Goal: Task Accomplishment & Management: Use online tool/utility

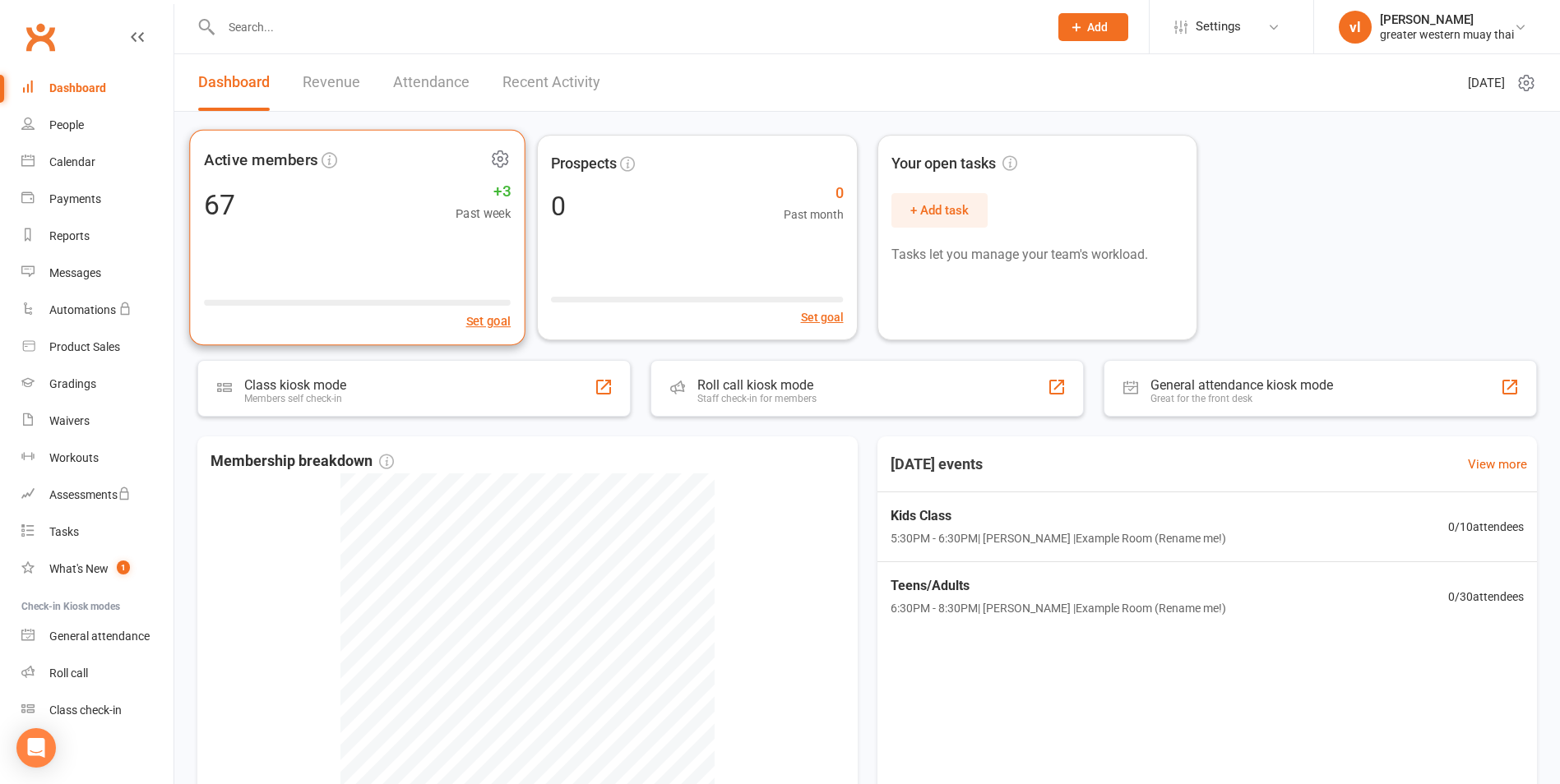
click at [374, 228] on div "Active members 67 +3 Past week Set goal" at bounding box center [357, 238] width 336 height 216
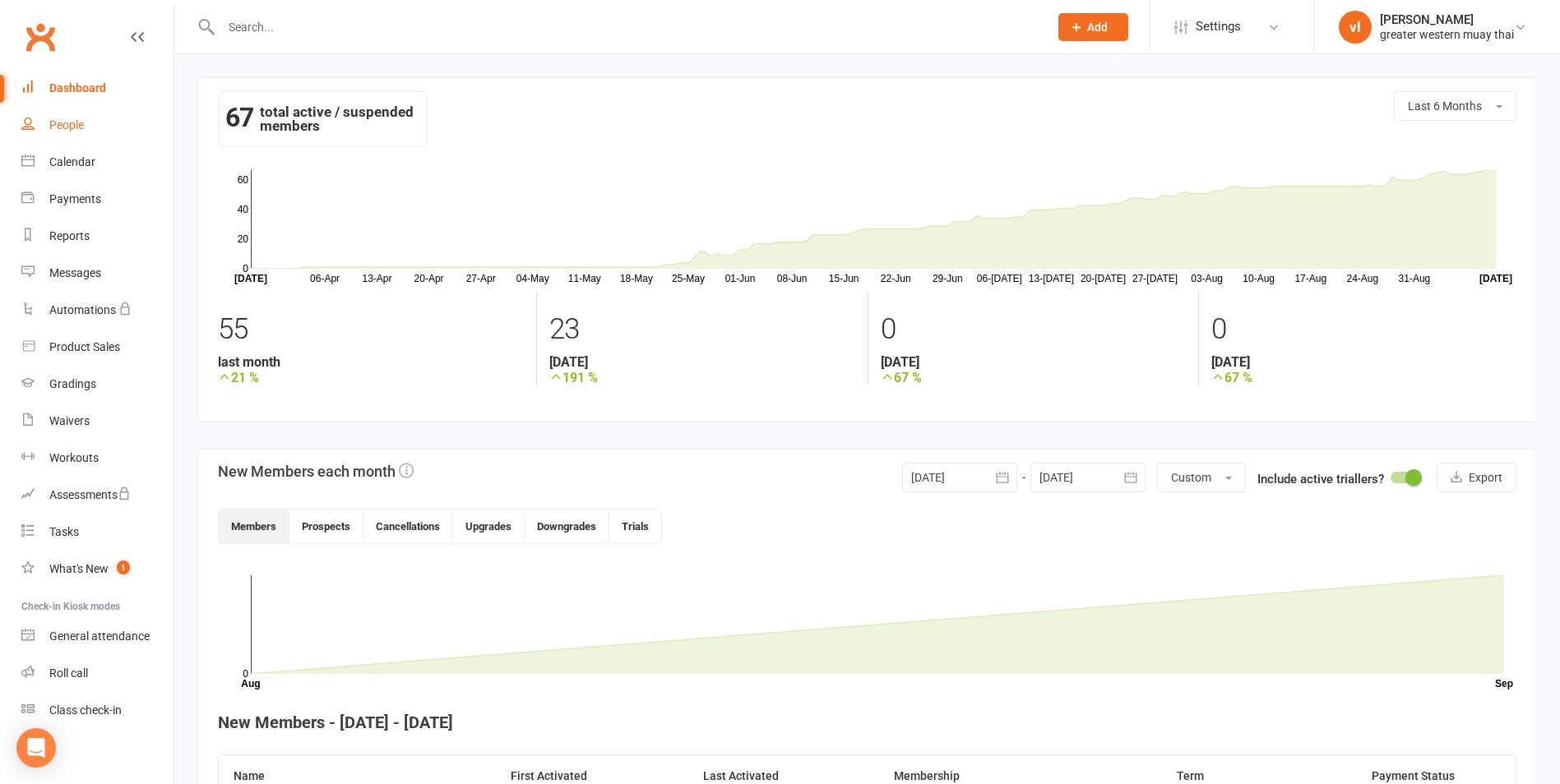
click at [109, 121] on link "People" at bounding box center [97, 126] width 152 height 37
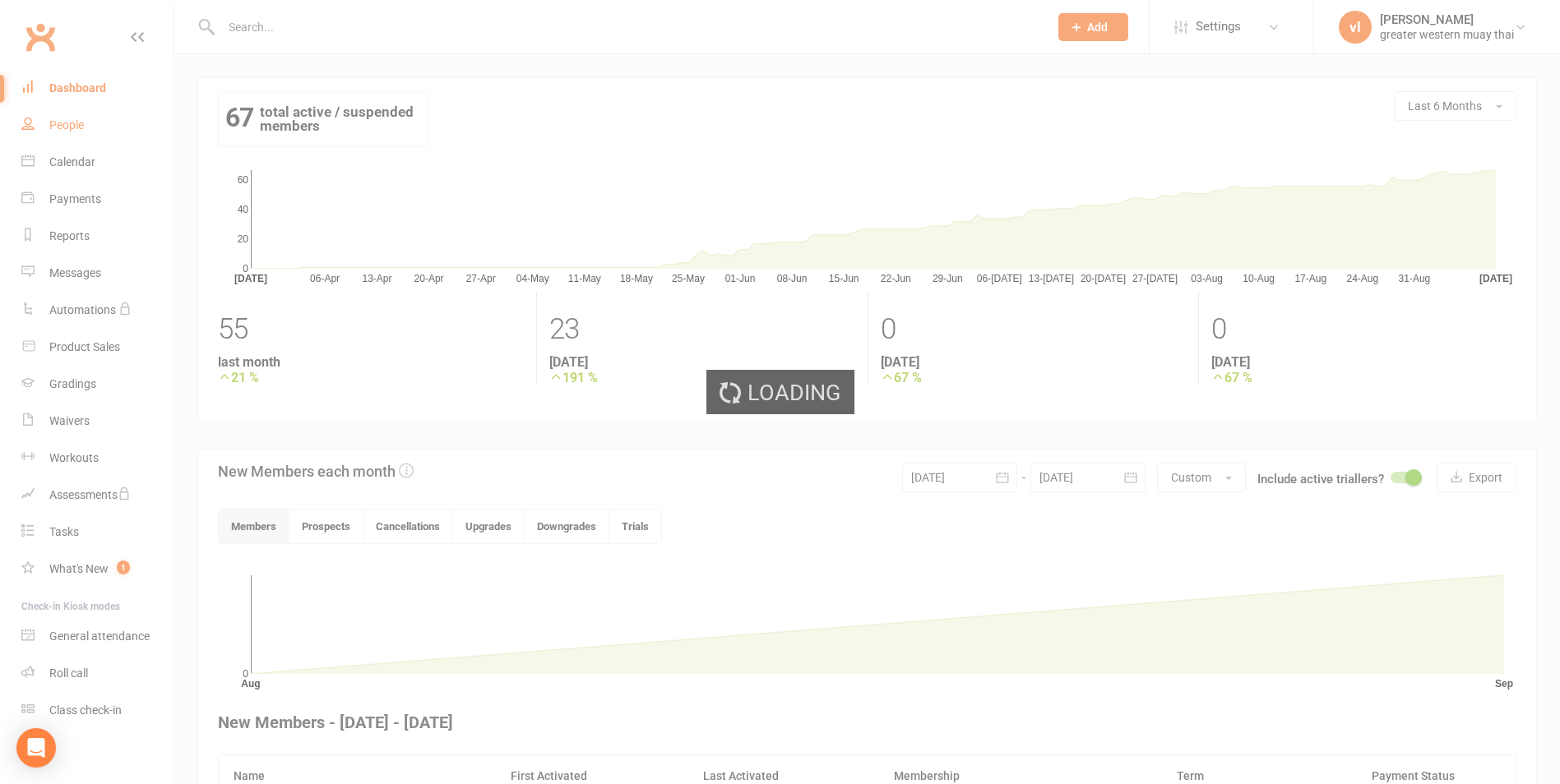
select select "25"
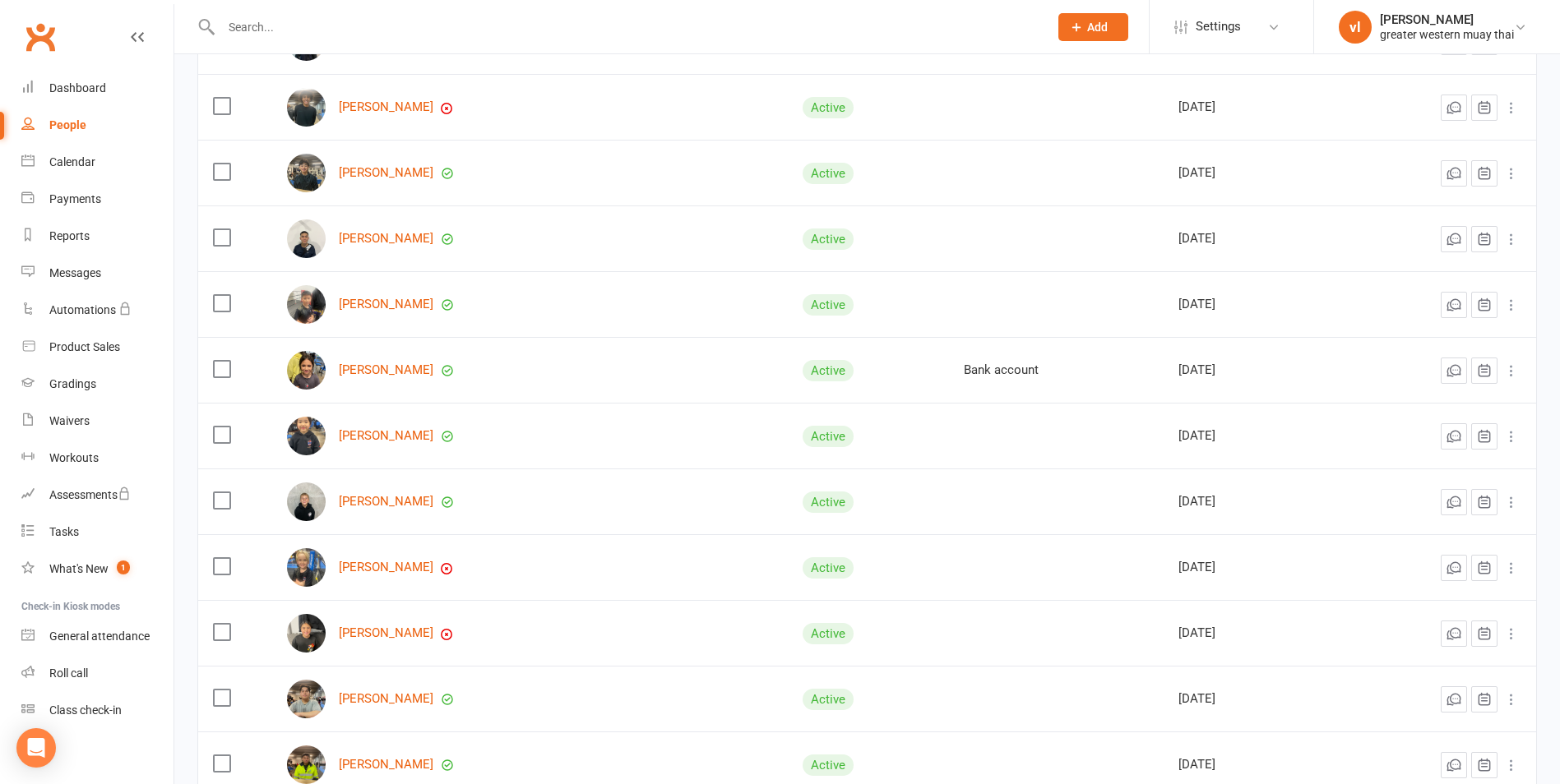
scroll to position [1294, 0]
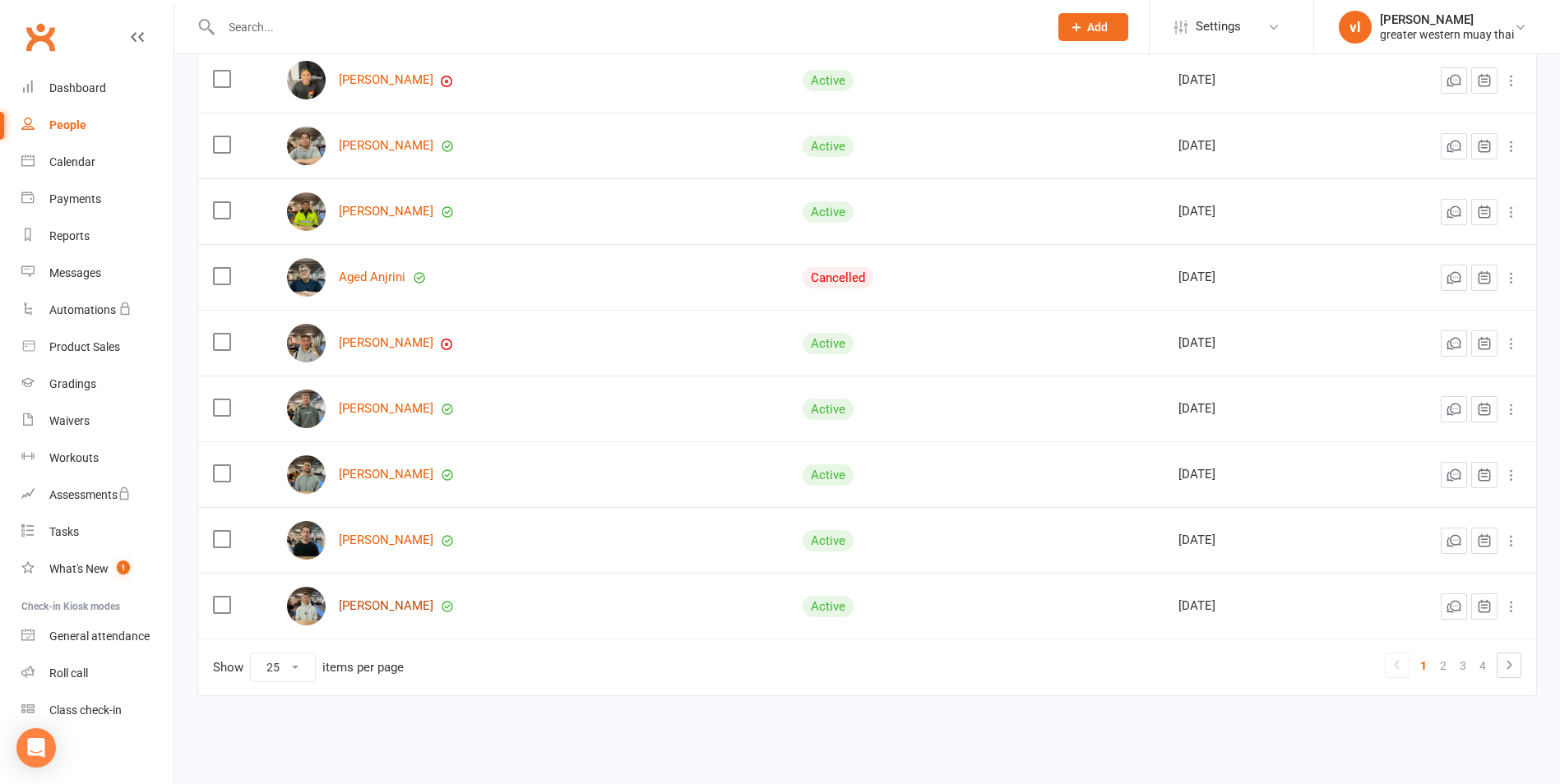
click at [396, 606] on link "Sebastian Kucma" at bounding box center [385, 606] width 94 height 14
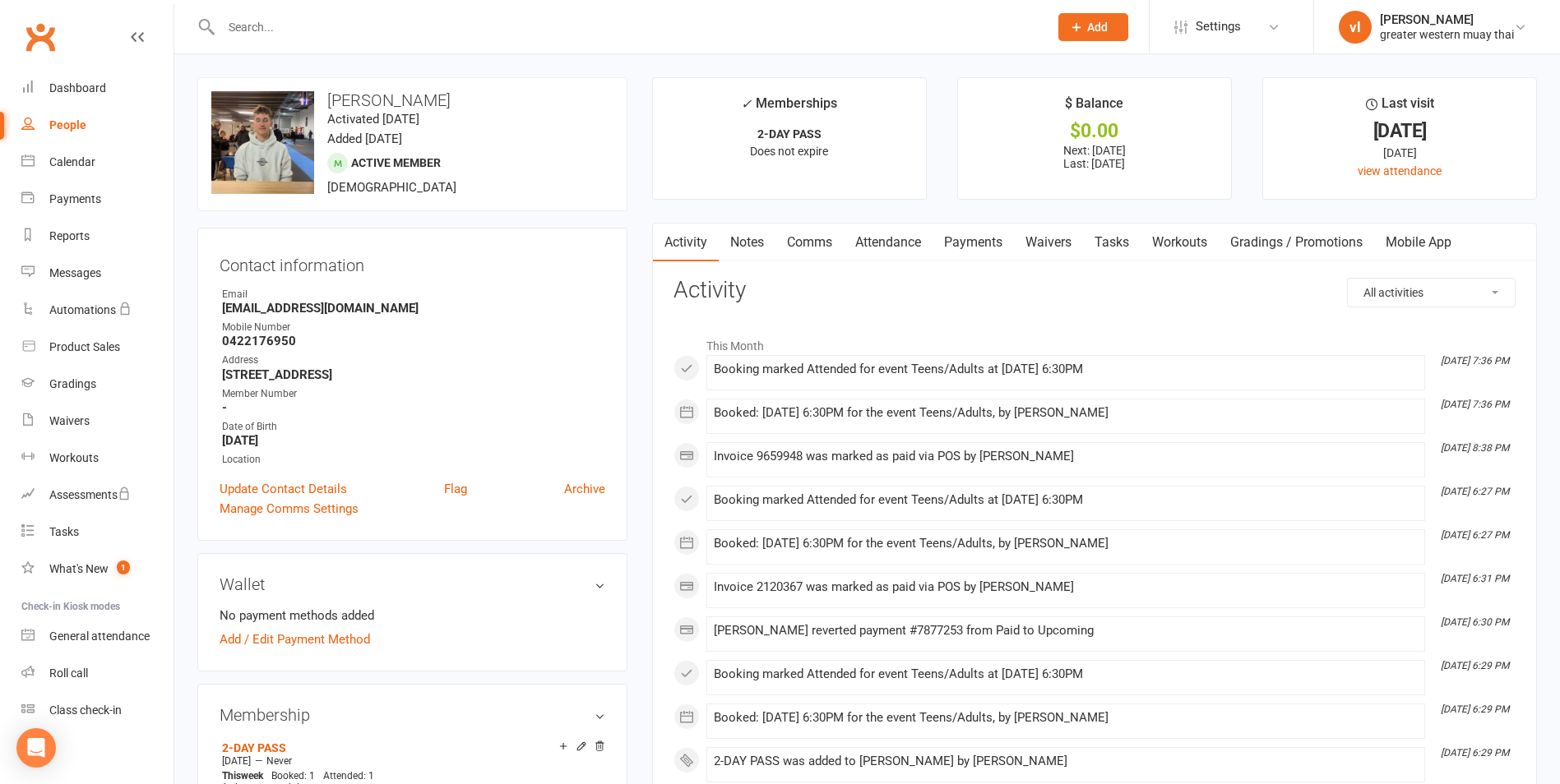
select select "25"
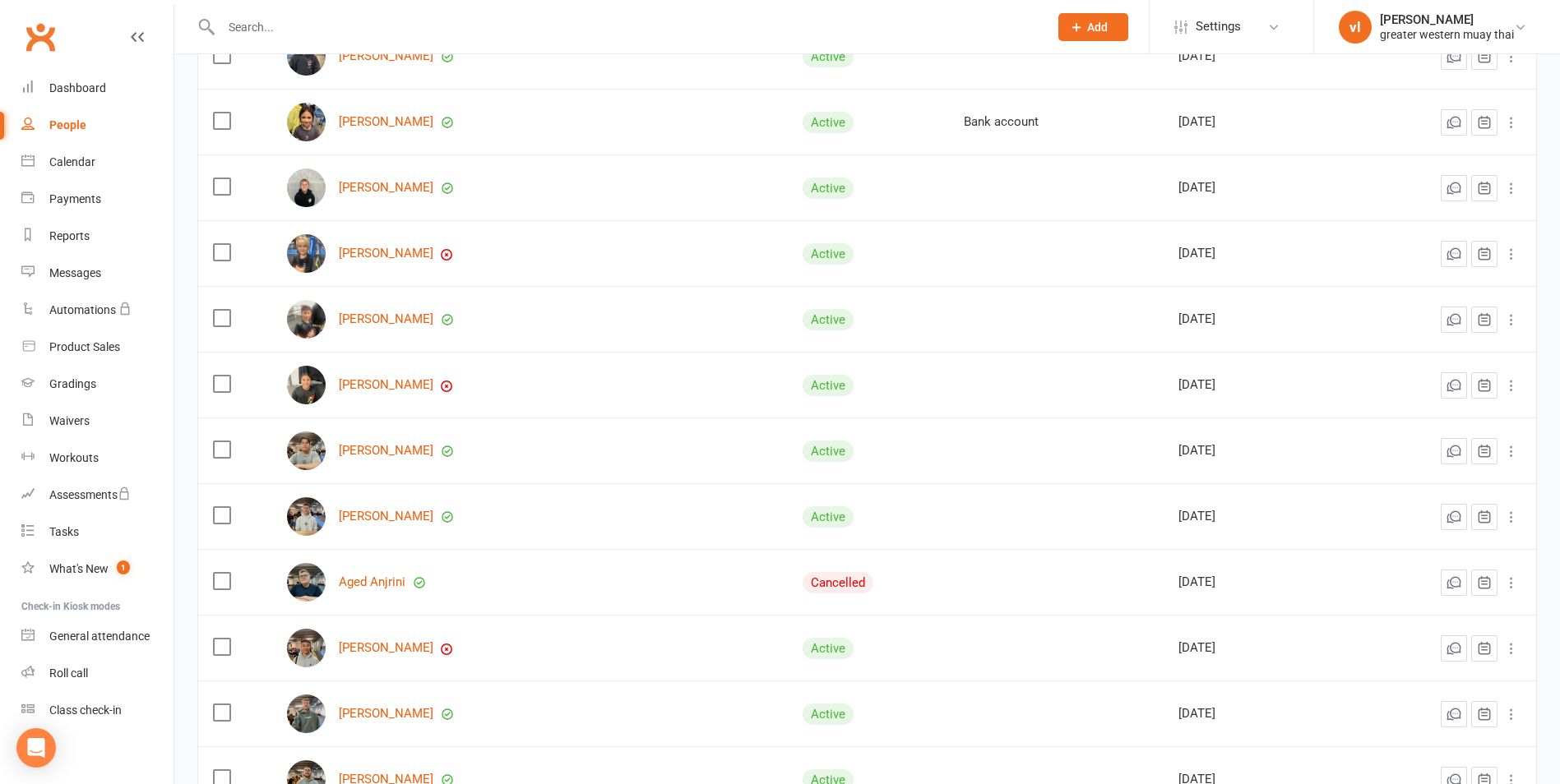
scroll to position [1294, 0]
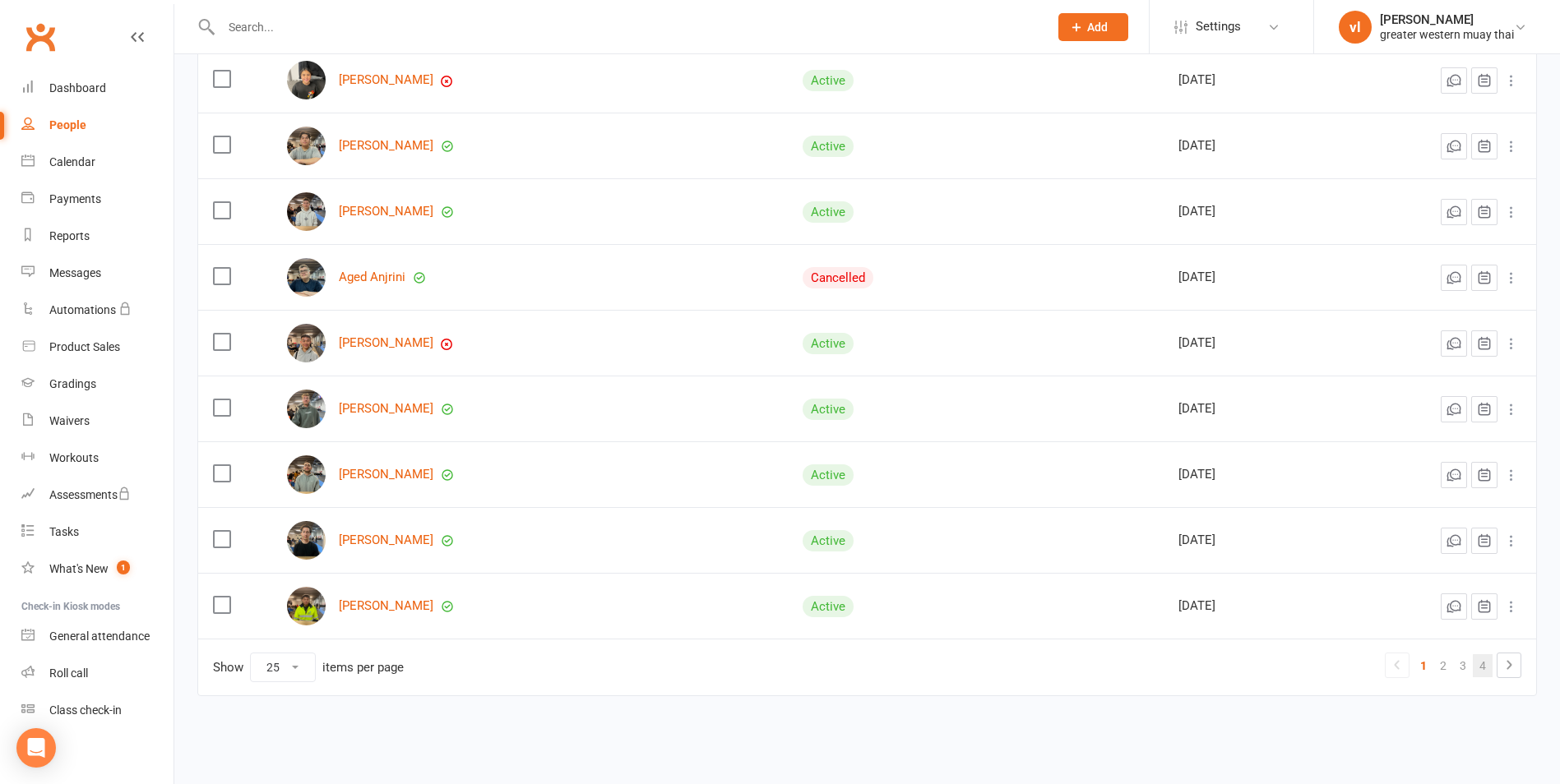
click at [1489, 659] on link "4" at bounding box center [1482, 665] width 20 height 23
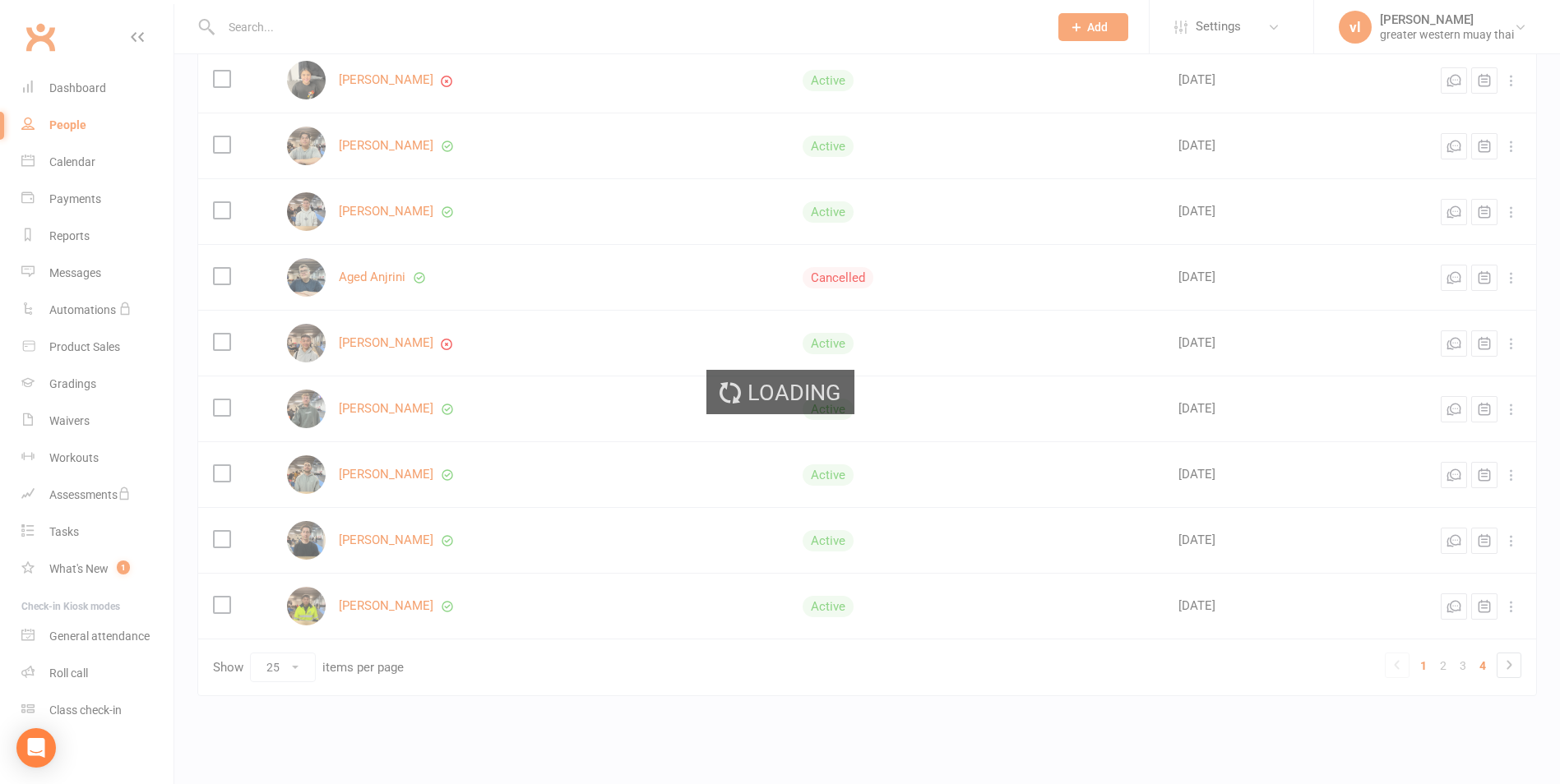
scroll to position [110, 0]
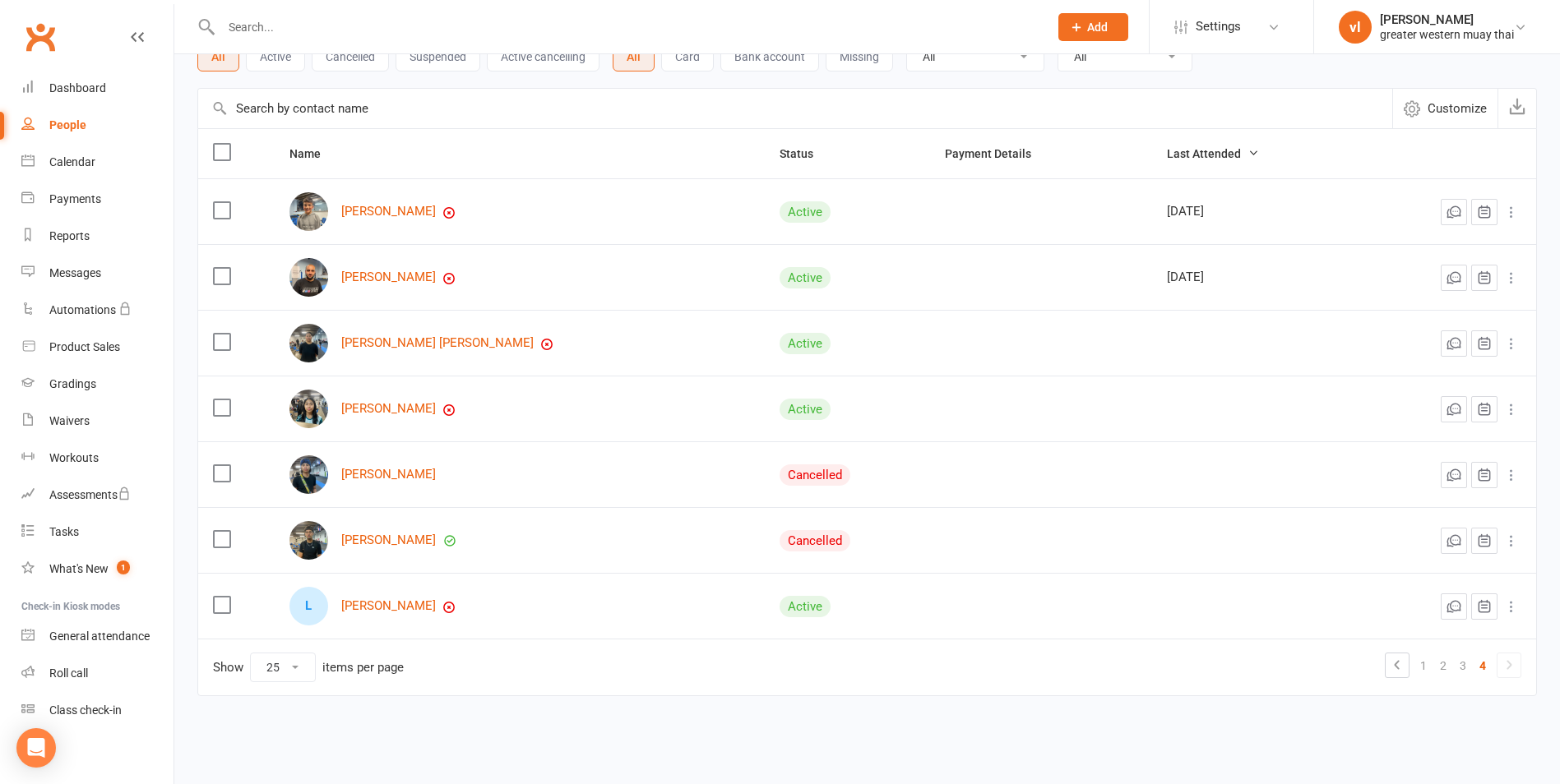
click at [218, 542] on label at bounding box center [221, 539] width 16 height 16
click at [218, 531] on input "checkbox" at bounding box center [221, 531] width 16 height 0
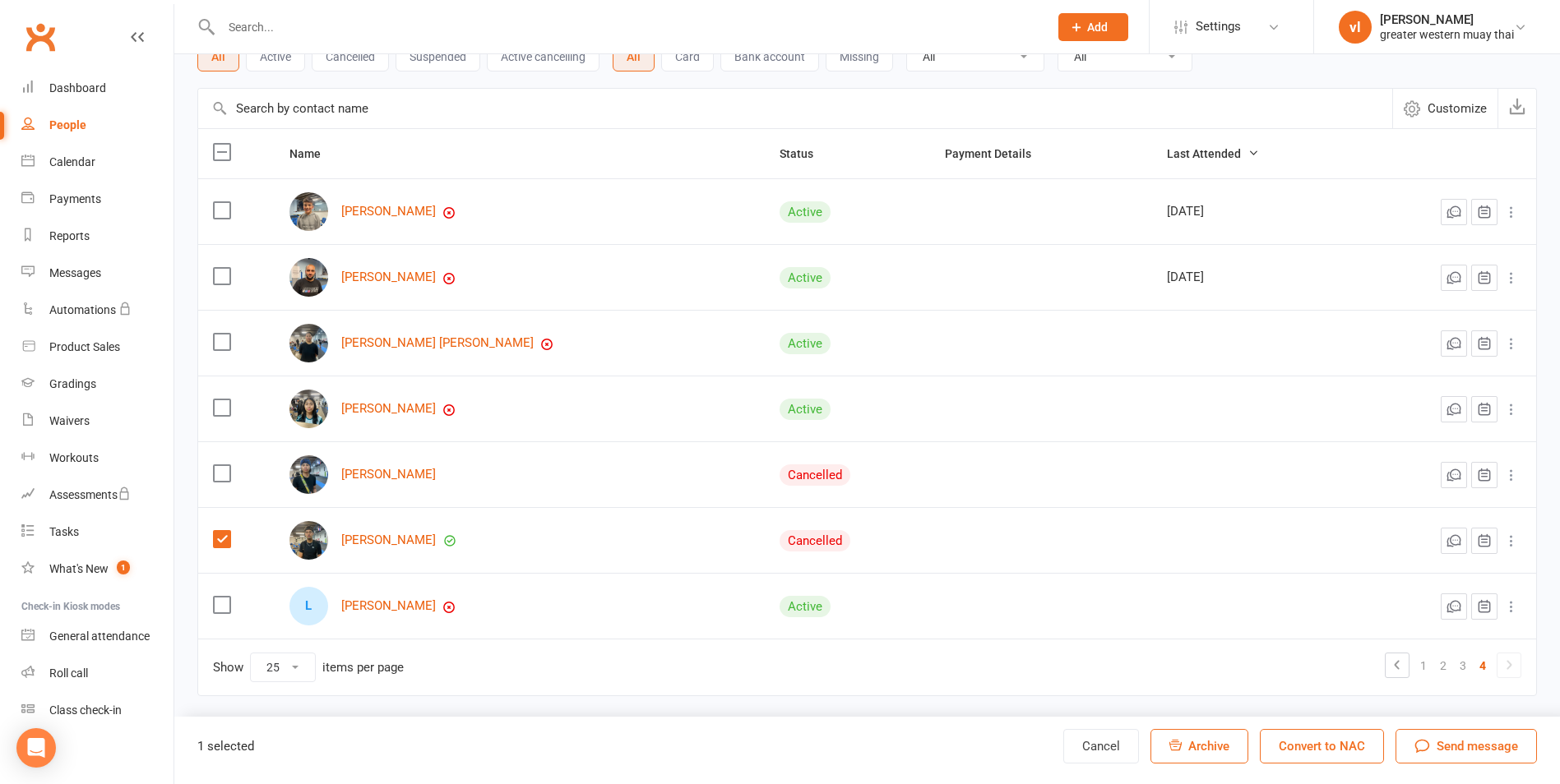
drag, startPoint x: 356, startPoint y: 540, endPoint x: 769, endPoint y: 723, distance: 451.7
click at [769, 723] on div "1 selected Cancel Archive Convert to NAC Send message" at bounding box center [867, 750] width 1386 height 67
click at [1510, 542] on icon at bounding box center [1511, 540] width 16 height 16
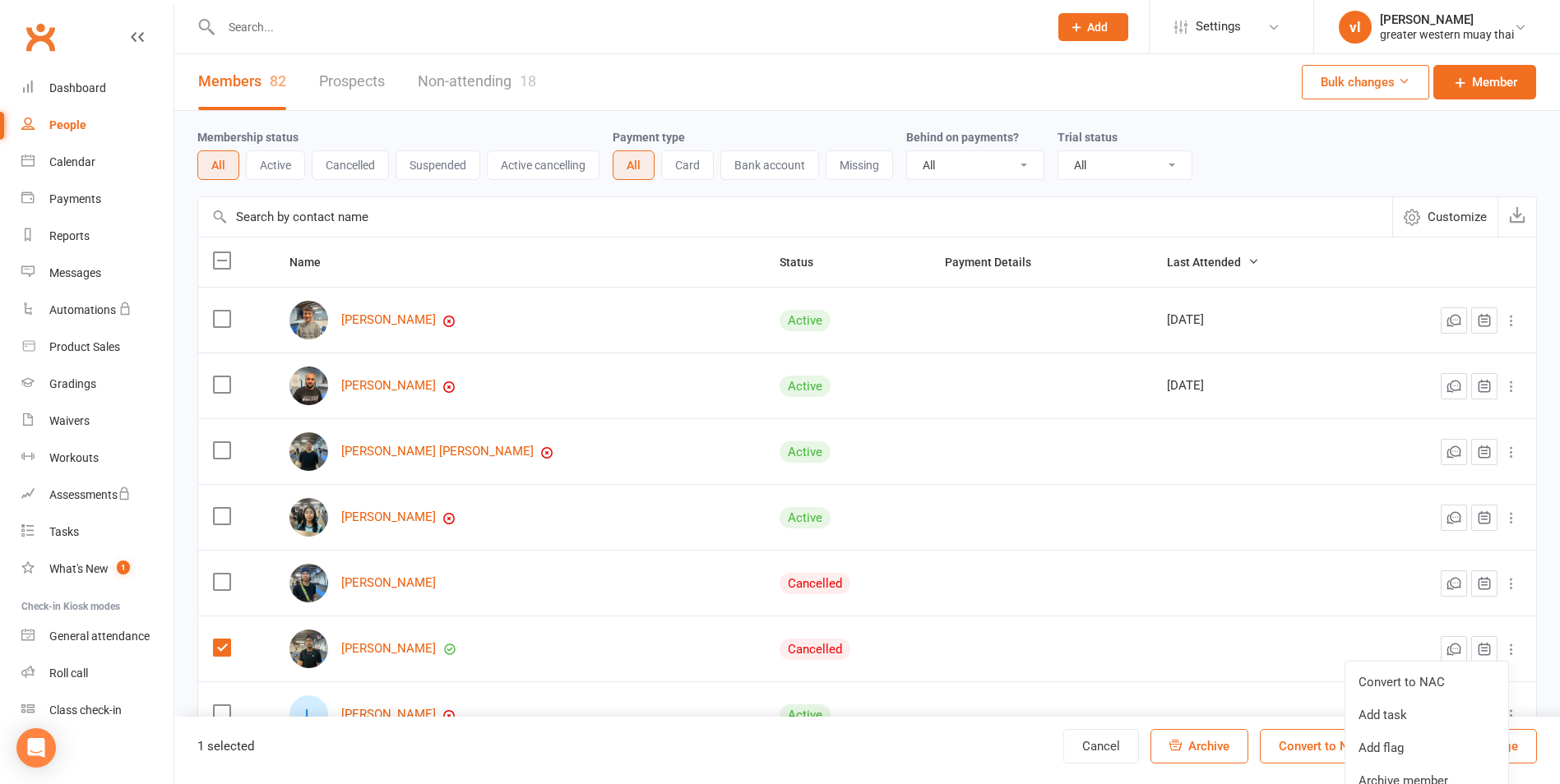
scroll to position [0, 0]
click at [378, 648] on link "Ryan Thor" at bounding box center [388, 650] width 94 height 14
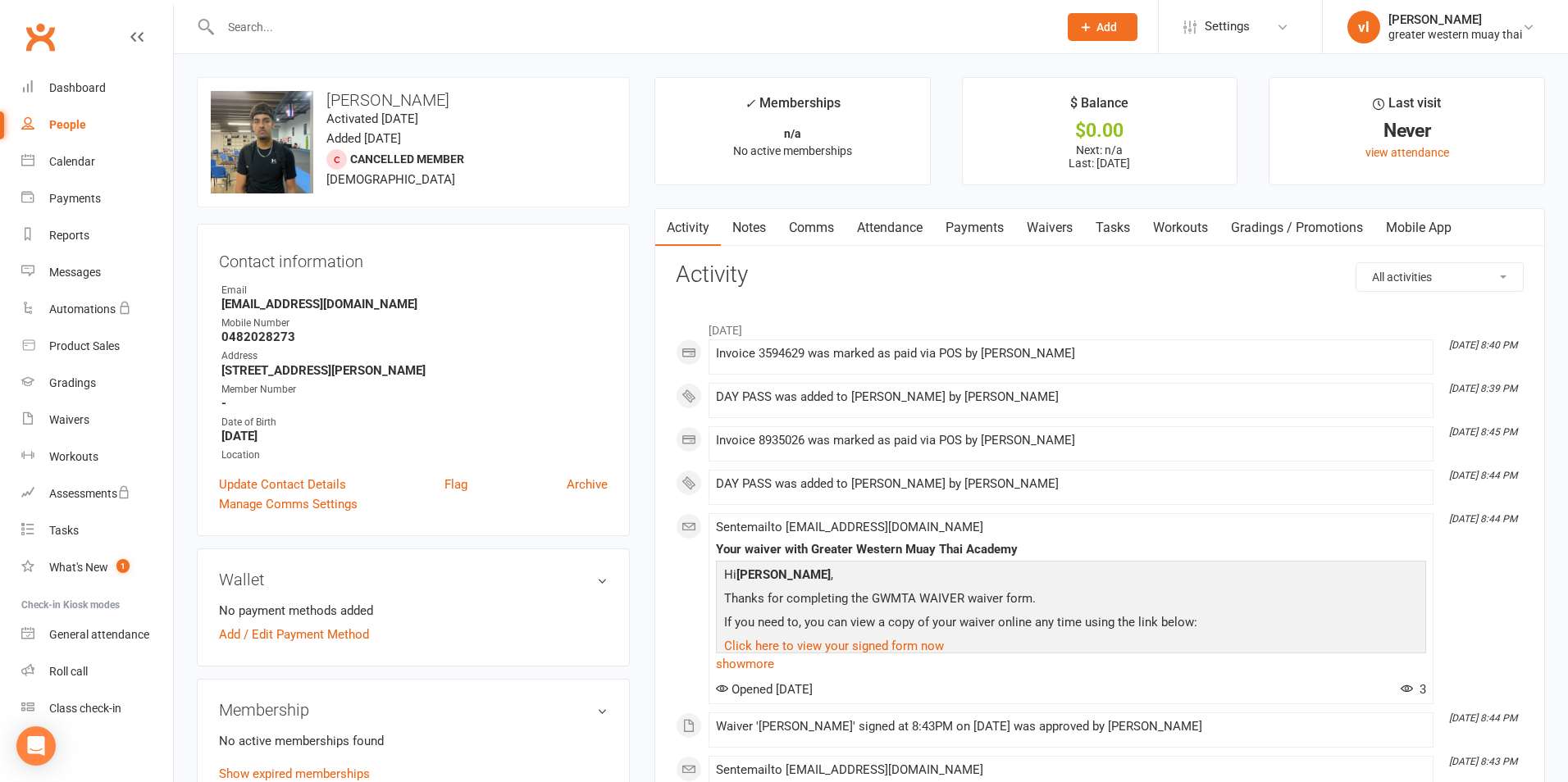
select select "25"
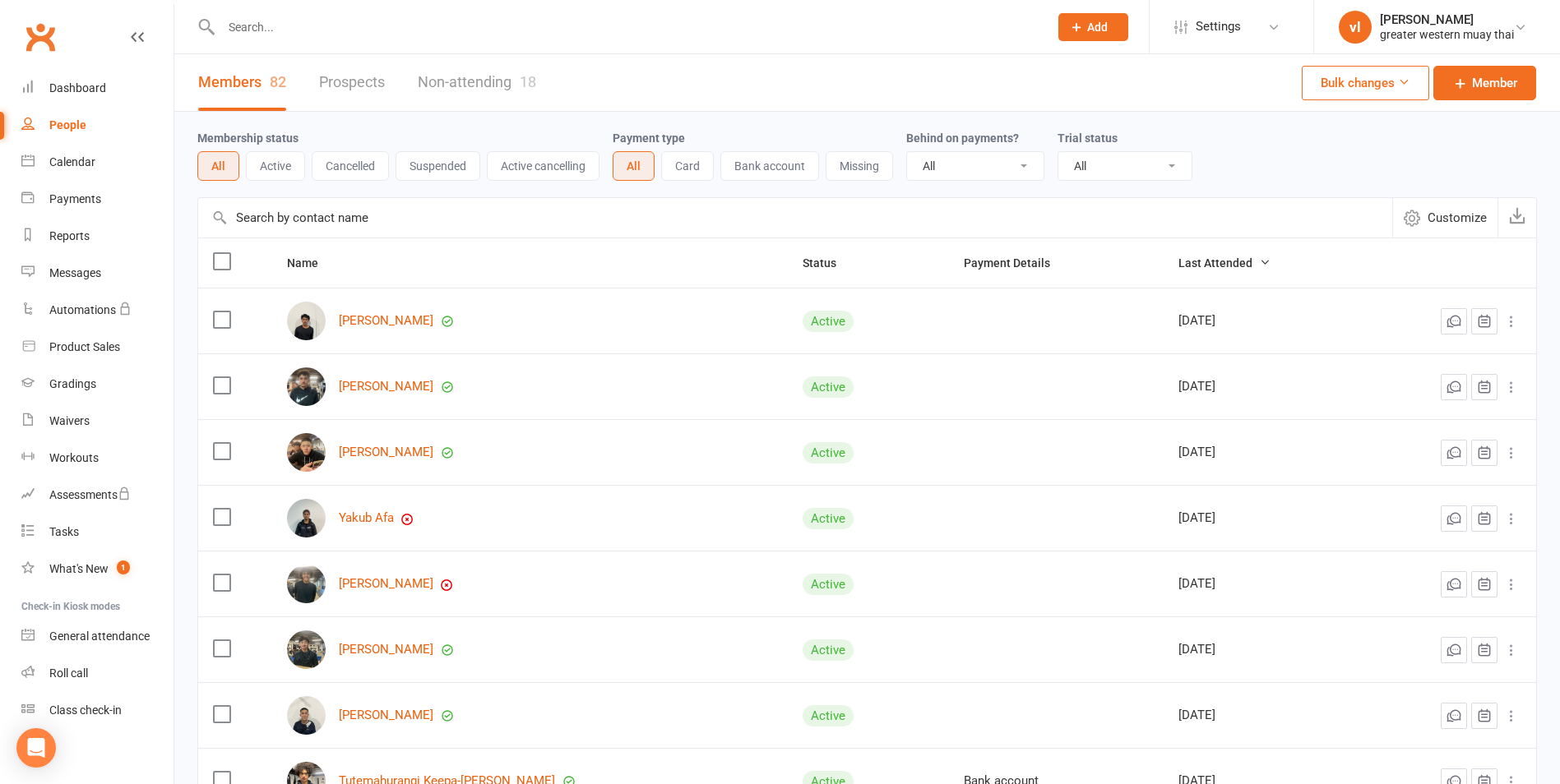
click at [350, 82] on link "Prospects" at bounding box center [352, 82] width 66 height 57
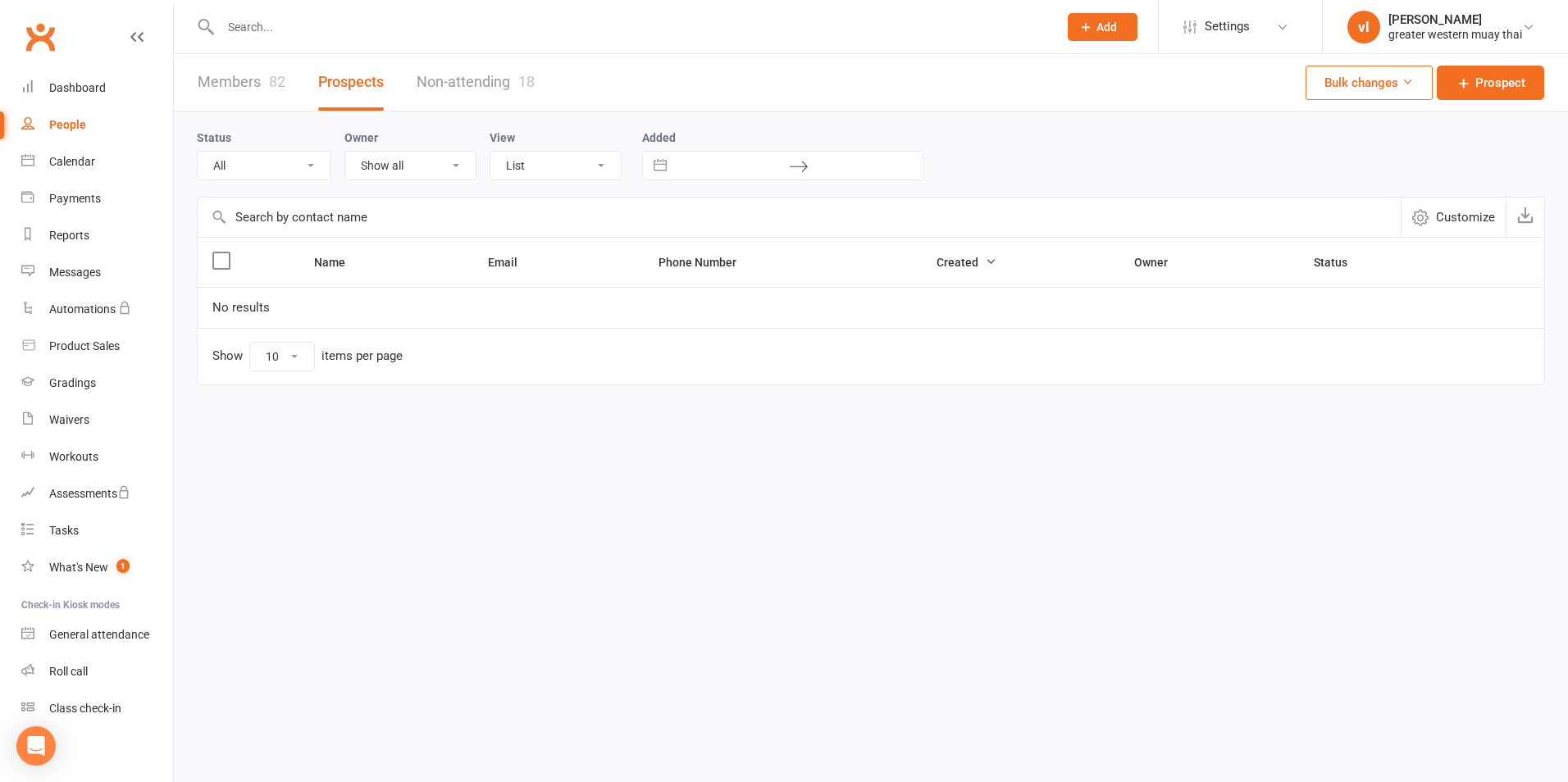
click at [217, 80] on link "Members 82" at bounding box center [242, 82] width 88 height 57
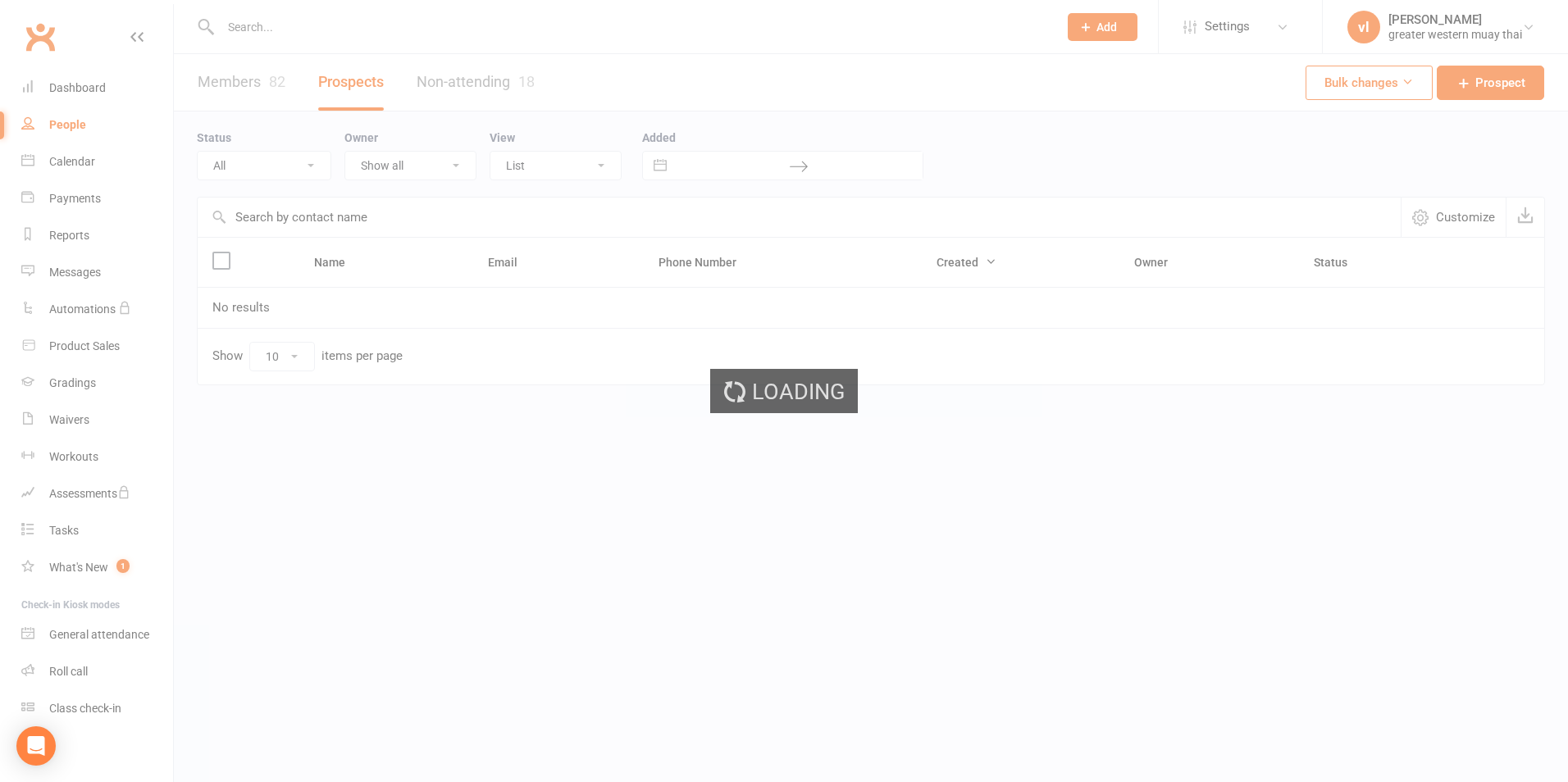
select select "25"
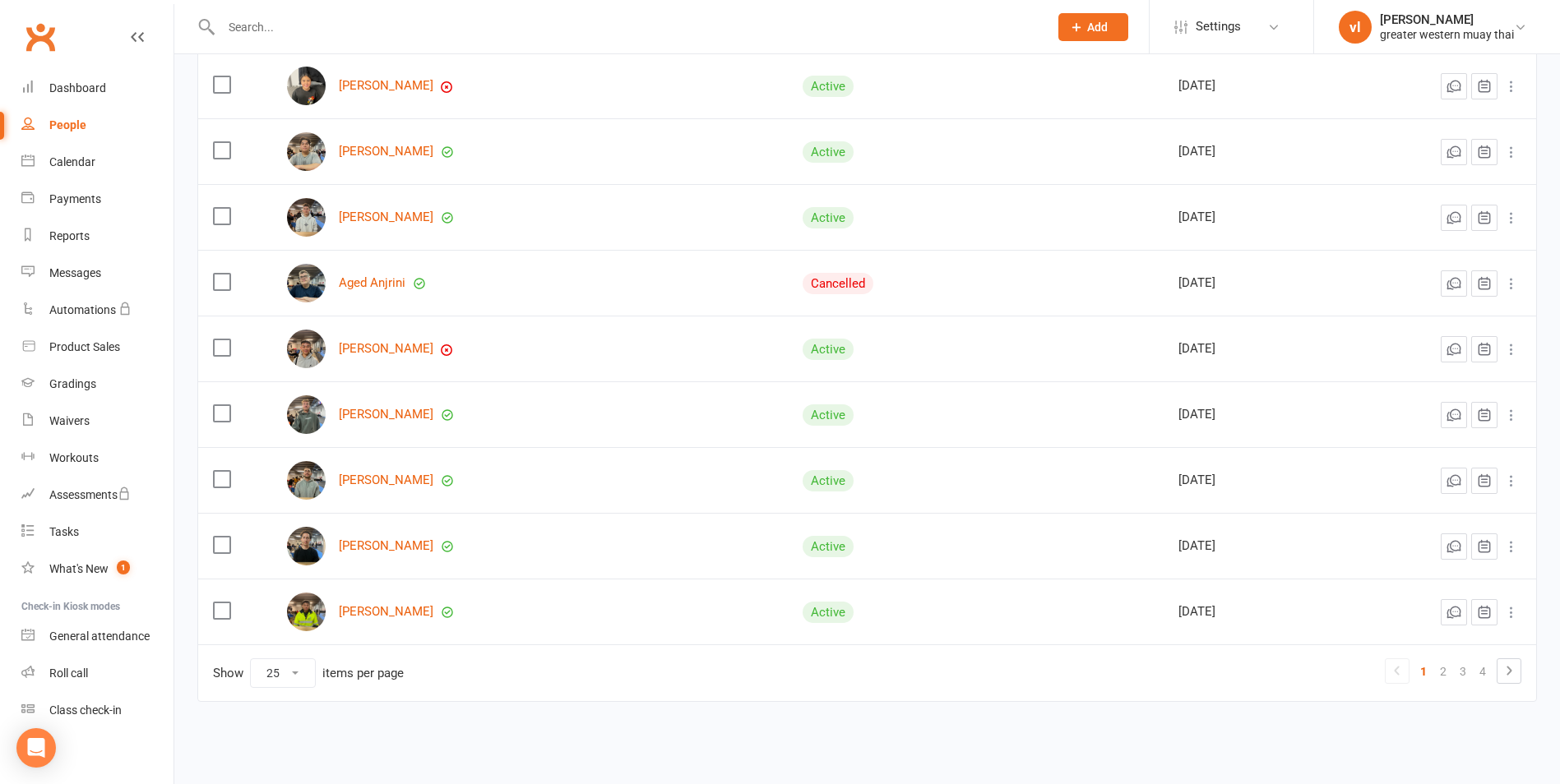
scroll to position [1294, 0]
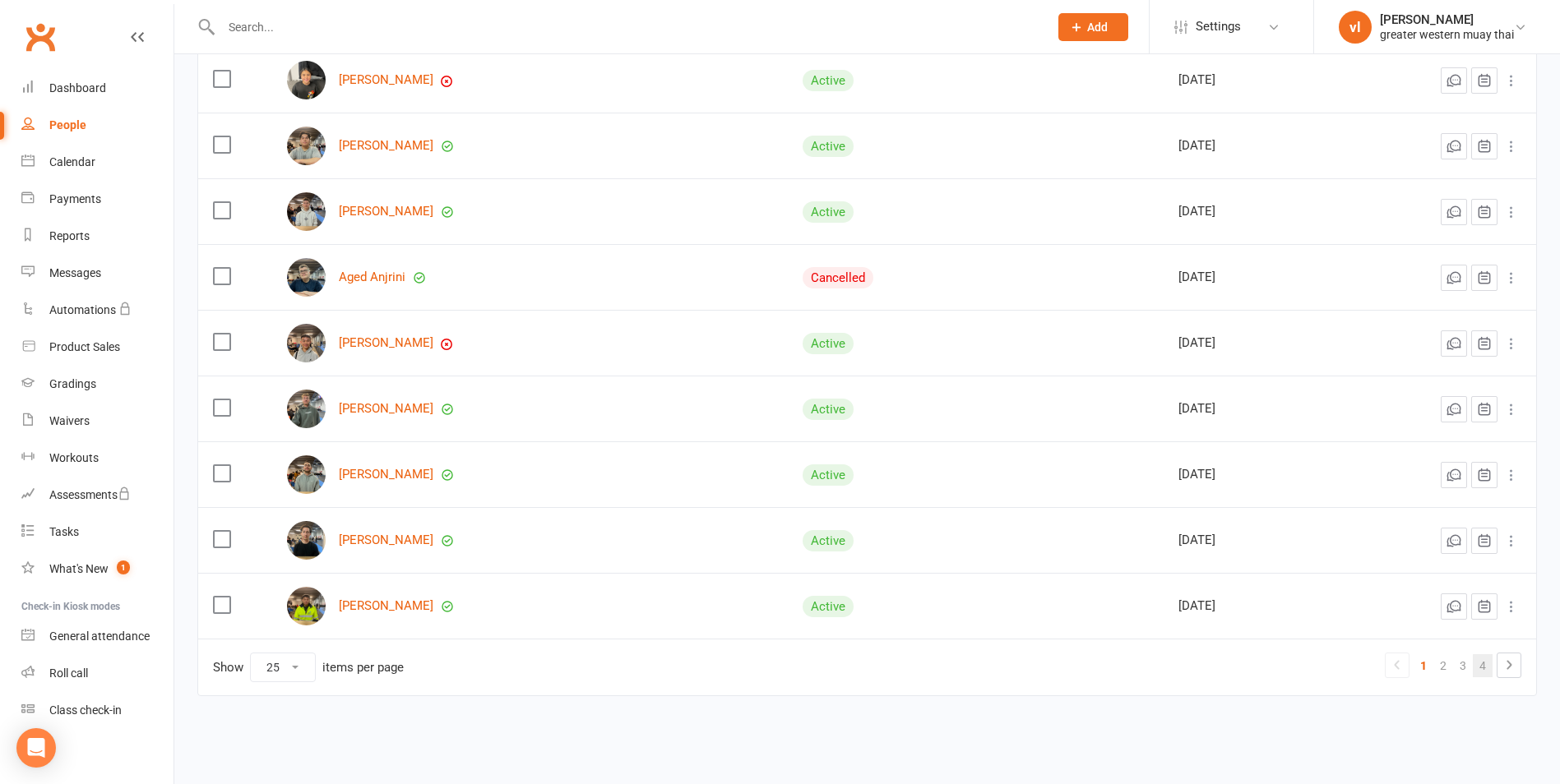
click at [1490, 669] on link "4" at bounding box center [1482, 665] width 20 height 23
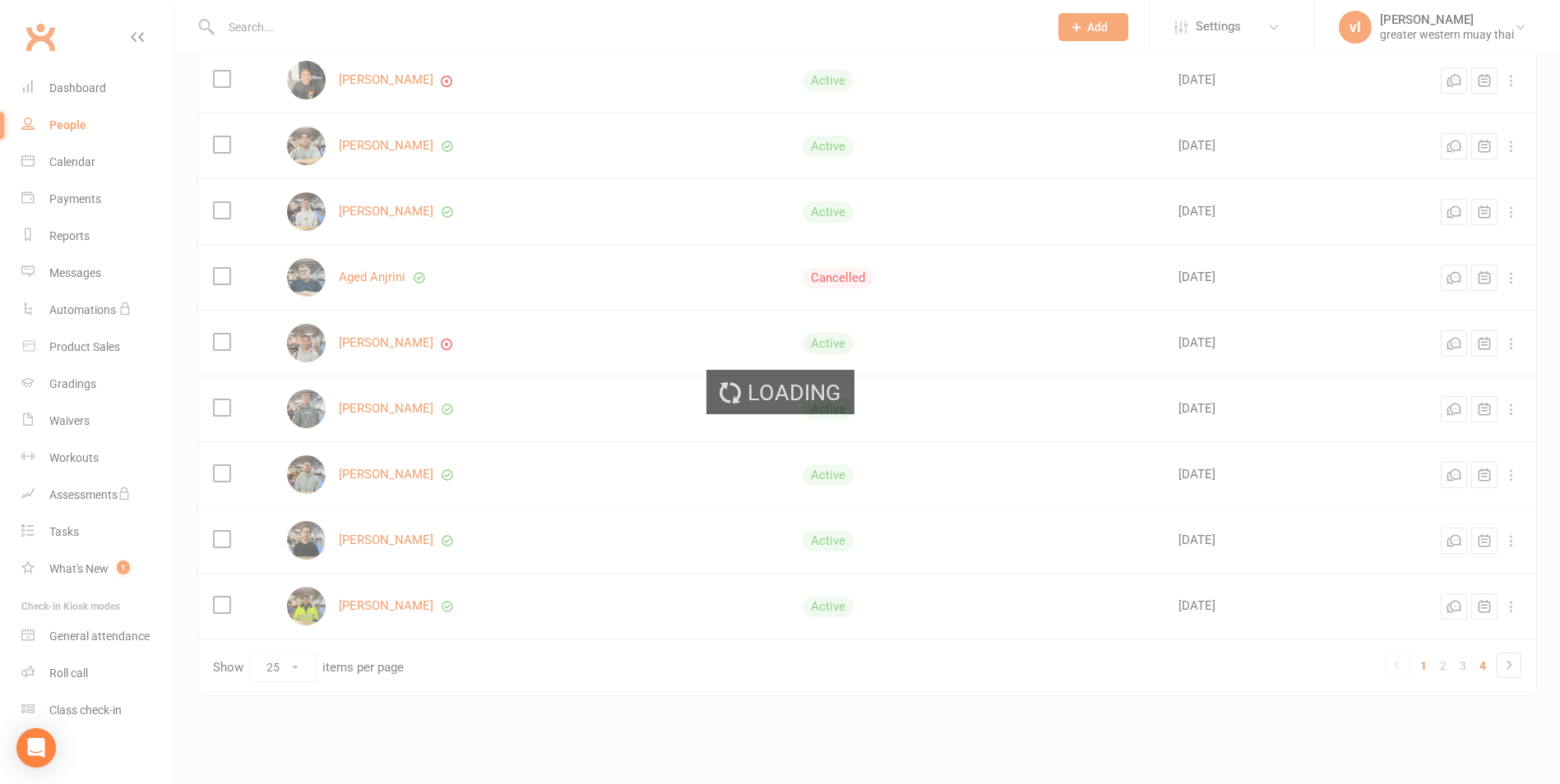
scroll to position [110, 0]
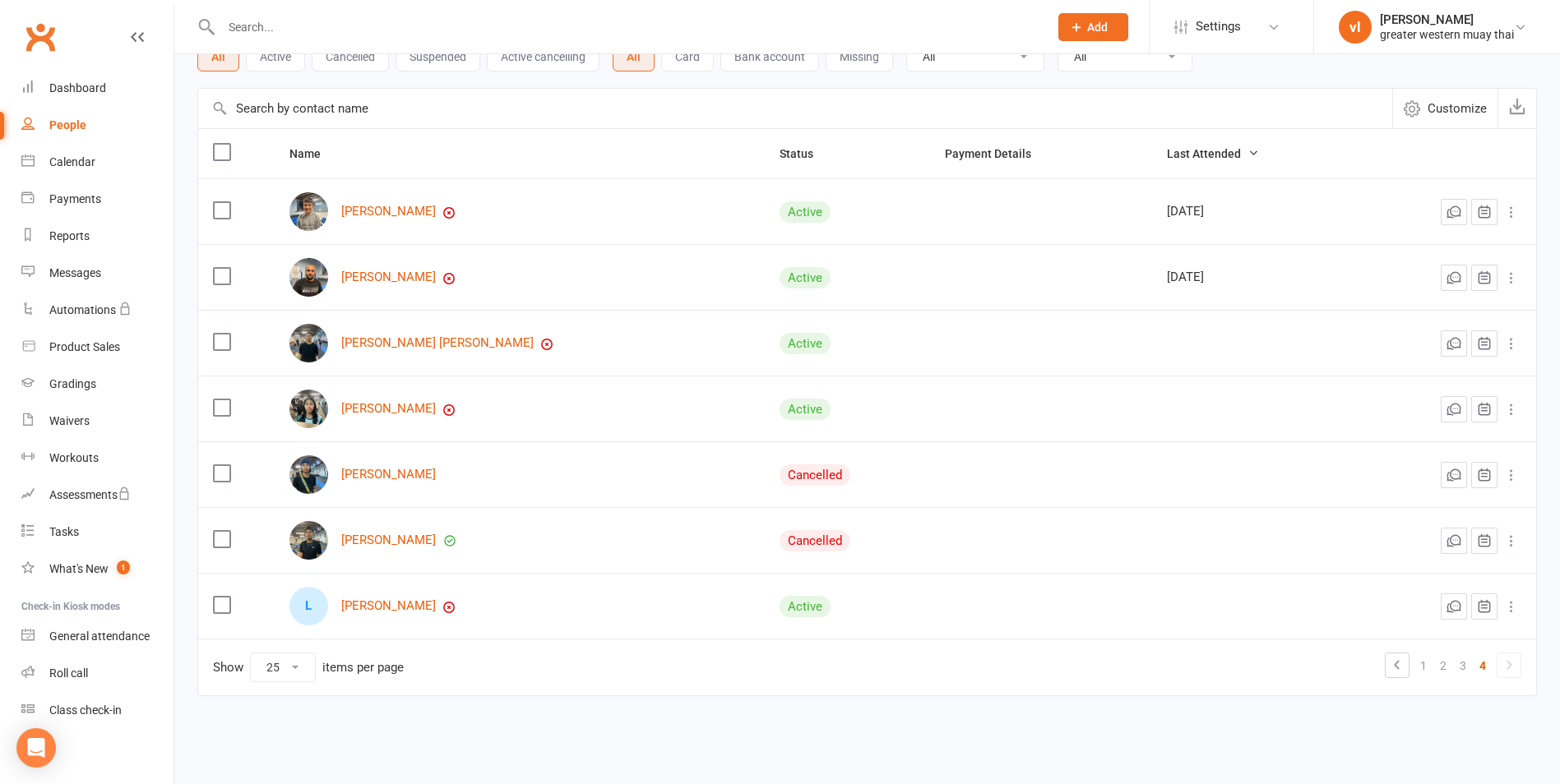
click at [224, 539] on label at bounding box center [221, 539] width 16 height 16
click at [224, 531] on input "checkbox" at bounding box center [221, 531] width 16 height 0
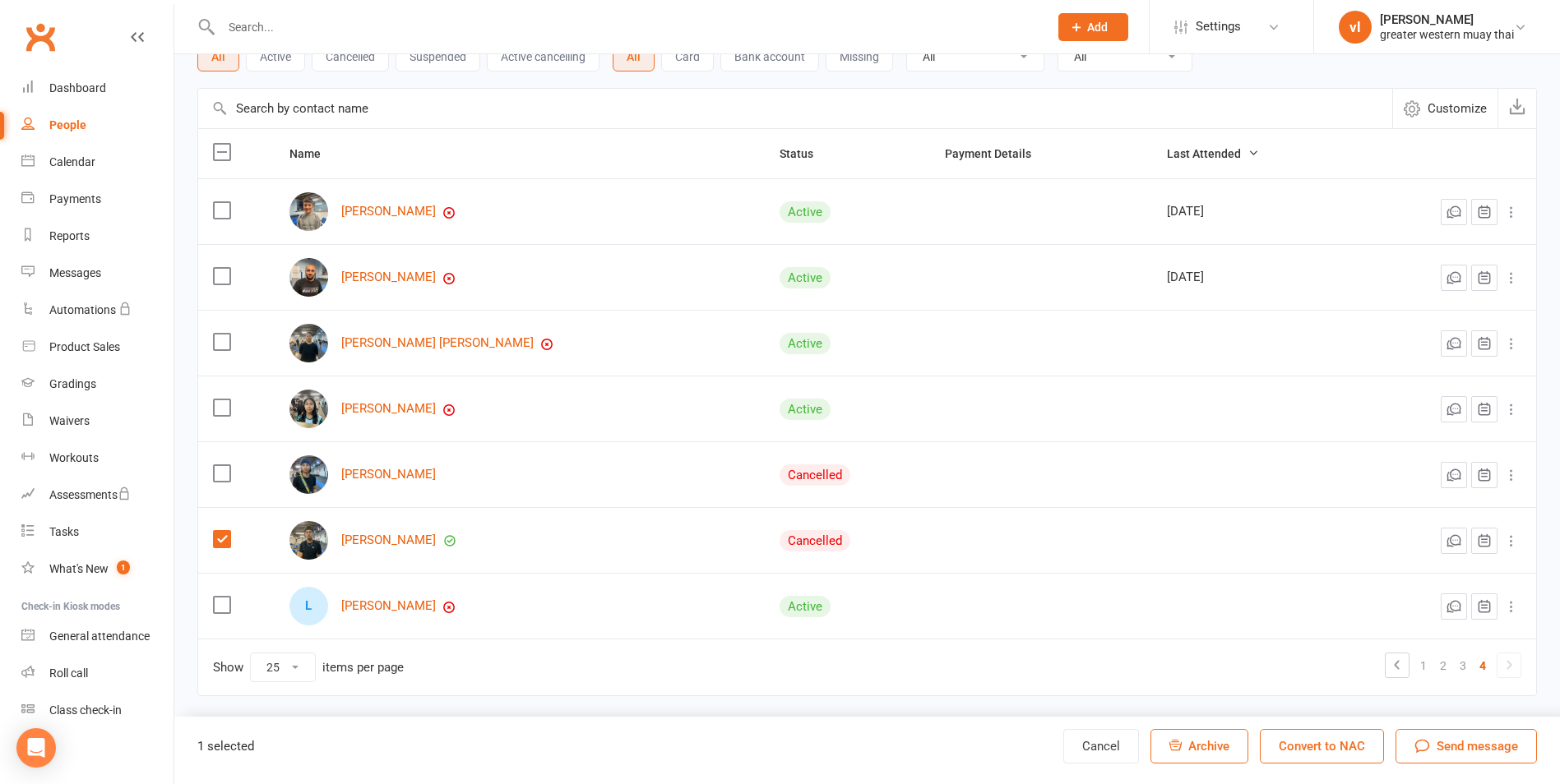
click at [1512, 543] on icon at bounding box center [1511, 540] width 16 height 16
click at [218, 535] on label at bounding box center [221, 539] width 16 height 16
click at [218, 531] on input "checkbox" at bounding box center [221, 531] width 16 height 0
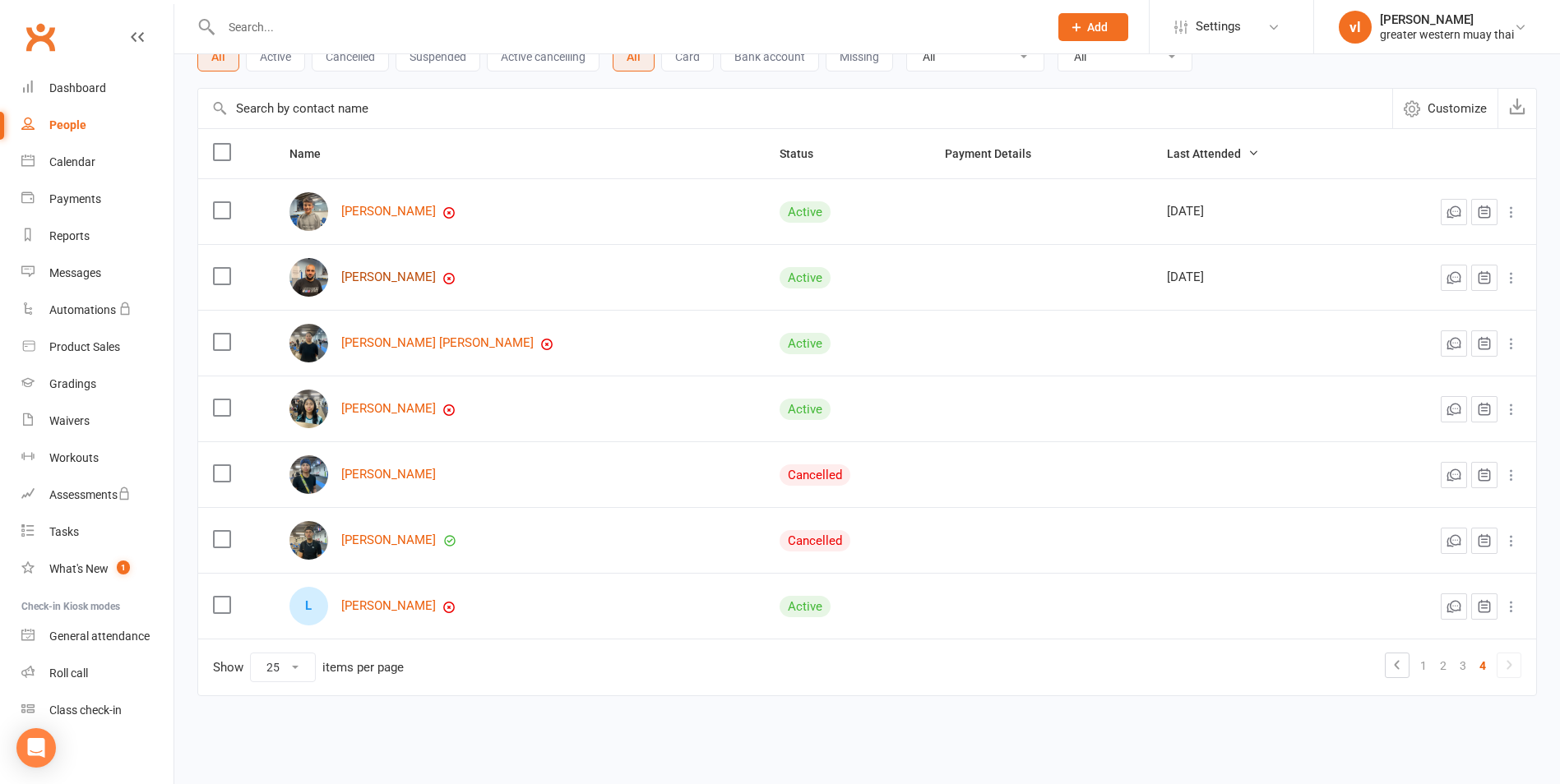
click at [396, 280] on link "Sandy Iavazzo" at bounding box center [388, 277] width 94 height 14
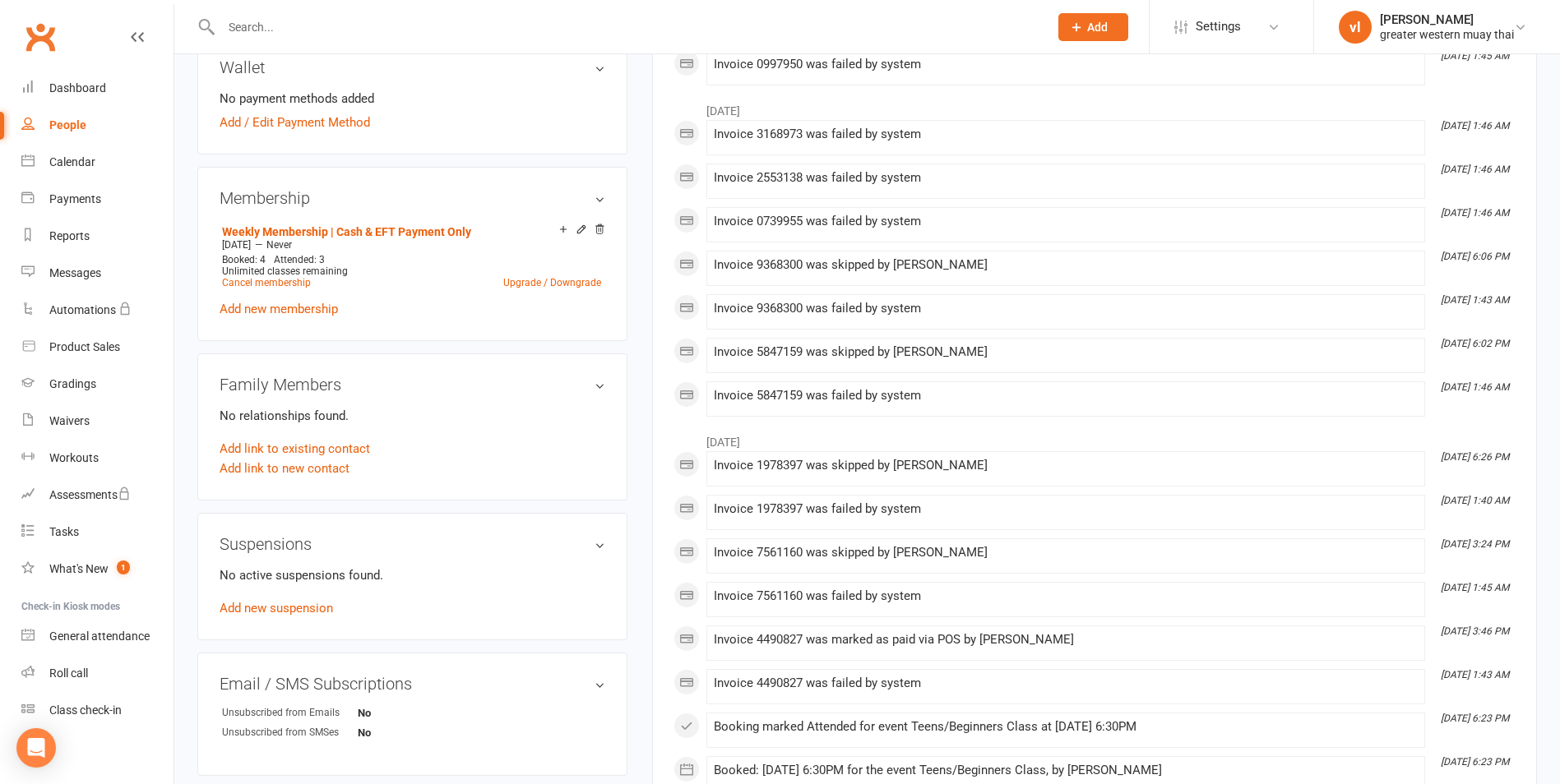
scroll to position [247, 0]
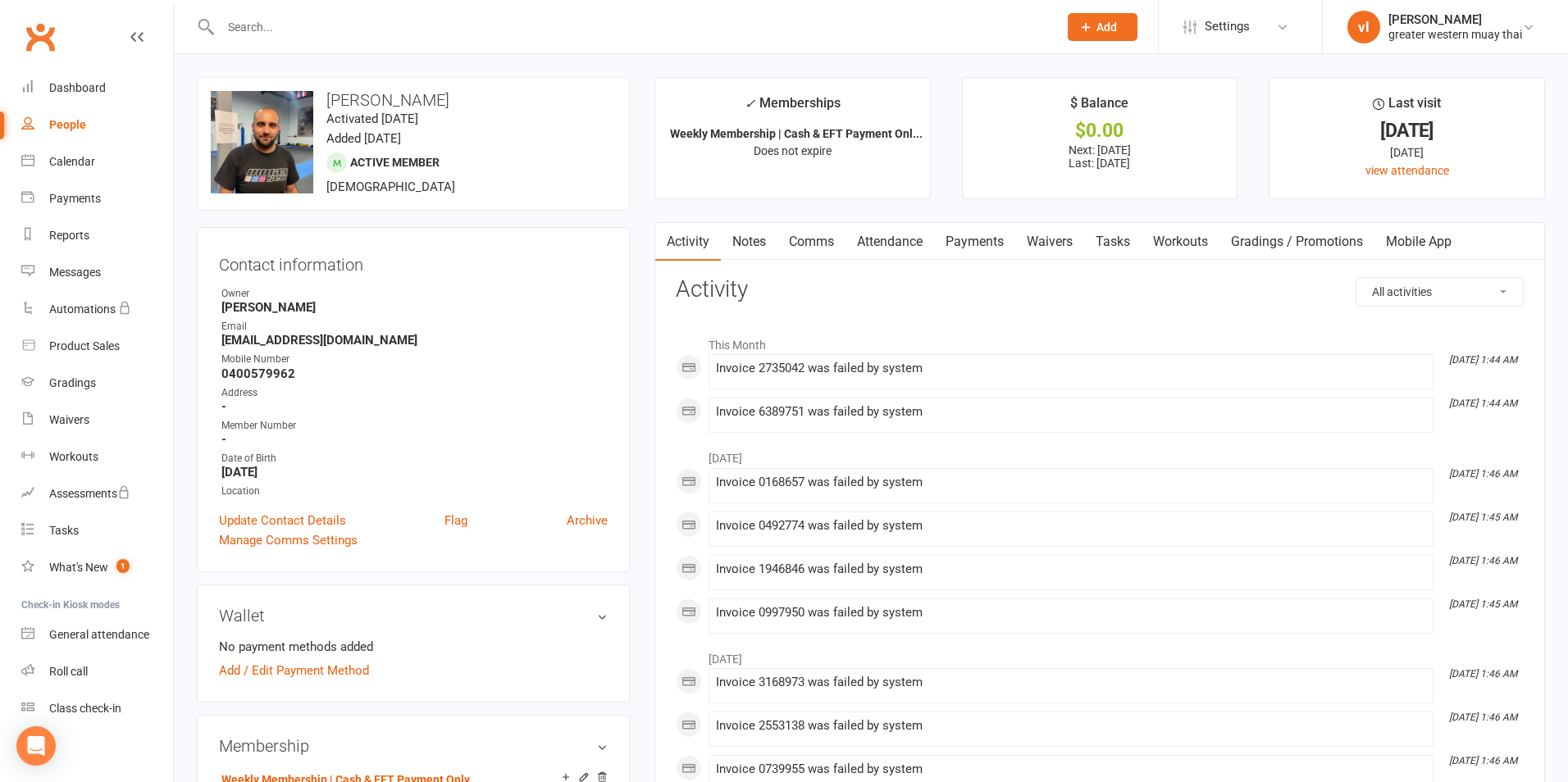
select select "25"
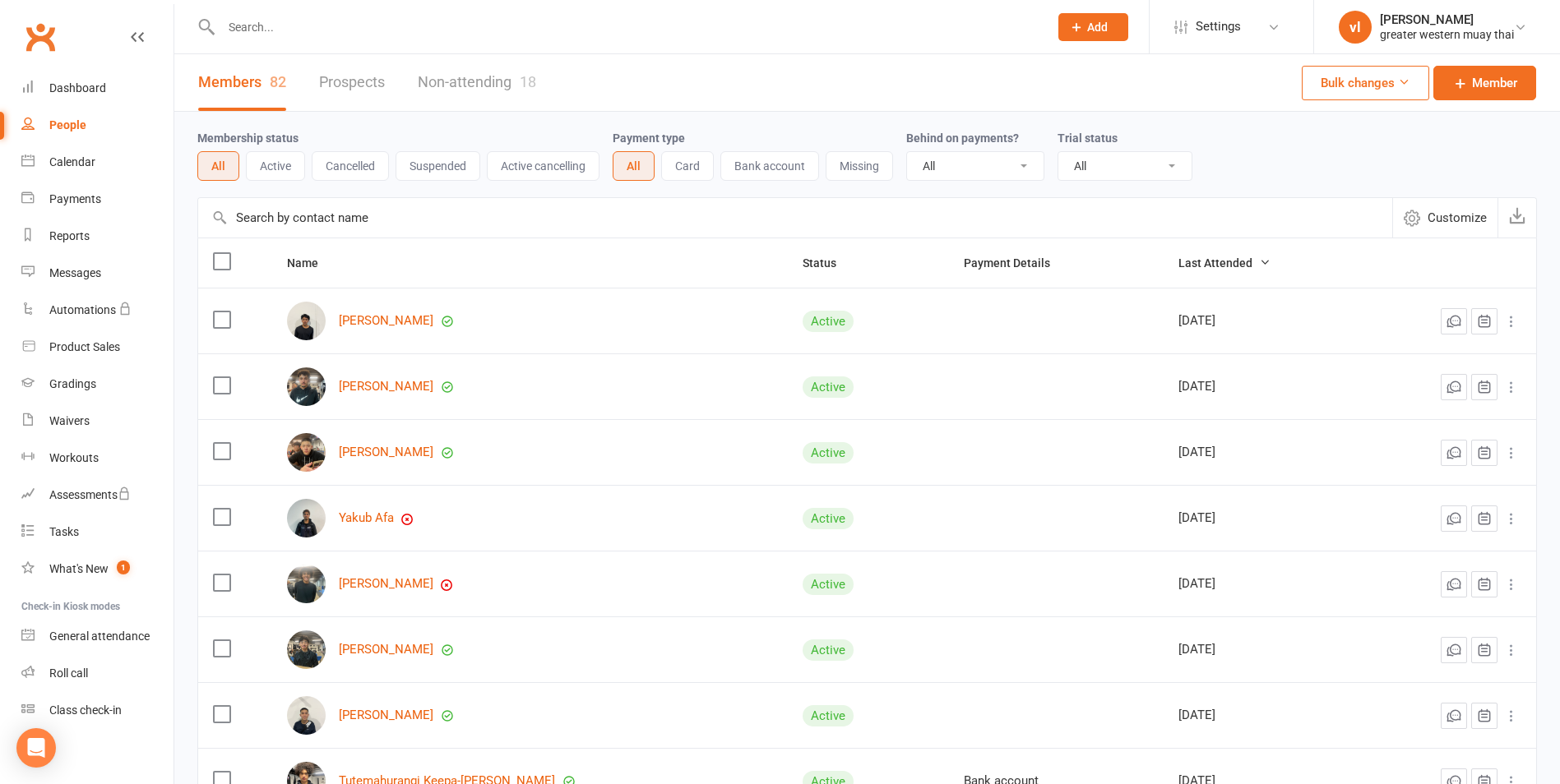
click at [1518, 328] on icon at bounding box center [1511, 321] width 16 height 16
click at [1503, 277] on th at bounding box center [1448, 263] width 177 height 49
click at [1519, 328] on icon at bounding box center [1511, 321] width 16 height 16
click at [1516, 325] on icon at bounding box center [1511, 321] width 16 height 16
click at [1516, 326] on icon at bounding box center [1511, 321] width 16 height 16
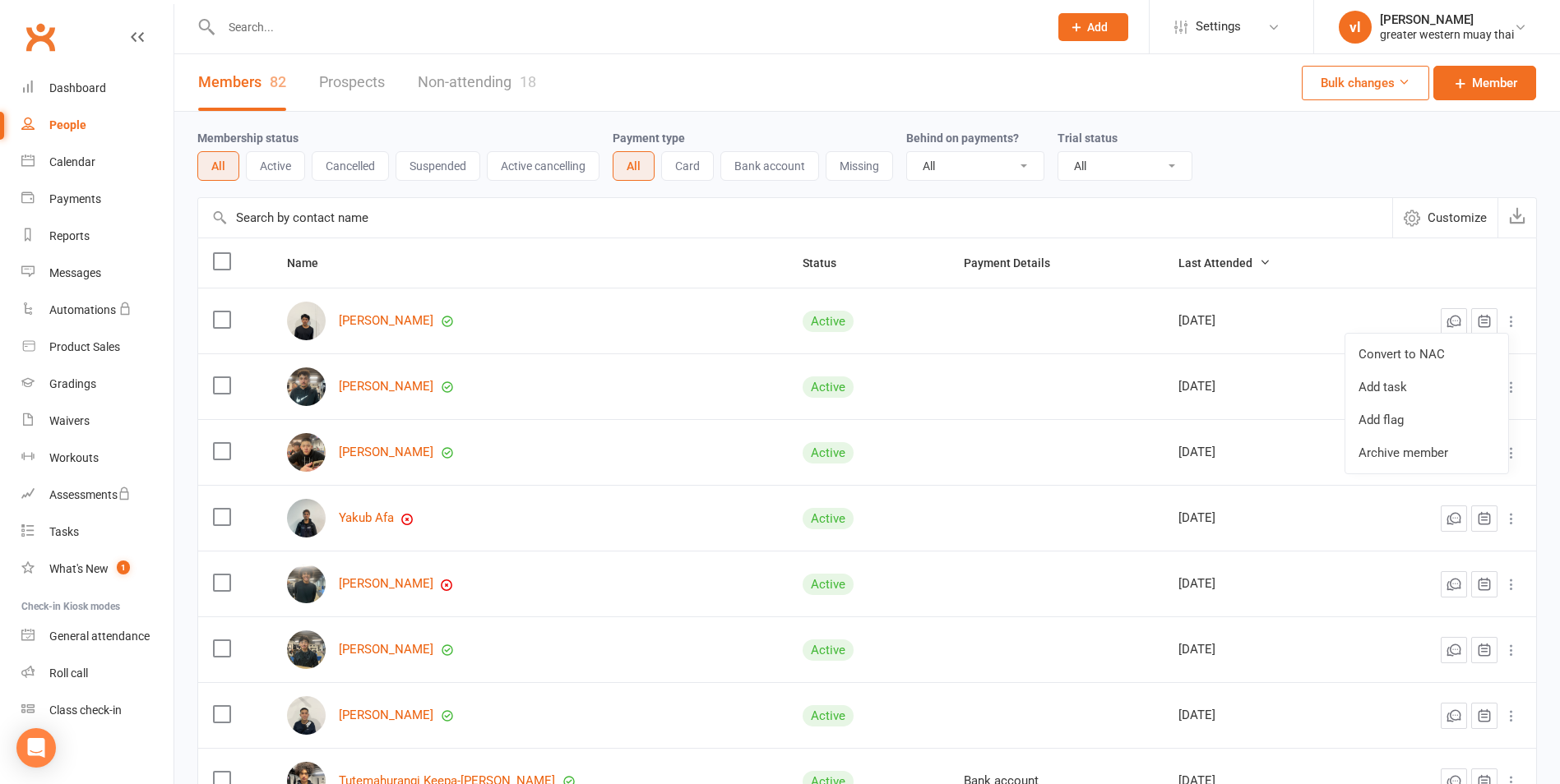
click at [374, 92] on link "Prospects" at bounding box center [352, 82] width 66 height 57
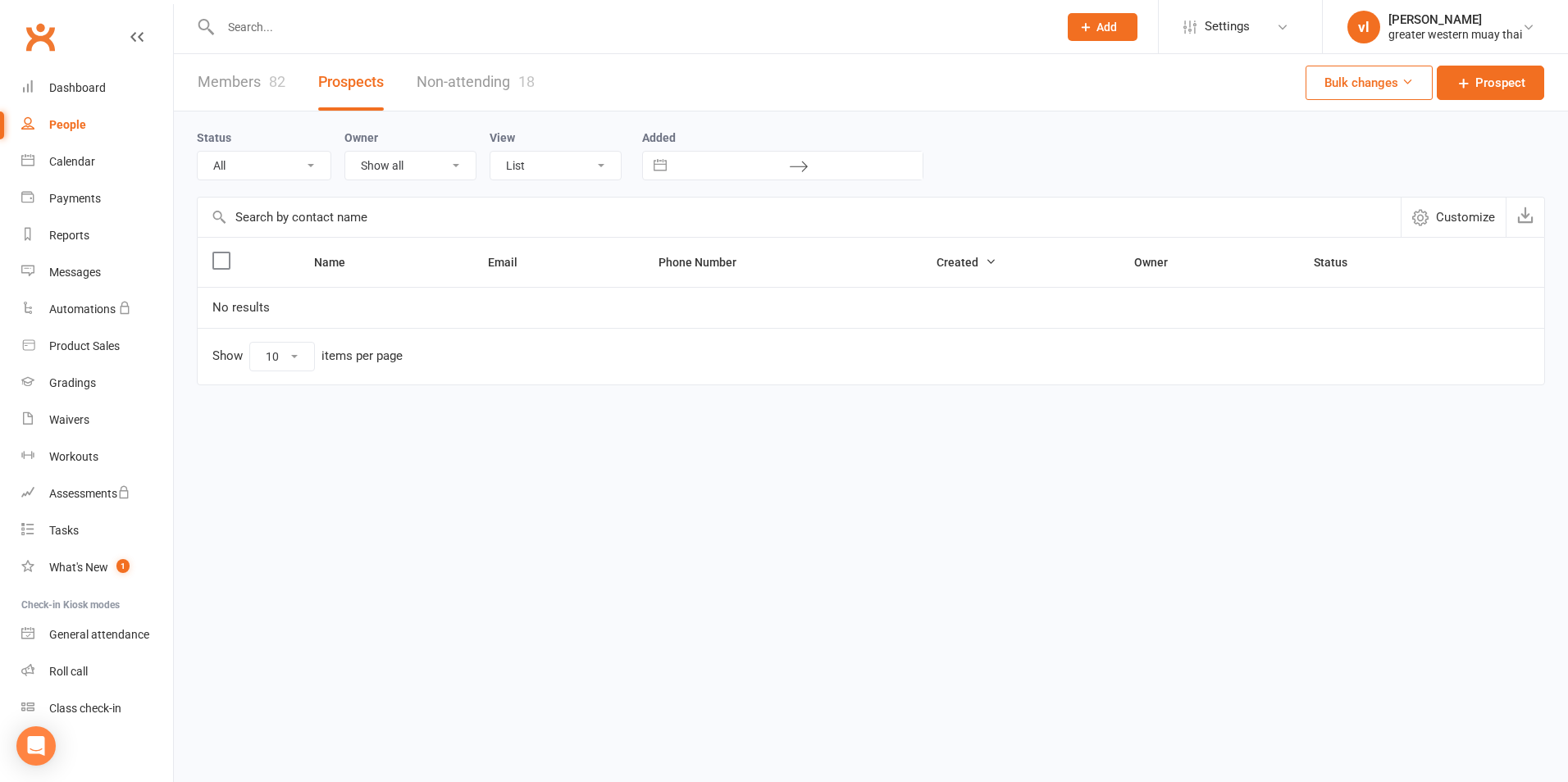
click at [300, 90] on div "Members 82 Prospects Non-attending 18" at bounding box center [366, 82] width 384 height 57
click at [277, 91] on link "Members 82" at bounding box center [242, 82] width 88 height 57
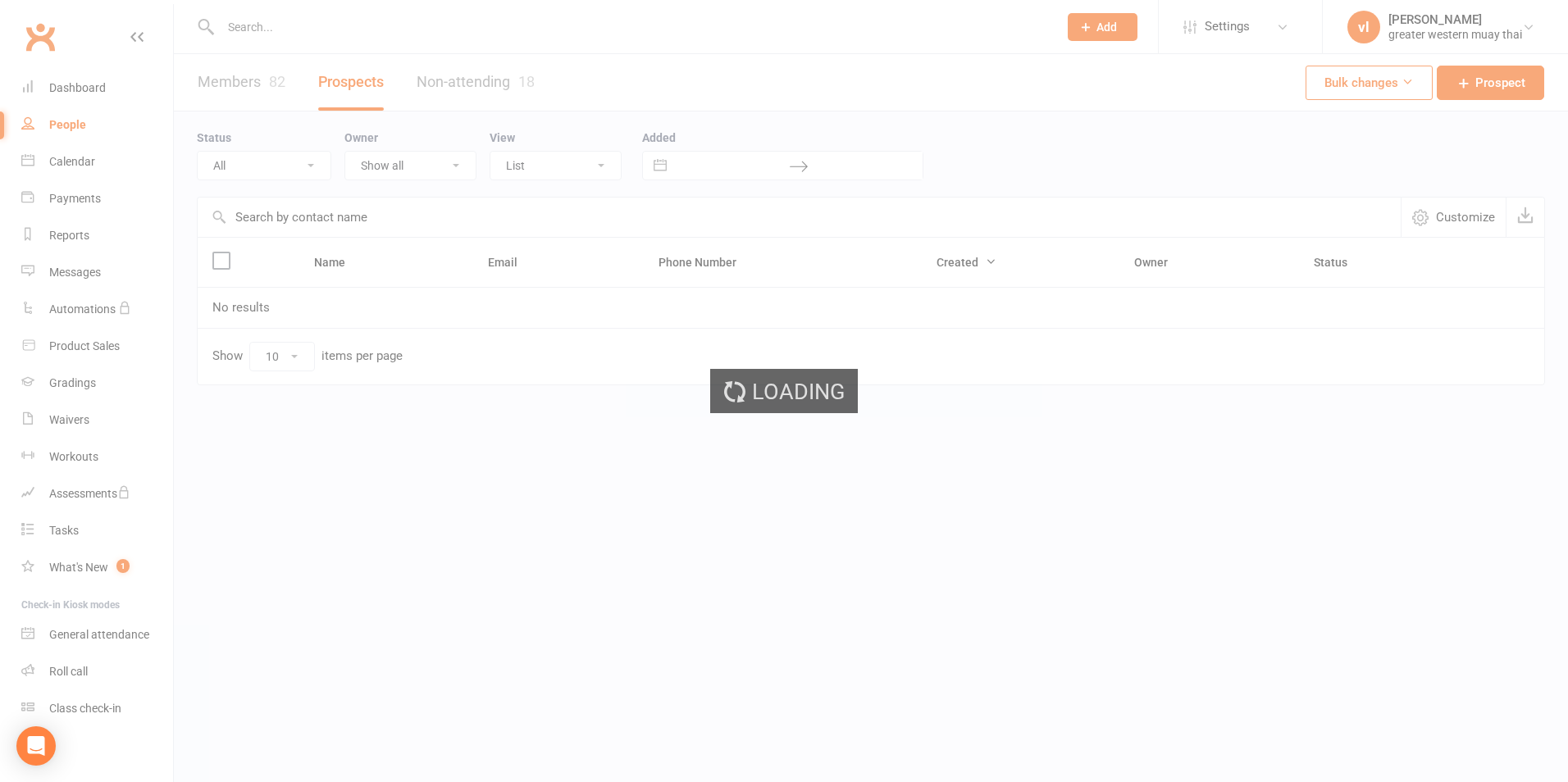
select select "25"
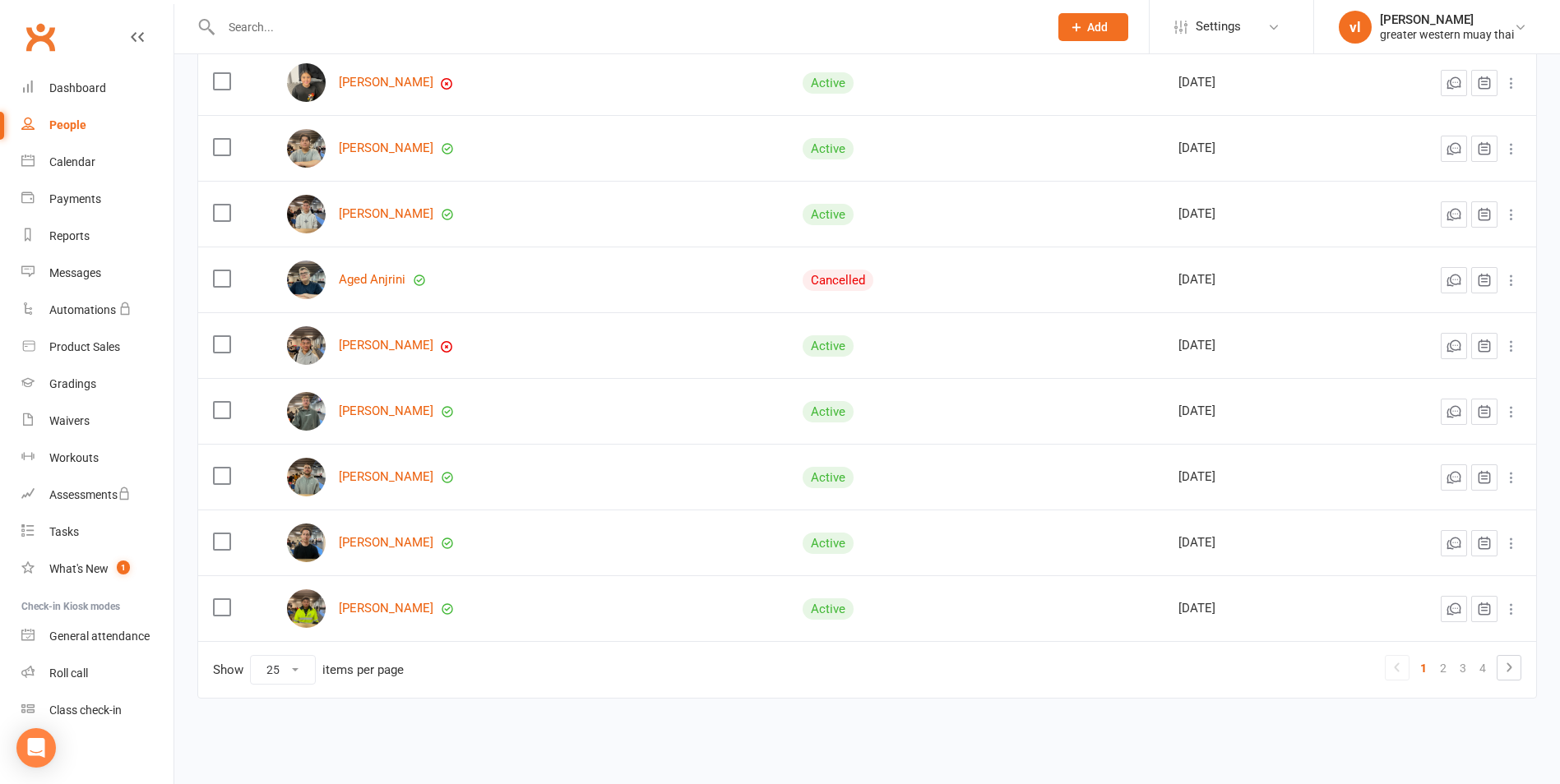
scroll to position [1294, 0]
click at [1434, 672] on link "2" at bounding box center [1443, 665] width 20 height 23
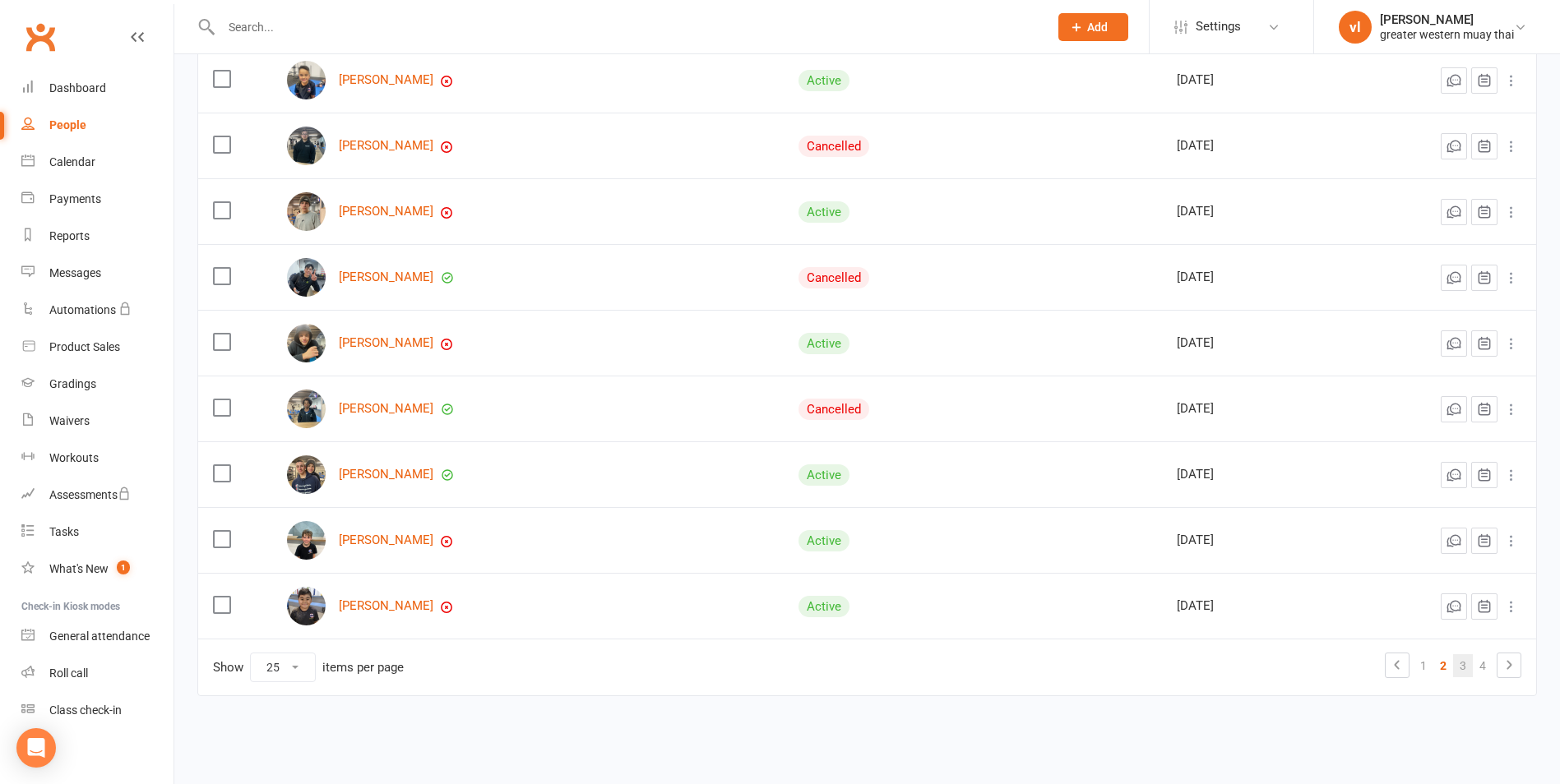
click at [1461, 670] on link "3" at bounding box center [1462, 665] width 20 height 23
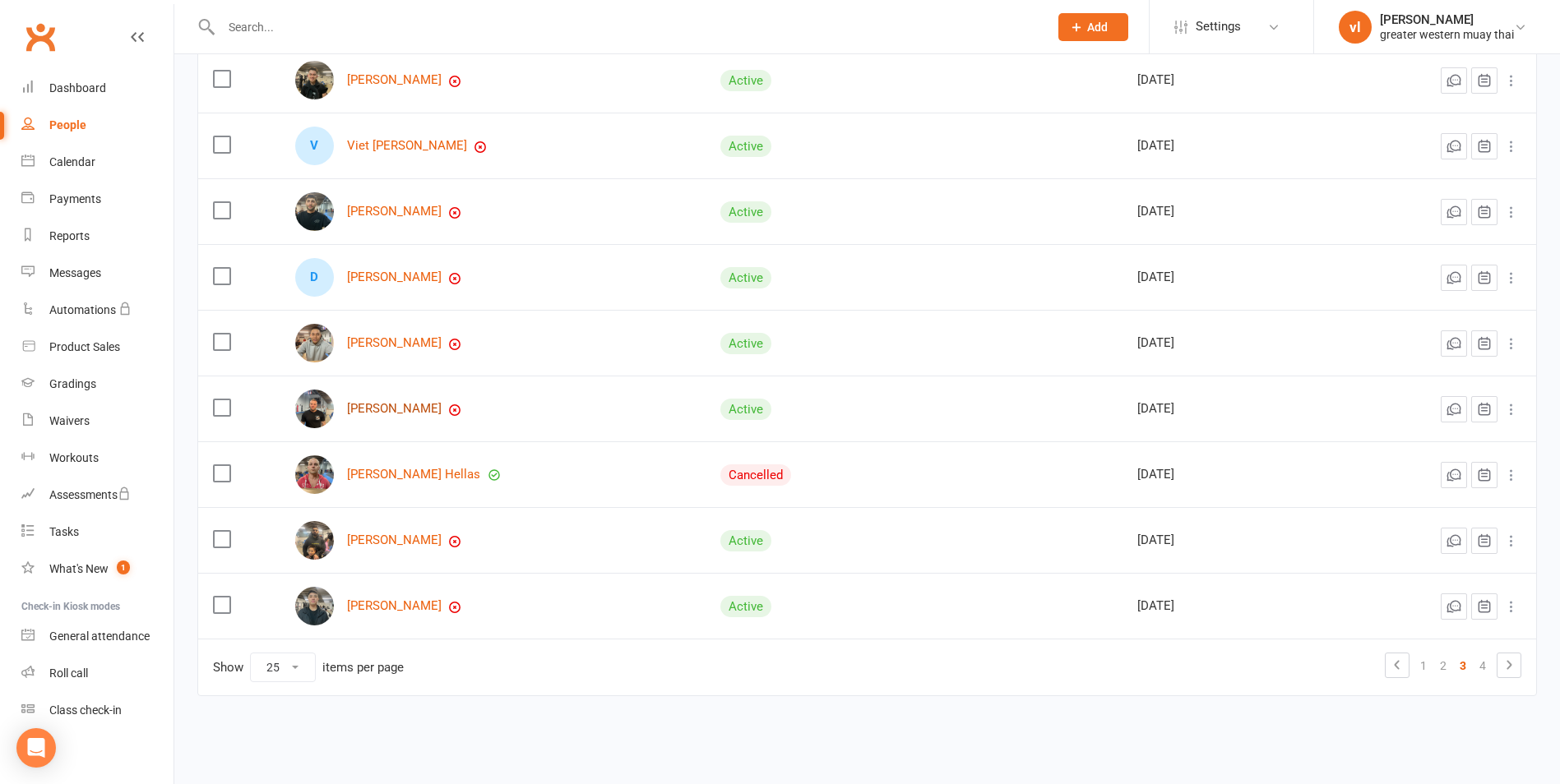
click at [418, 412] on link "Nathan Micallef" at bounding box center [394, 409] width 94 height 14
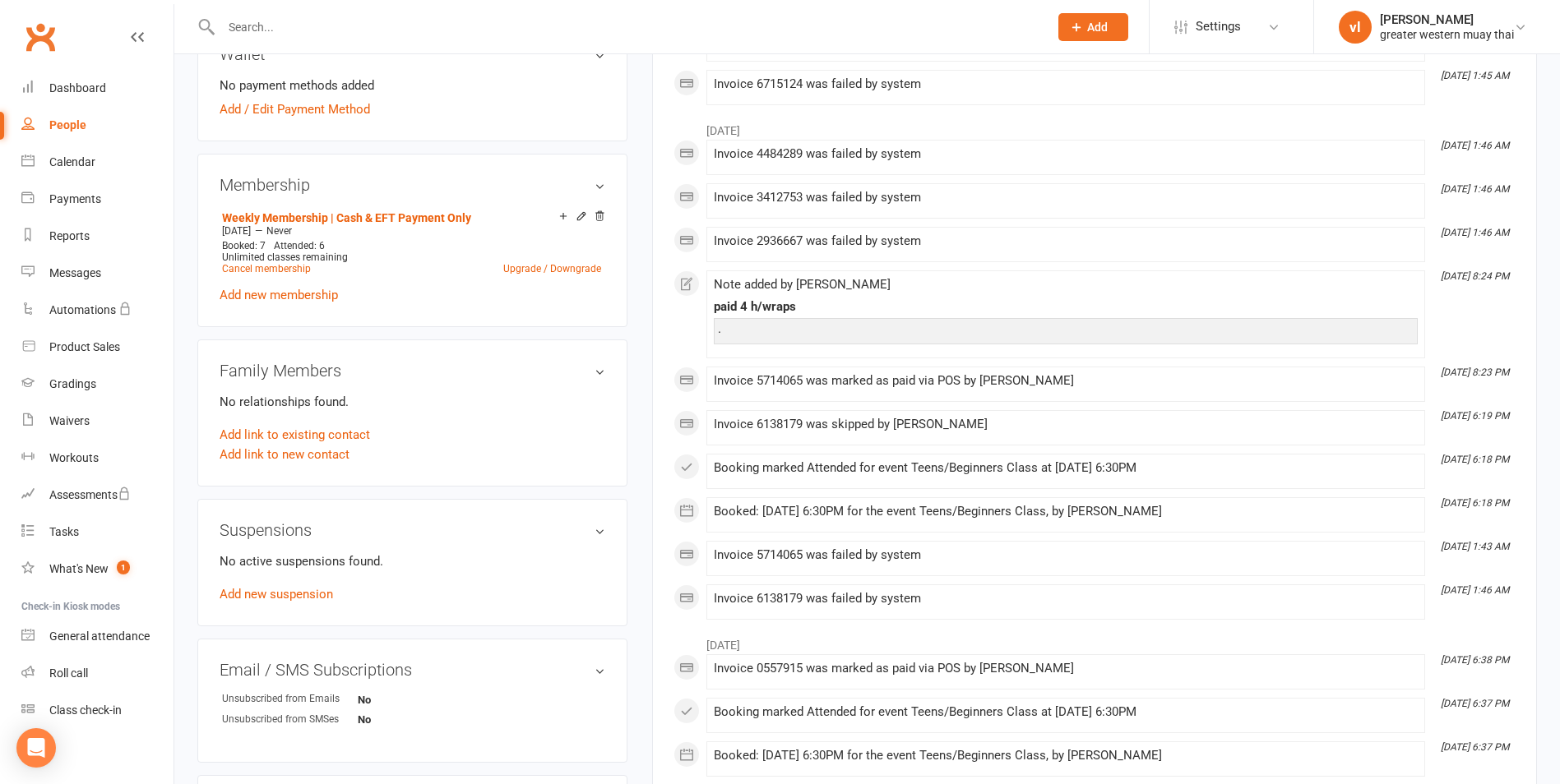
scroll to position [516, 0]
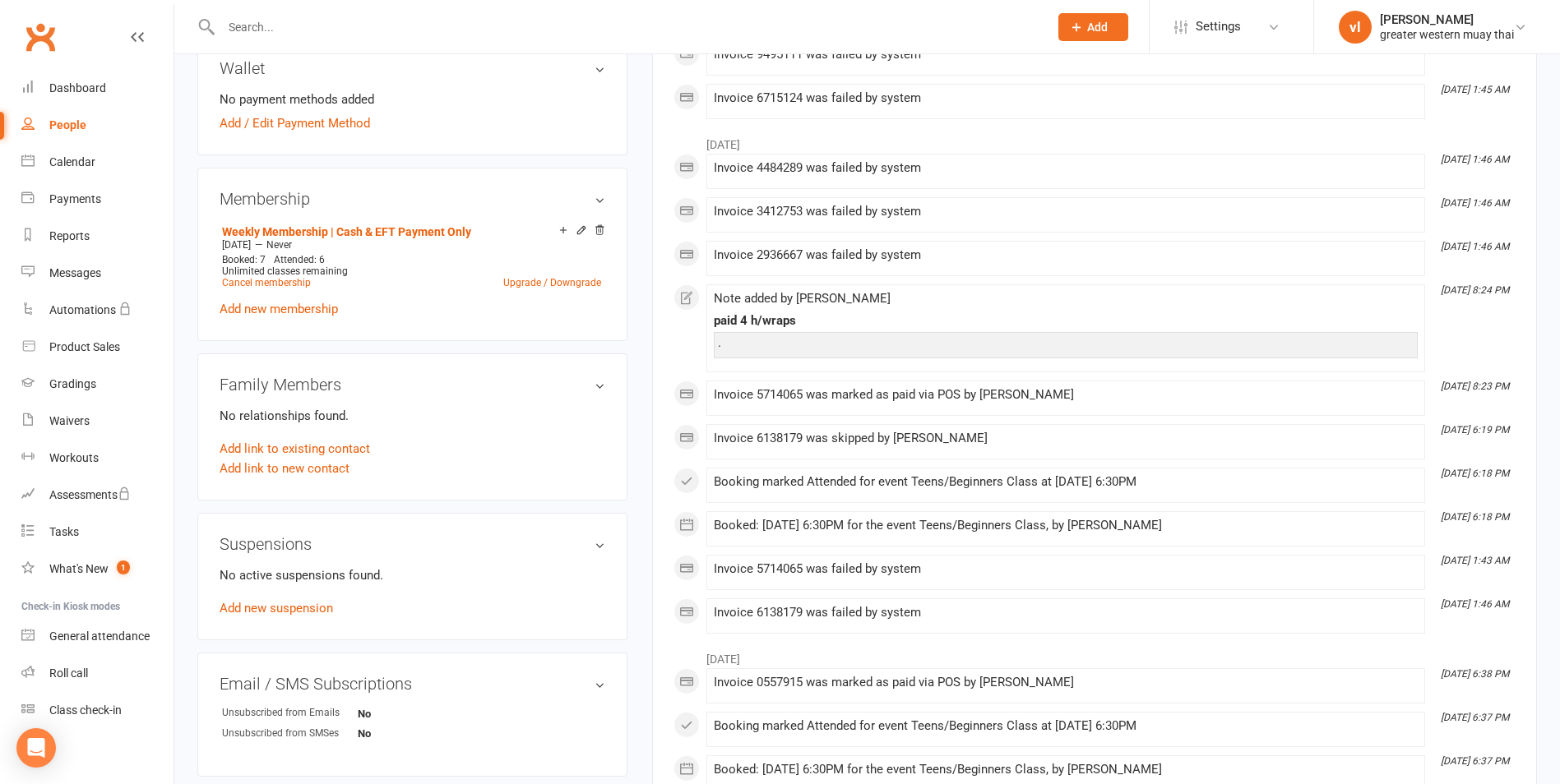
click at [598, 200] on h3 "Membership" at bounding box center [412, 199] width 385 height 18
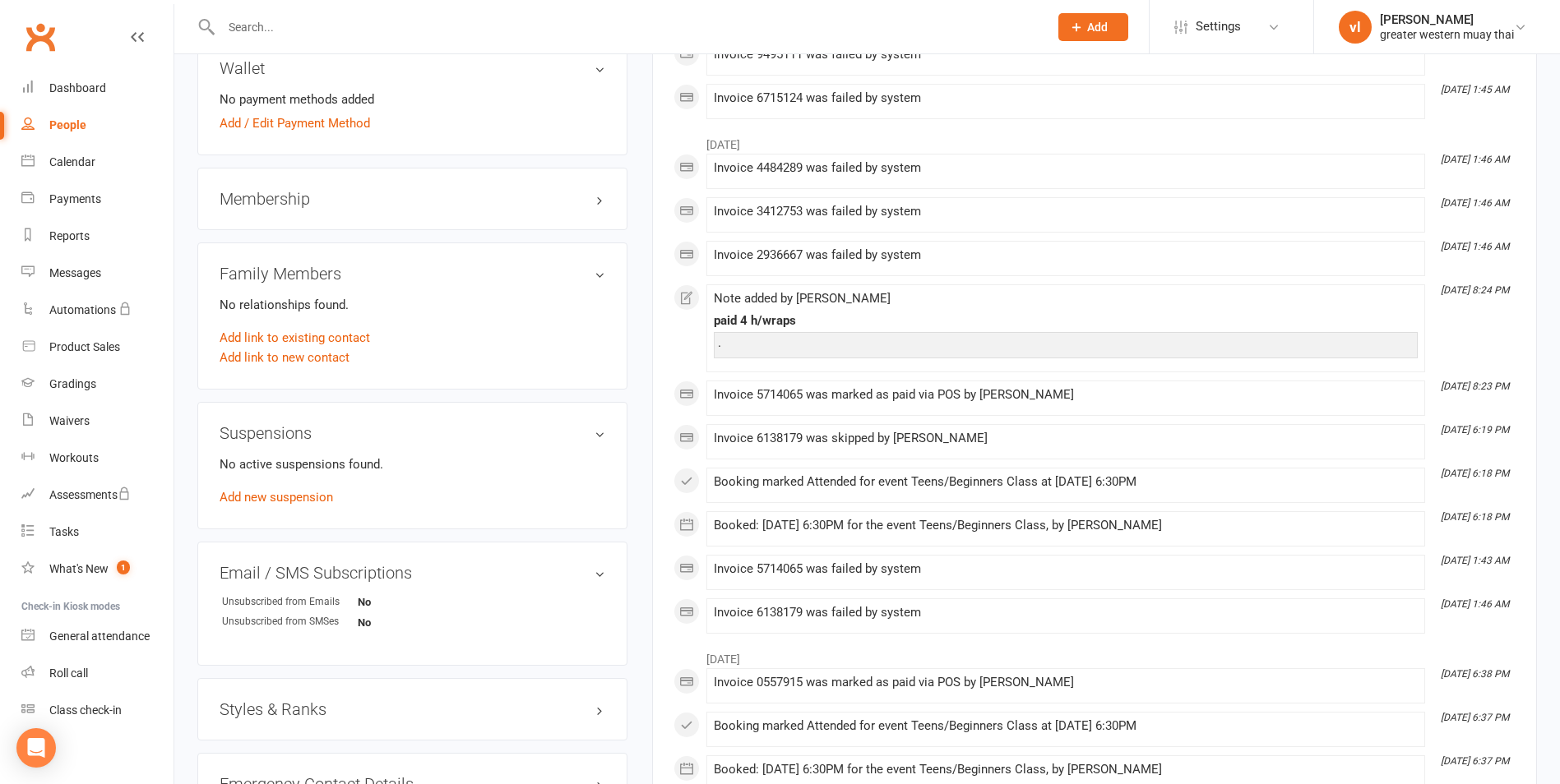
click at [598, 200] on h3 "Membership" at bounding box center [412, 199] width 385 height 18
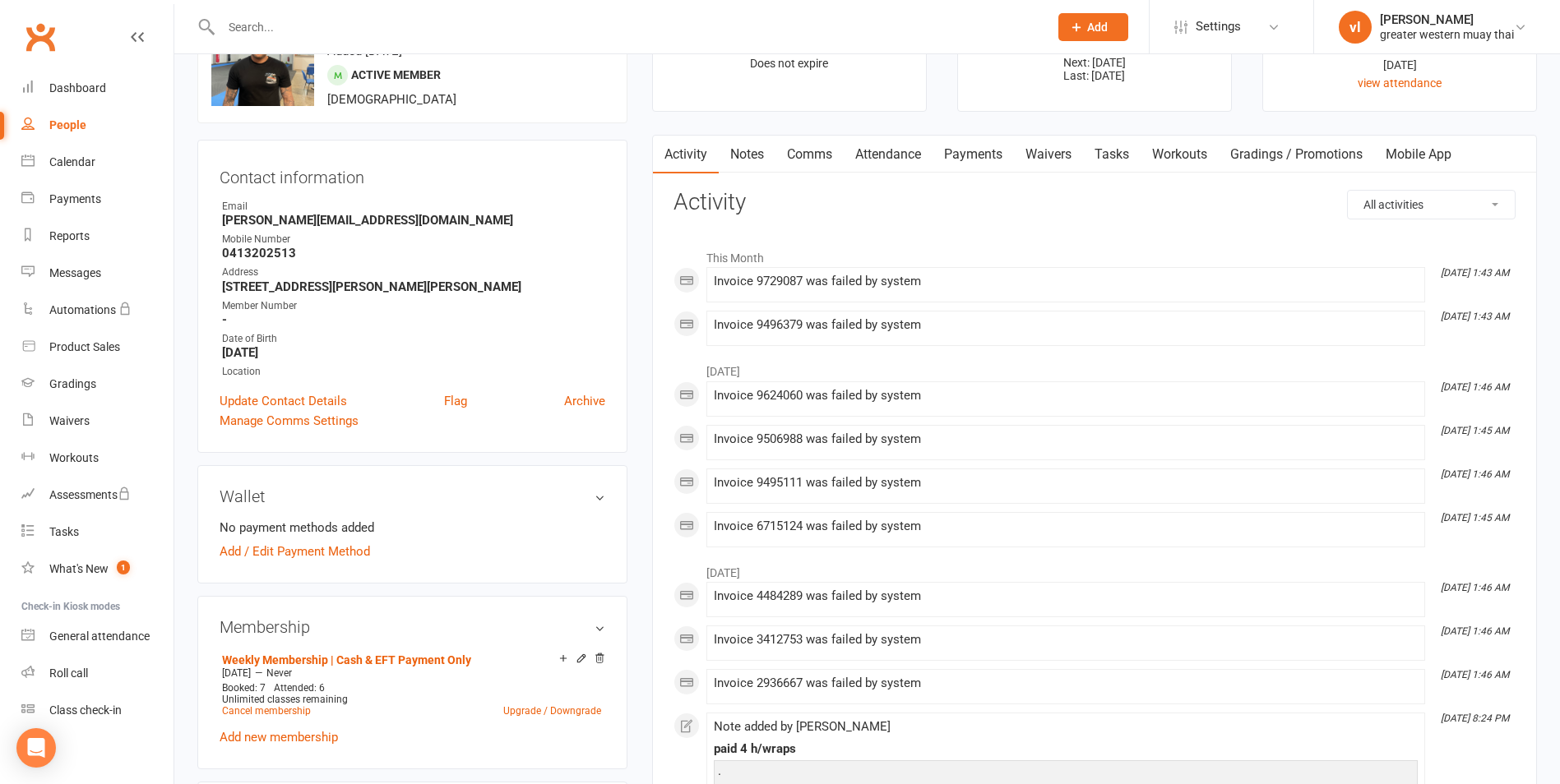
scroll to position [23, 0]
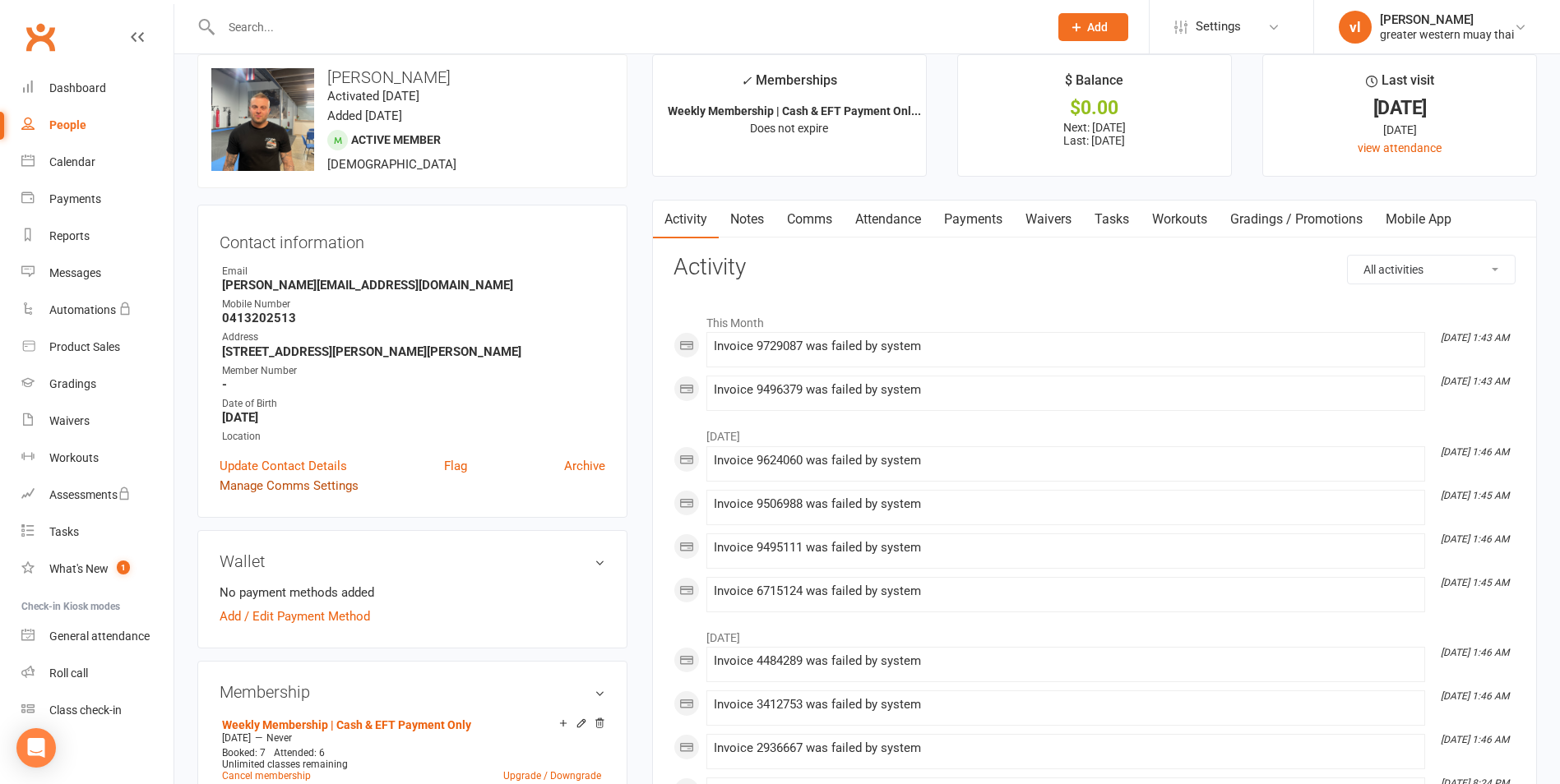
click at [317, 490] on link "Manage Comms Settings" at bounding box center [289, 485] width 139 height 20
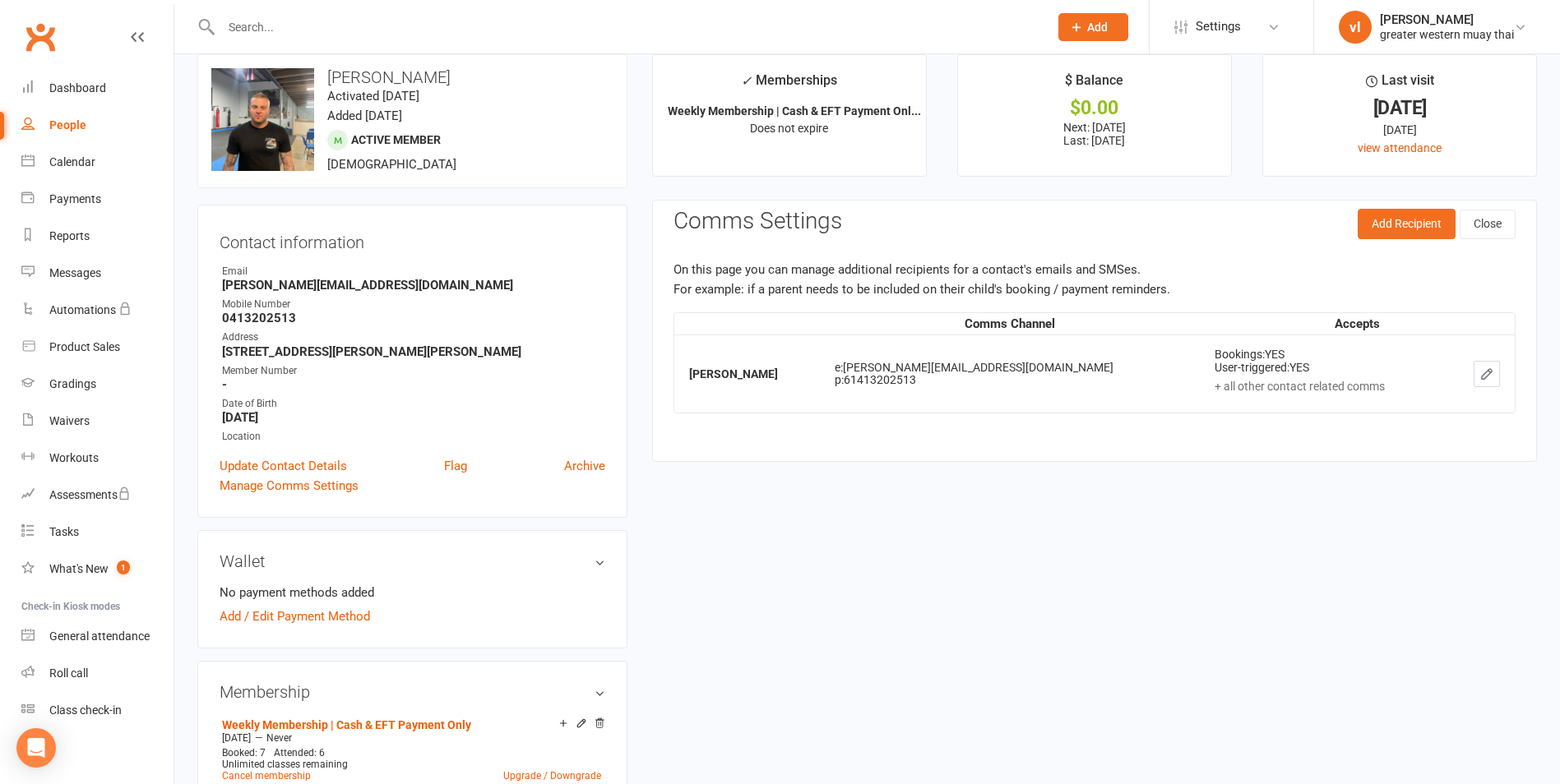
scroll to position [141, 0]
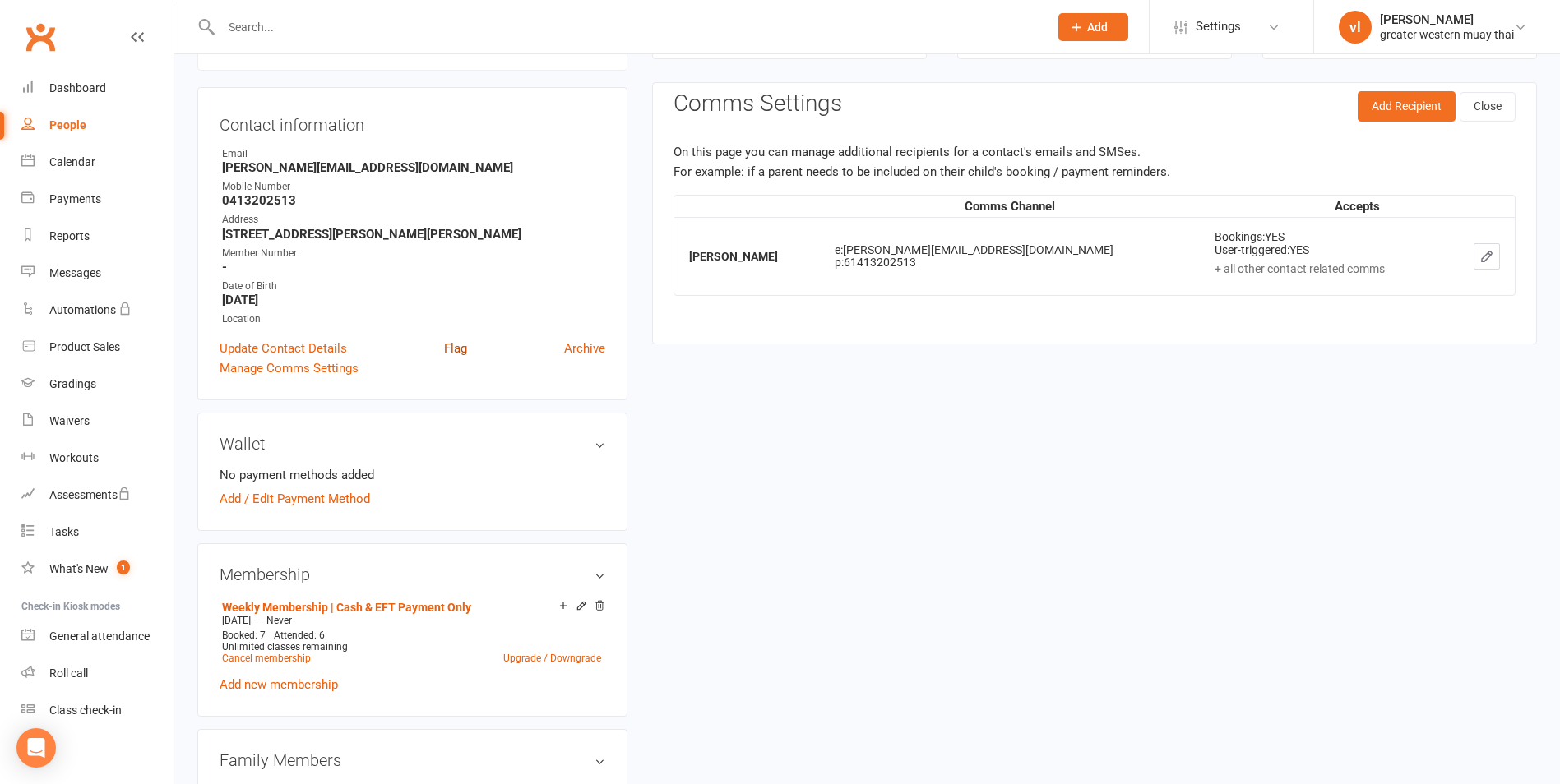
click at [453, 345] on link "Flag" at bounding box center [455, 348] width 23 height 20
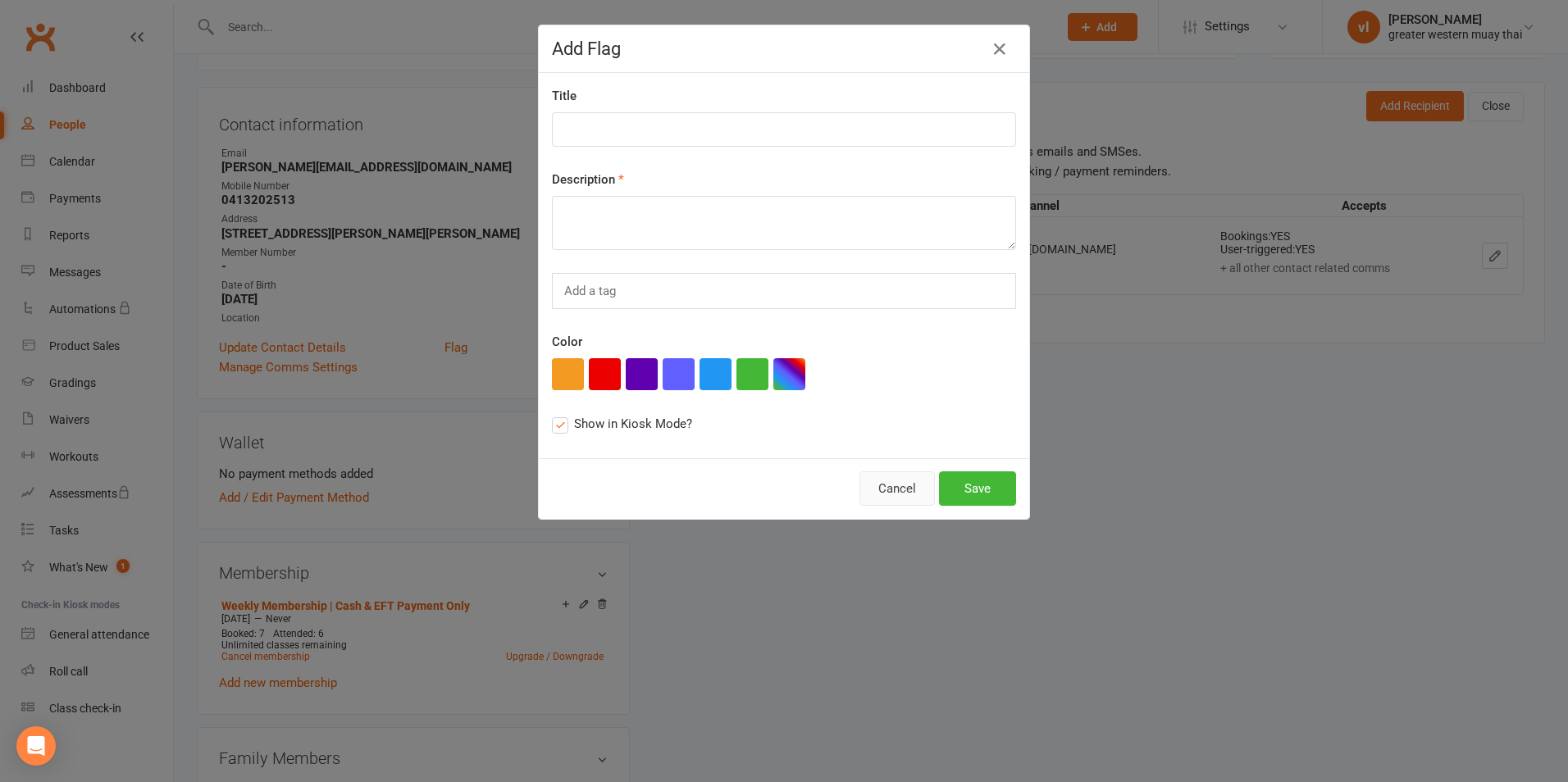
click at [905, 483] on button "Cancel" at bounding box center [896, 488] width 75 height 35
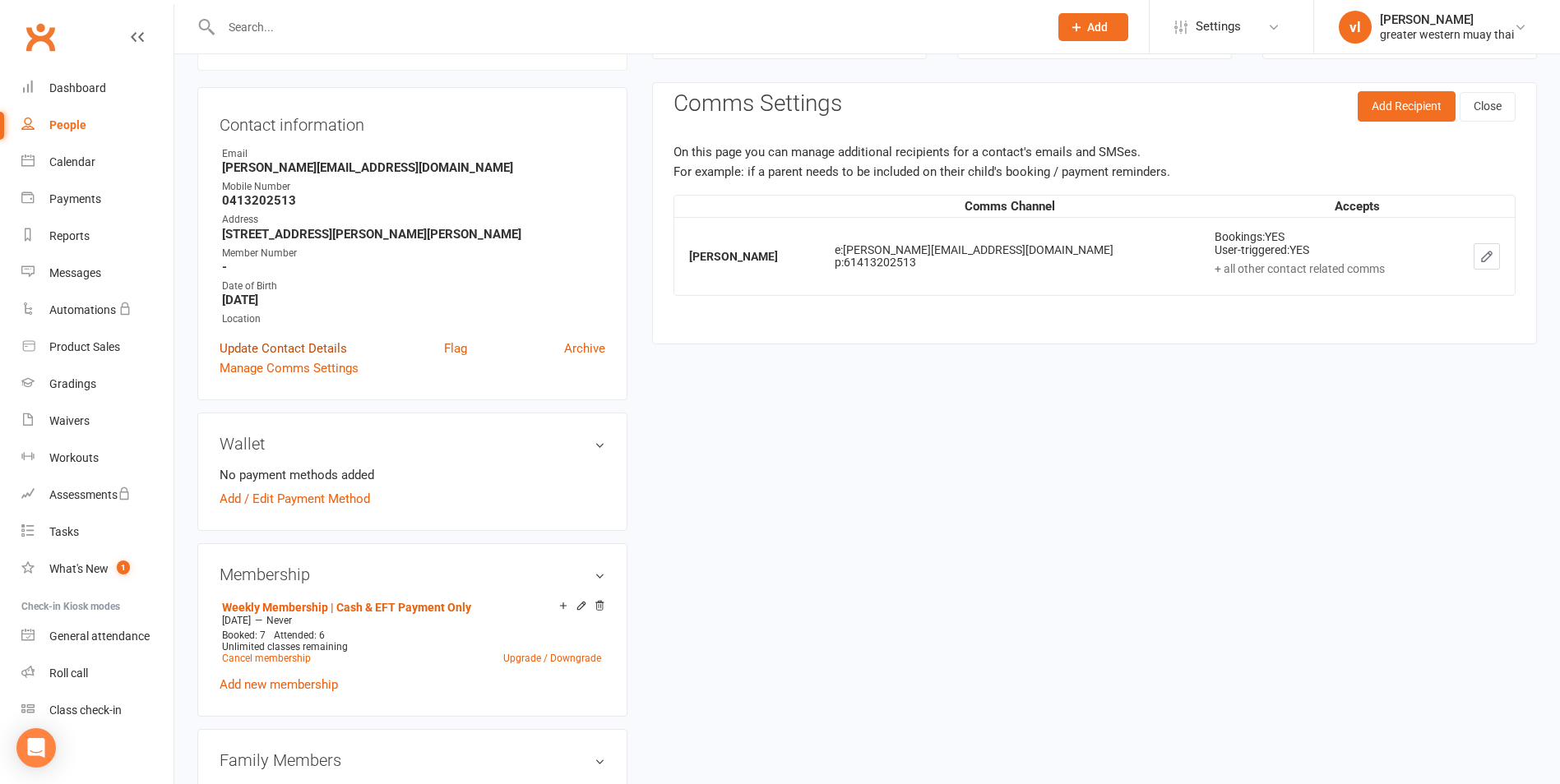
click at [331, 348] on link "Update Contact Details" at bounding box center [283, 348] width 127 height 20
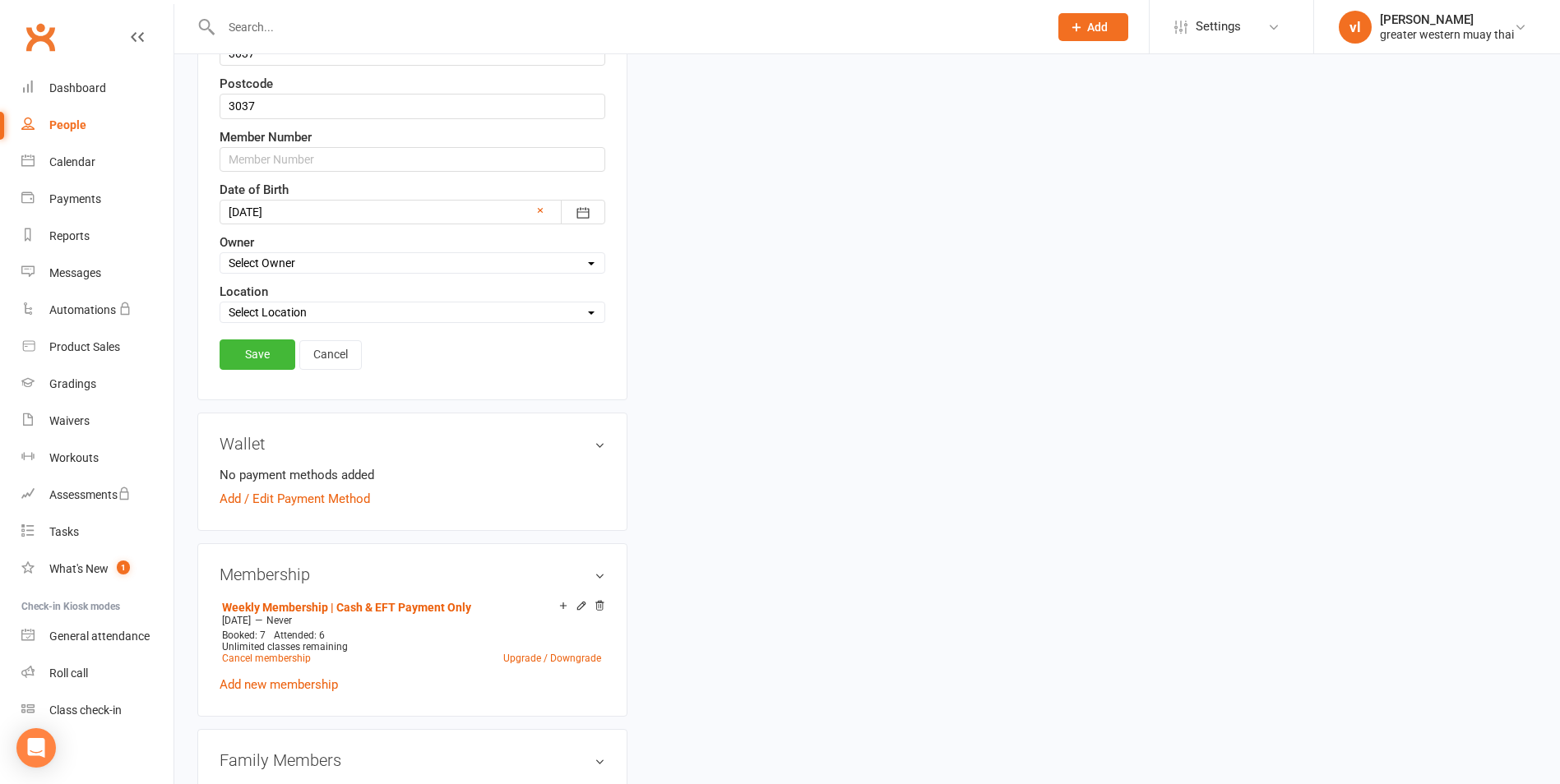
scroll to position [652, 0]
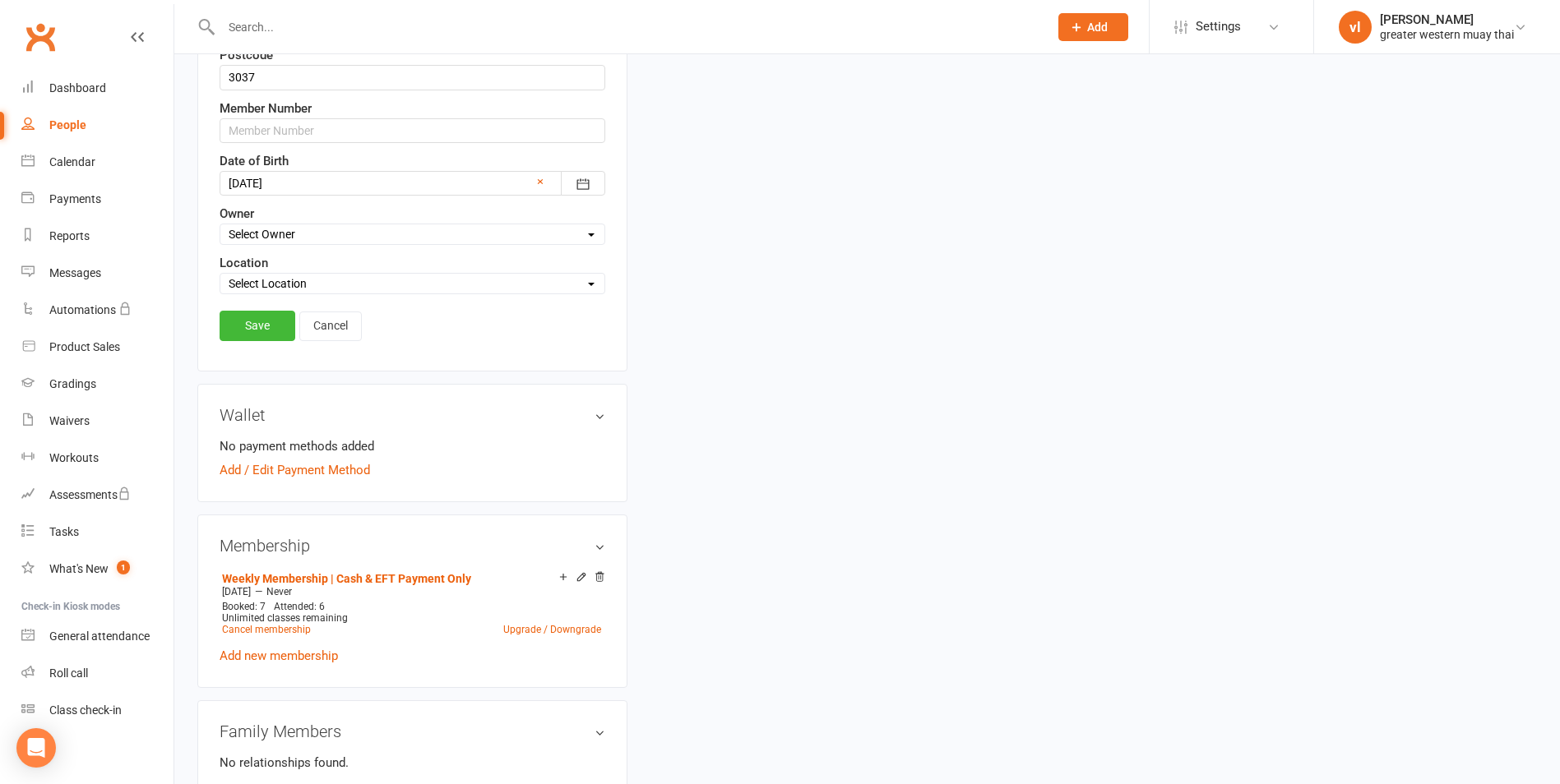
click at [363, 331] on div "Save Cancel" at bounding box center [412, 329] width 385 height 38
click at [357, 330] on link "Cancel" at bounding box center [331, 326] width 63 height 30
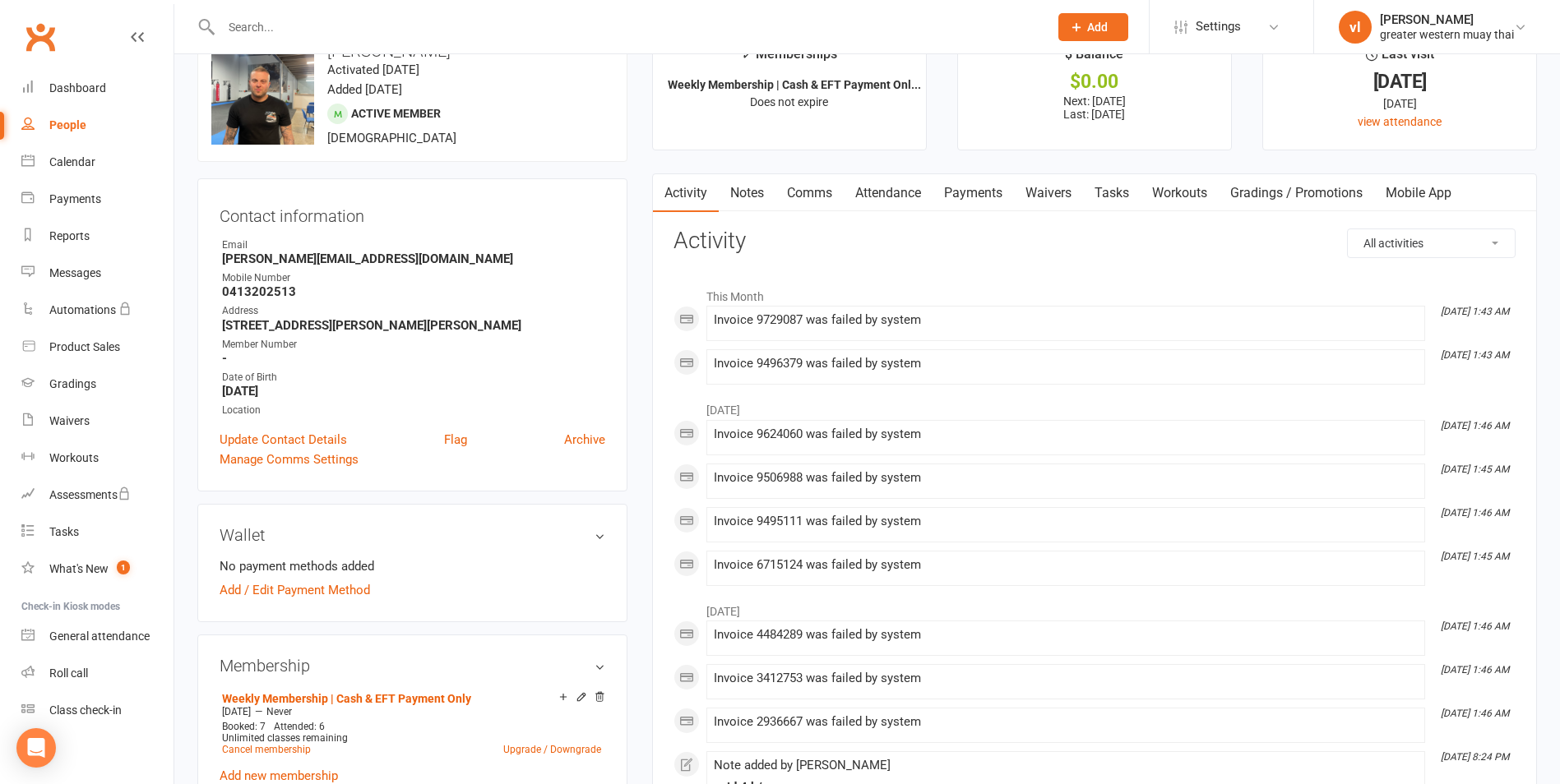
scroll to position [0, 0]
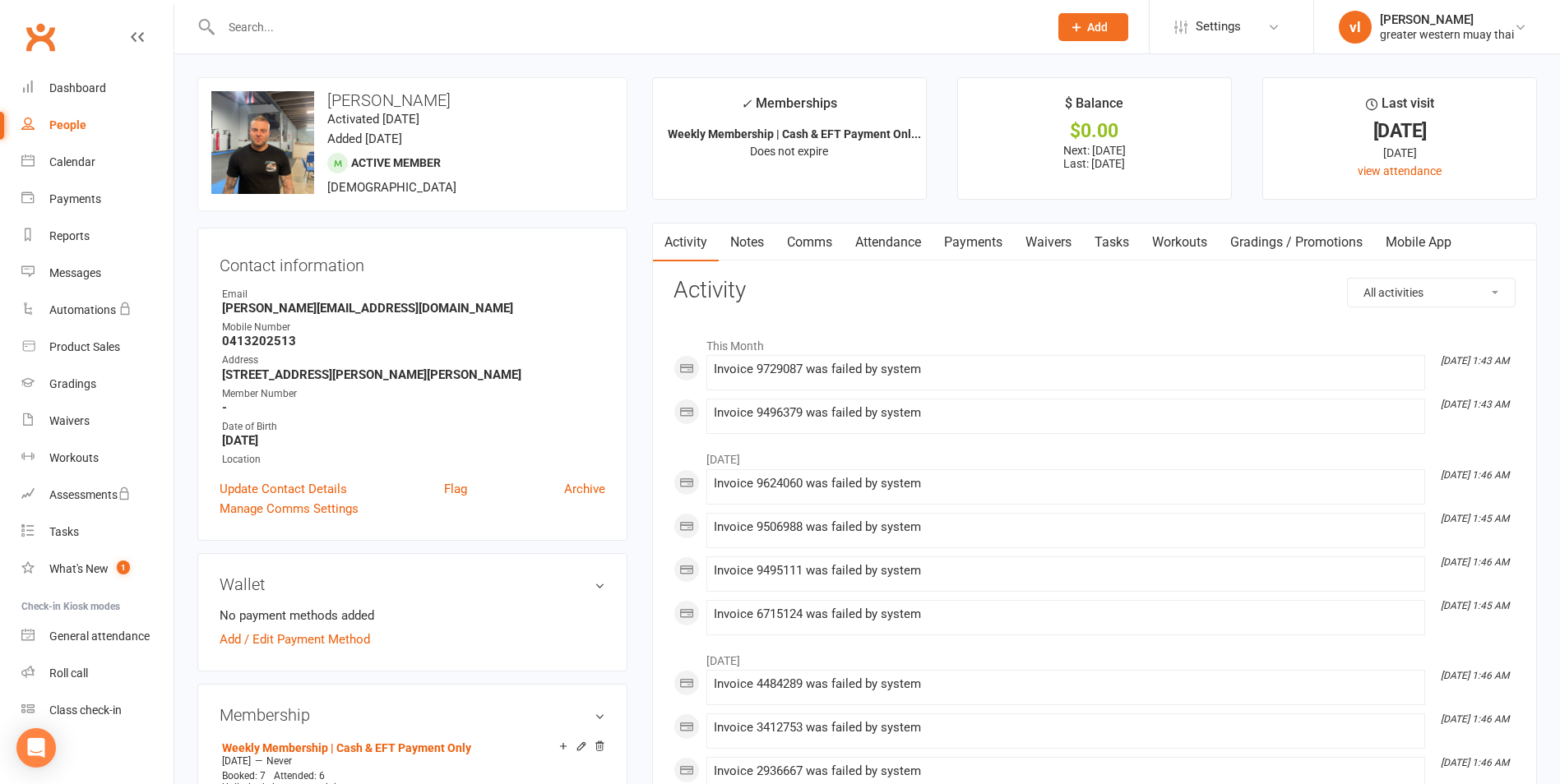
click at [1328, 242] on link "Gradings / Promotions" at bounding box center [1296, 243] width 155 height 38
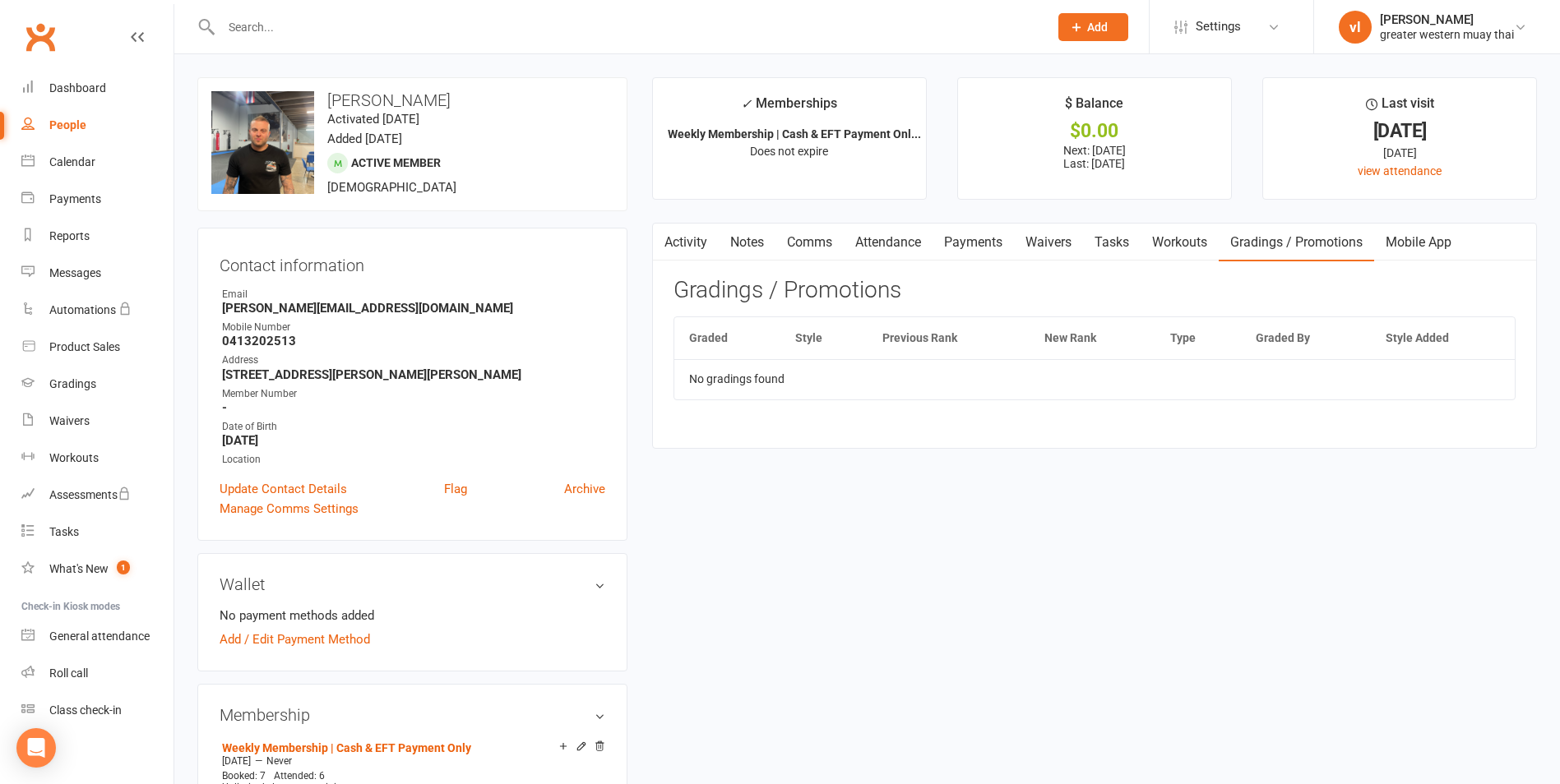
click at [1198, 249] on link "Workouts" at bounding box center [1180, 243] width 78 height 38
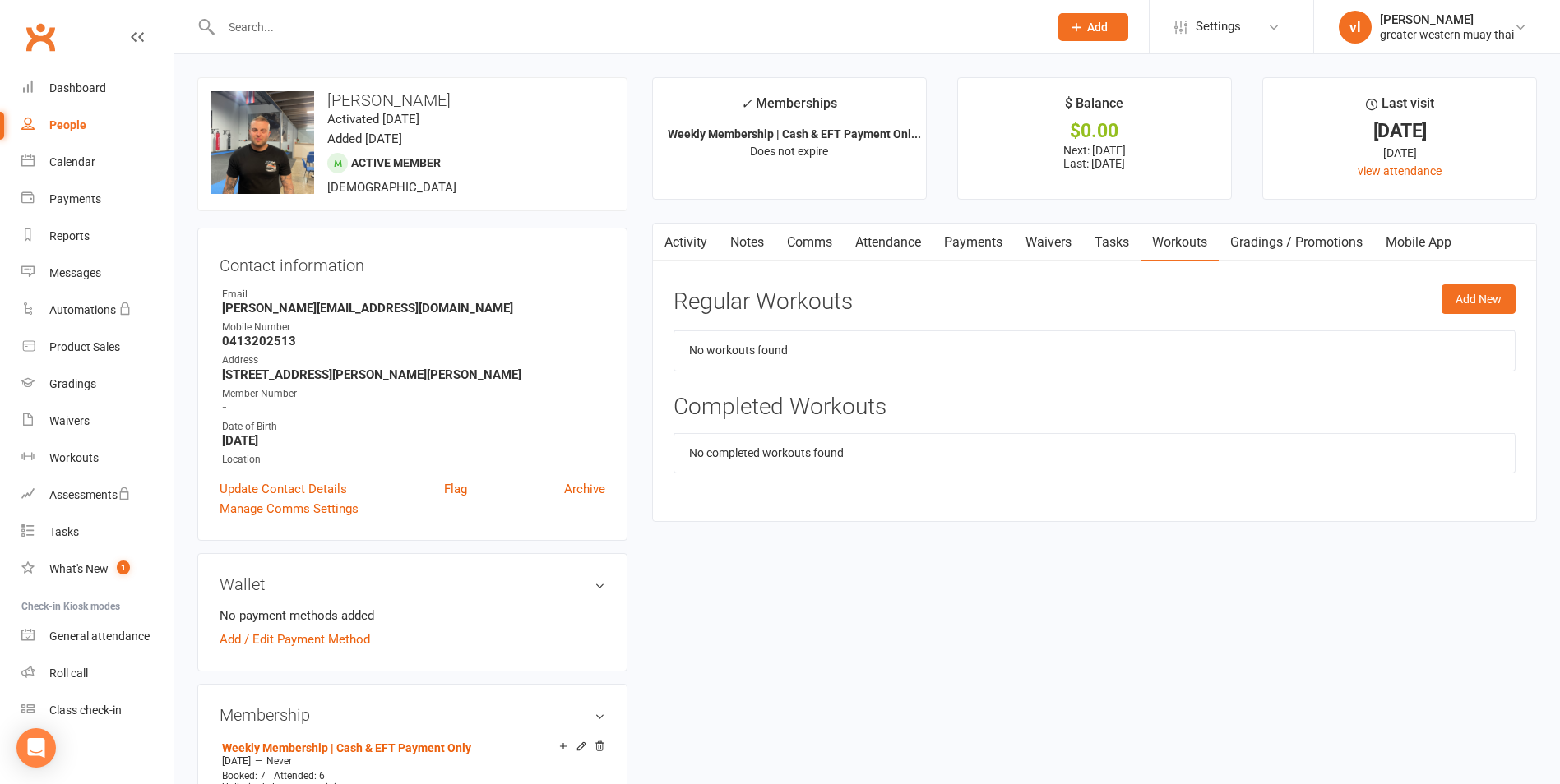
click at [1107, 238] on link "Tasks" at bounding box center [1112, 243] width 58 height 38
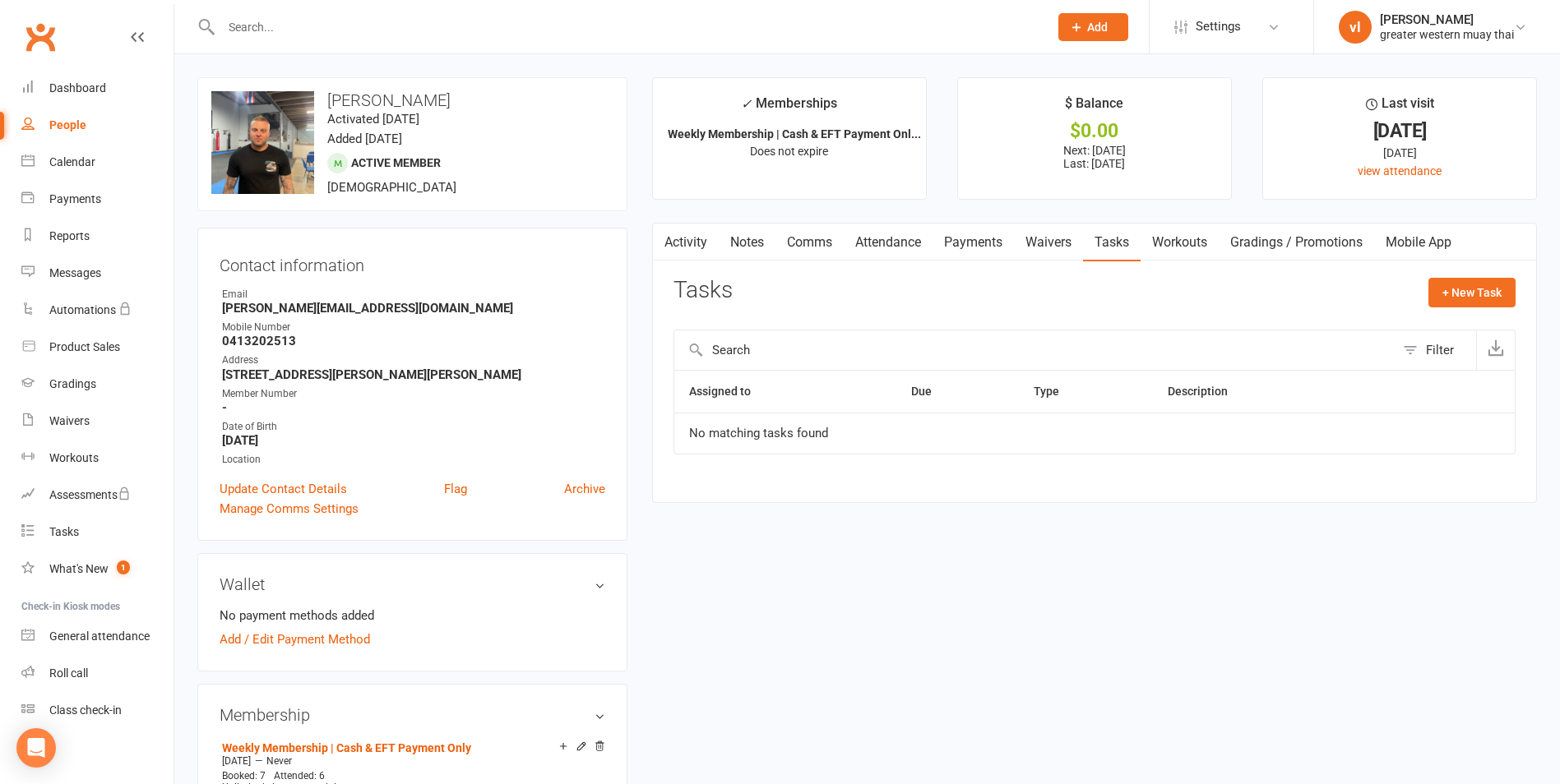
click at [966, 244] on link "Payments" at bounding box center [974, 243] width 81 height 38
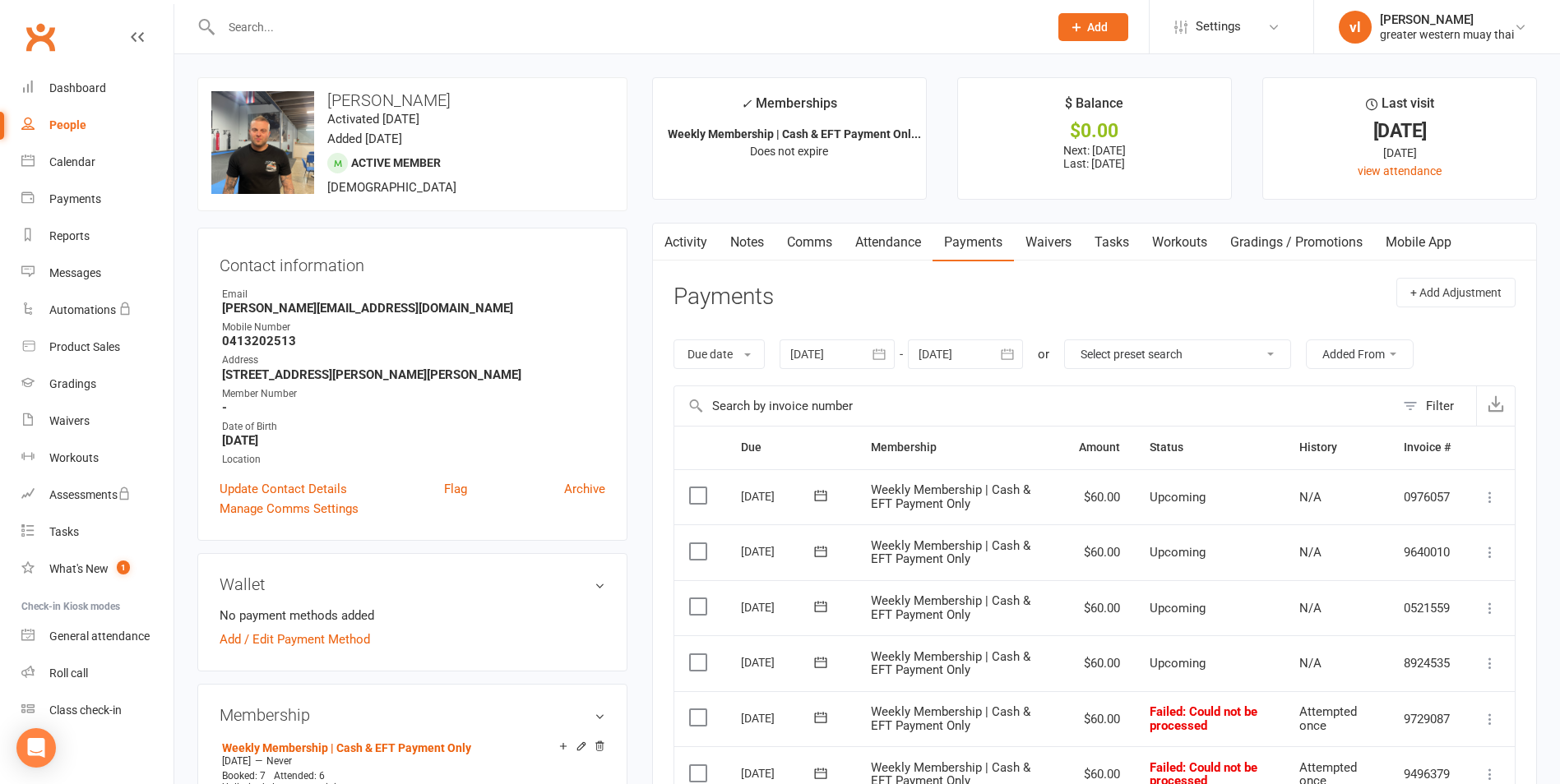
click at [812, 242] on link "Comms" at bounding box center [810, 243] width 68 height 38
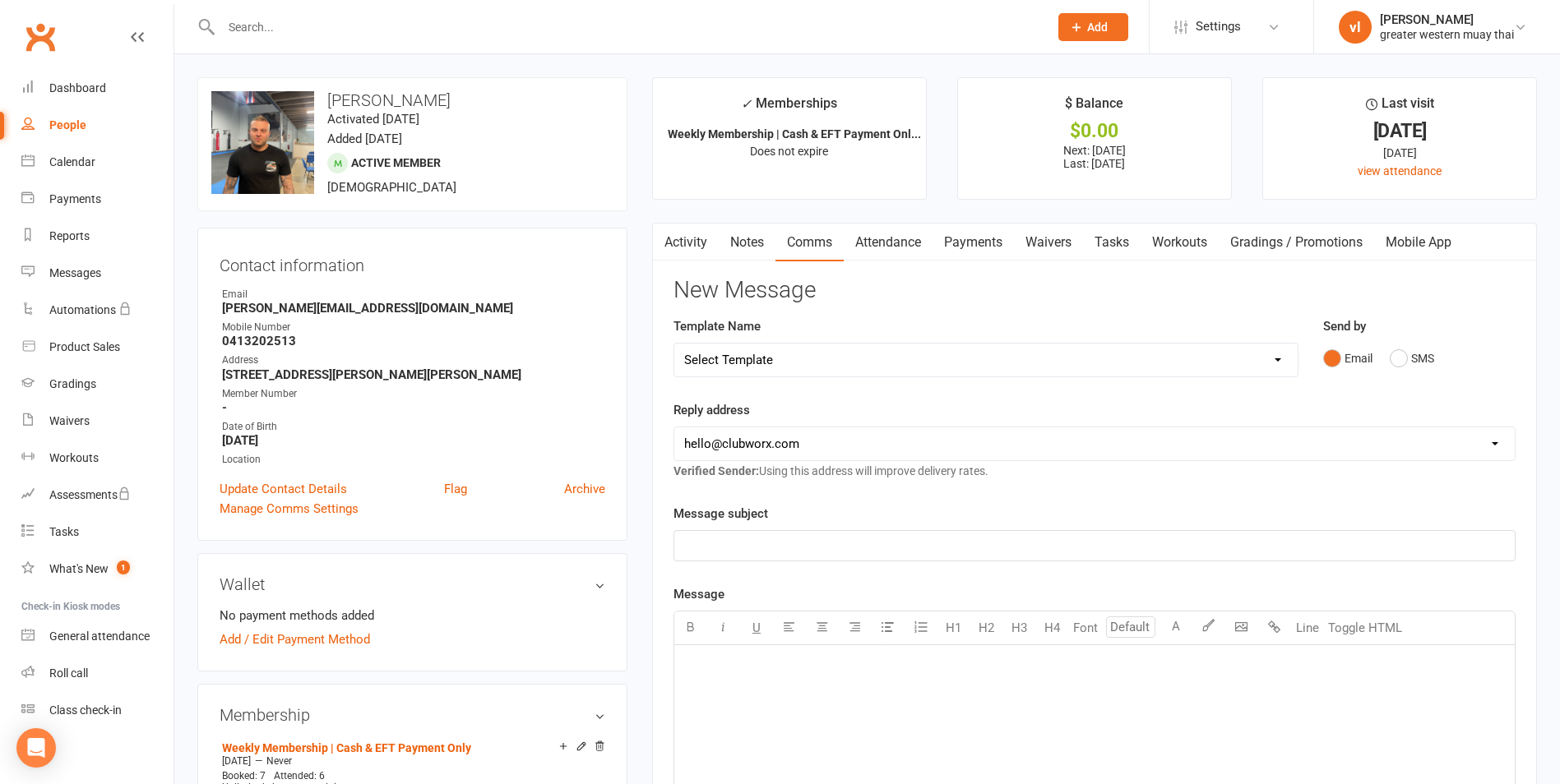
click at [744, 251] on link "Notes" at bounding box center [747, 243] width 57 height 38
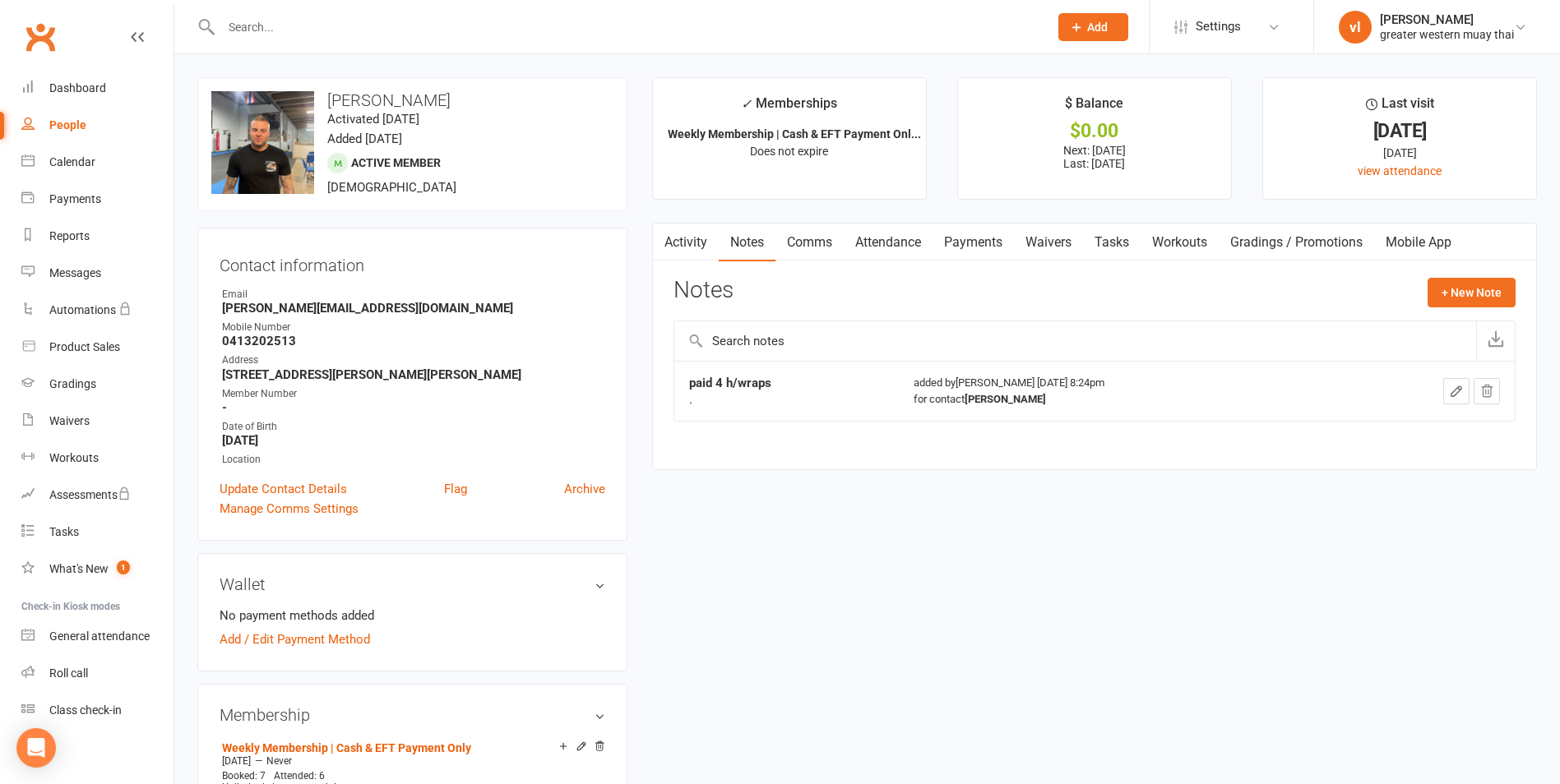
click at [695, 250] on link "Activity" at bounding box center [686, 243] width 66 height 38
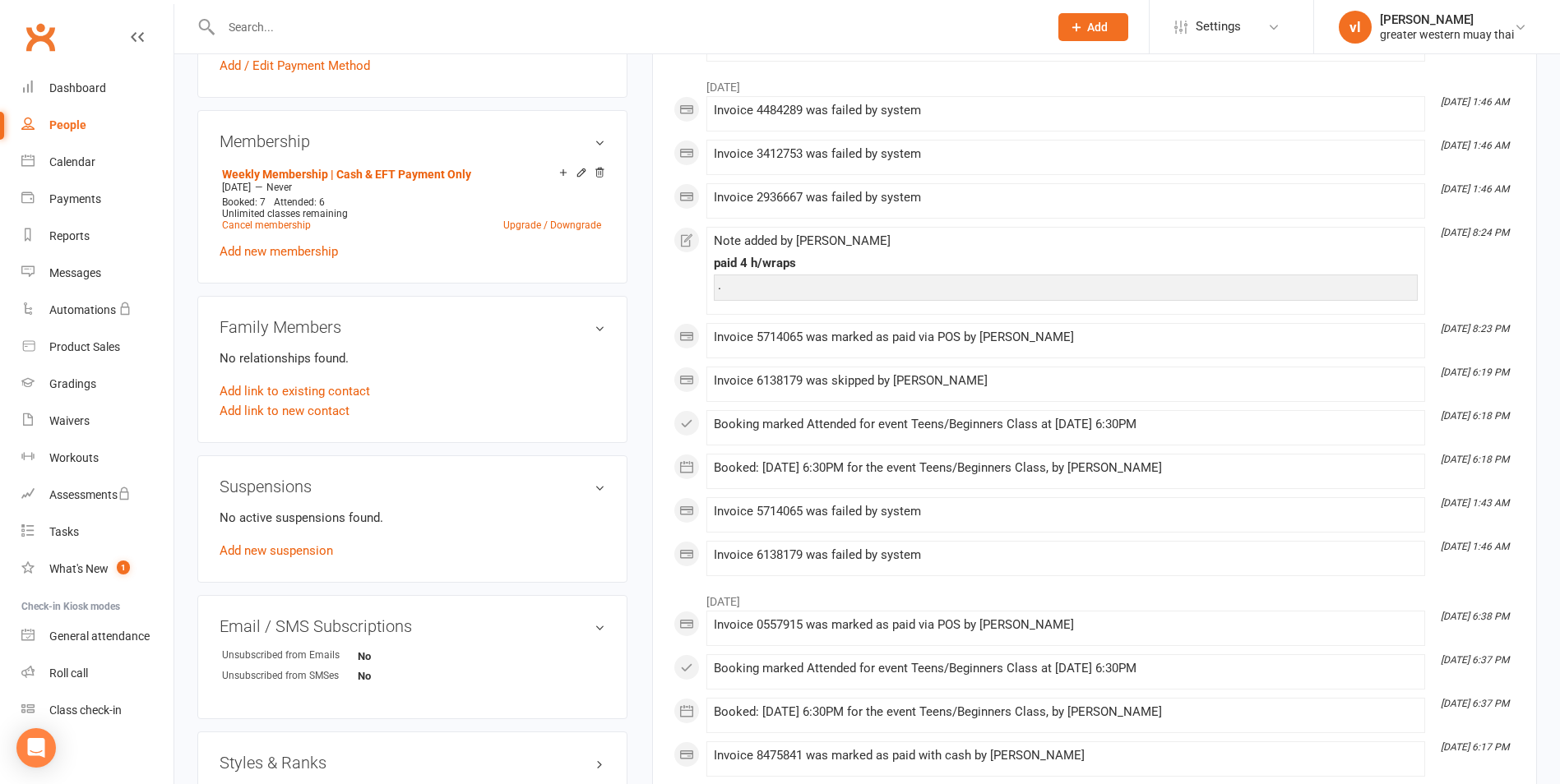
scroll to position [575, 0]
click at [608, 488] on div "Suspensions No active suspensions found. Add new suspension" at bounding box center [412, 518] width 430 height 127
click at [595, 488] on h3 "Suspensions" at bounding box center [412, 484] width 385 height 18
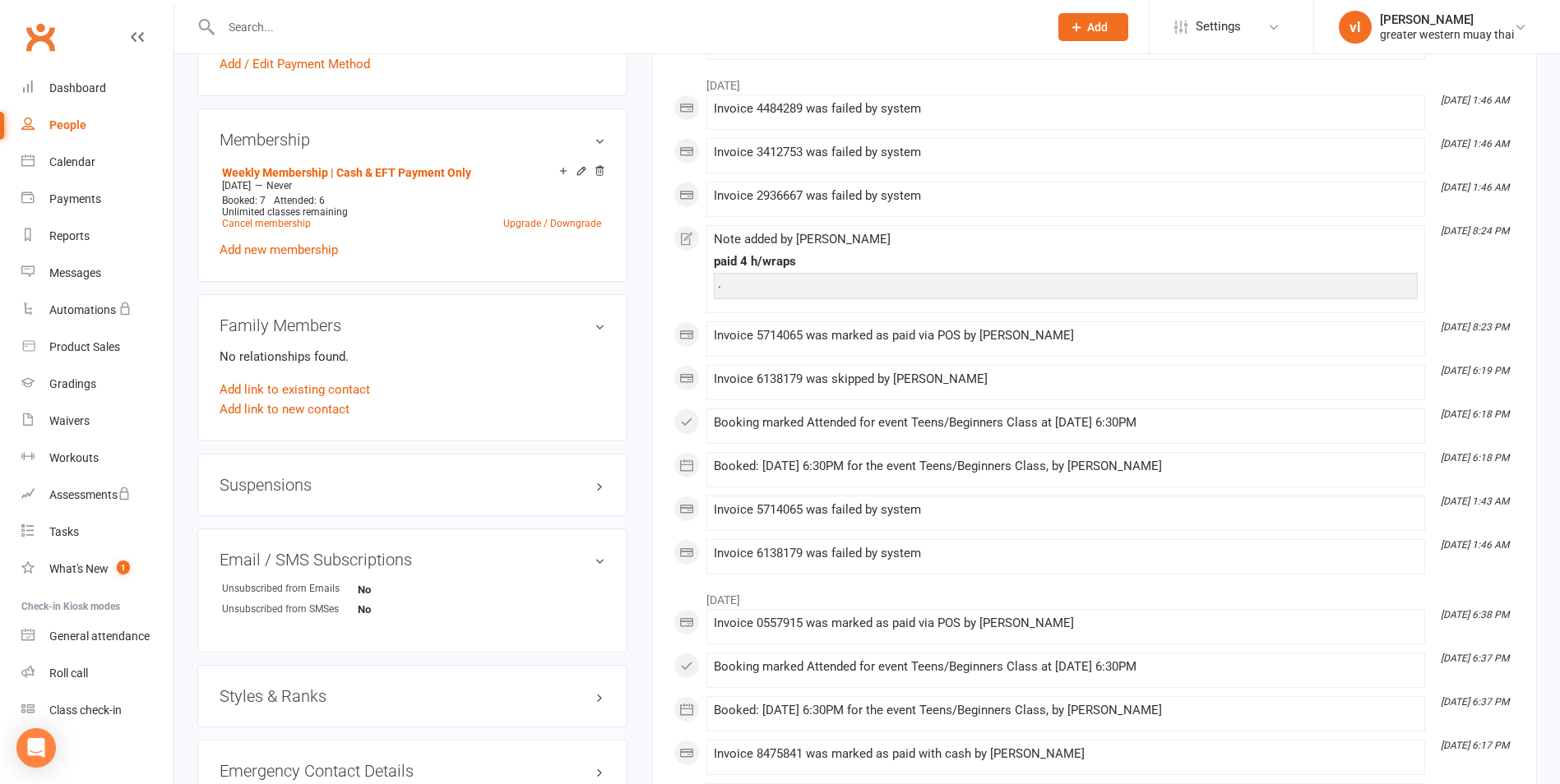
click at [542, 485] on h3 "Suspensions" at bounding box center [412, 484] width 385 height 18
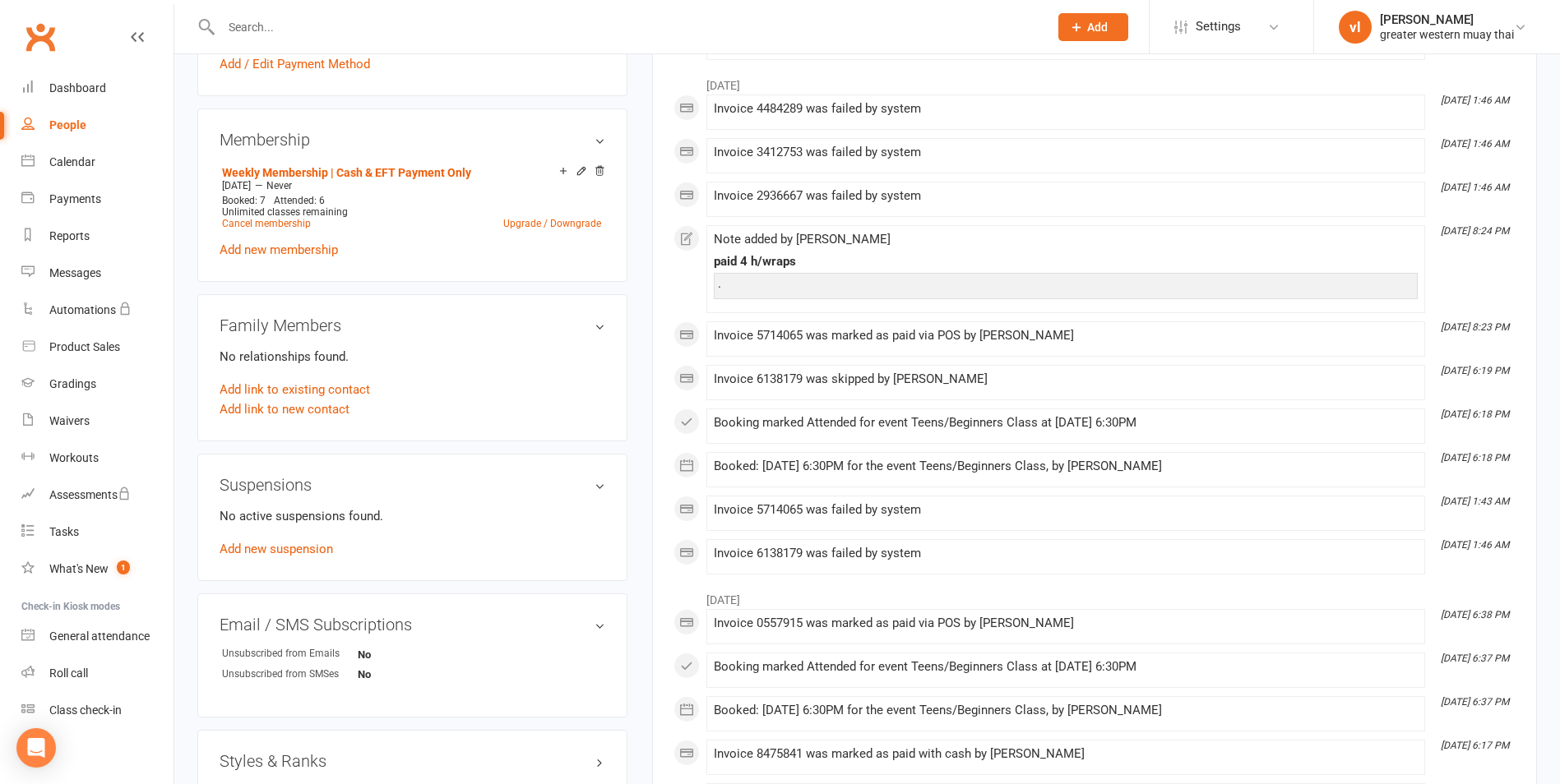
click at [250, 540] on div "No active suspensions found. Add new suspension" at bounding box center [412, 533] width 385 height 53
click at [250, 545] on link "Add new suspension" at bounding box center [277, 549] width 114 height 14
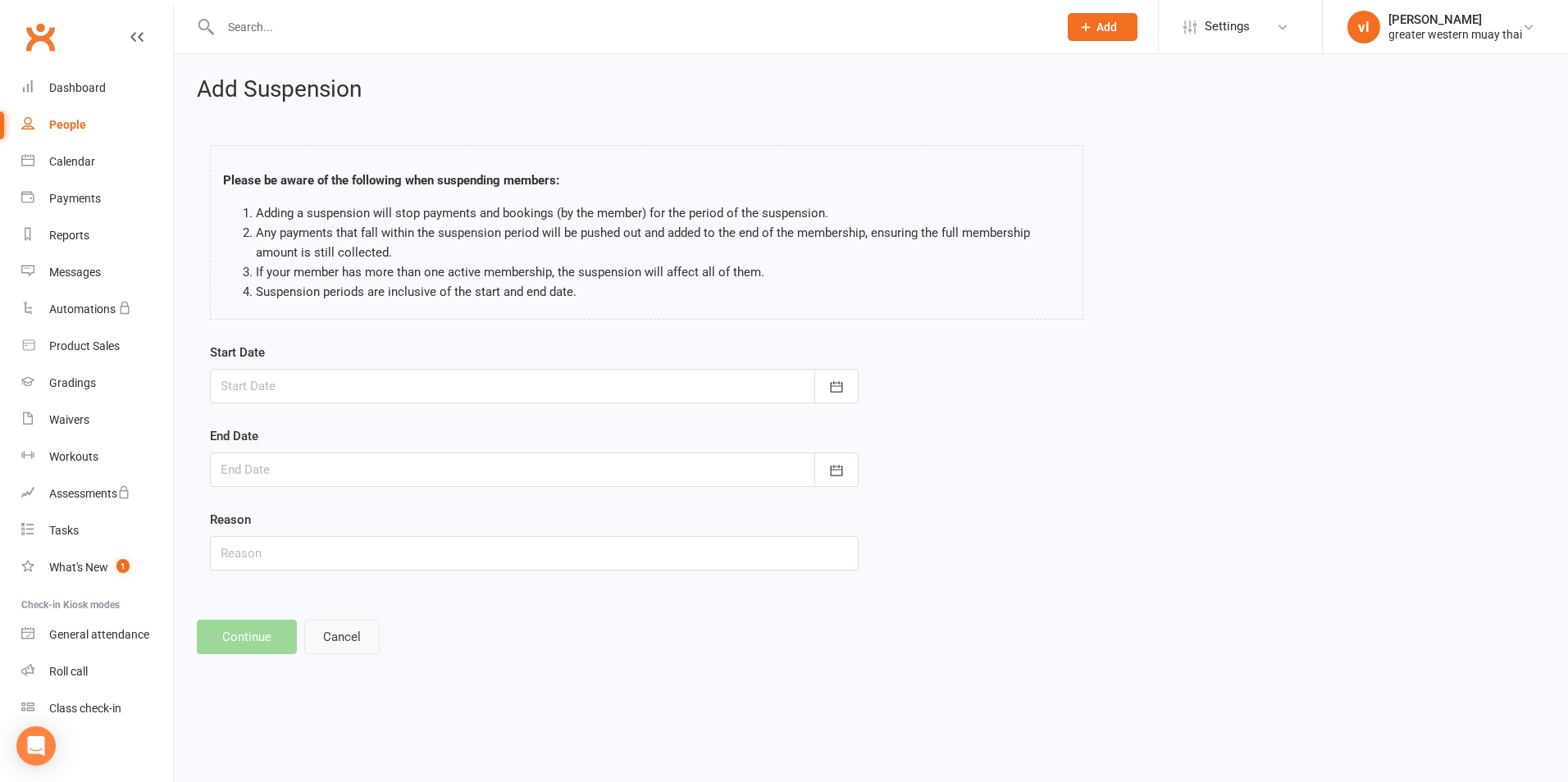
click at [342, 636] on button "Cancel" at bounding box center [341, 636] width 75 height 35
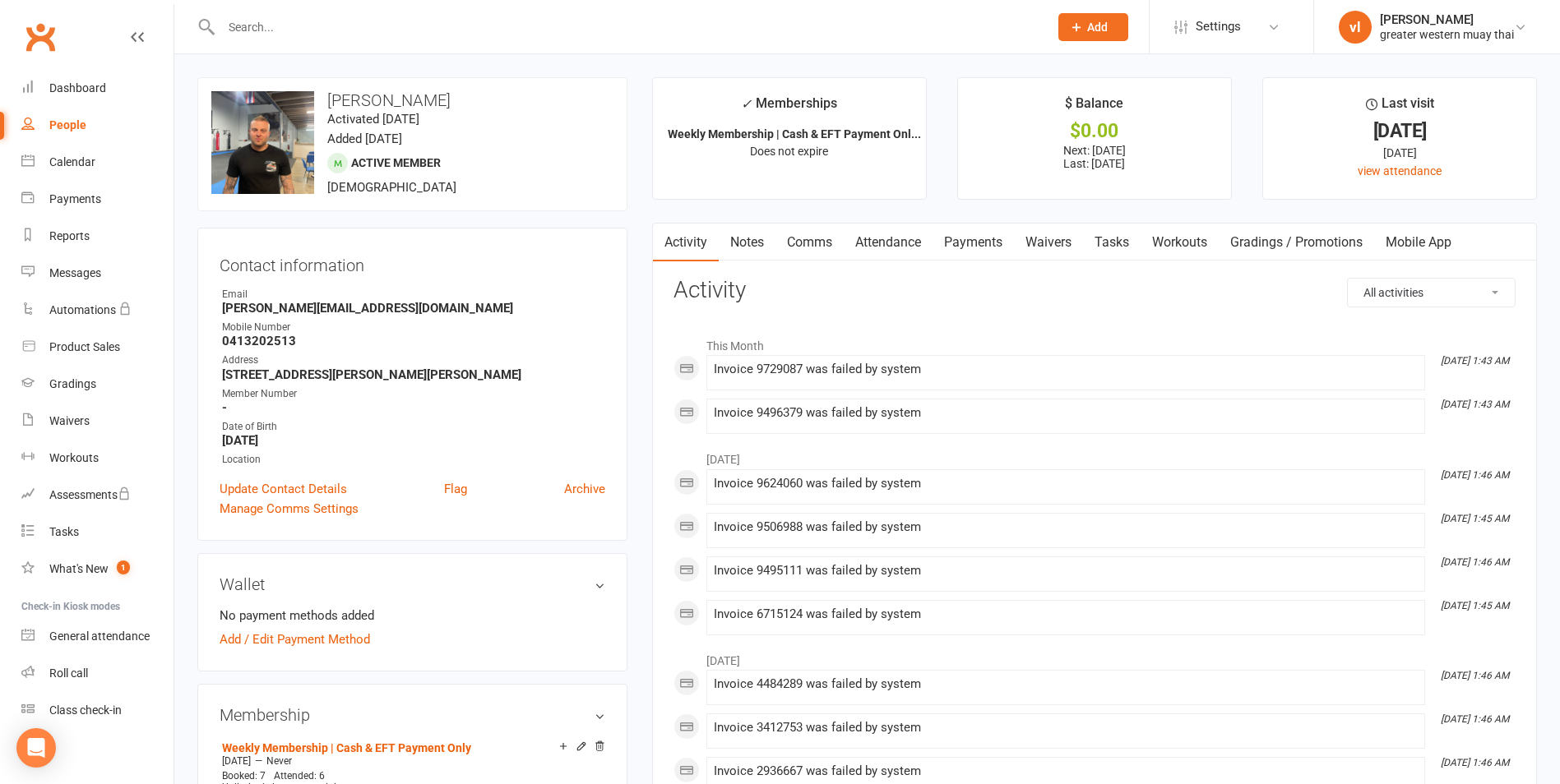
click at [87, 115] on link "People" at bounding box center [97, 126] width 152 height 37
select select "25"
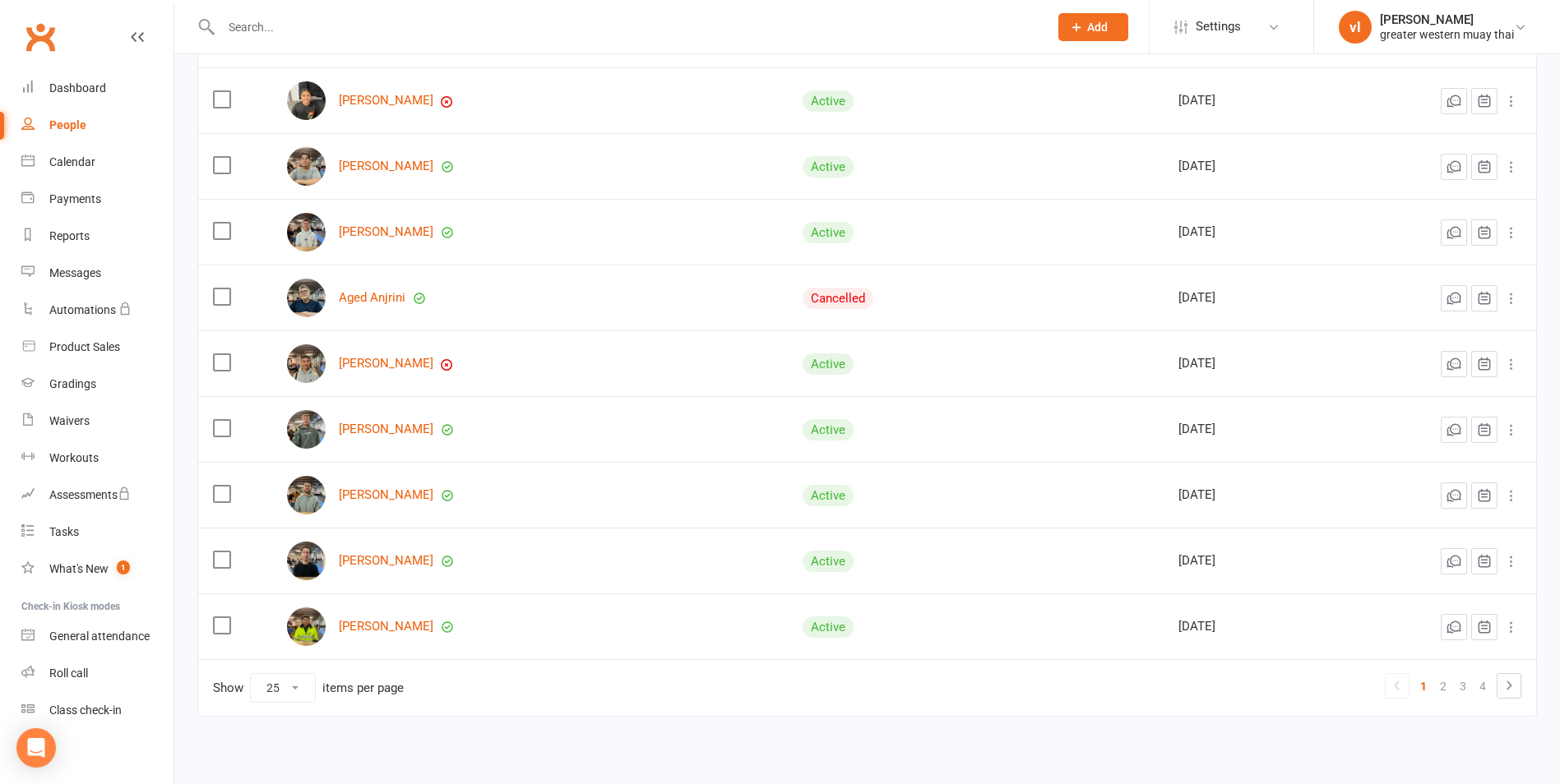
scroll to position [1294, 0]
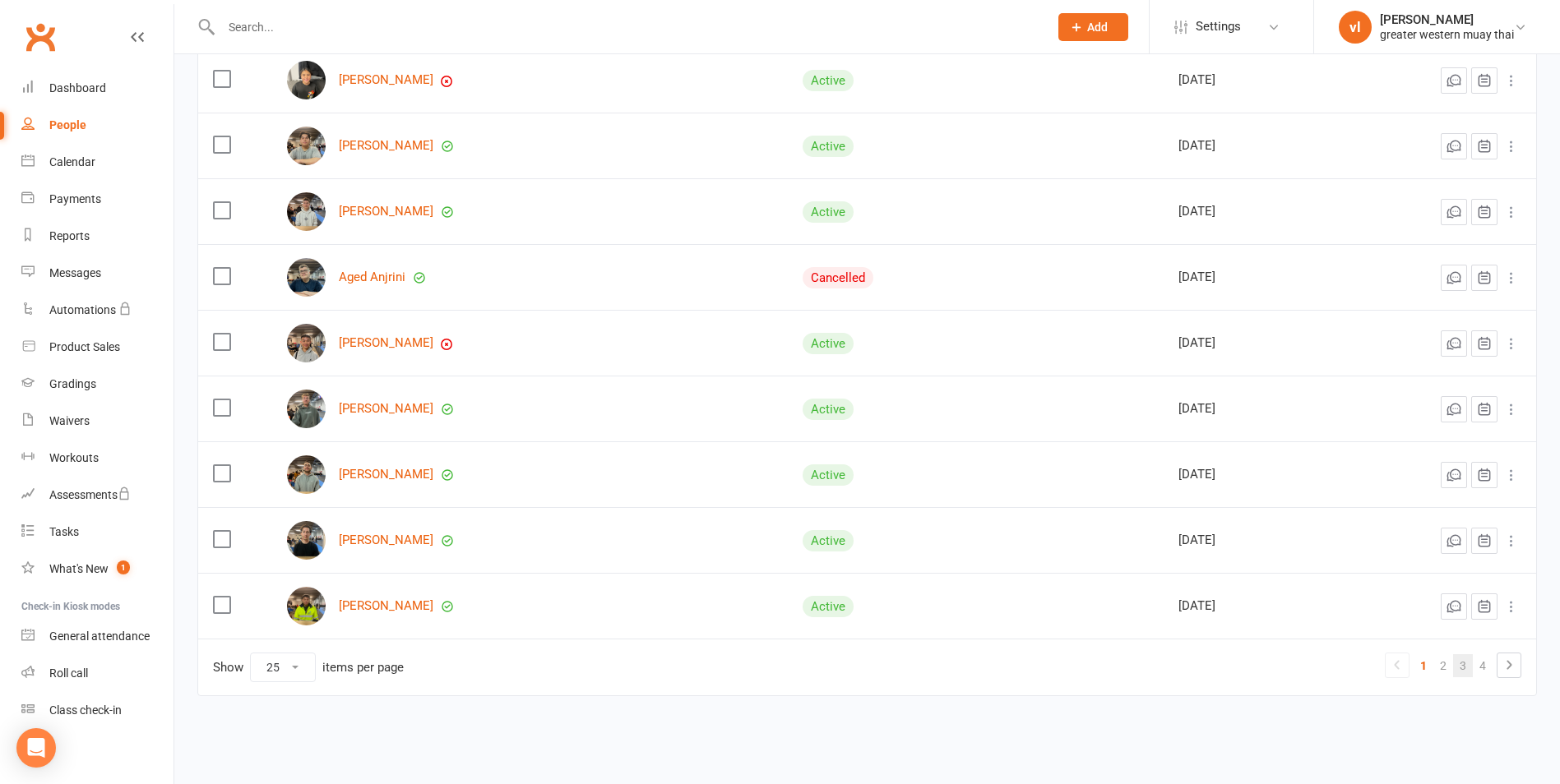
click at [1454, 669] on link "3" at bounding box center [1462, 665] width 20 height 23
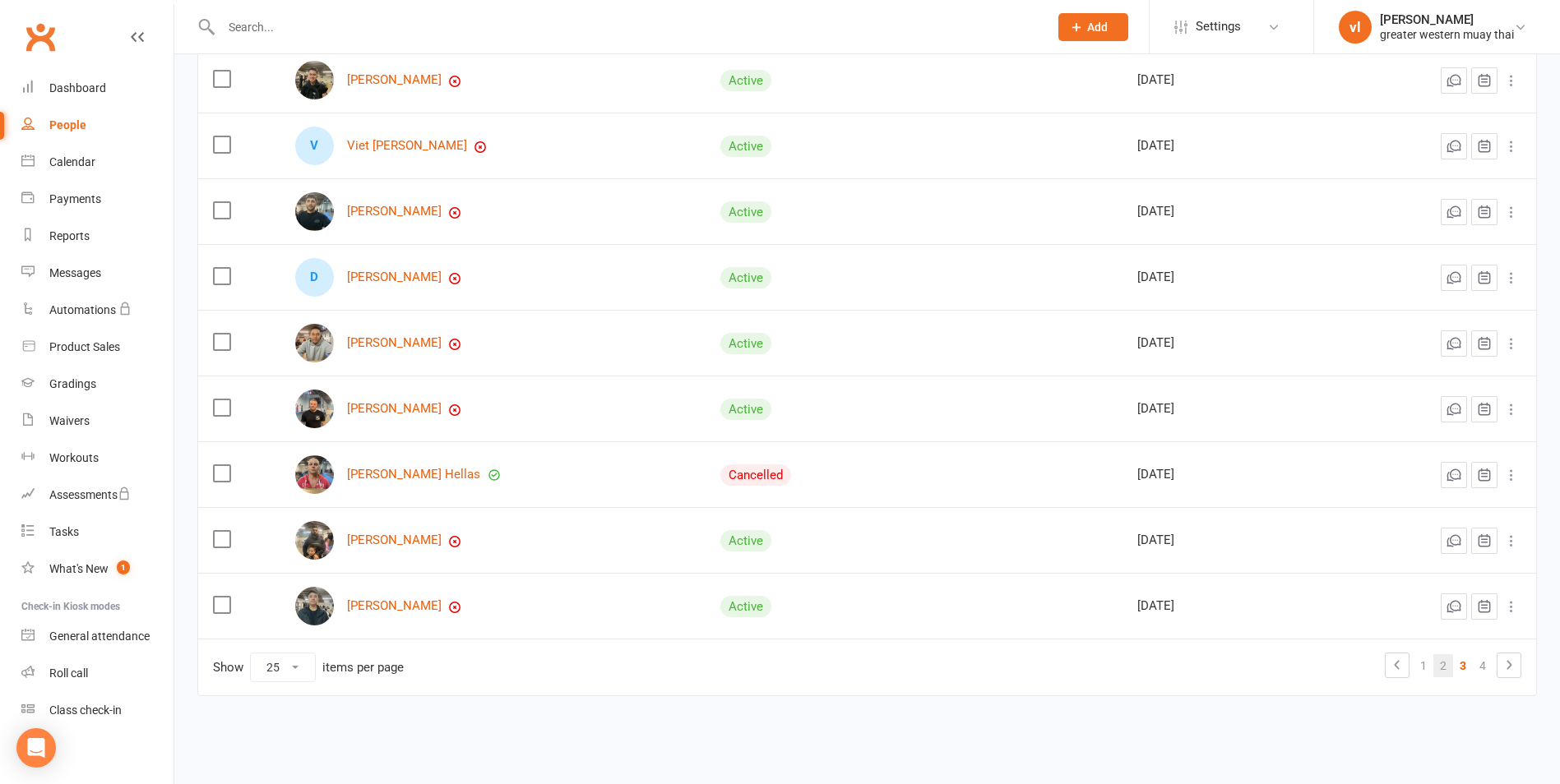
click at [1438, 675] on link "2" at bounding box center [1443, 665] width 20 height 23
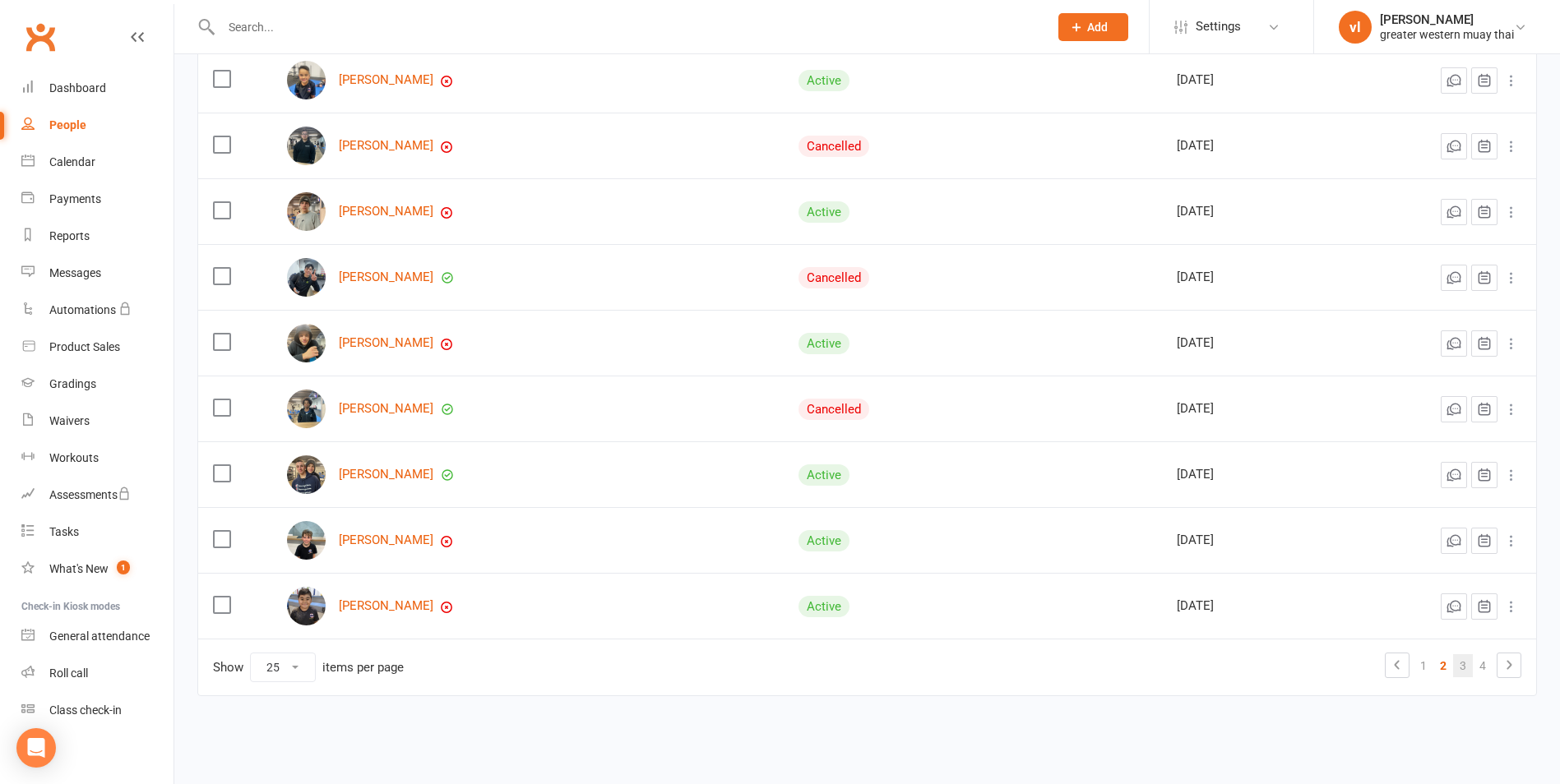
click at [1471, 666] on link "3" at bounding box center [1462, 665] width 20 height 23
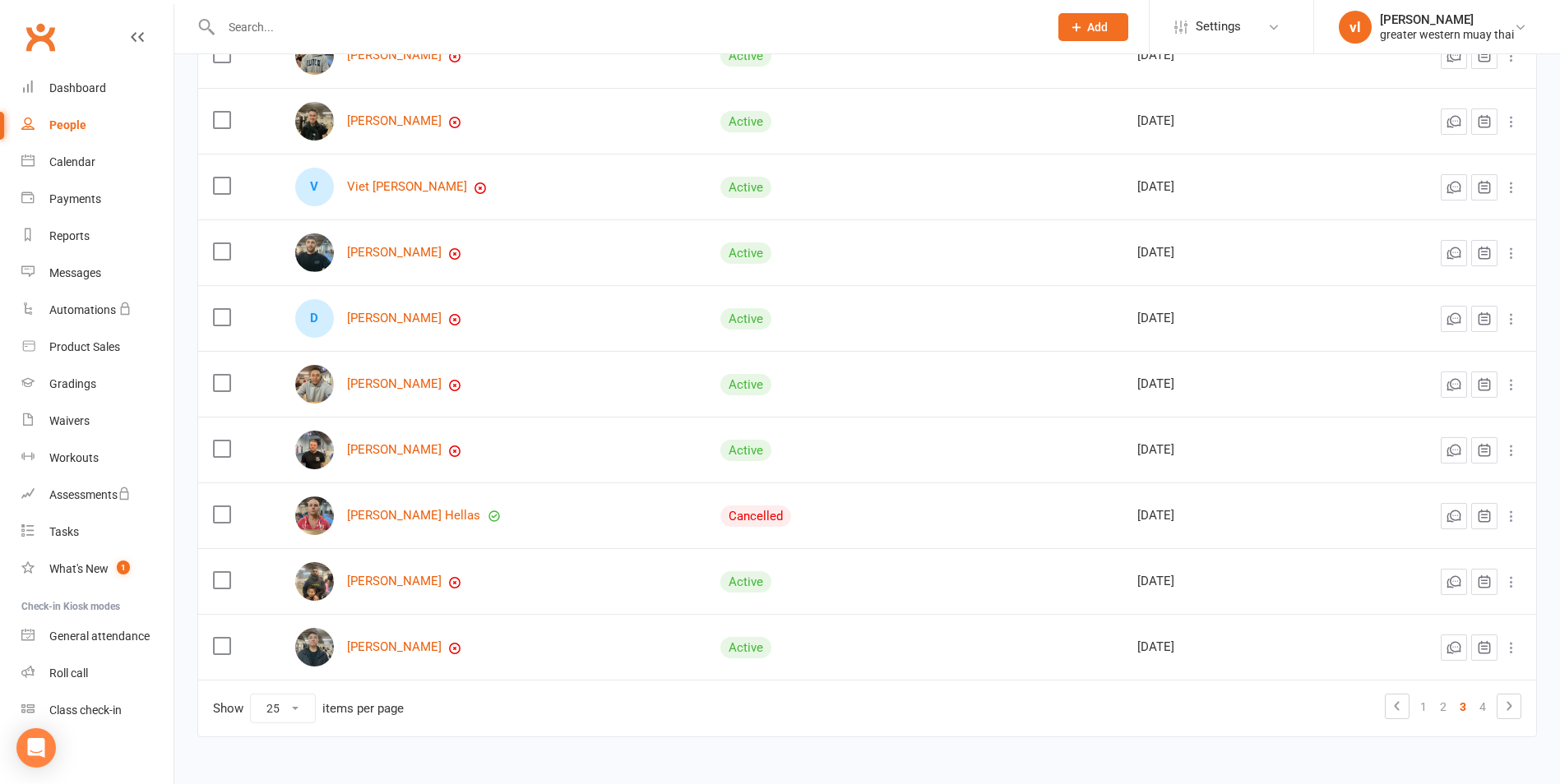
scroll to position [1212, 0]
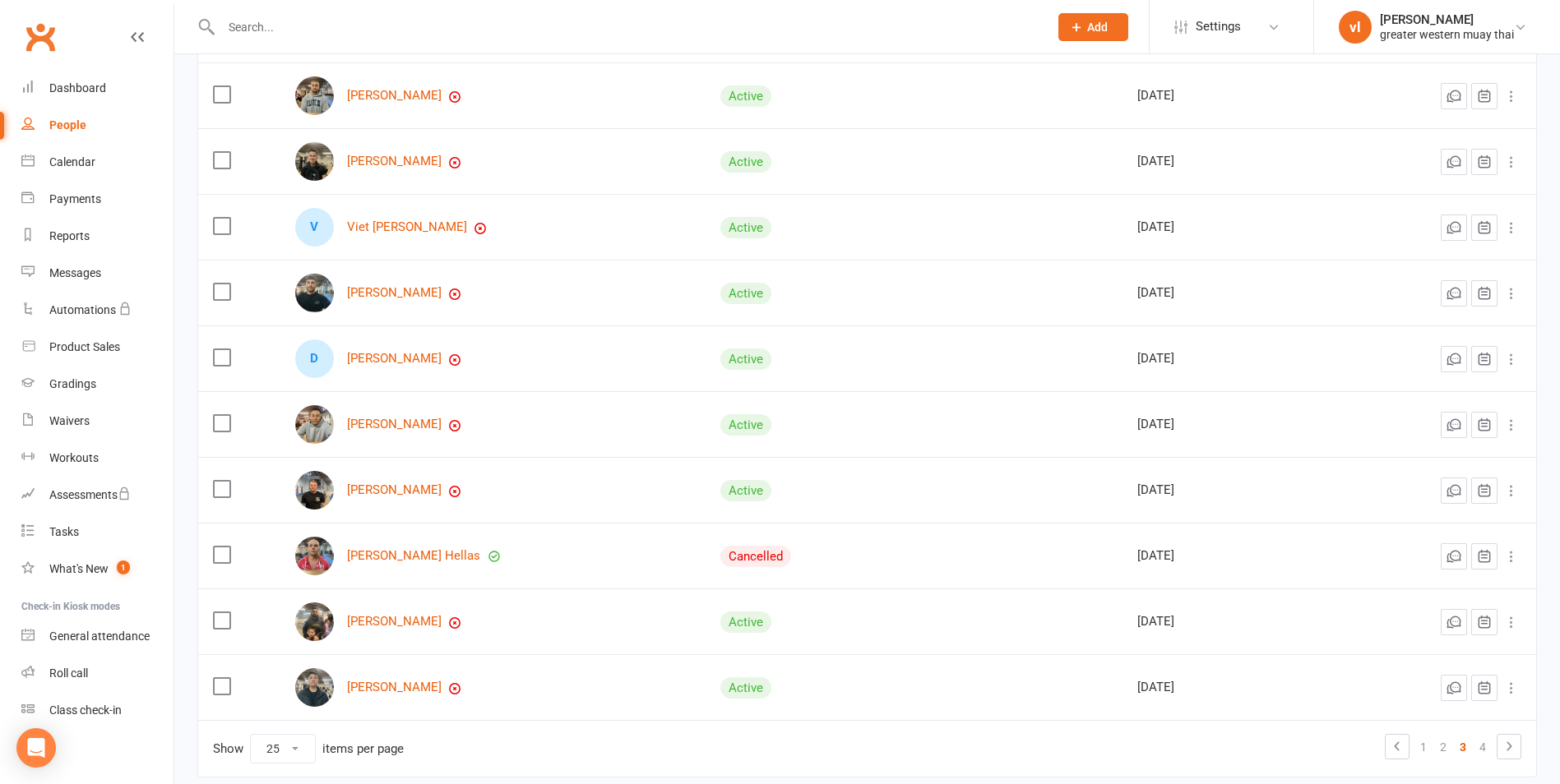
click at [295, 479] on td "Nathan Micallef" at bounding box center [492, 490] width 425 height 66
click at [231, 489] on td at bounding box center [239, 490] width 82 height 66
click at [224, 493] on label at bounding box center [221, 489] width 16 height 16
click at [224, 481] on input "checkbox" at bounding box center [221, 481] width 16 height 0
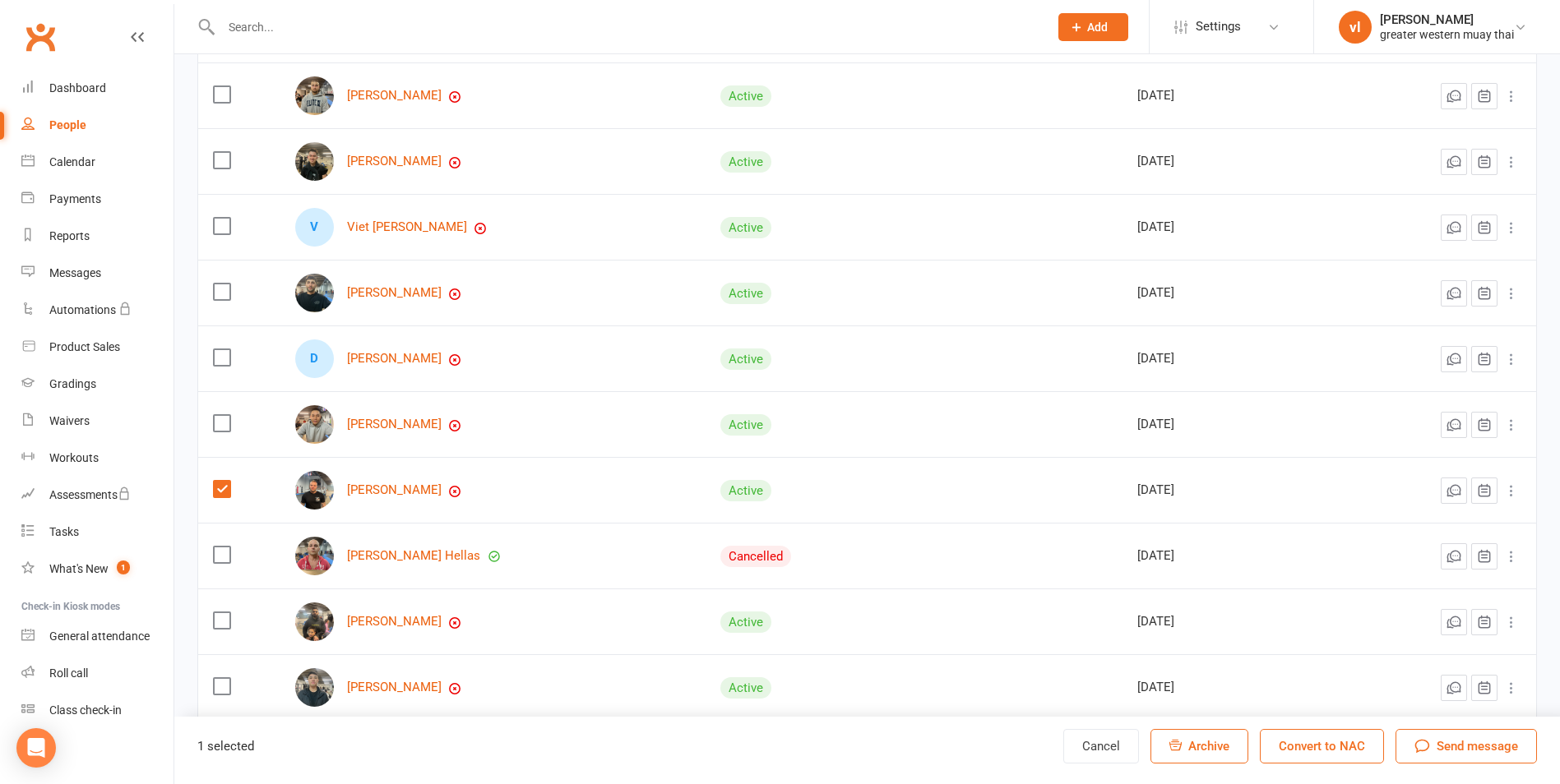
click at [220, 493] on label at bounding box center [221, 489] width 16 height 16
click at [220, 481] on input "checkbox" at bounding box center [221, 481] width 16 height 0
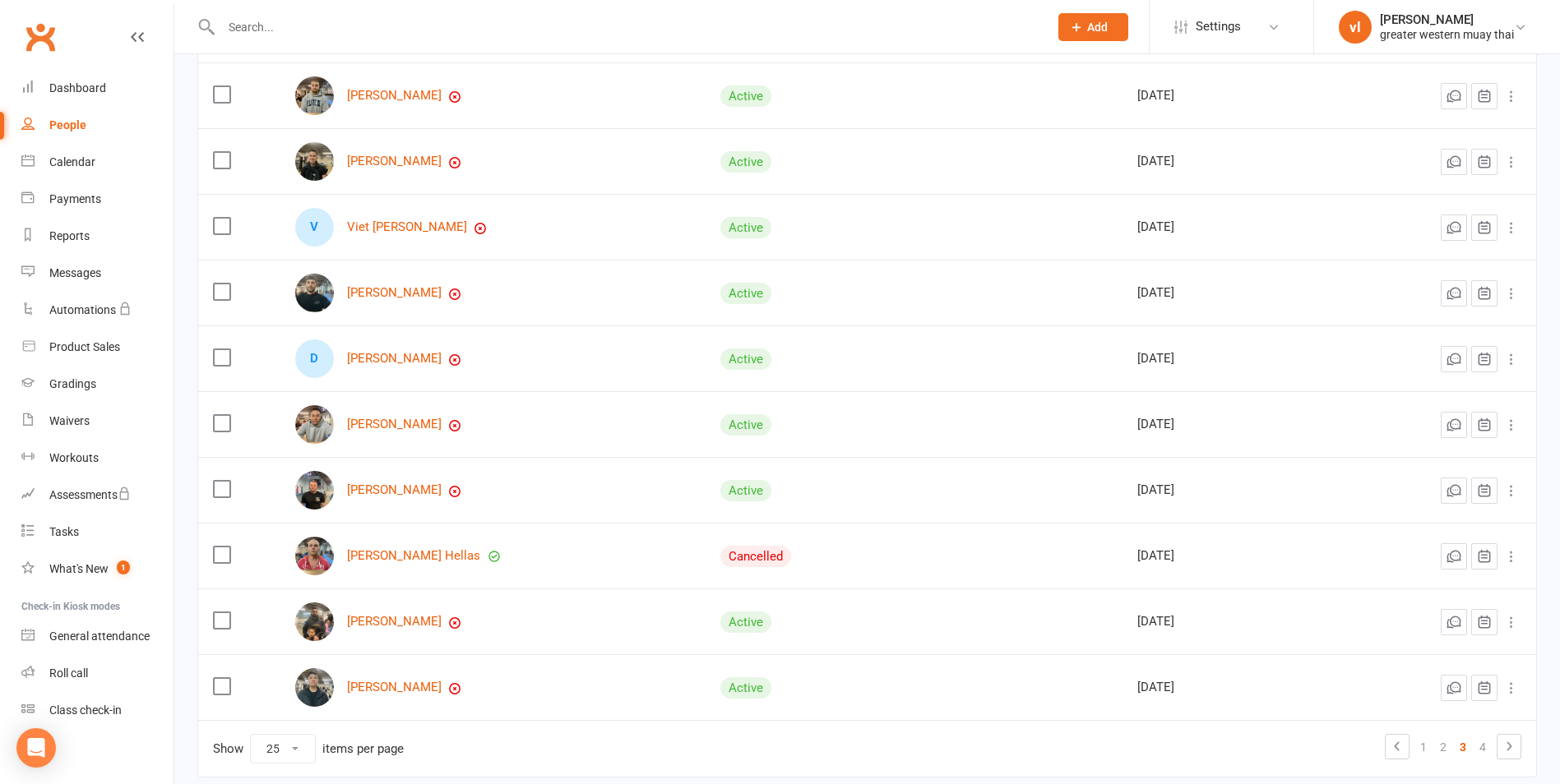
click at [1510, 556] on icon at bounding box center [1511, 556] width 16 height 16
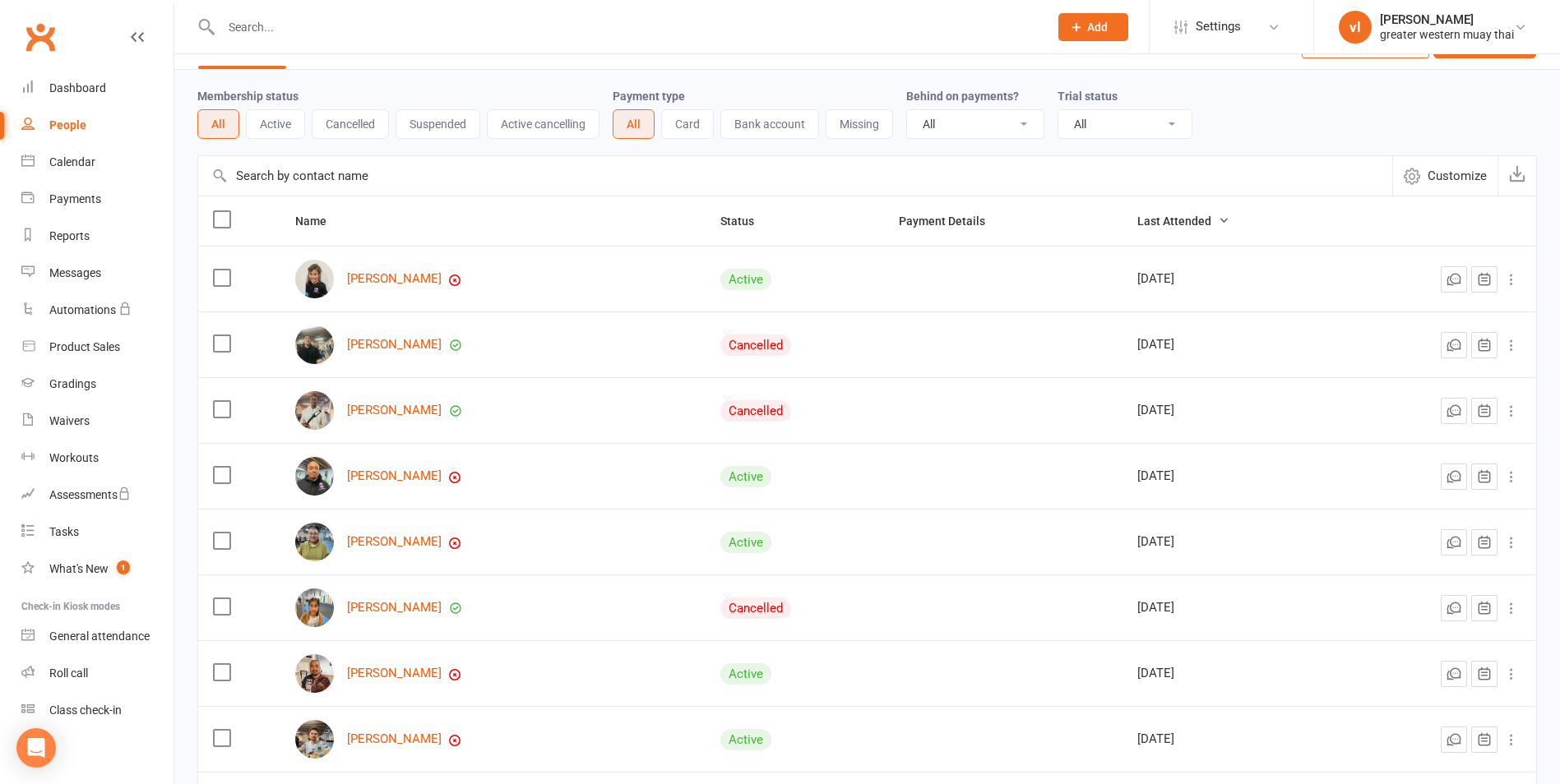
scroll to position [0, 0]
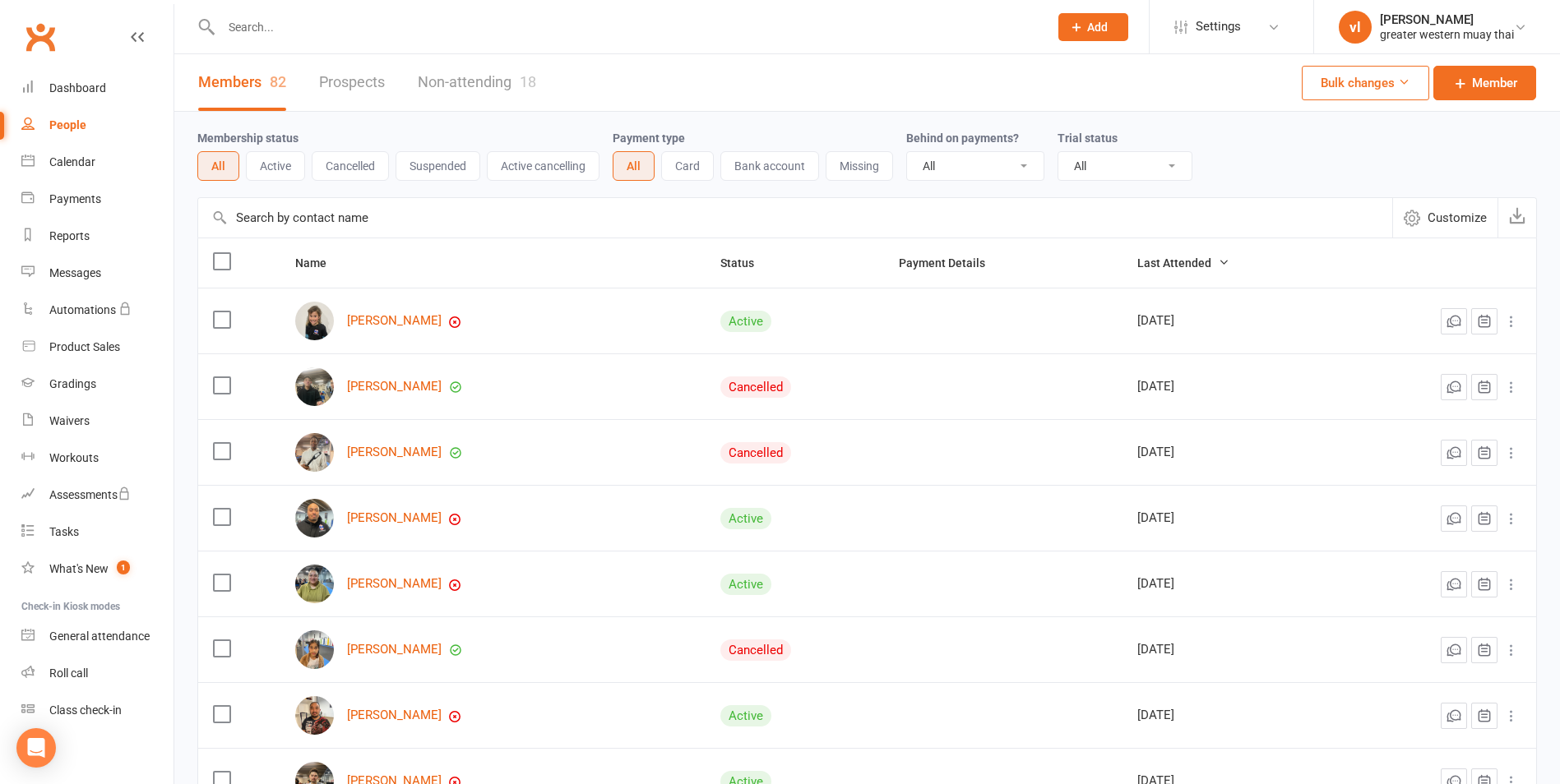
click at [474, 94] on link "Non-attending 18" at bounding box center [477, 82] width 119 height 57
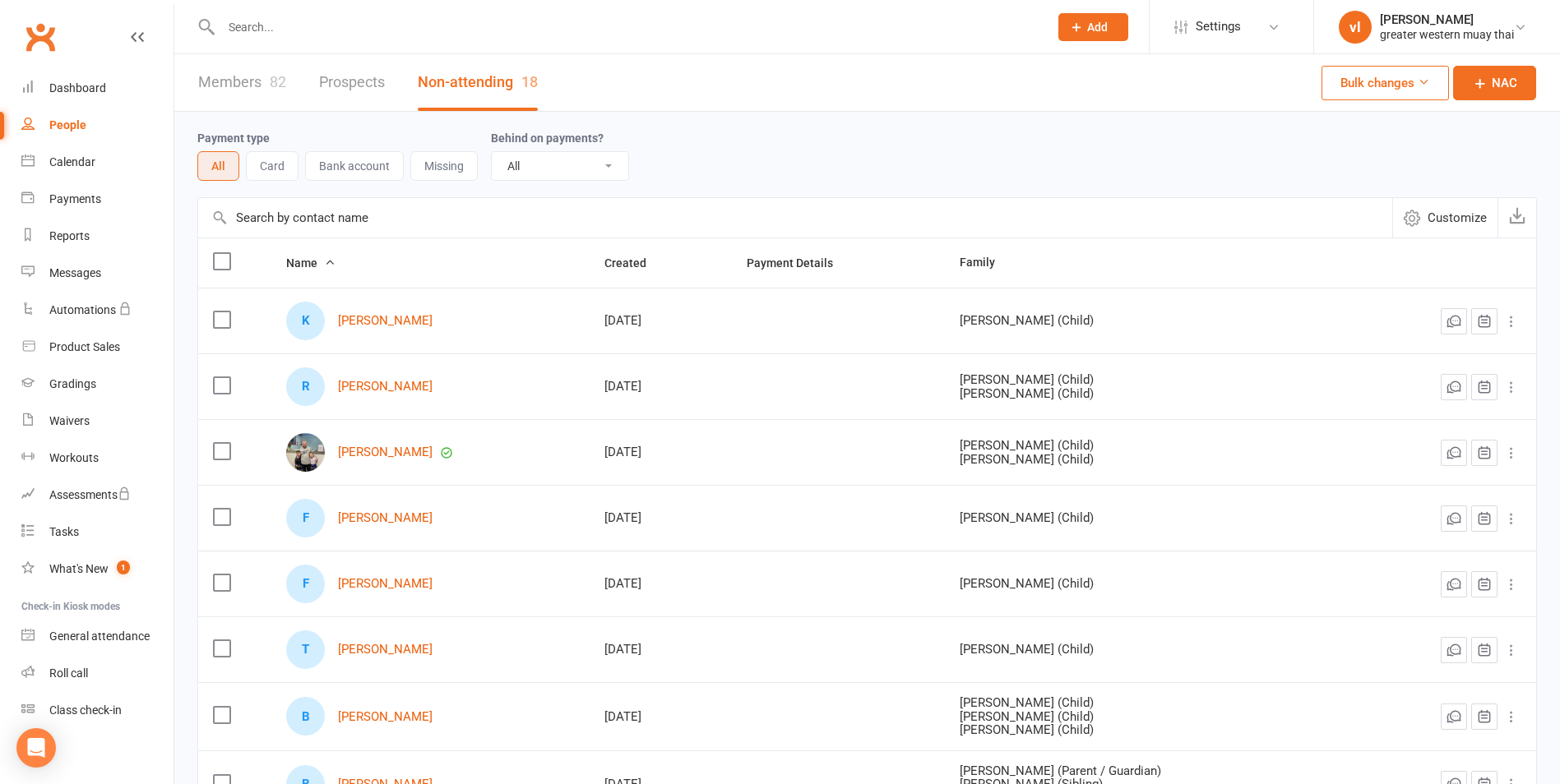
click at [390, 91] on div "Members 82 Prospects Non-attending 18" at bounding box center [368, 82] width 387 height 57
click at [356, 87] on link "Prospects" at bounding box center [352, 82] width 66 height 57
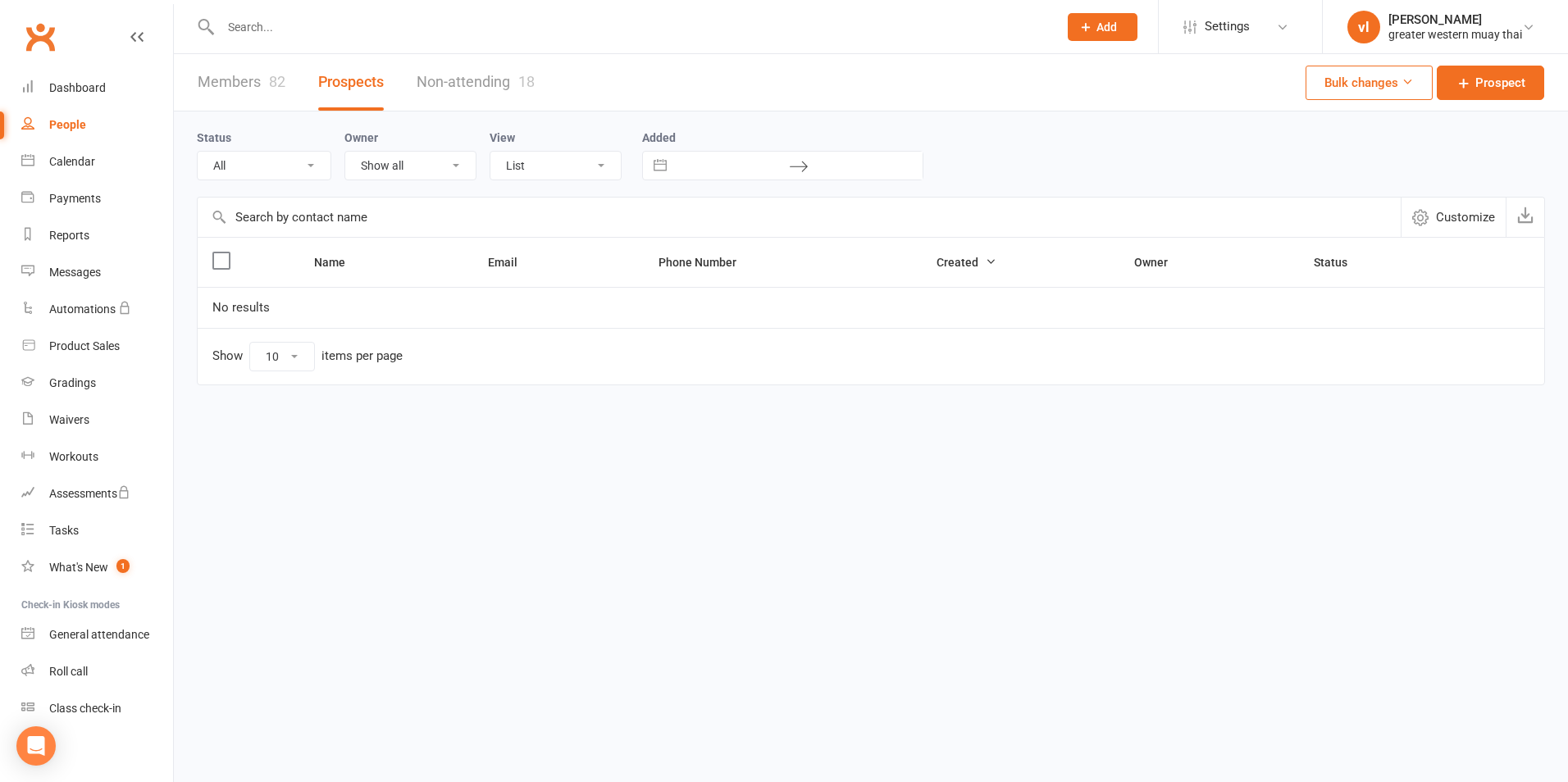
click at [252, 270] on th at bounding box center [249, 262] width 102 height 49
drag, startPoint x: 377, startPoint y: 199, endPoint x: 368, endPoint y: 213, distance: 16.6
click at [378, 202] on input "text" at bounding box center [799, 218] width 1202 height 40
click at [228, 252] on th at bounding box center [249, 262] width 102 height 49
click at [224, 258] on label at bounding box center [220, 260] width 16 height 16
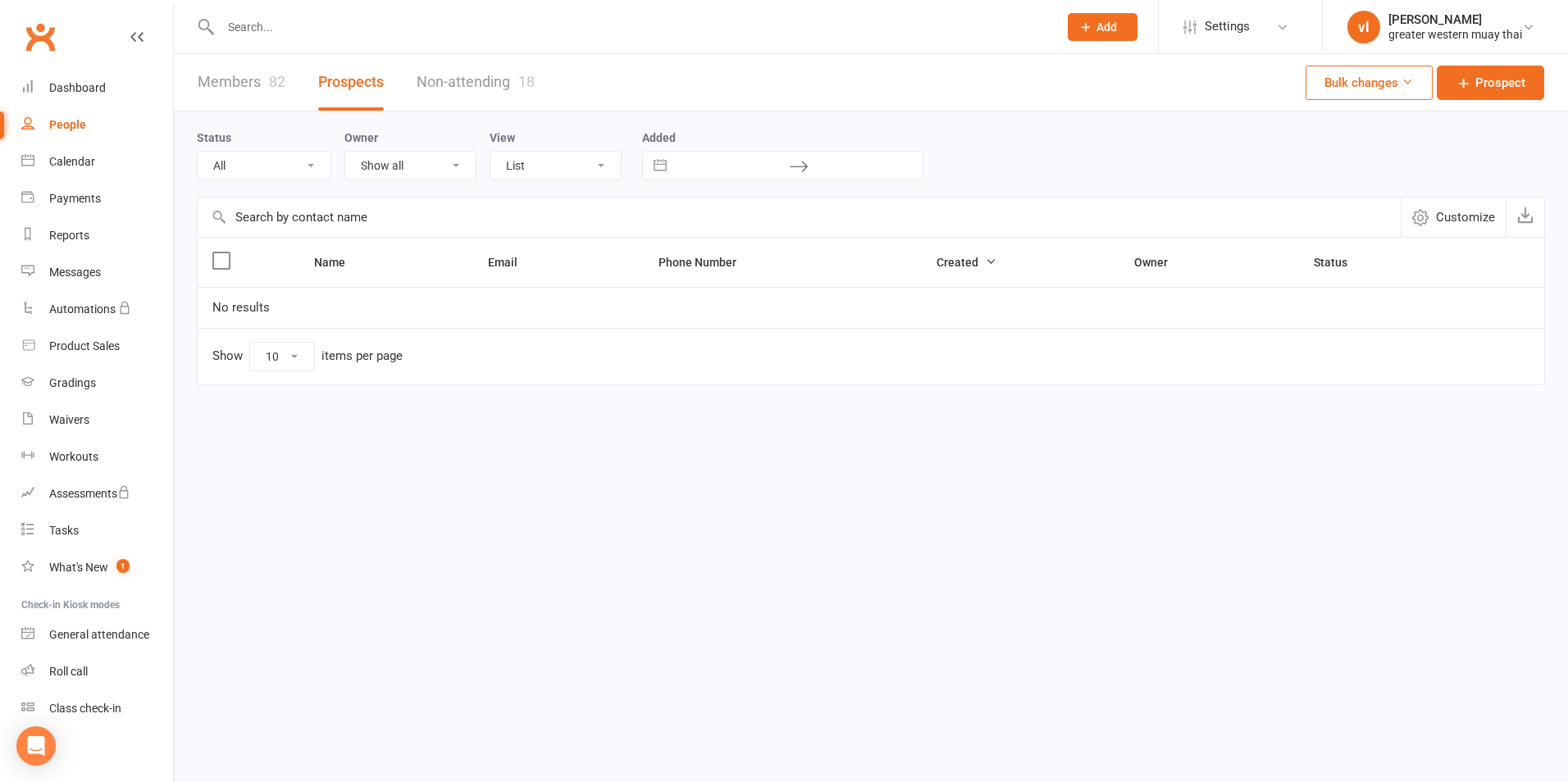
click at [224, 252] on input "checkbox" at bounding box center [220, 252] width 16 height 0
click at [248, 67] on link "Members 82" at bounding box center [242, 82] width 88 height 57
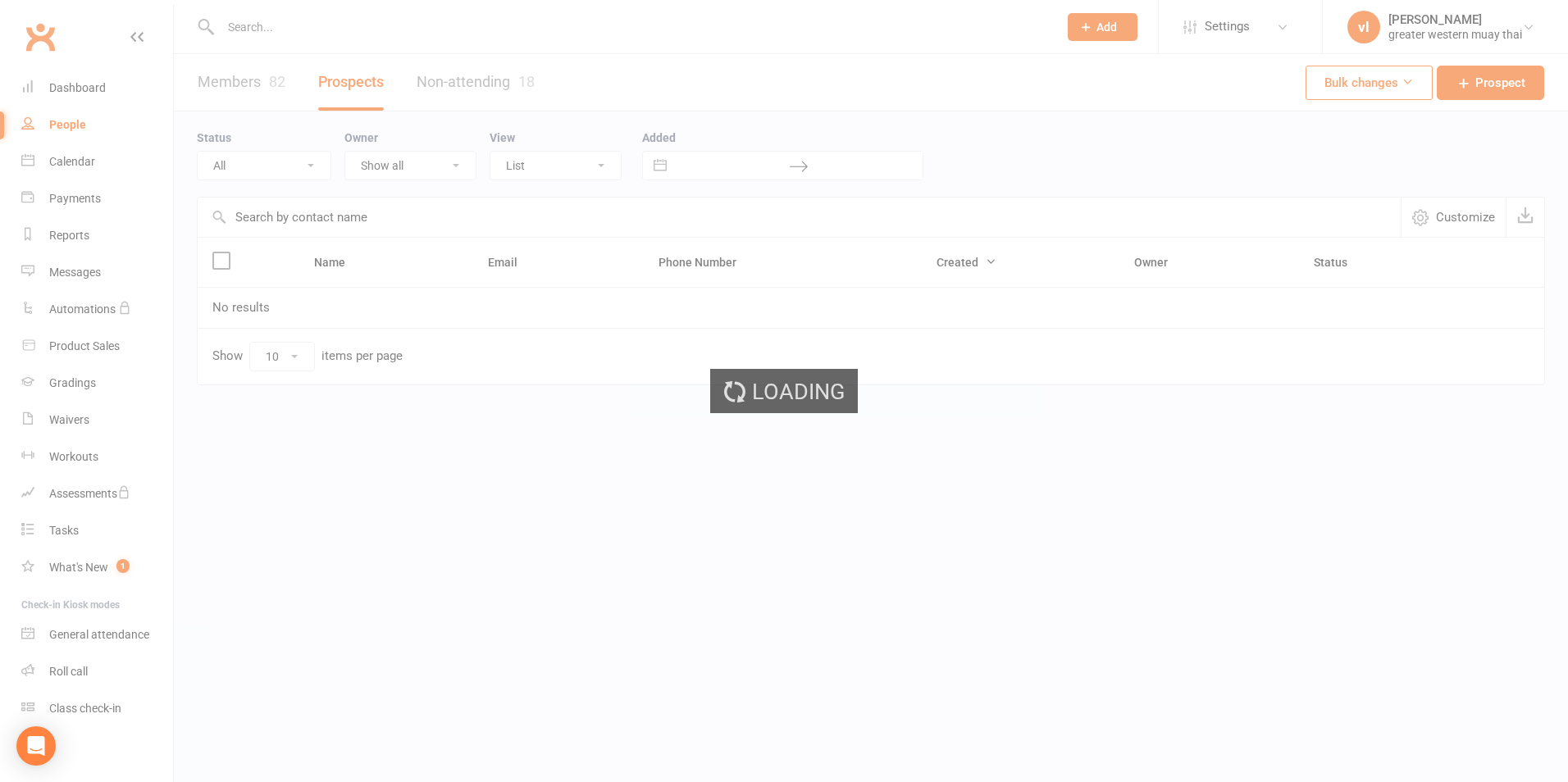
select select "25"
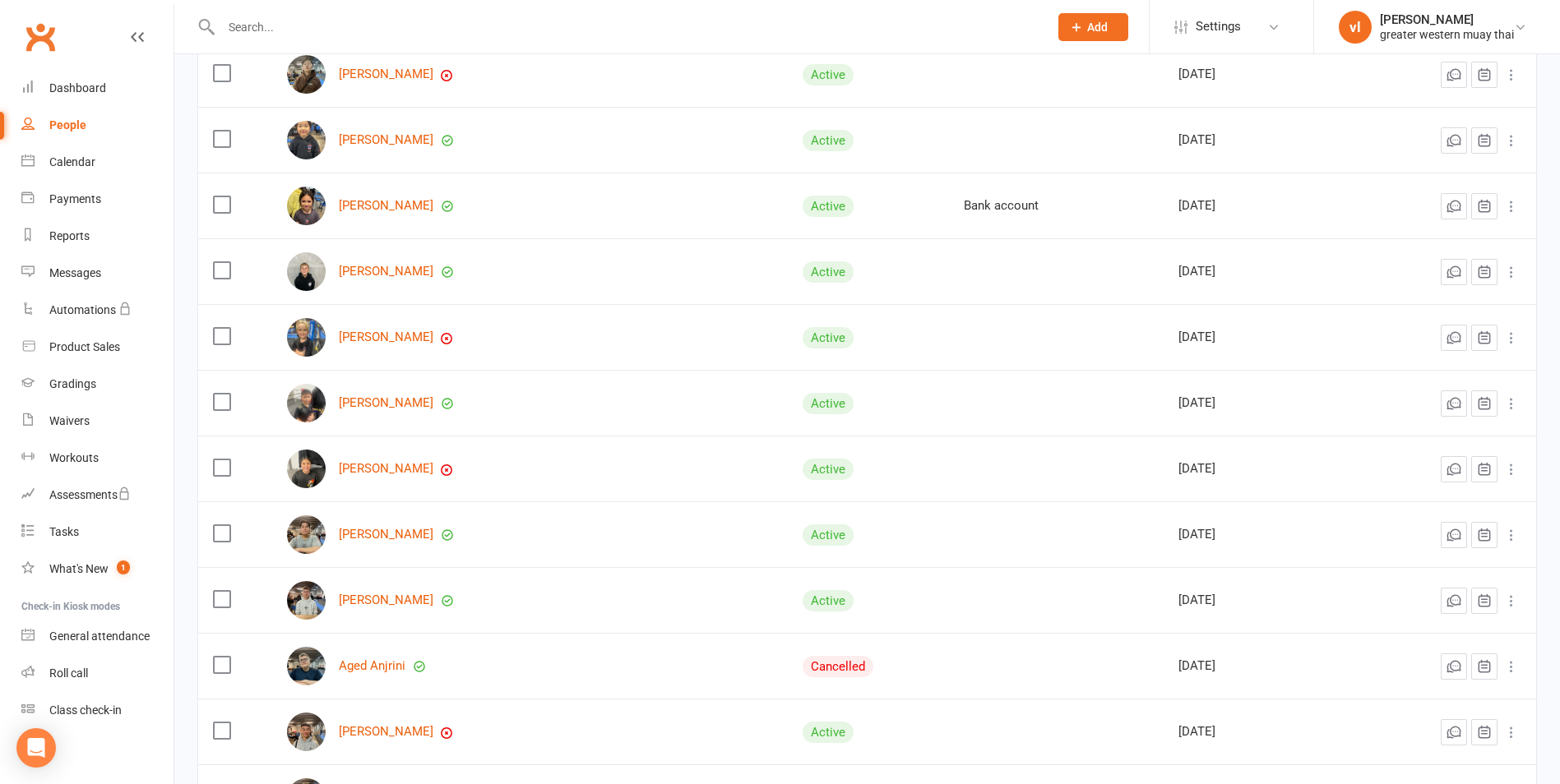
scroll to position [1294, 0]
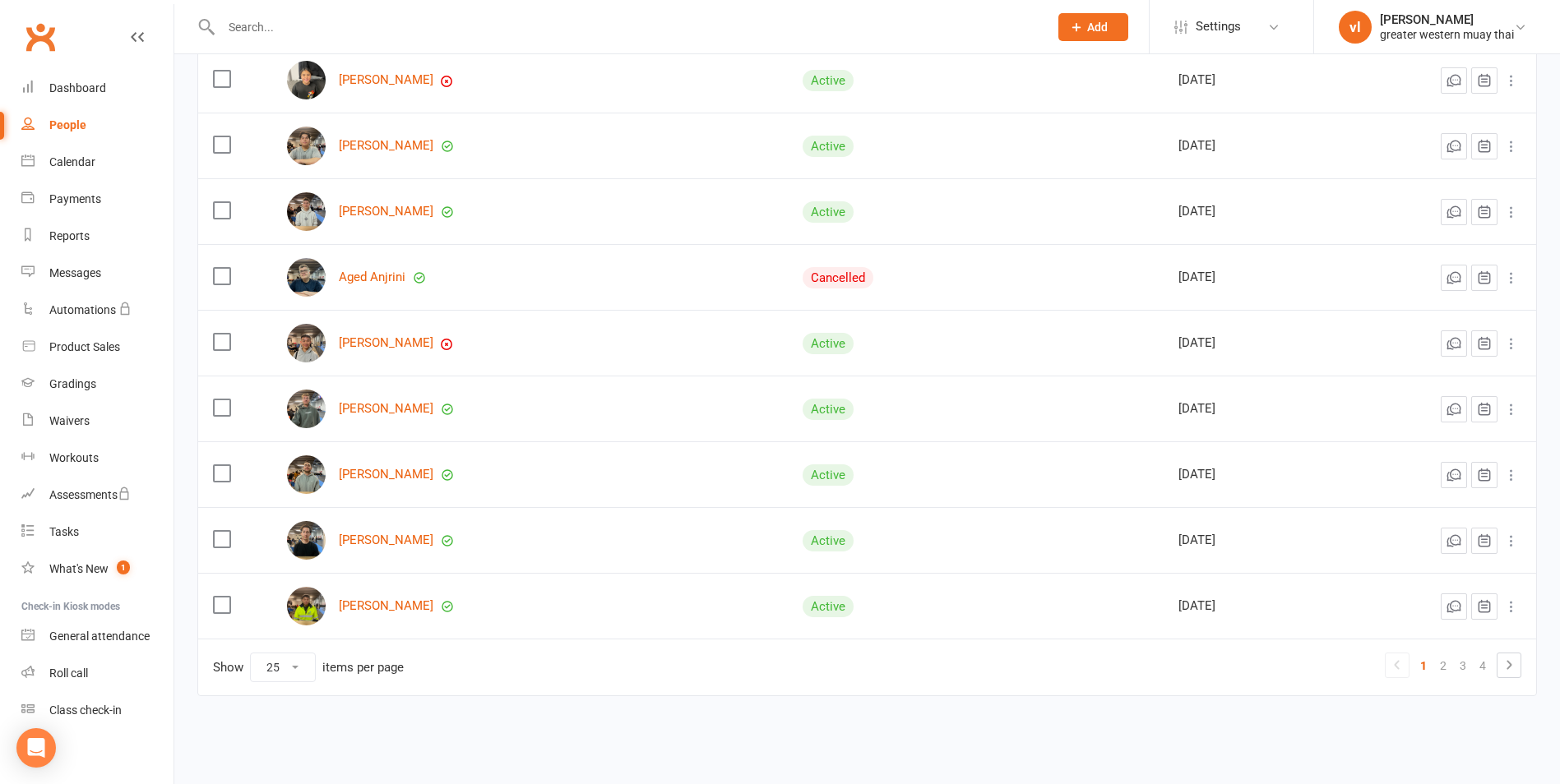
click at [1433, 673] on link "1" at bounding box center [1423, 665] width 20 height 23
click at [1442, 673] on link "2" at bounding box center [1443, 665] width 20 height 23
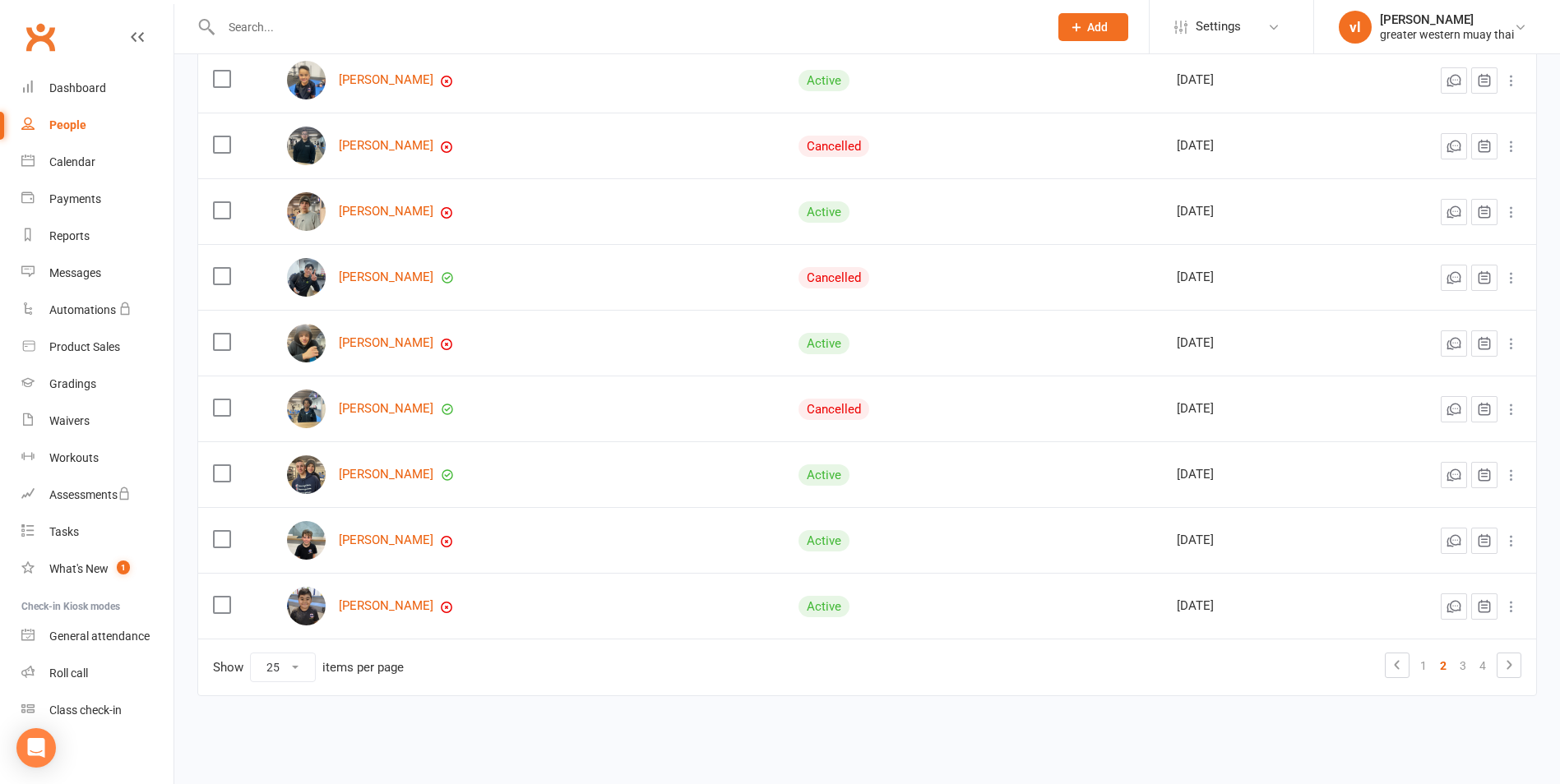
click at [1451, 674] on link "2" at bounding box center [1443, 665] width 20 height 23
click at [1458, 675] on link "3" at bounding box center [1462, 665] width 20 height 23
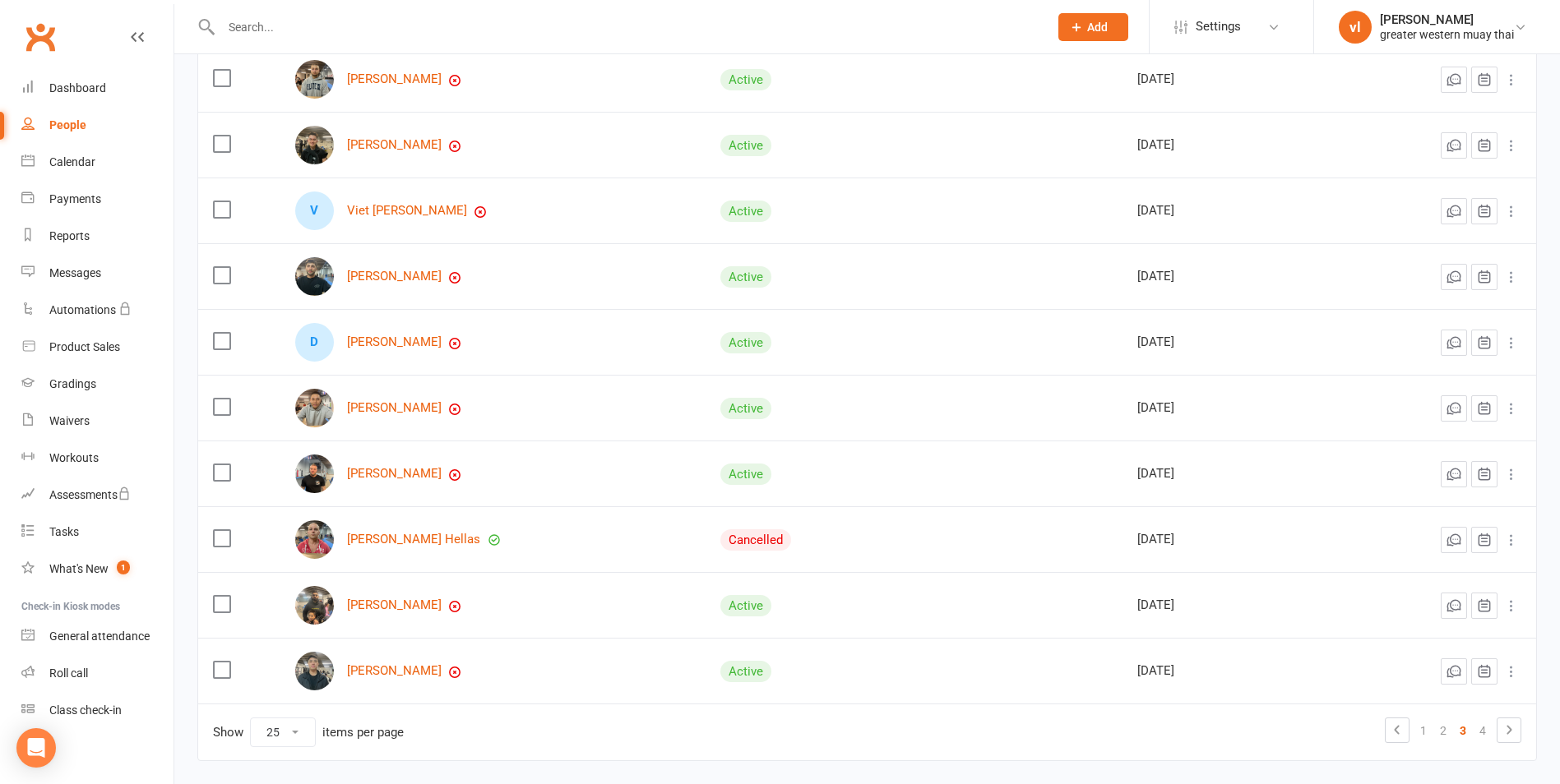
scroll to position [1233, 0]
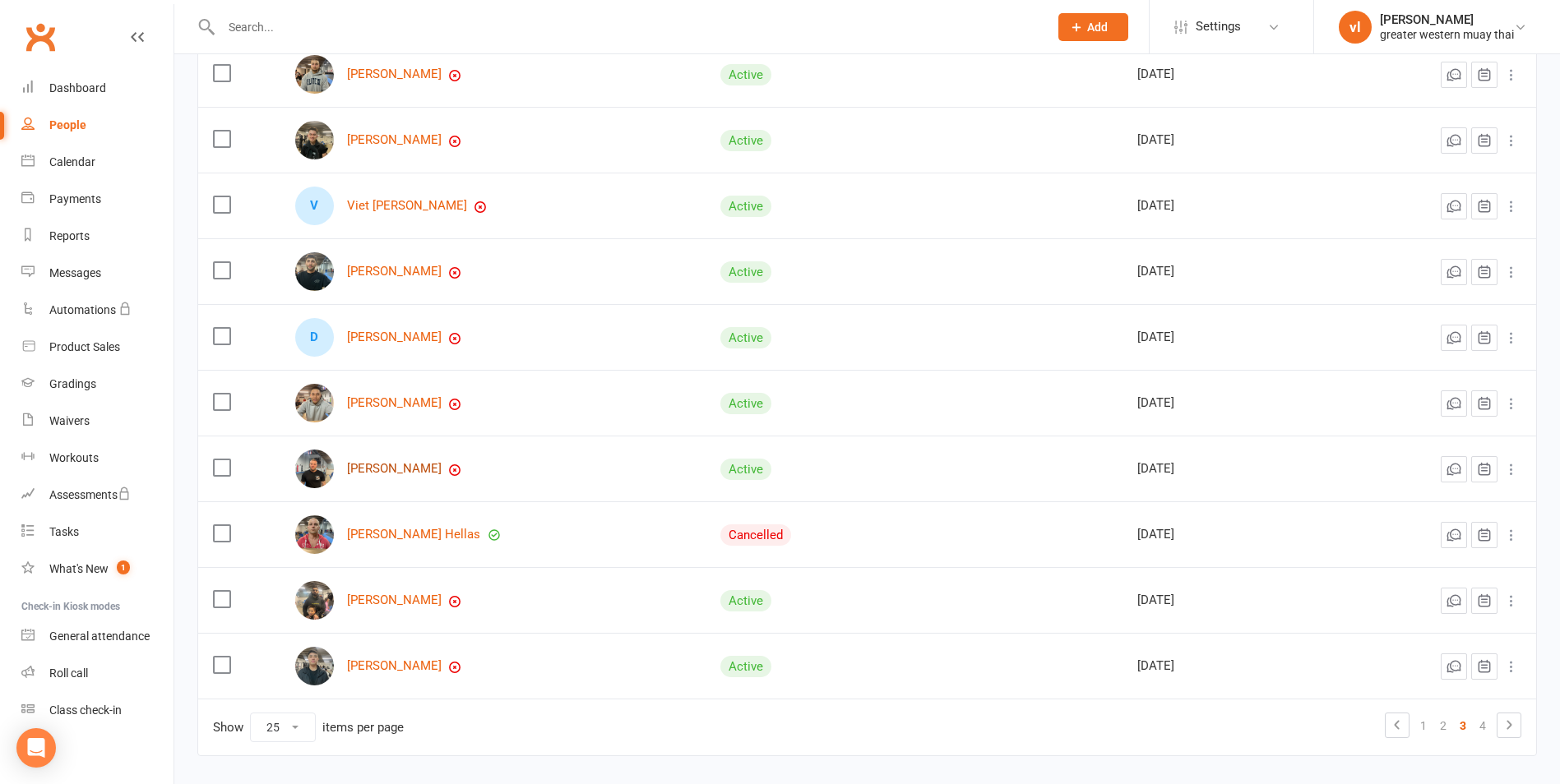
click at [380, 468] on link "Nathan Micallef" at bounding box center [394, 469] width 94 height 14
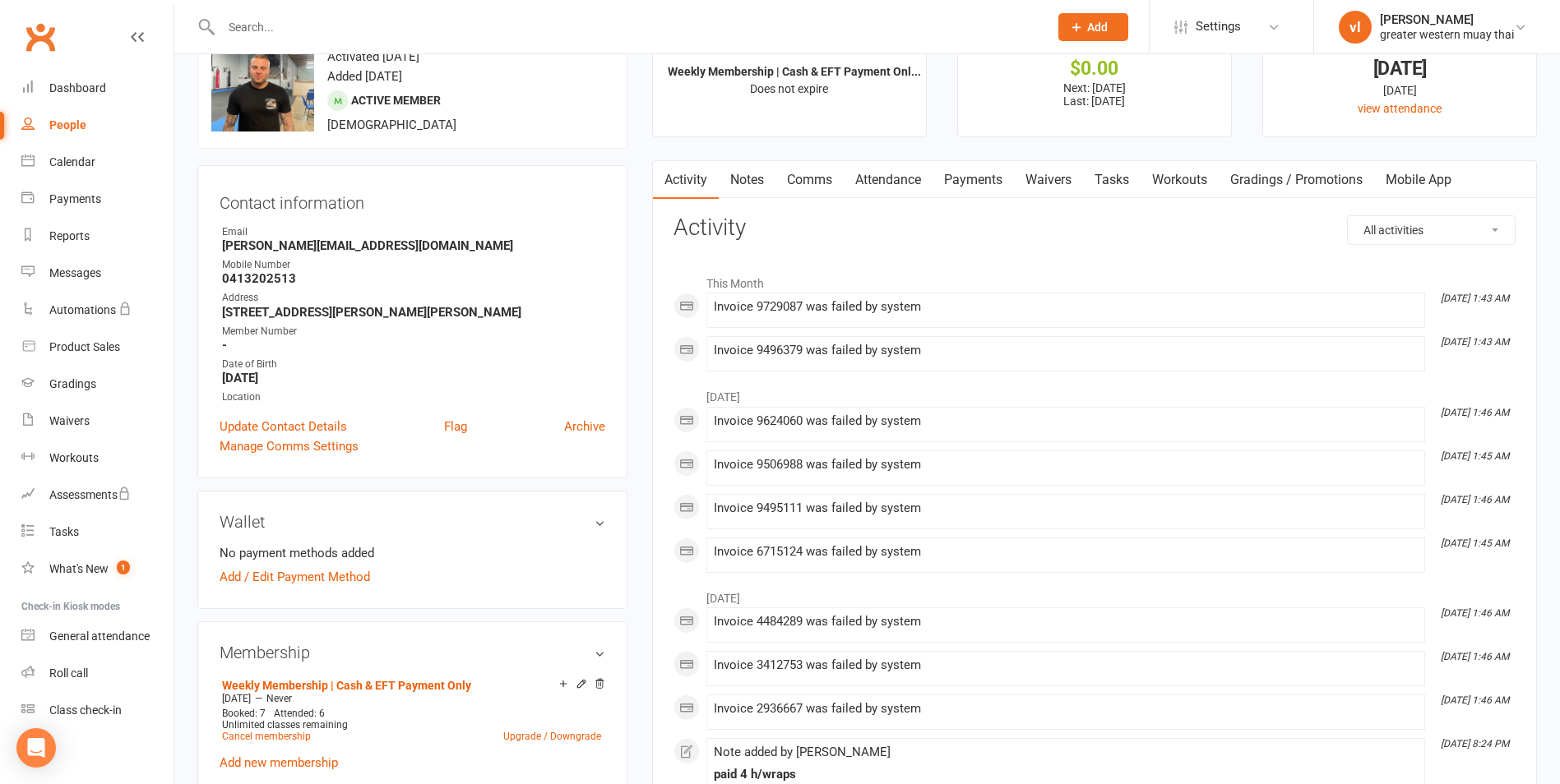
scroll to position [165, 0]
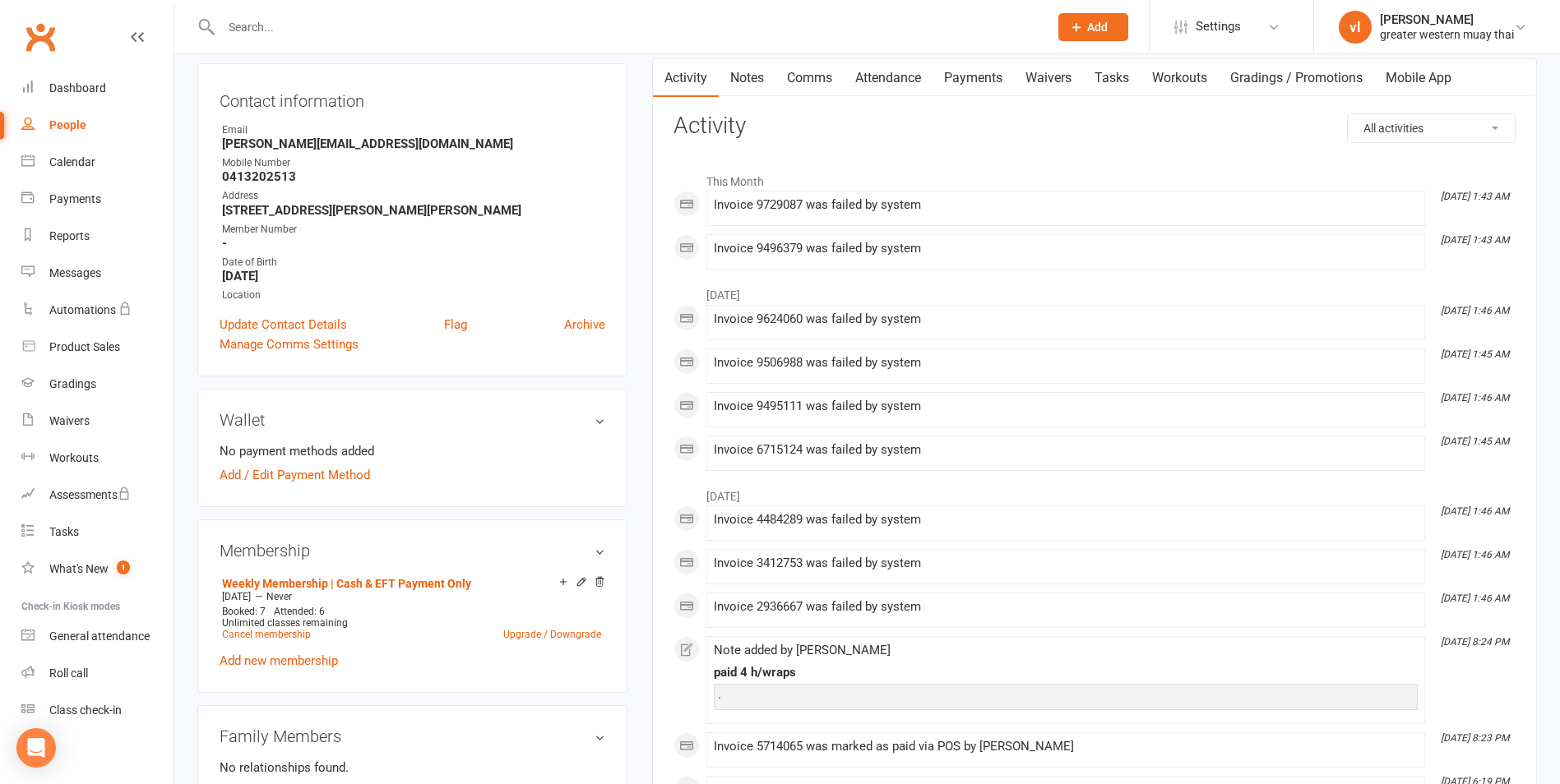
click at [601, 550] on h3 "Membership" at bounding box center [412, 551] width 385 height 18
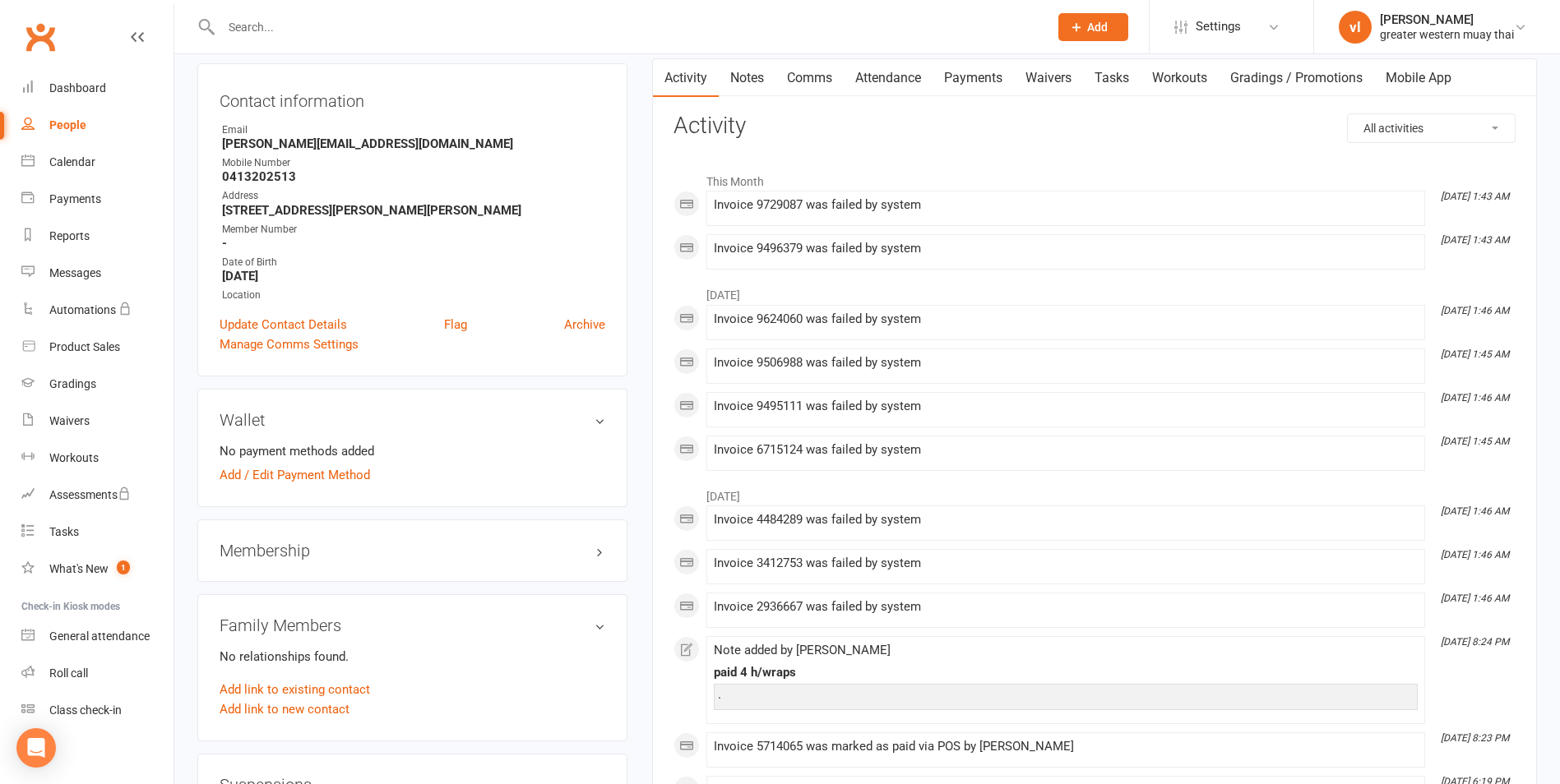
click at [601, 550] on h3 "Membership" at bounding box center [412, 551] width 385 height 18
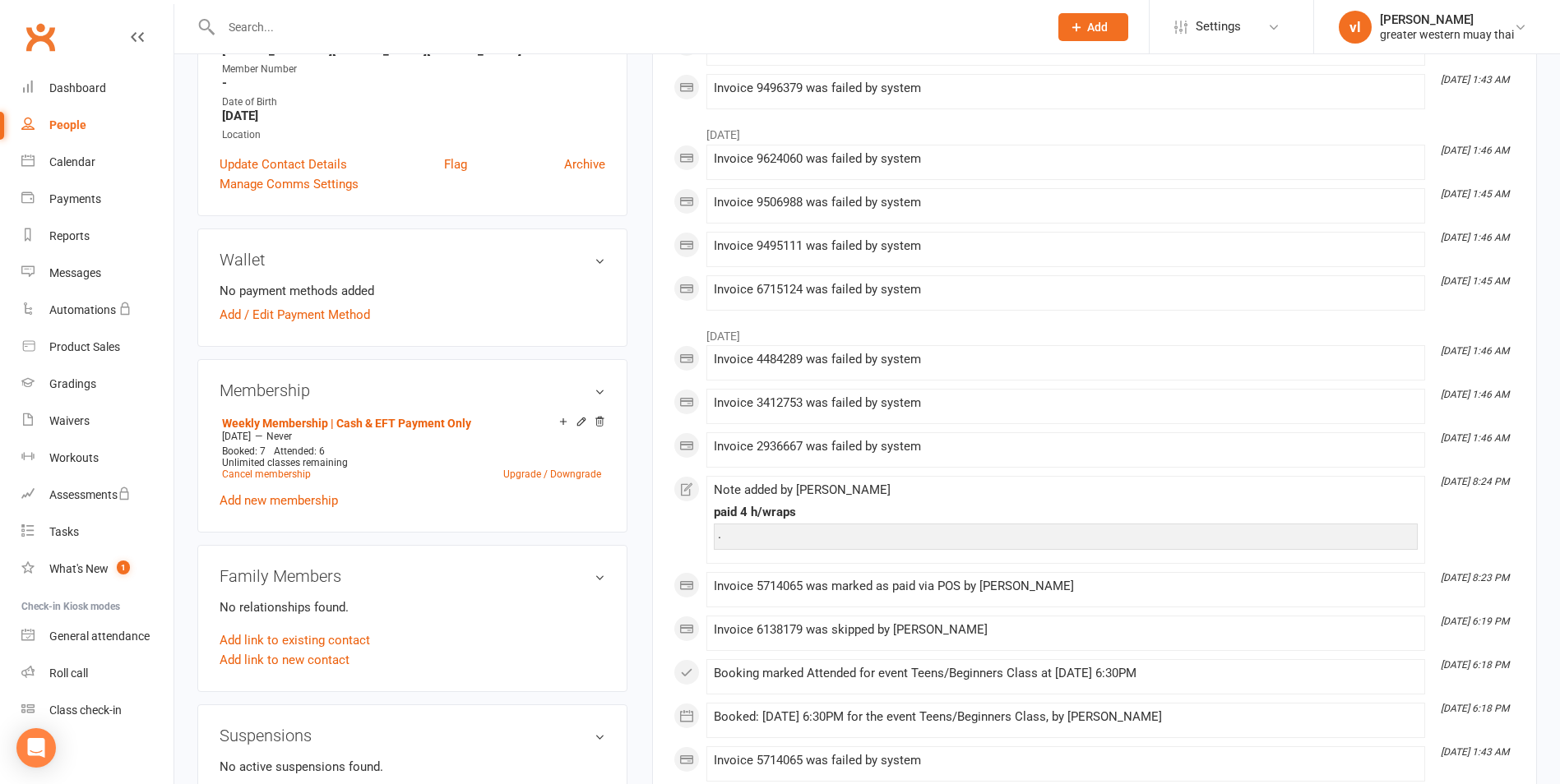
scroll to position [329, 0]
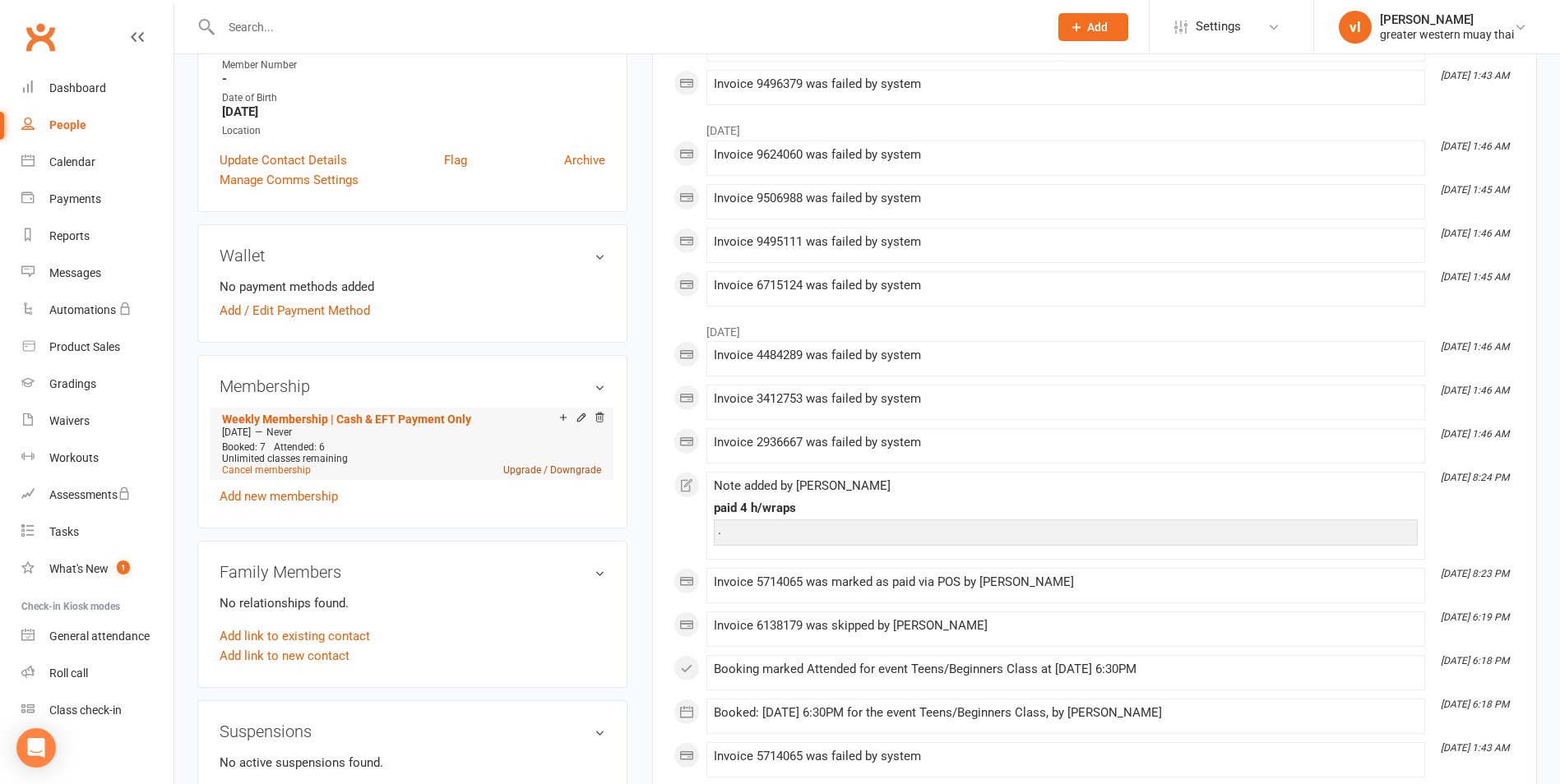
click at [561, 471] on link "Upgrade / Downgrade" at bounding box center [552, 470] width 98 height 12
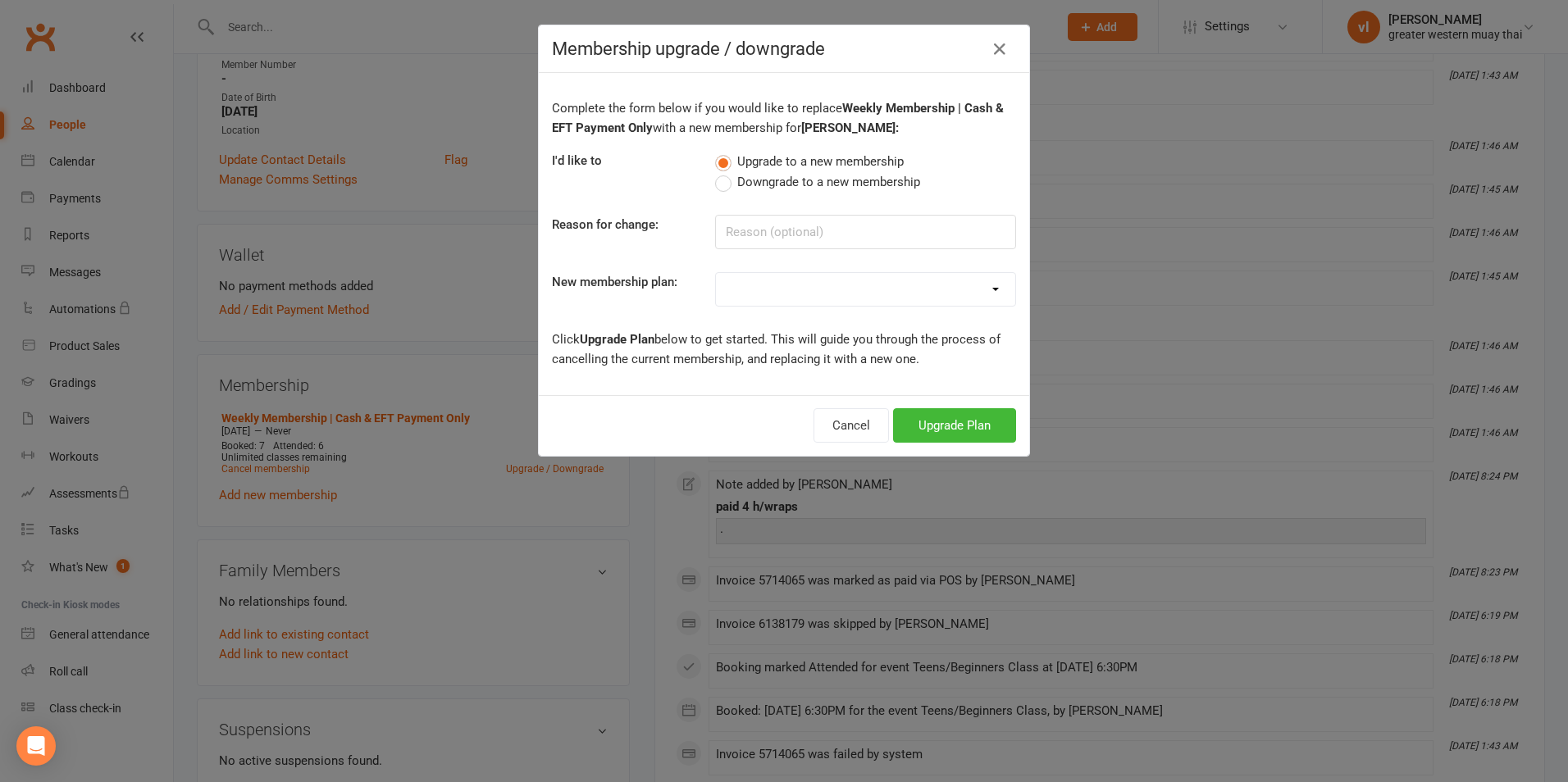
click at [831, 281] on select "PT SESSION DAY PASS WEEKLY MEMBERSHIP 2-DAY PASS MONTHLY MEMBERSHIP 3 MONTH MEM…" at bounding box center [866, 289] width 300 height 33
click at [673, 416] on div "Cancel Upgrade Plan" at bounding box center [784, 426] width 490 height 61
click at [793, 178] on span "Downgrade to a new membership" at bounding box center [828, 180] width 183 height 17
click at [725, 172] on input "Downgrade to a new membership" at bounding box center [720, 172] width 11 height 0
click at [811, 292] on select "PT SESSION DAY PASS WEEKLY MEMBERSHIP 2-DAY PASS MONTHLY MEMBERSHIP 3 MONTH MEM…" at bounding box center [866, 289] width 300 height 33
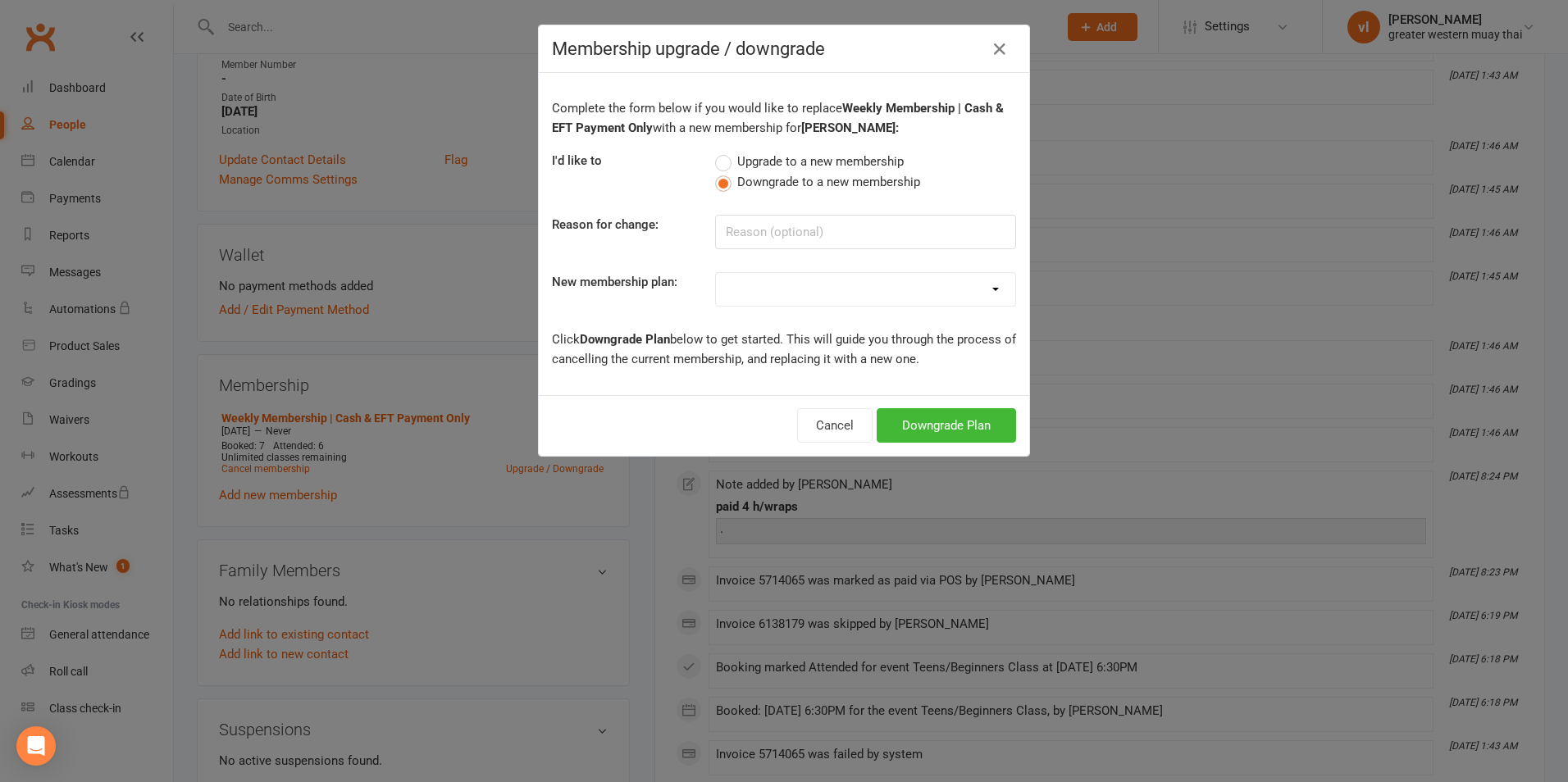
click at [650, 438] on div "Cancel Downgrade Plan" at bounding box center [784, 426] width 490 height 61
click at [991, 52] on icon "button" at bounding box center [999, 49] width 19 height 19
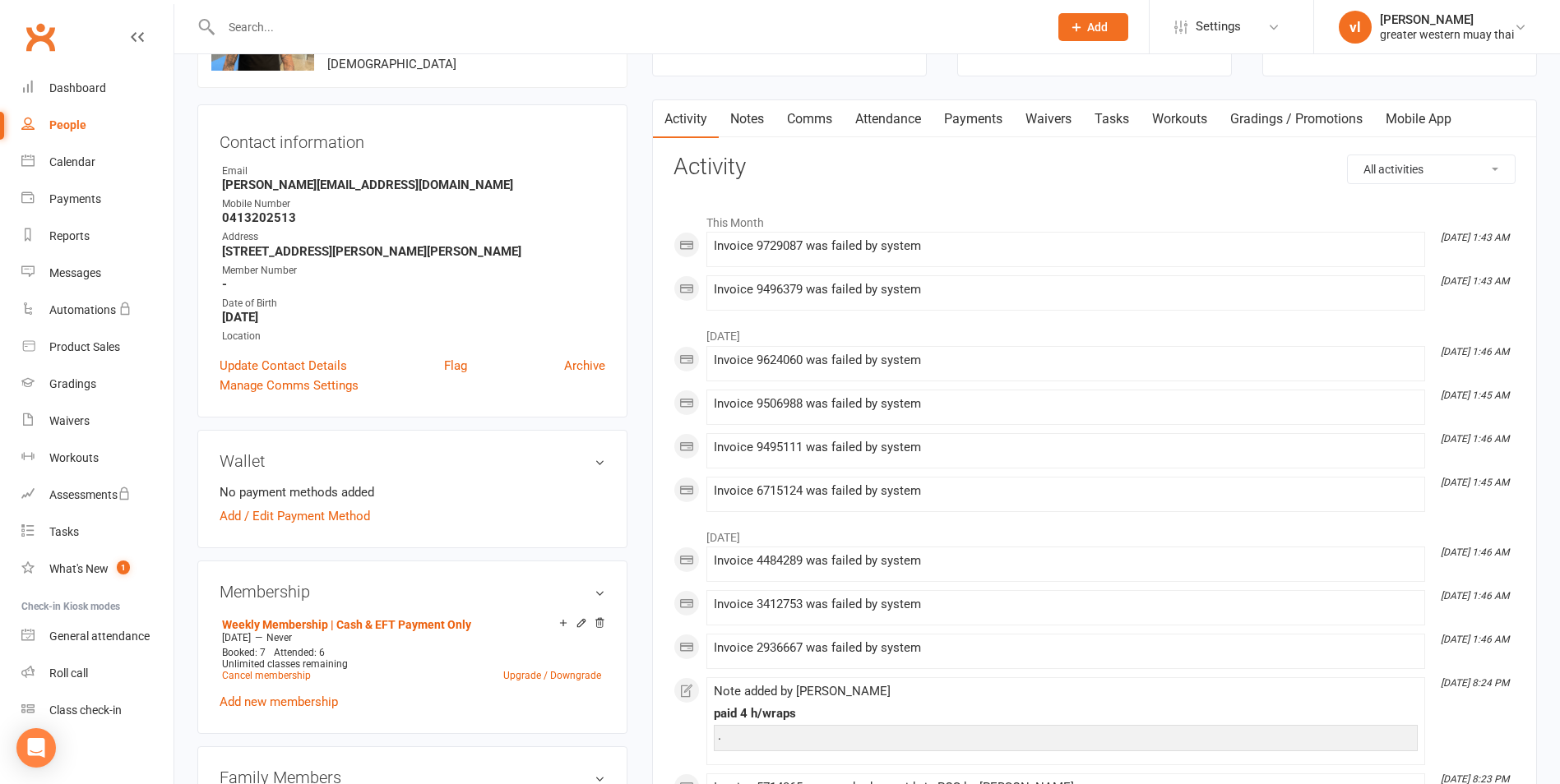
scroll to position [0, 0]
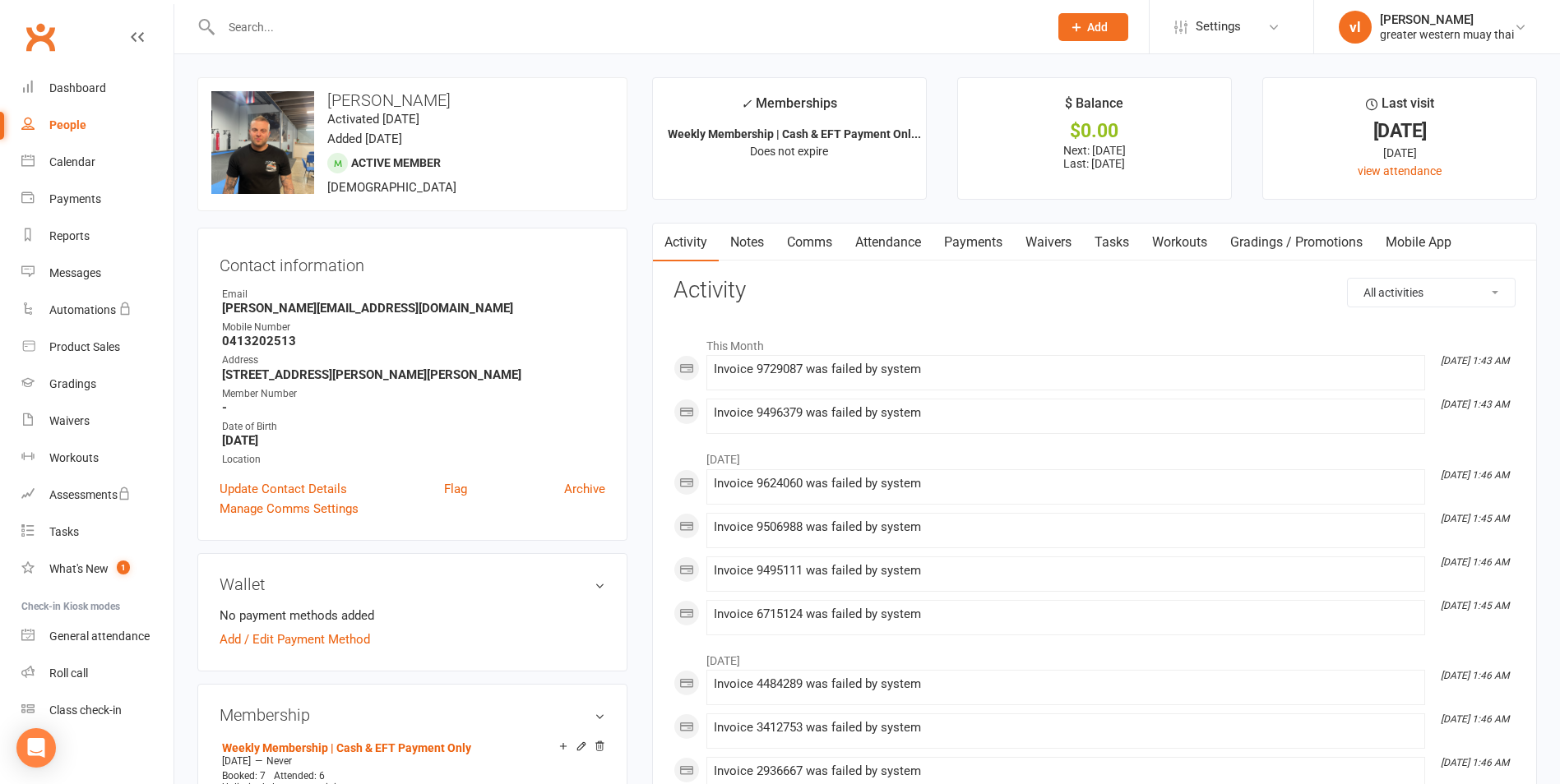
click at [1421, 294] on select "All activities Bookings / Attendances Communications Notes Failed SMSes Grading…" at bounding box center [1431, 292] width 167 height 28
click at [1278, 291] on h3 "Activity" at bounding box center [1095, 290] width 842 height 25
click at [359, 167] on span "Active member" at bounding box center [396, 163] width 90 height 14
click at [332, 165] on div at bounding box center [338, 163] width 20 height 20
click at [297, 165] on div "change photo" at bounding box center [262, 143] width 103 height 103
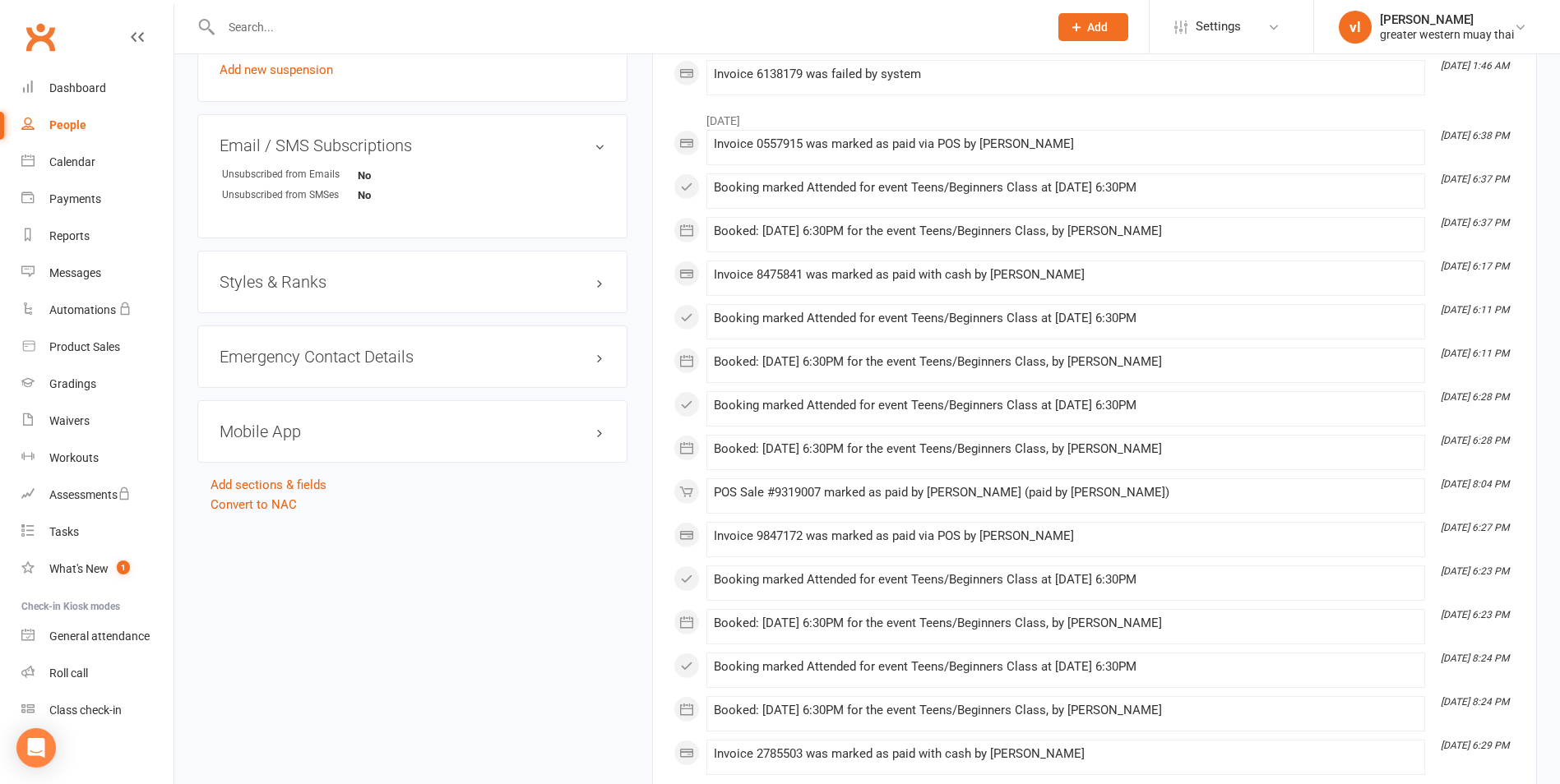
scroll to position [1151, 0]
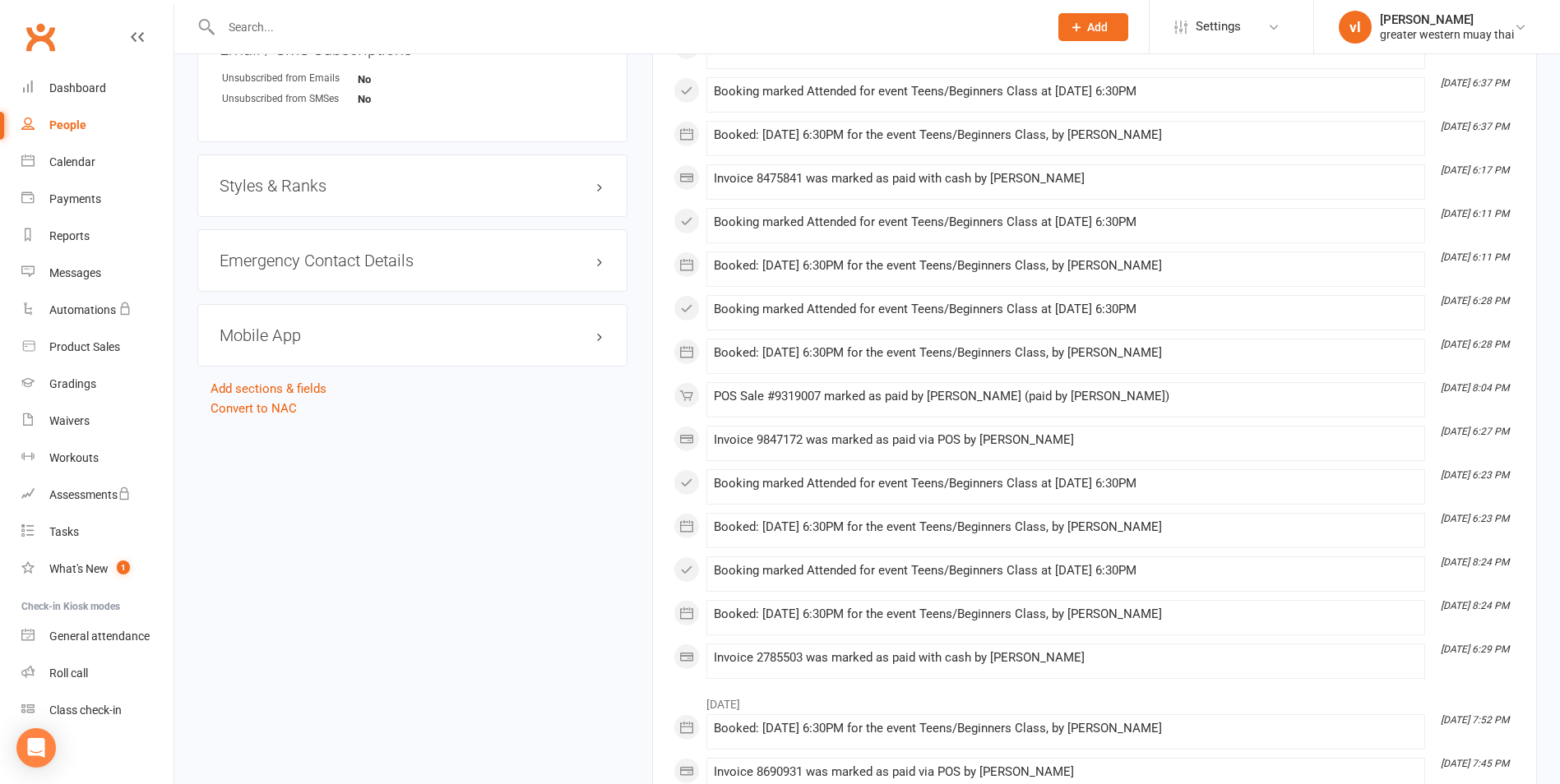
click at [602, 183] on h3 "Styles & Ranks" at bounding box center [412, 185] width 385 height 18
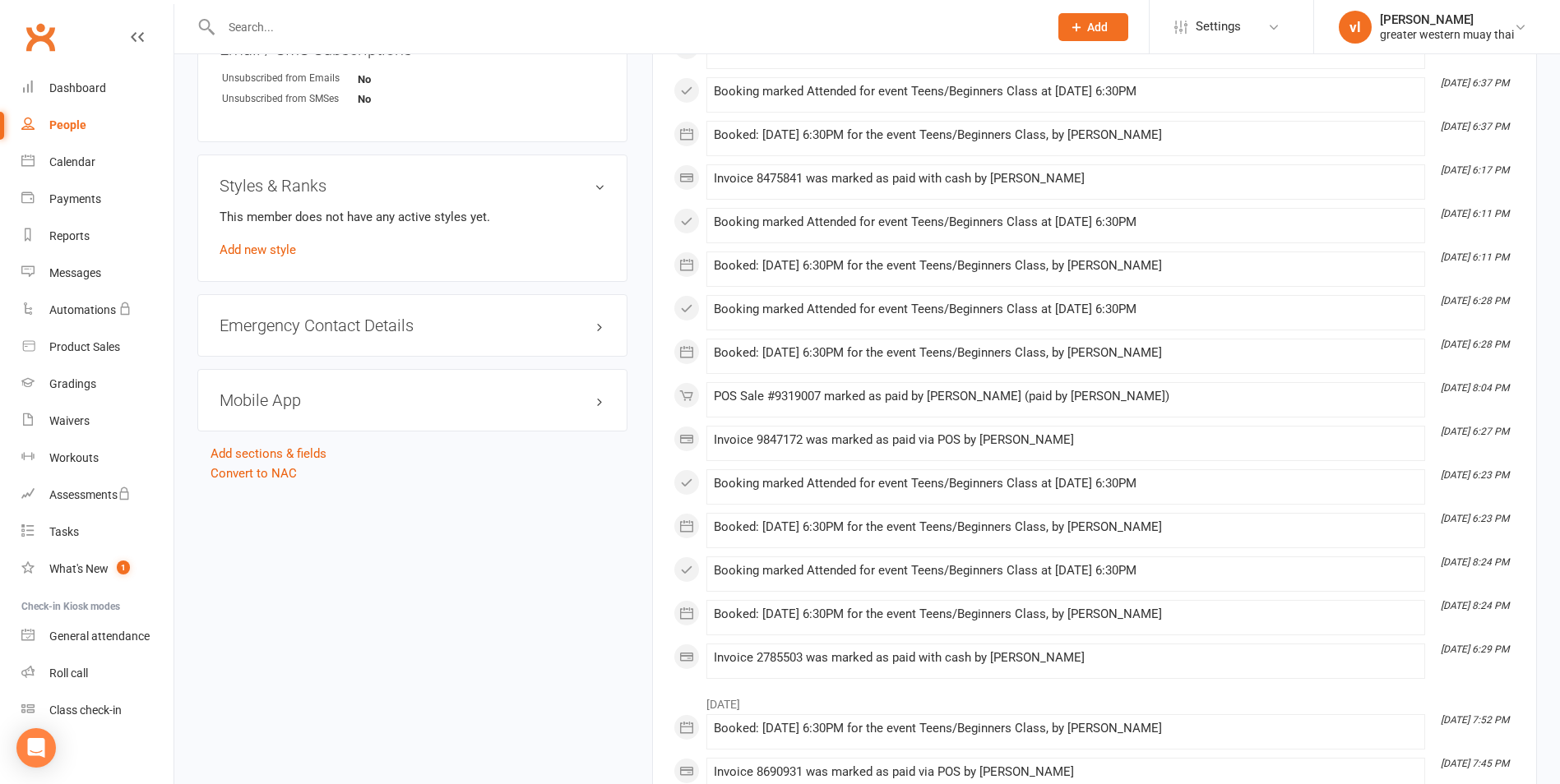
click at [600, 183] on h3 "Styles & Ranks" at bounding box center [412, 185] width 385 height 18
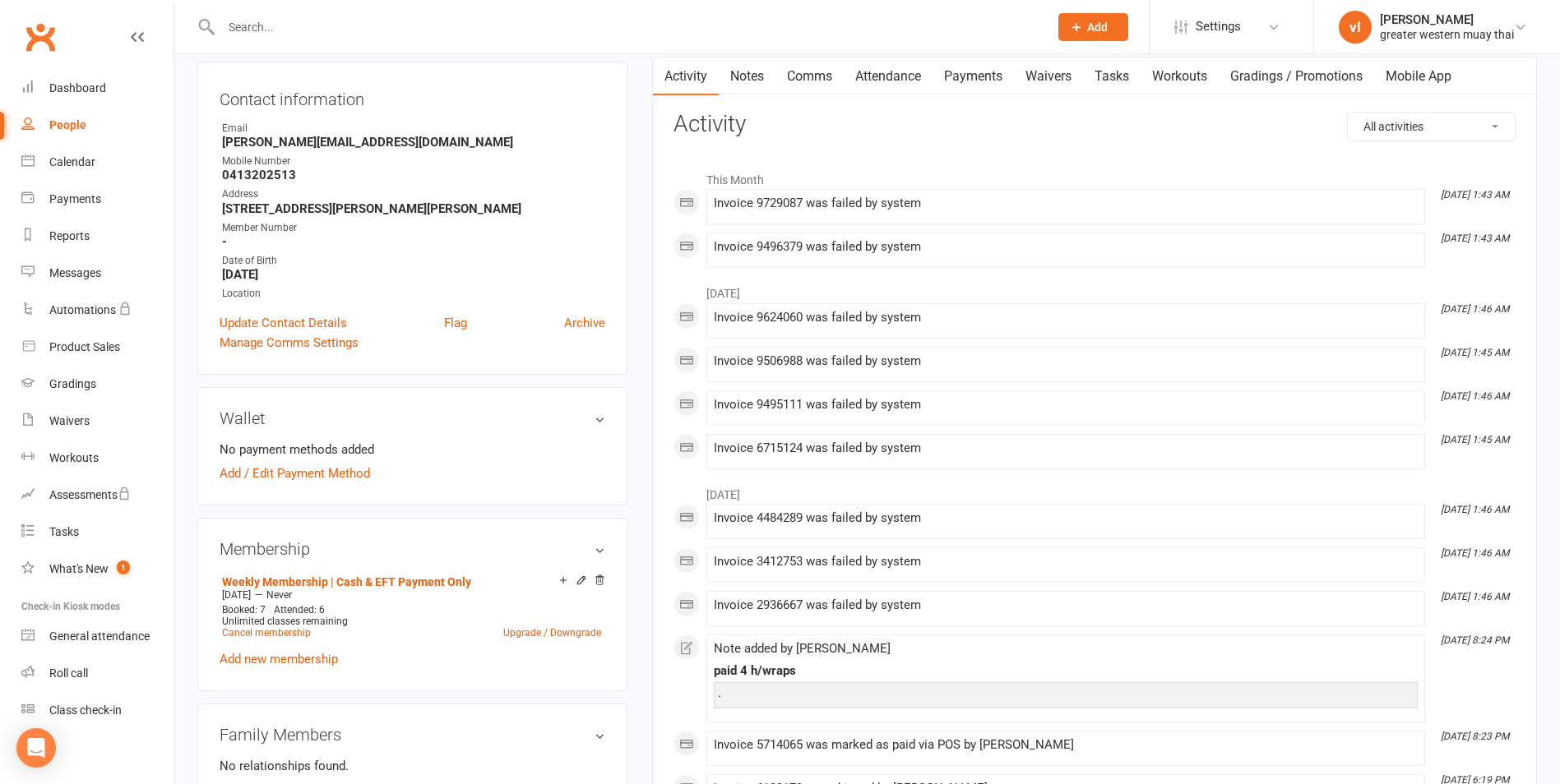
scroll to position [0, 0]
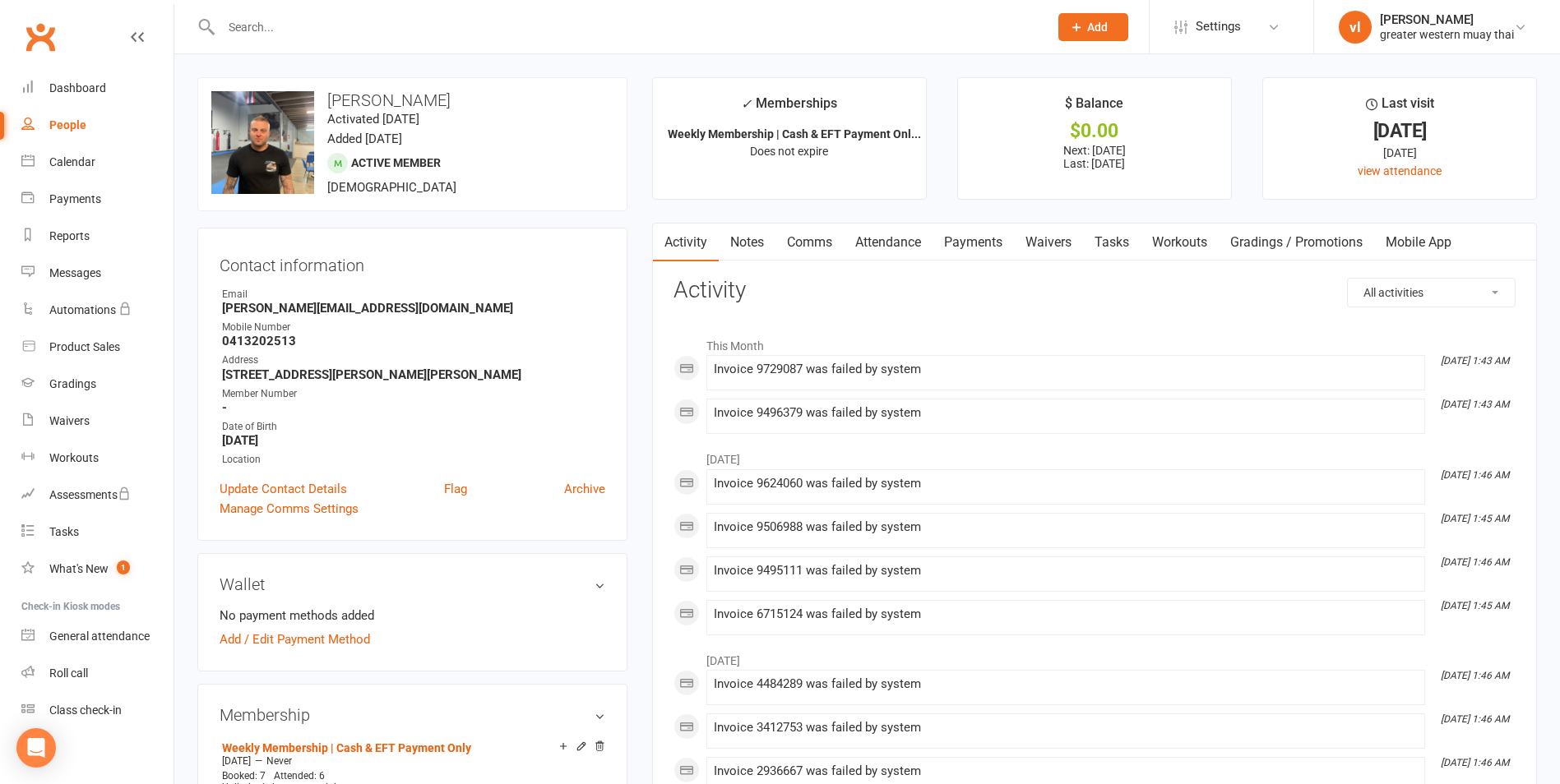
click at [904, 245] on link "Attendance" at bounding box center [888, 243] width 89 height 38
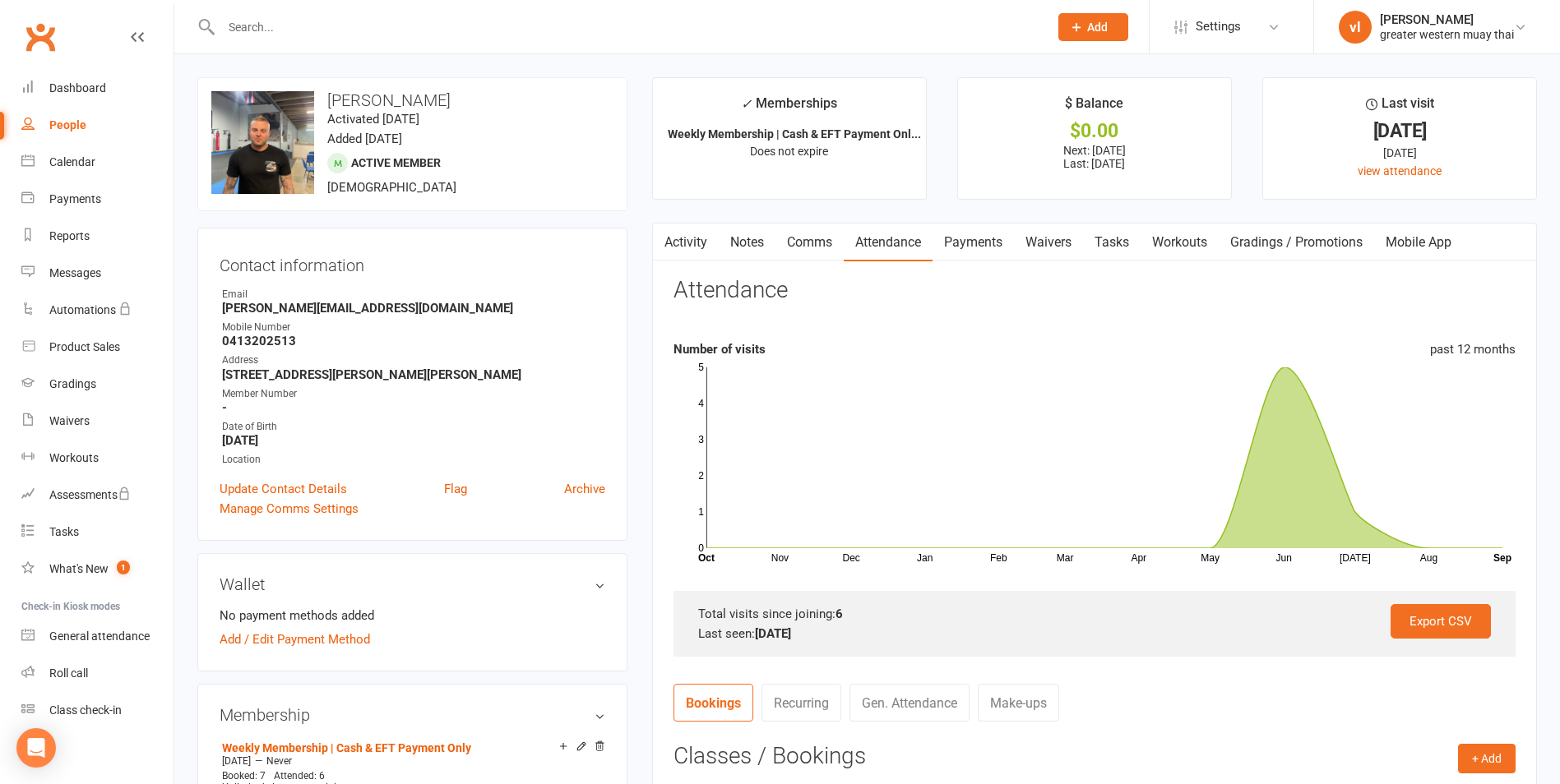
click at [702, 245] on link "Activity" at bounding box center [686, 243] width 66 height 38
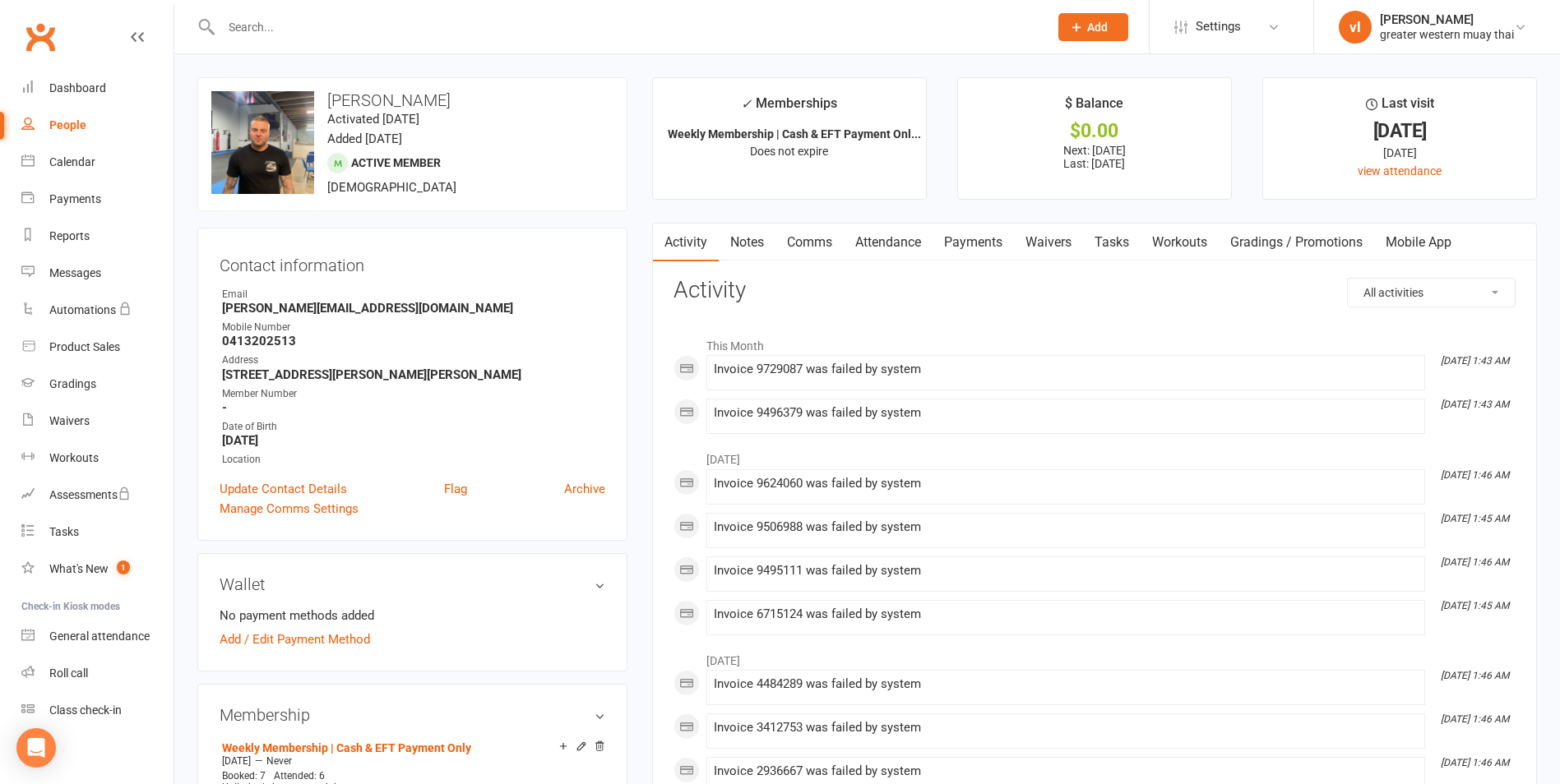
click at [1380, 294] on select "All activities Bookings / Attendances Communications Notes Failed SMSes Grading…" at bounding box center [1431, 292] width 167 height 28
click at [1192, 338] on li "This Month" at bounding box center [1095, 342] width 842 height 26
click at [84, 87] on div "Dashboard" at bounding box center [77, 88] width 57 height 14
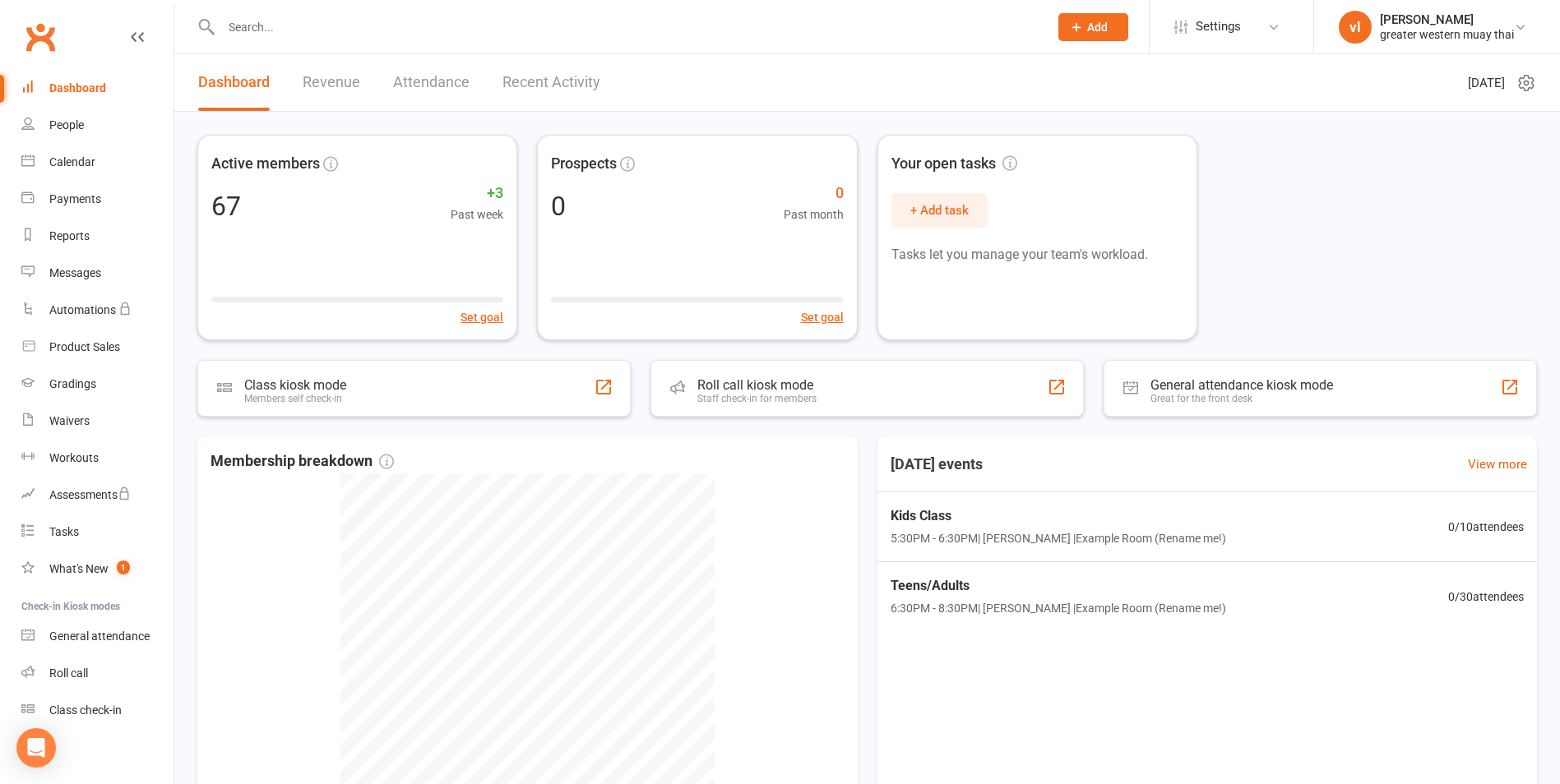
click at [338, 24] on input "text" at bounding box center [626, 26] width 821 height 23
type input "arc"
click at [68, 123] on div "People" at bounding box center [66, 126] width 35 height 14
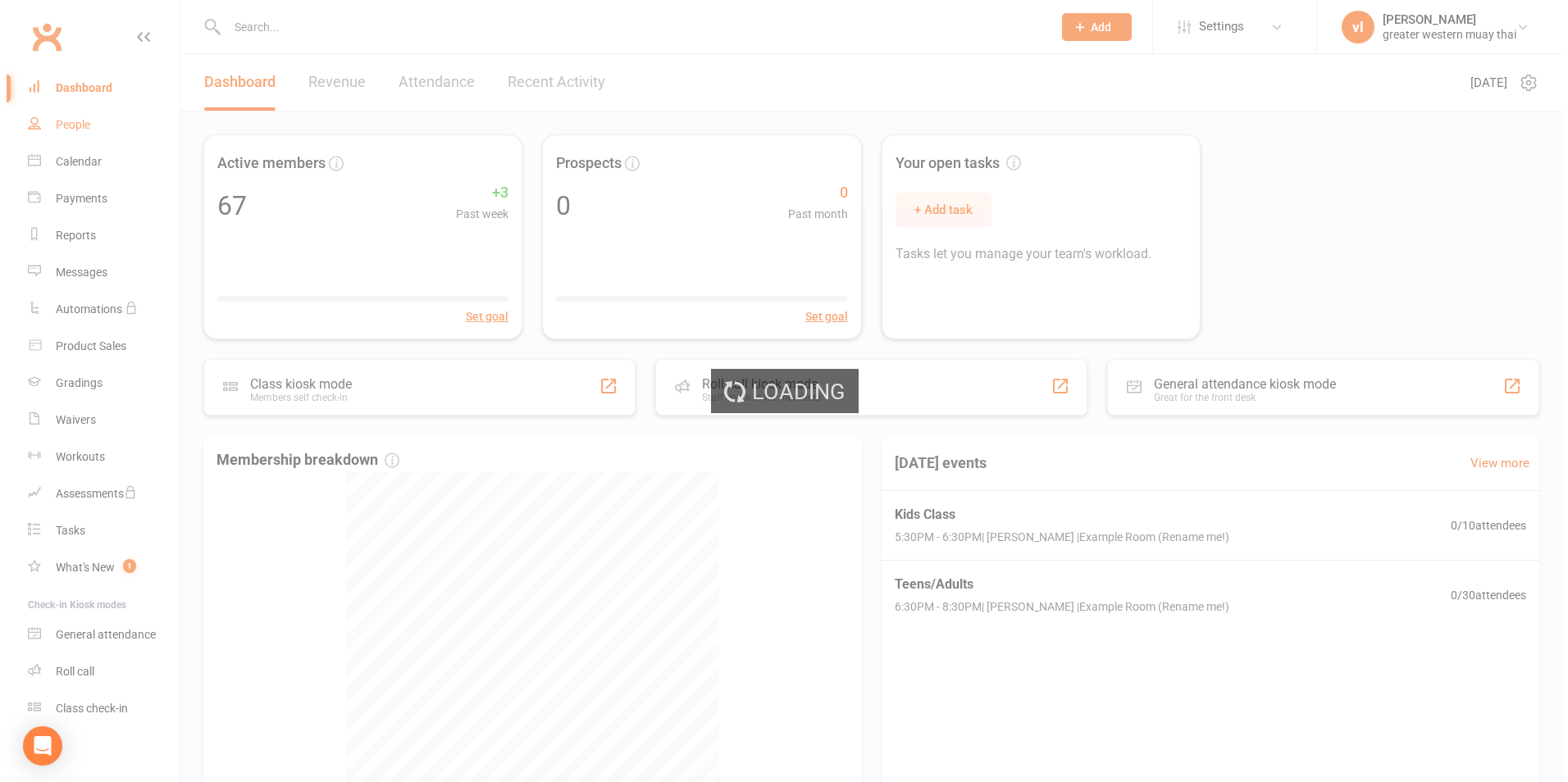
select select "25"
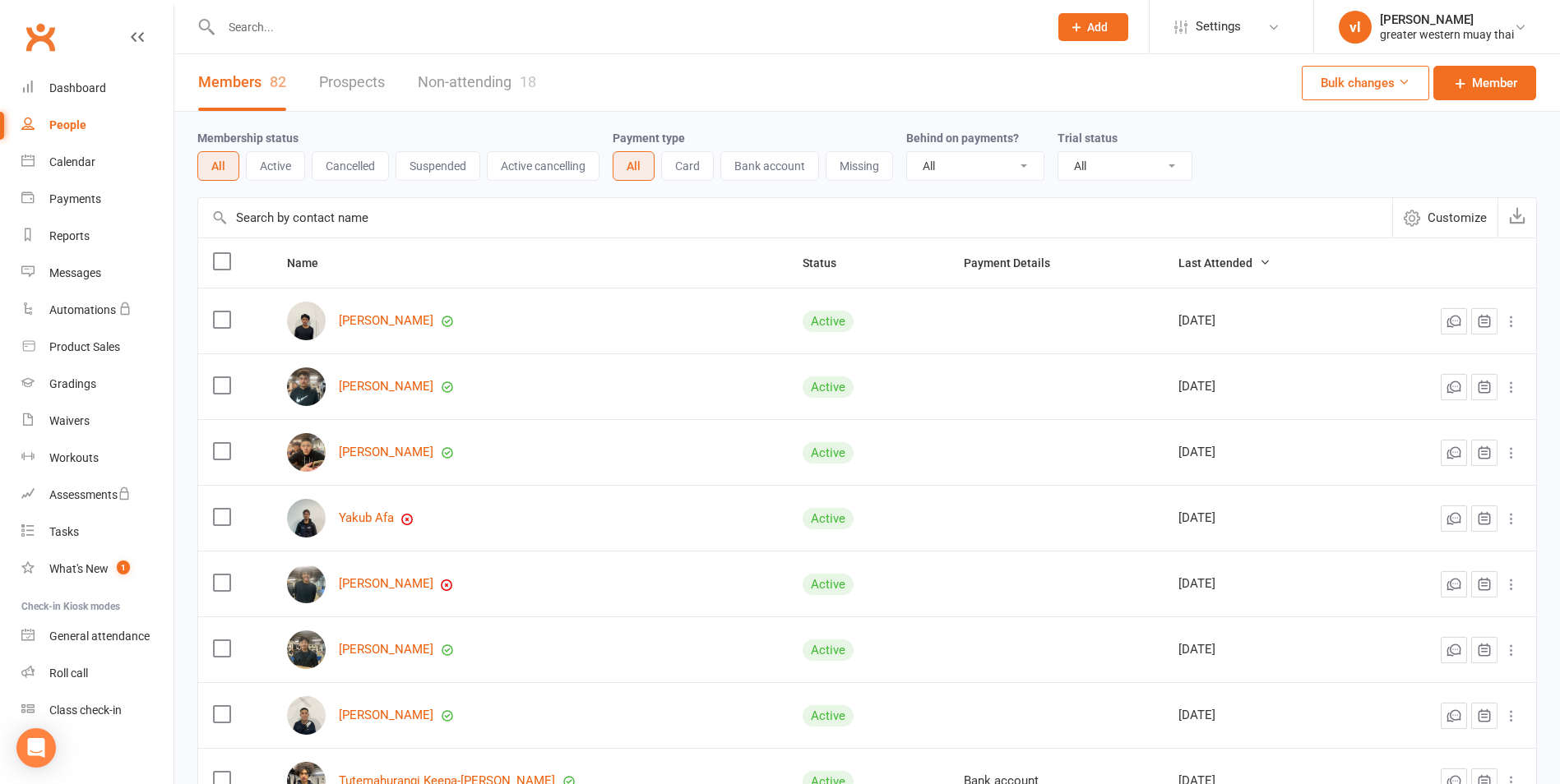
click at [374, 25] on input "text" at bounding box center [626, 26] width 821 height 23
click at [1255, 24] on link "Settings" at bounding box center [1232, 27] width 115 height 37
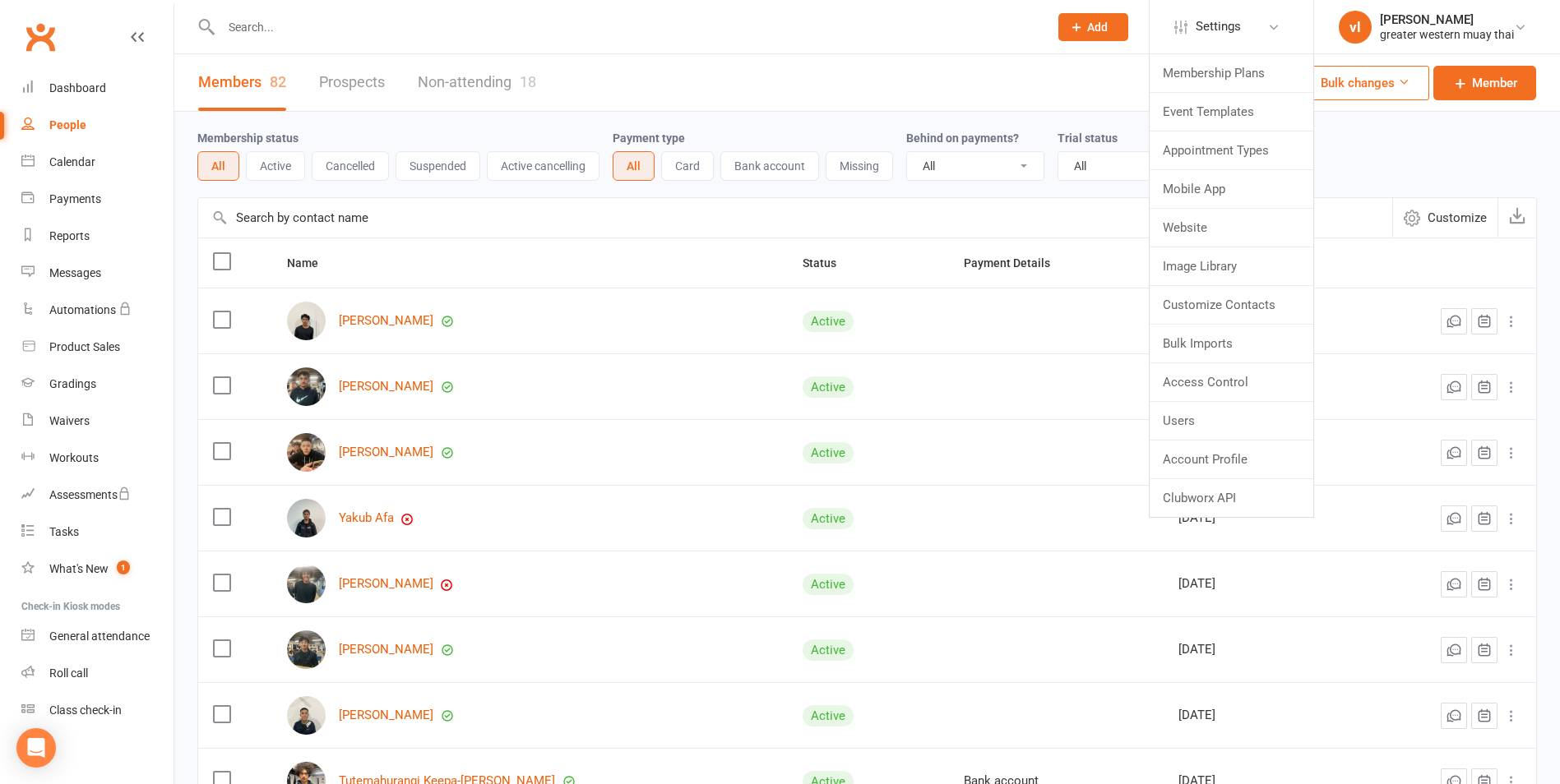
click at [844, 29] on input "text" at bounding box center [626, 26] width 821 height 23
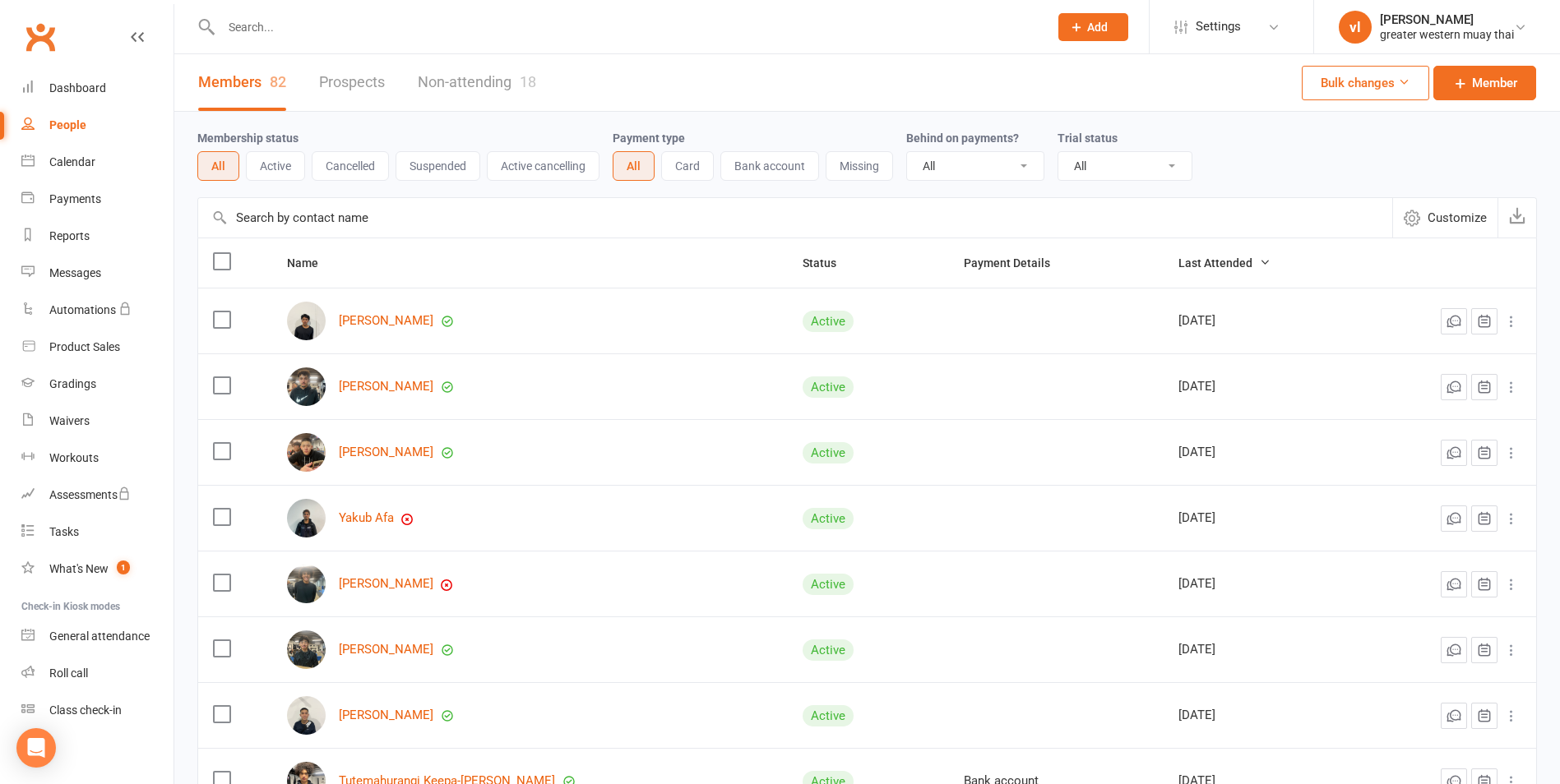
click at [459, 30] on input "text" at bounding box center [626, 26] width 821 height 23
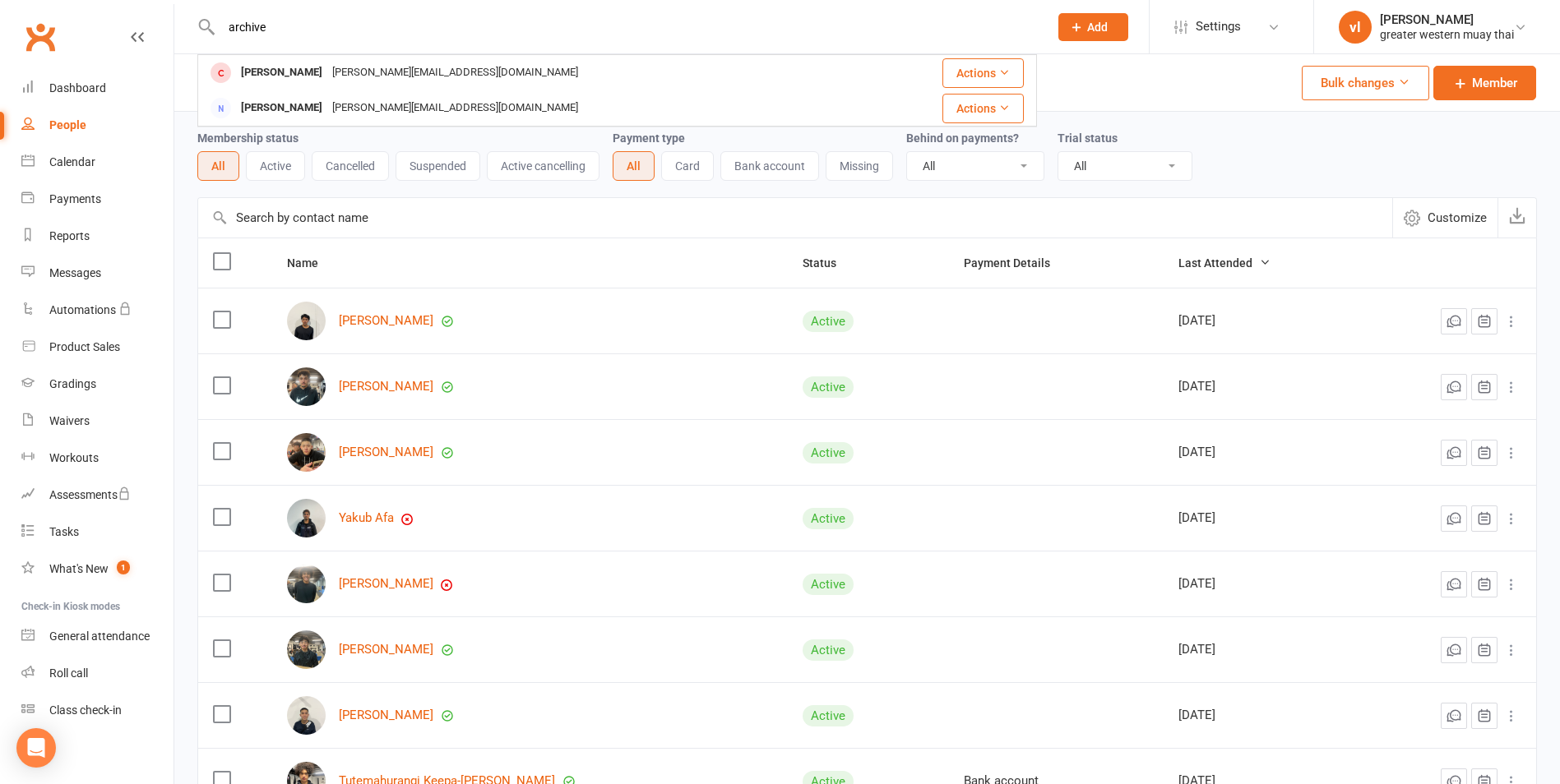
type input "archive"
click at [1224, 182] on div "Membership status All Active Cancelled Suspended Active cancelling Payment type…" at bounding box center [867, 154] width 1339 height 86
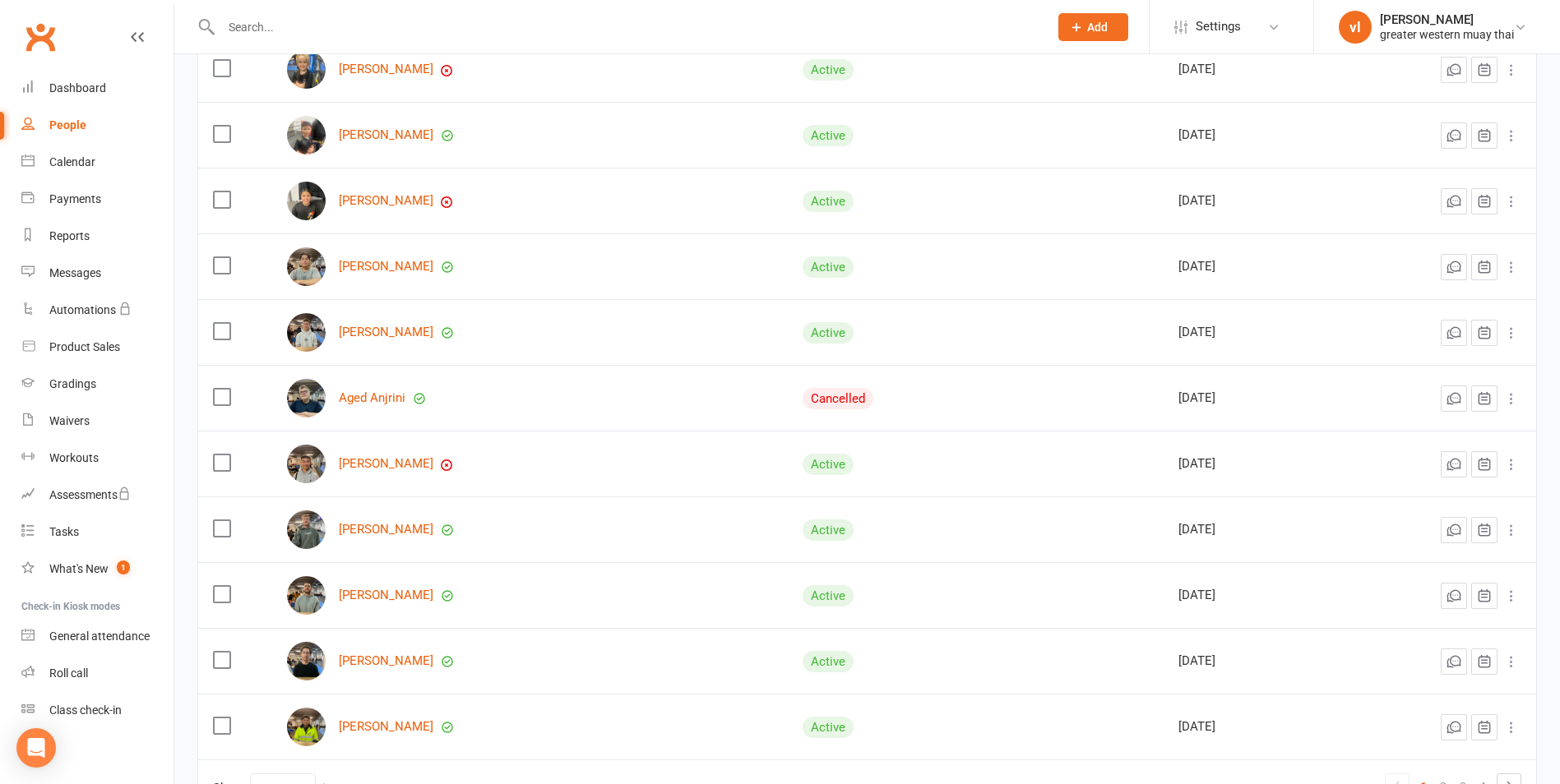
scroll to position [1294, 0]
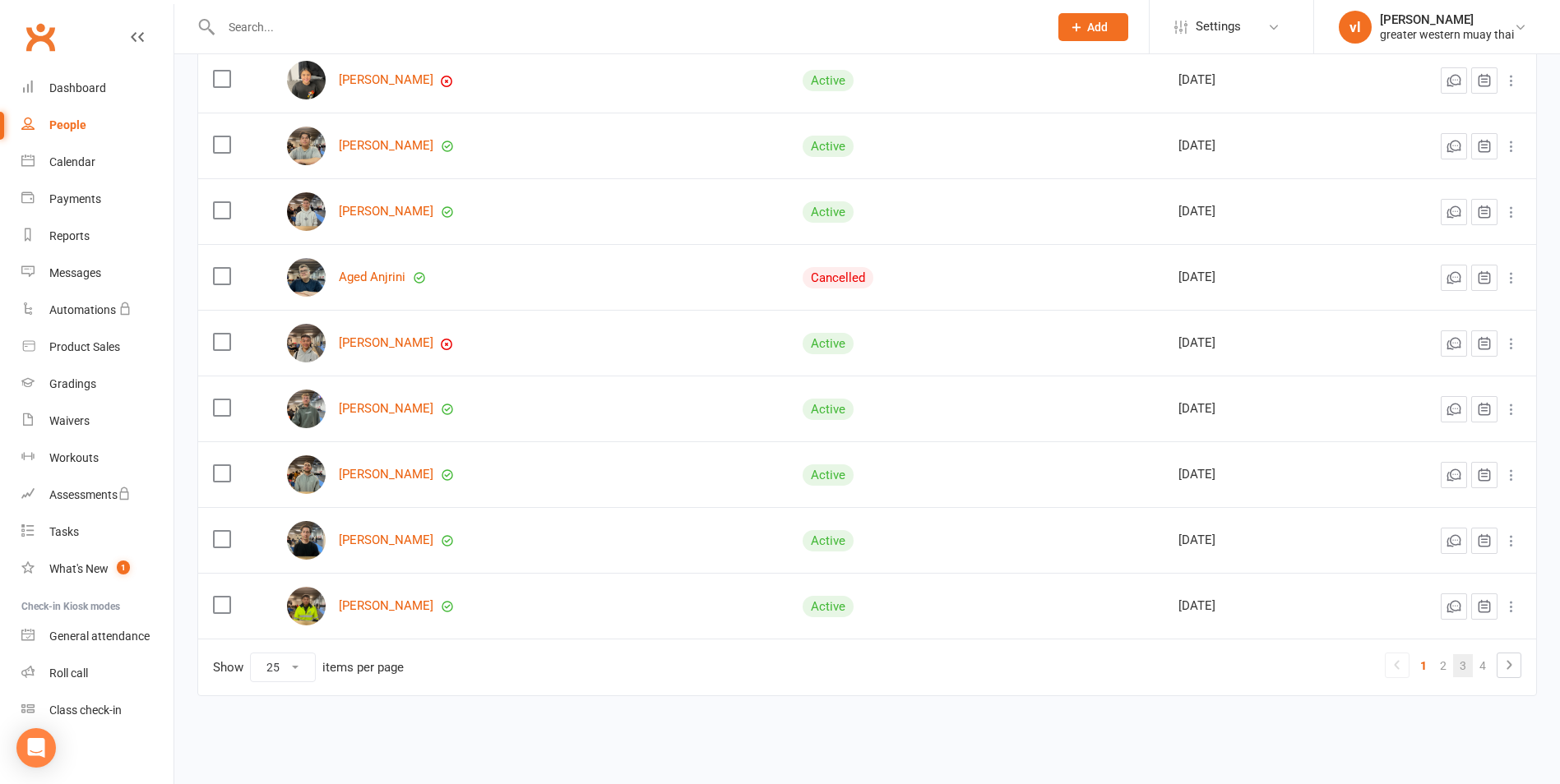
click at [1463, 670] on link "3" at bounding box center [1462, 665] width 20 height 23
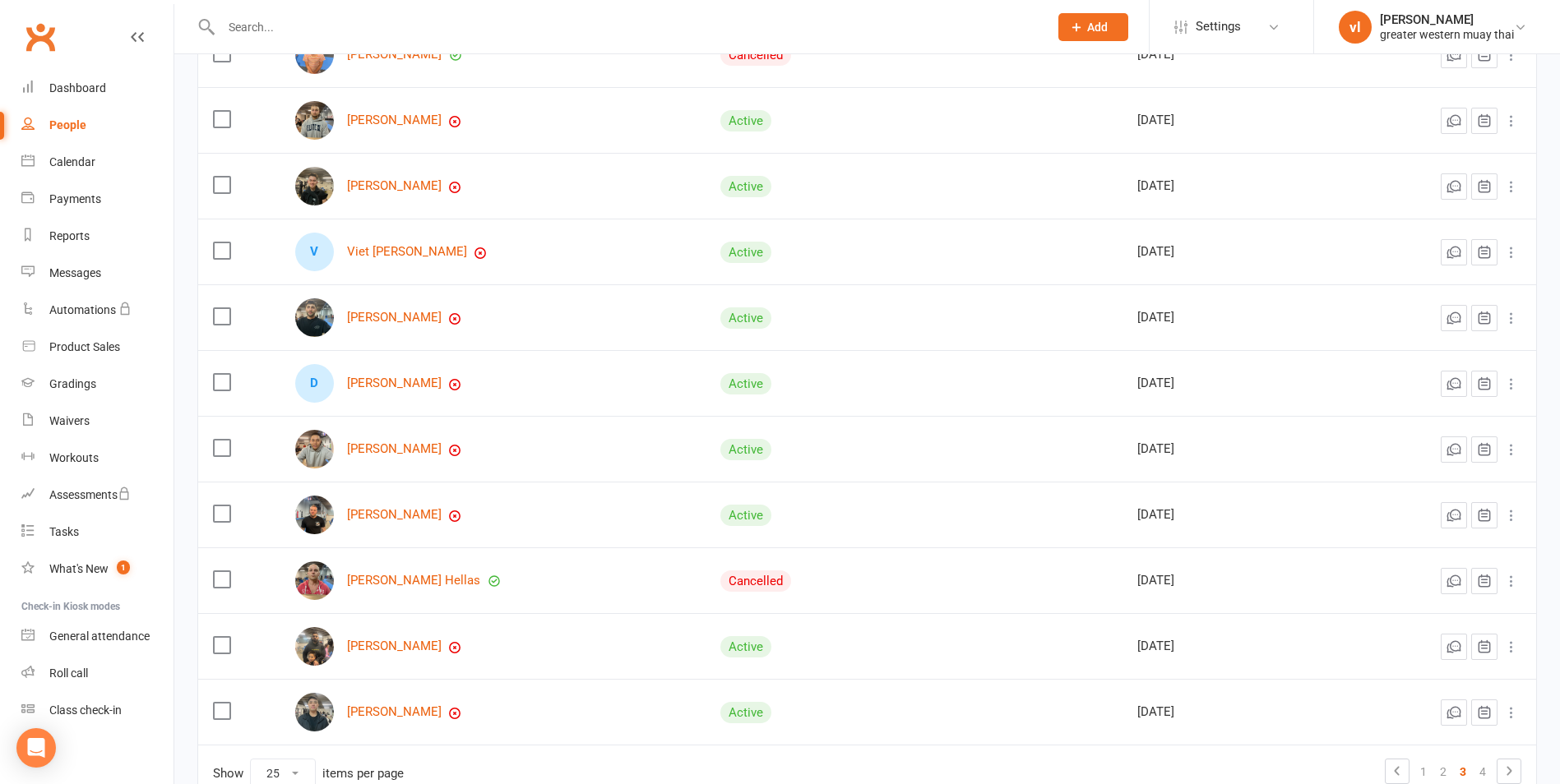
scroll to position [1212, 0]
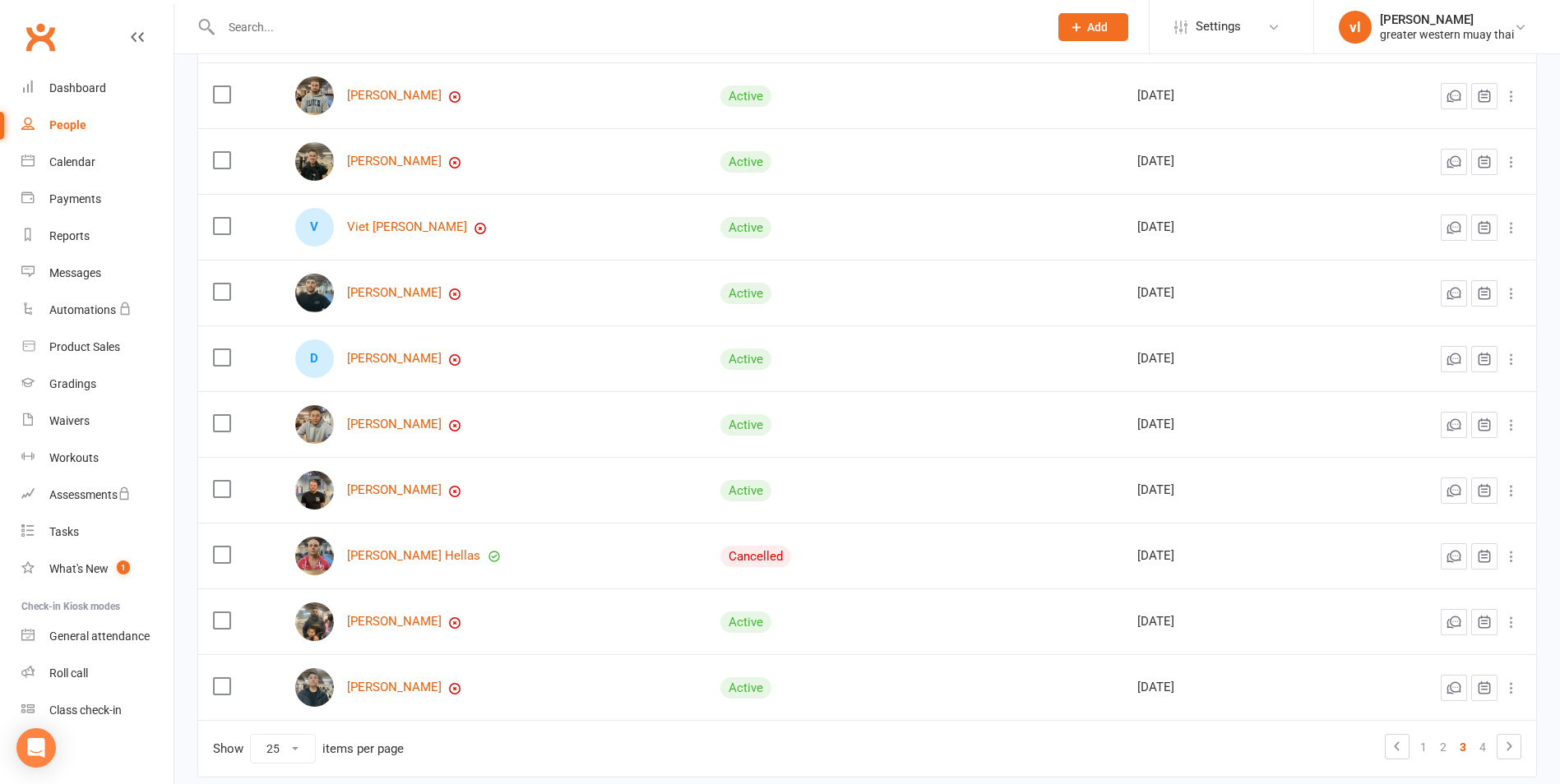
click at [1513, 490] on icon at bounding box center [1511, 490] width 16 height 16
click at [1257, 29] on link "Settings" at bounding box center [1232, 27] width 115 height 37
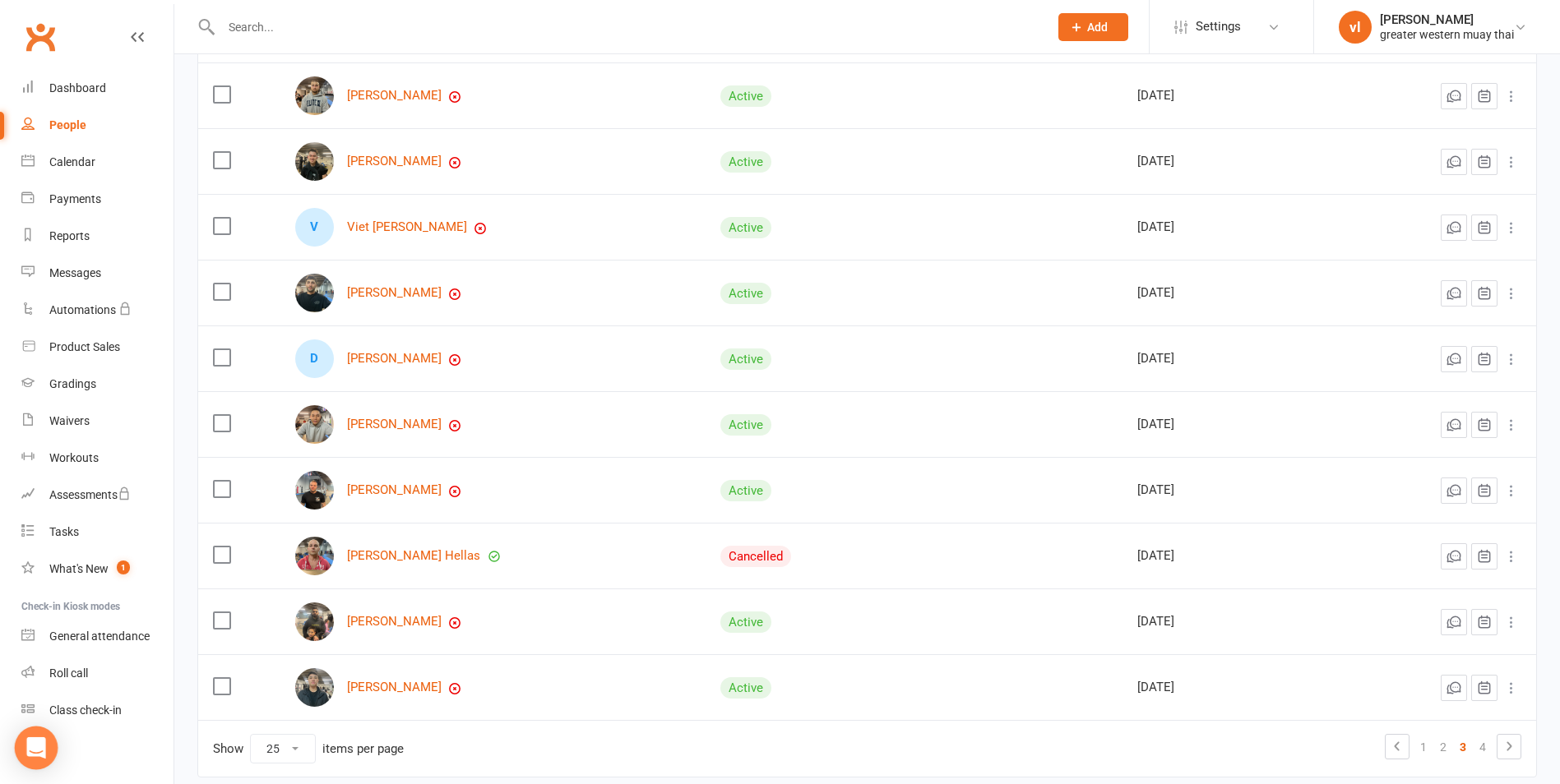
click at [24, 742] on div "Open Intercom Messenger" at bounding box center [36, 748] width 43 height 43
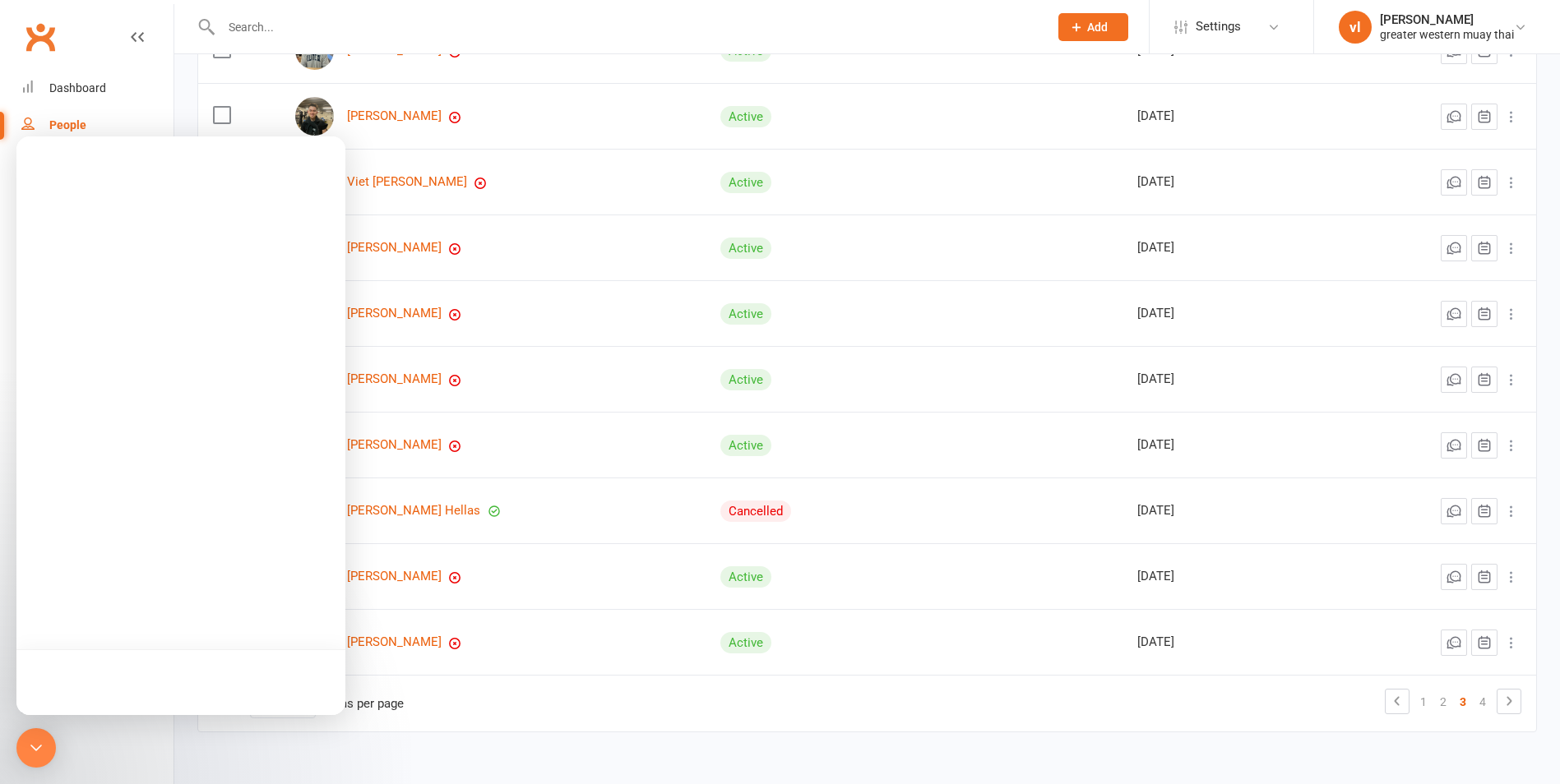
scroll to position [1294, 0]
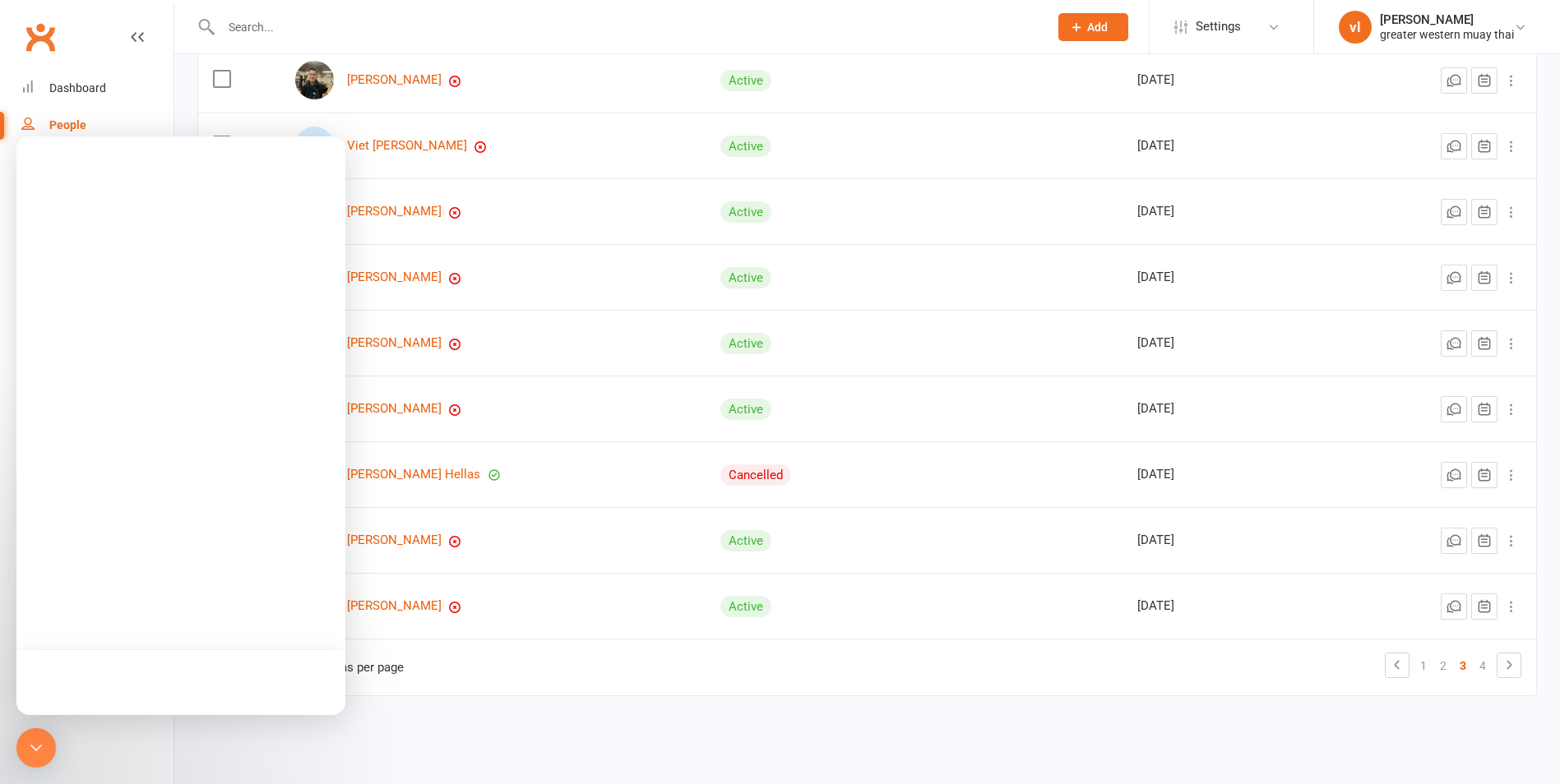
click at [205, 369] on div at bounding box center [181, 426] width 329 height 579
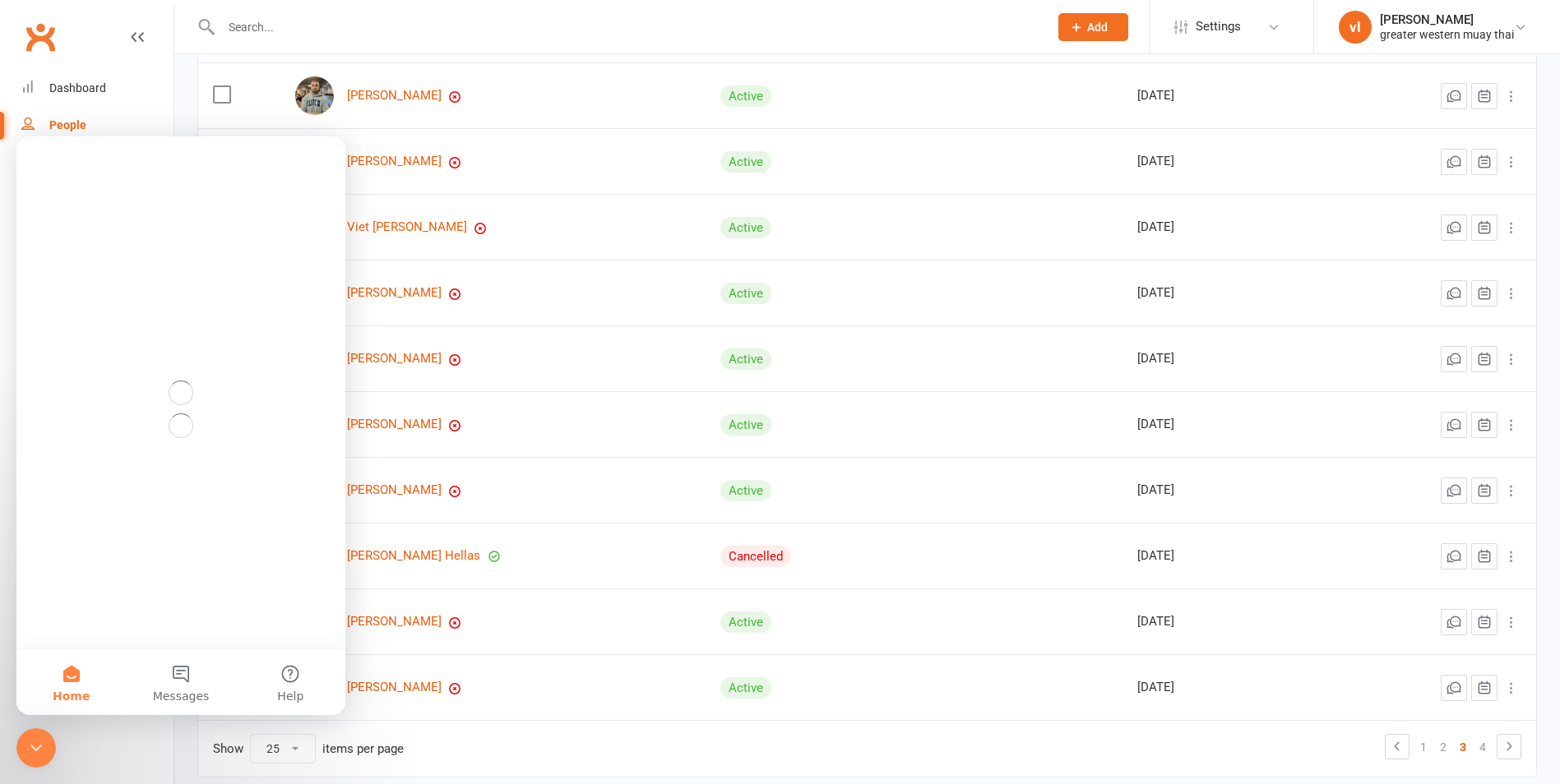
scroll to position [0, 0]
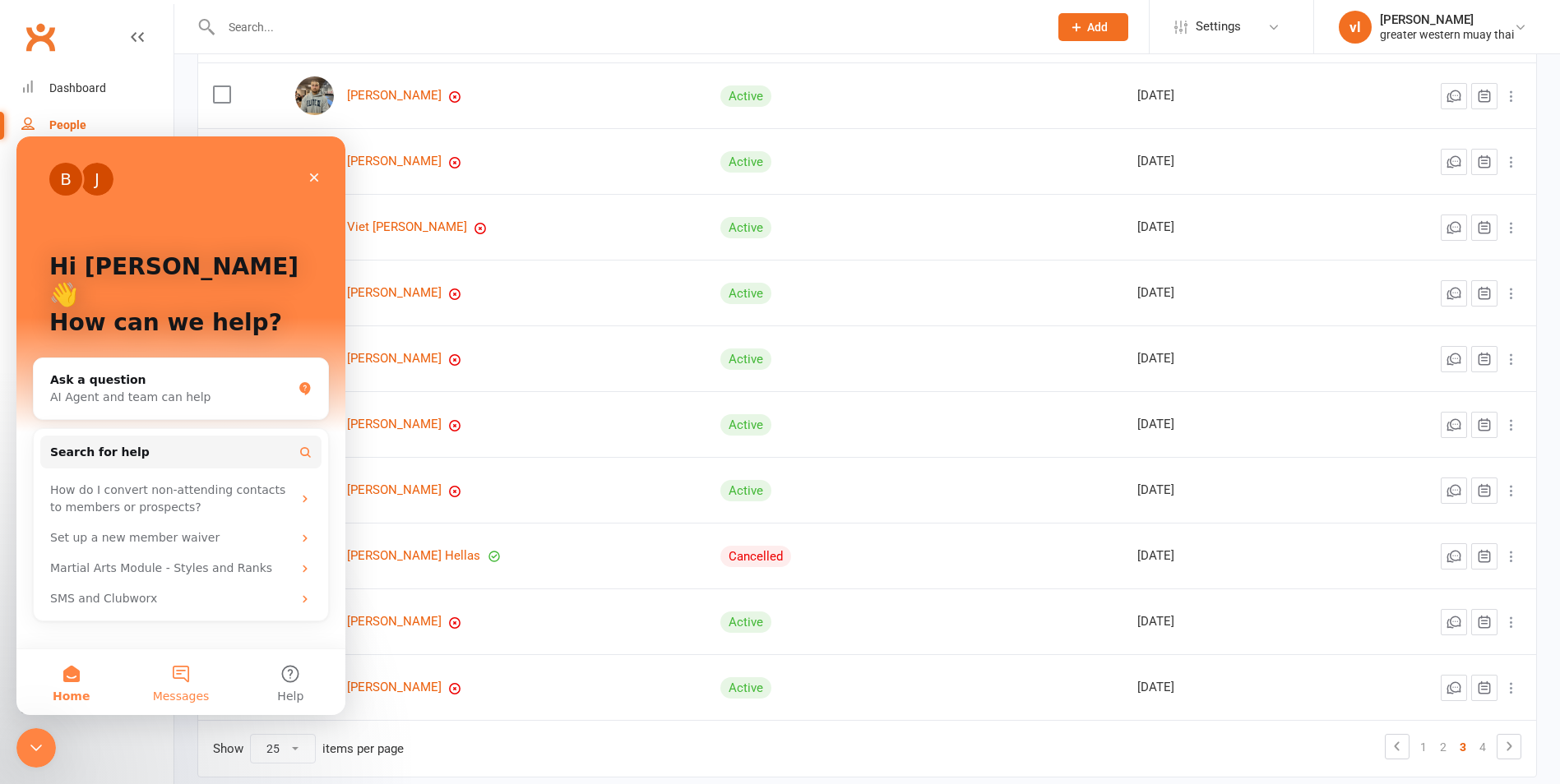
click at [189, 674] on button "Messages" at bounding box center [180, 682] width 109 height 66
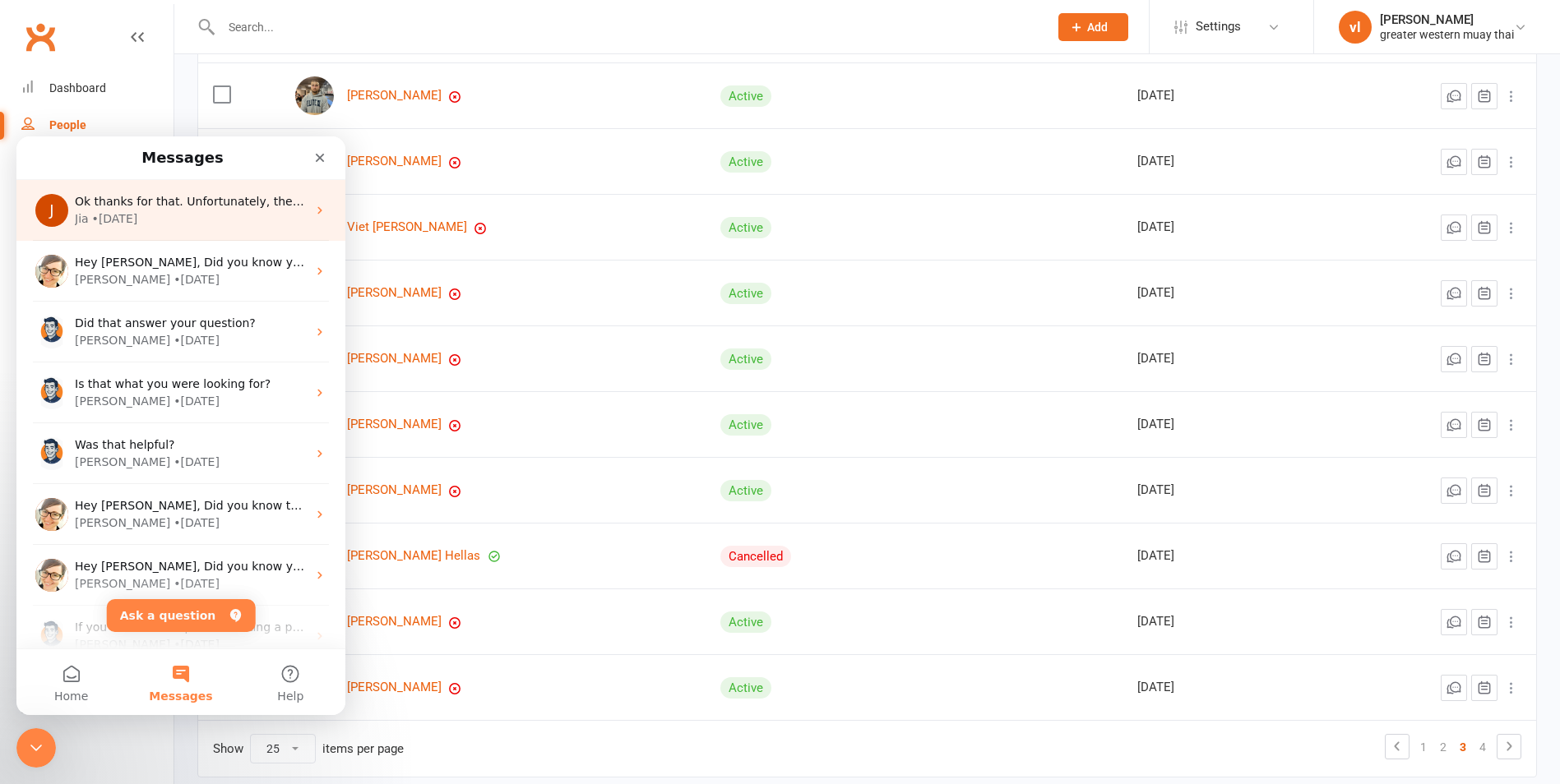
click at [233, 225] on div "Jia • 5w ago" at bounding box center [190, 219] width 232 height 17
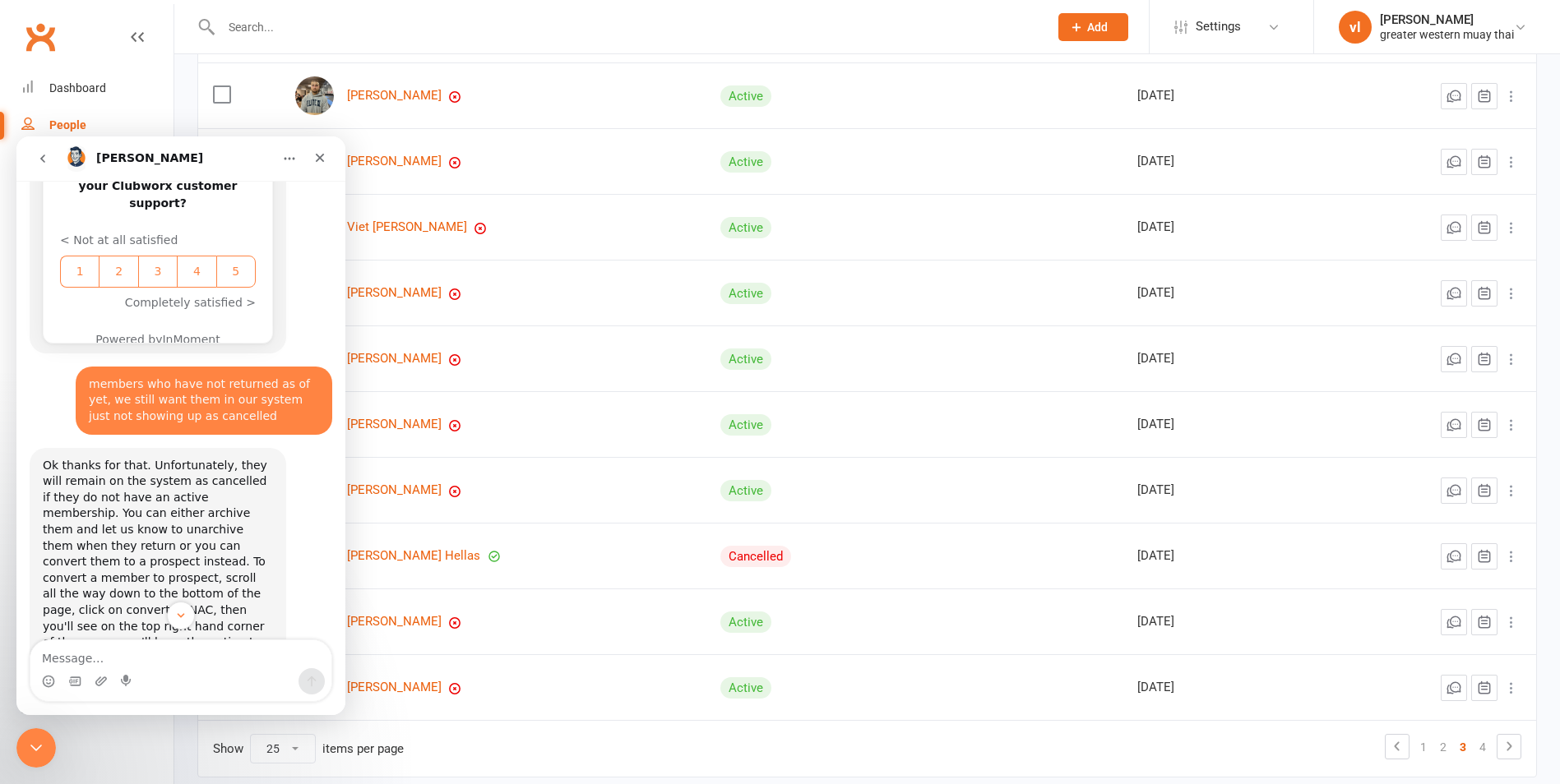
scroll to position [747, 0]
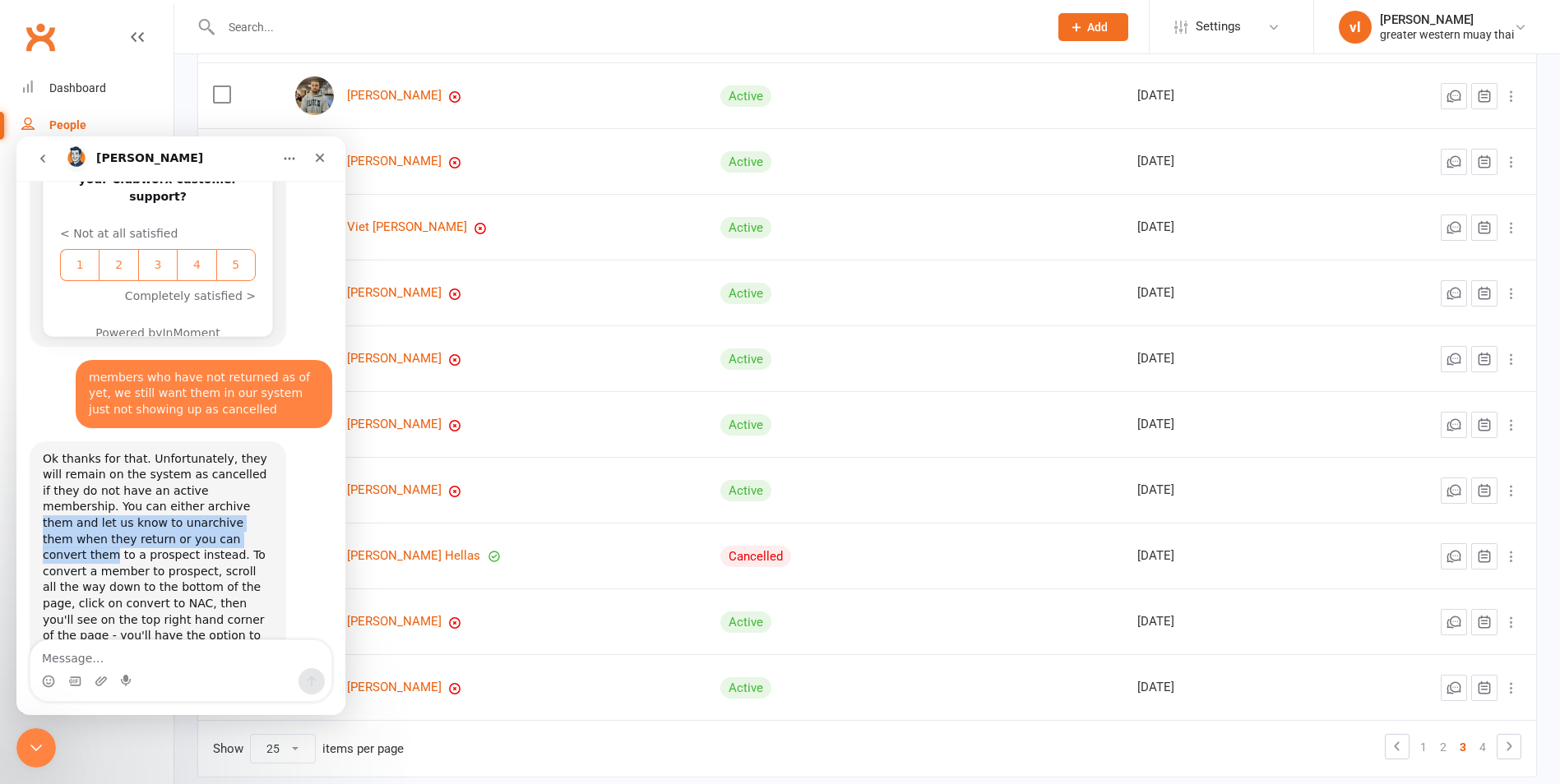
drag, startPoint x: 116, startPoint y: 474, endPoint x: 112, endPoint y: 501, distance: 27.3
click at [112, 501] on div "Ok thanks for that. Unfortunately, they will remain on the system as cancelled …" at bounding box center [157, 556] width 230 height 210
drag, startPoint x: 112, startPoint y: 501, endPoint x: 199, endPoint y: 517, distance: 88.5
click at [199, 517] on div "Ok thanks for that. Unfortunately, they will remain on the system as cancelled …" at bounding box center [157, 556] width 230 height 210
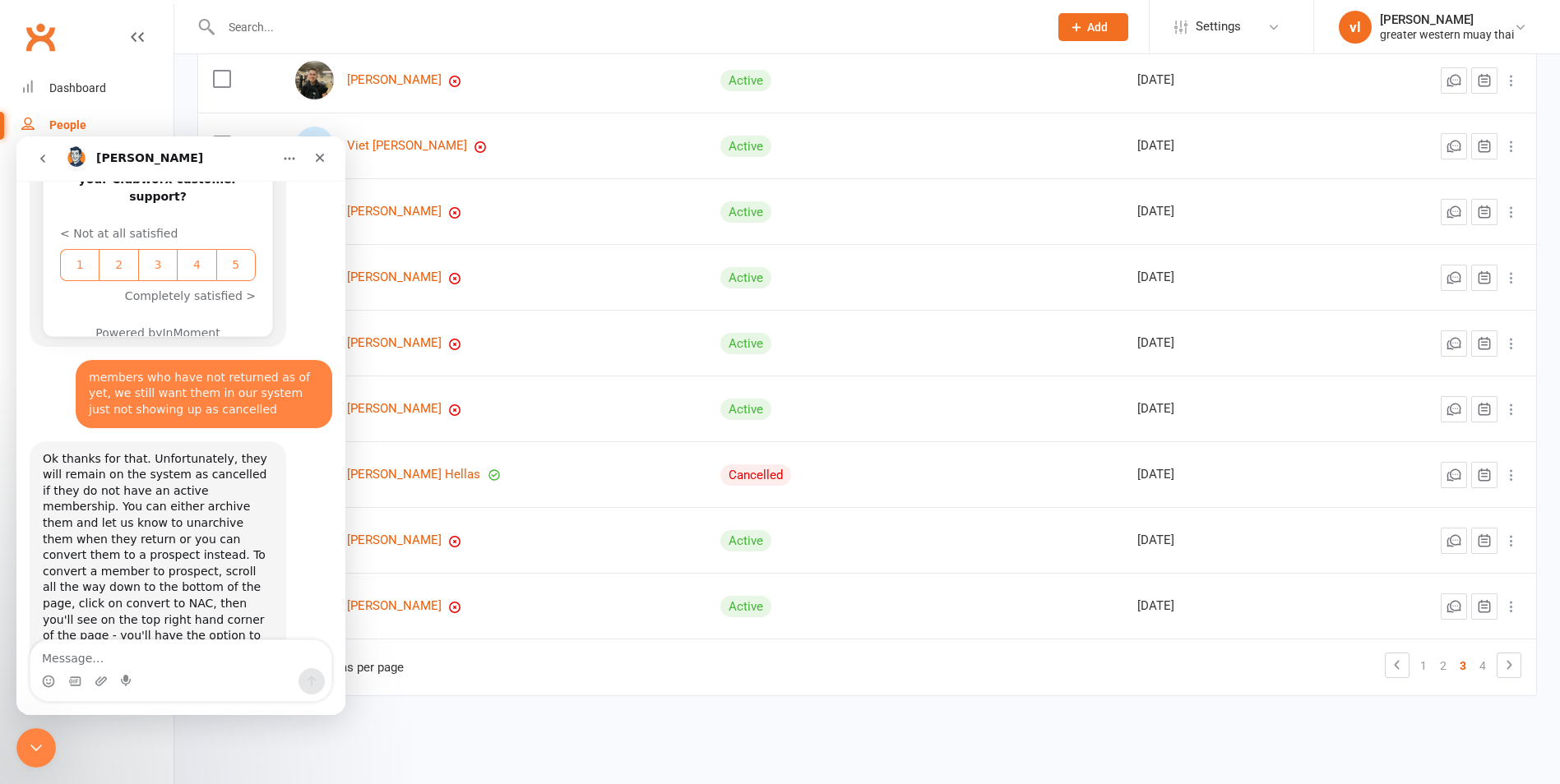
click at [546, 673] on td "Show 10 25 50 100 items per page 1 2 3 4" at bounding box center [867, 667] width 1338 height 57
click at [48, 735] on div "Close Intercom Messenger" at bounding box center [33, 746] width 40 height 40
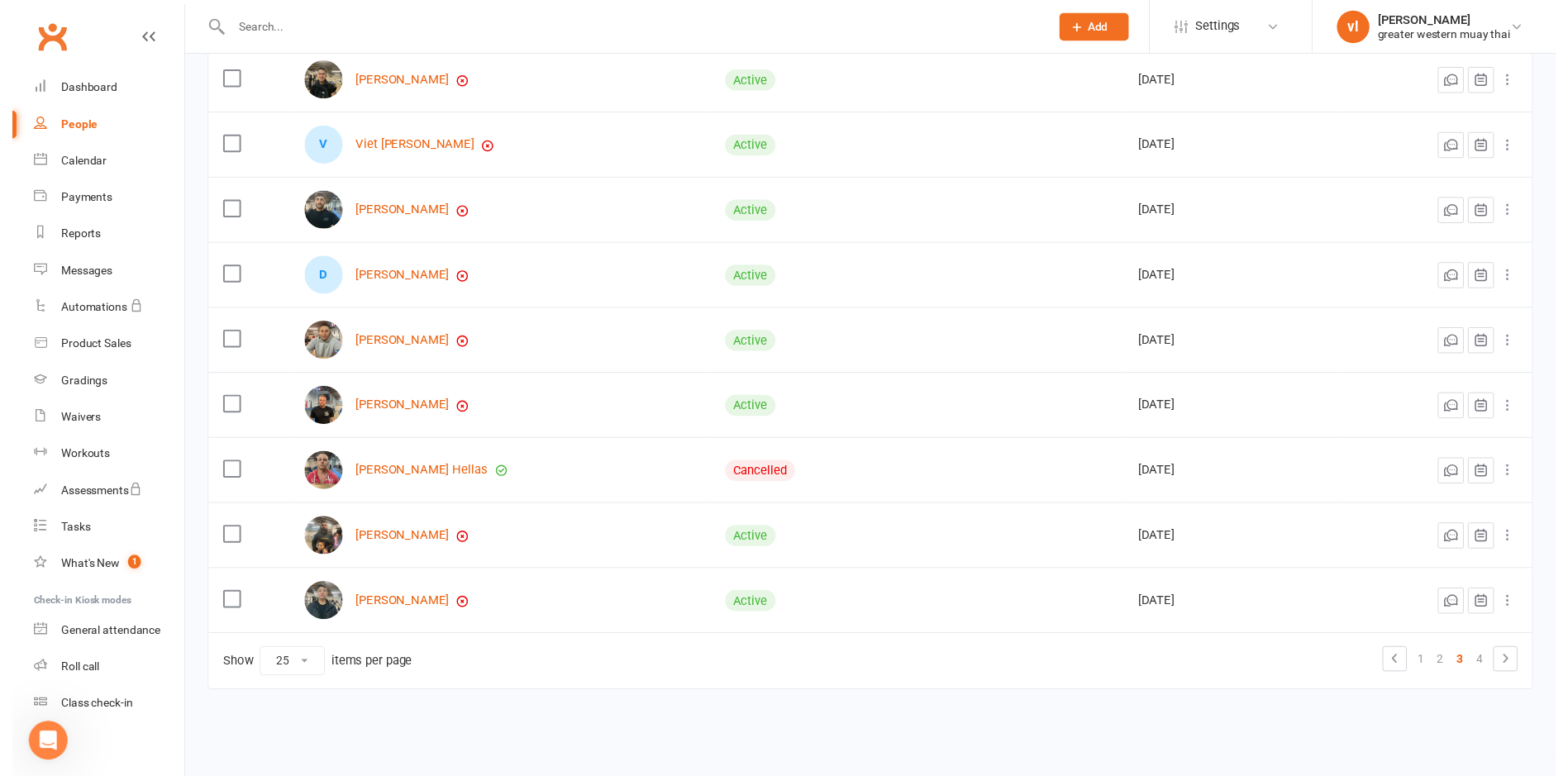
scroll to position [750, 0]
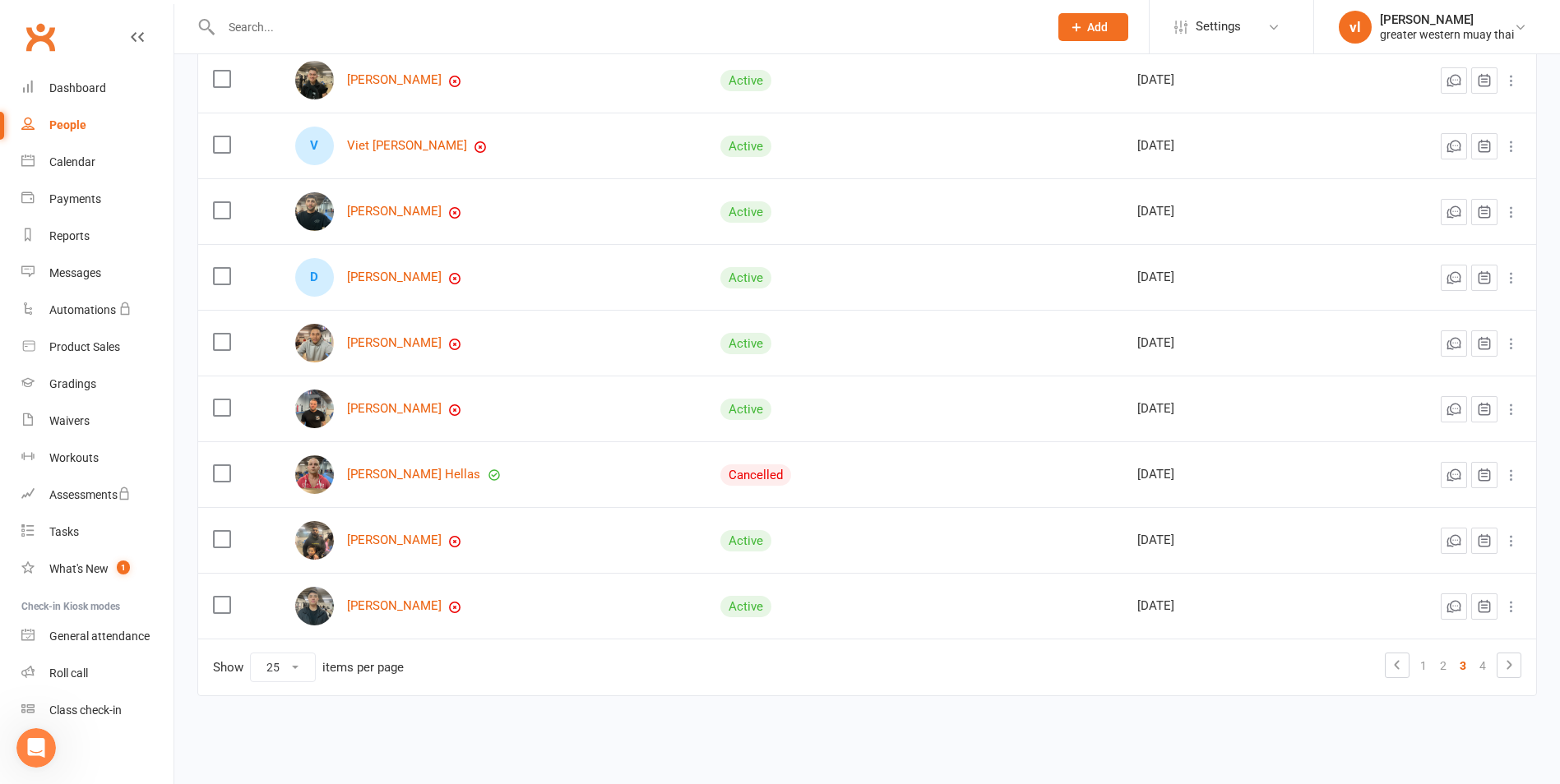
click at [1517, 402] on icon at bounding box center [1511, 409] width 16 height 16
click at [1467, 435] on link "Convert to NAC" at bounding box center [1427, 442] width 163 height 33
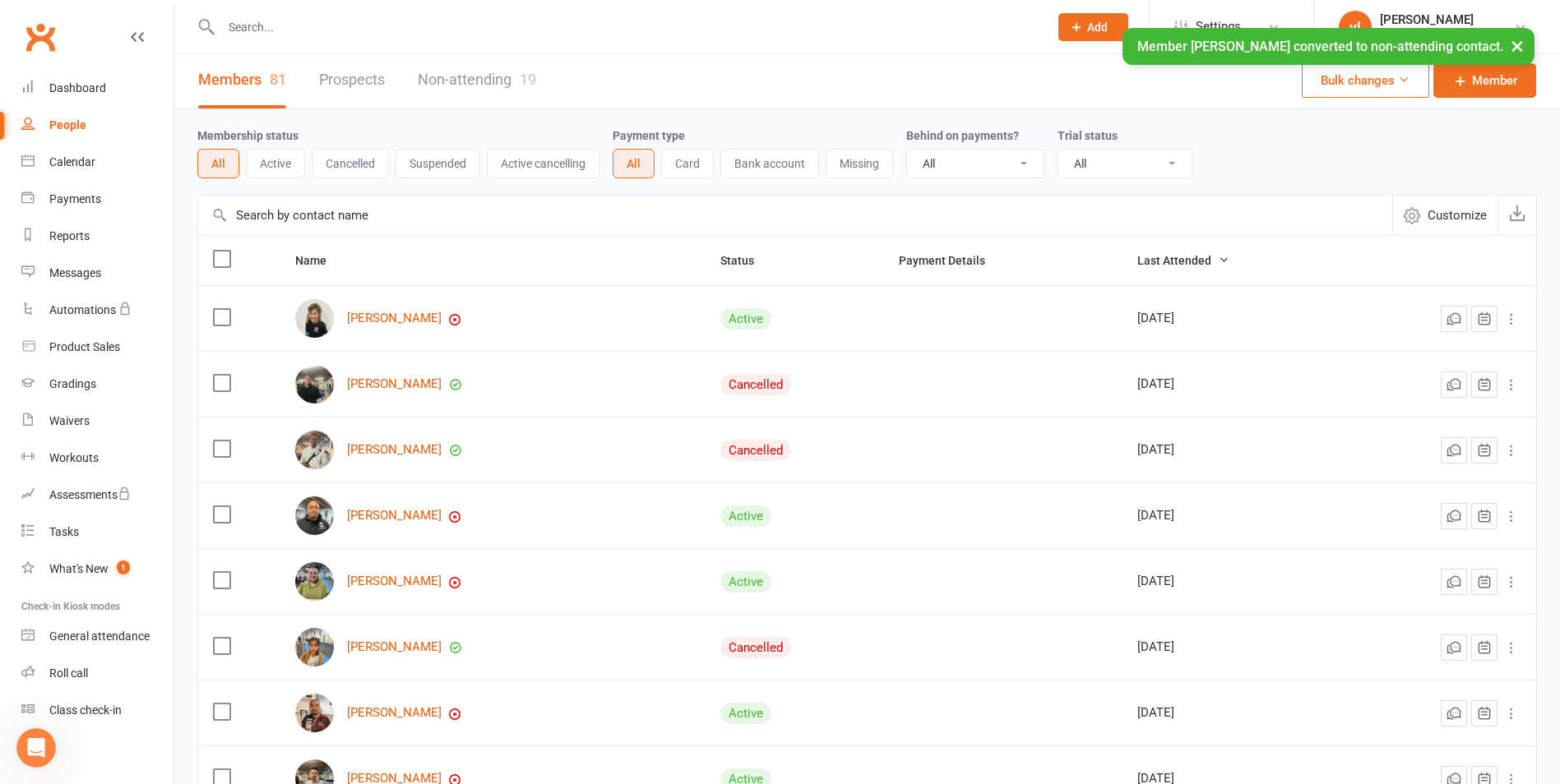
scroll to position [0, 0]
click at [500, 77] on link "Non-attending 19" at bounding box center [477, 82] width 119 height 57
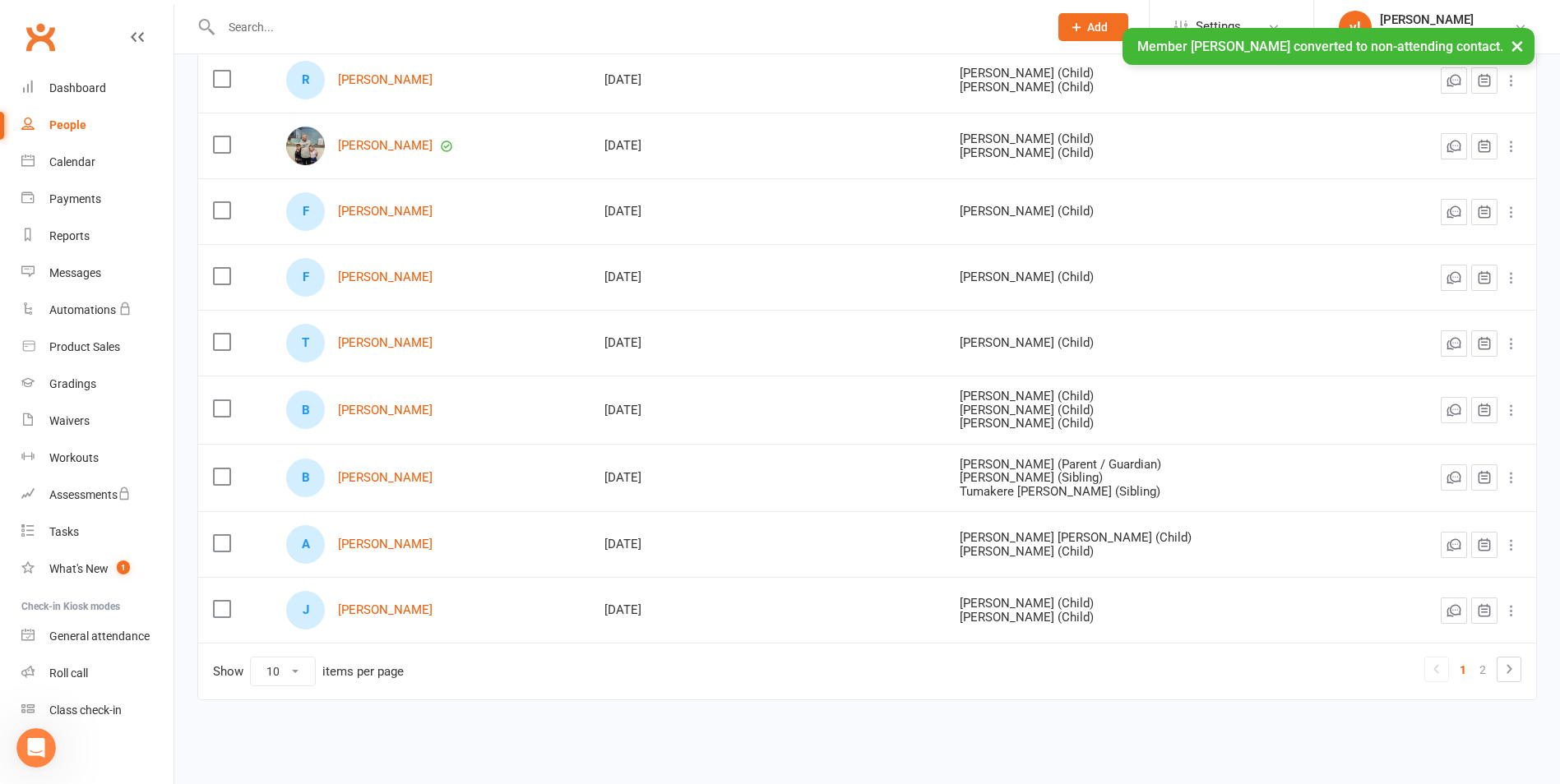
scroll to position [311, 0]
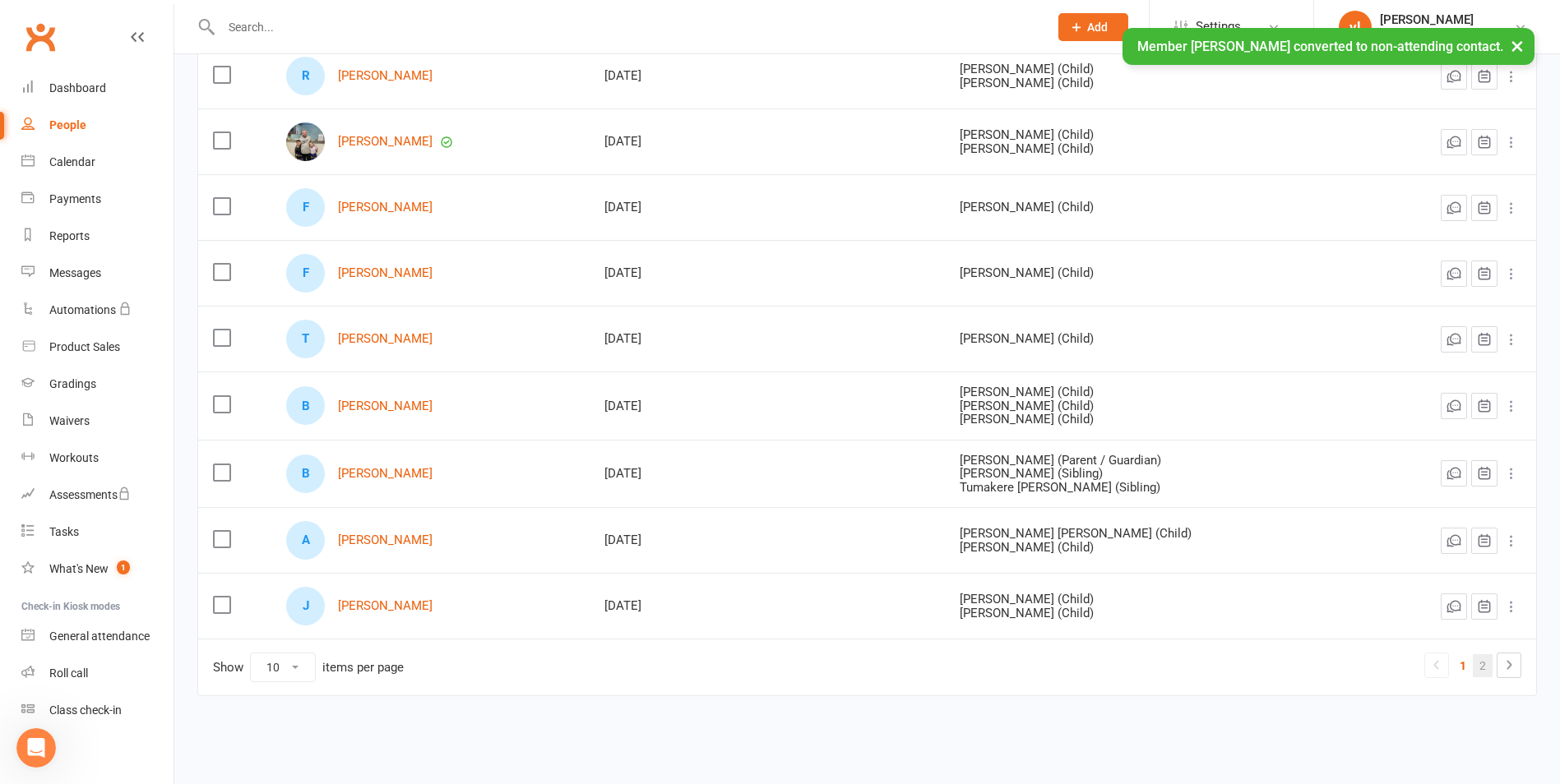
click at [1479, 665] on link "2" at bounding box center [1482, 665] width 20 height 23
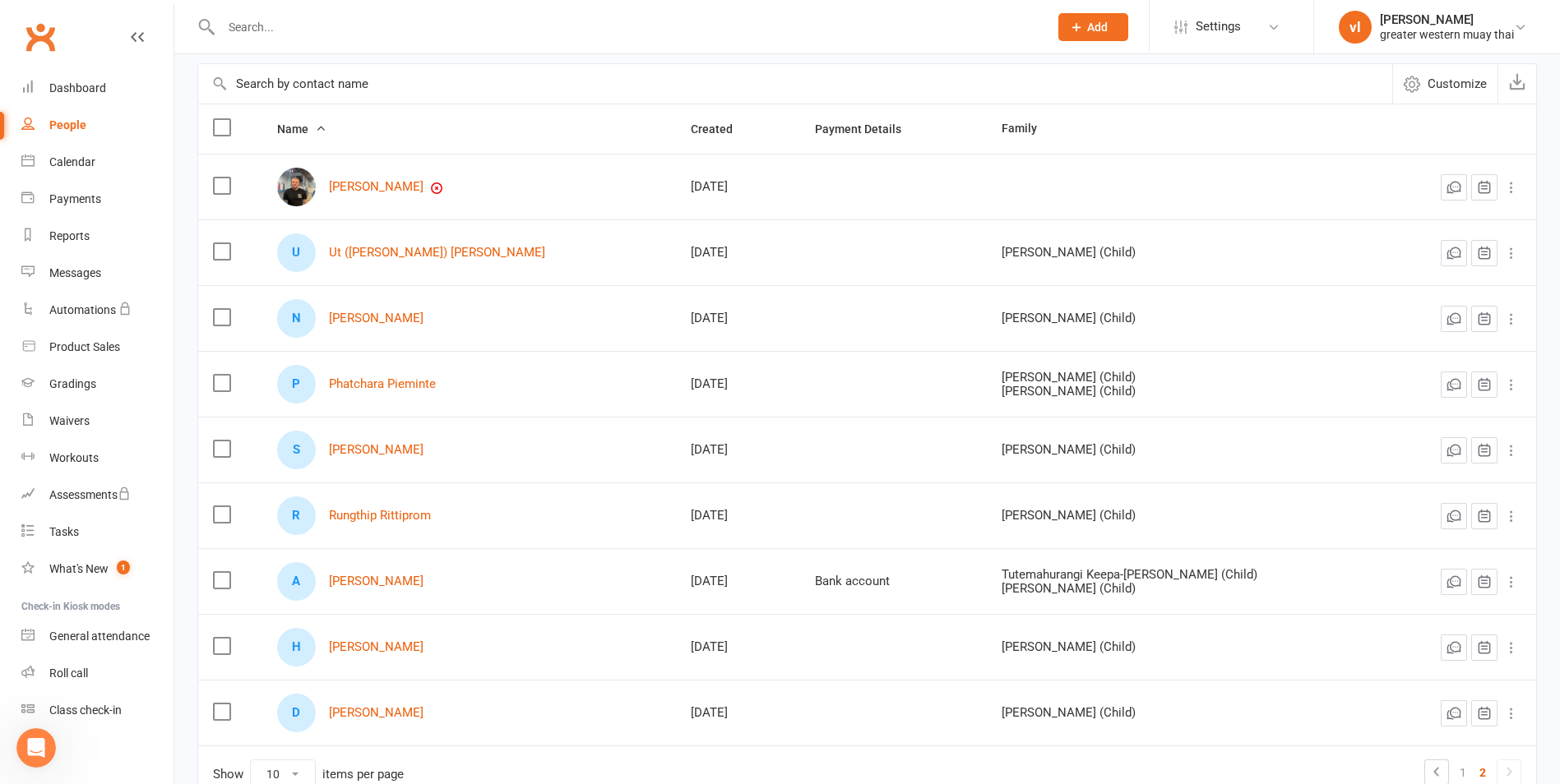
scroll to position [0, 0]
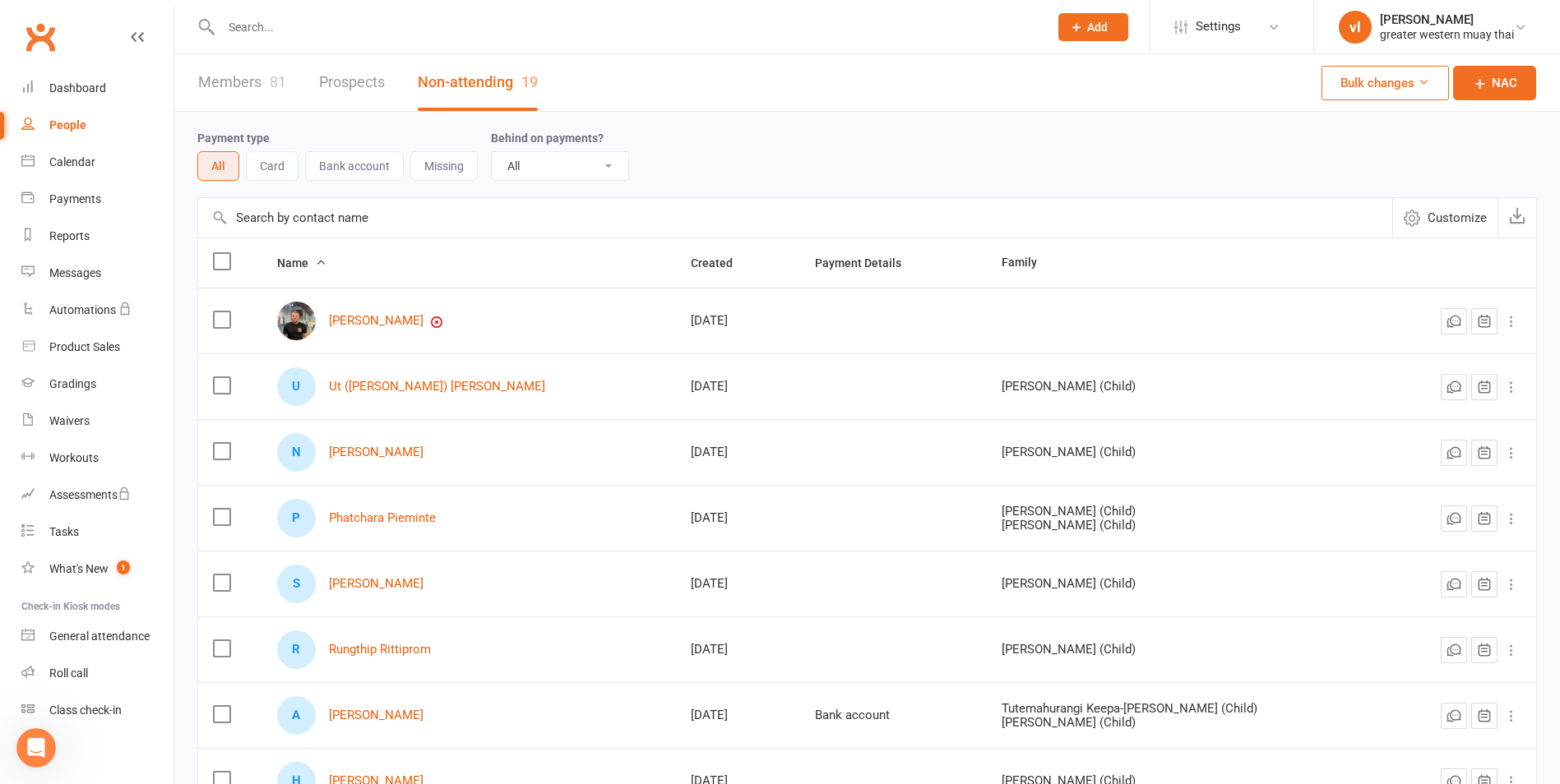
click at [275, 66] on link "Members 81" at bounding box center [243, 82] width 88 height 57
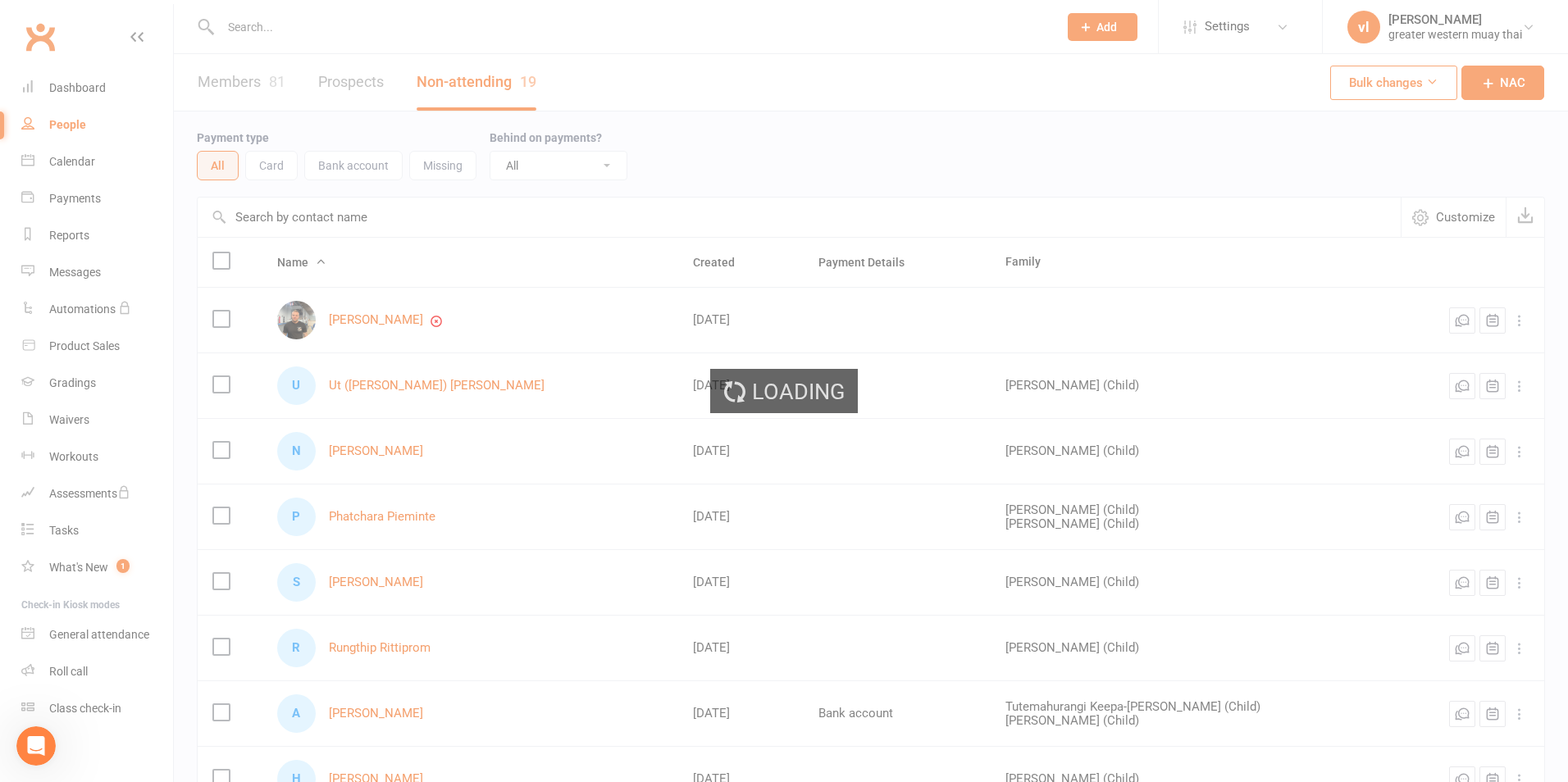
select select "25"
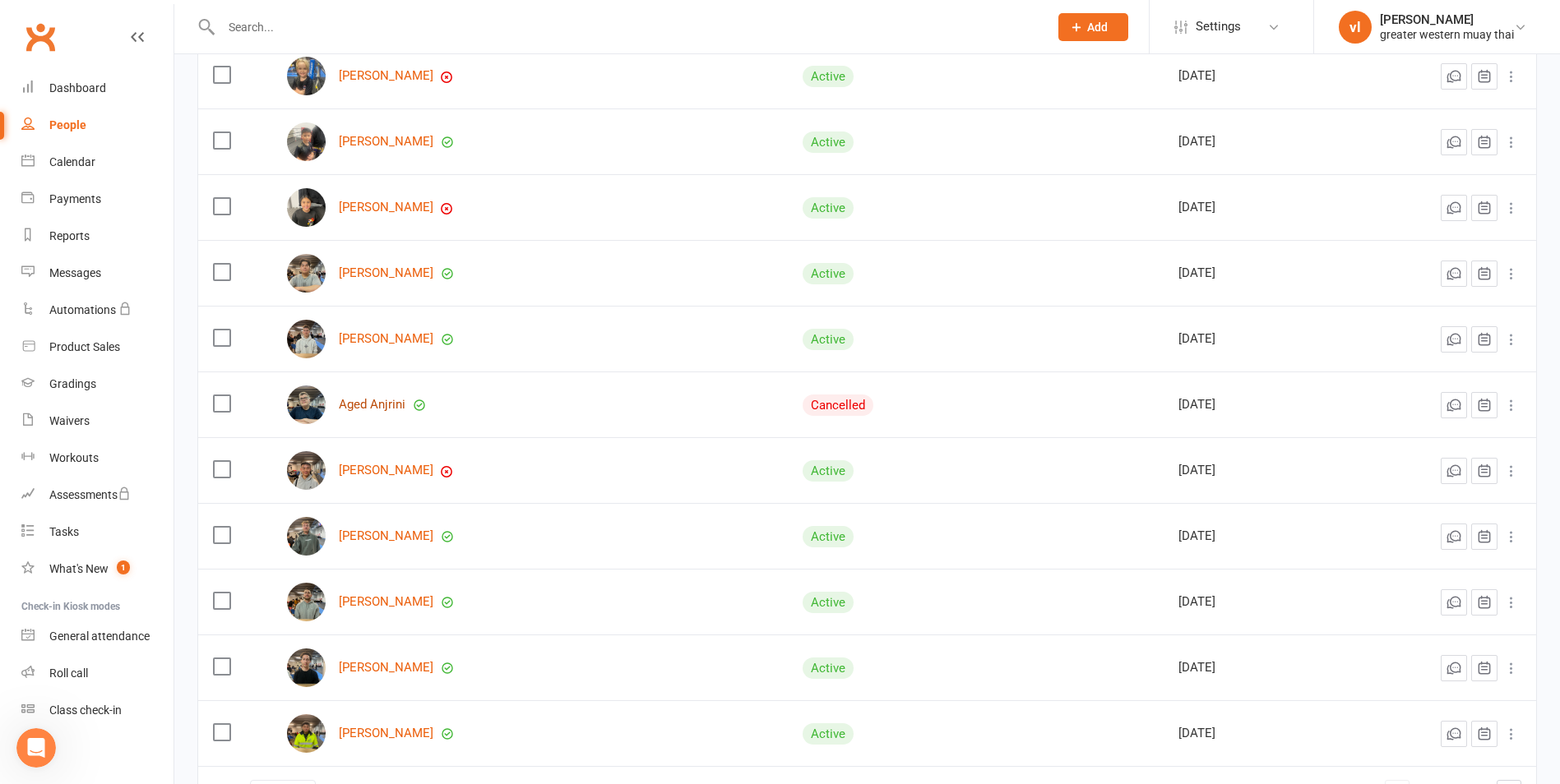
scroll to position [1294, 0]
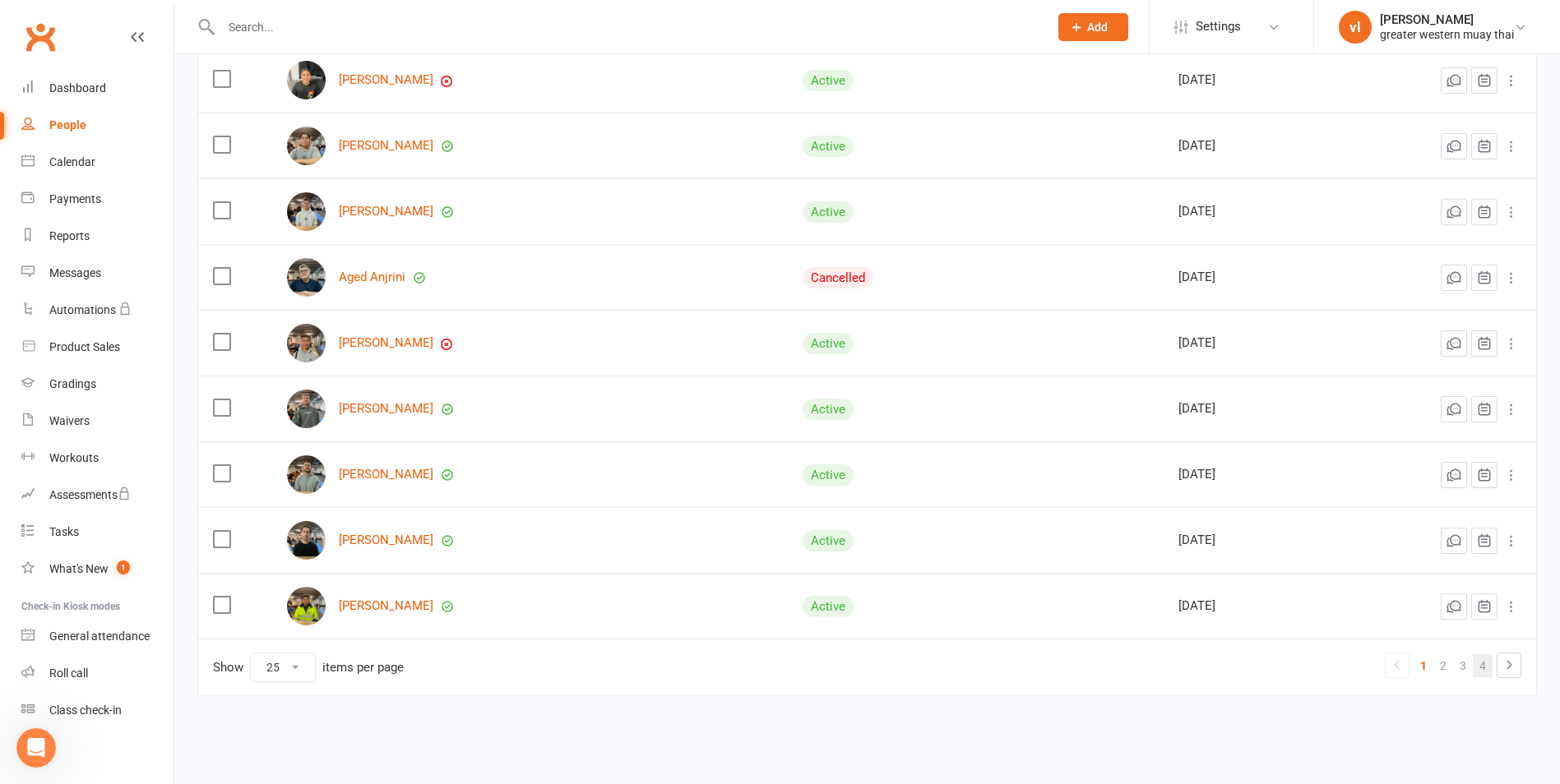
click at [1478, 664] on link "4" at bounding box center [1482, 665] width 20 height 23
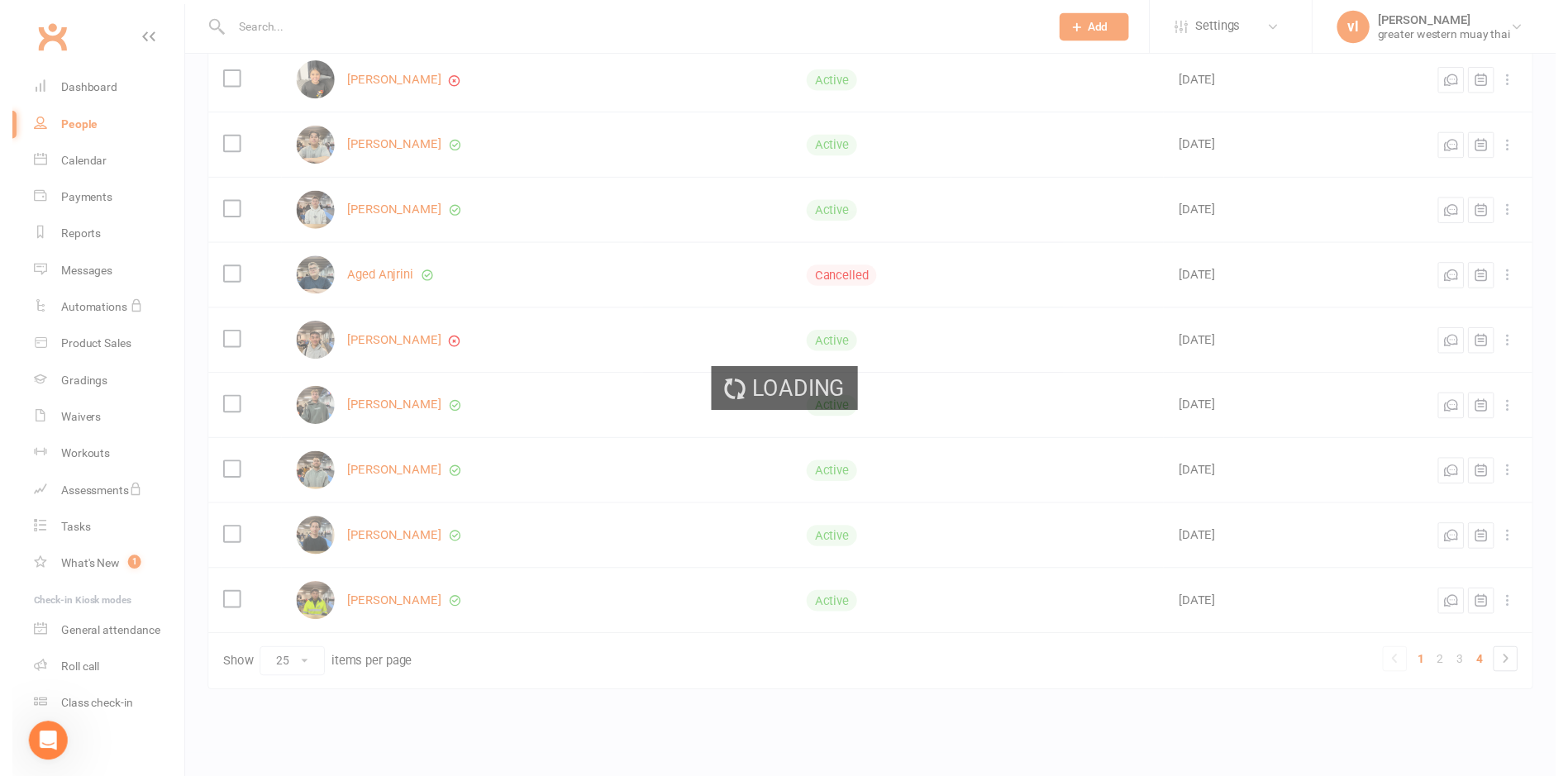
scroll to position [44, 0]
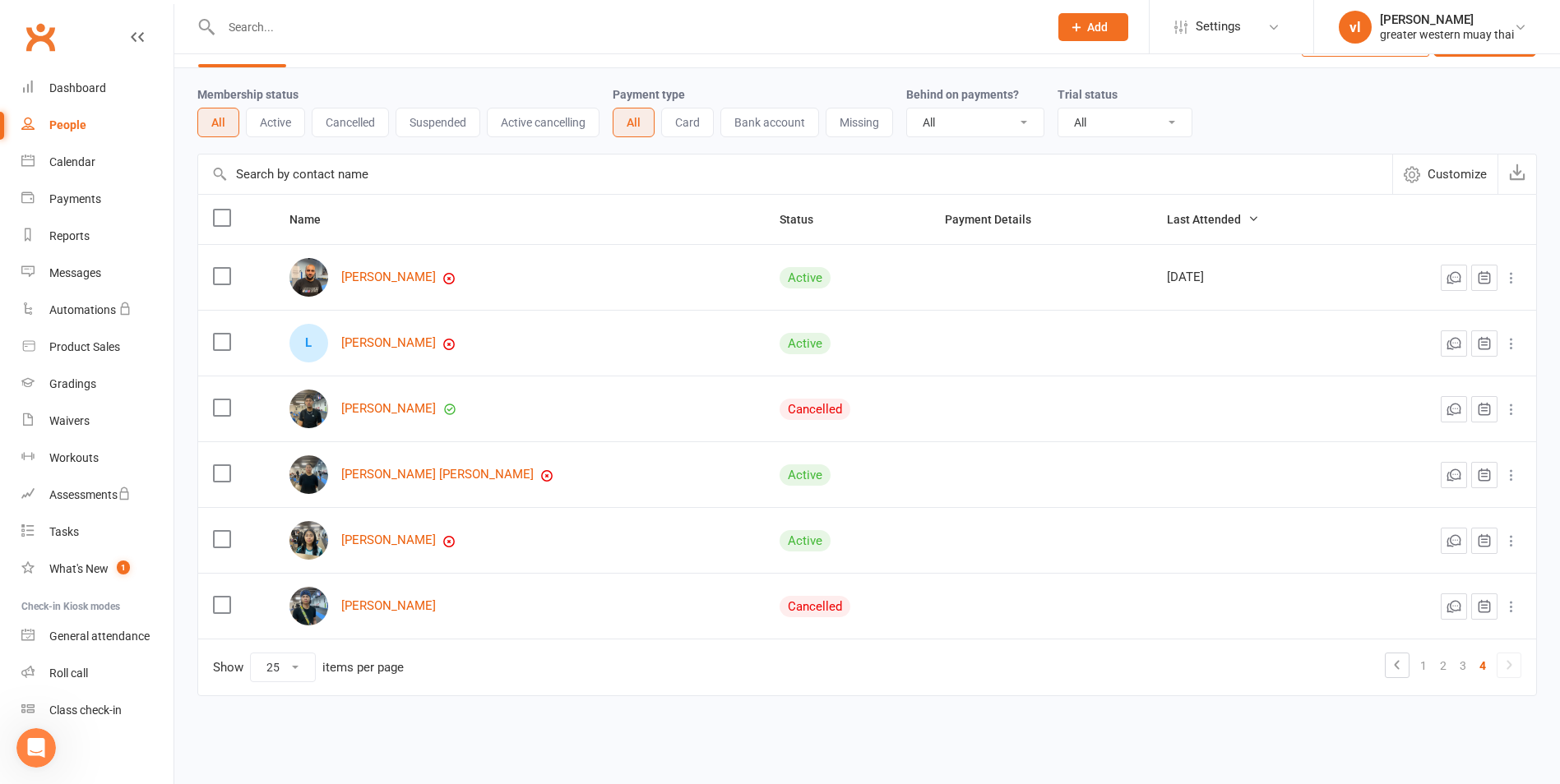
click at [1511, 545] on icon at bounding box center [1511, 540] width 16 height 16
click at [1448, 570] on link "Convert to NAC" at bounding box center [1427, 574] width 163 height 33
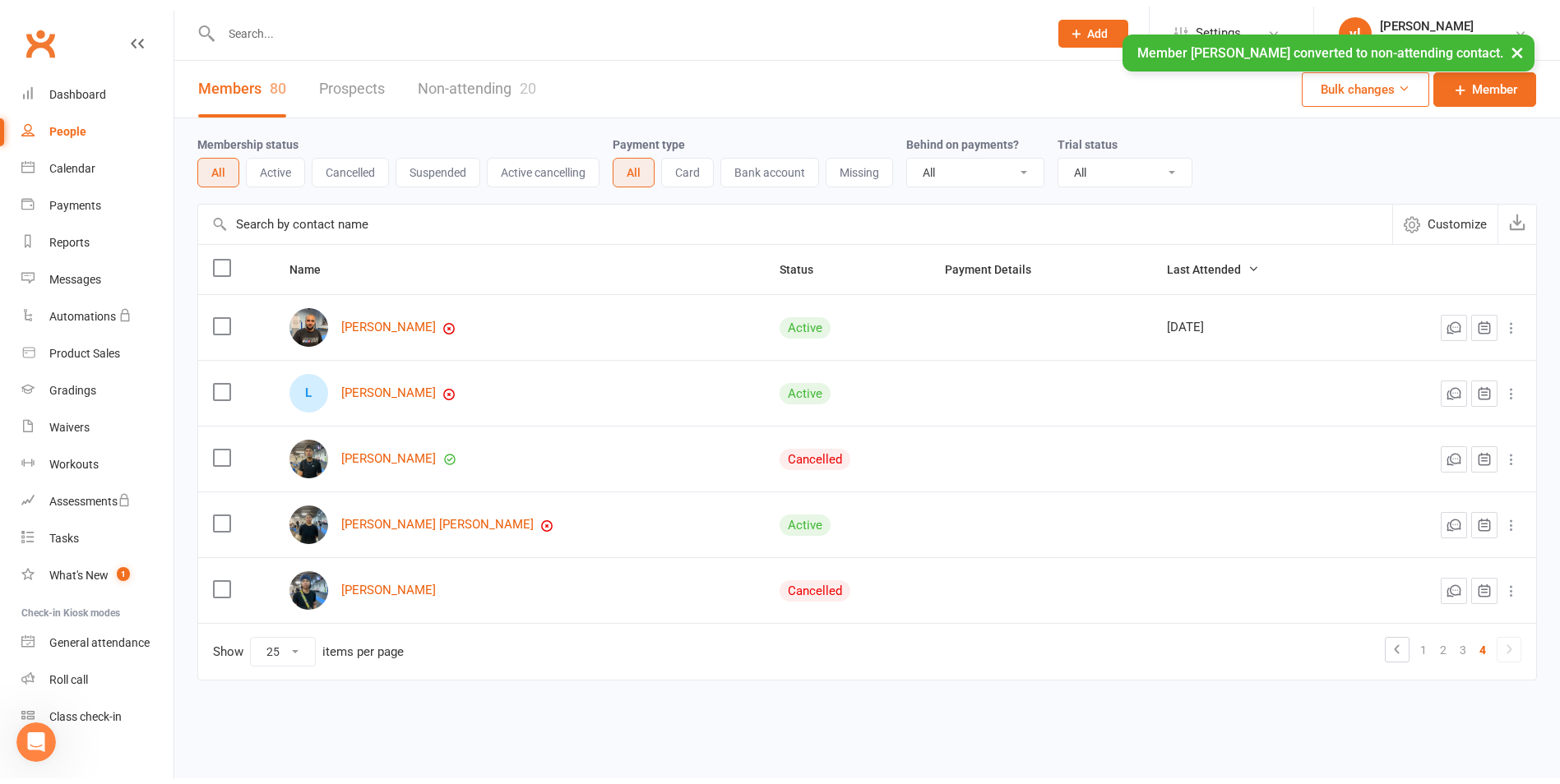
scroll to position [0, 0]
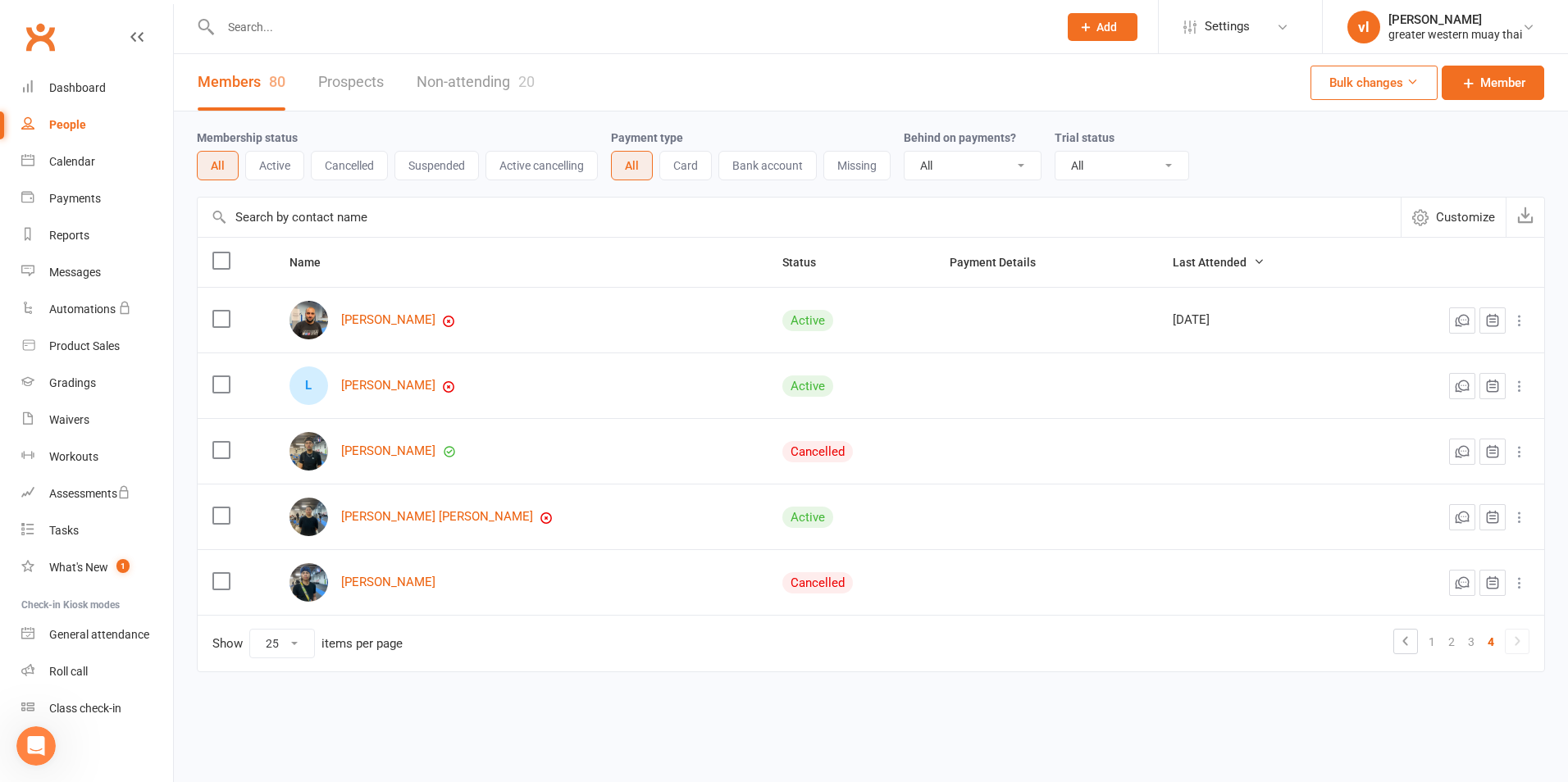
click at [1521, 518] on icon at bounding box center [1519, 517] width 16 height 16
click at [1431, 540] on link "Convert to NAC" at bounding box center [1447, 550] width 162 height 33
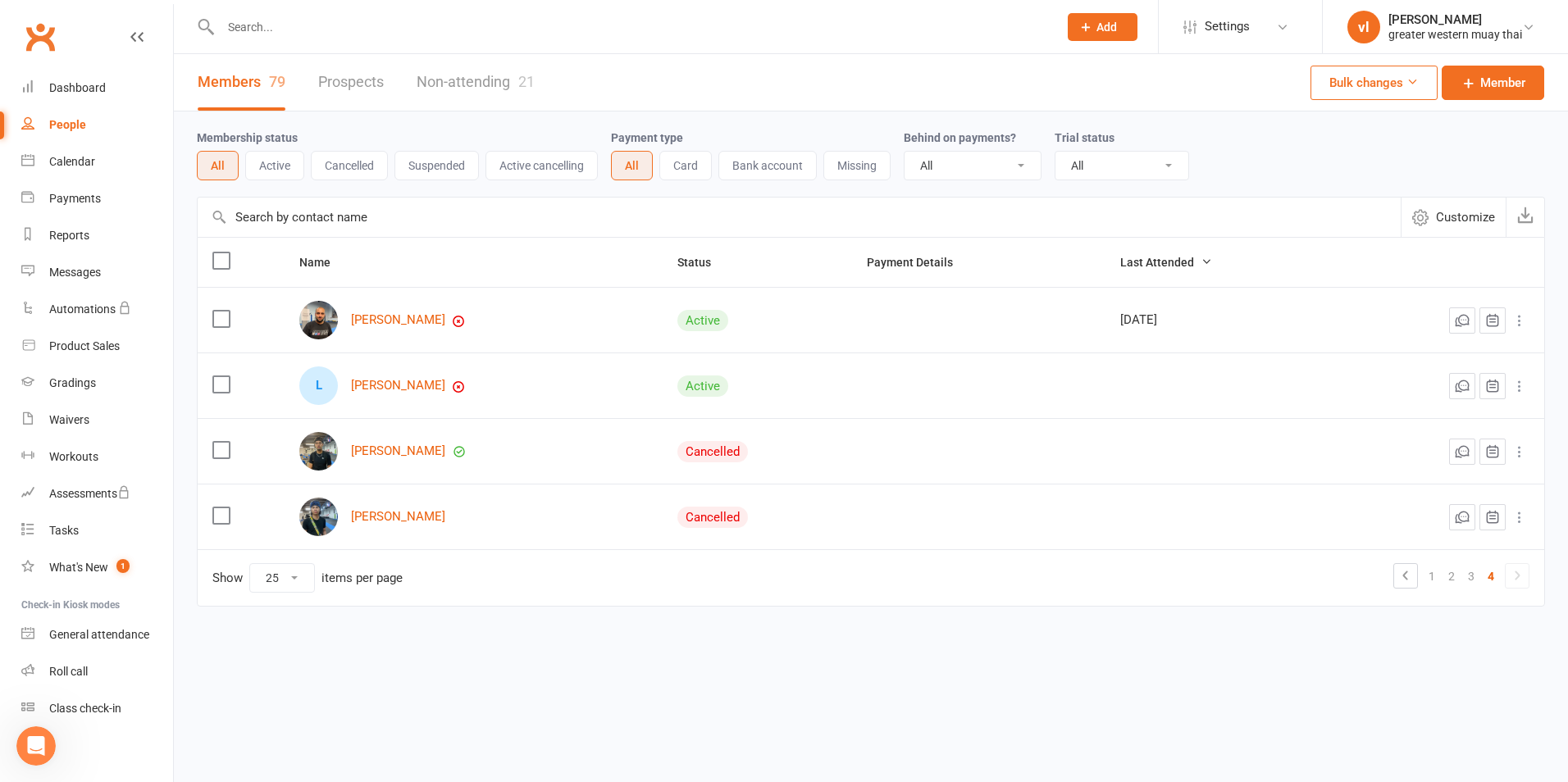
click at [1524, 323] on icon at bounding box center [1519, 320] width 16 height 16
click at [1428, 356] on link "Convert to NAC" at bounding box center [1447, 353] width 162 height 33
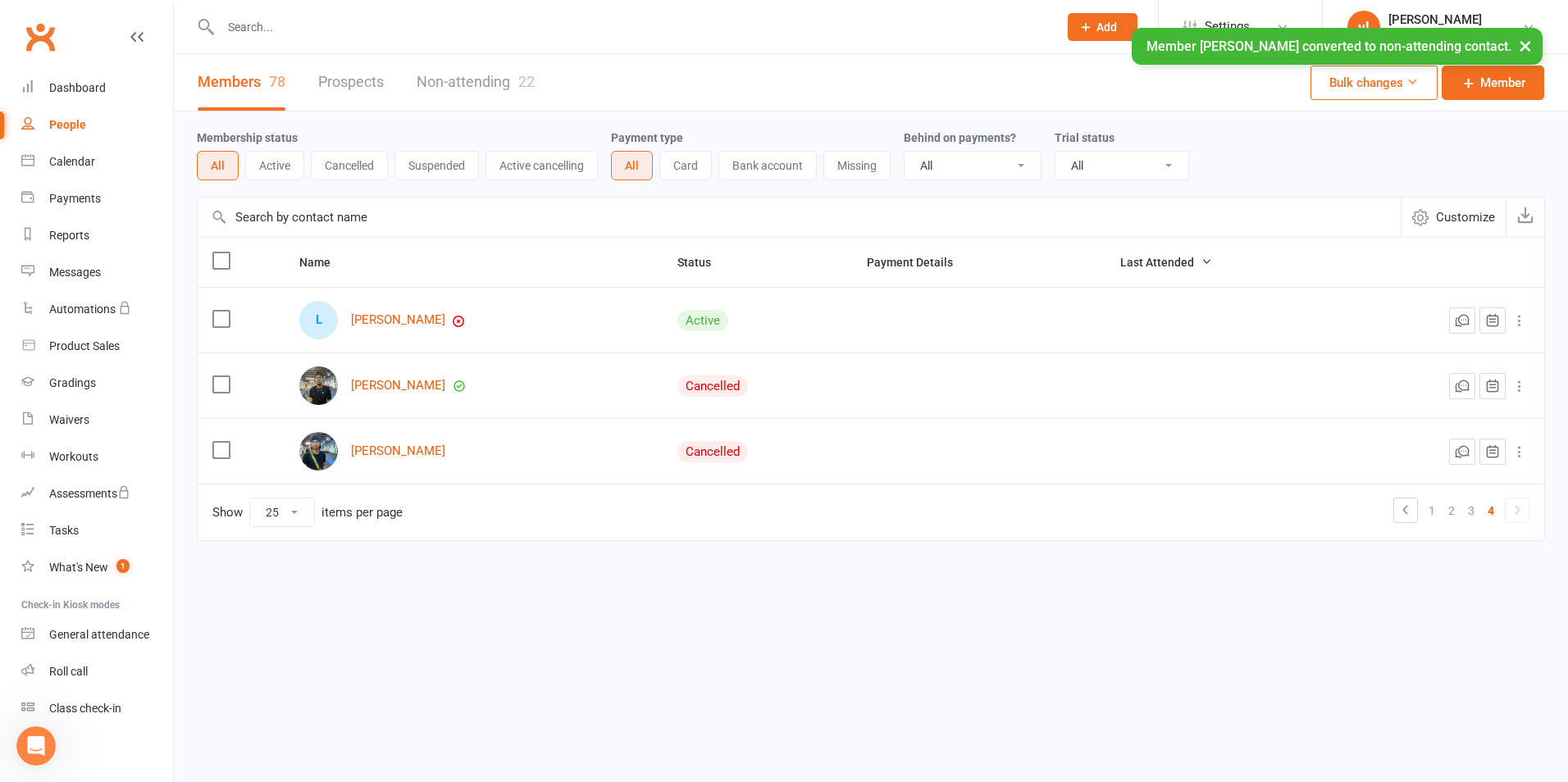
click at [1516, 322] on icon at bounding box center [1519, 320] width 16 height 16
click at [1436, 351] on link "Convert to NAC" at bounding box center [1447, 353] width 162 height 33
click at [1472, 440] on link "3" at bounding box center [1471, 445] width 19 height 23
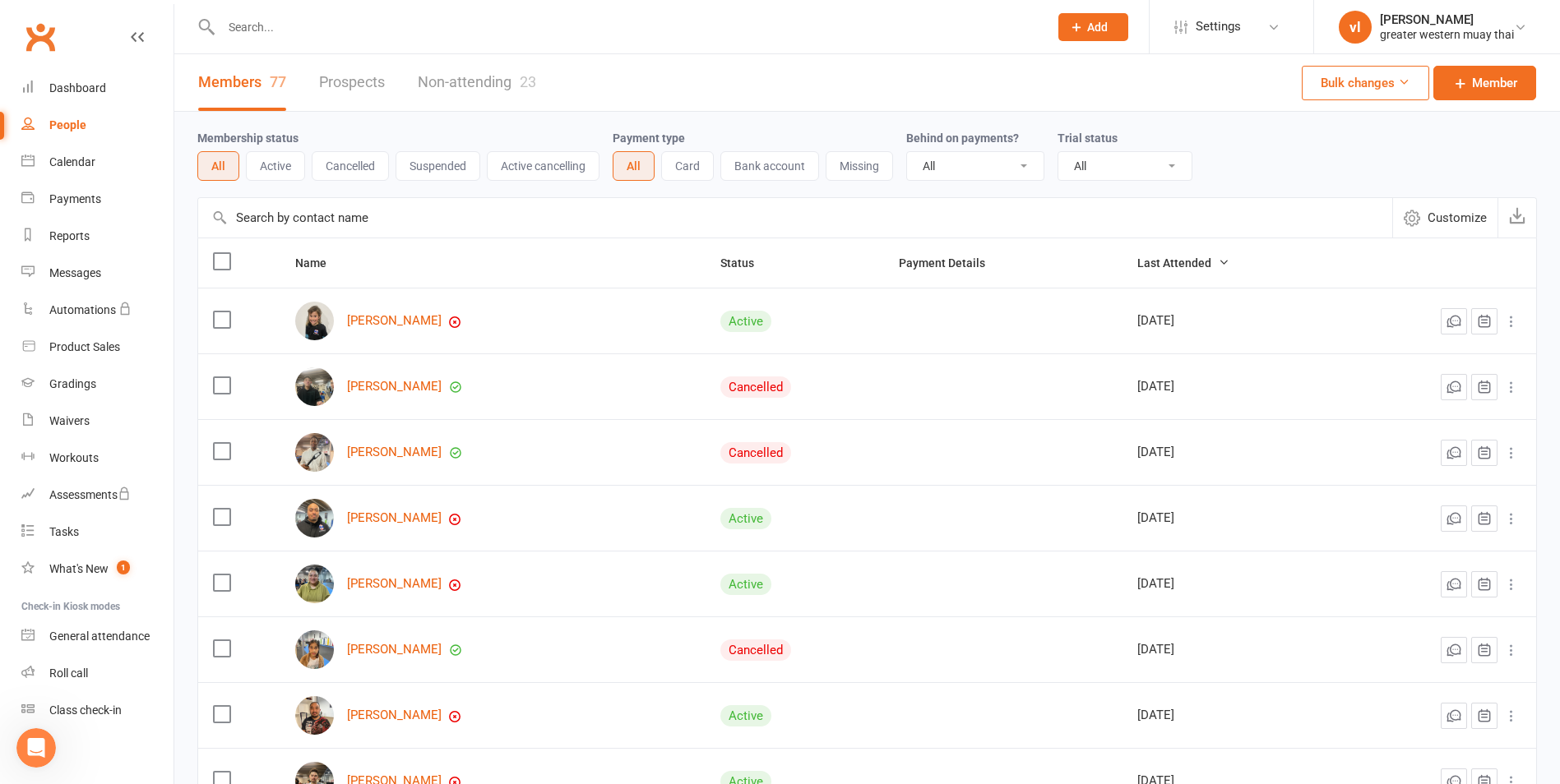
click at [351, 23] on input "text" at bounding box center [626, 26] width 821 height 23
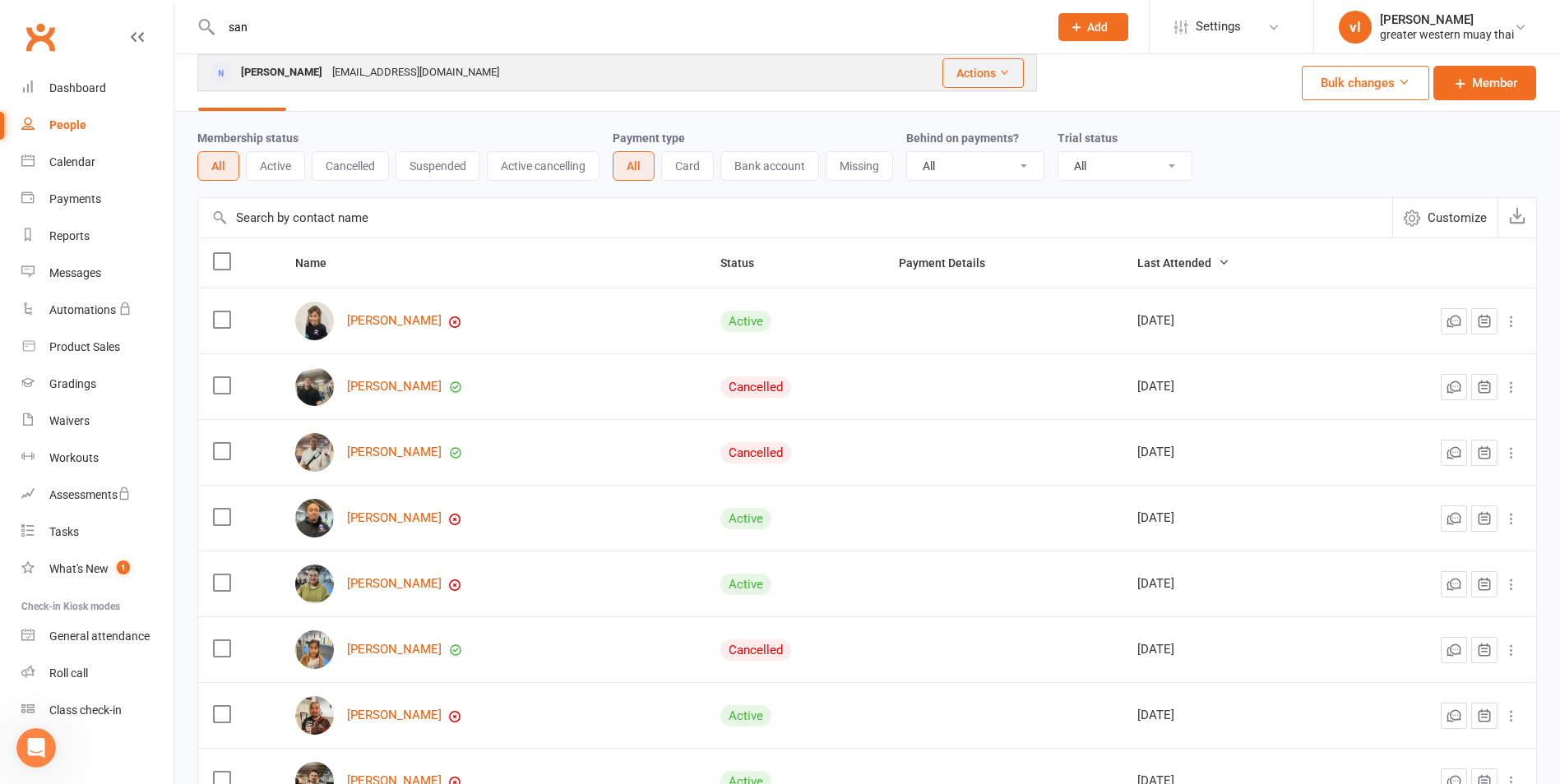
type input "san"
click at [338, 78] on div "Sandyiavazzo@hotmail.com" at bounding box center [416, 73] width 177 height 24
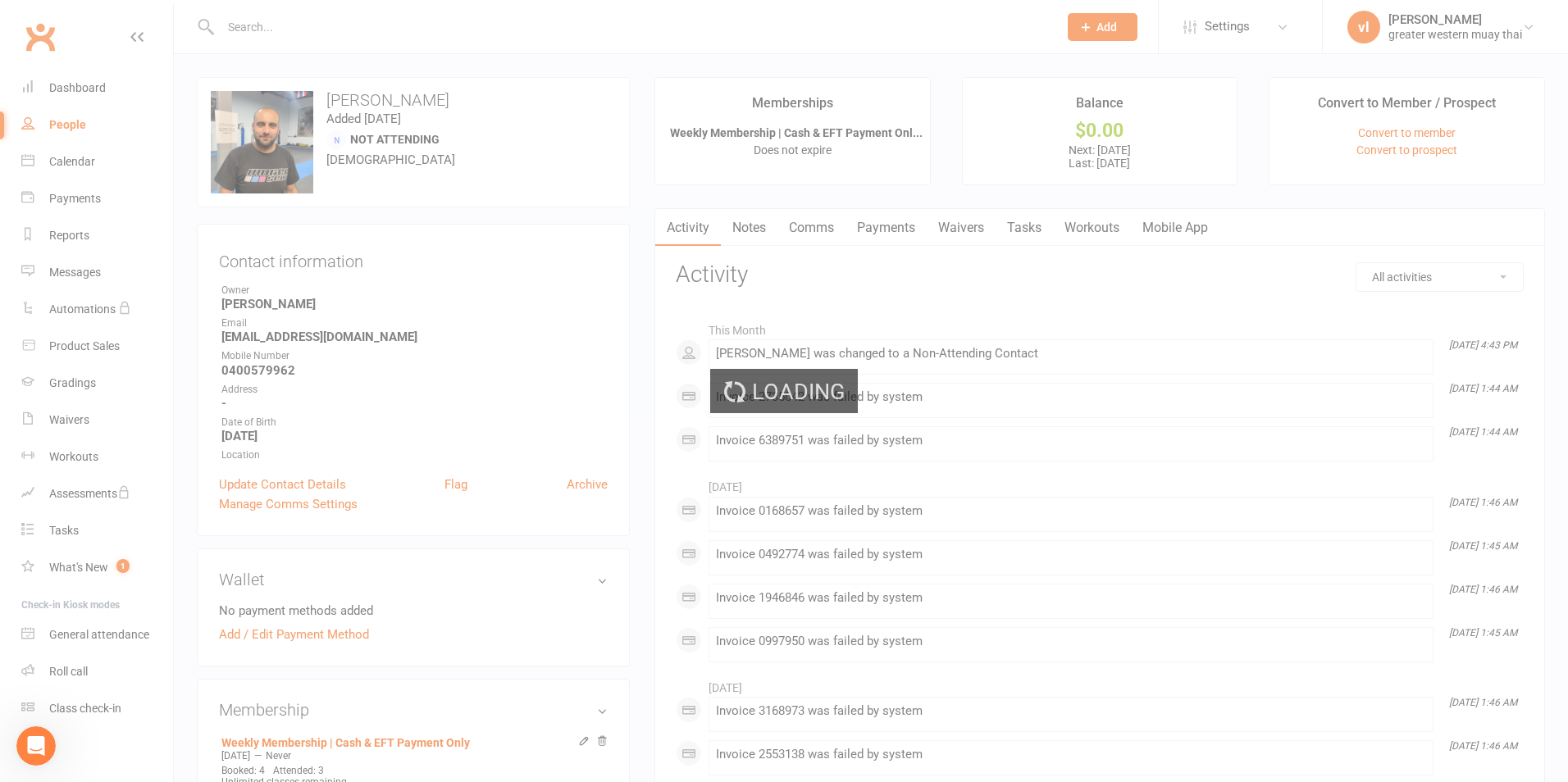
select select "25"
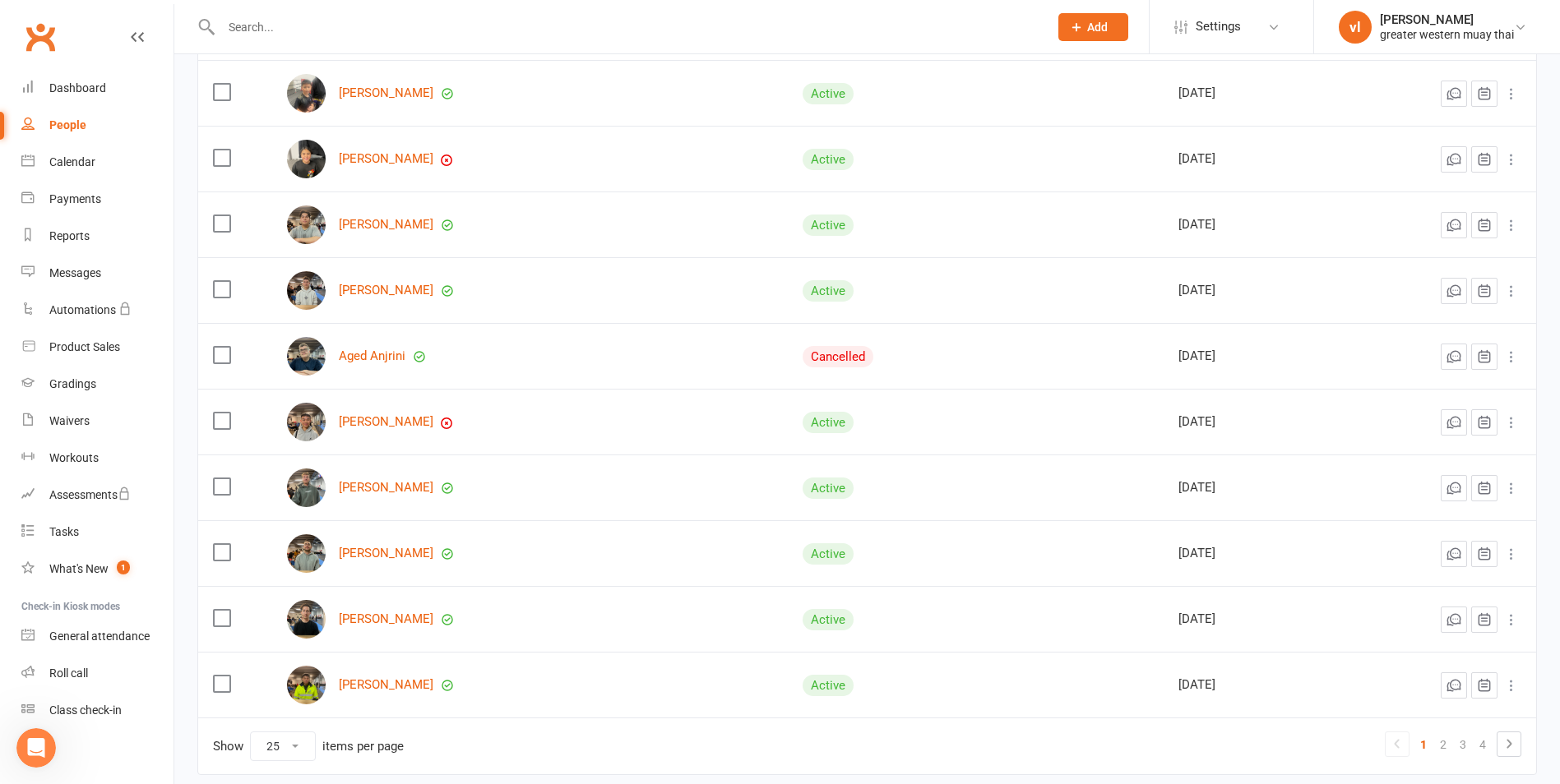
scroll to position [1294, 0]
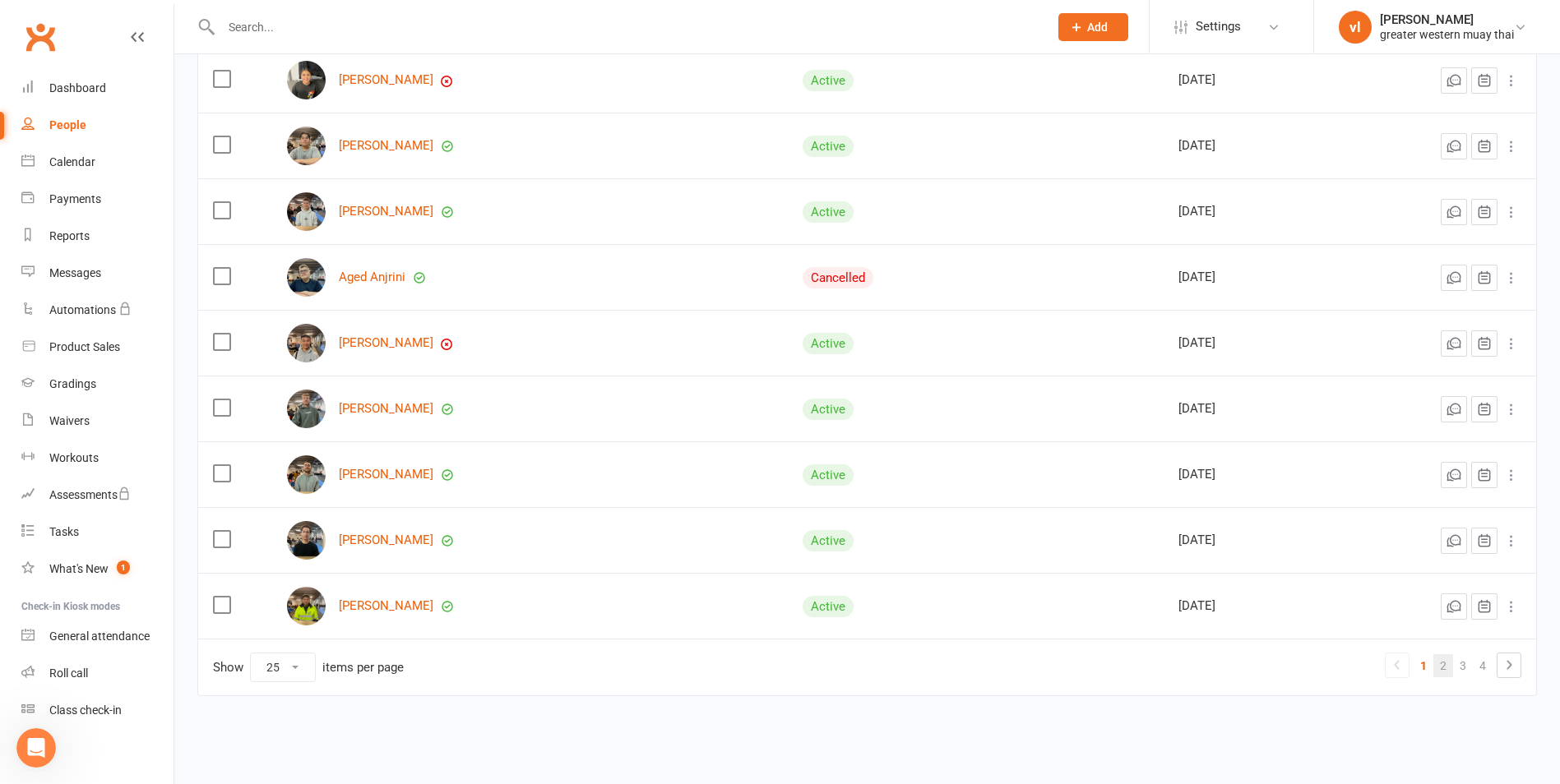
click at [1447, 663] on link "2" at bounding box center [1443, 665] width 20 height 23
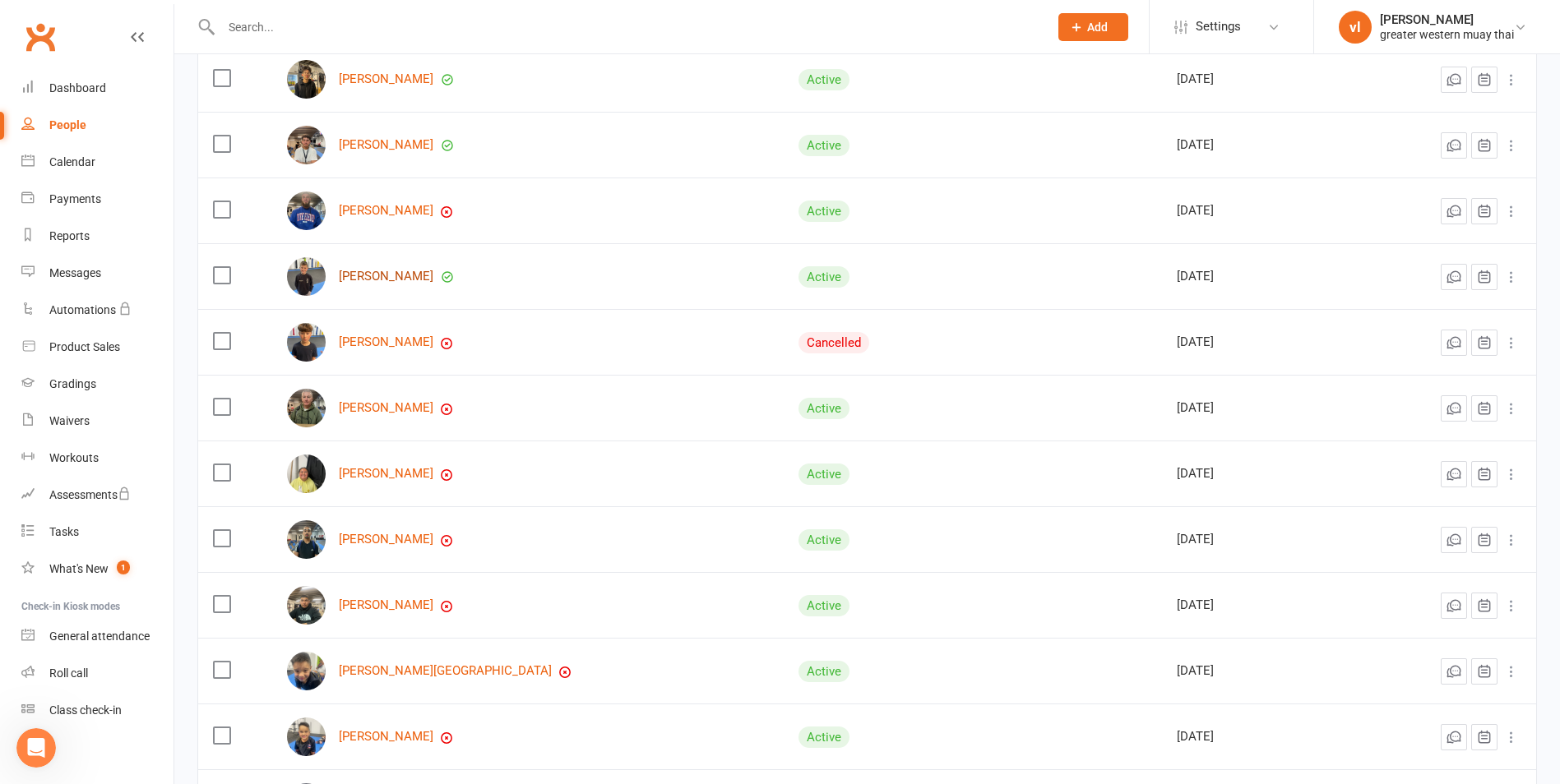
scroll to position [554, 0]
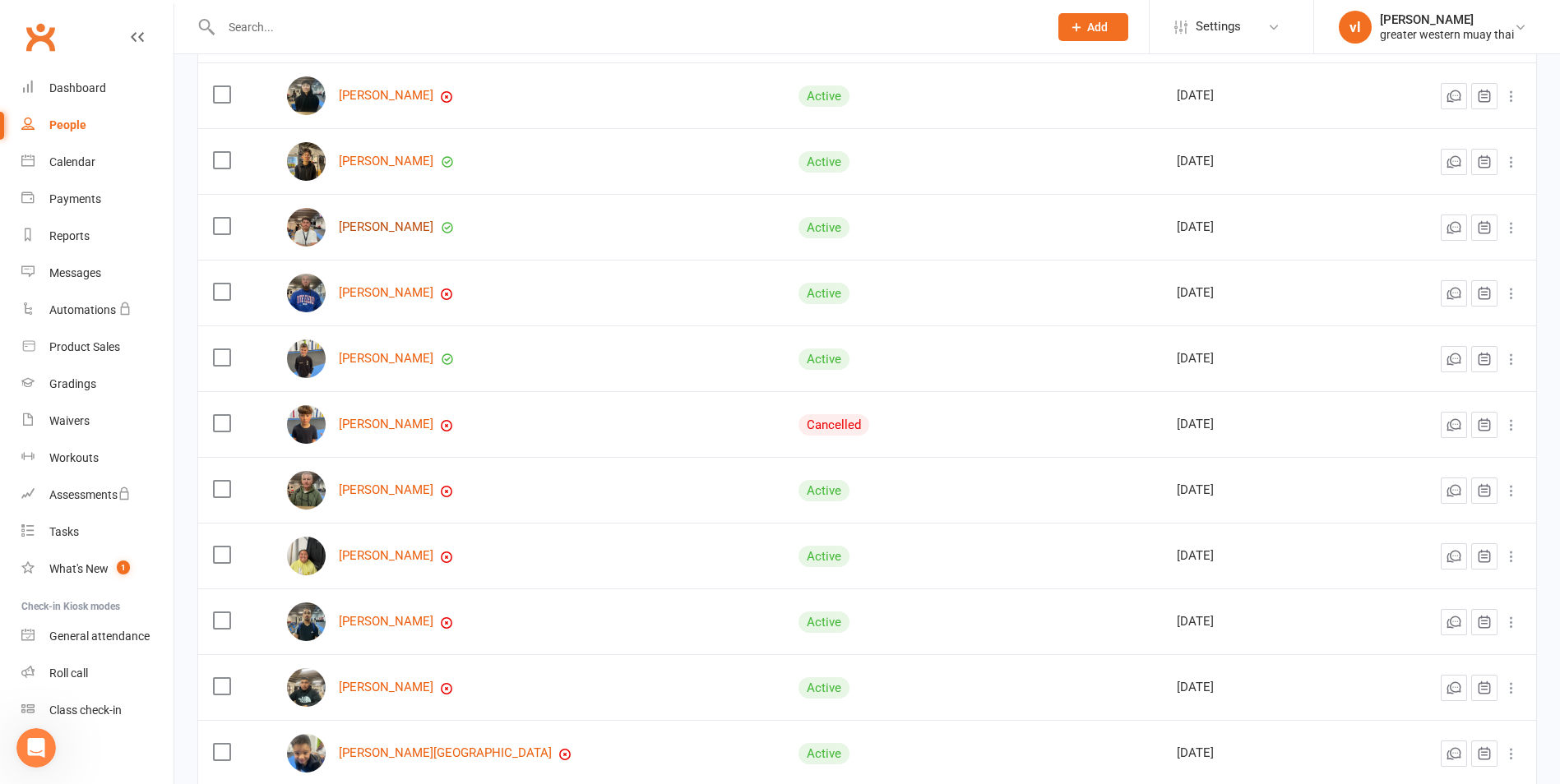
click at [390, 227] on link "John Huynh" at bounding box center [385, 227] width 94 height 14
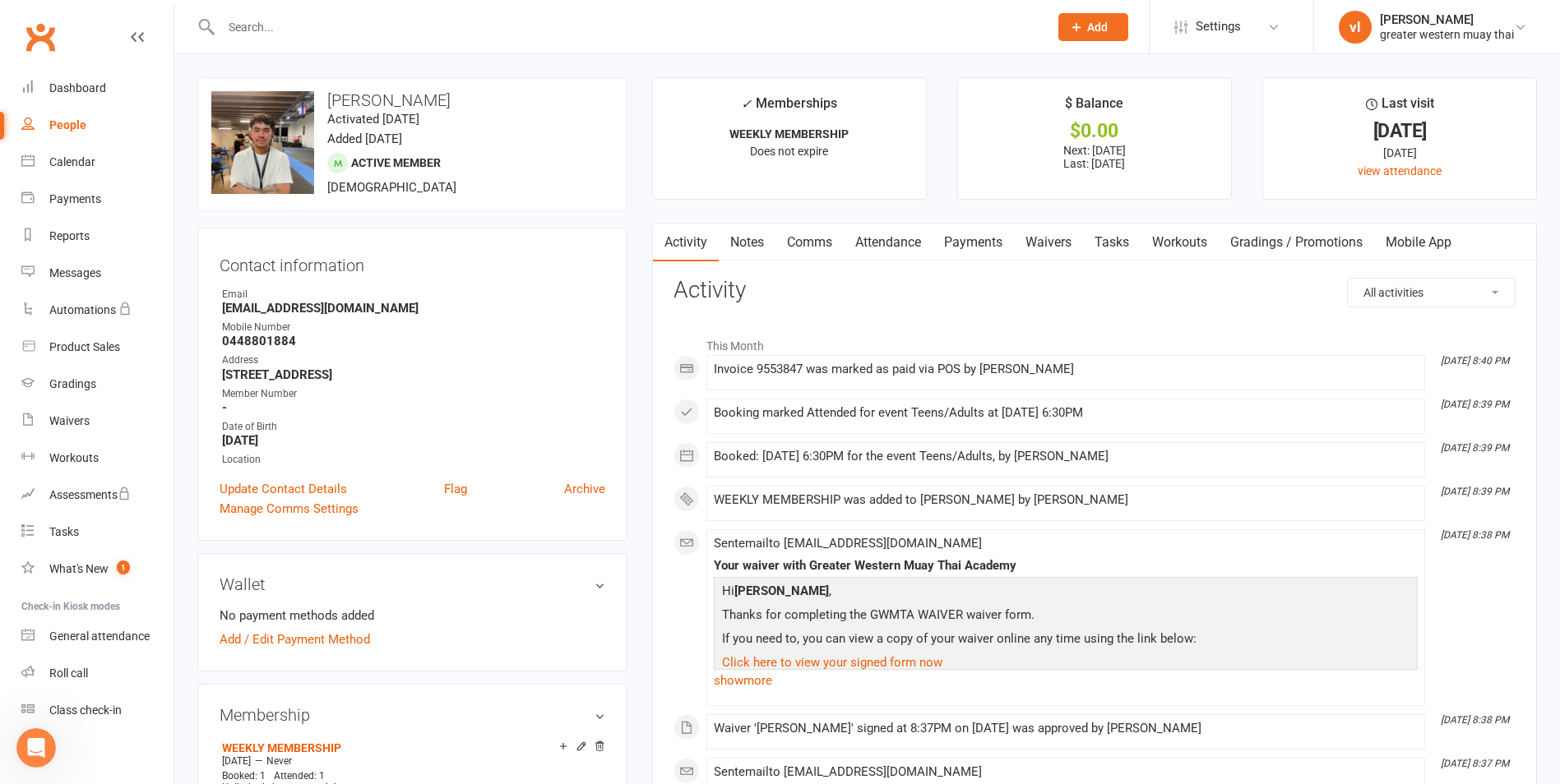
select select "25"
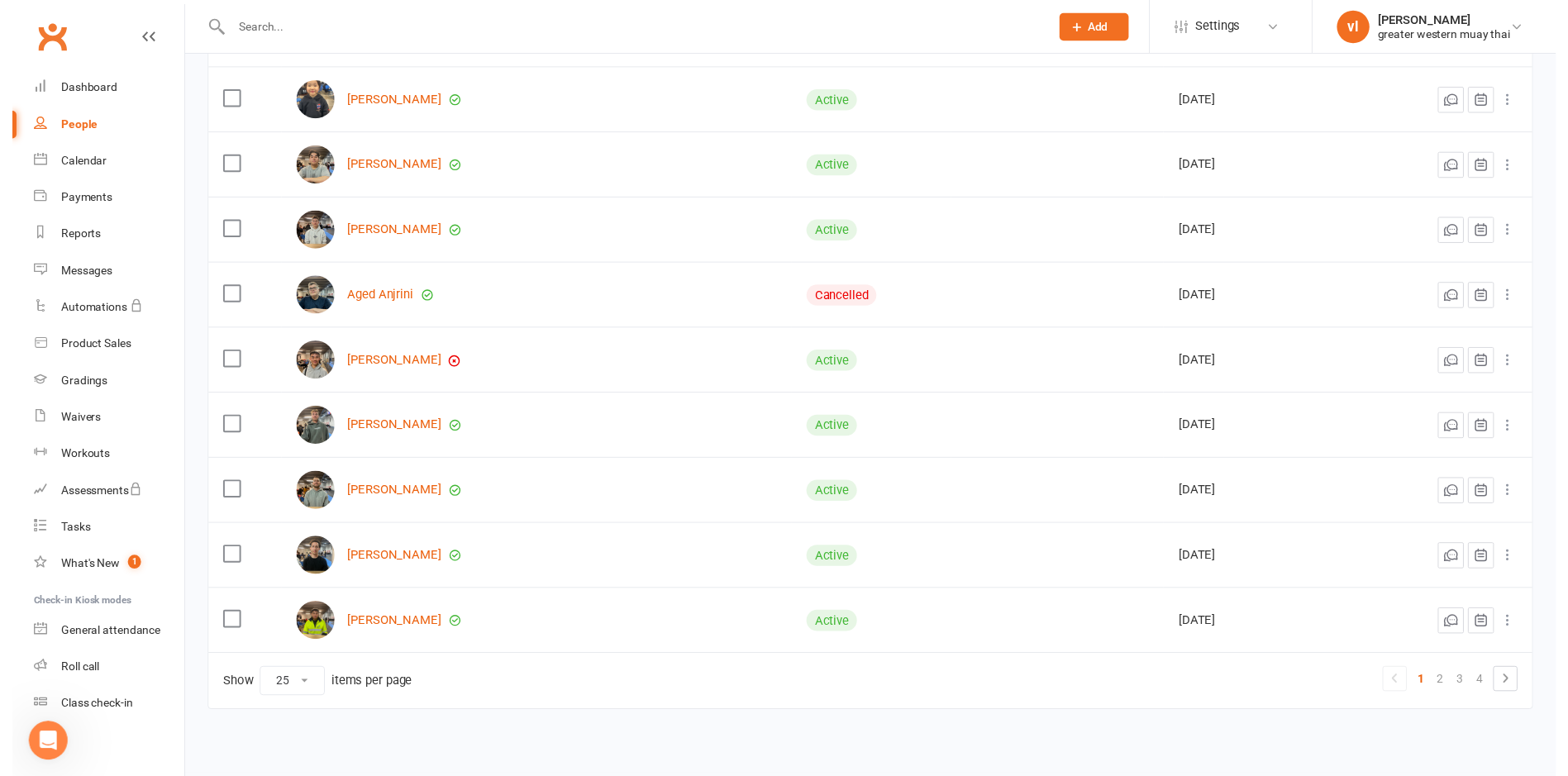
scroll to position [1300, 0]
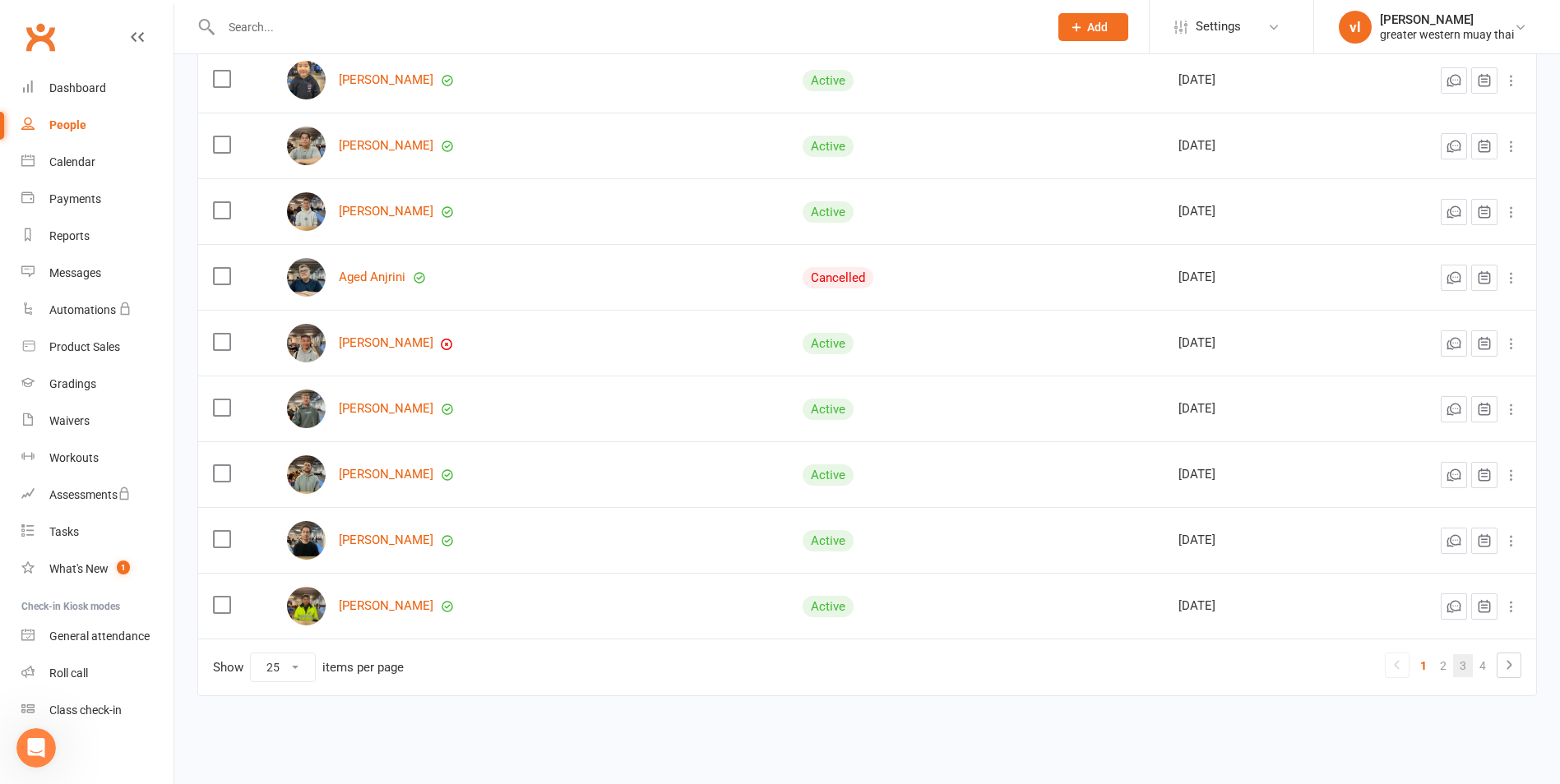
click at [1461, 667] on link "3" at bounding box center [1462, 665] width 20 height 23
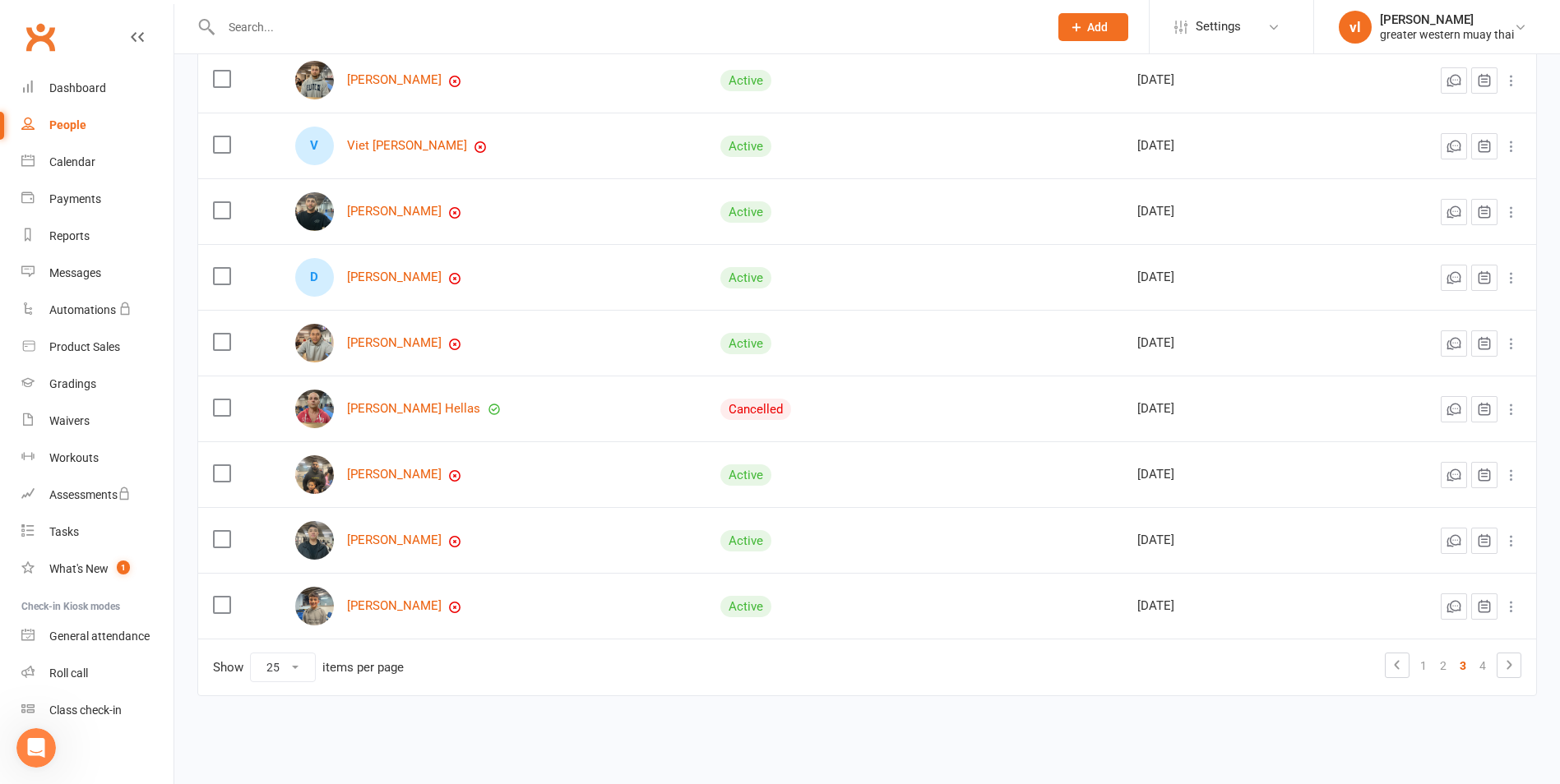
click at [1510, 473] on icon at bounding box center [1511, 474] width 16 height 16
click at [1415, 508] on link "Convert to NAC" at bounding box center [1427, 507] width 163 height 33
click at [1512, 406] on icon at bounding box center [1511, 409] width 16 height 16
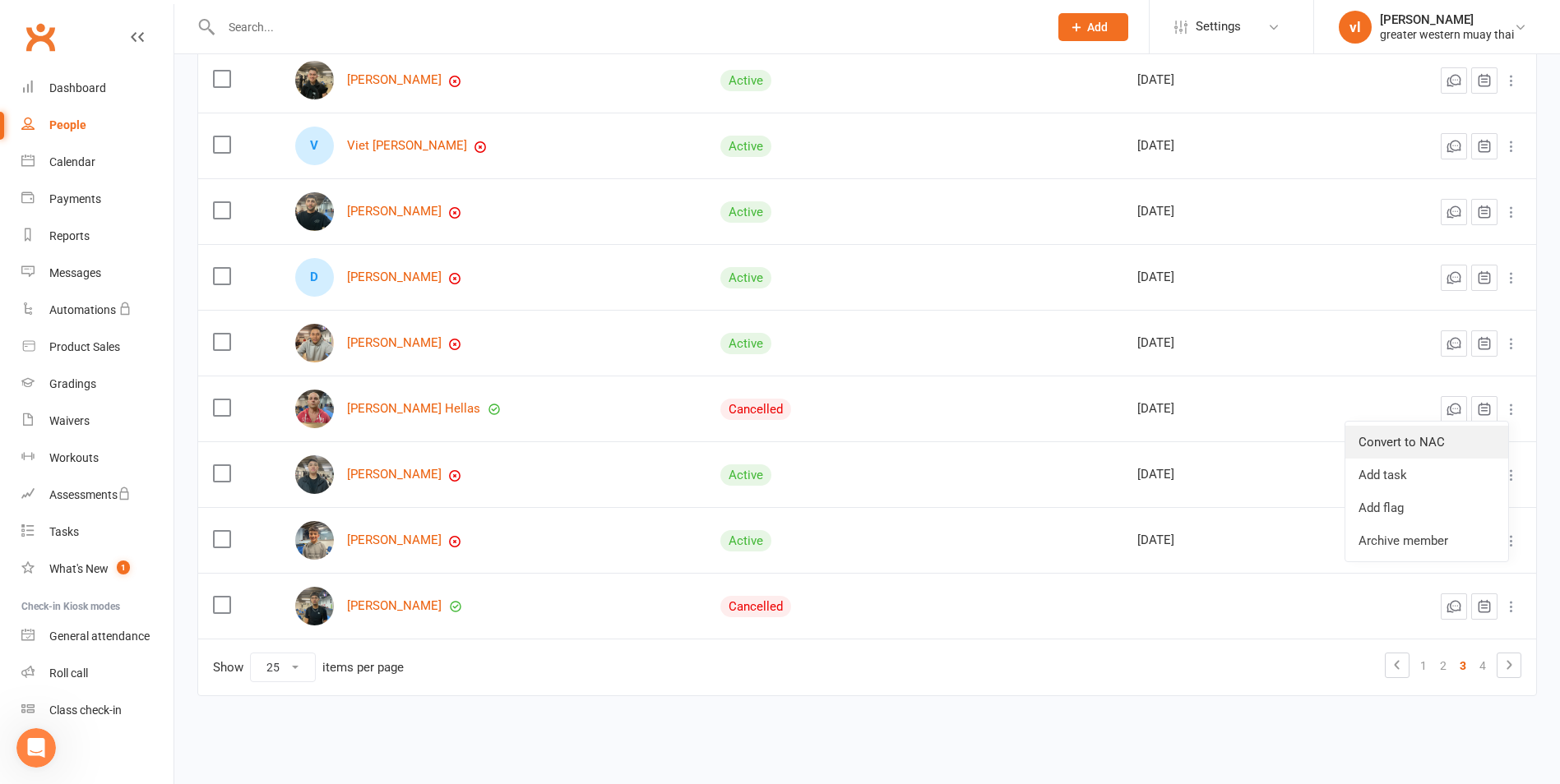
click at [1414, 438] on link "Convert to NAC" at bounding box center [1427, 442] width 163 height 33
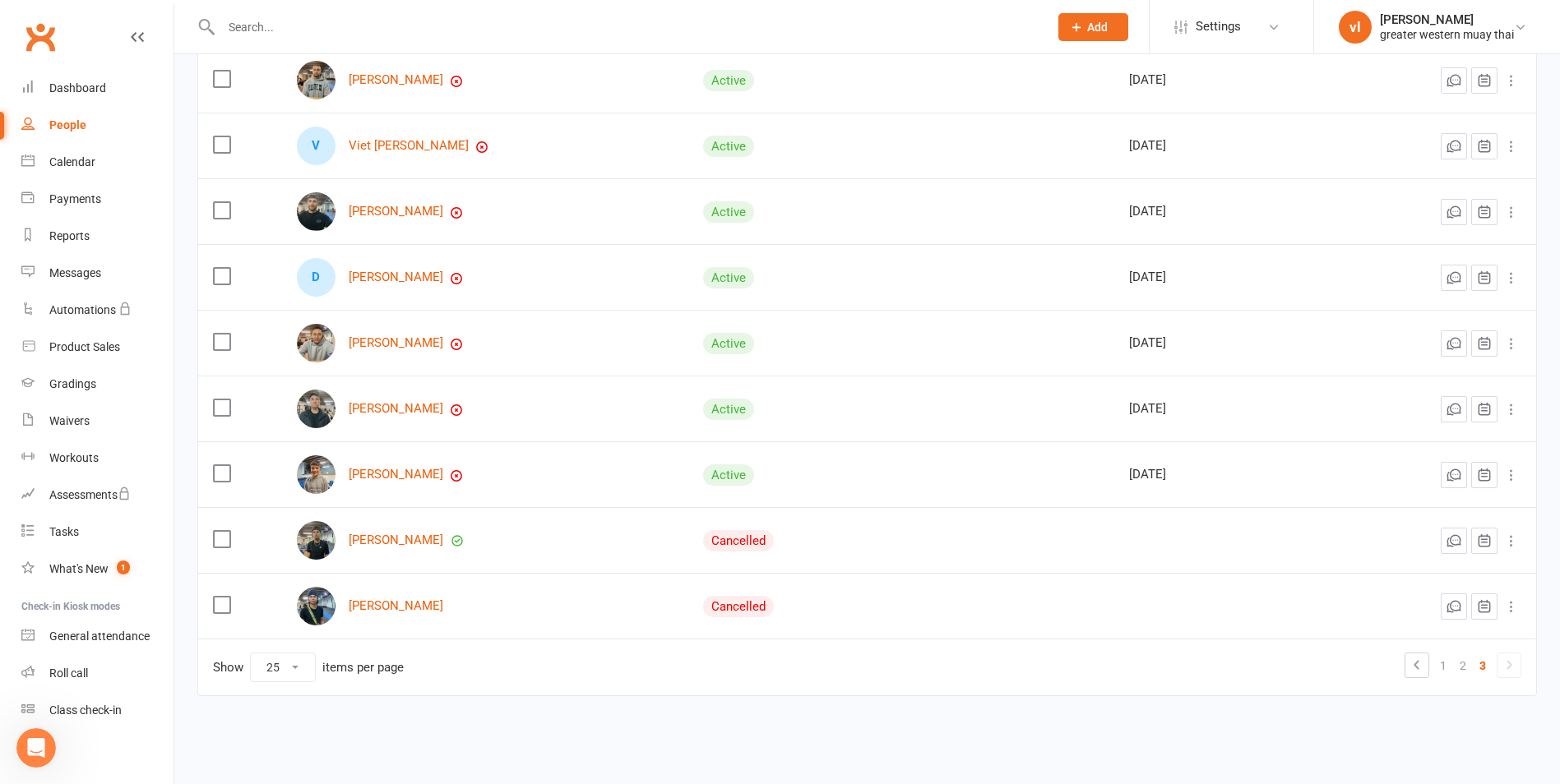
click at [1508, 282] on icon at bounding box center [1511, 277] width 16 height 16
click at [1427, 315] on link "Convert to NAC" at bounding box center [1427, 311] width 163 height 33
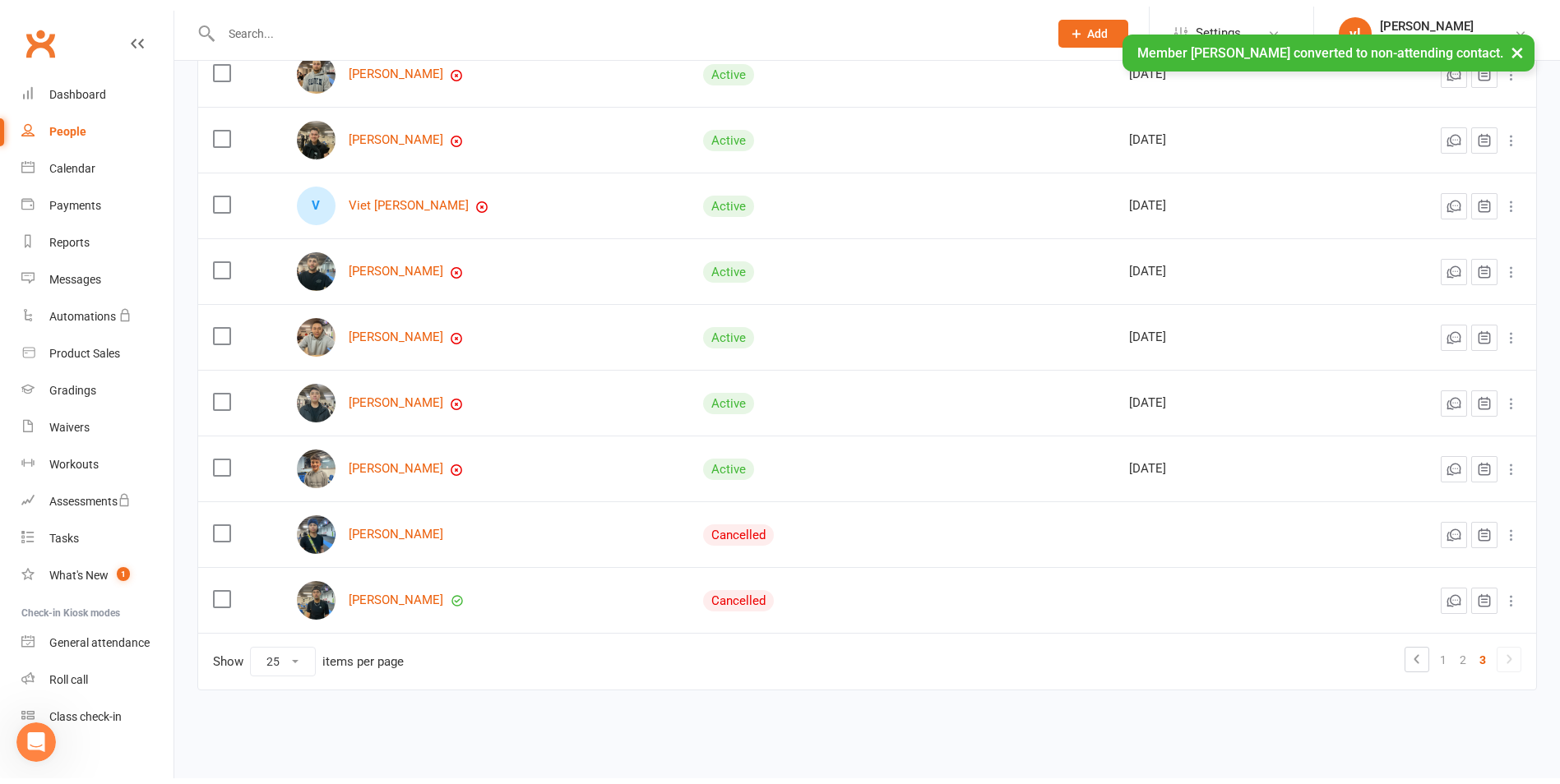
scroll to position [1229, 0]
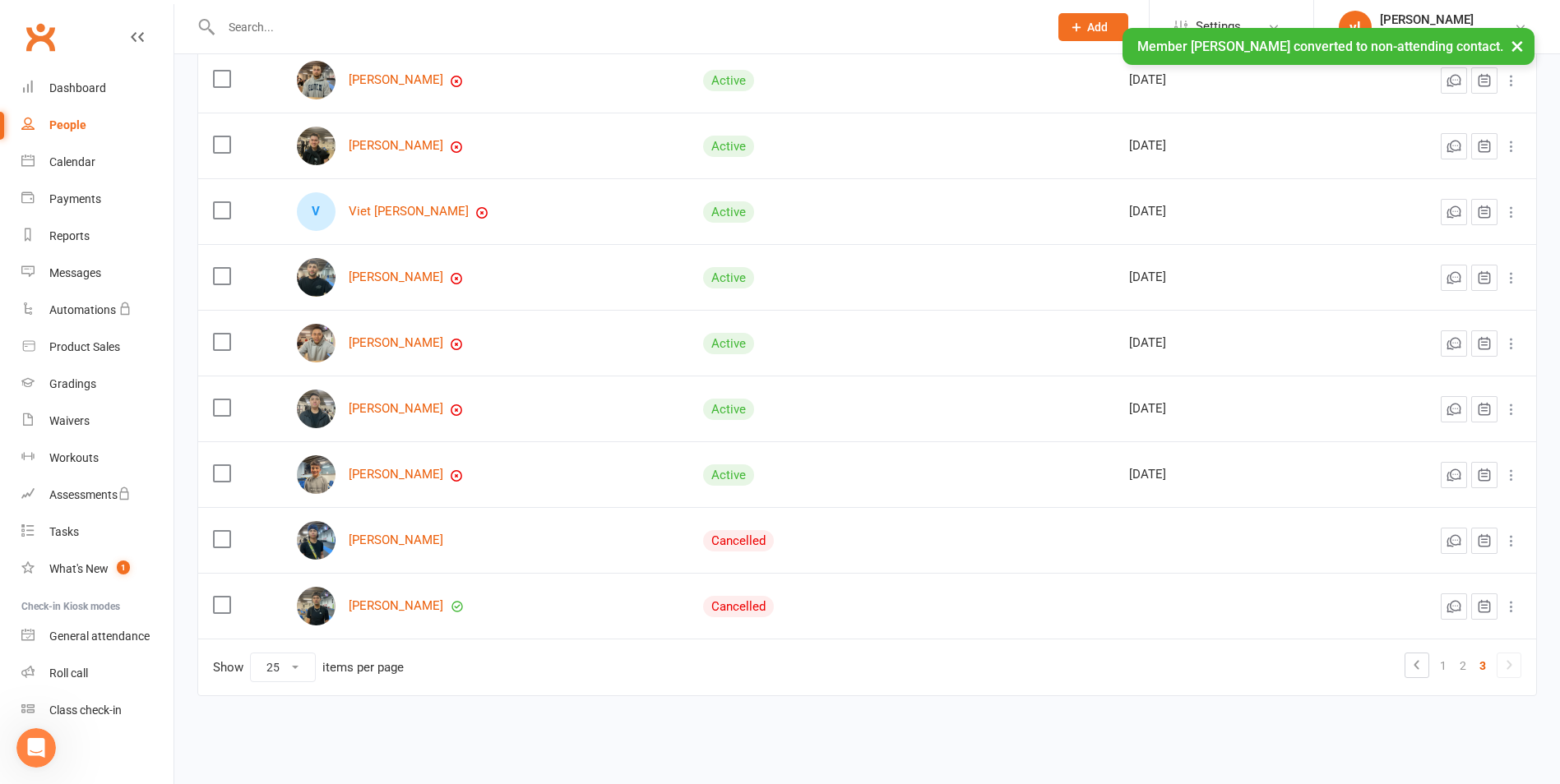
click at [1512, 278] on icon at bounding box center [1511, 277] width 16 height 16
click at [1447, 305] on link "Convert to NAC" at bounding box center [1427, 311] width 163 height 33
click at [1509, 282] on icon at bounding box center [1511, 277] width 16 height 16
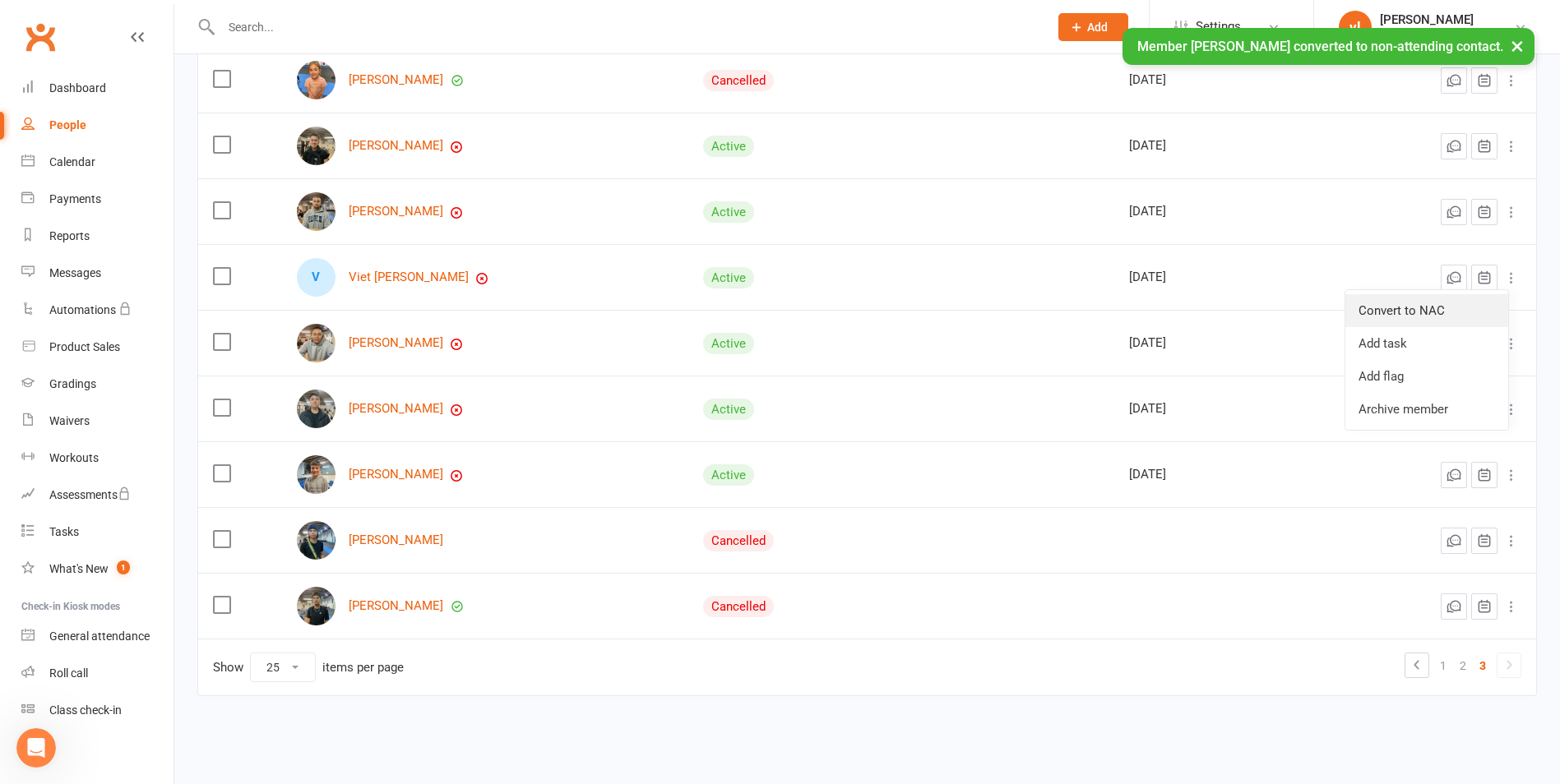
click at [1448, 312] on link "Convert to NAC" at bounding box center [1427, 311] width 163 height 33
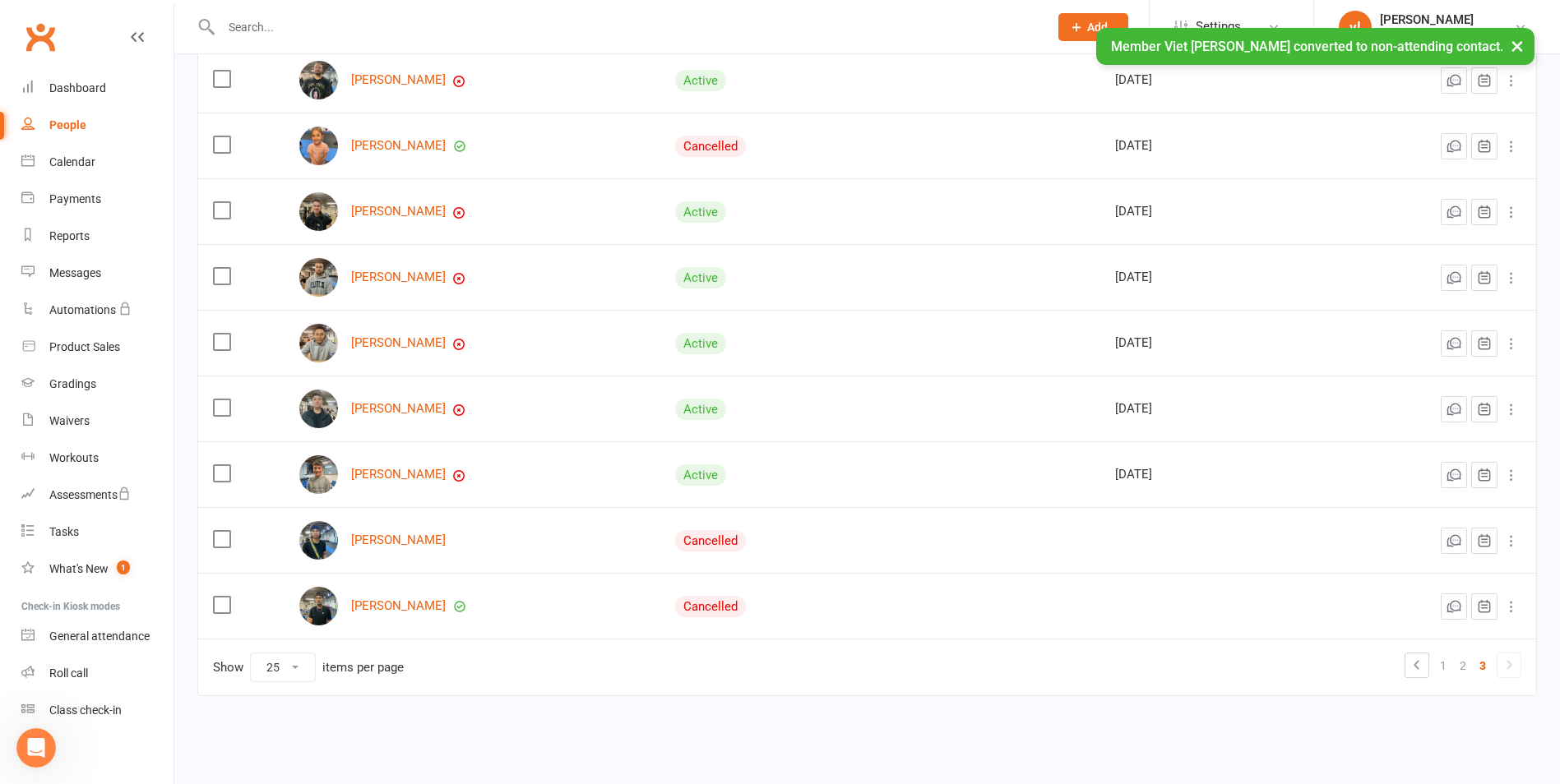
scroll to position [1097, 0]
click at [1511, 282] on icon at bounding box center [1511, 277] width 16 height 16
click at [1439, 301] on link "Convert to NAC" at bounding box center [1427, 311] width 163 height 33
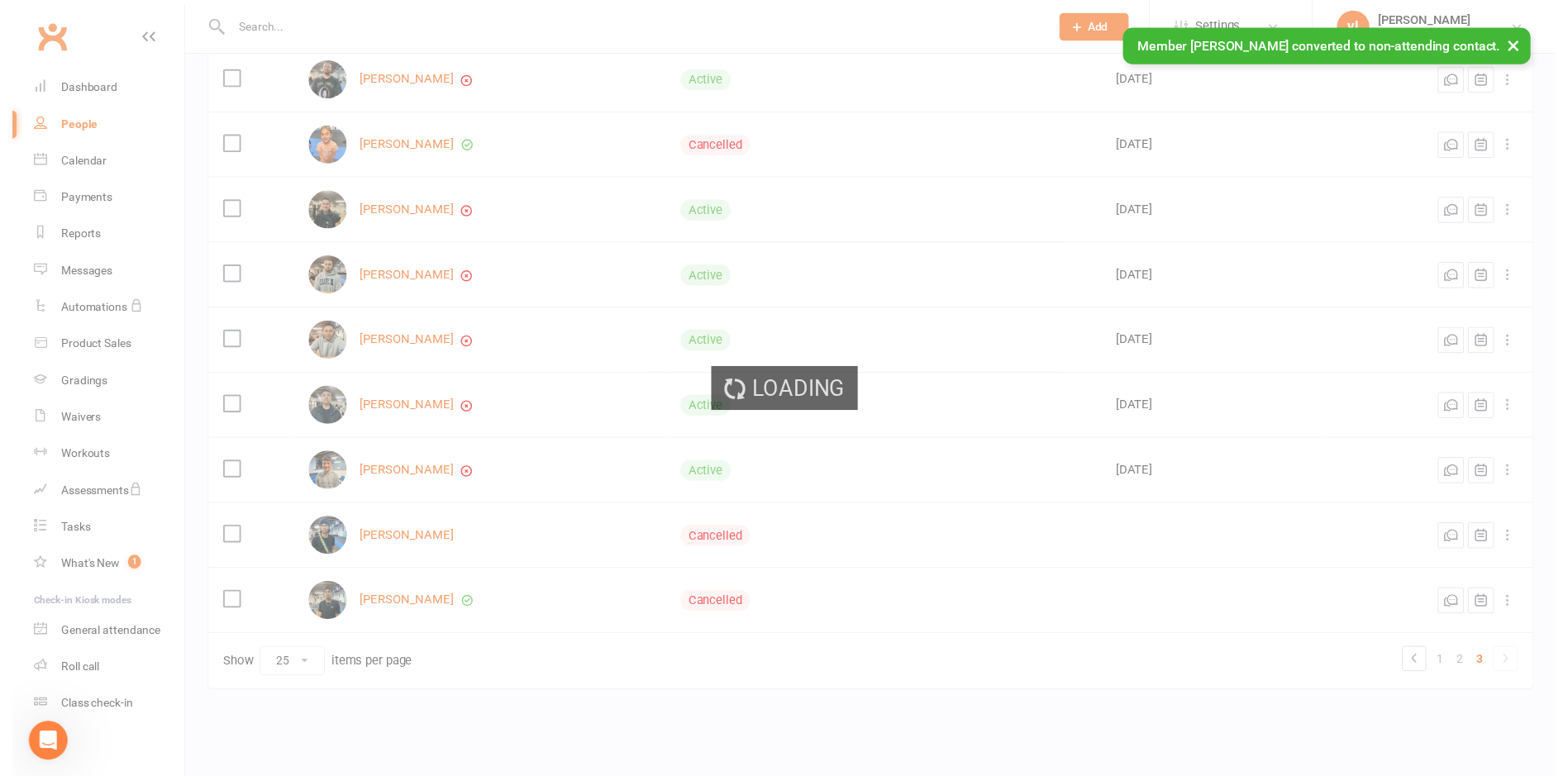
scroll to position [1036, 0]
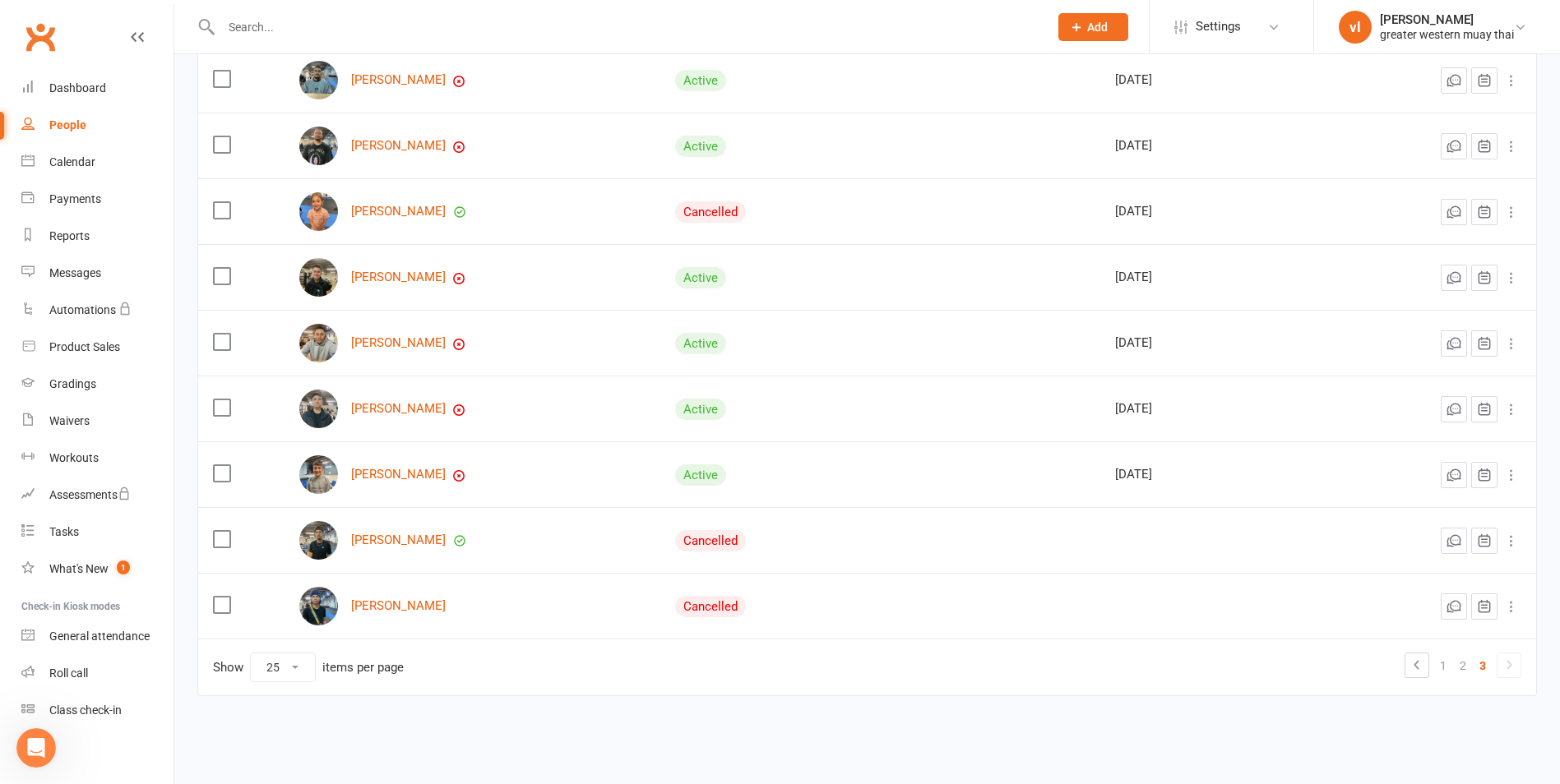
click at [1514, 279] on icon at bounding box center [1511, 277] width 16 height 16
click at [1430, 320] on link "Convert to NAC" at bounding box center [1427, 311] width 163 height 33
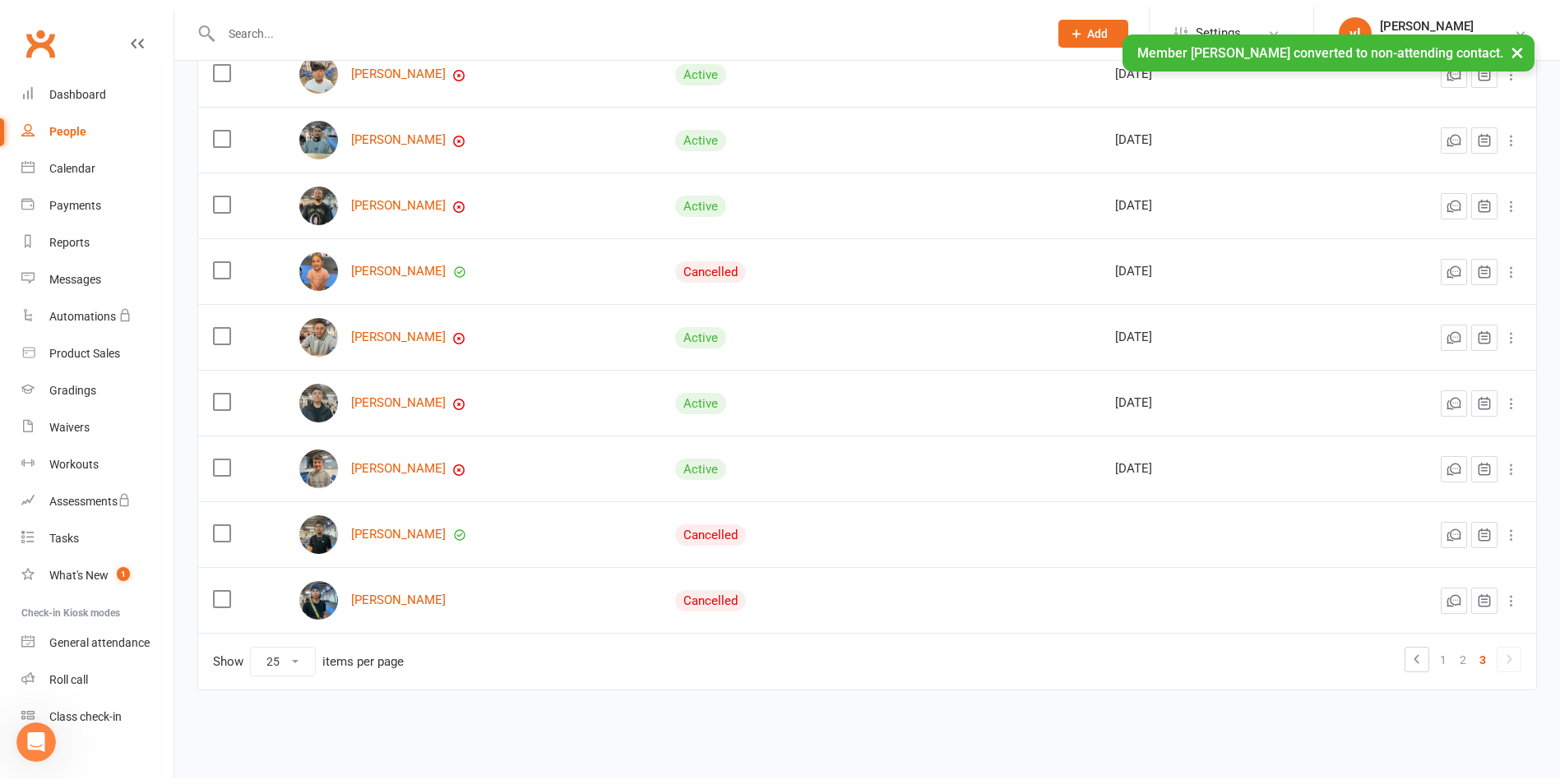
scroll to position [966, 0]
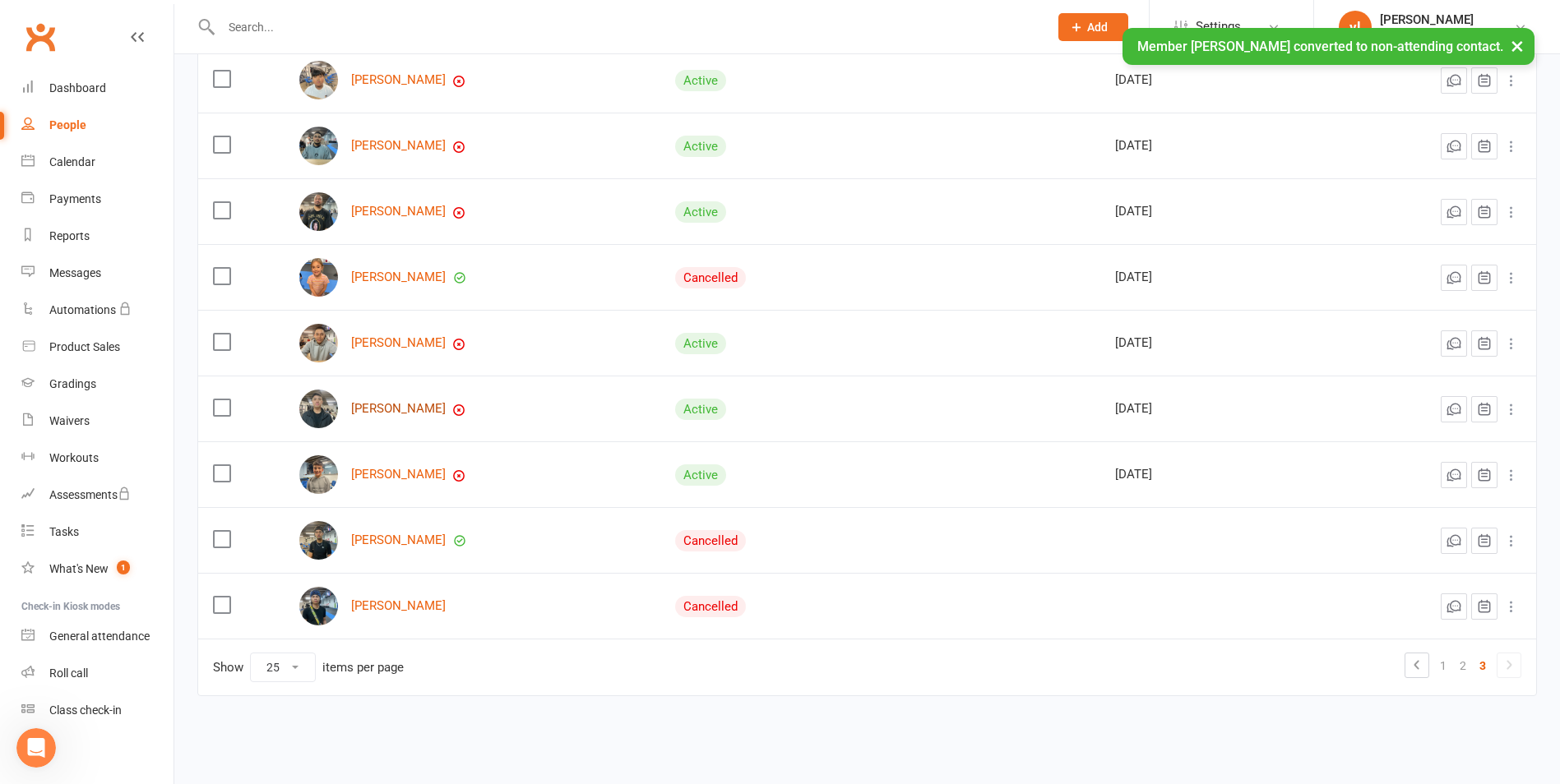
click at [362, 410] on link "David Nguyen" at bounding box center [398, 409] width 94 height 14
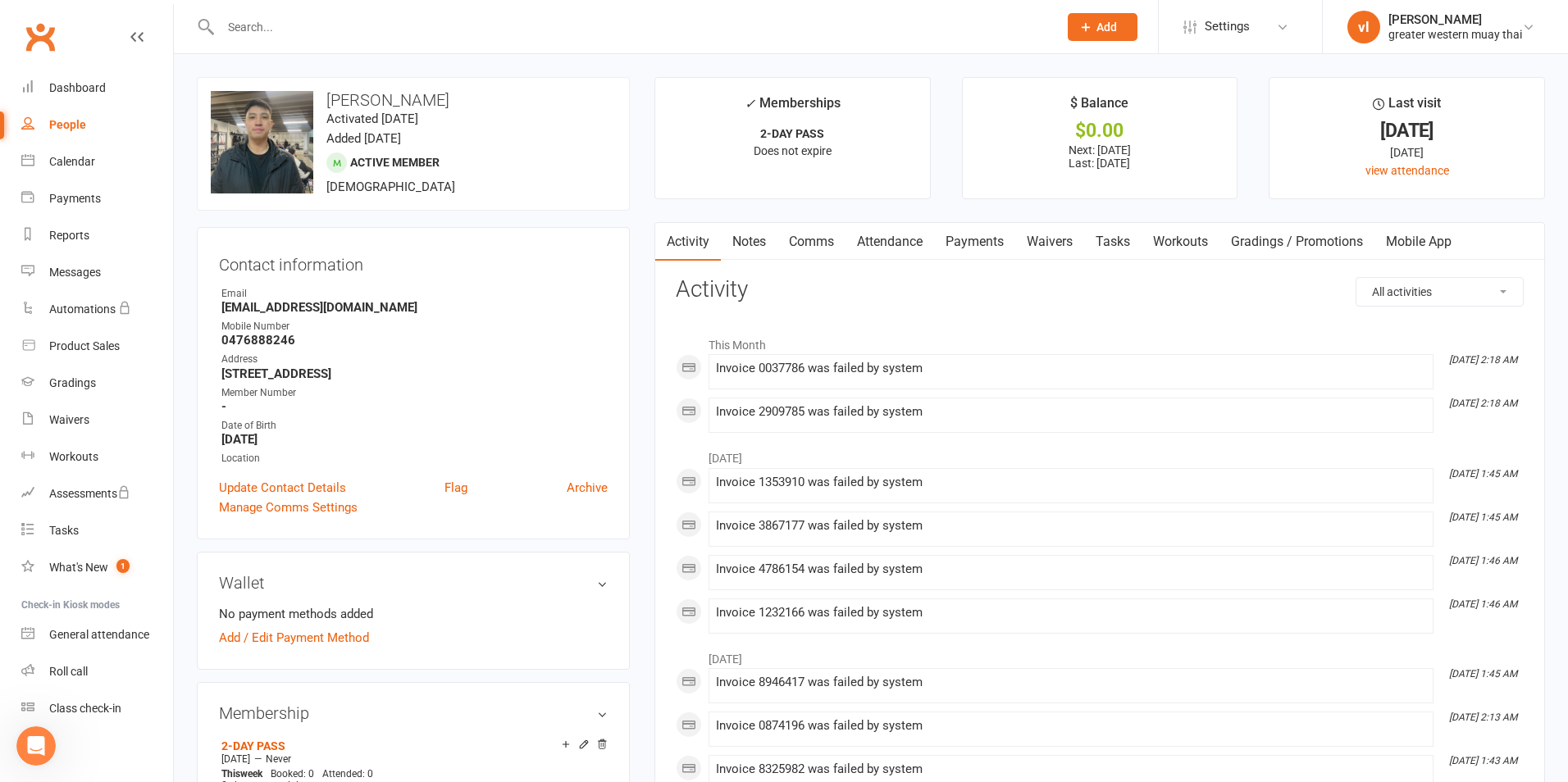
select select "25"
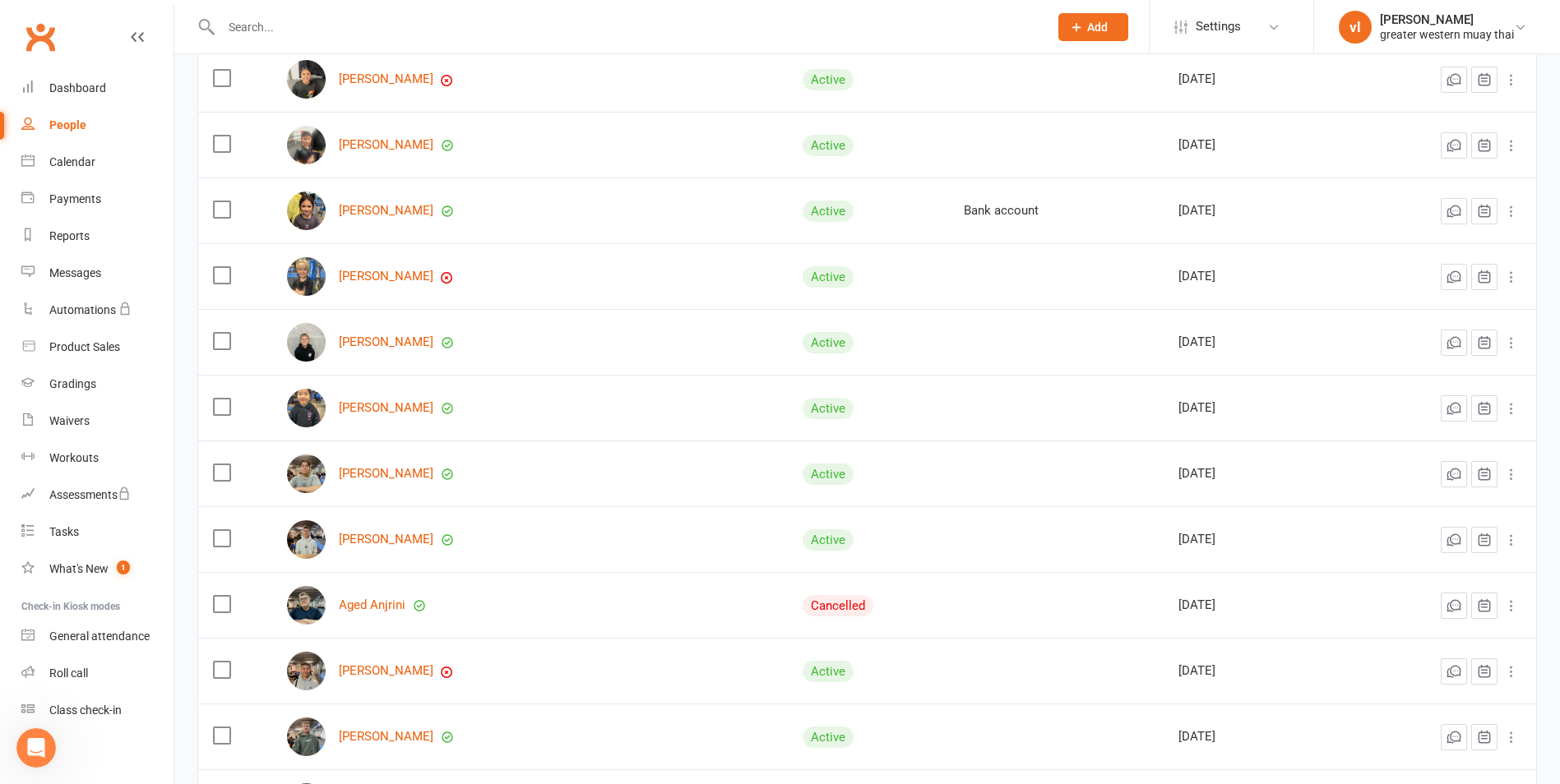
scroll to position [1233, 0]
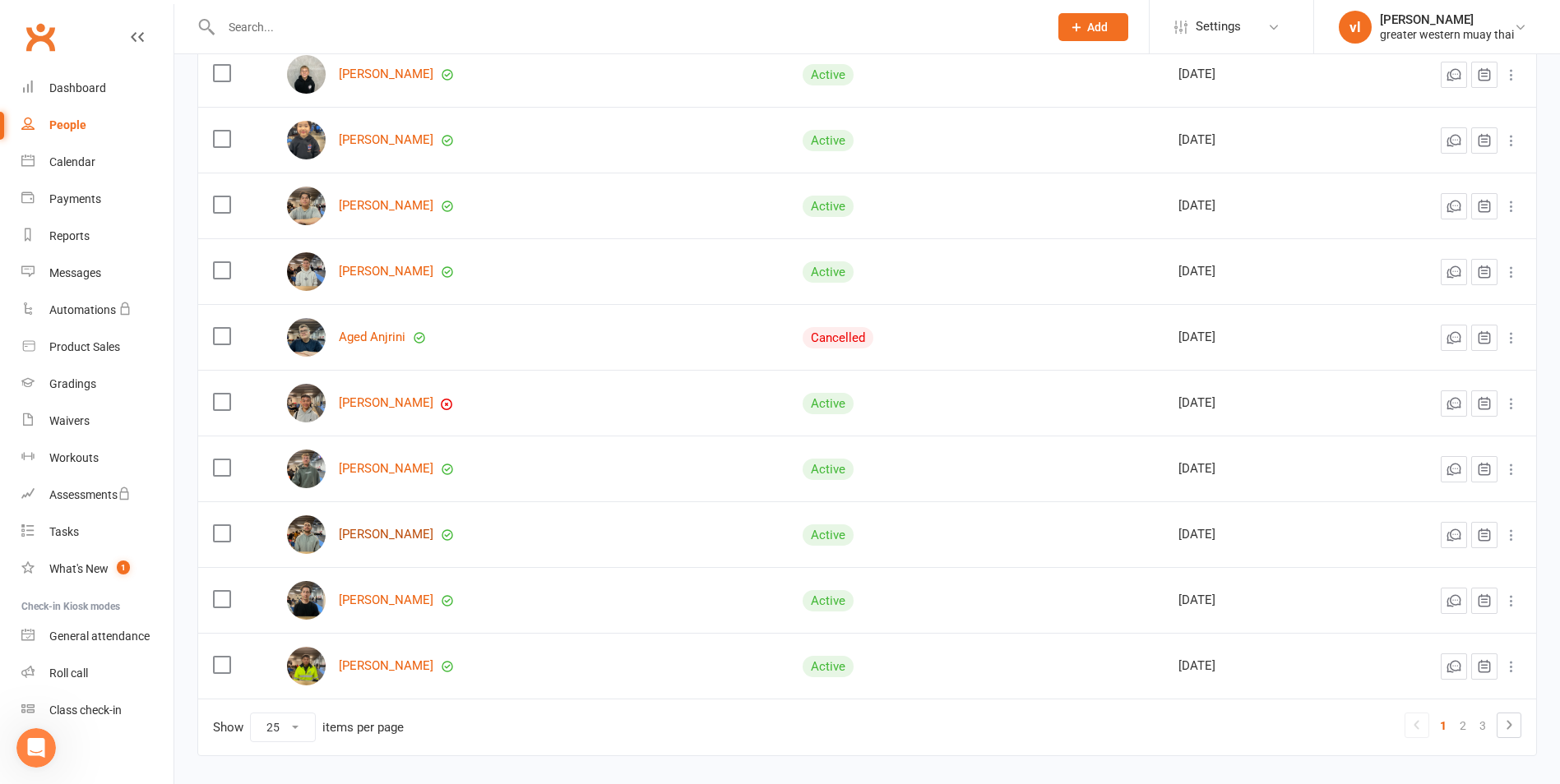
click at [387, 535] on link "Artrail Tabone" at bounding box center [385, 535] width 94 height 14
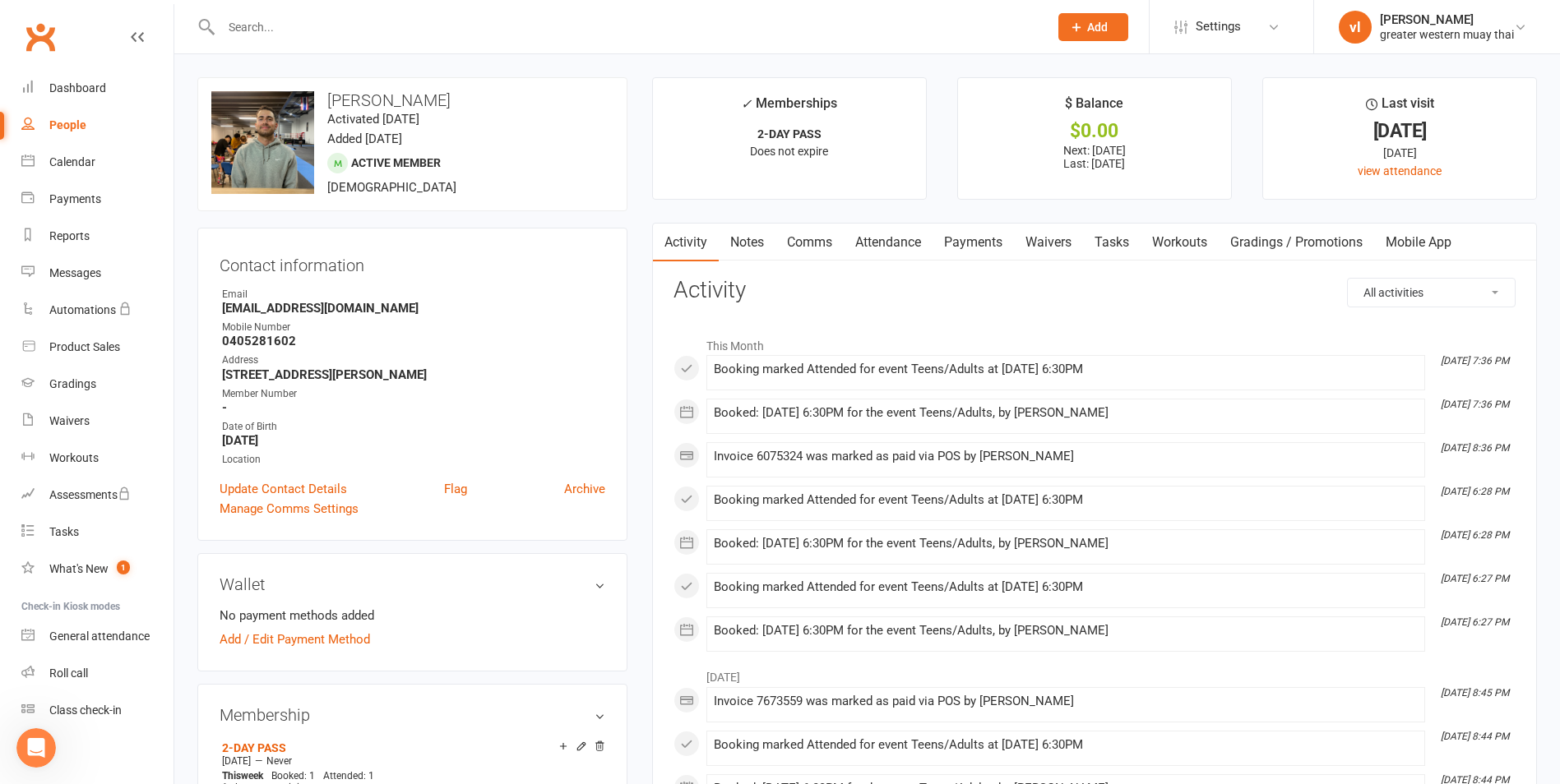
select select "25"
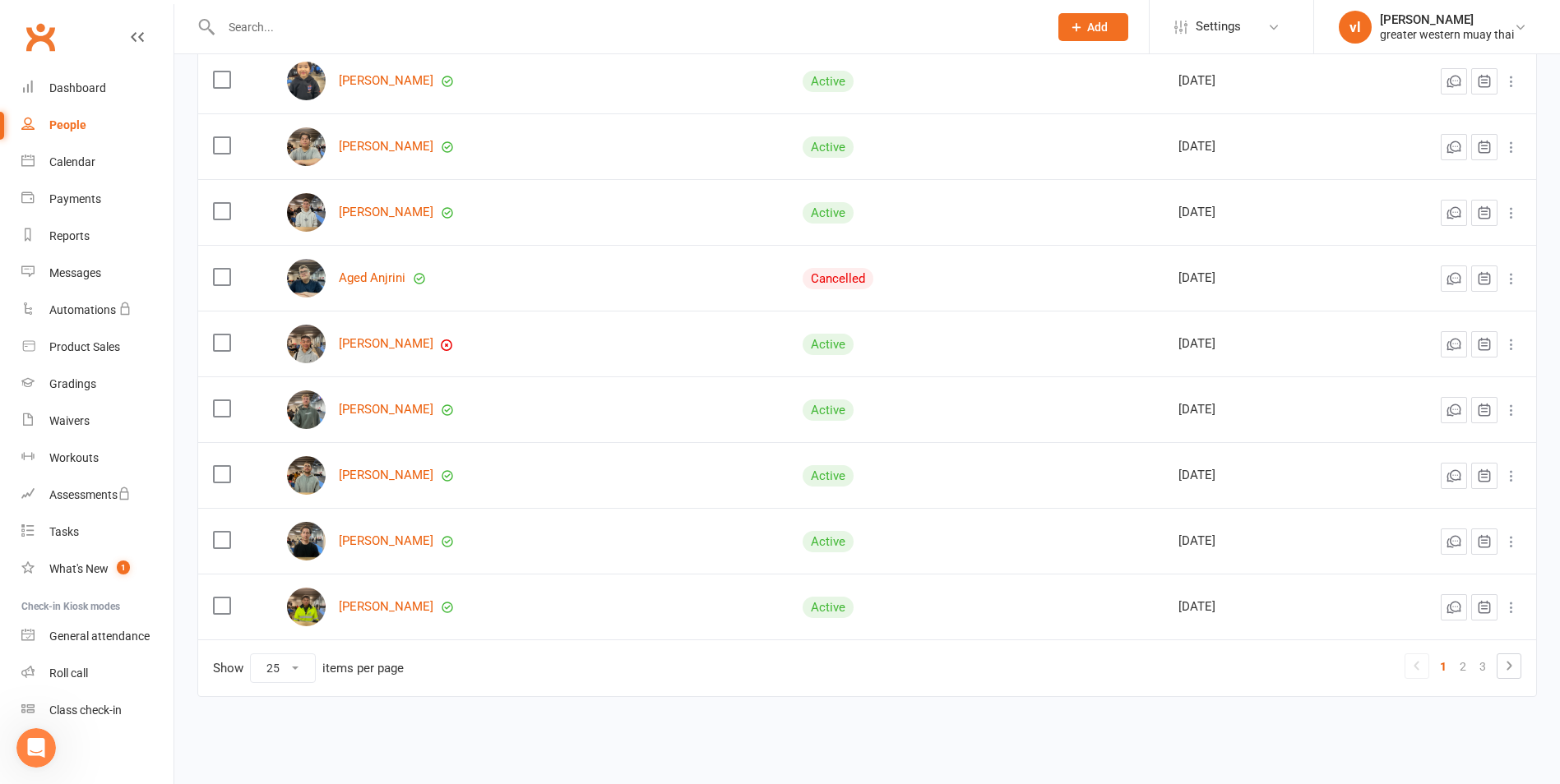
scroll to position [1294, 0]
click at [1464, 662] on link "2" at bounding box center [1462, 665] width 20 height 23
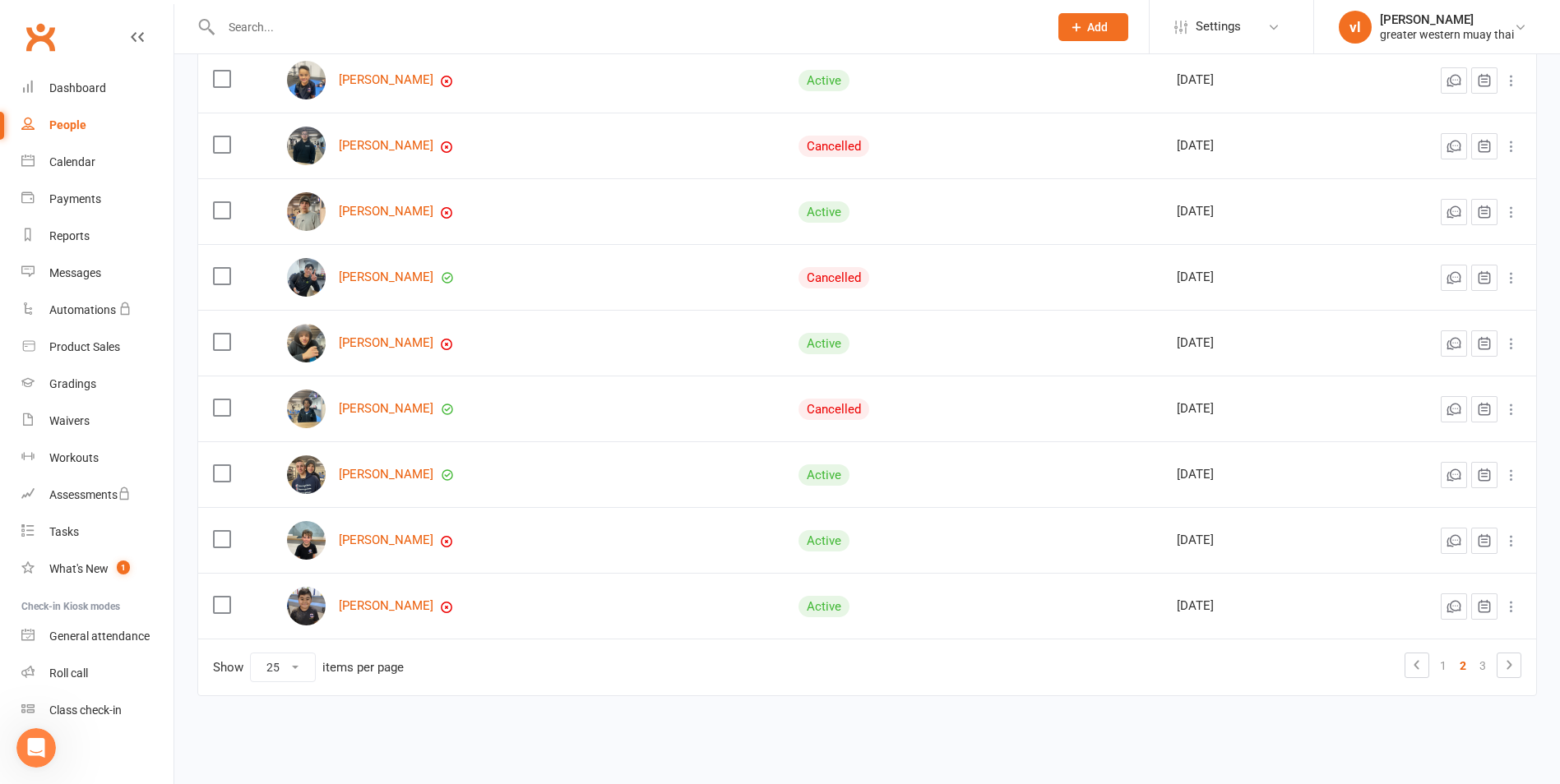
click at [1513, 406] on icon at bounding box center [1511, 409] width 16 height 16
click at [1429, 436] on link "Convert to NAC" at bounding box center [1427, 442] width 163 height 33
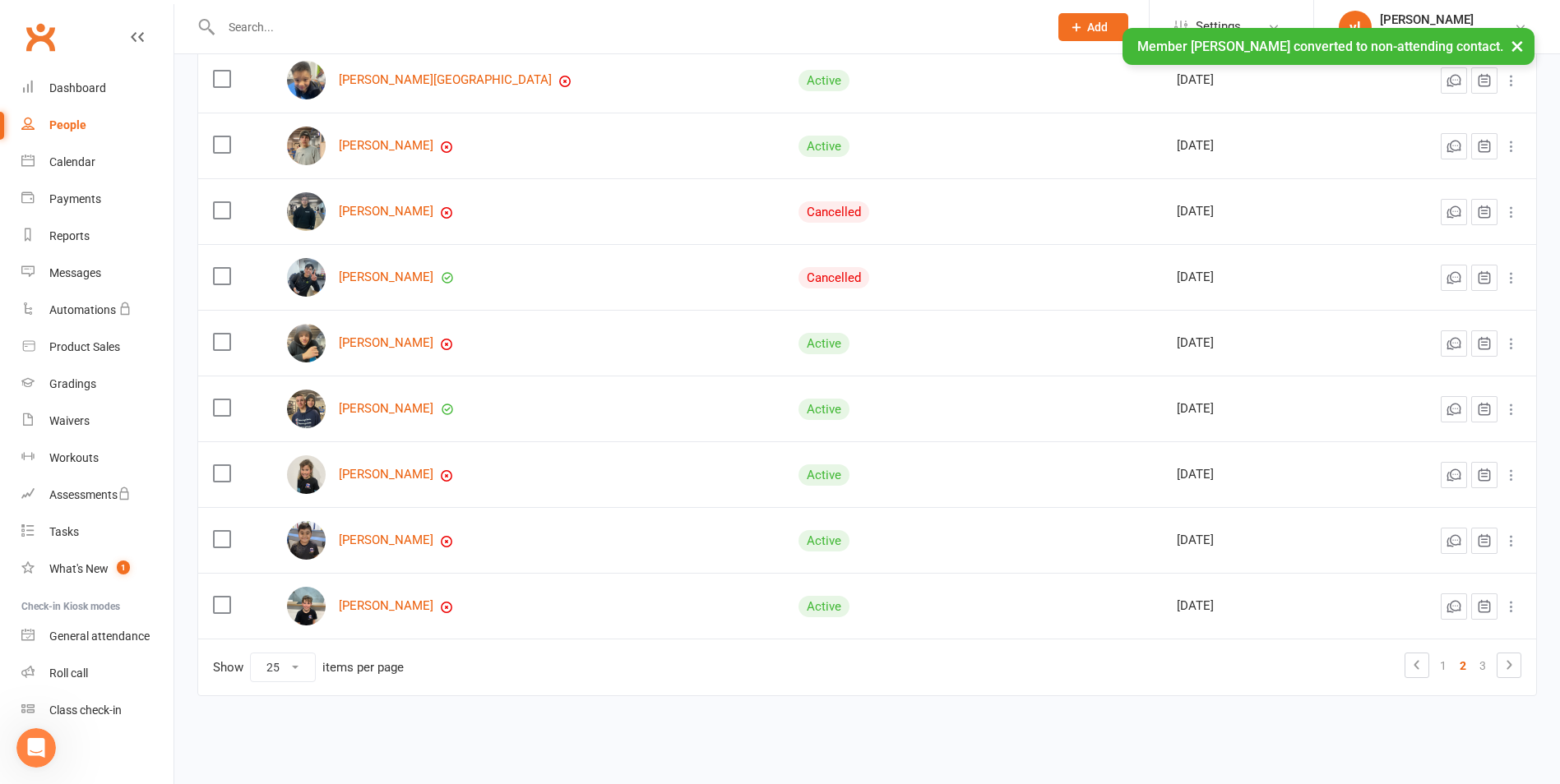
click at [1508, 215] on icon at bounding box center [1511, 211] width 16 height 16
click at [1409, 247] on link "Convert to NAC" at bounding box center [1427, 244] width 163 height 33
click at [1511, 349] on icon at bounding box center [1511, 343] width 16 height 16
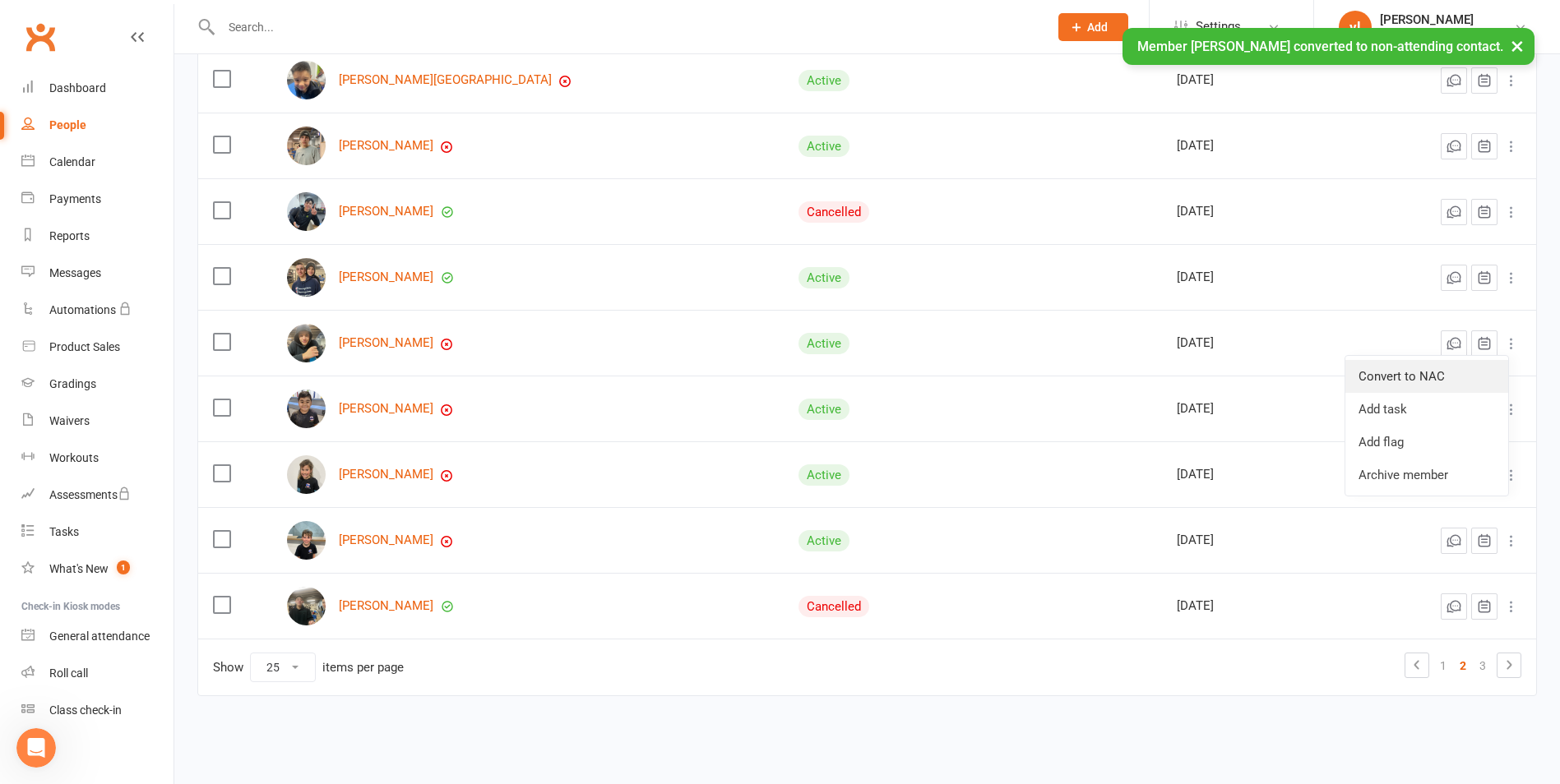
click at [1411, 375] on link "Convert to NAC" at bounding box center [1427, 376] width 163 height 33
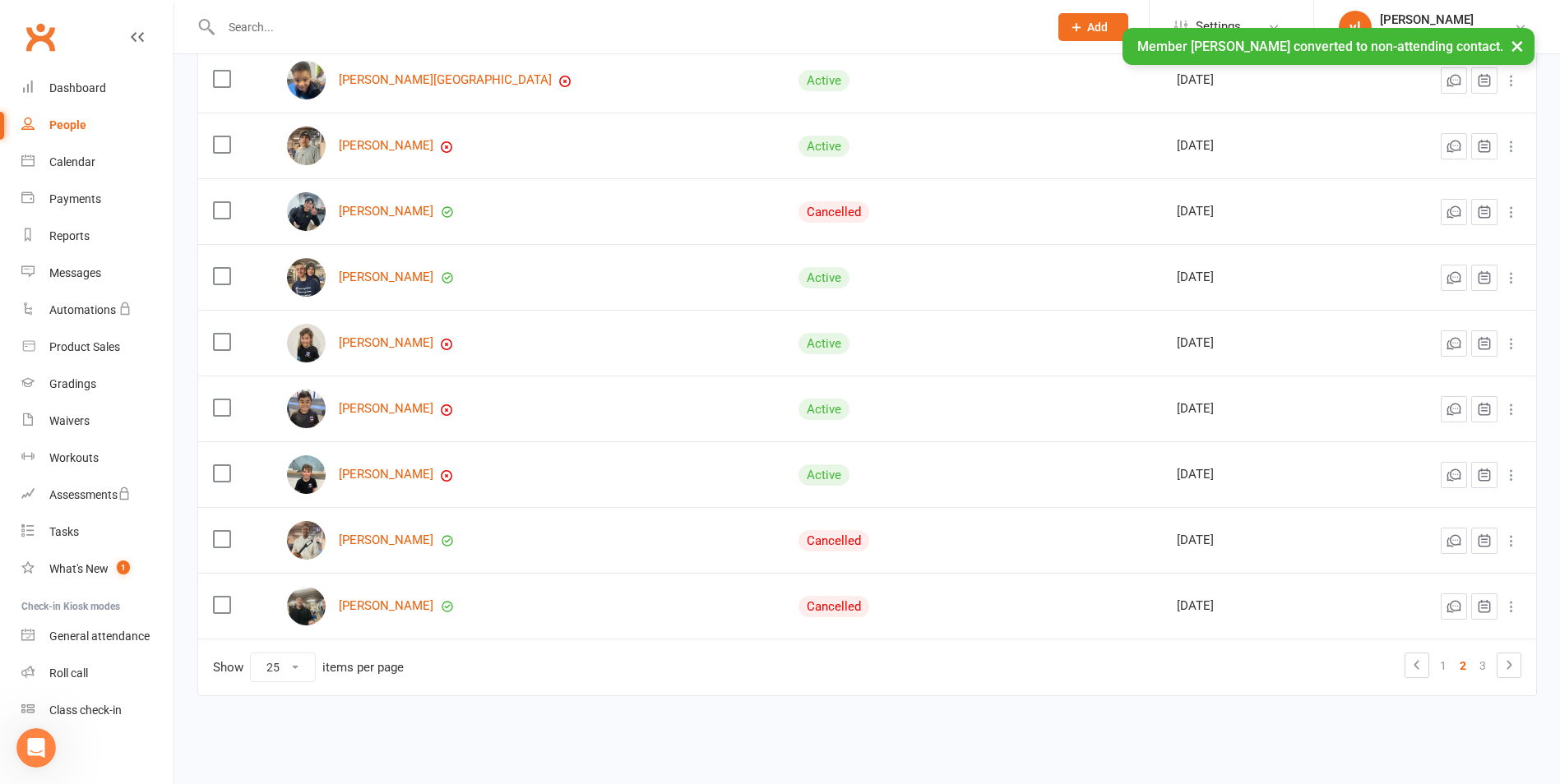
click at [1512, 148] on icon at bounding box center [1511, 146] width 16 height 16
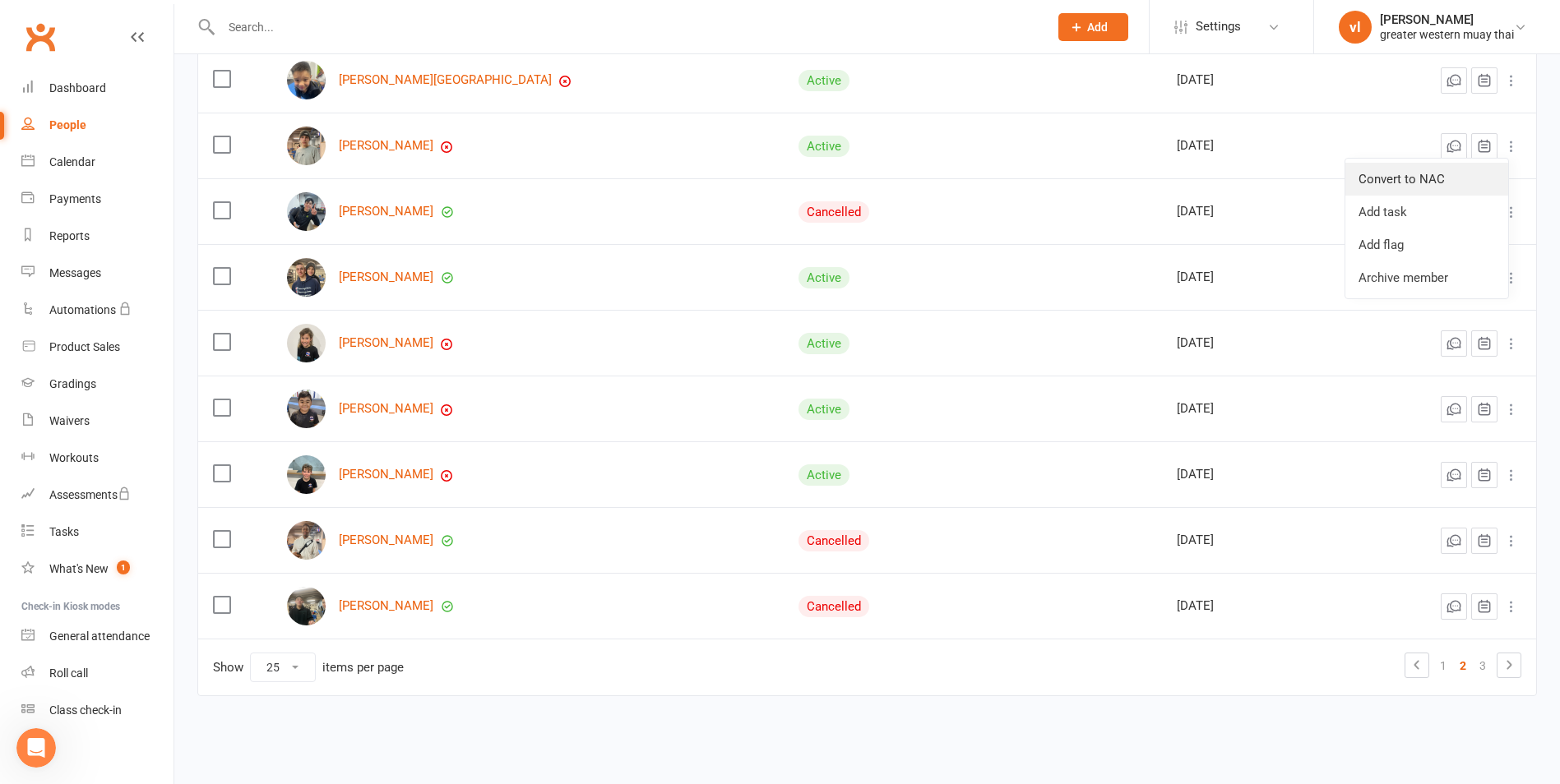
click at [1418, 177] on link "Convert to NAC" at bounding box center [1427, 179] width 163 height 33
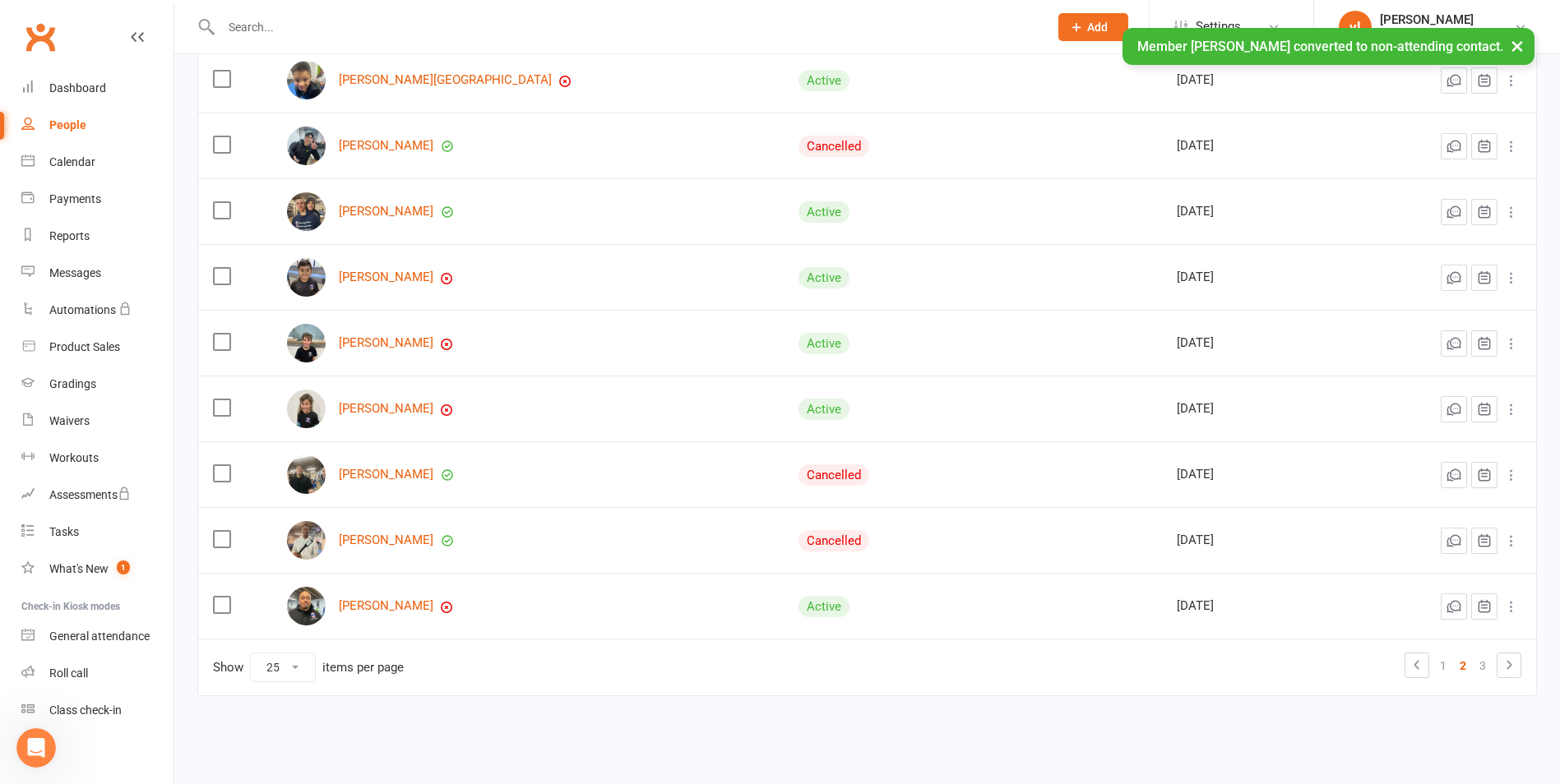
click at [1516, 542] on icon at bounding box center [1511, 540] width 16 height 16
click at [1394, 574] on link "Convert to NAC" at bounding box center [1427, 574] width 163 height 33
click at [389, 479] on link "Jason Nguyen" at bounding box center [385, 474] width 94 height 14
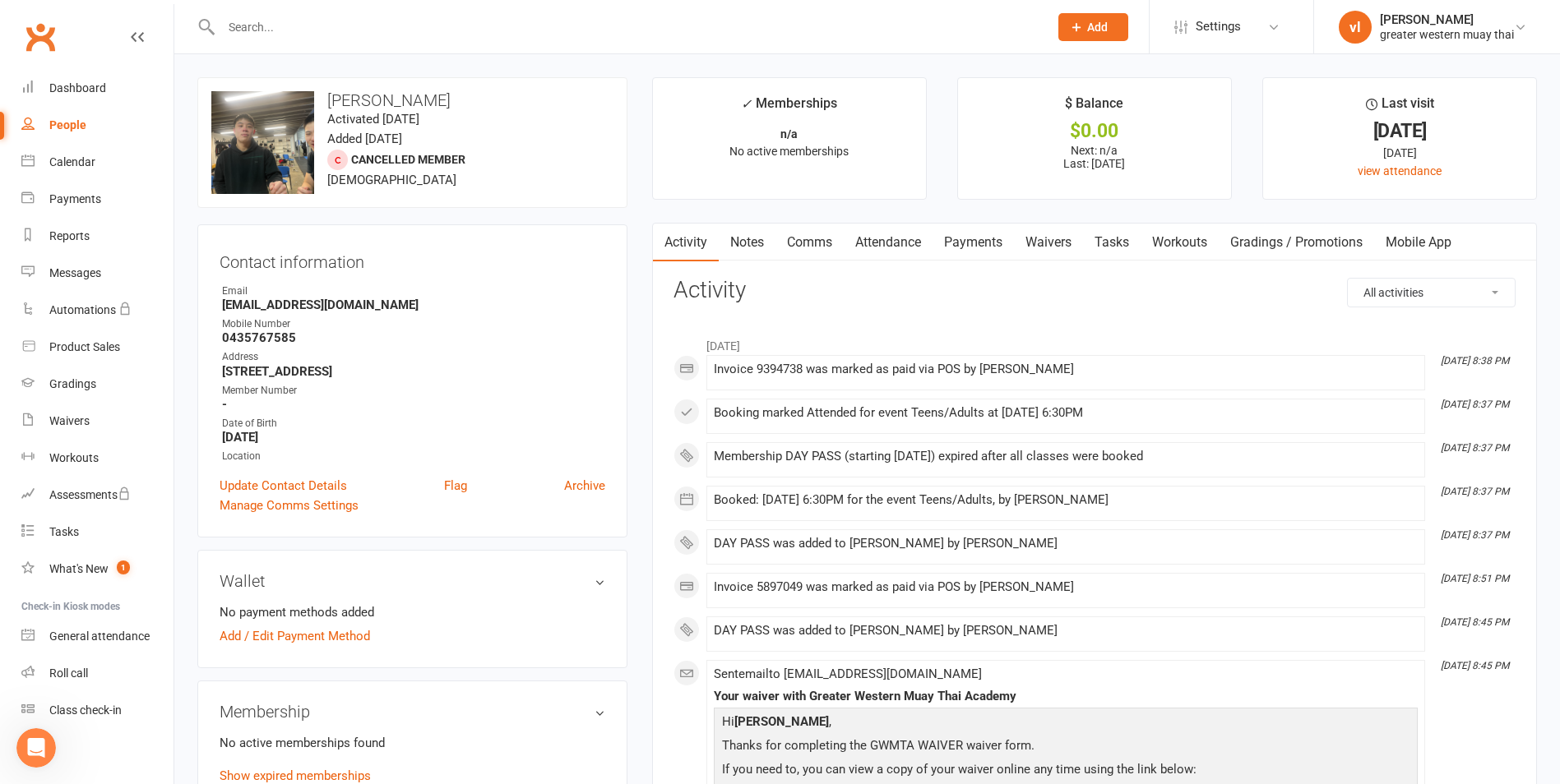
select select "25"
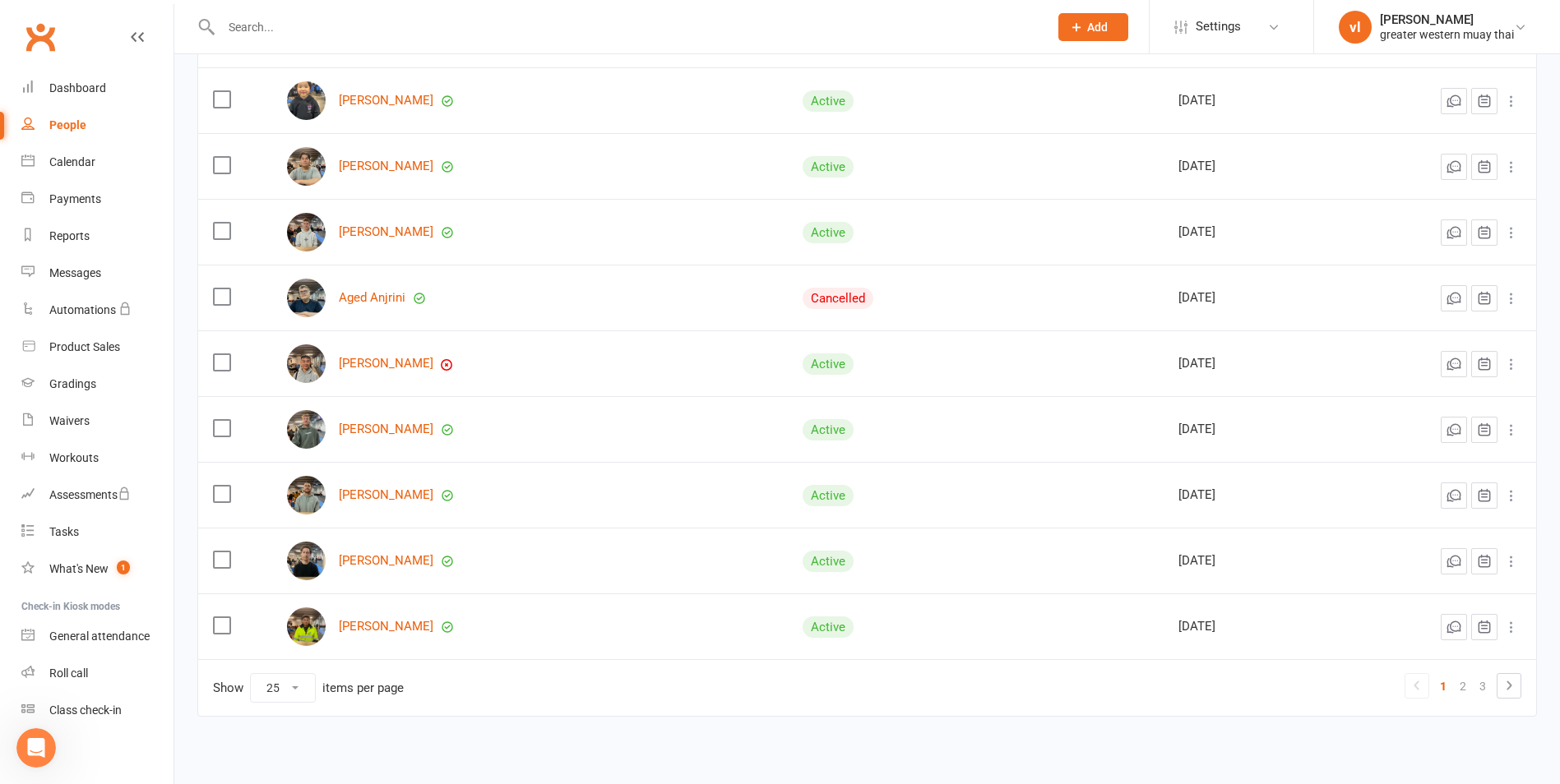
scroll to position [1294, 0]
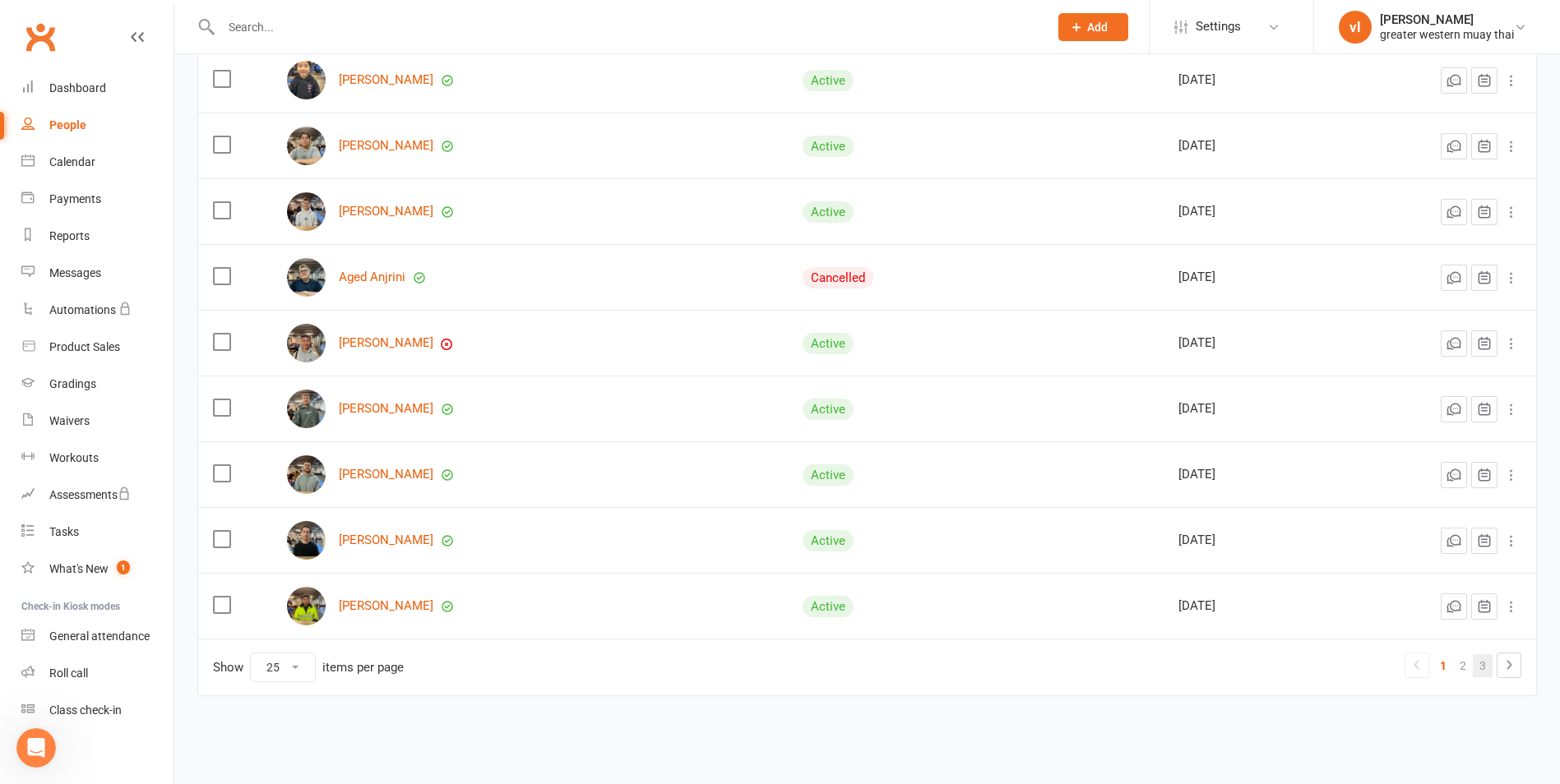
click at [1487, 663] on link "3" at bounding box center [1482, 665] width 20 height 23
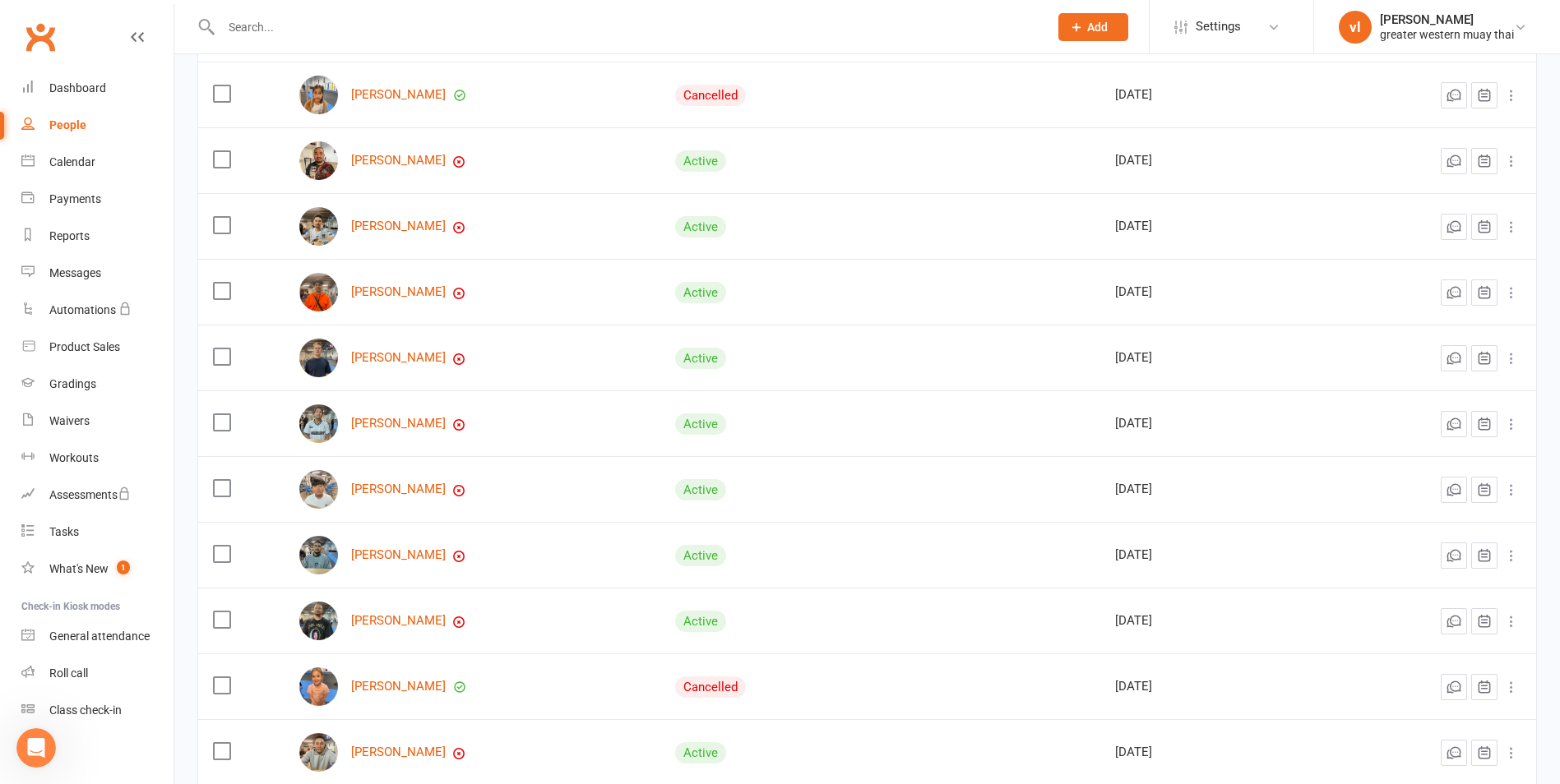
scroll to position [225, 0]
click at [1515, 288] on icon at bounding box center [1511, 293] width 16 height 16
click at [1406, 330] on link "Convert to NAC" at bounding box center [1427, 326] width 163 height 33
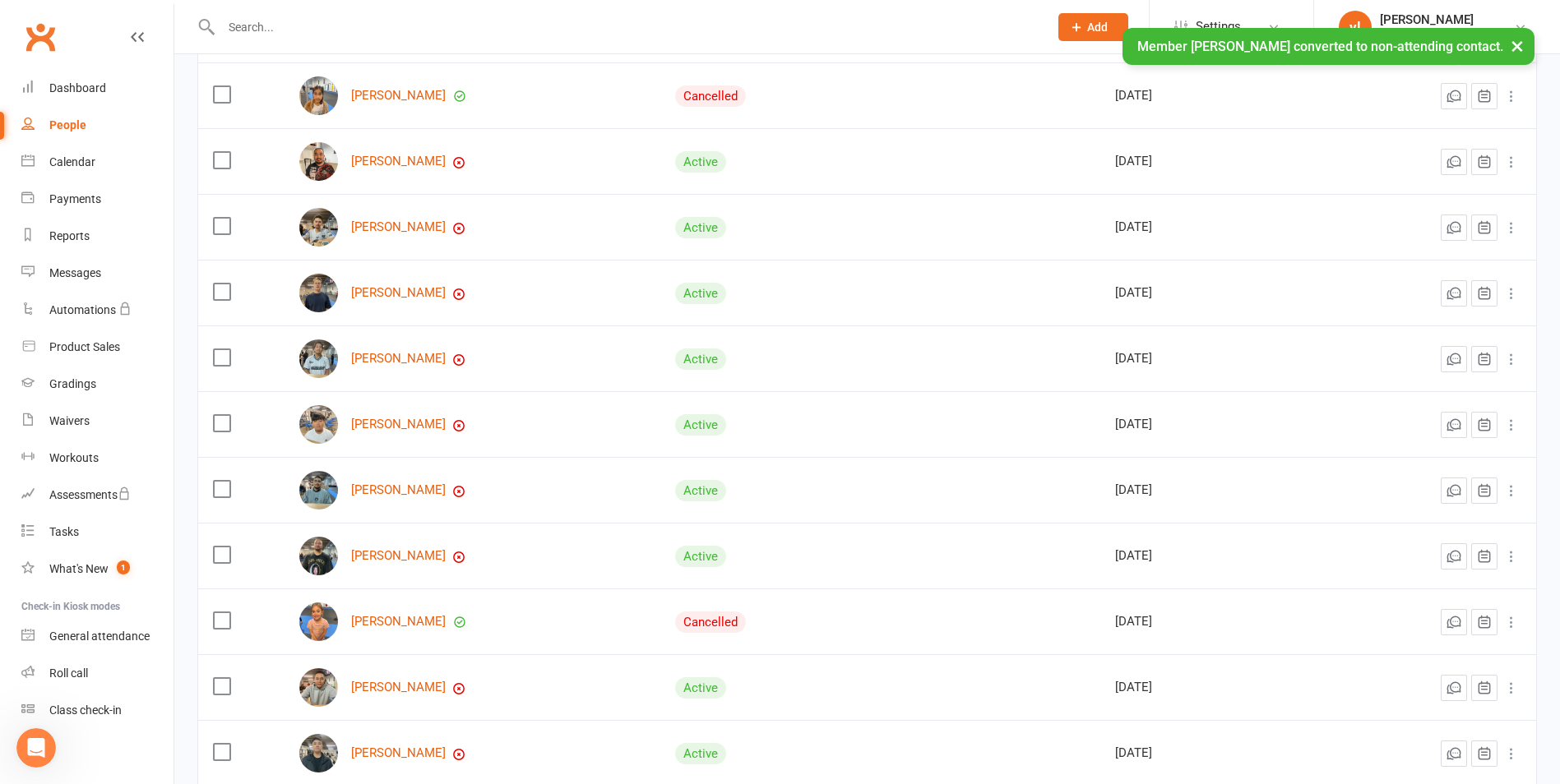
click at [1512, 229] on icon at bounding box center [1511, 227] width 16 height 16
click at [1418, 260] on link "Convert to NAC" at bounding box center [1427, 260] width 163 height 33
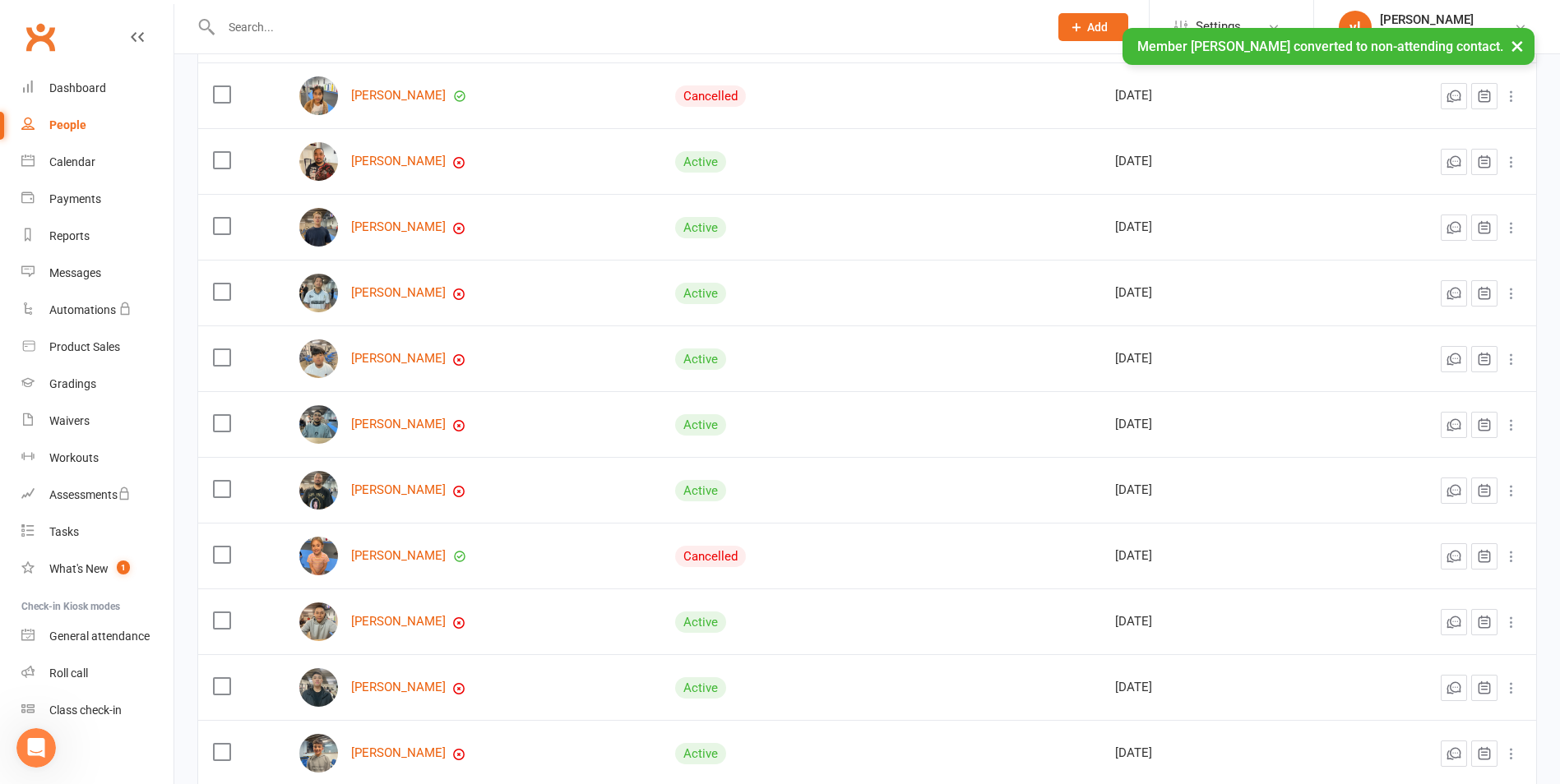
click at [1512, 164] on icon at bounding box center [1511, 161] width 16 height 16
click at [1443, 194] on link "Convert to NAC" at bounding box center [1427, 194] width 163 height 33
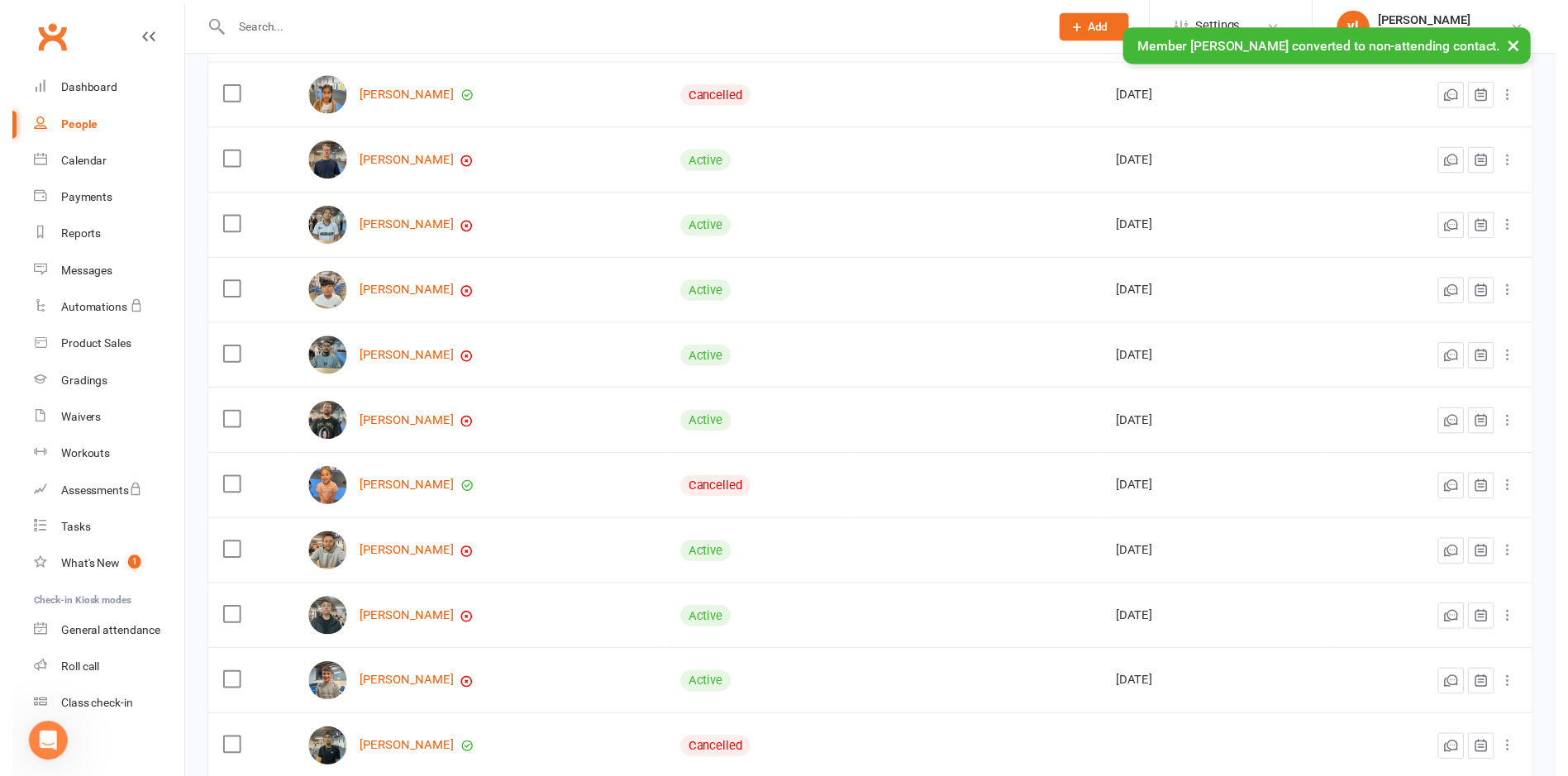
scroll to position [144, 0]
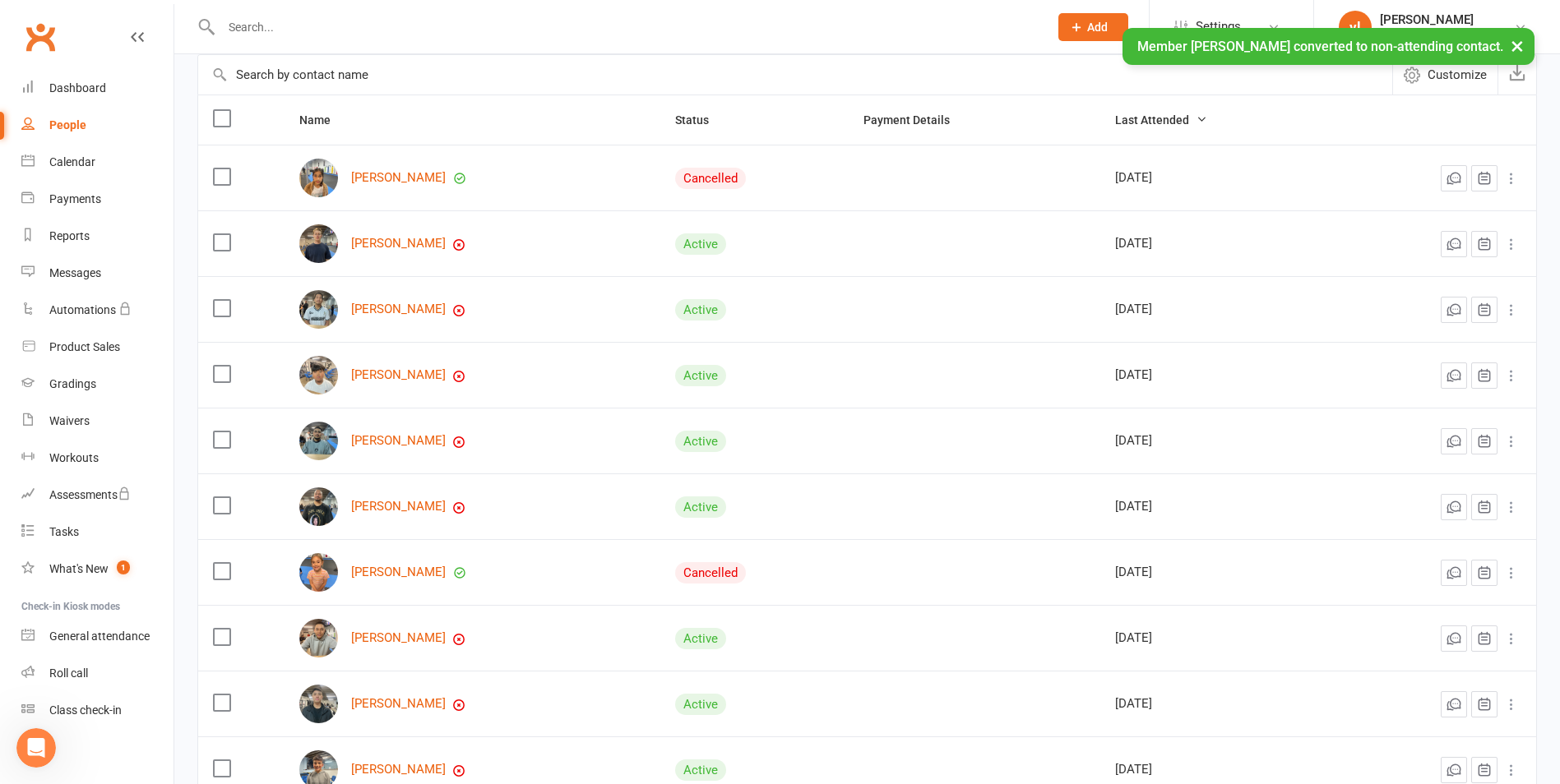
click at [1518, 180] on icon at bounding box center [1511, 178] width 16 height 16
click at [1420, 220] on link "Convert to NAC" at bounding box center [1427, 211] width 163 height 33
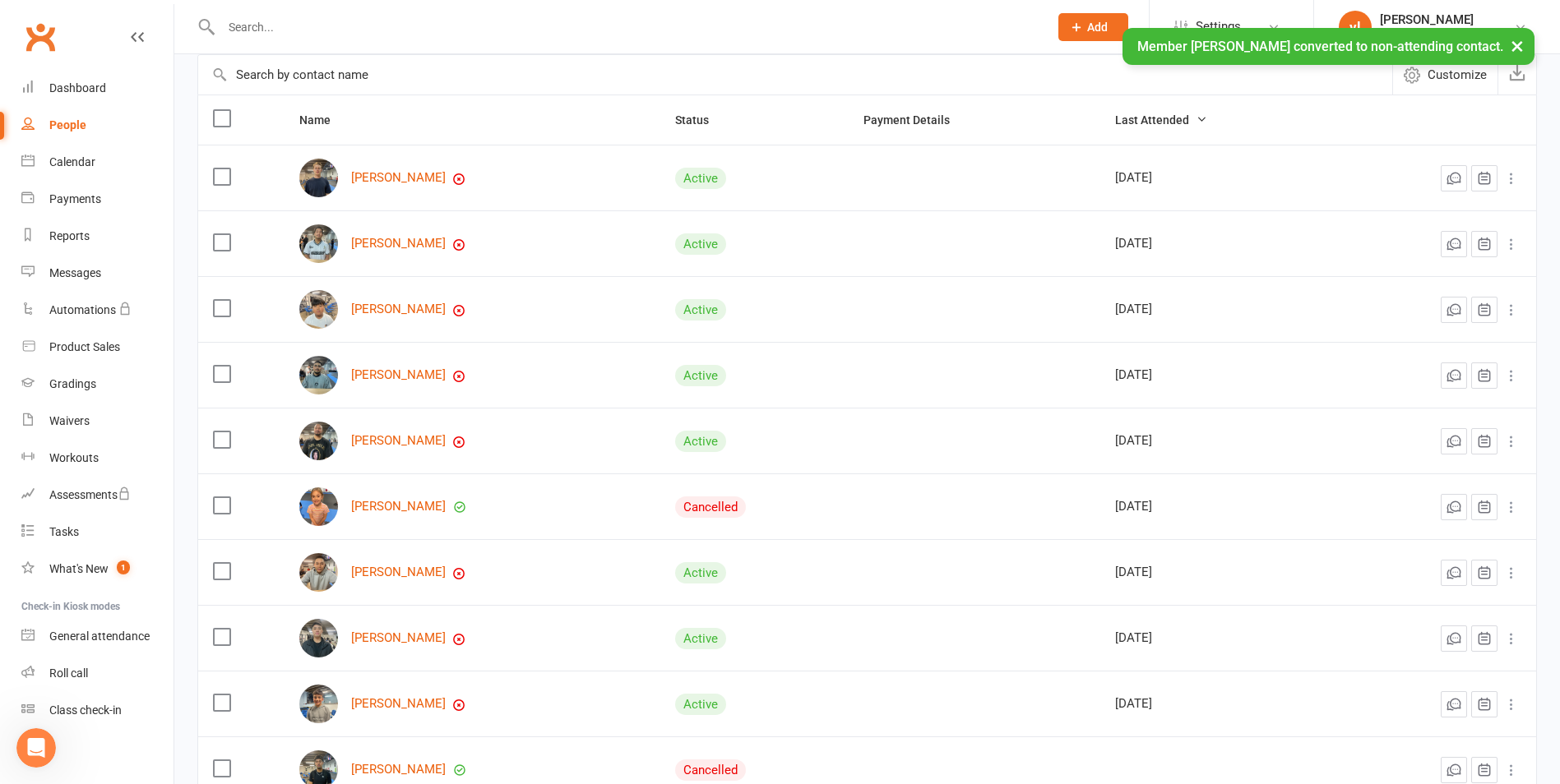
click at [1518, 182] on icon at bounding box center [1511, 178] width 16 height 16
click at [1411, 210] on link "Convert to NAC" at bounding box center [1427, 211] width 163 height 33
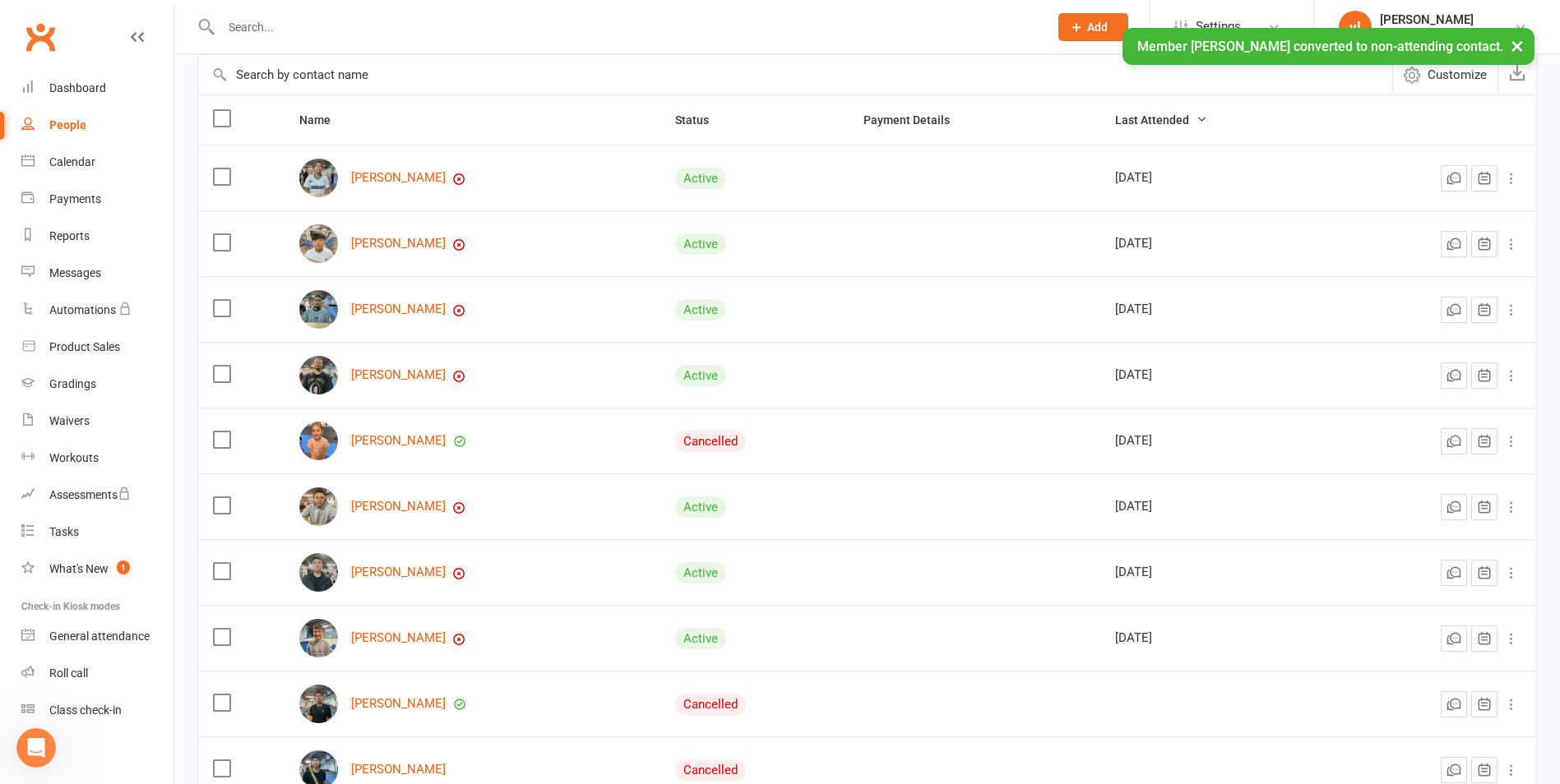
click at [1508, 244] on icon at bounding box center [1511, 244] width 16 height 16
click at [1413, 266] on link "Convert to NAC" at bounding box center [1427, 277] width 163 height 33
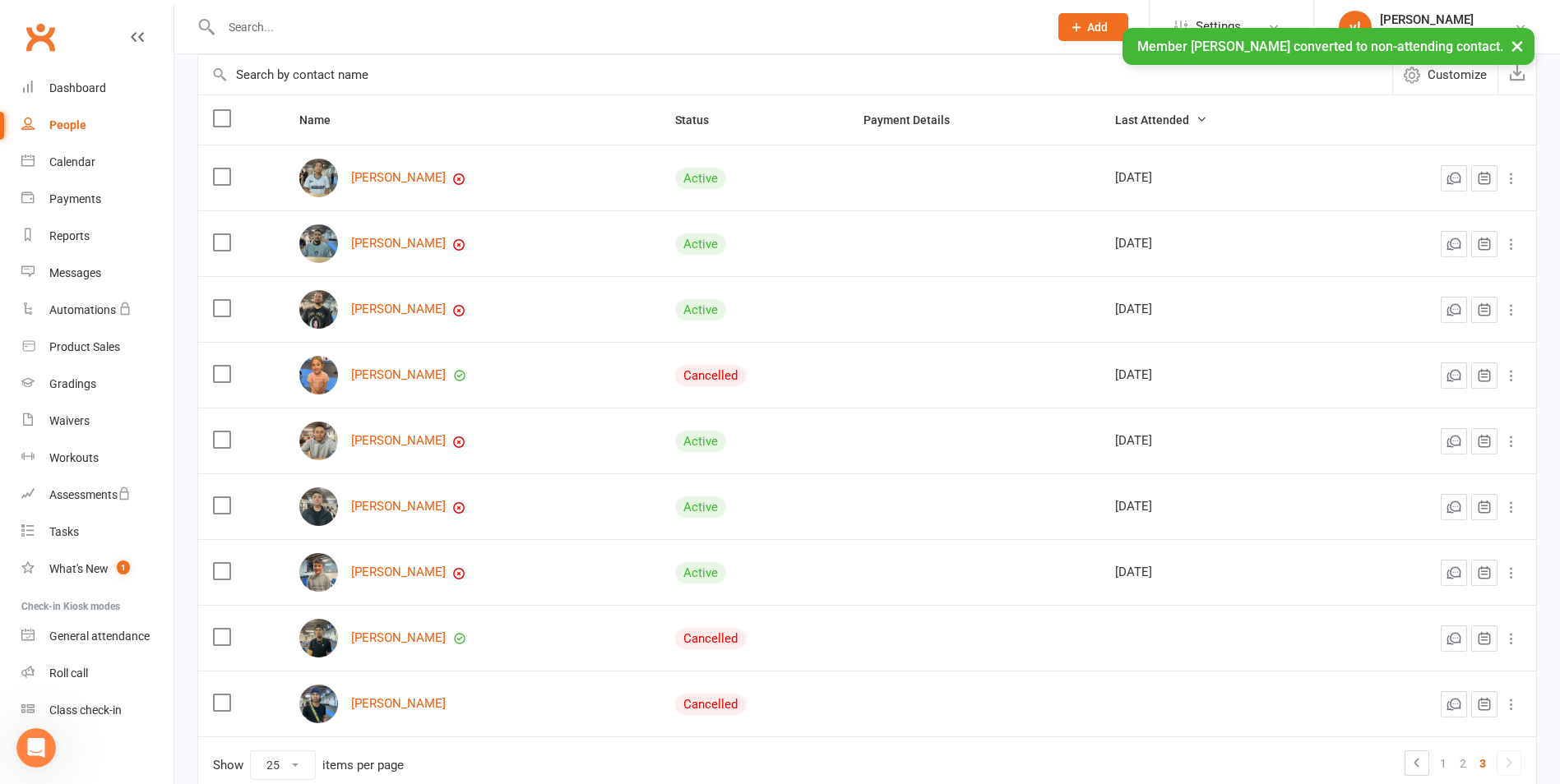
click at [1507, 183] on icon at bounding box center [1511, 178] width 16 height 16
click at [1438, 225] on link "Convert to NAC" at bounding box center [1427, 211] width 163 height 33
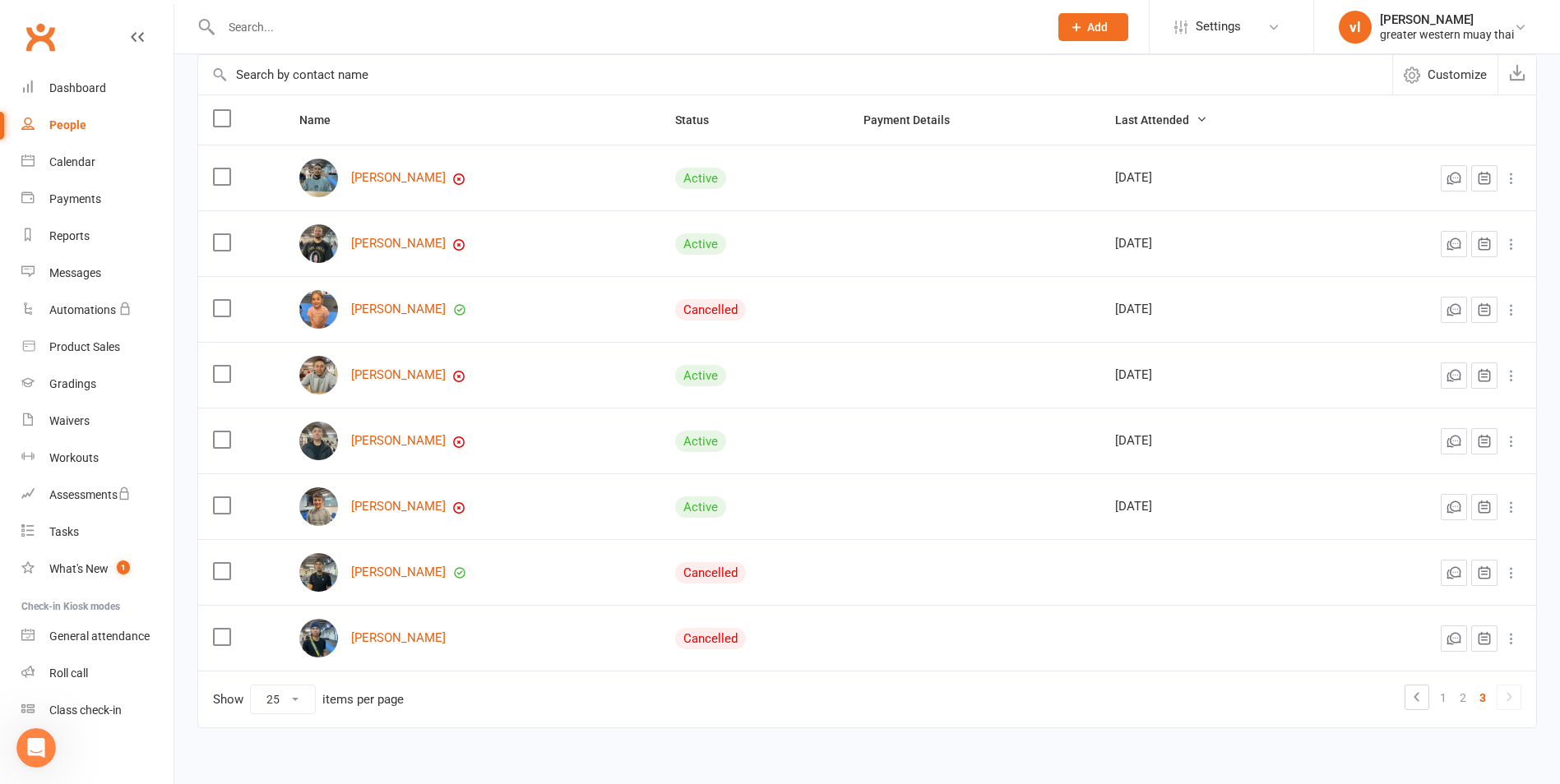
click at [1518, 377] on icon at bounding box center [1511, 375] width 16 height 16
click at [1417, 406] on link "Convert to NAC" at bounding box center [1427, 408] width 163 height 33
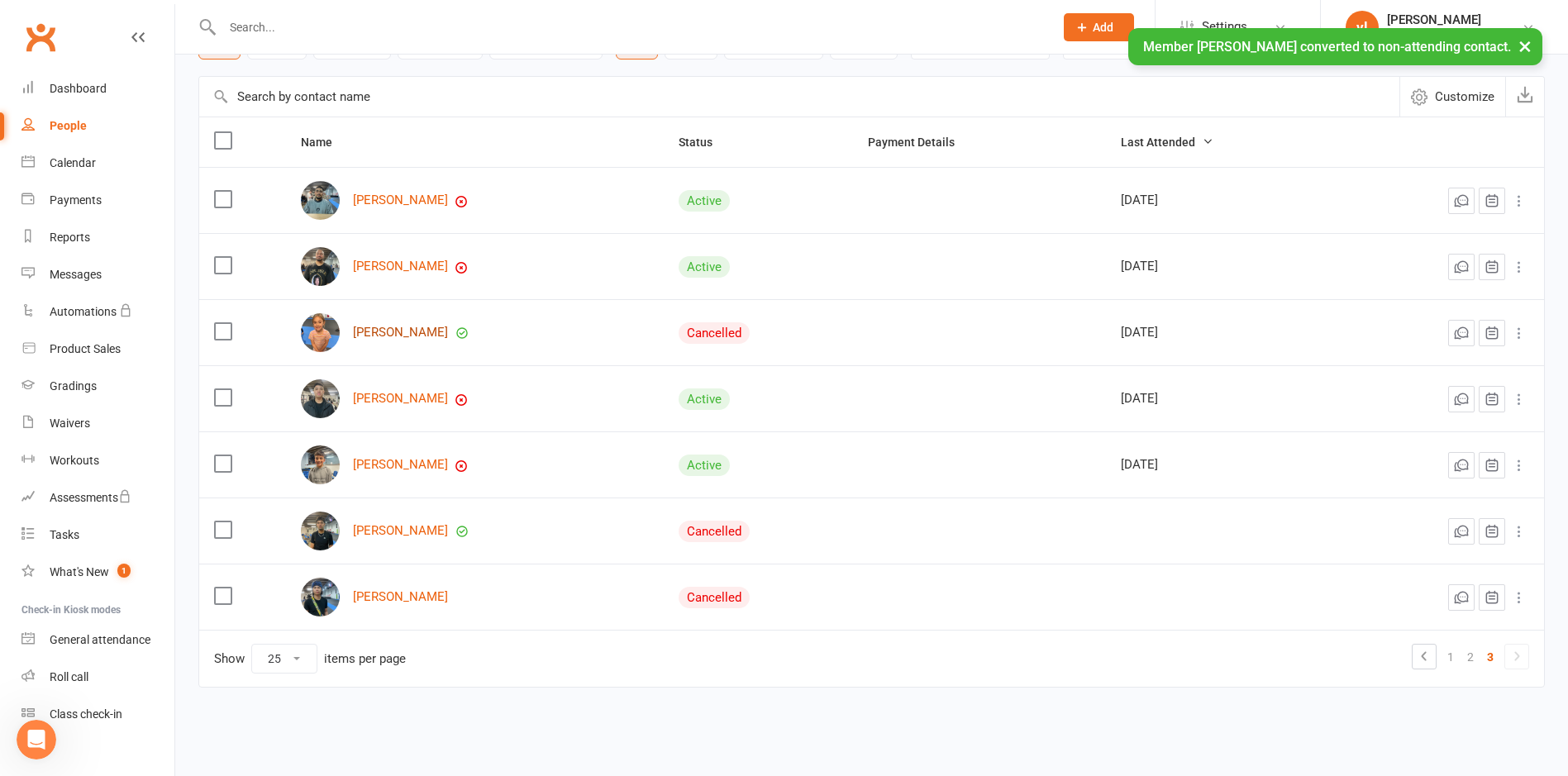
scroll to position [111, 0]
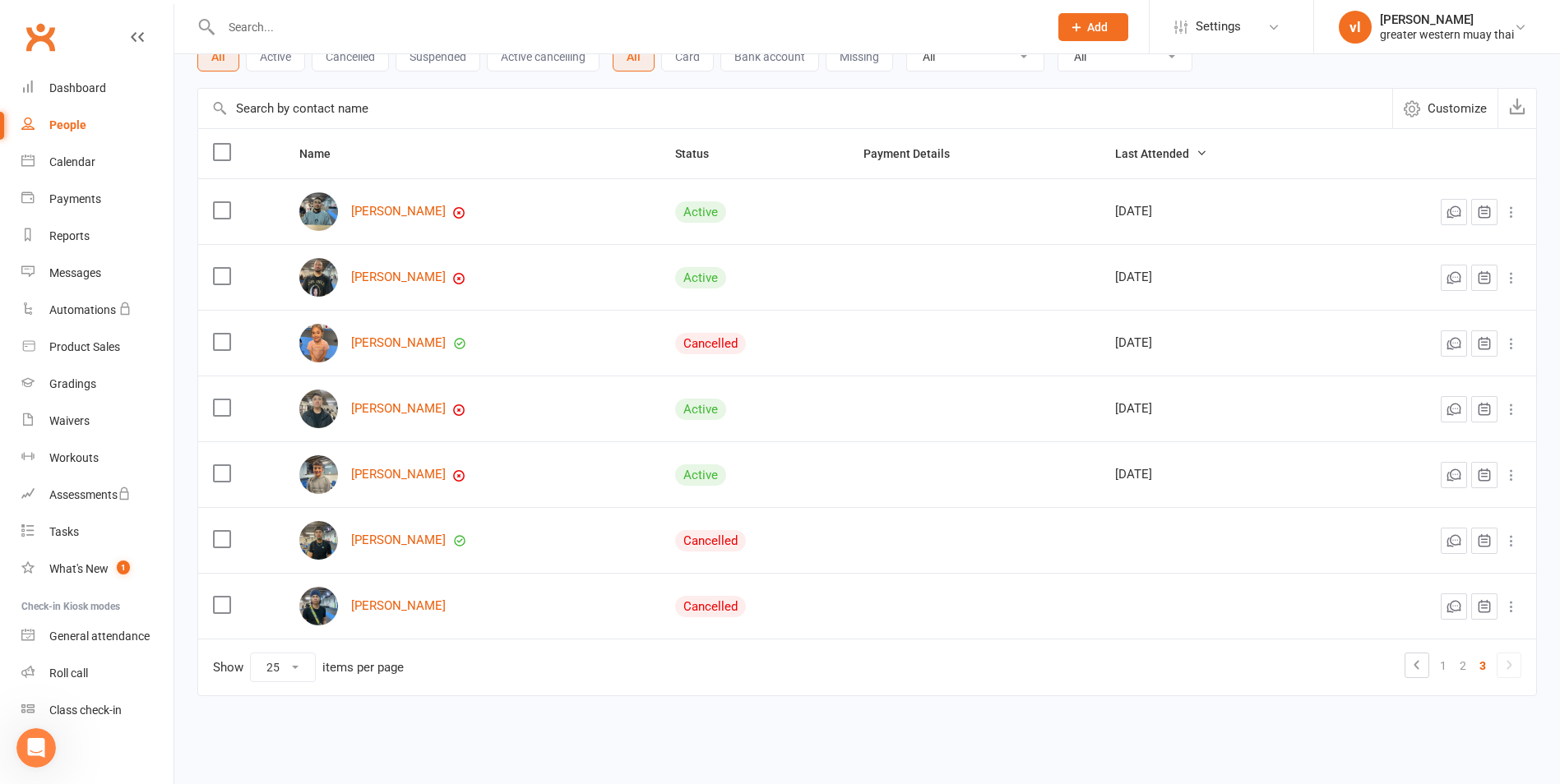
click at [1517, 478] on icon at bounding box center [1511, 474] width 16 height 16
click at [1452, 511] on link "Convert to NAC" at bounding box center [1427, 507] width 163 height 33
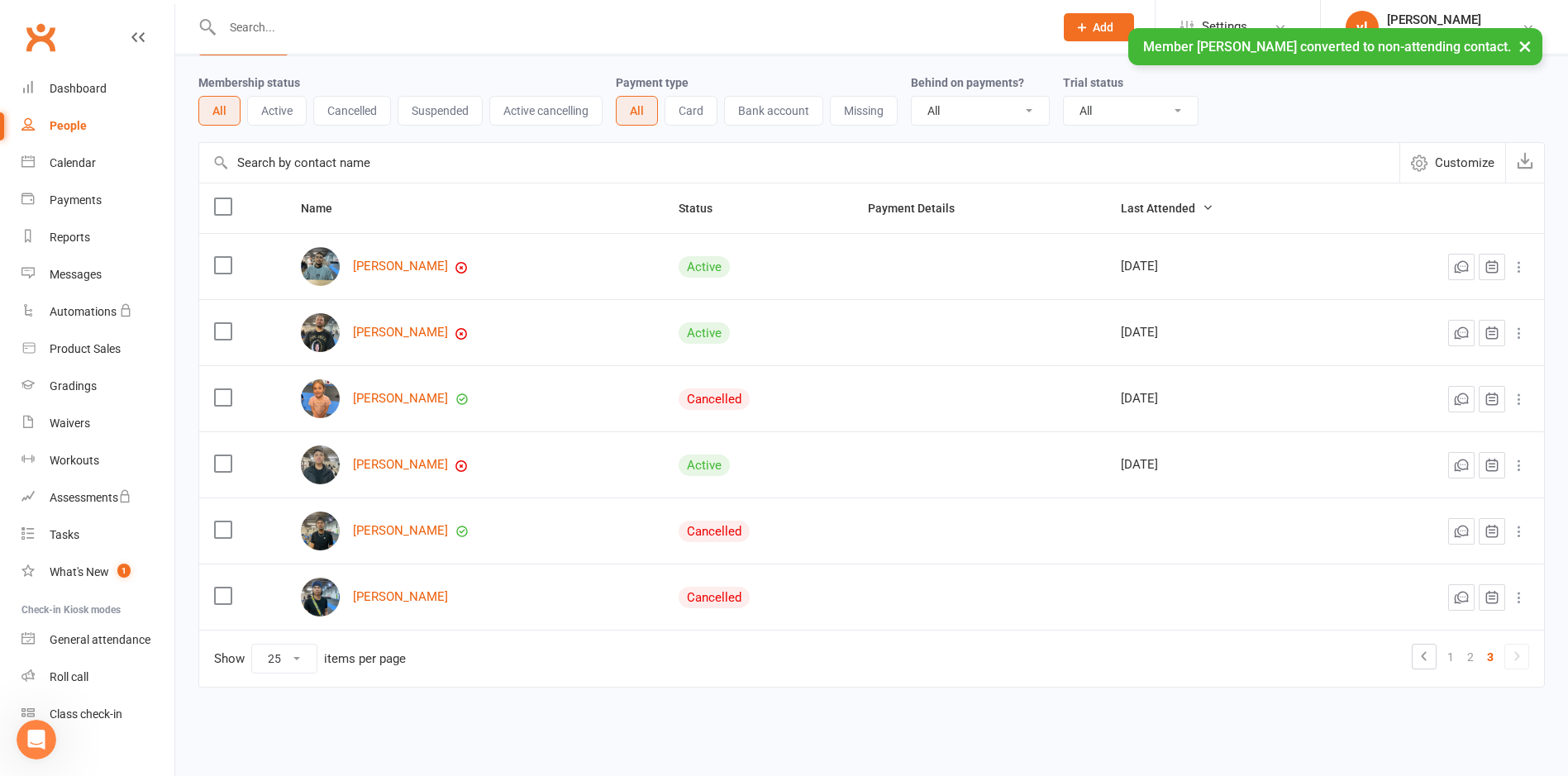
scroll to position [44, 0]
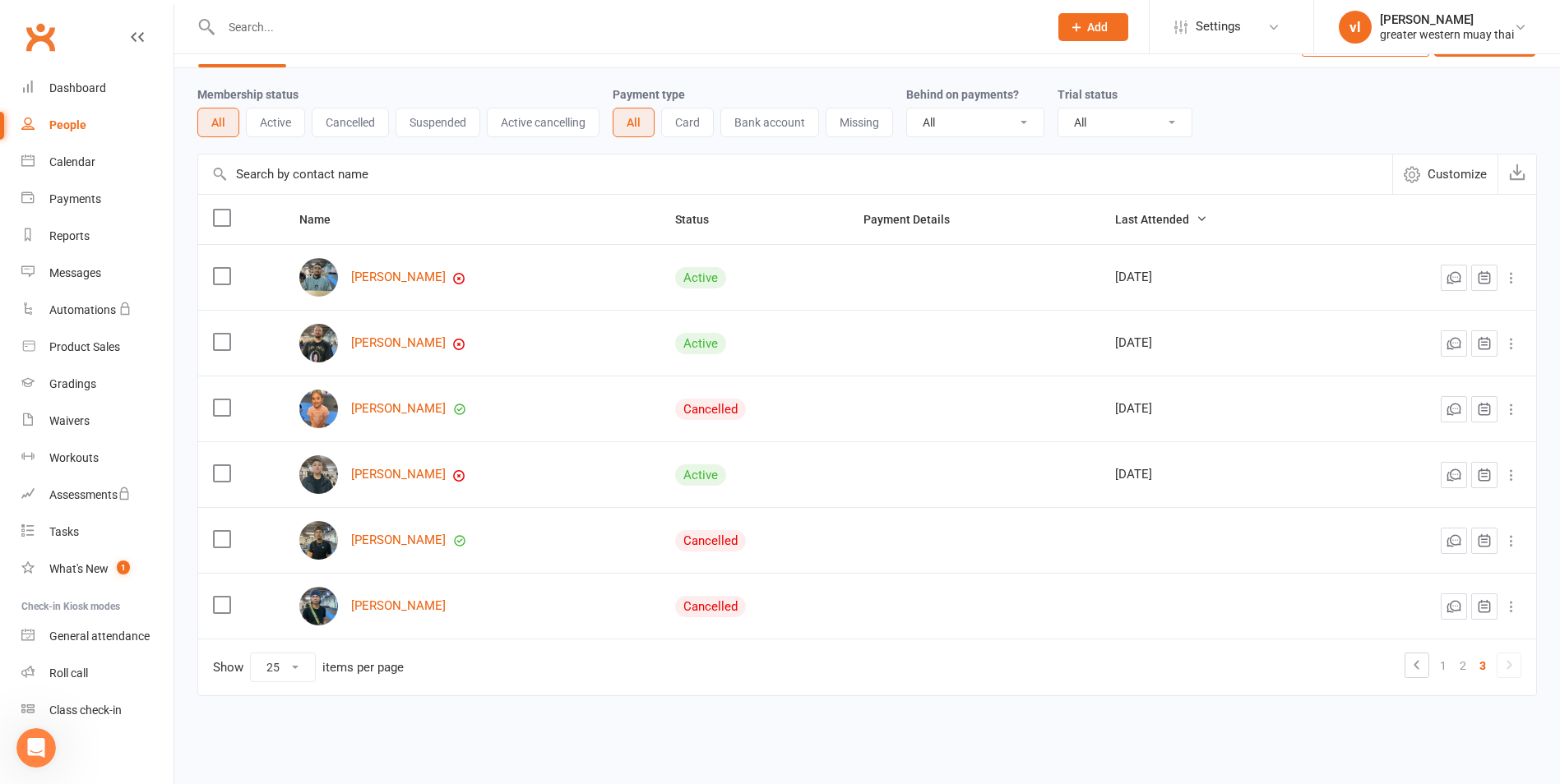
click at [1511, 275] on icon at bounding box center [1511, 277] width 16 height 16
click at [1453, 305] on link "Convert to NAC" at bounding box center [1427, 311] width 163 height 33
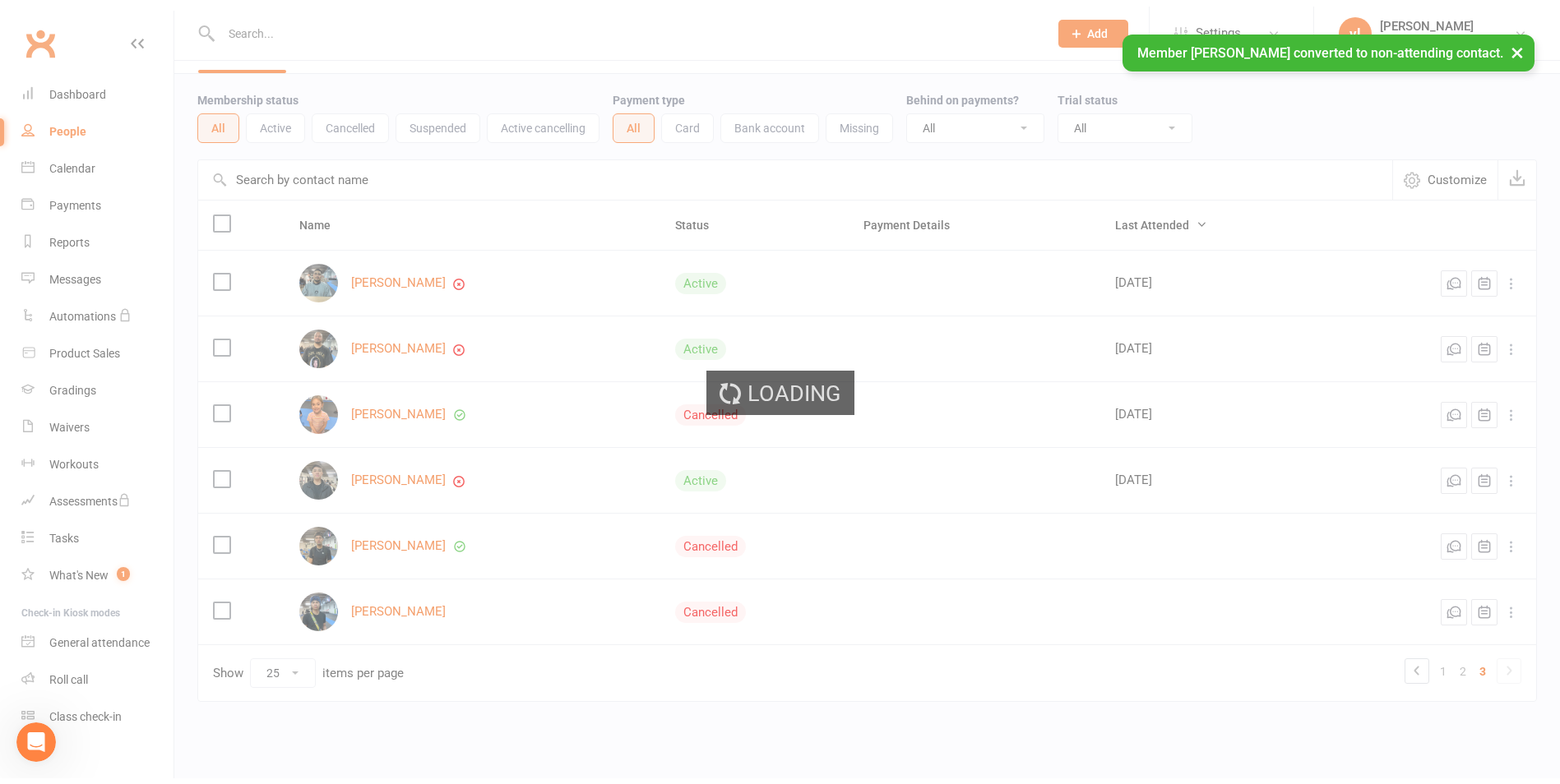
scroll to position [0, 0]
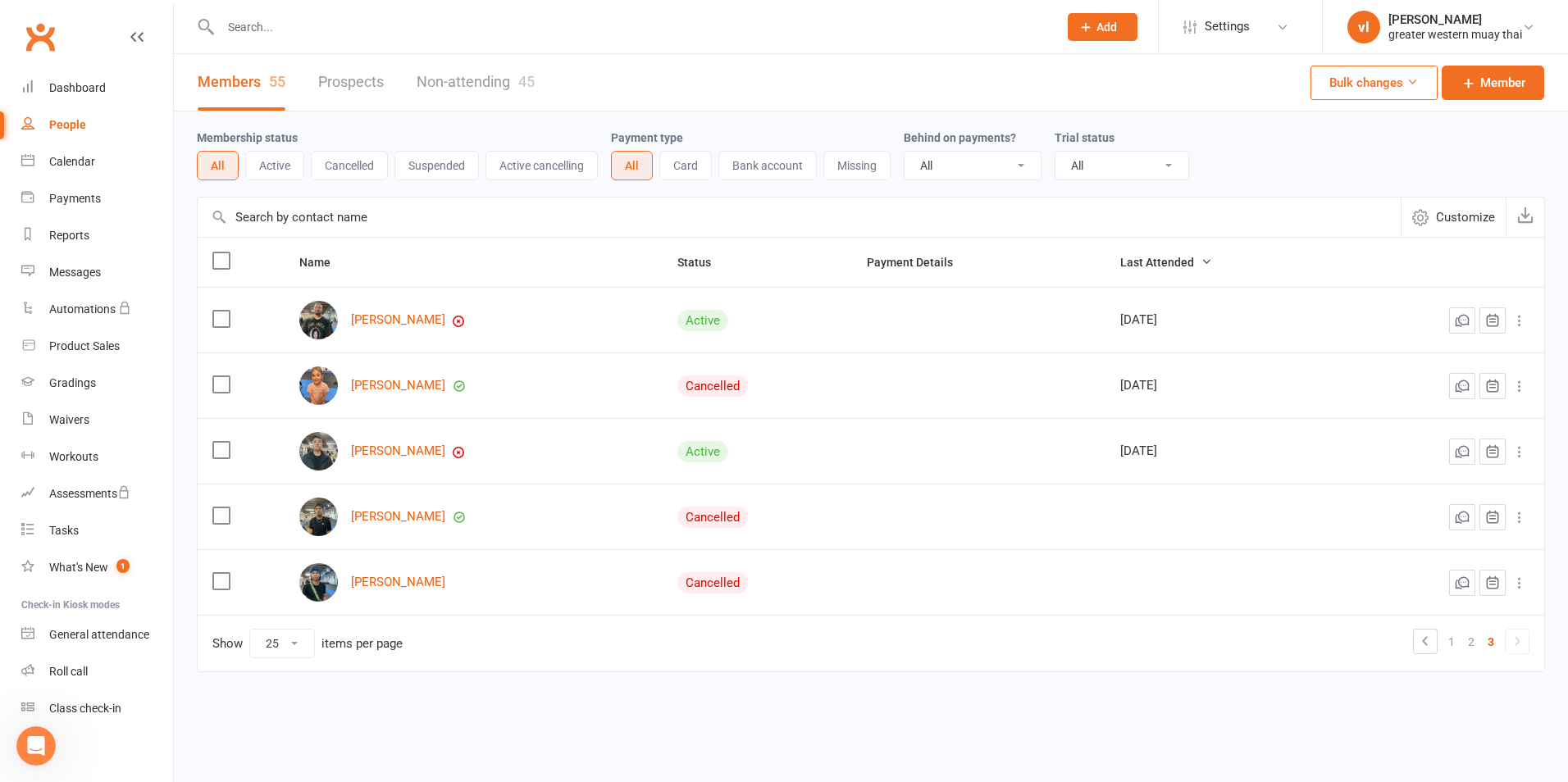
click at [303, 521] on img at bounding box center [319, 517] width 39 height 39
click at [324, 528] on img at bounding box center [319, 517] width 39 height 39
click at [365, 515] on link "Ryan Thor" at bounding box center [398, 517] width 94 height 14
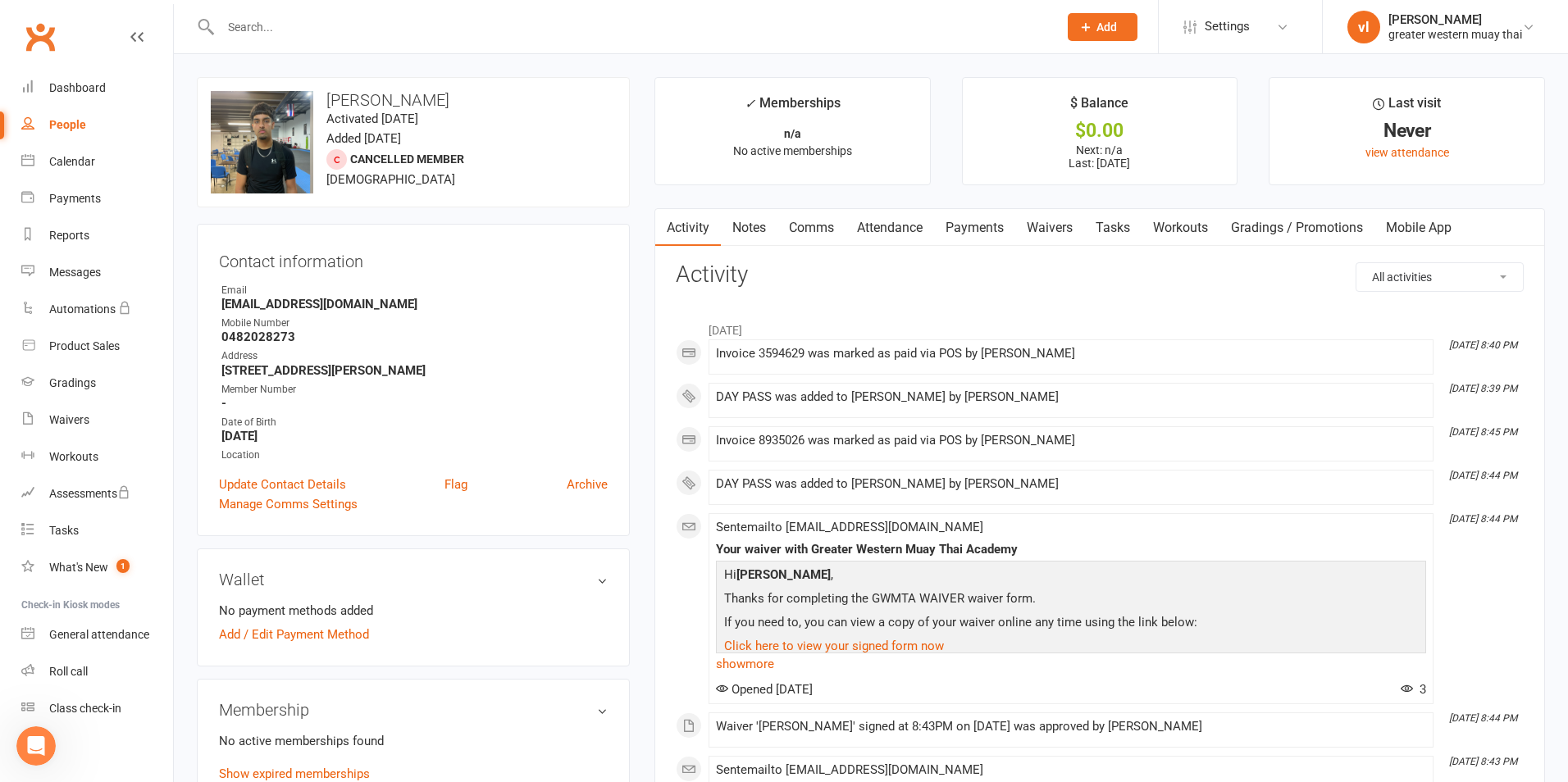
select select "25"
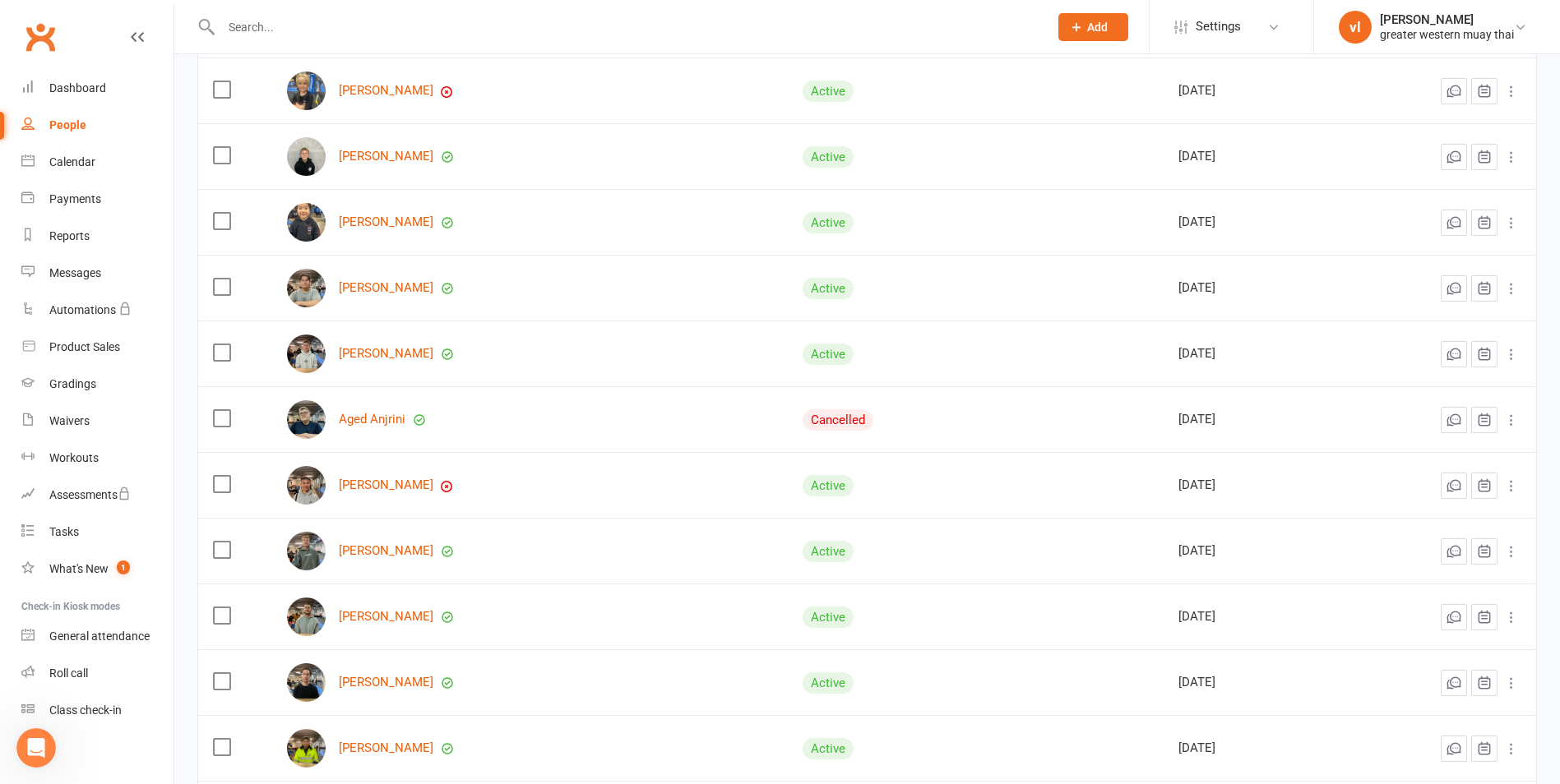
scroll to position [1294, 0]
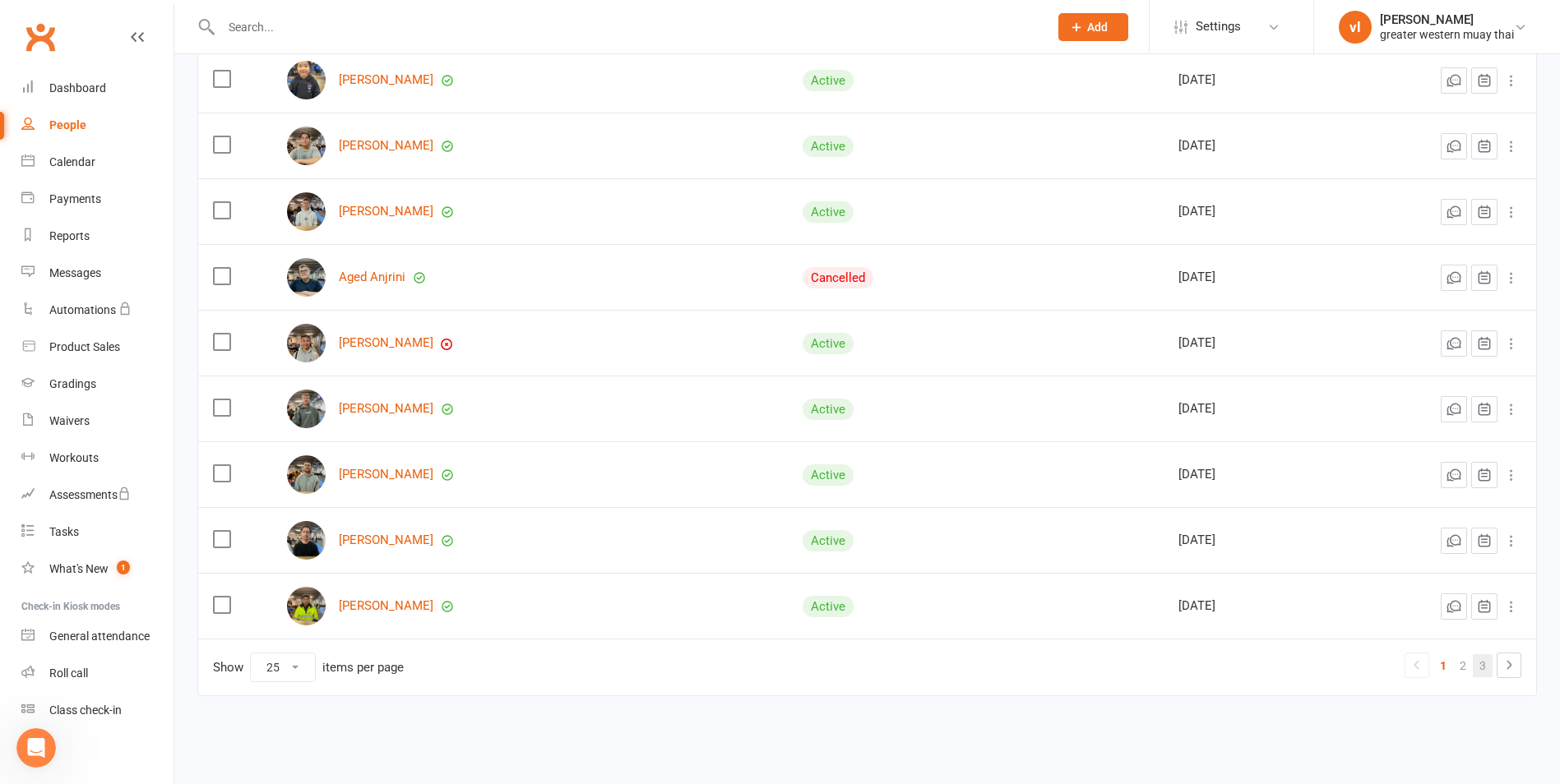
click at [1484, 662] on link "3" at bounding box center [1482, 665] width 20 height 23
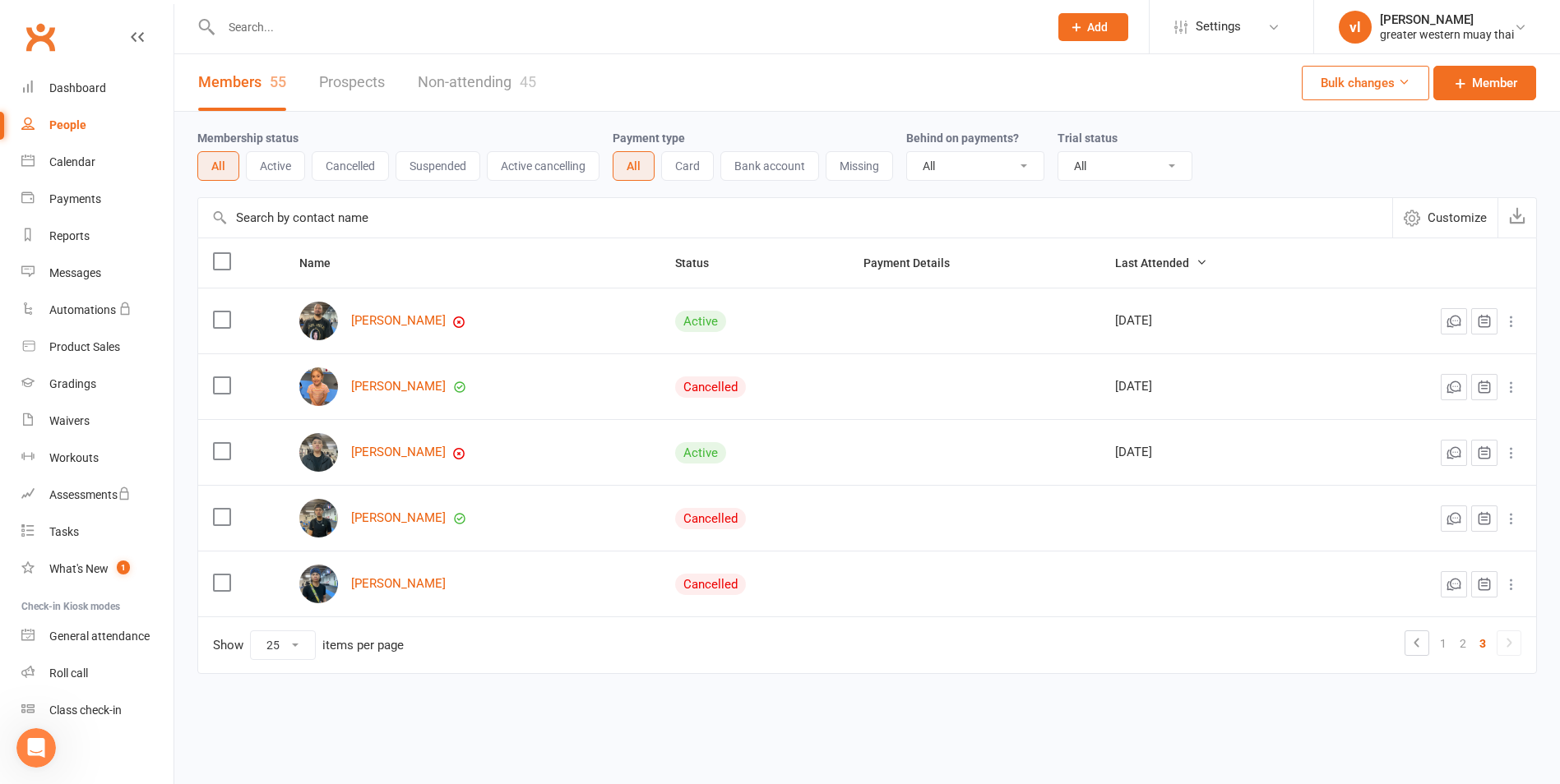
scroll to position [0, 0]
click at [1525, 519] on icon at bounding box center [1524, 518] width 16 height 16
click at [1454, 547] on link "Convert to NAC" at bounding box center [1451, 552] width 163 height 33
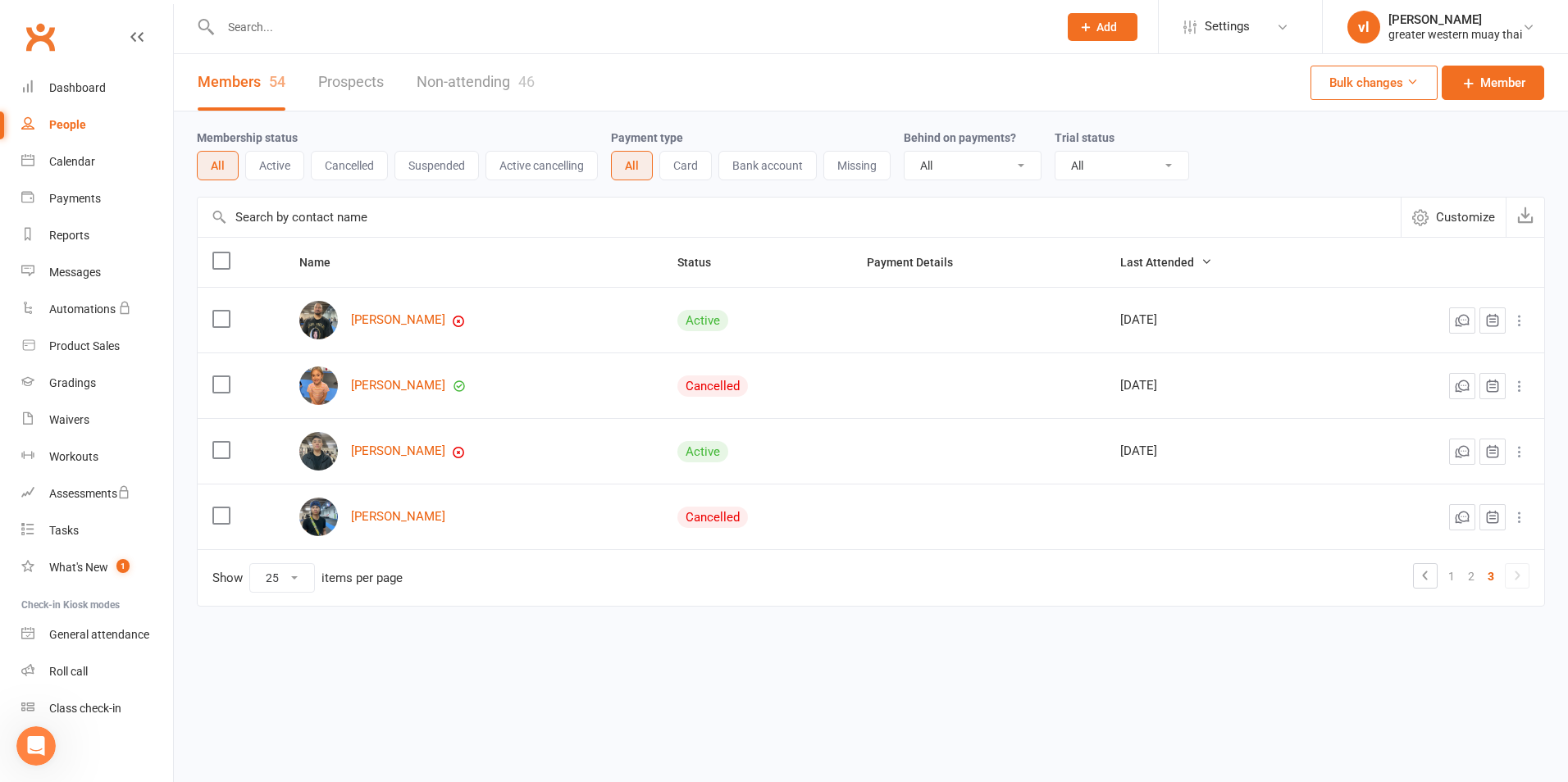
click at [1518, 454] on icon at bounding box center [1519, 451] width 16 height 16
click at [1444, 490] on link "Convert to NAC" at bounding box center [1447, 484] width 162 height 33
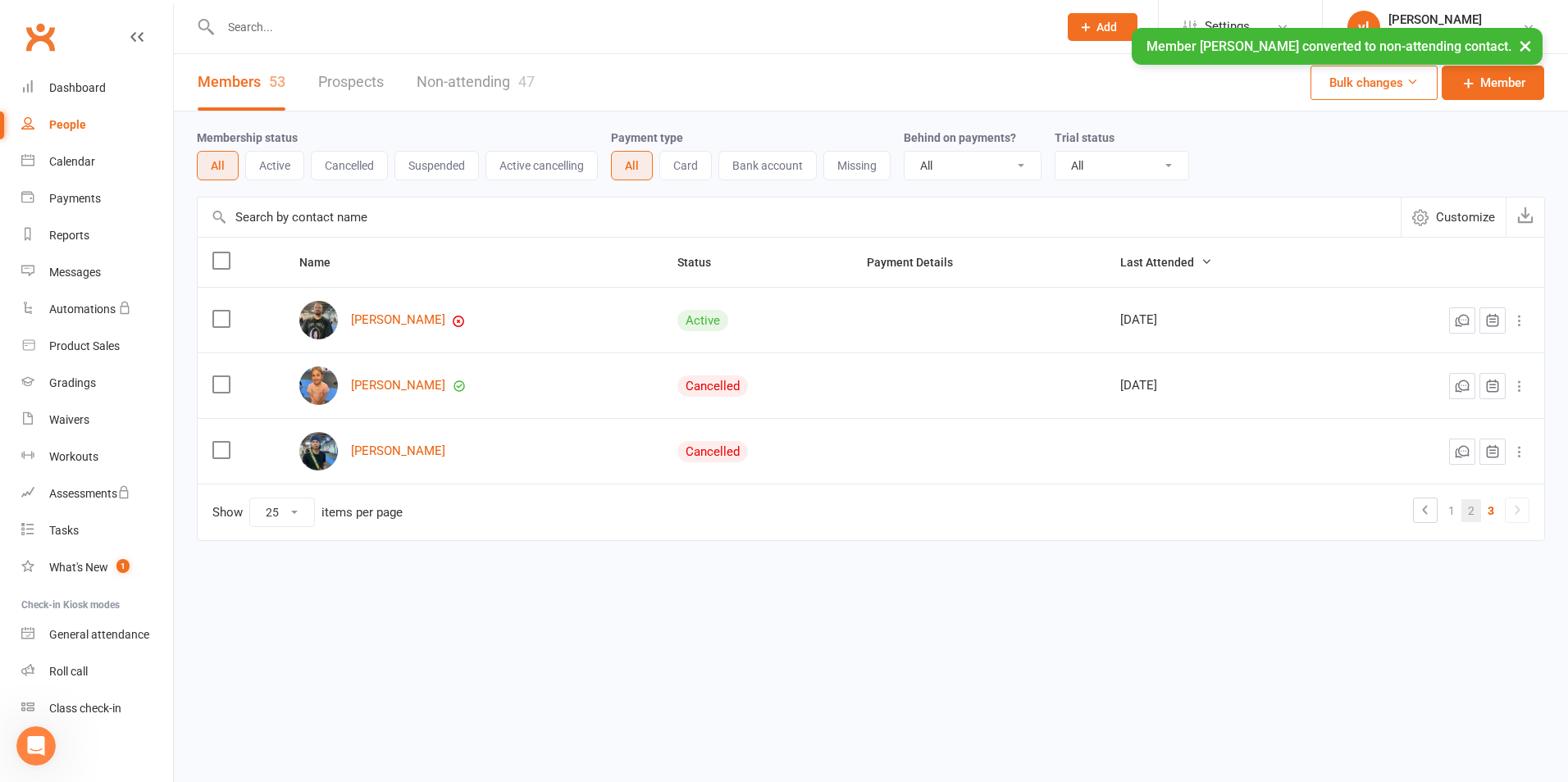
click at [1469, 507] on link "2" at bounding box center [1471, 510] width 19 height 23
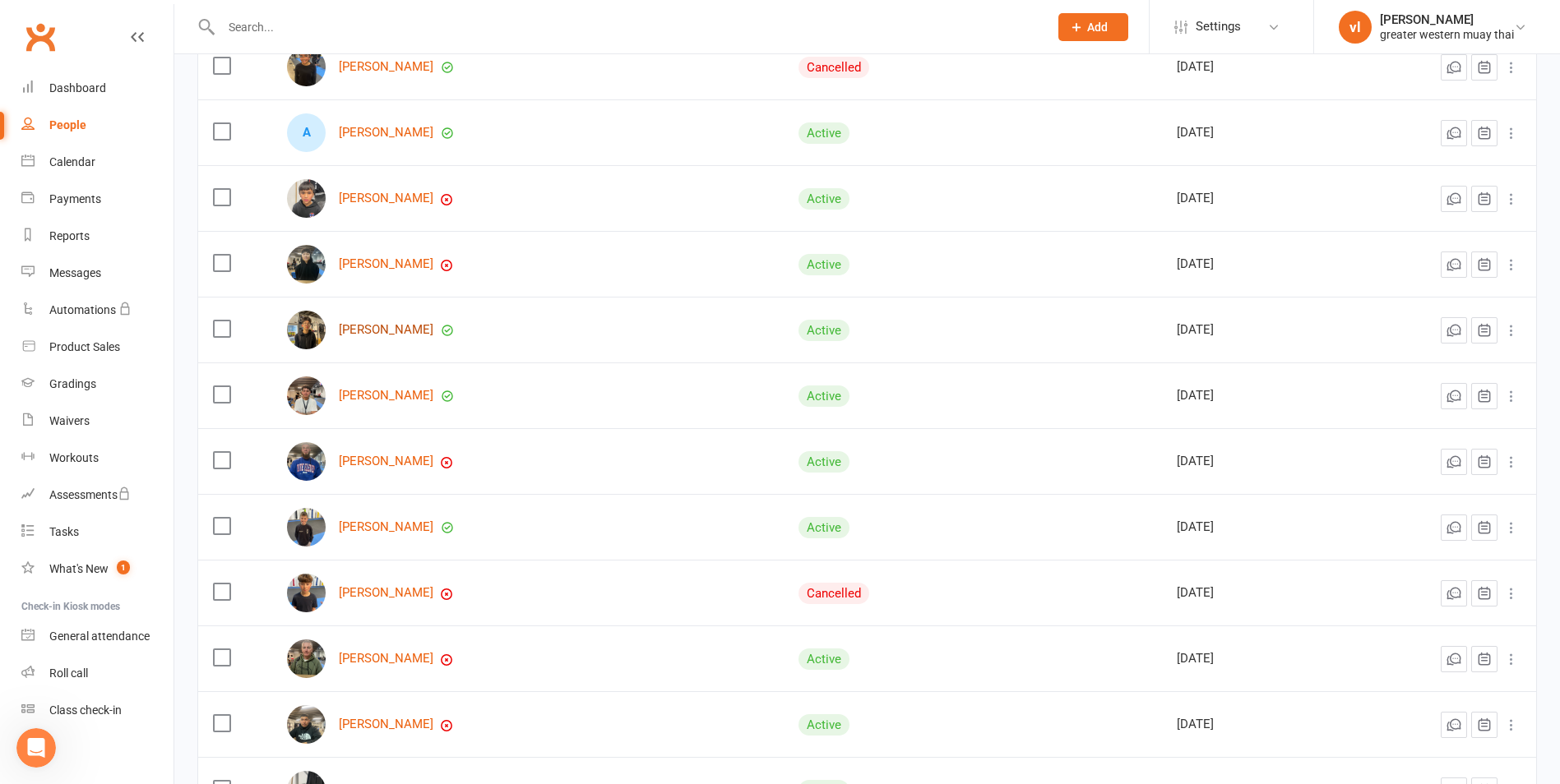
scroll to position [411, 0]
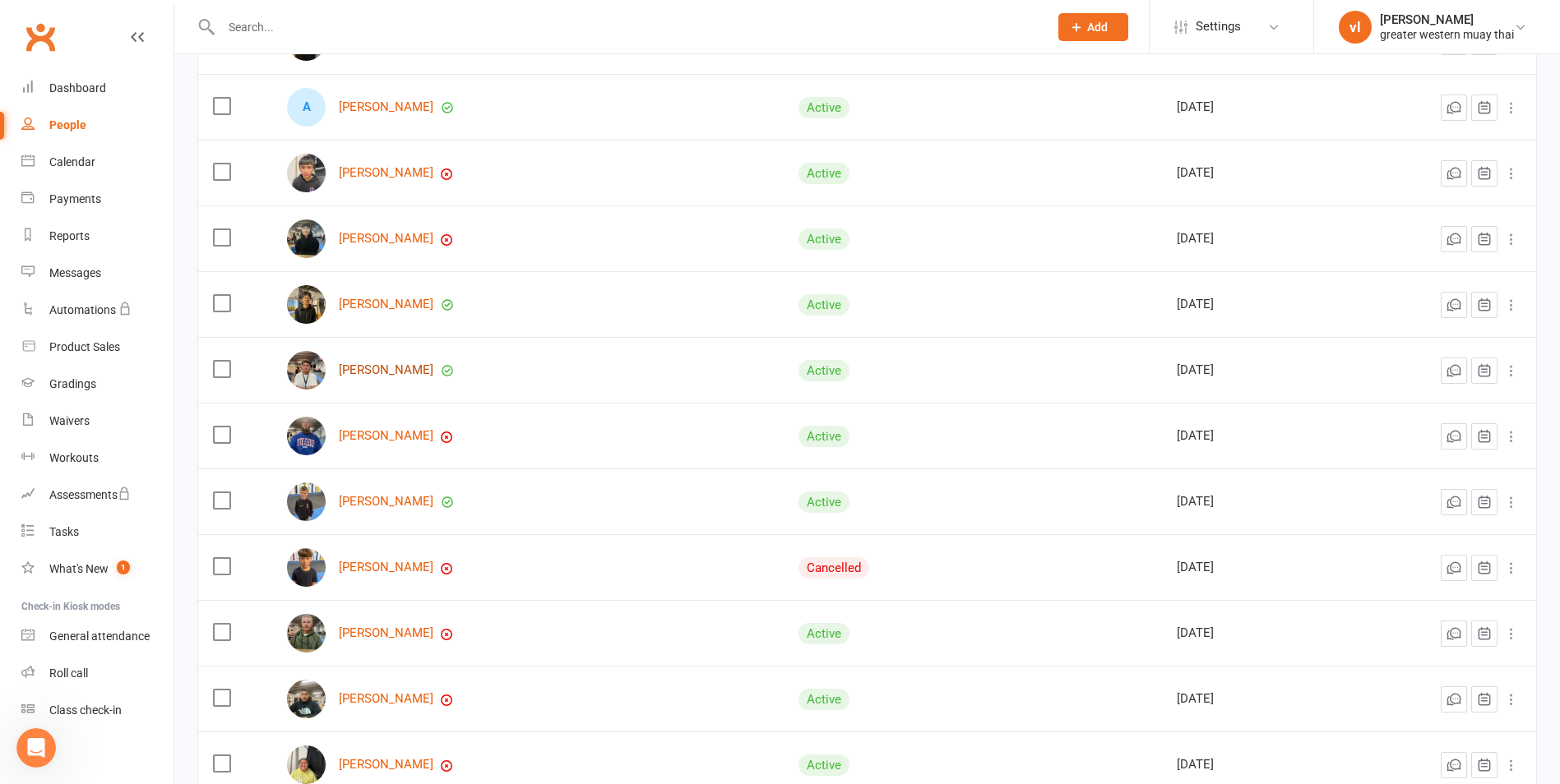
click at [380, 375] on link "John Huynh" at bounding box center [385, 370] width 94 height 14
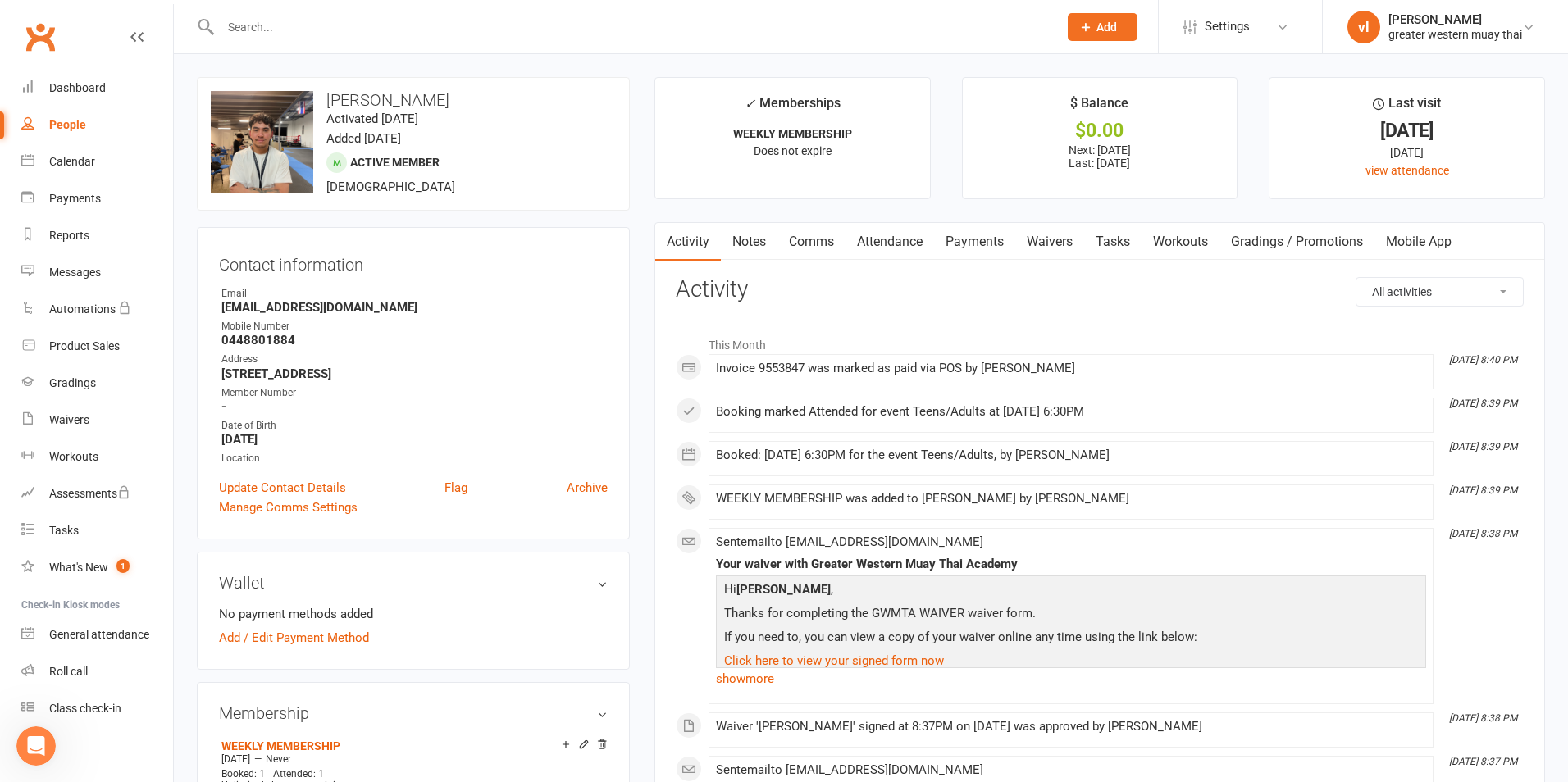
select select "25"
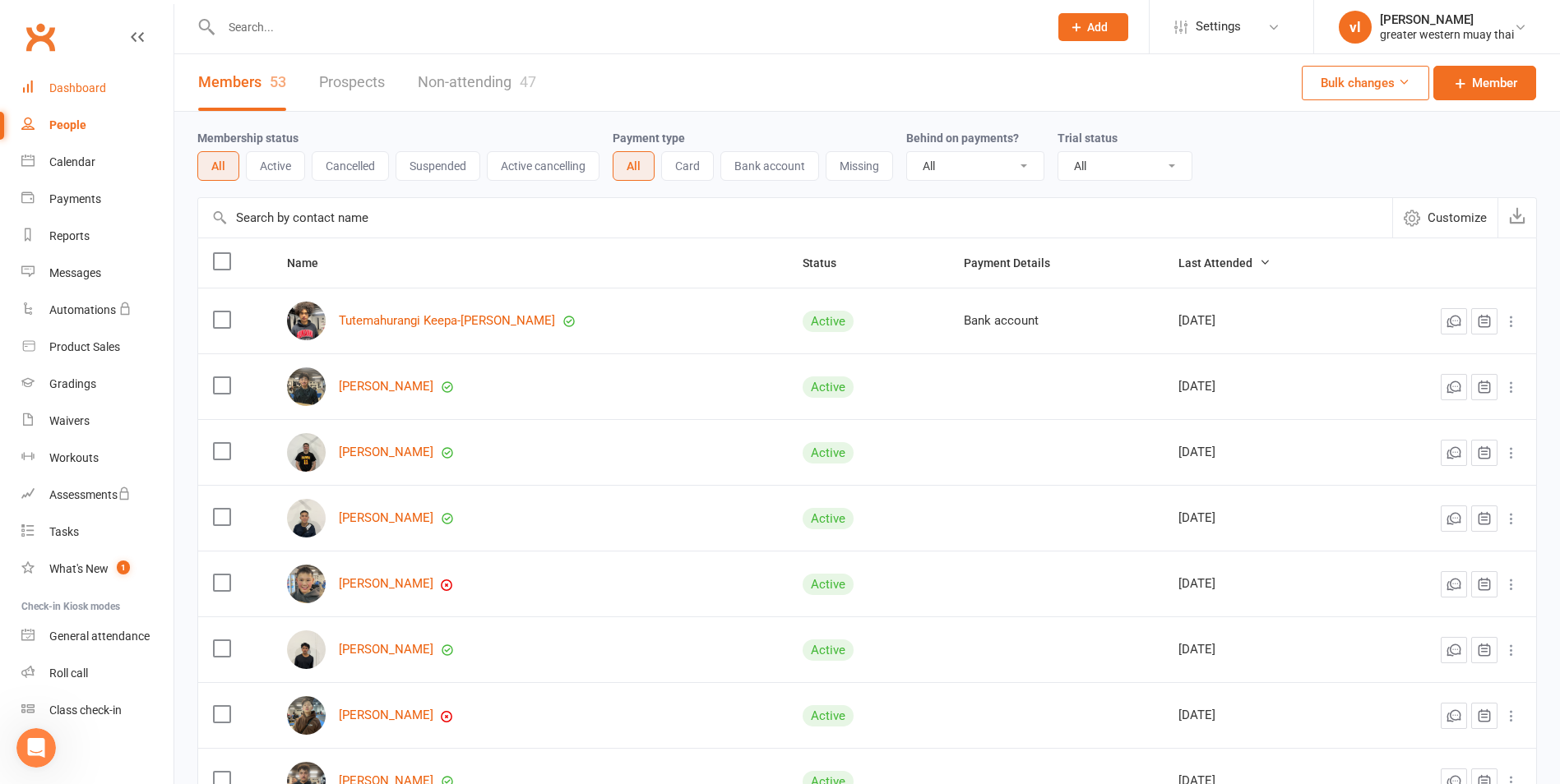
click at [91, 92] on div "Dashboard" at bounding box center [77, 88] width 57 height 14
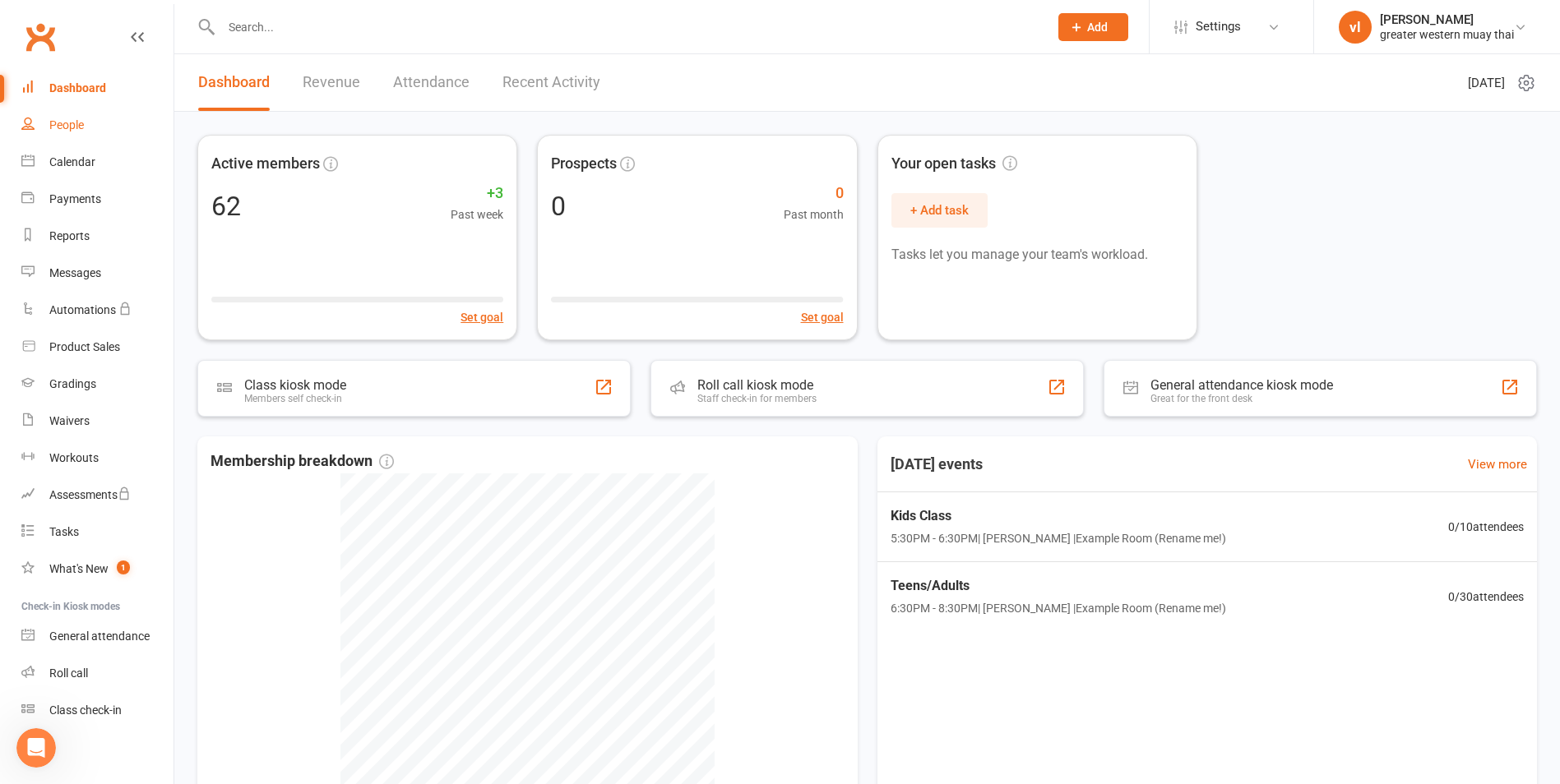
click at [53, 128] on div "People" at bounding box center [66, 126] width 35 height 14
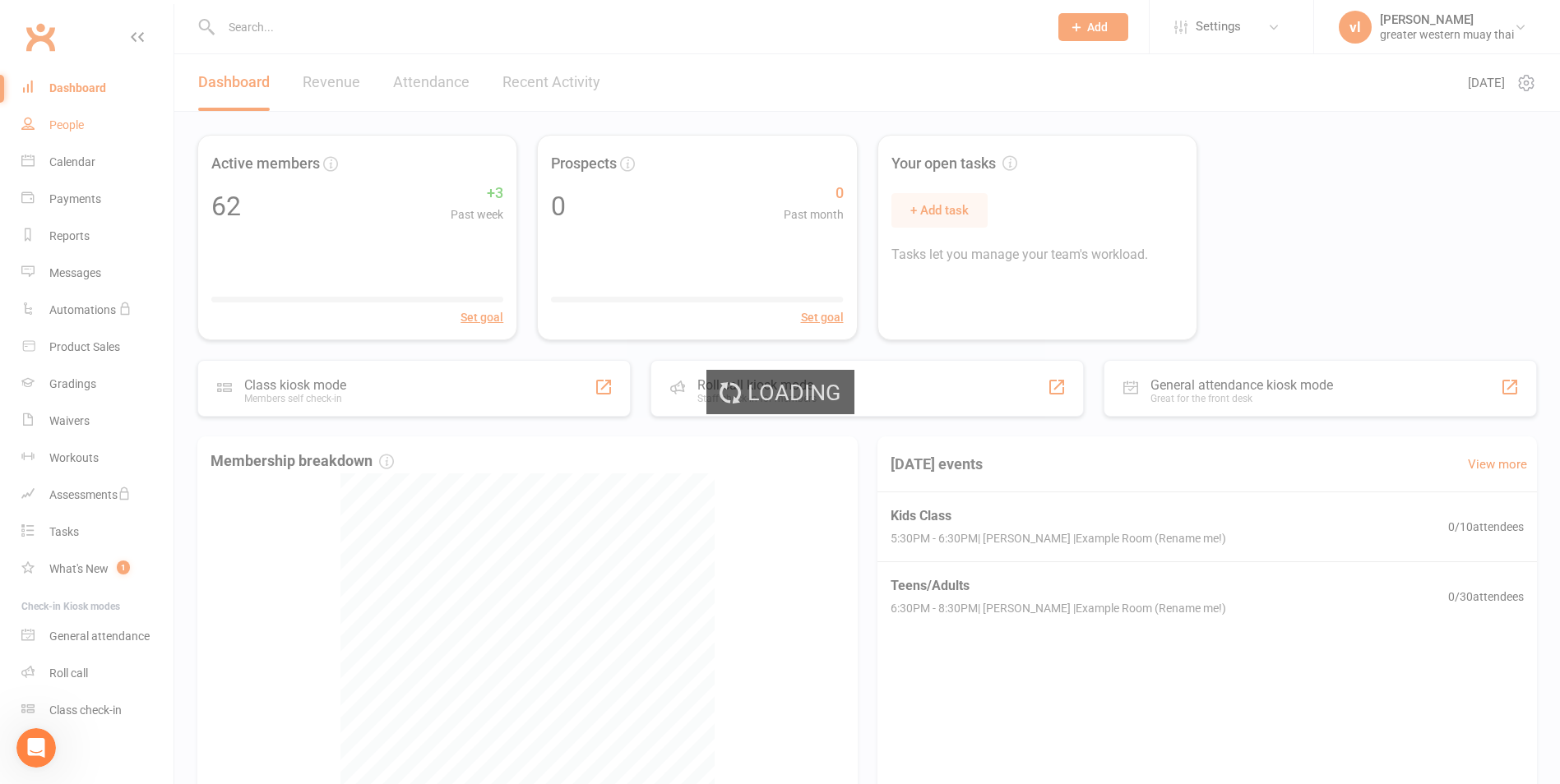
select select "25"
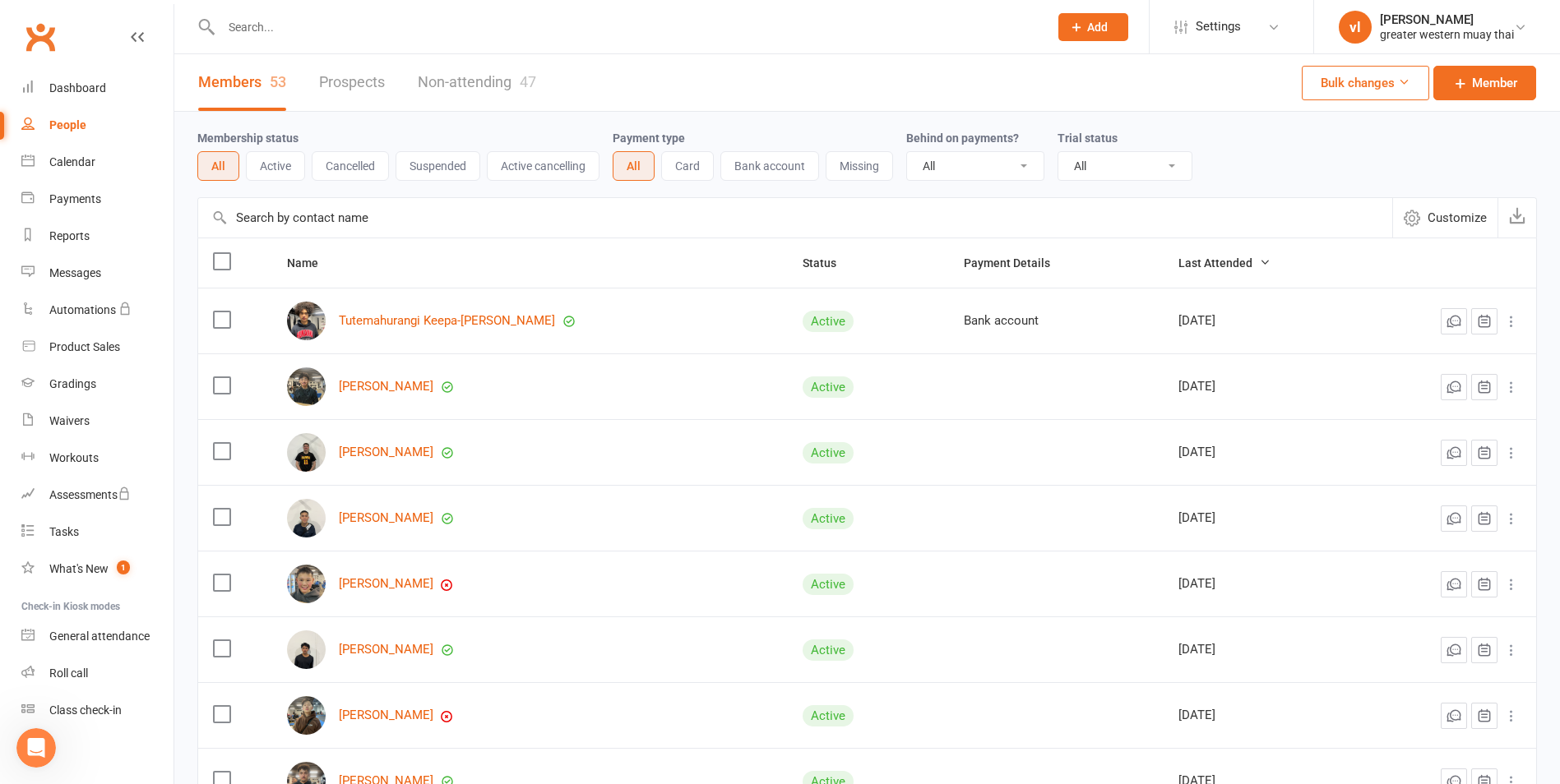
click at [489, 77] on link "Non-attending 47" at bounding box center [477, 82] width 119 height 57
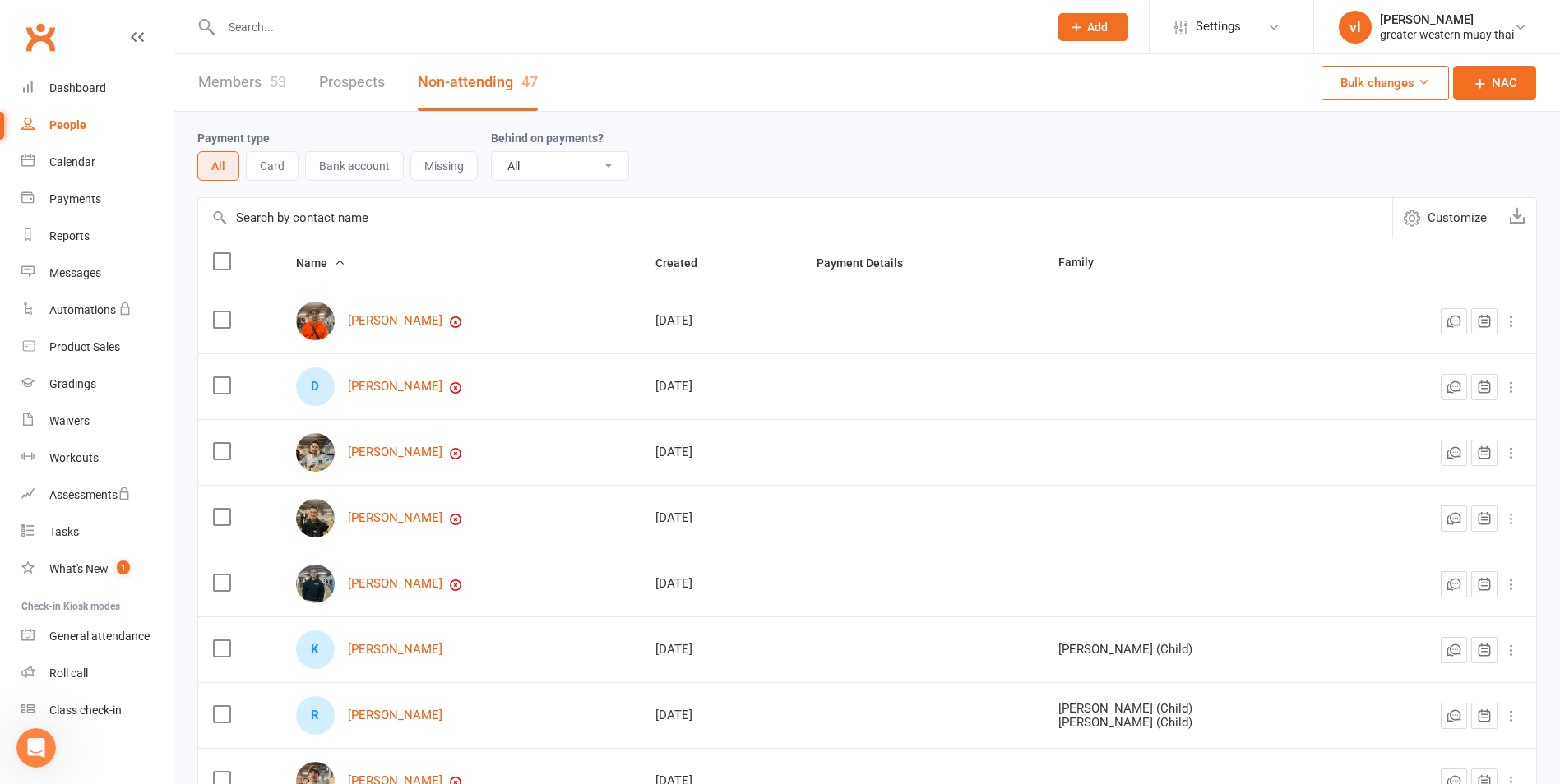
click at [233, 80] on link "Members 53" at bounding box center [243, 82] width 88 height 57
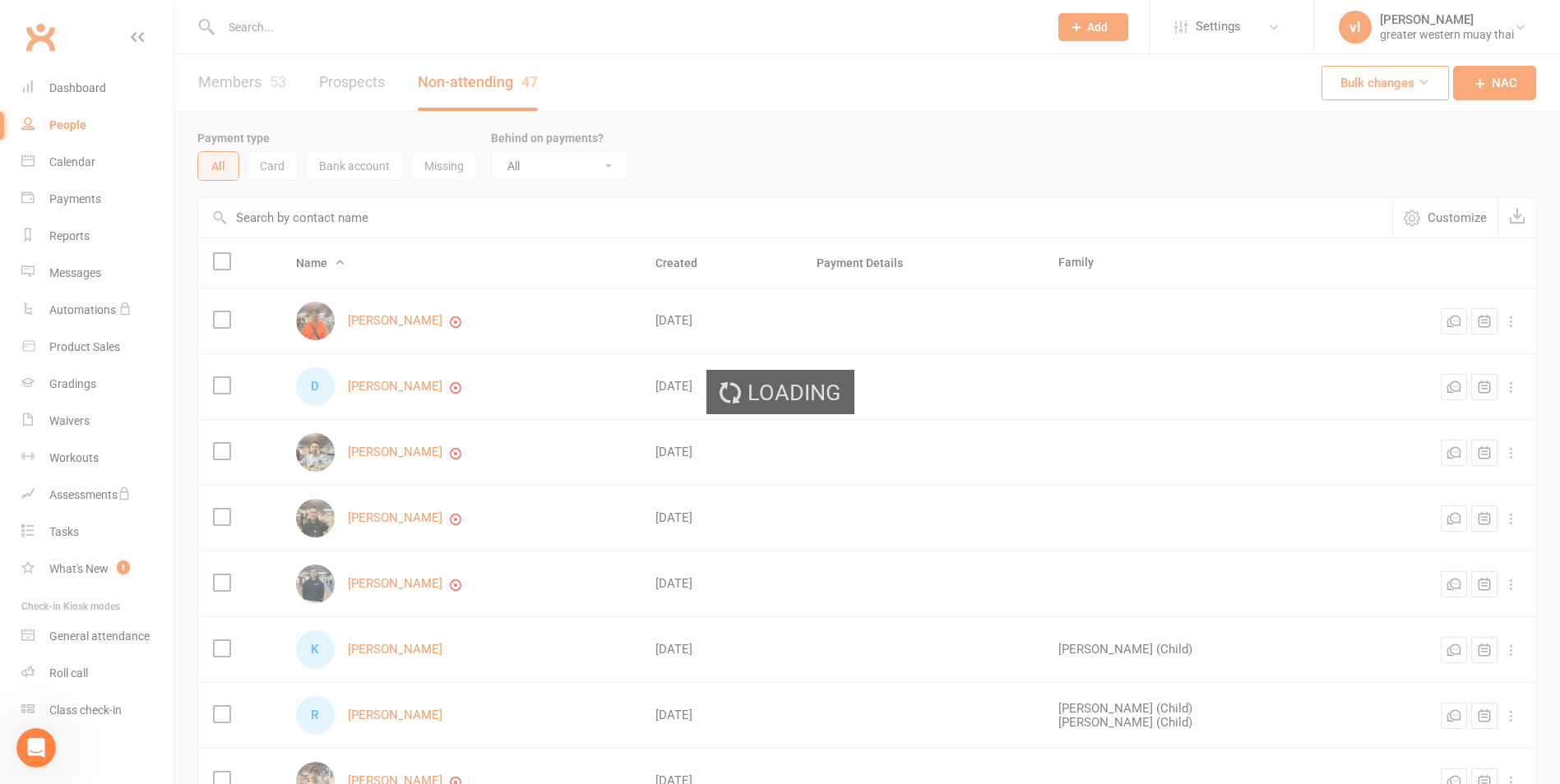
select select "25"
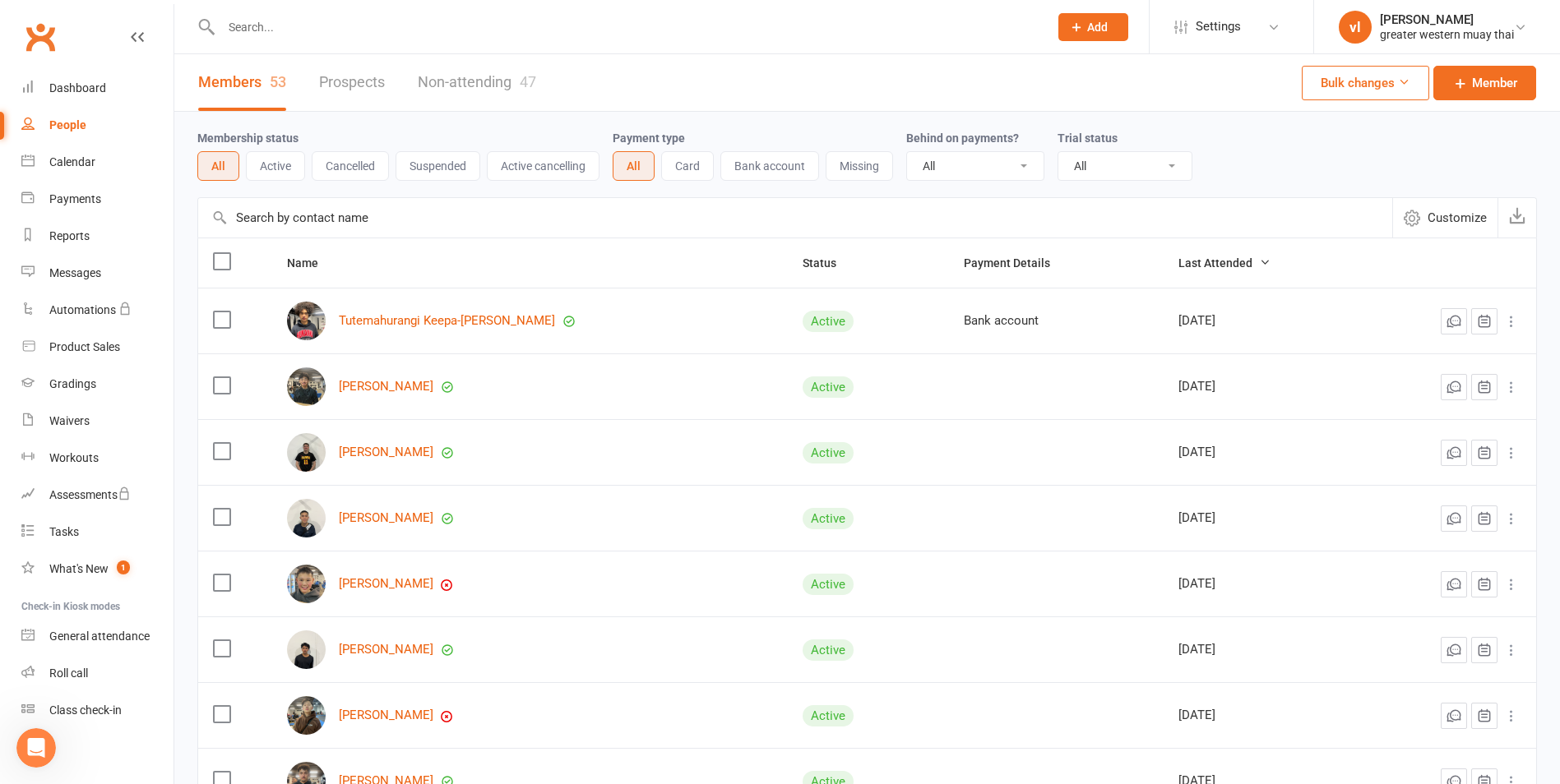
click at [961, 161] on select "All No Yes" at bounding box center [975, 165] width 137 height 28
select select "true"
click at [909, 153] on select "All No Yes" at bounding box center [975, 165] width 137 height 28
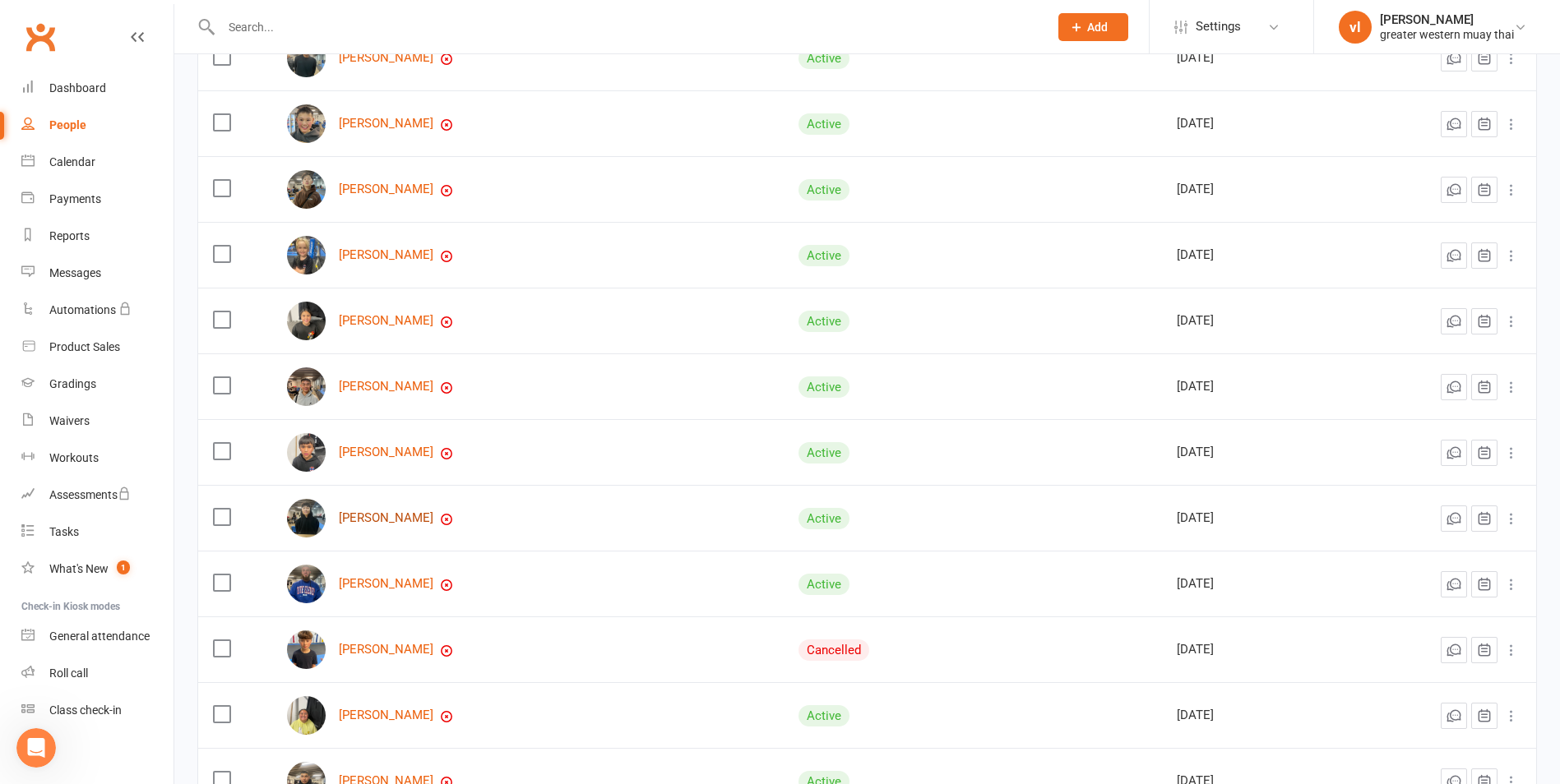
scroll to position [247, 0]
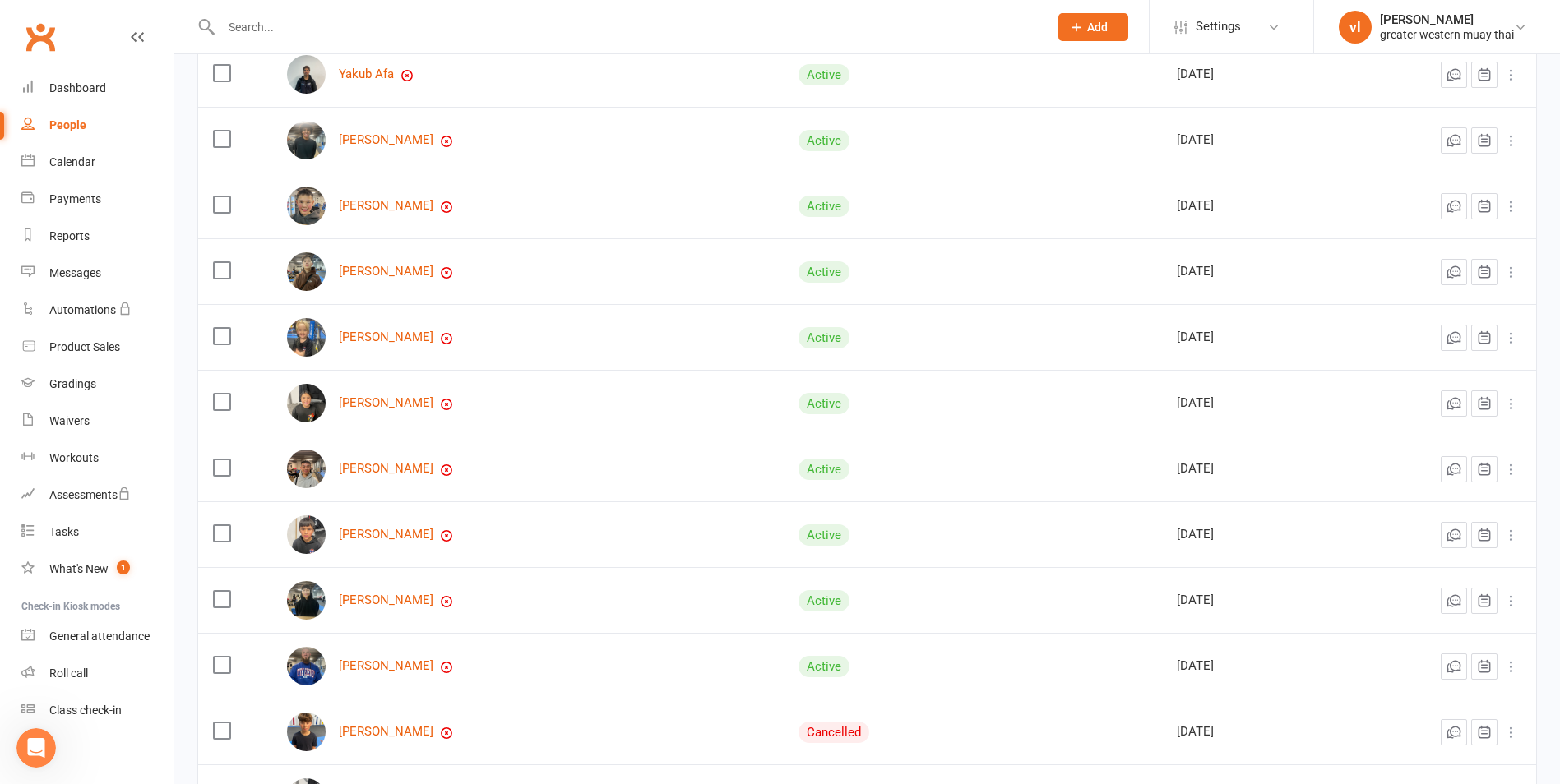
click at [1504, 333] on icon at bounding box center [1511, 338] width 16 height 16
click at [50, 120] on div "People" at bounding box center [68, 126] width 37 height 14
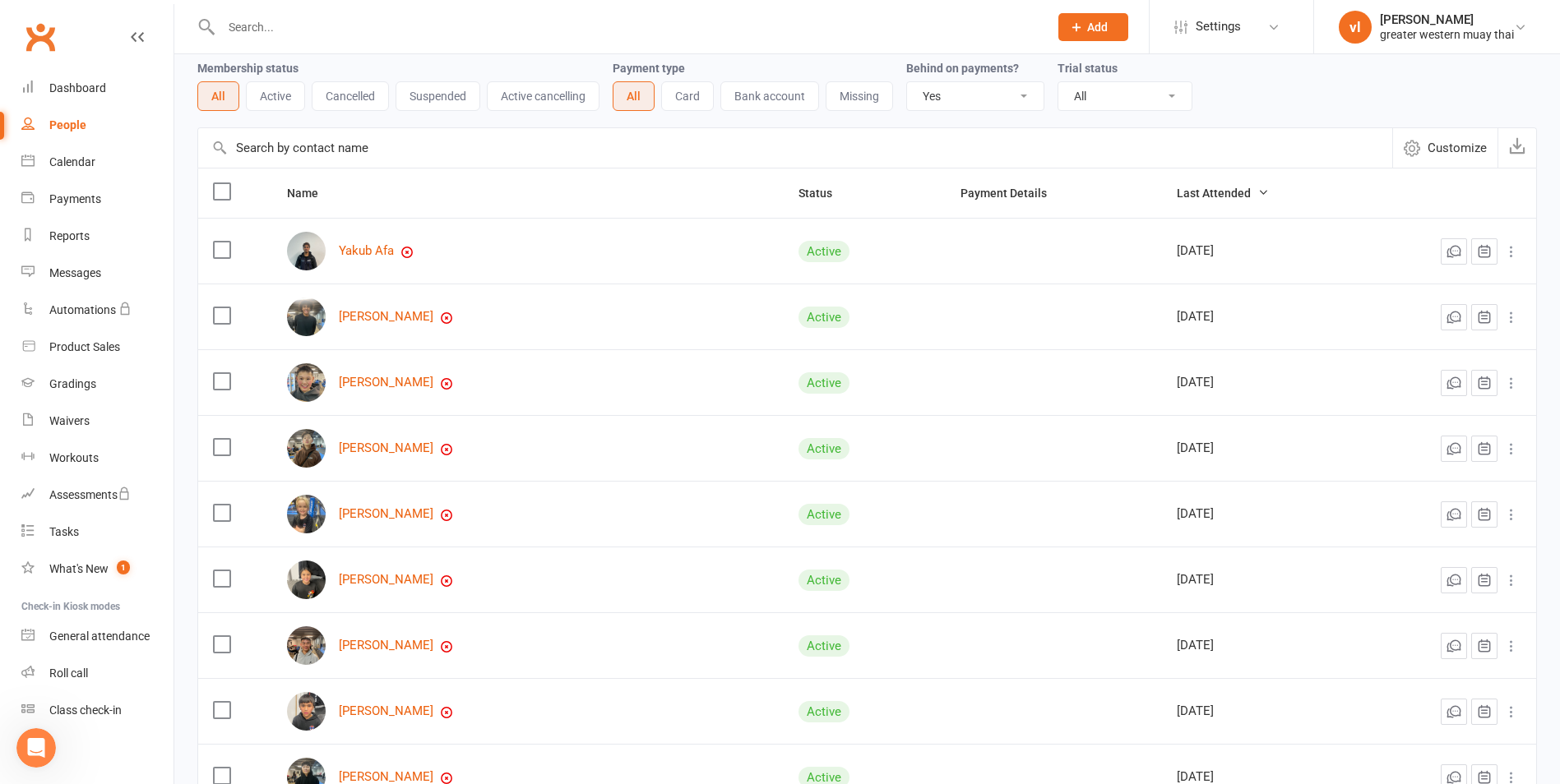
scroll to position [0, 0]
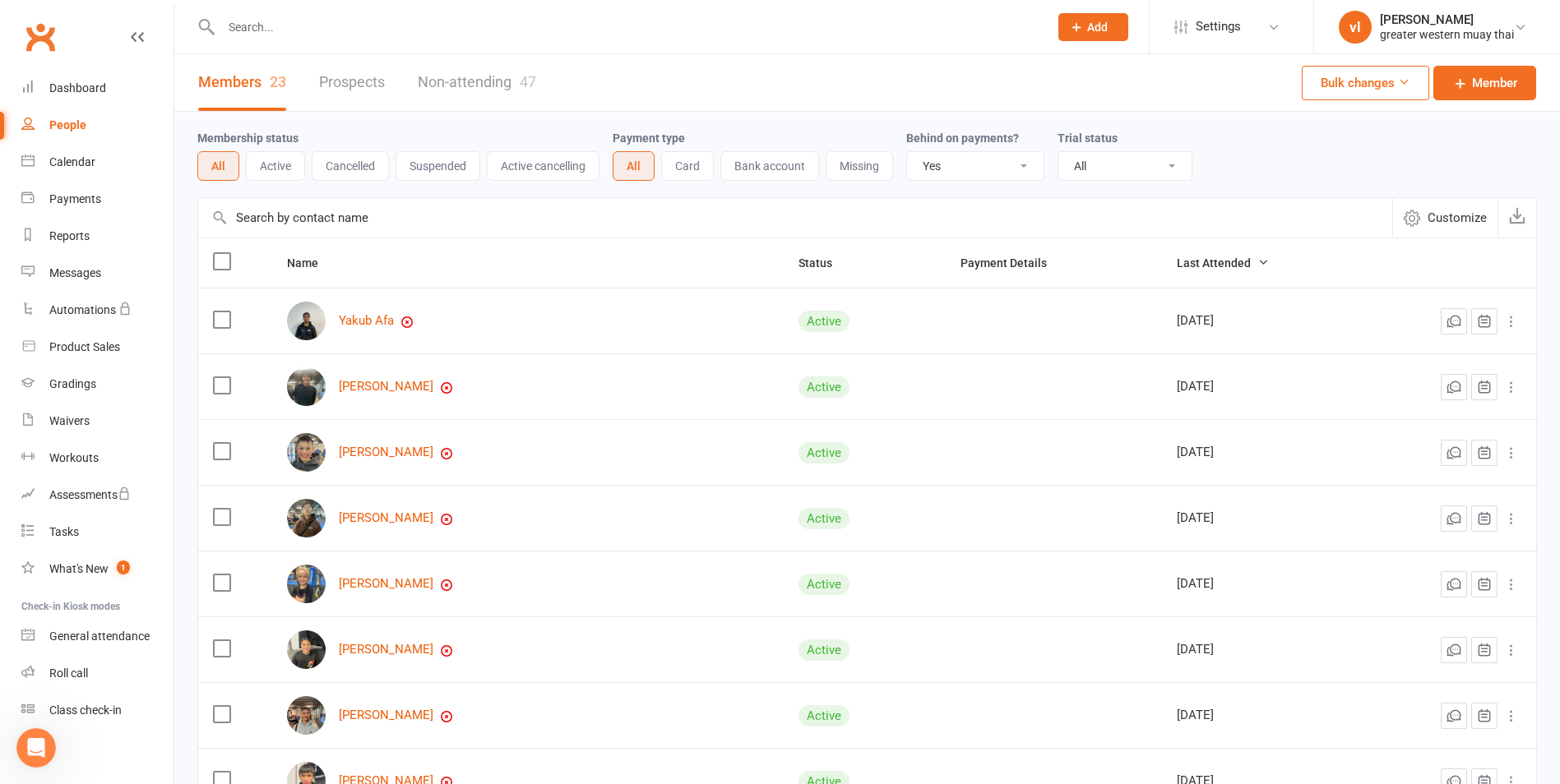
click at [1512, 590] on icon at bounding box center [1511, 584] width 16 height 16
click at [381, 584] on link "Harleigh Tognolini" at bounding box center [385, 584] width 94 height 14
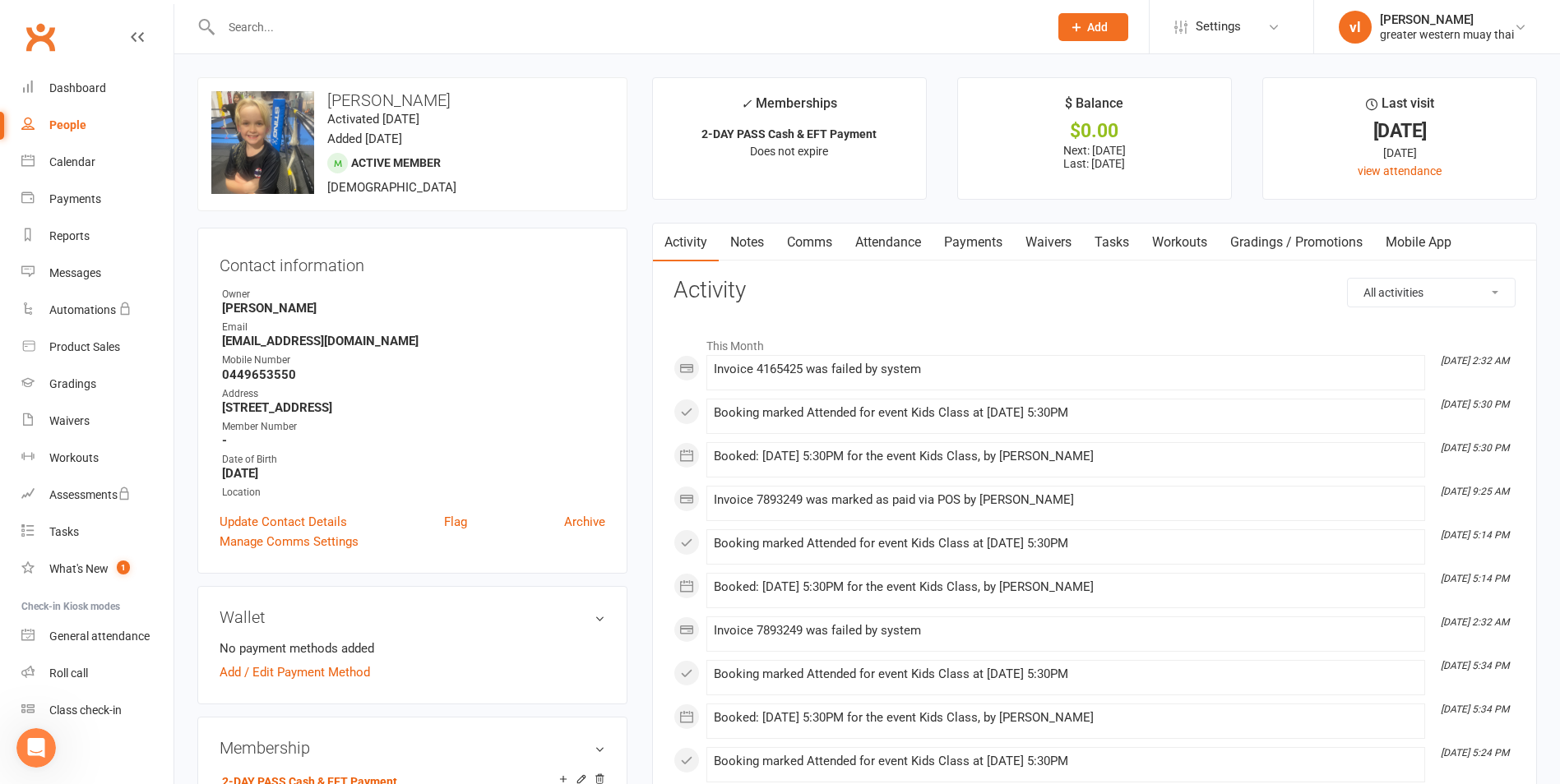
click at [966, 239] on link "Payments" at bounding box center [974, 243] width 81 height 38
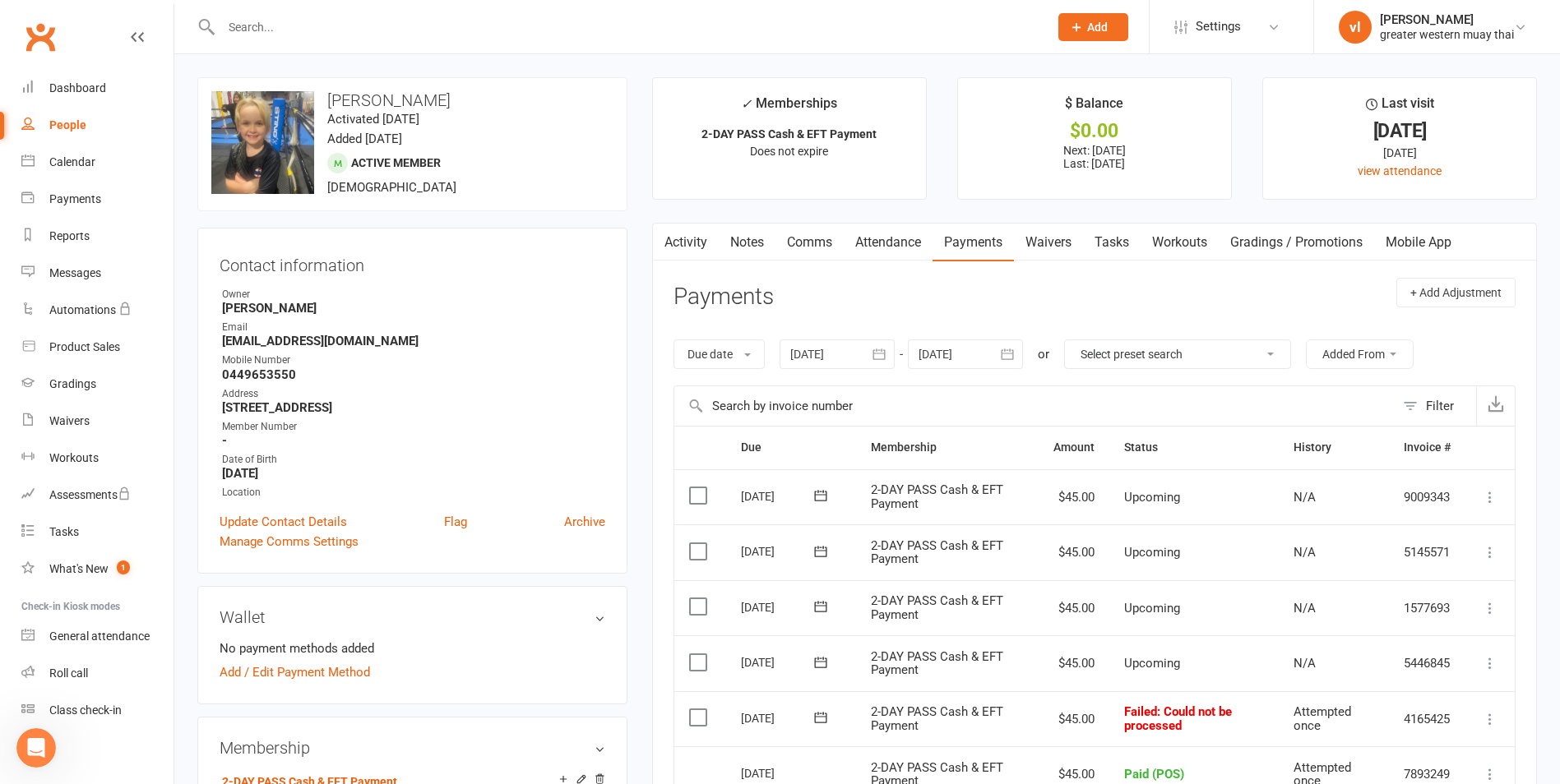
click at [699, 720] on label at bounding box center [700, 717] width 22 height 16
click at [699, 709] on input "checkbox" at bounding box center [694, 709] width 11 height 0
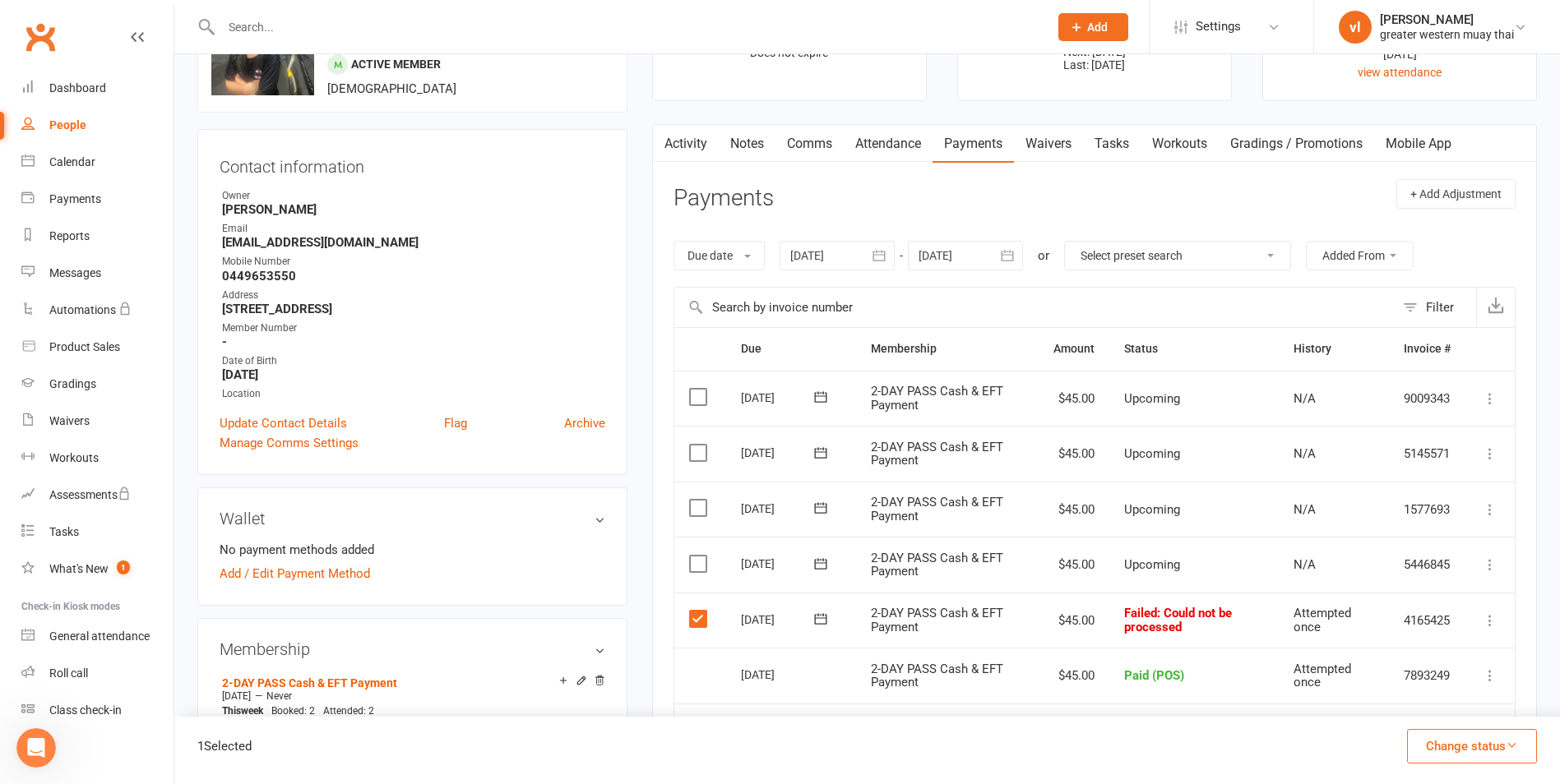
scroll to position [165, 0]
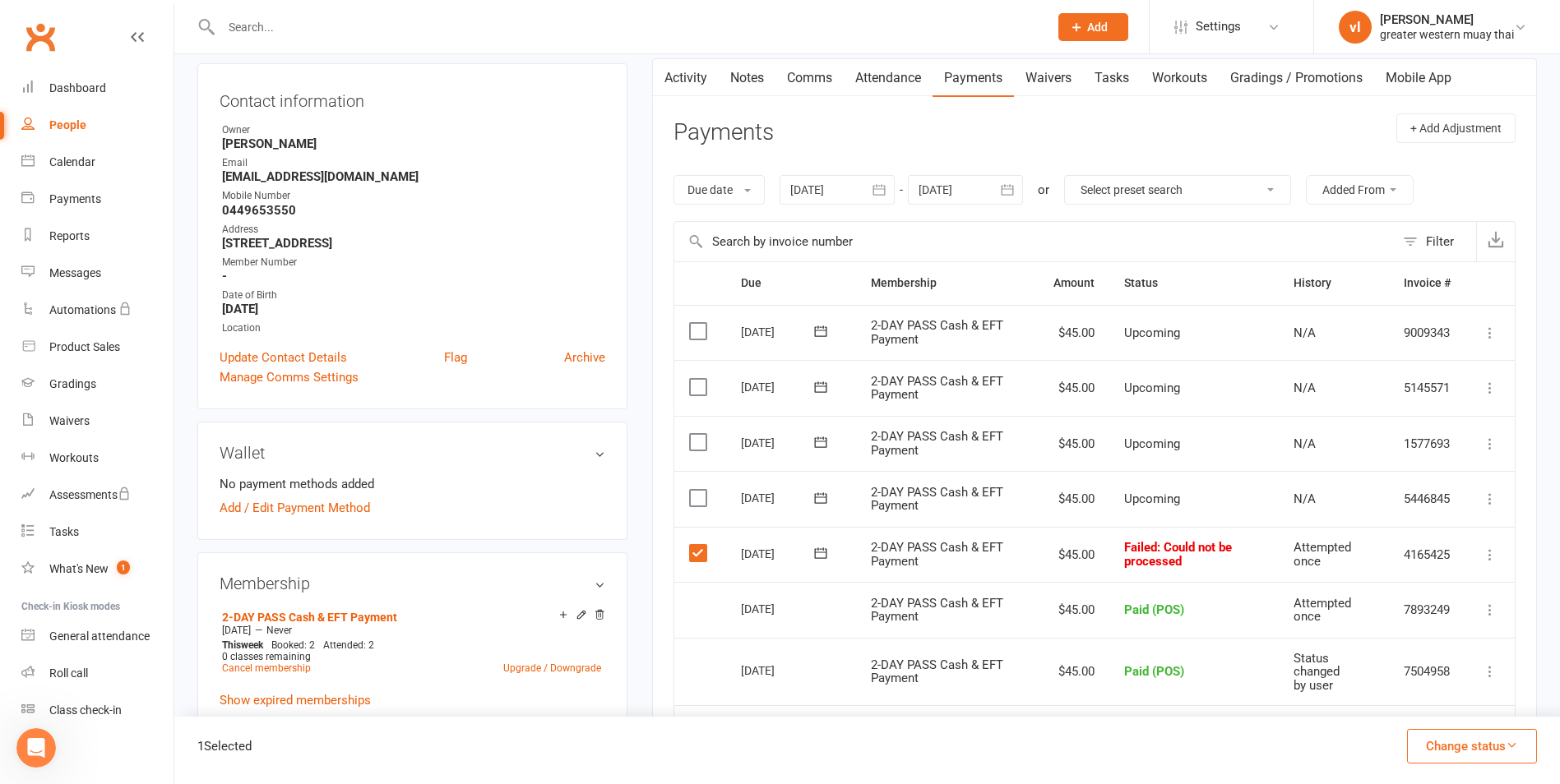
click at [1495, 554] on icon at bounding box center [1490, 554] width 16 height 16
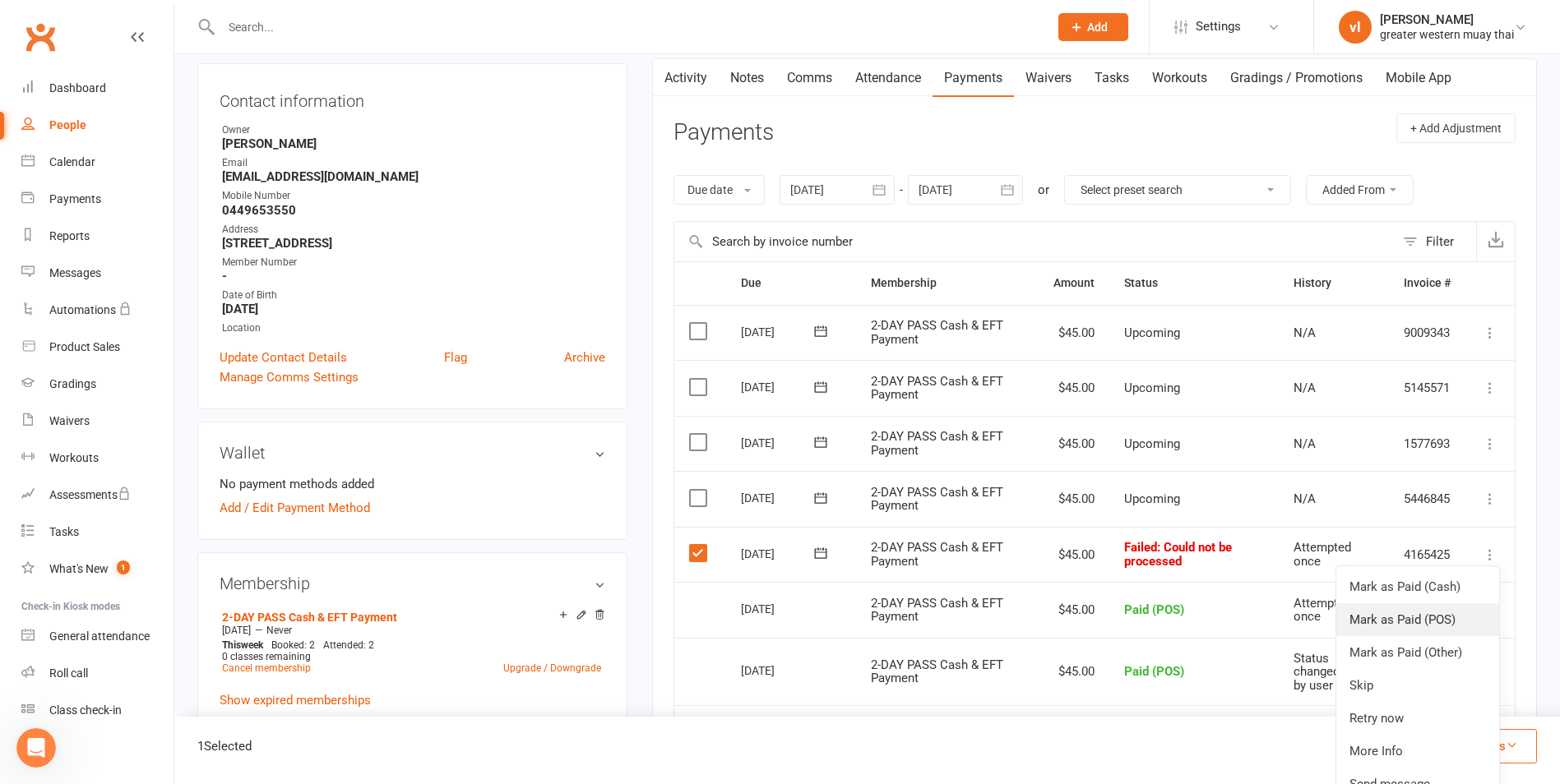
click at [1396, 611] on link "Mark as Paid (POS)" at bounding box center [1417, 619] width 163 height 33
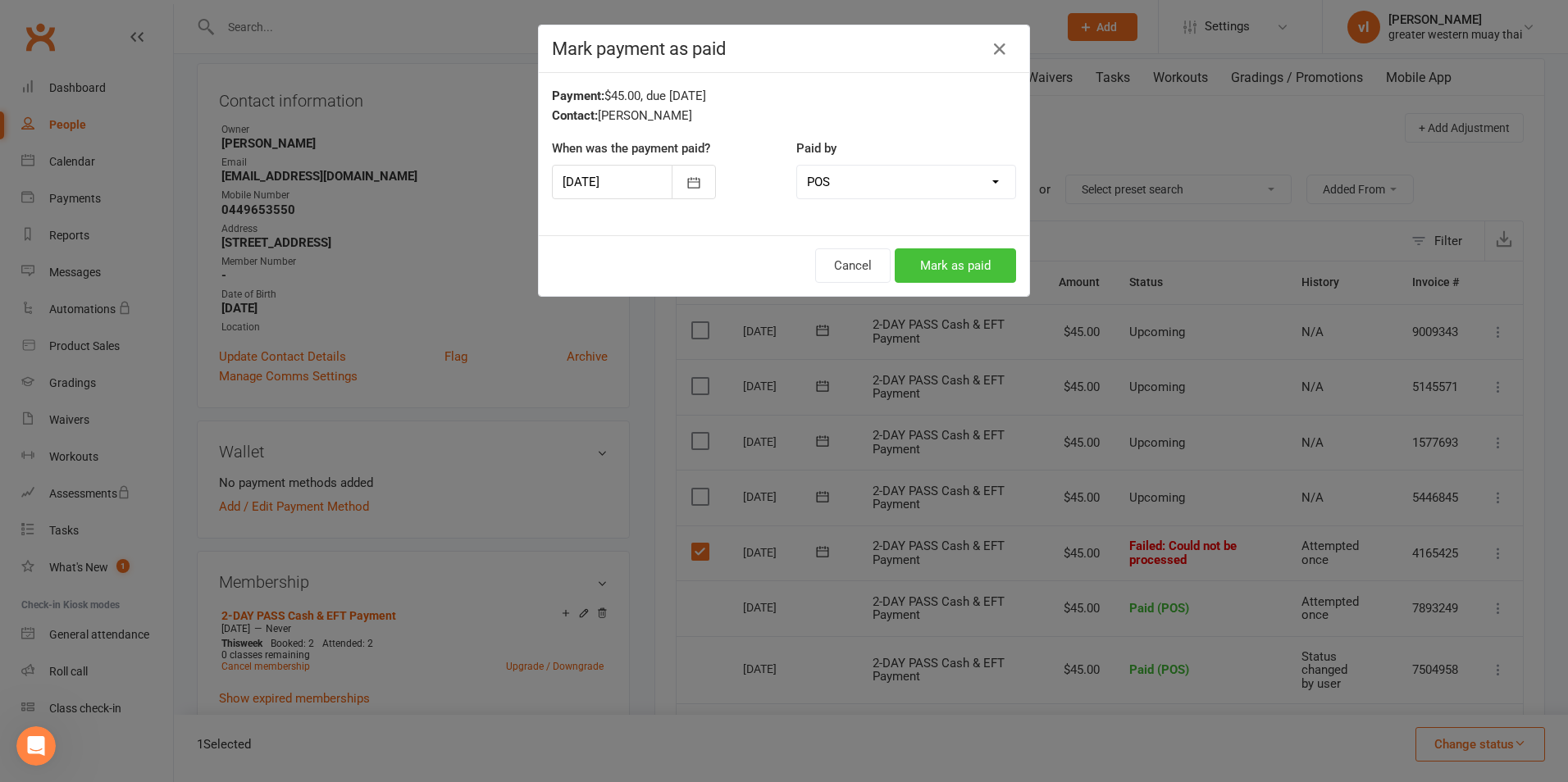
click at [971, 264] on button "Mark as paid" at bounding box center [955, 266] width 121 height 35
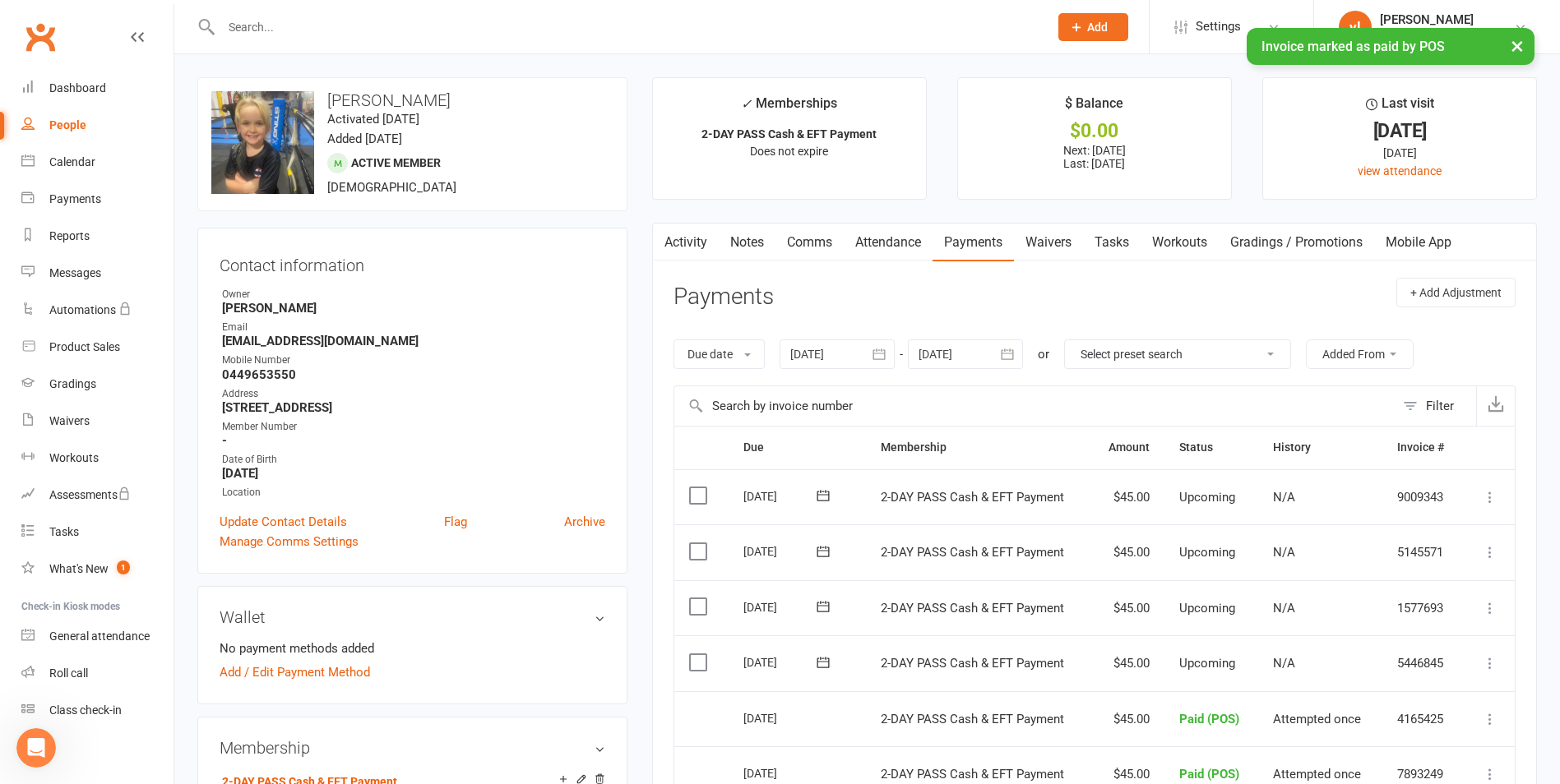
select select "true"
select select "25"
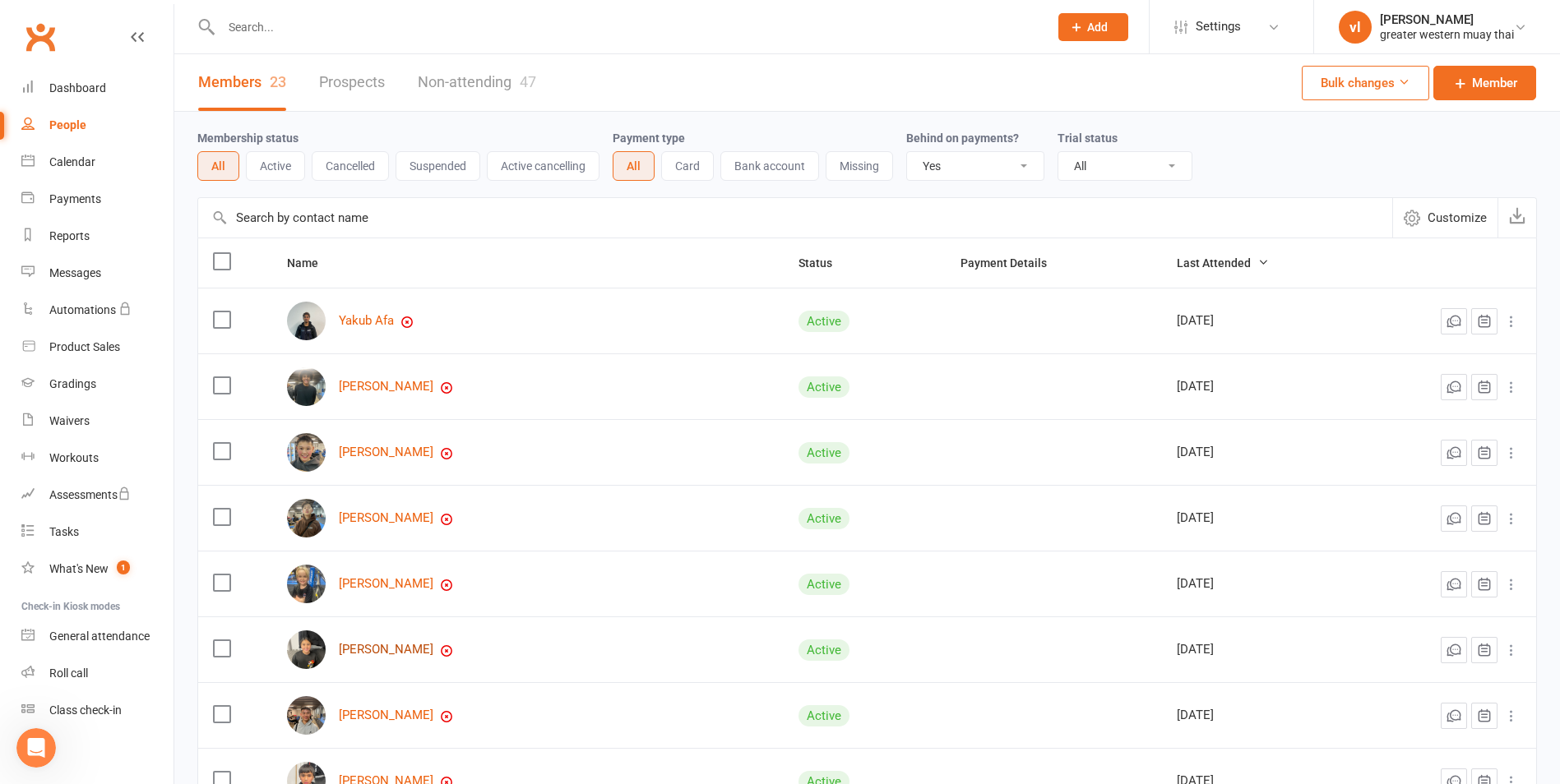
click at [388, 657] on link "Imara Dusting" at bounding box center [385, 650] width 94 height 14
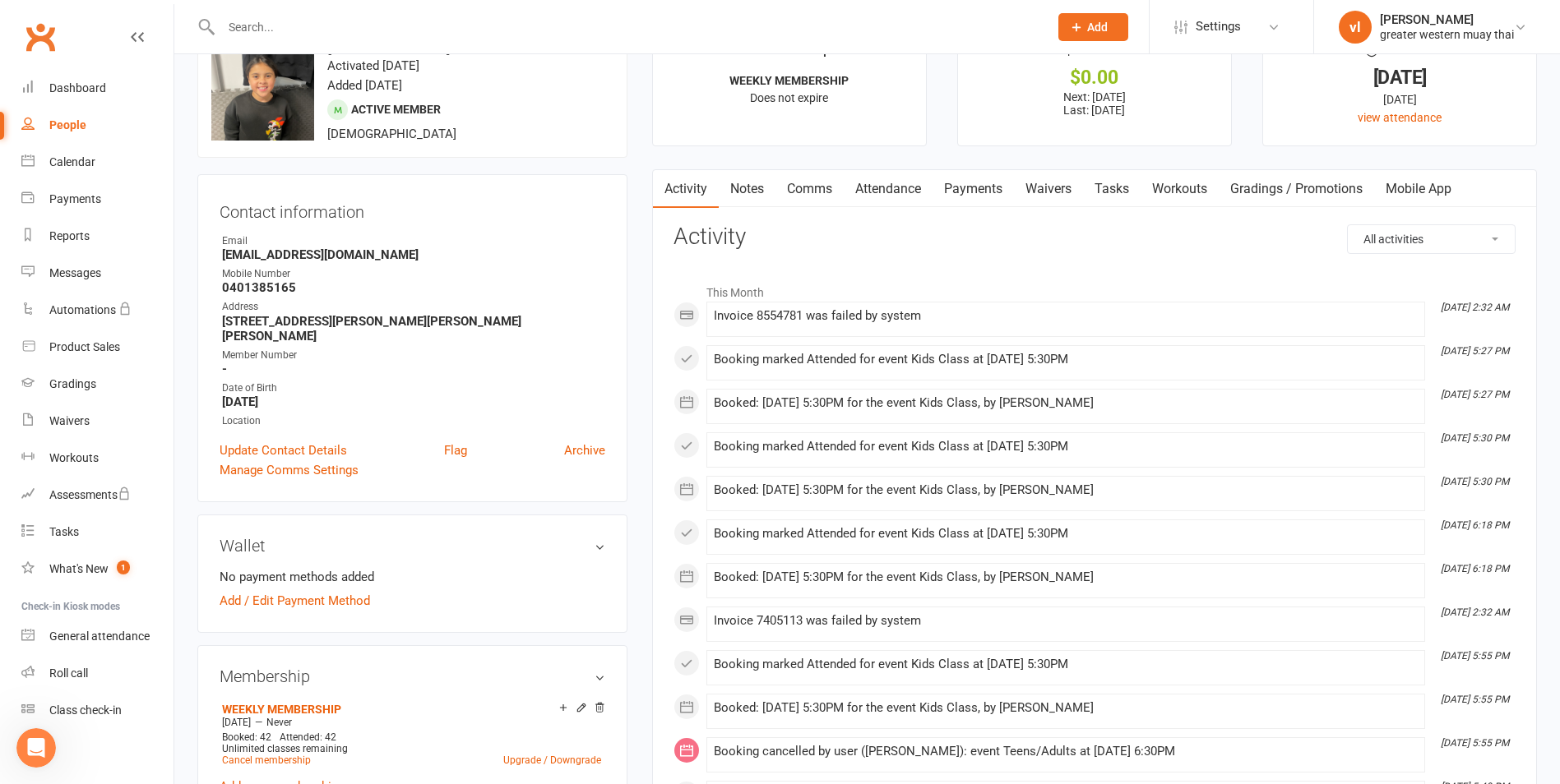
scroll to position [82, 0]
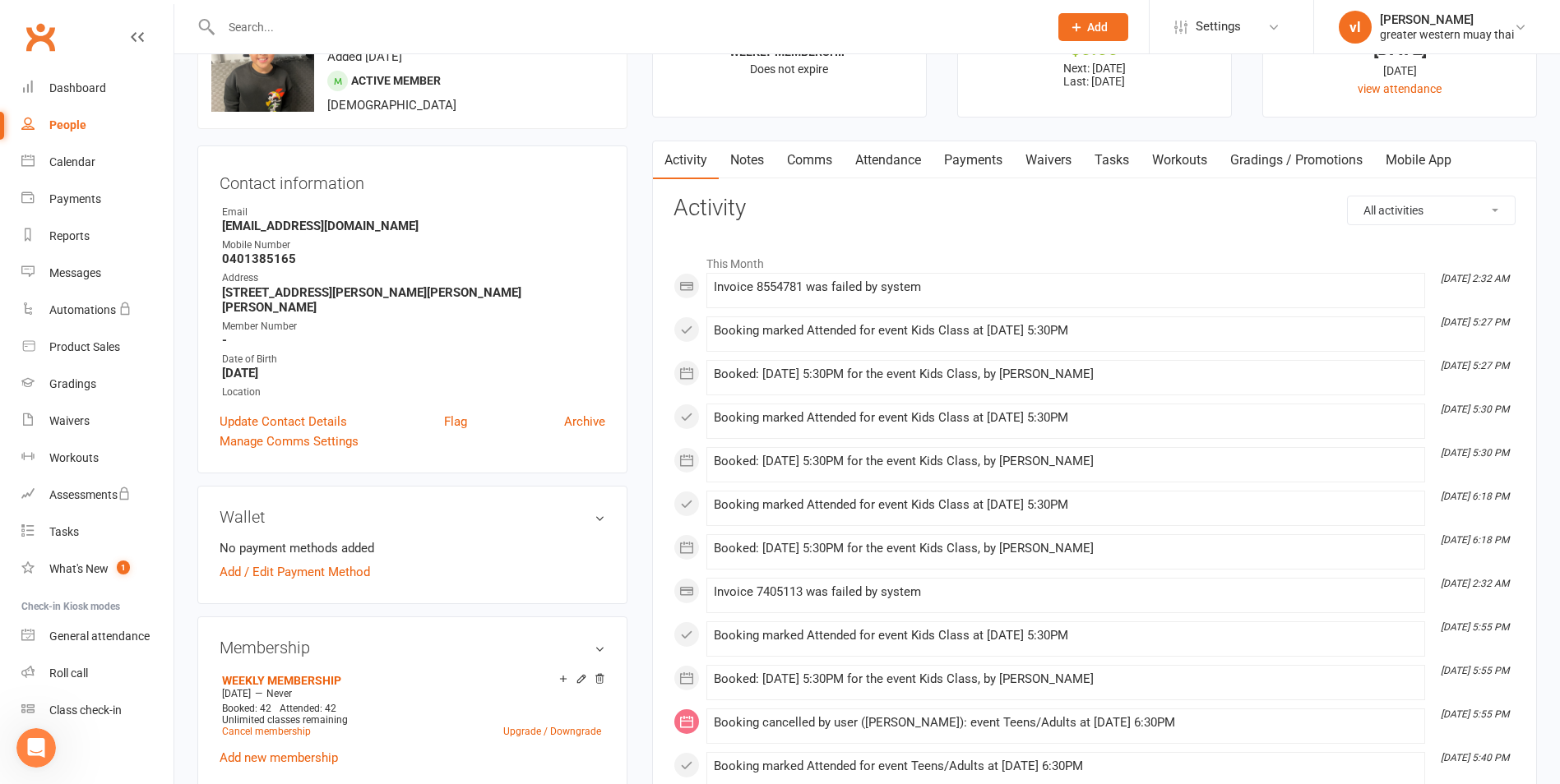
click at [965, 161] on link "Payments" at bounding box center [974, 160] width 81 height 38
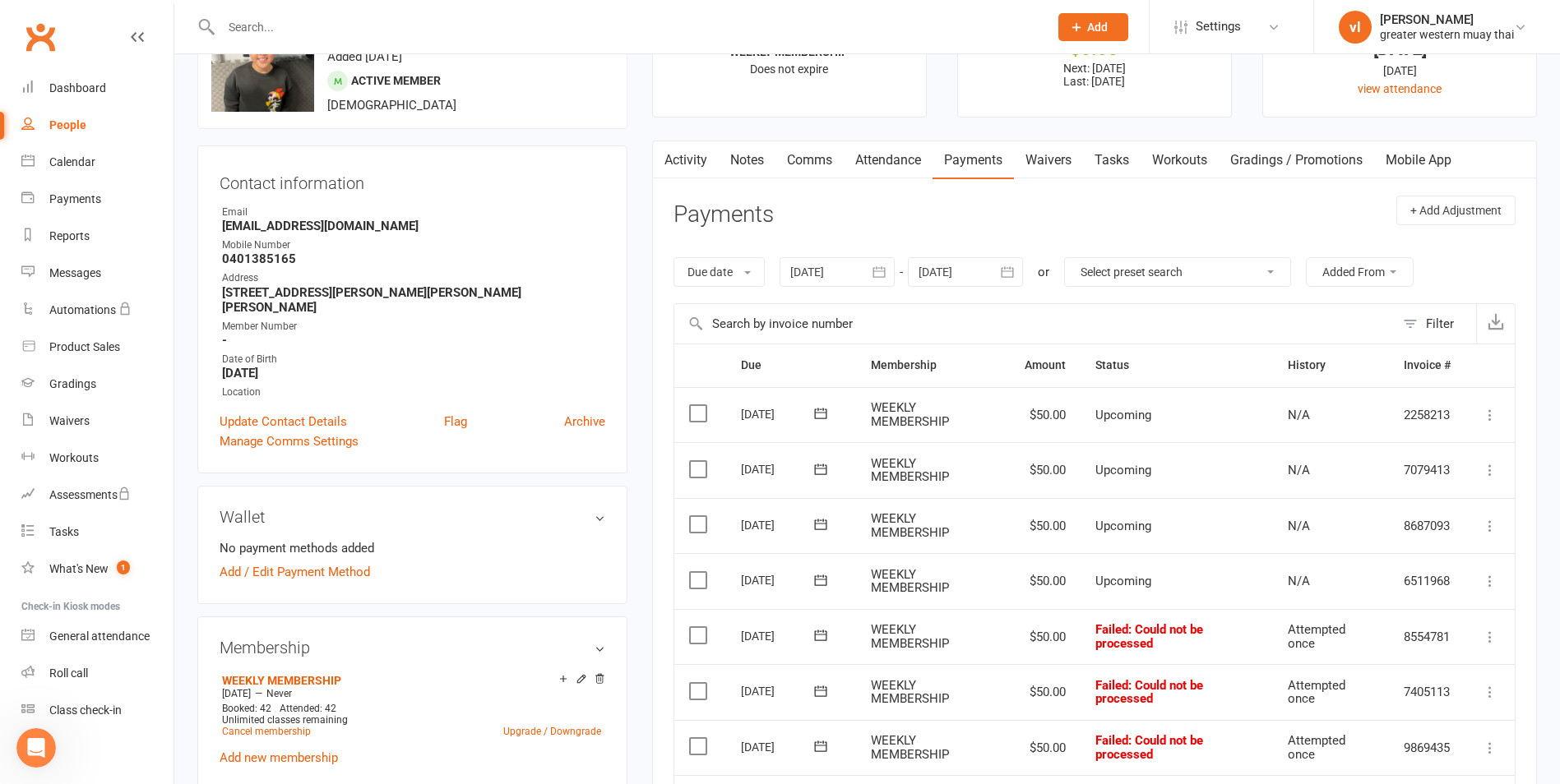
click at [699, 635] on label at bounding box center [700, 635] width 22 height 16
click at [699, 627] on input "checkbox" at bounding box center [694, 627] width 11 height 0
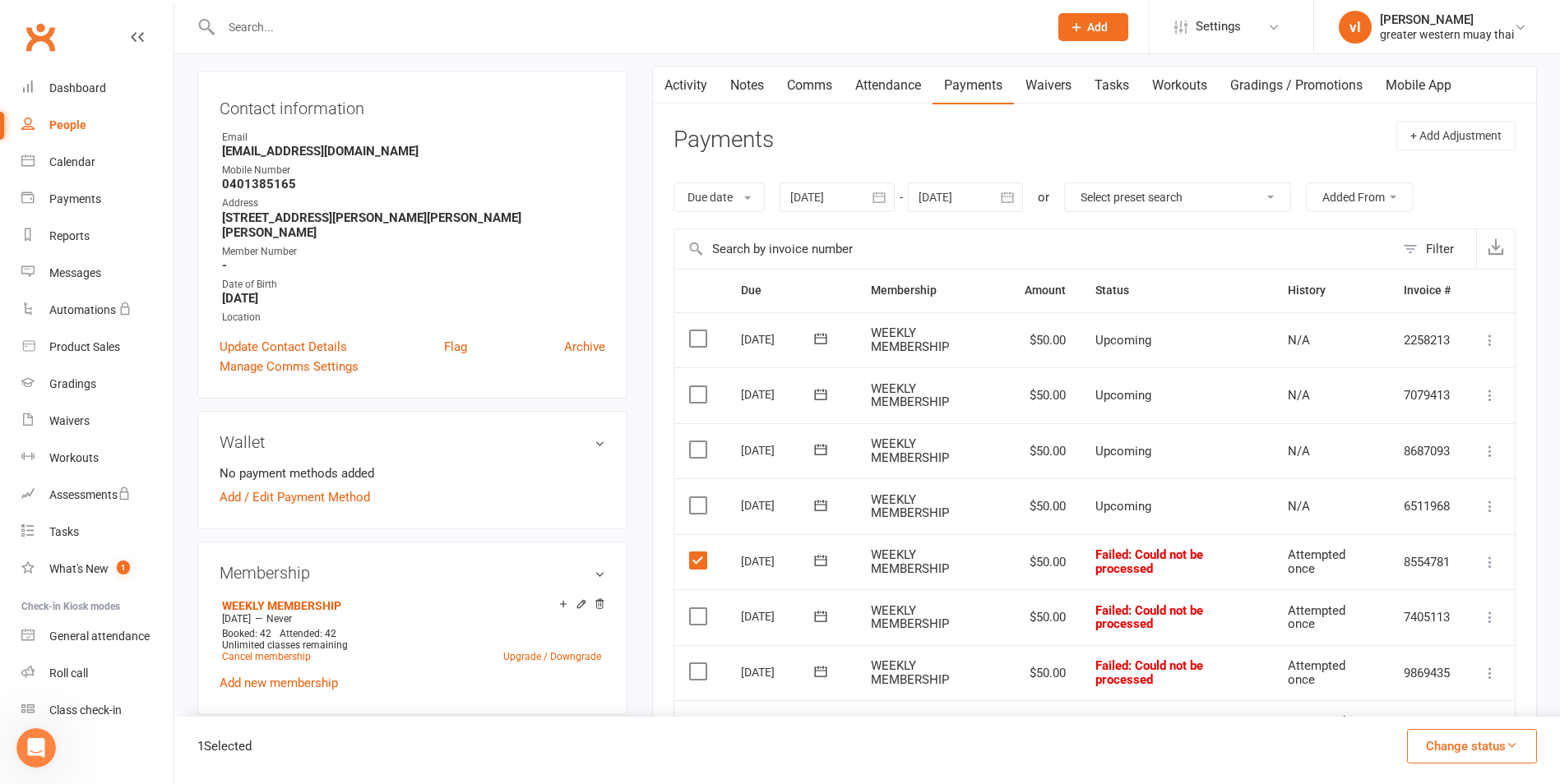
scroll to position [247, 0]
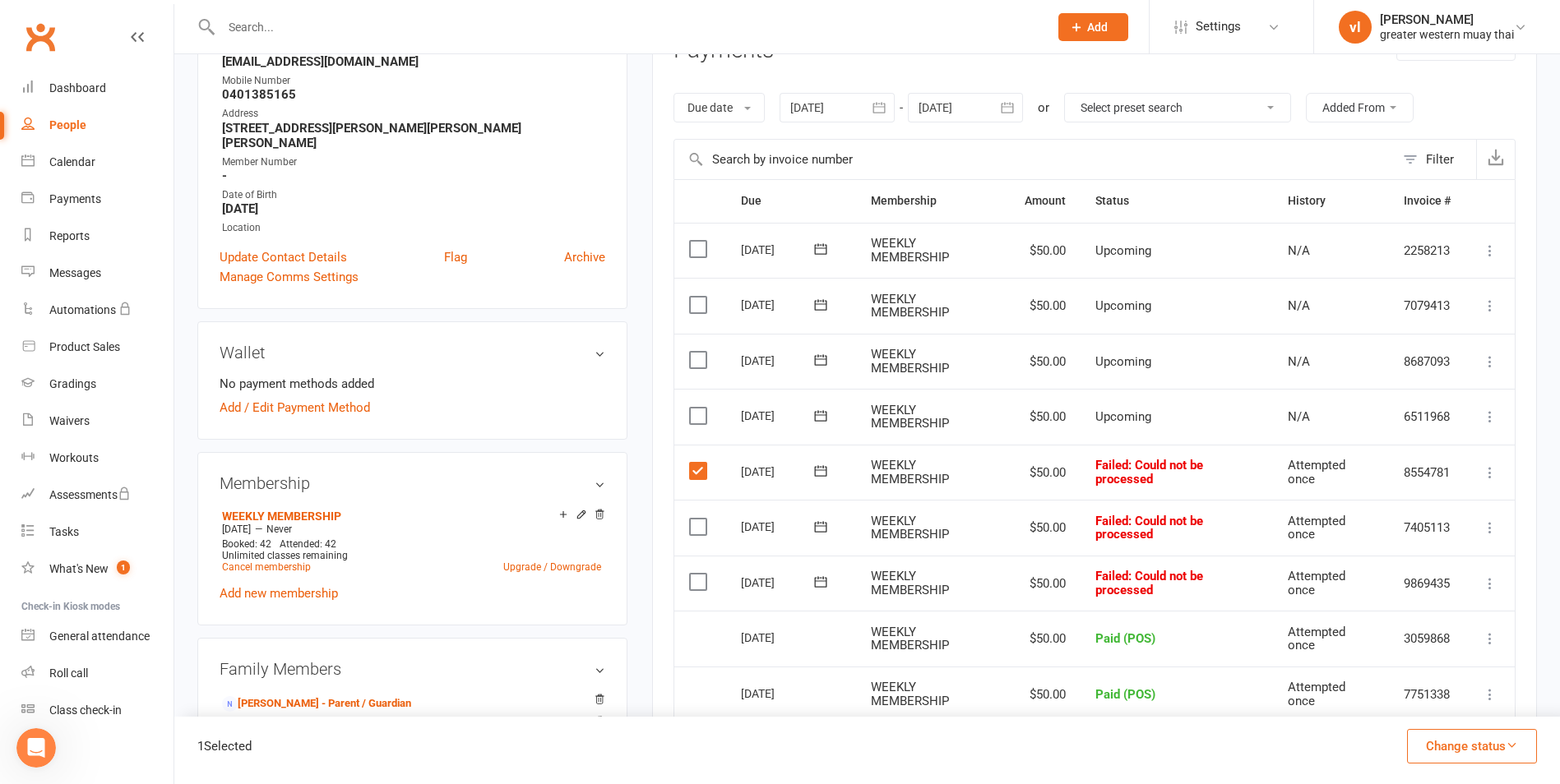
click at [697, 476] on label at bounding box center [700, 470] width 22 height 16
click at [697, 462] on input "checkbox" at bounding box center [694, 462] width 11 height 0
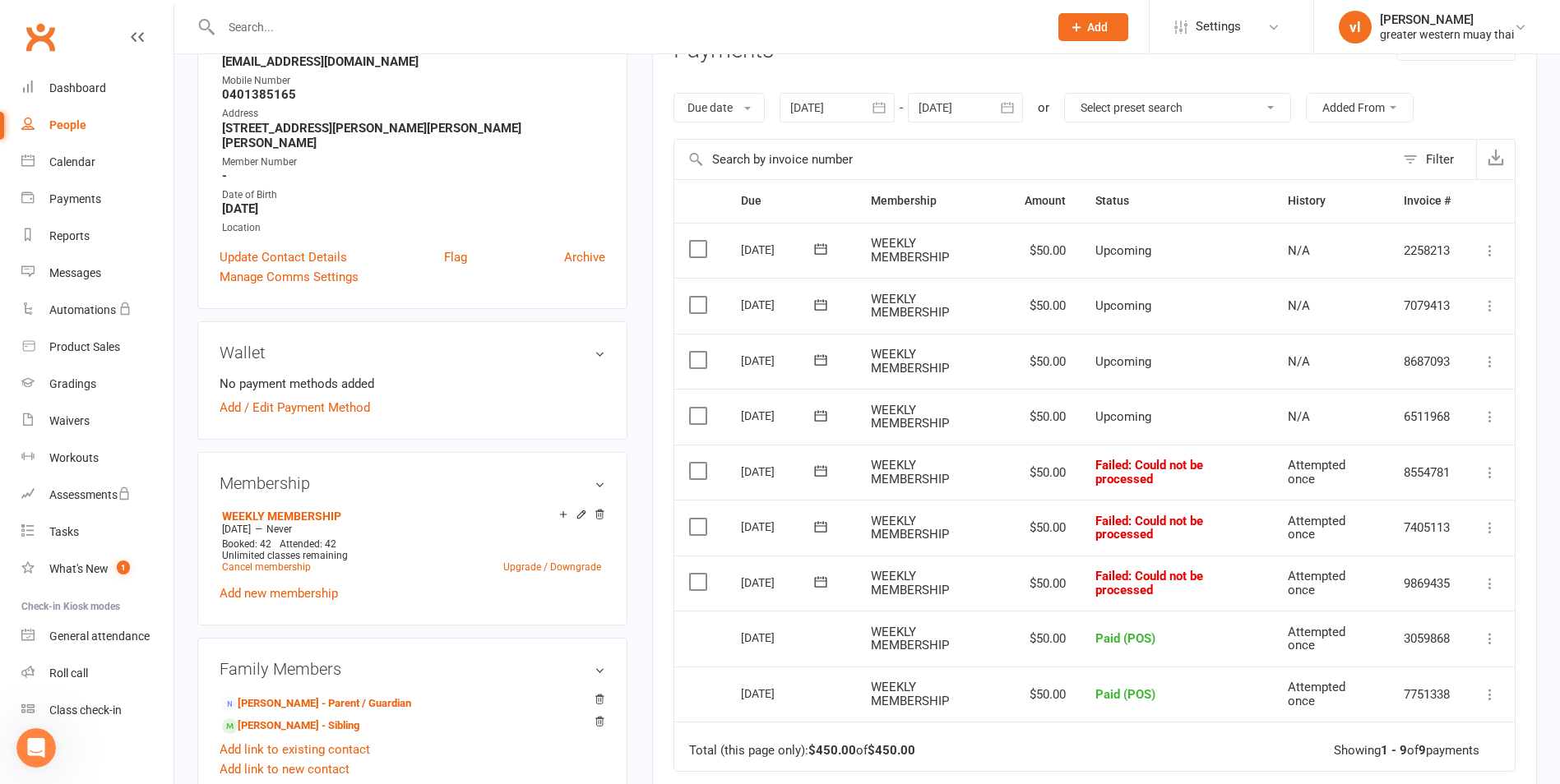
click at [1488, 533] on icon at bounding box center [1490, 527] width 16 height 16
click at [1419, 670] on link "Skip" at bounding box center [1417, 658] width 163 height 33
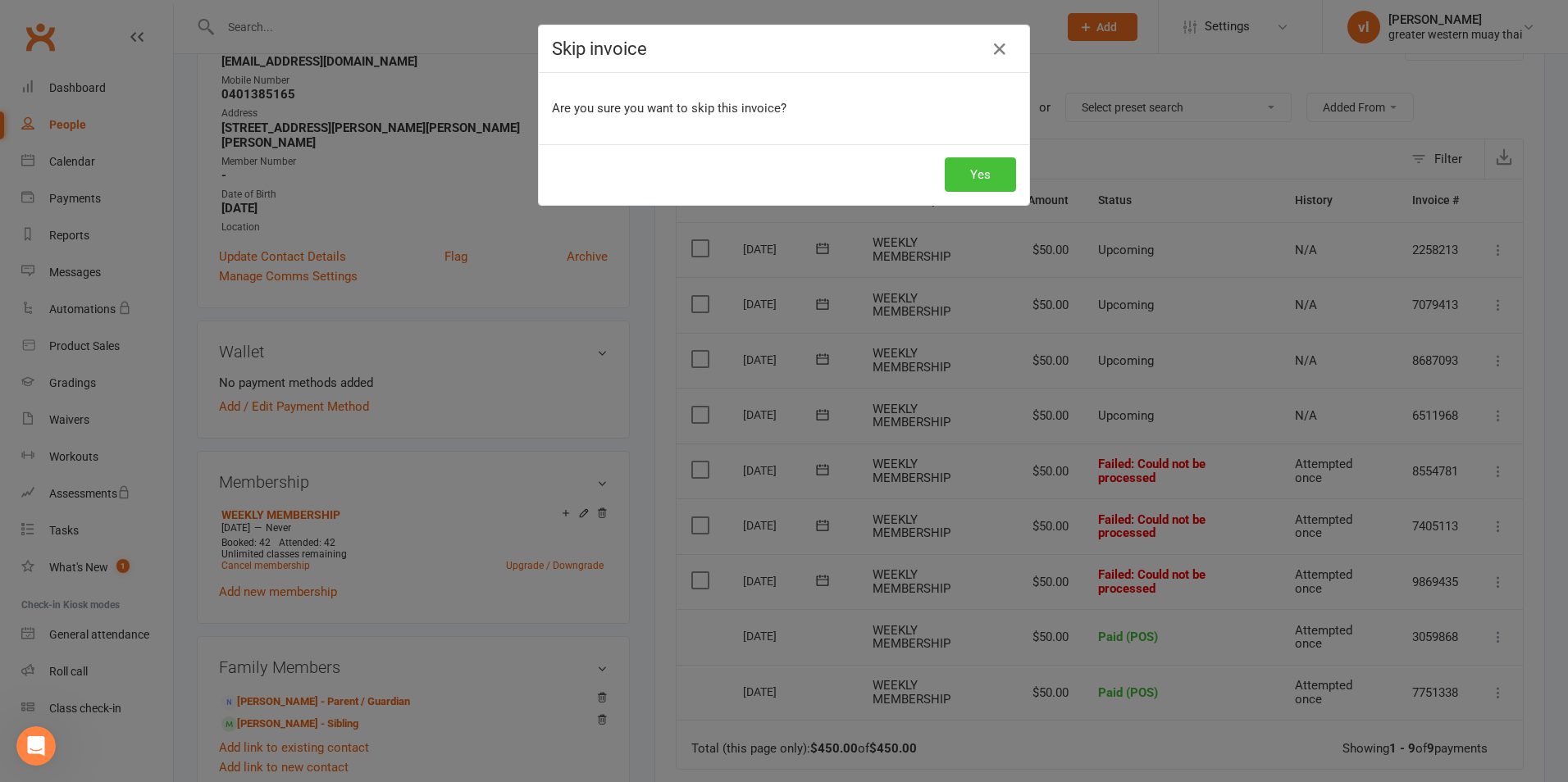
click at [968, 178] on button "Yes" at bounding box center [980, 174] width 71 height 35
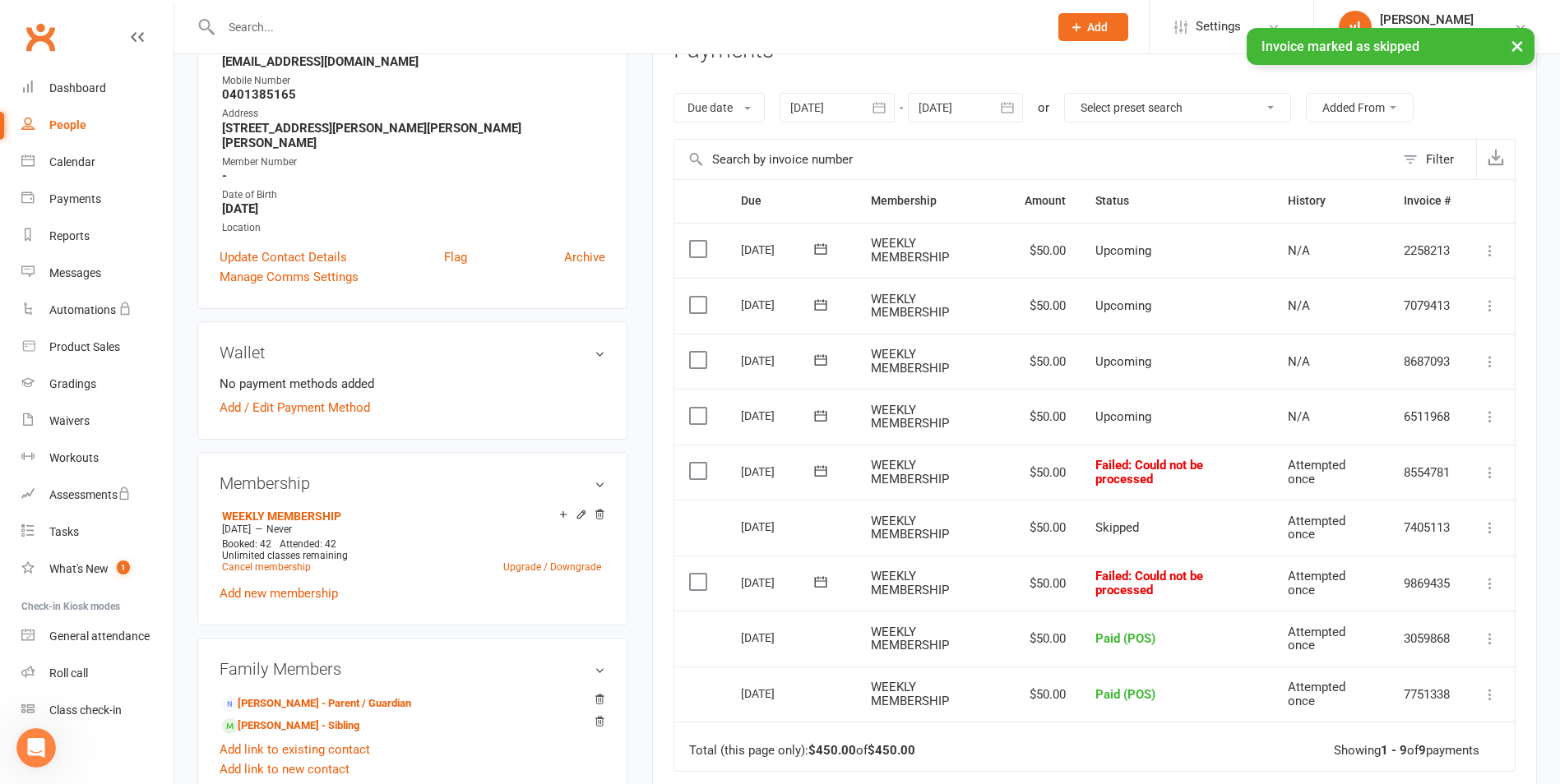
click at [1489, 585] on icon at bounding box center [1490, 583] width 16 height 16
click at [1390, 713] on link "Skip" at bounding box center [1417, 714] width 163 height 33
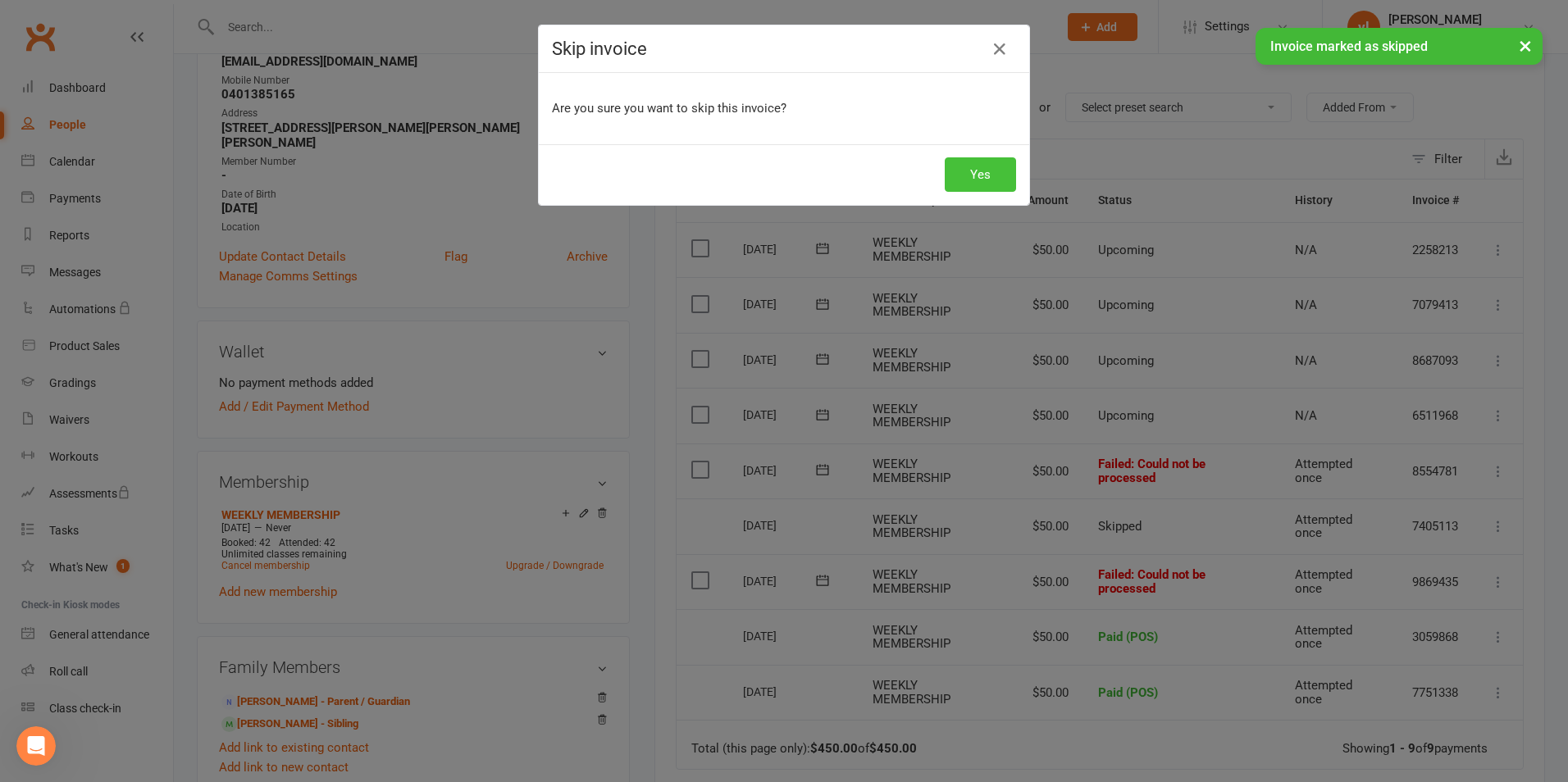
click at [968, 168] on button "Yes" at bounding box center [980, 174] width 71 height 35
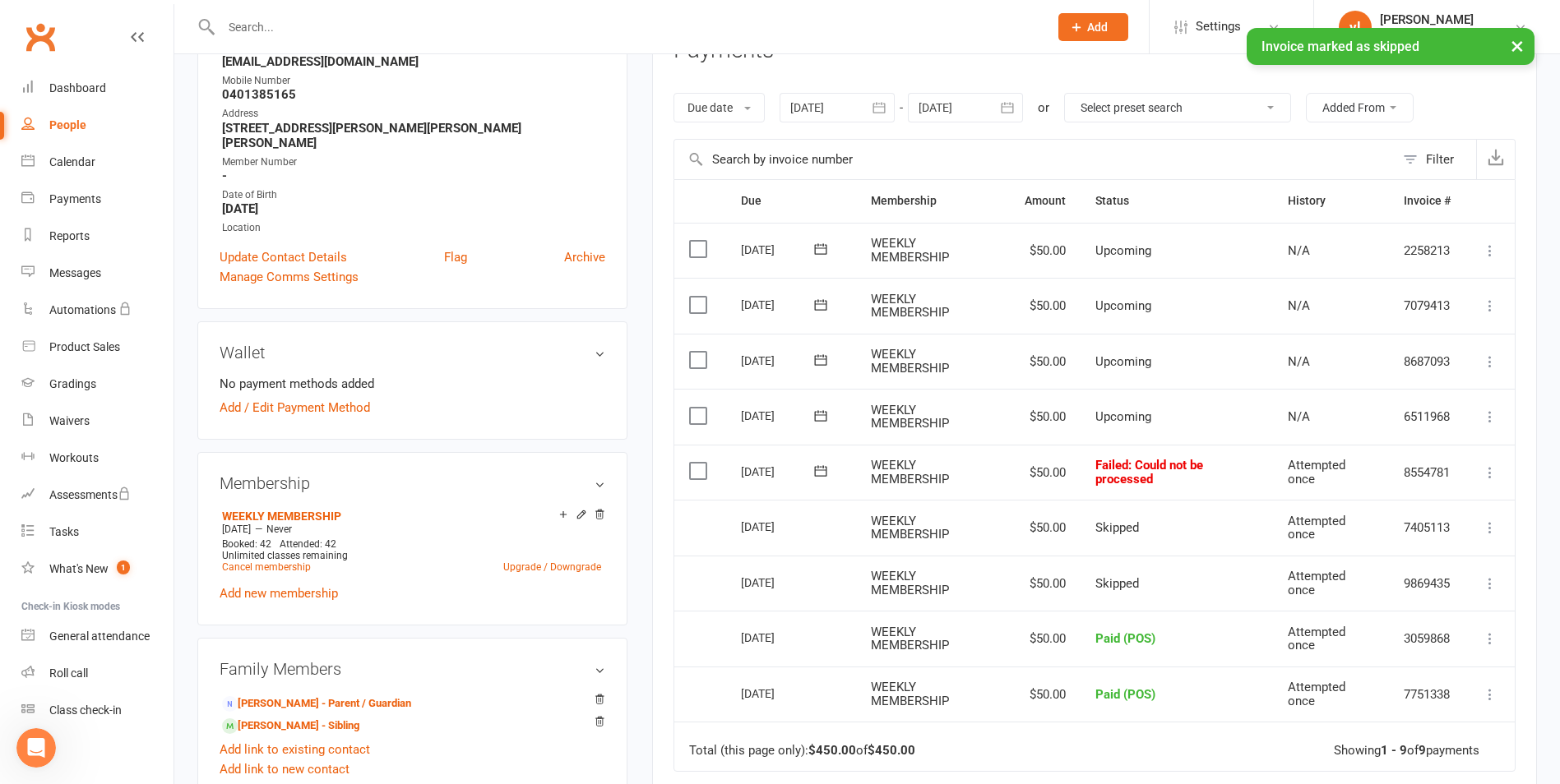
click at [1495, 468] on icon at bounding box center [1490, 472] width 16 height 16
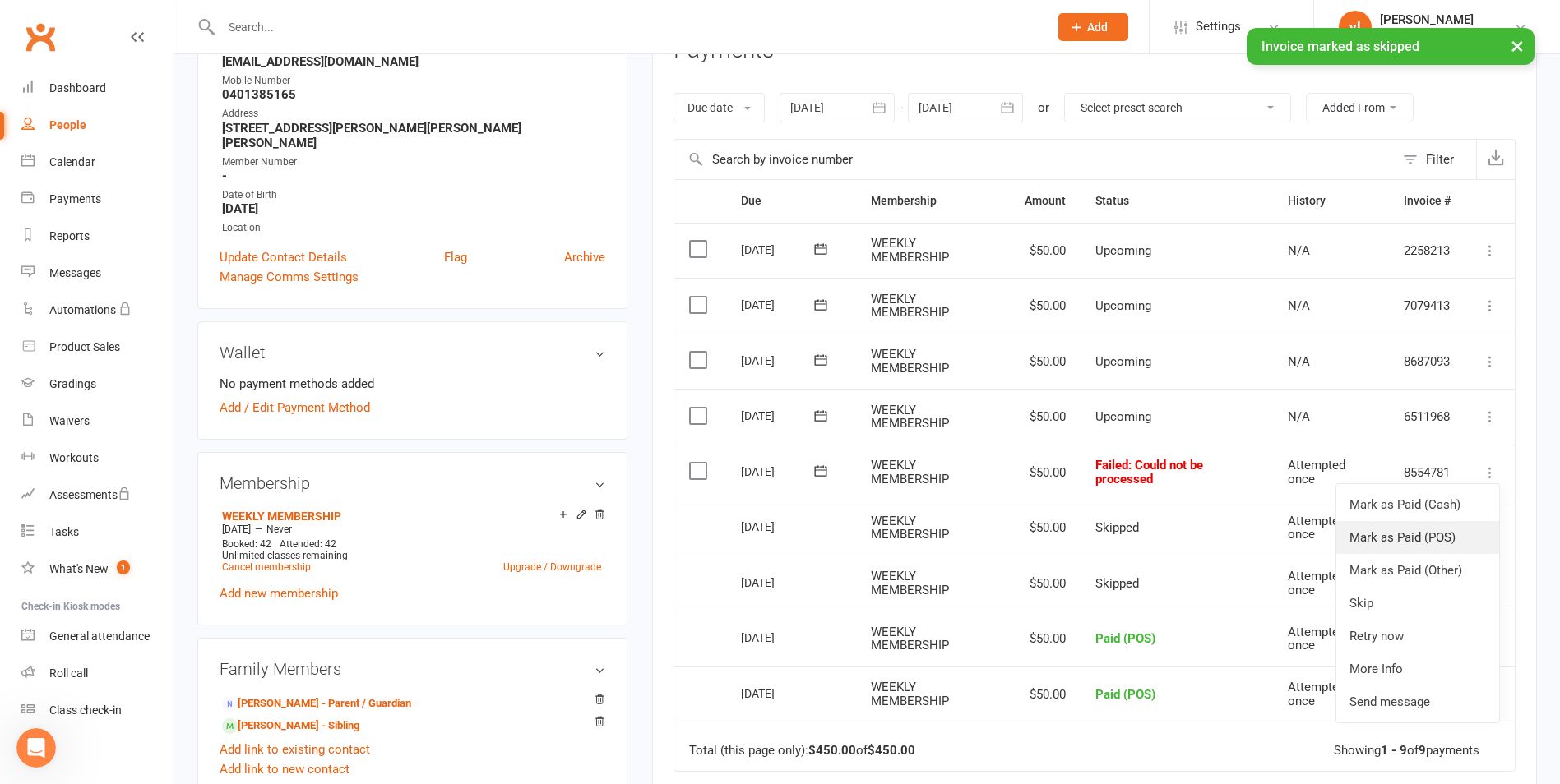
click at [1423, 534] on link "Mark as Paid (POS)" at bounding box center [1417, 537] width 163 height 33
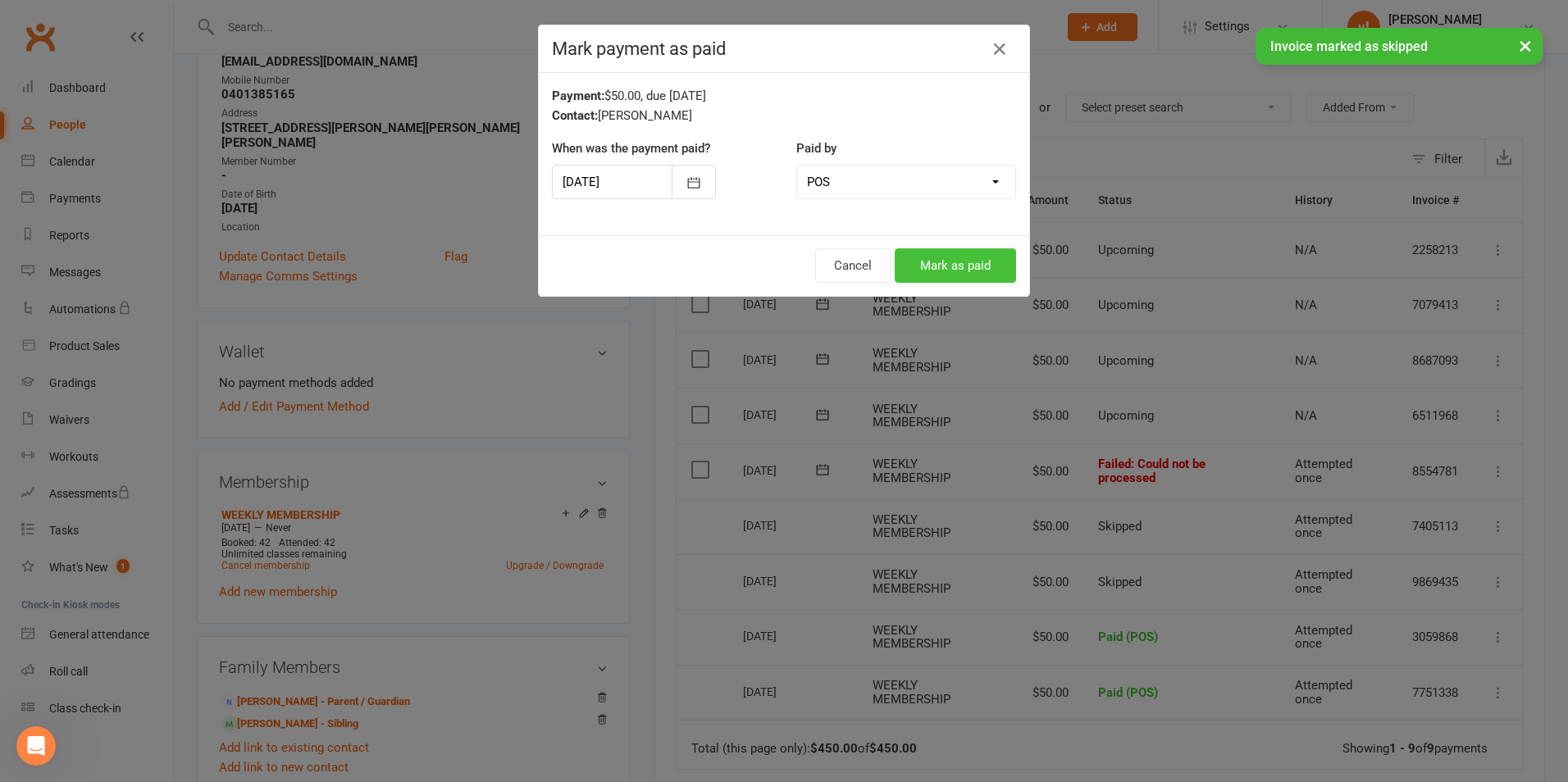
click at [933, 267] on button "Mark as paid" at bounding box center [955, 266] width 121 height 35
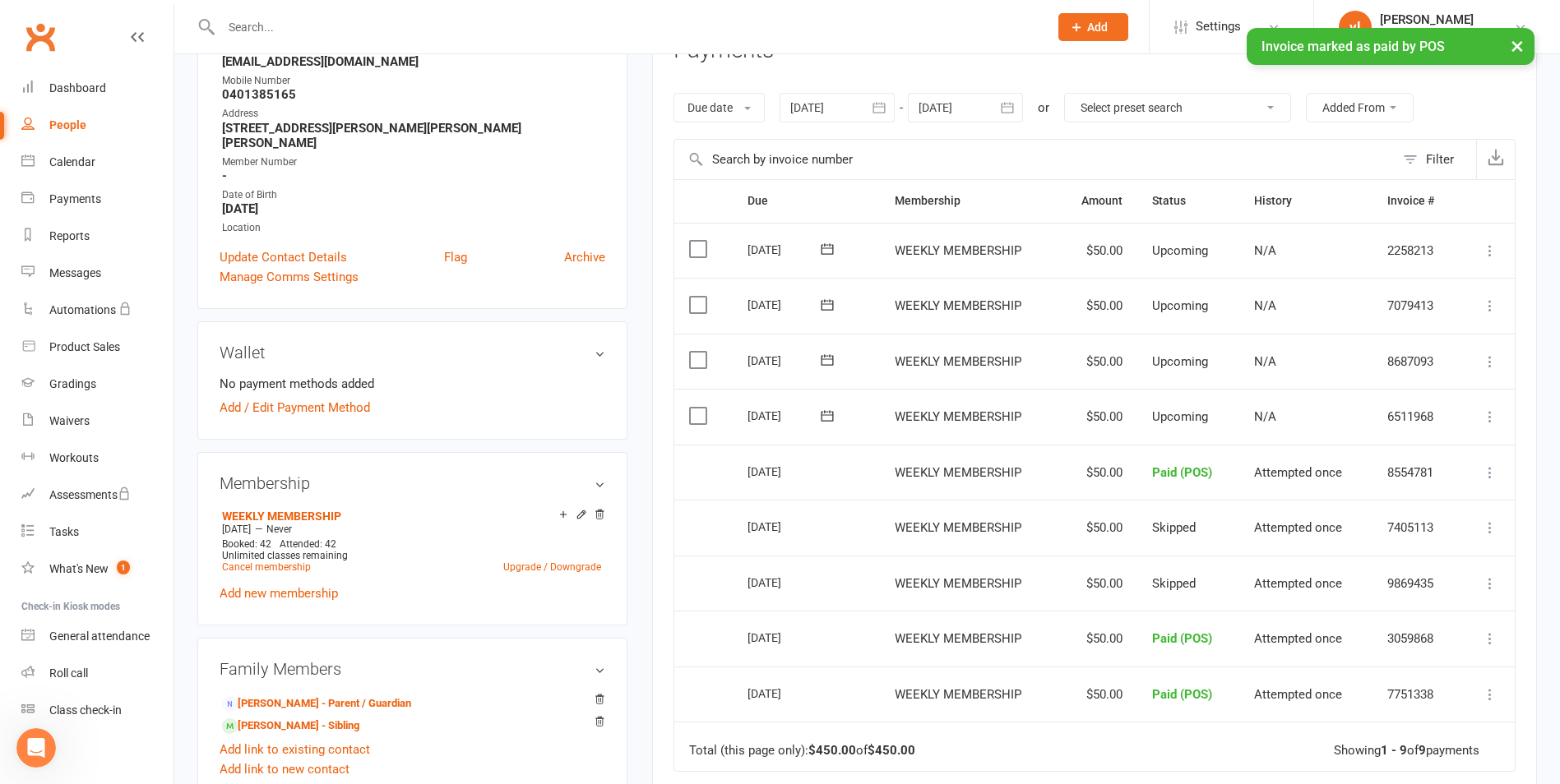
scroll to position [82, 0]
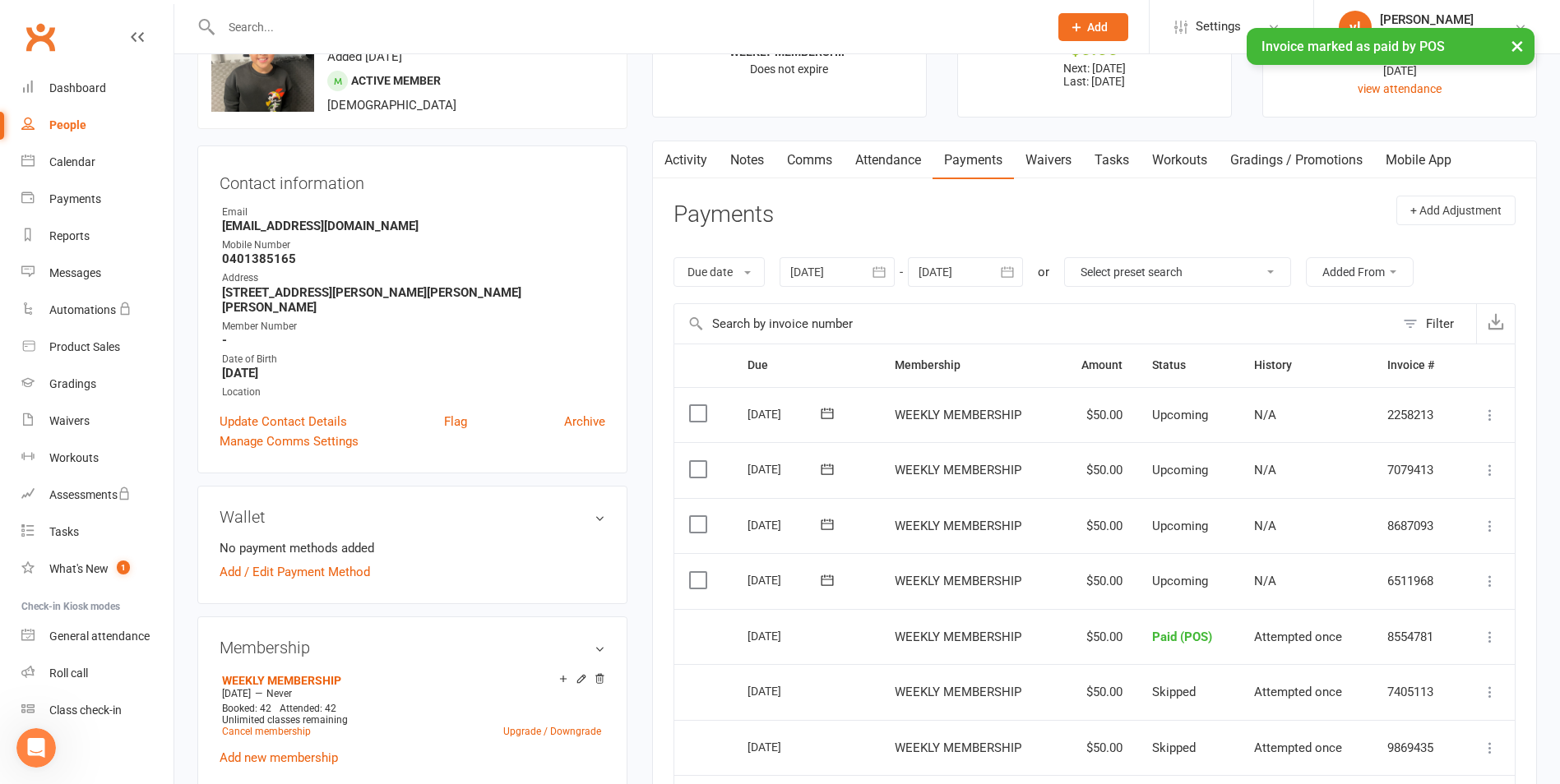
select select "true"
select select "25"
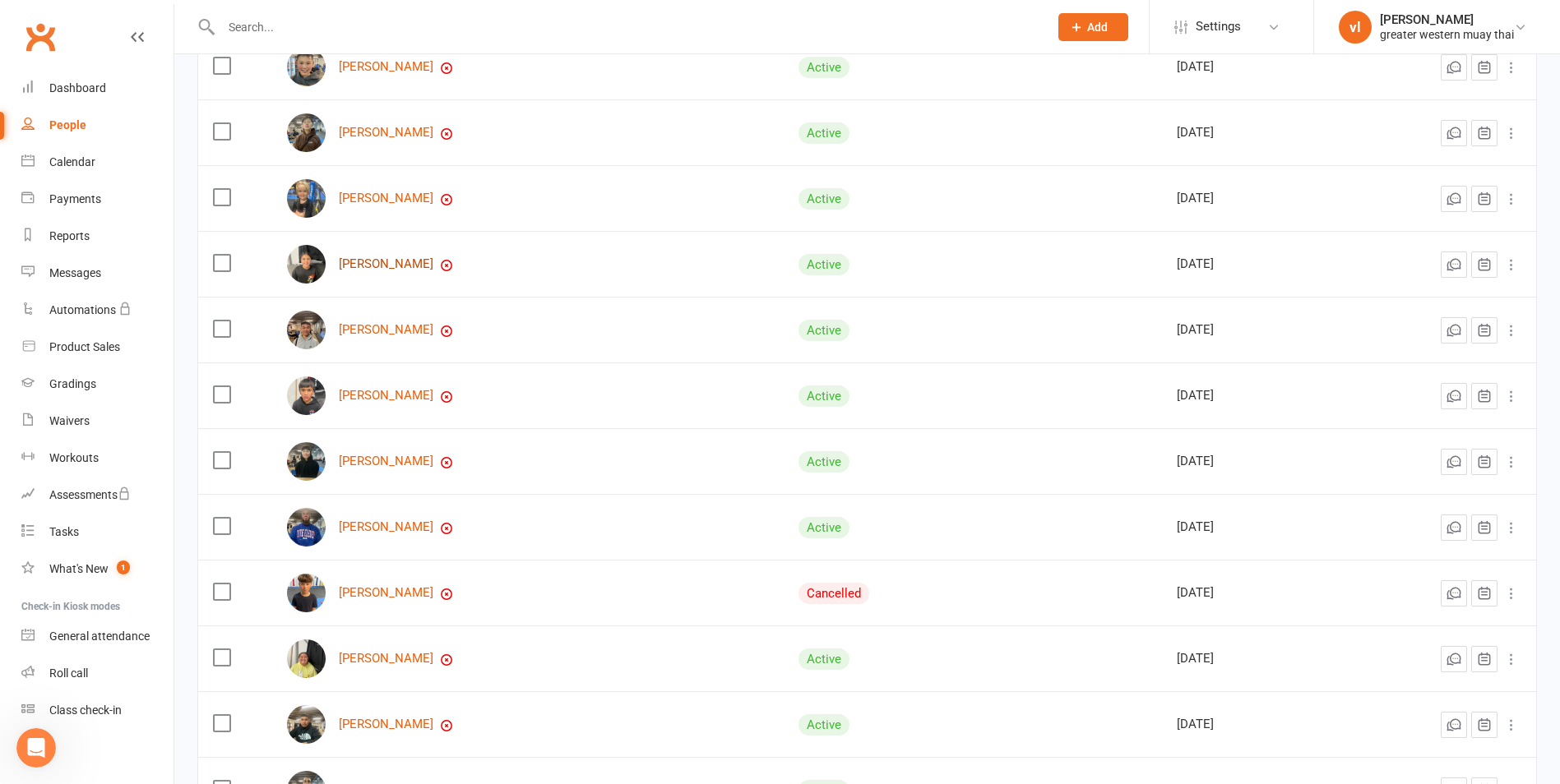
scroll to position [493, 0]
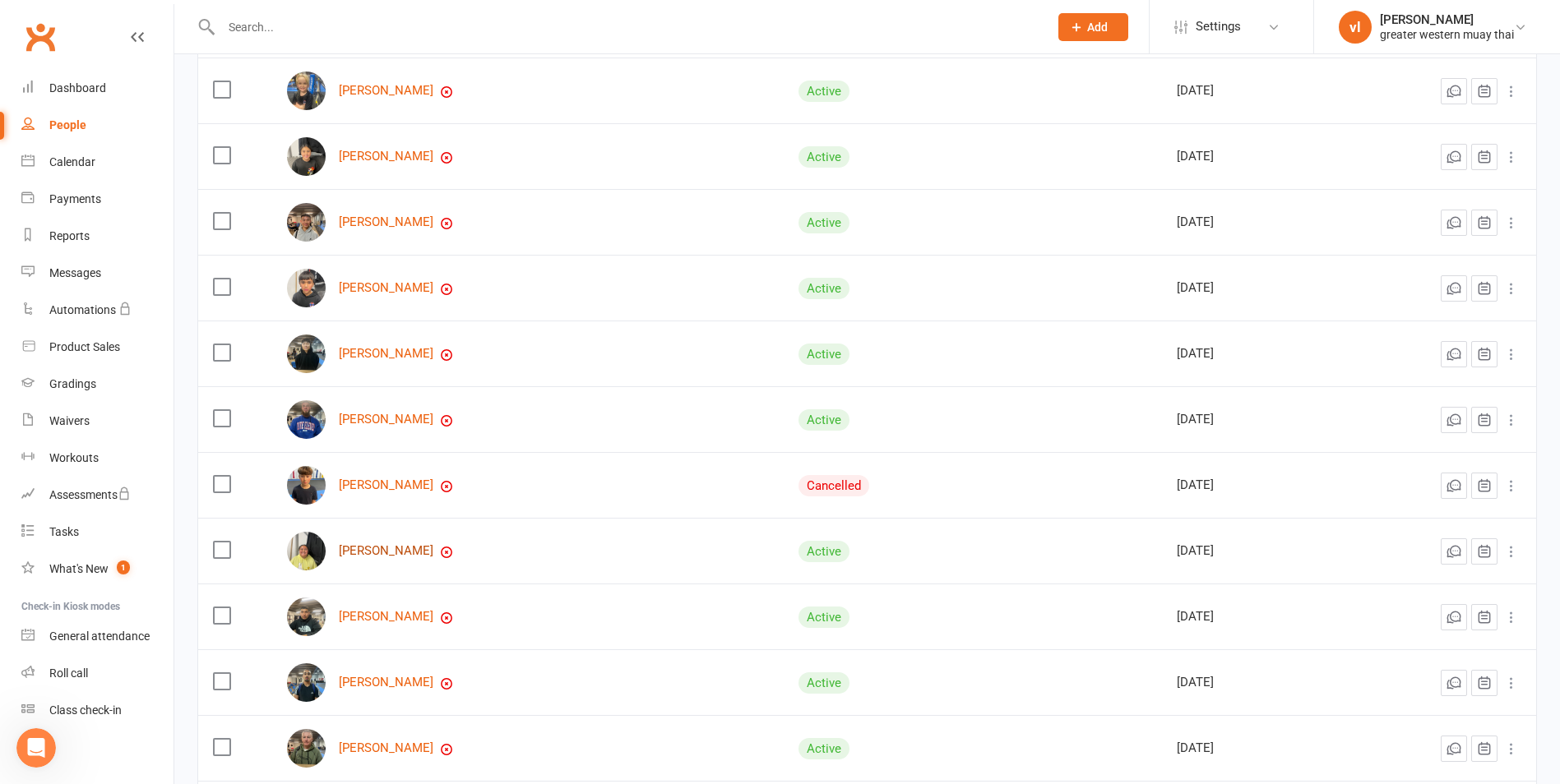
click at [399, 551] on link "Melani Dusting" at bounding box center [385, 551] width 94 height 14
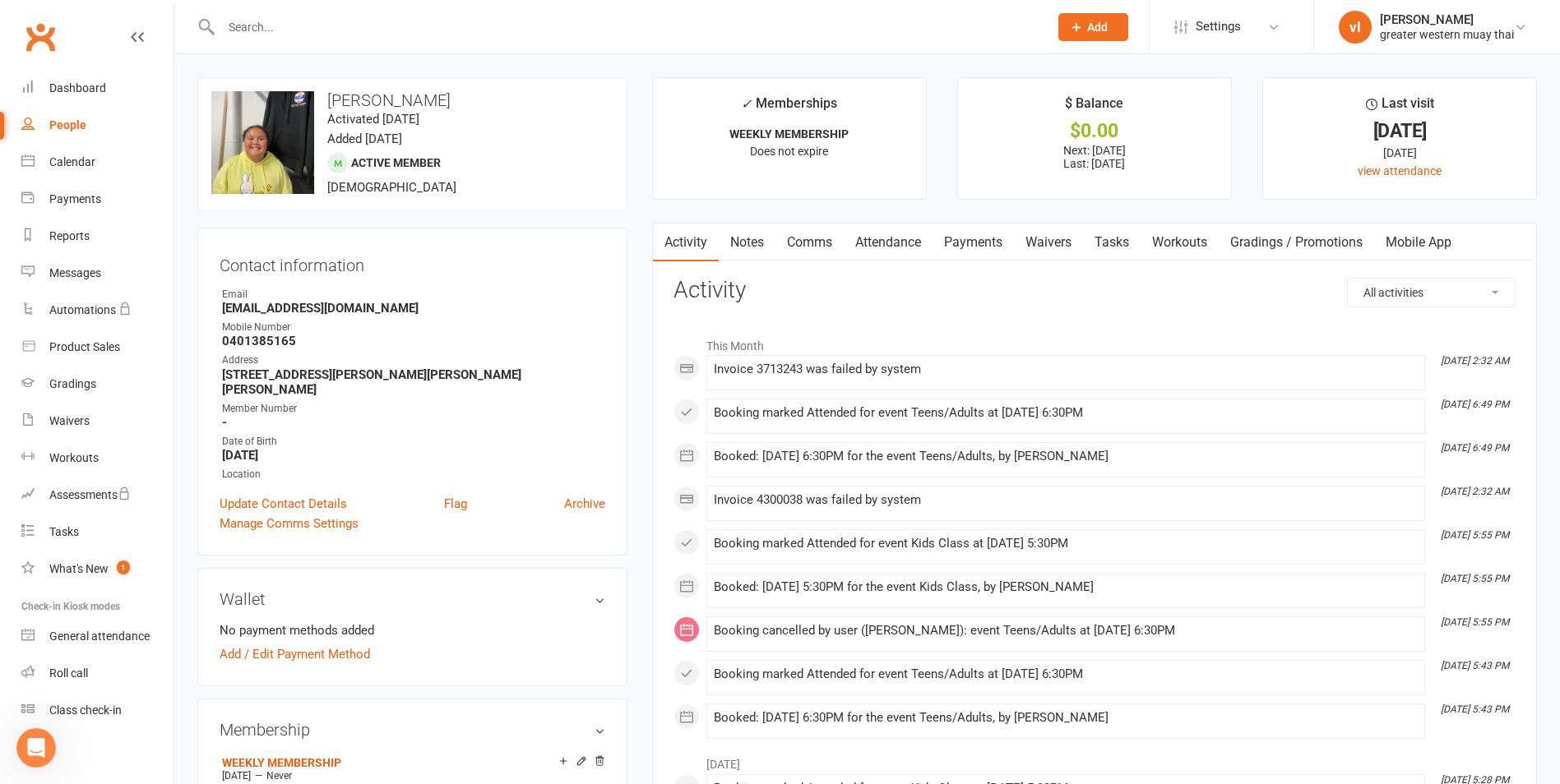
click at [965, 245] on link "Payments" at bounding box center [974, 243] width 81 height 38
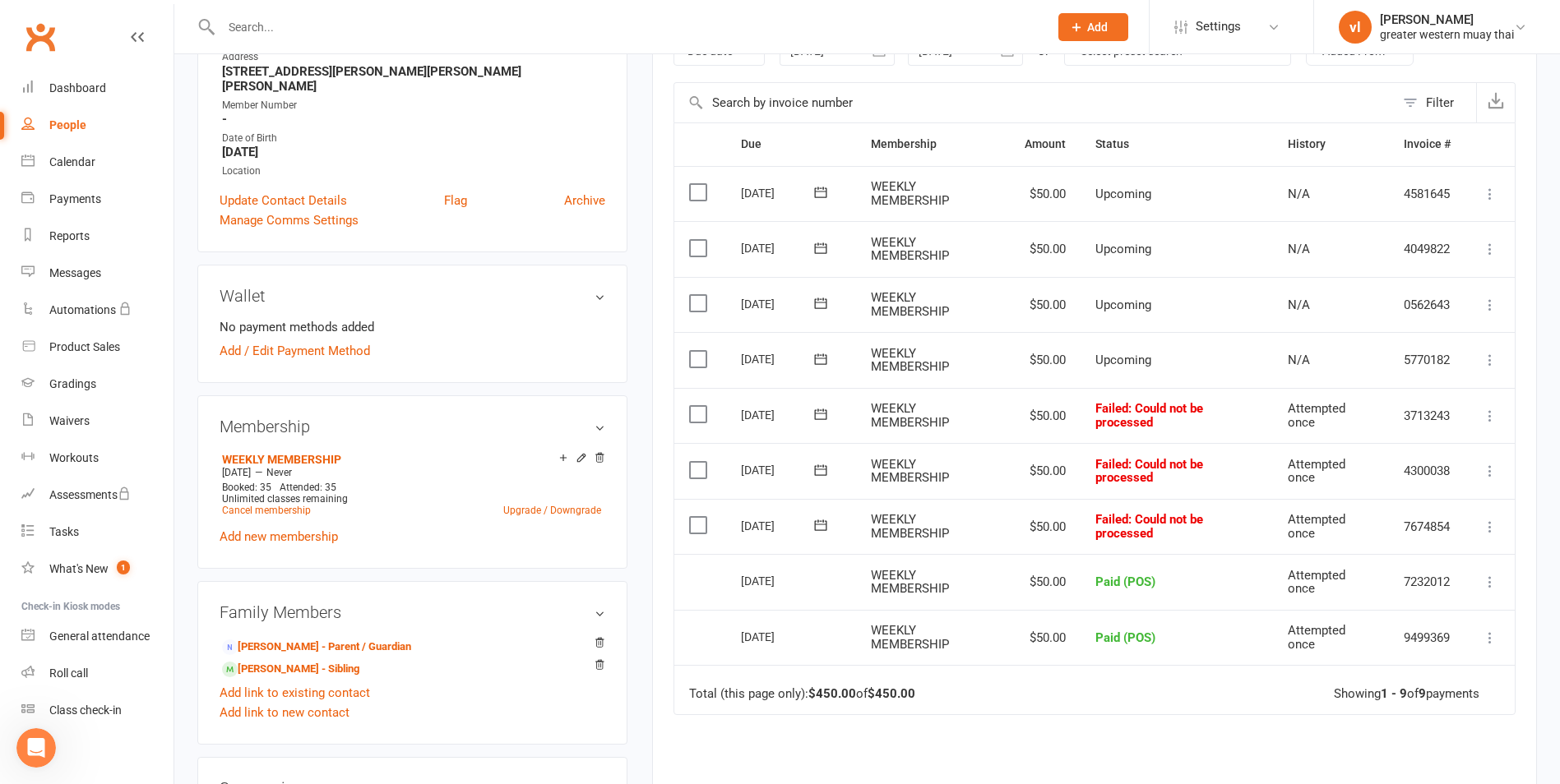
scroll to position [329, 0]
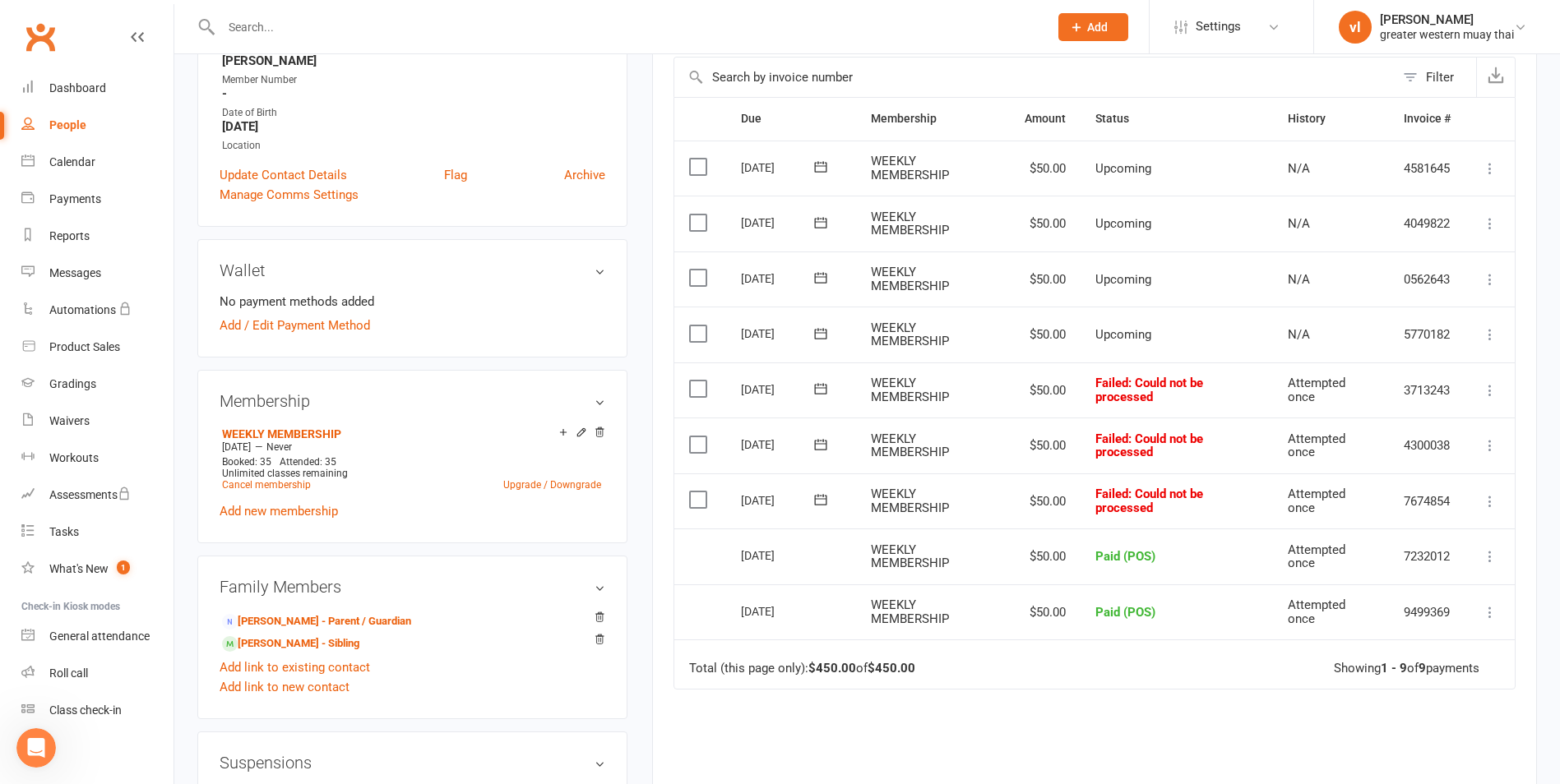
click at [1490, 506] on icon at bounding box center [1490, 501] width 16 height 16
click at [1398, 637] on link "Skip" at bounding box center [1417, 632] width 163 height 33
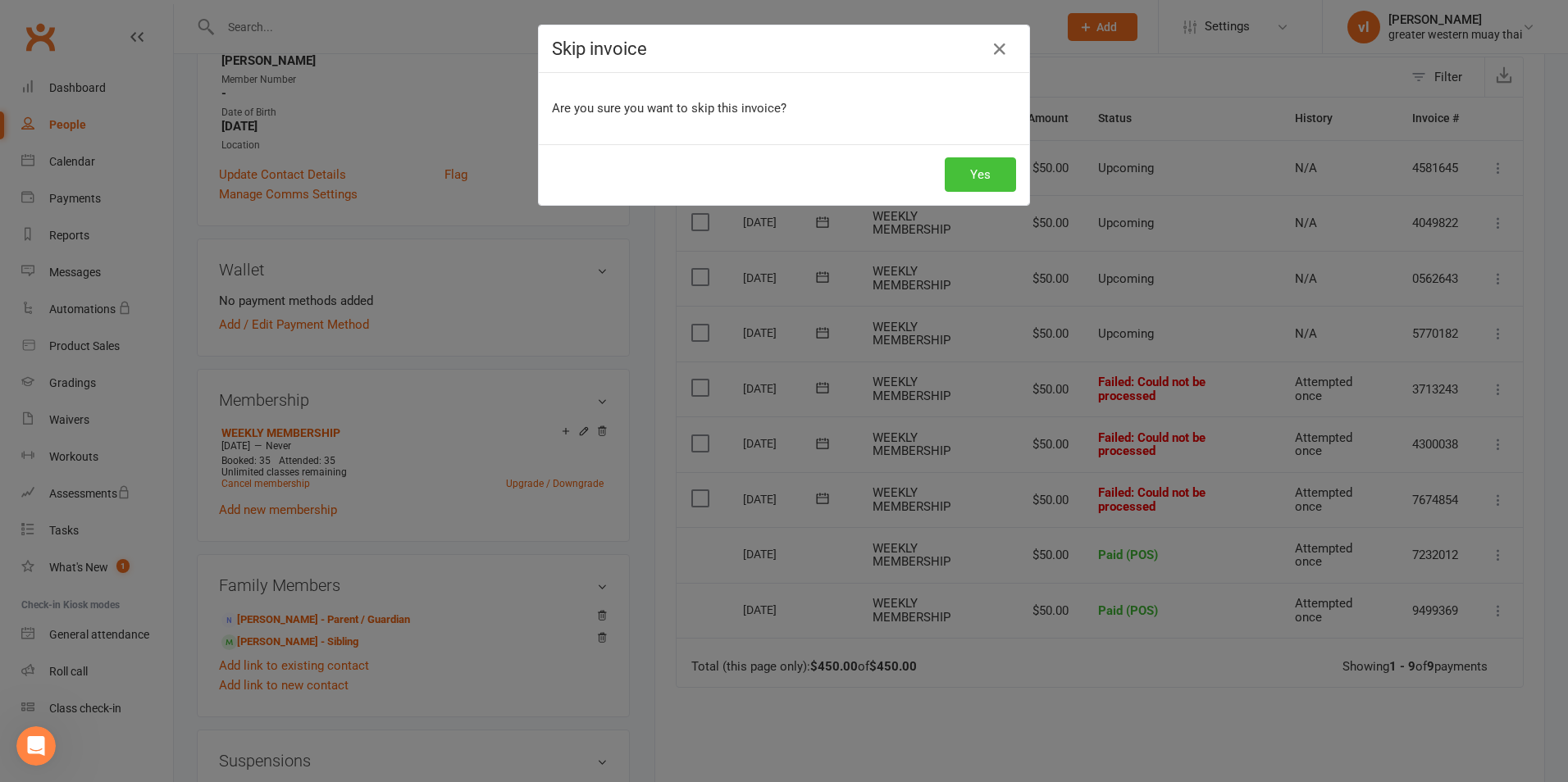
click at [978, 188] on button "Yes" at bounding box center [980, 174] width 71 height 35
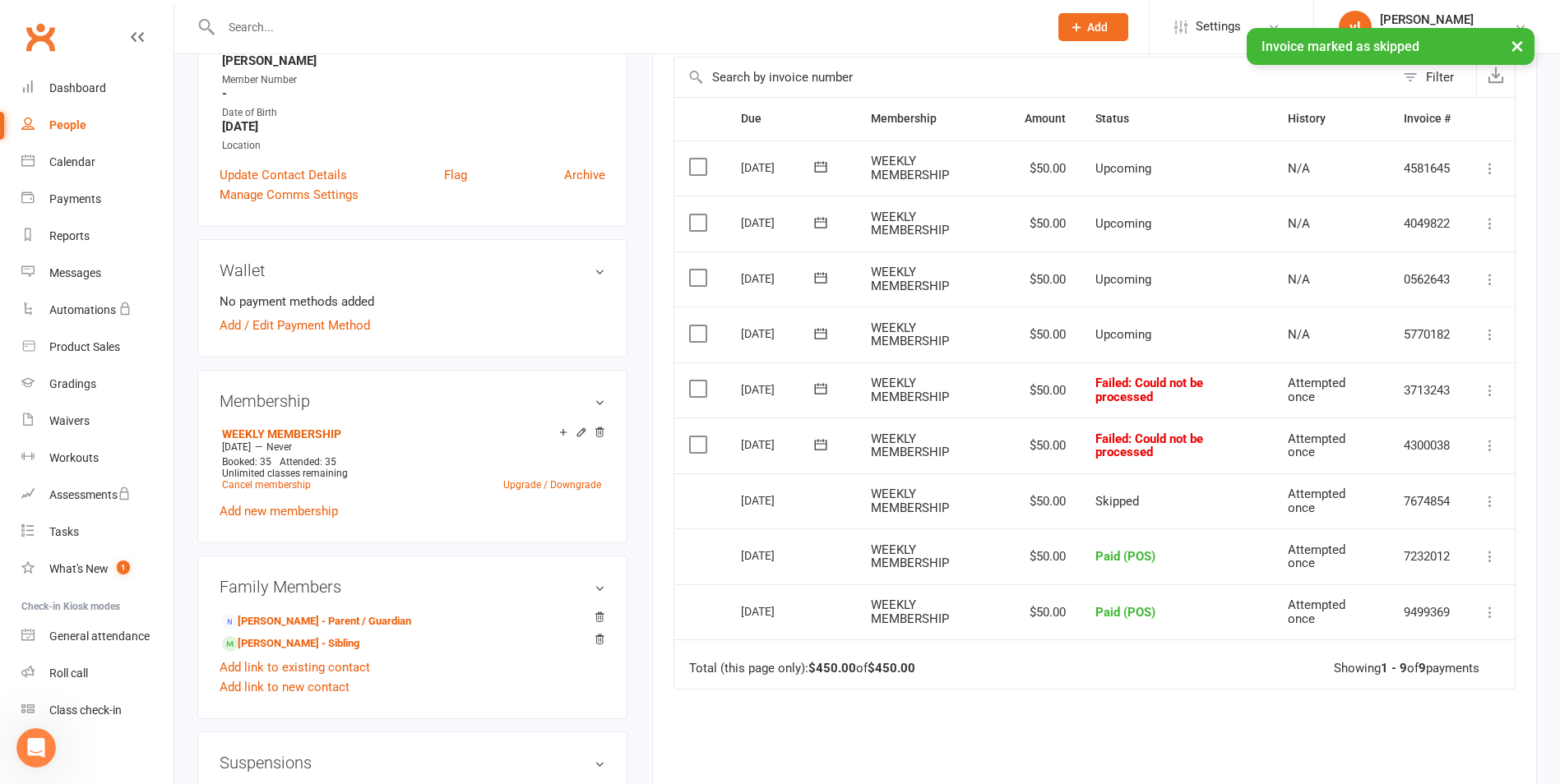
click at [1490, 453] on icon at bounding box center [1490, 445] width 16 height 16
click at [1390, 576] on link "Skip" at bounding box center [1417, 576] width 163 height 33
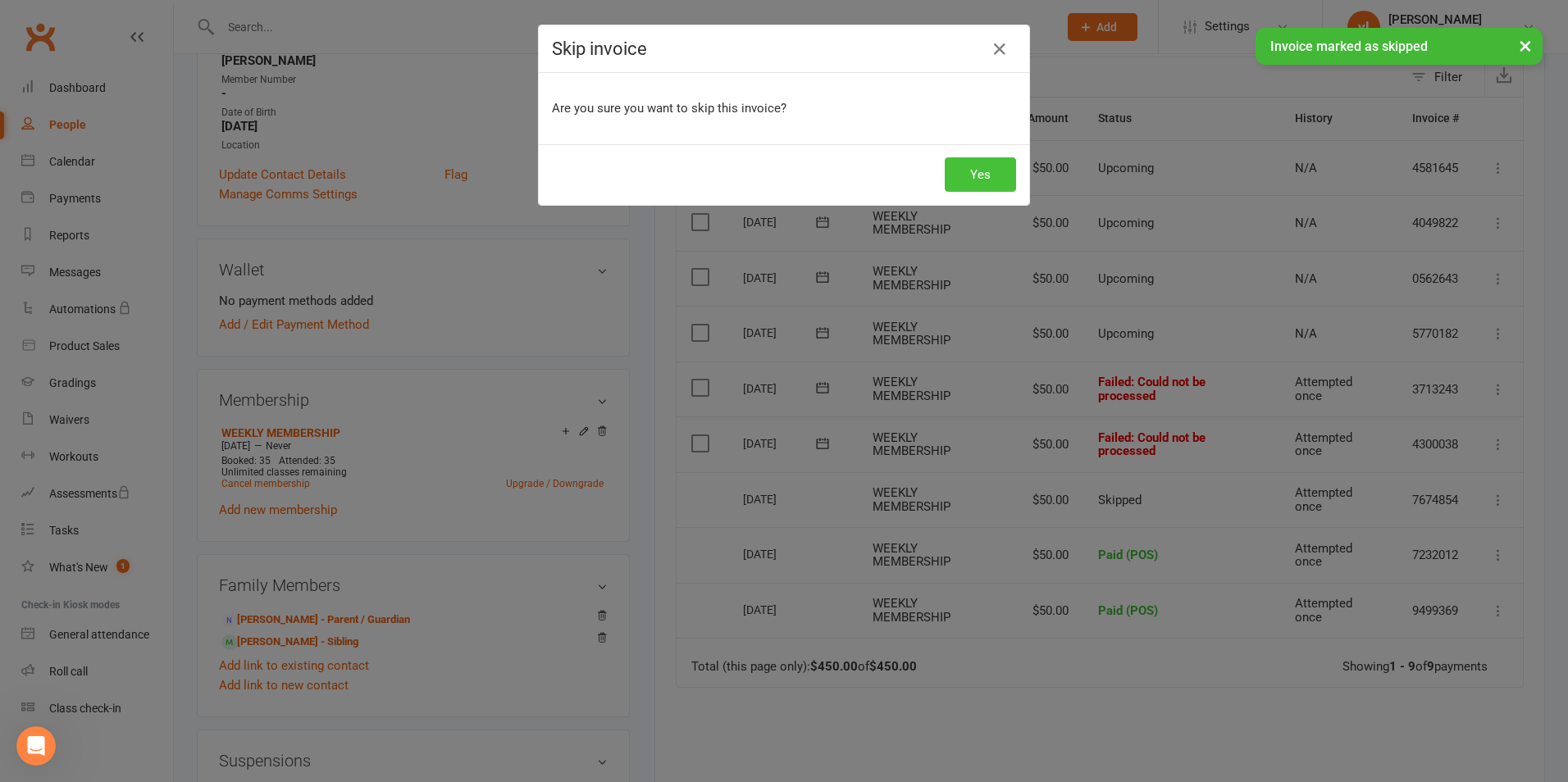
click at [986, 179] on button "Yes" at bounding box center [980, 174] width 71 height 35
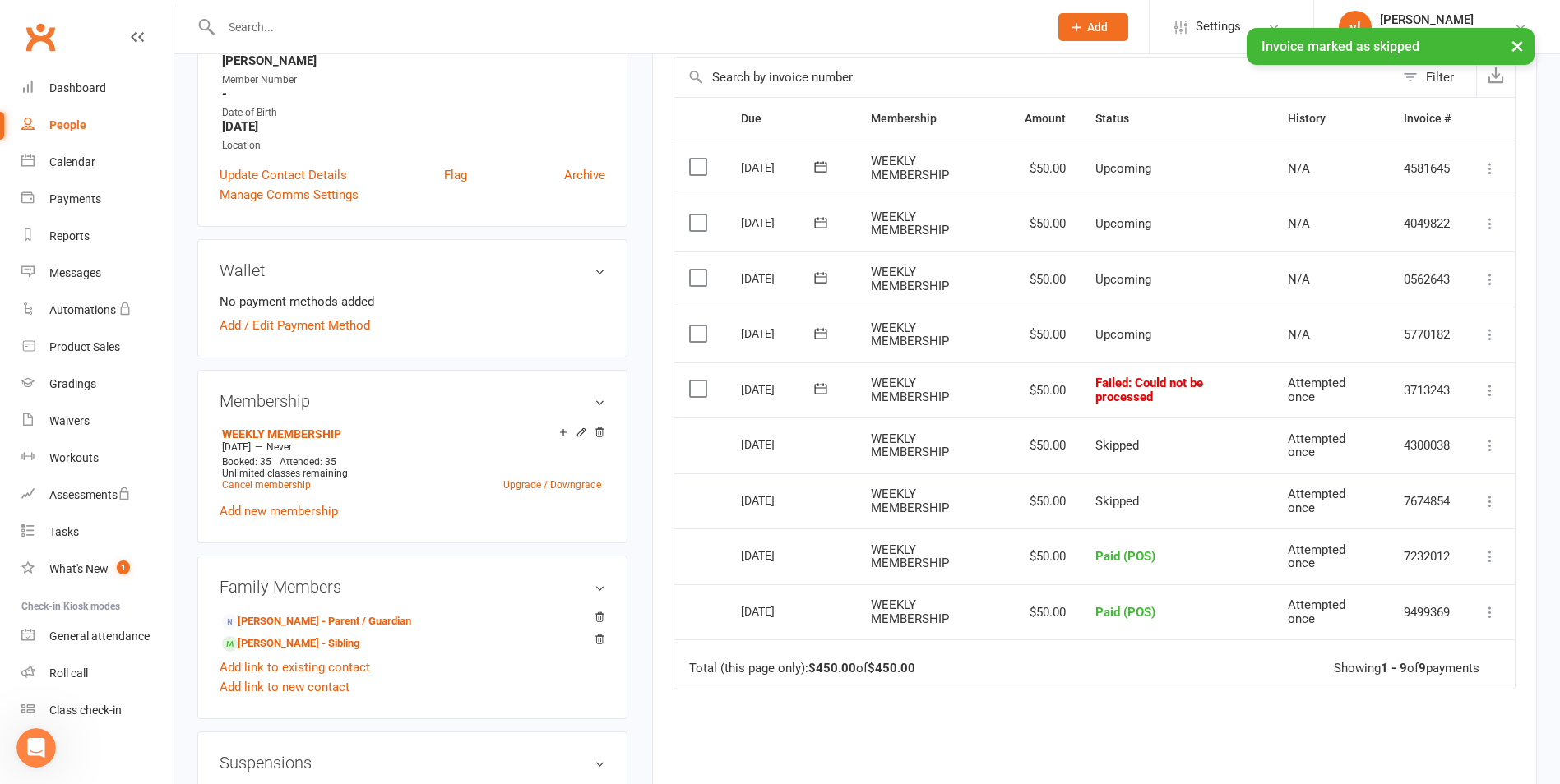
click at [1490, 395] on icon at bounding box center [1490, 390] width 16 height 16
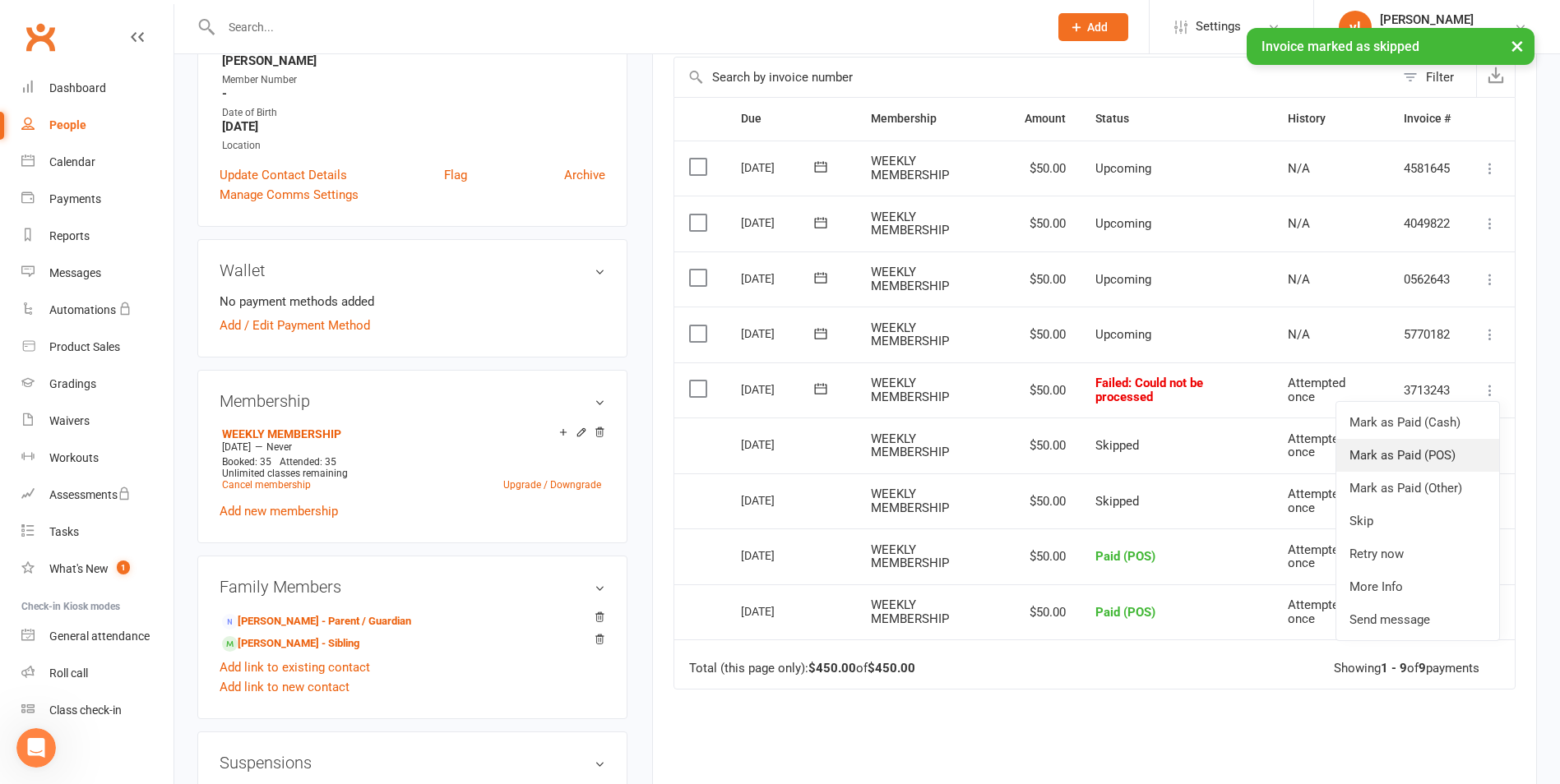
click at [1410, 451] on link "Mark as Paid (POS)" at bounding box center [1417, 455] width 163 height 33
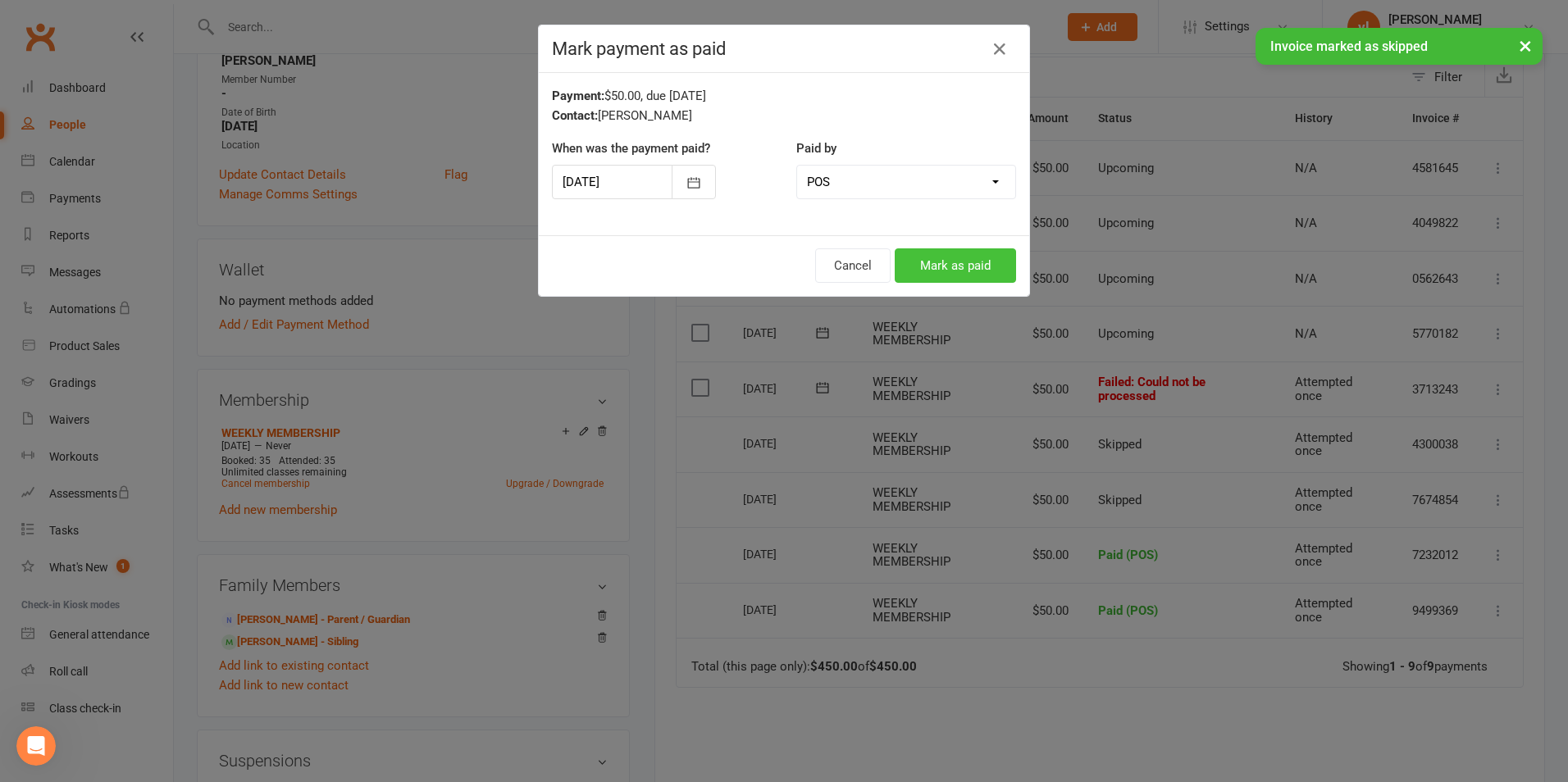
click at [975, 262] on button "Mark as paid" at bounding box center [955, 266] width 121 height 35
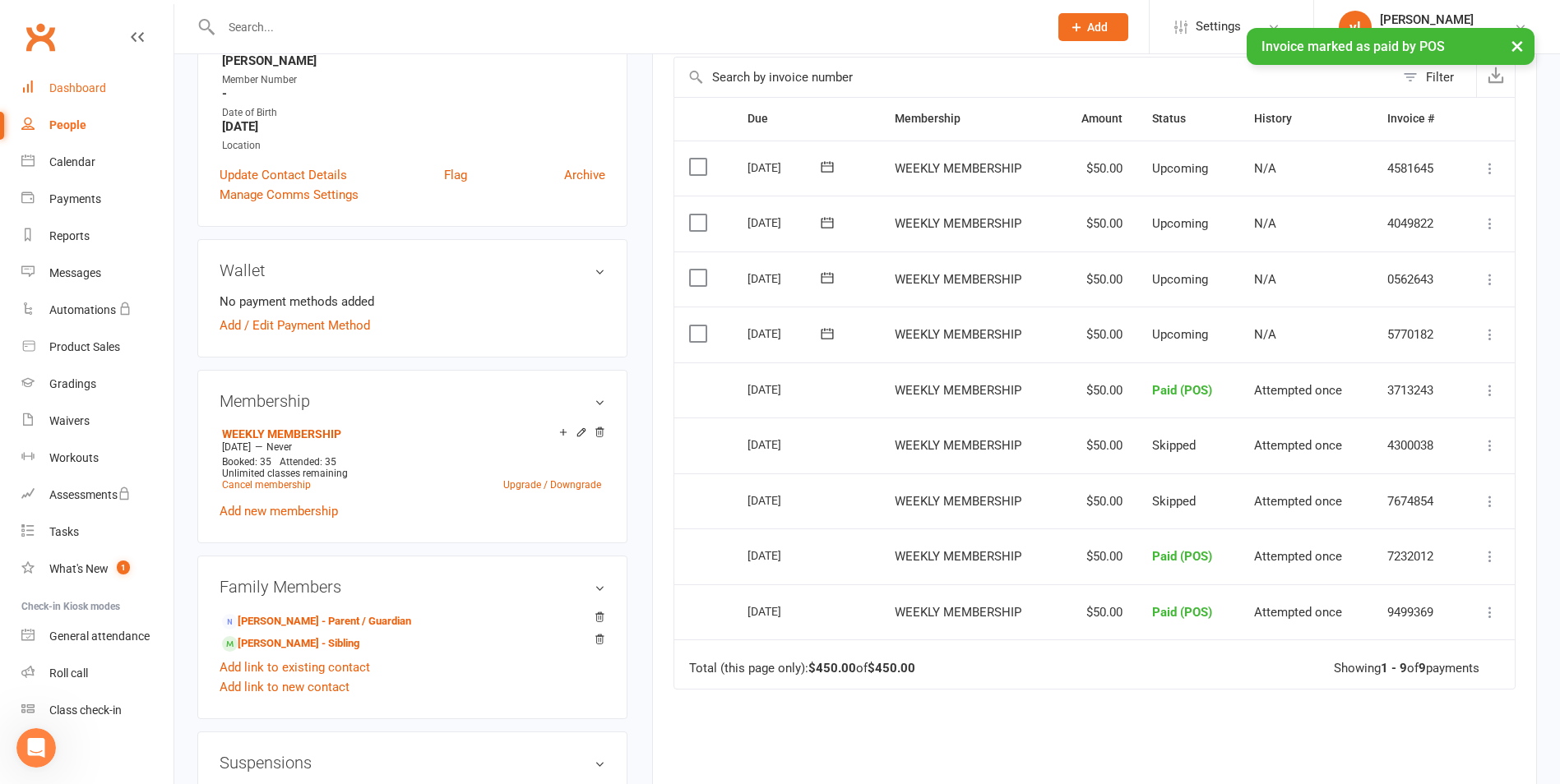
click at [71, 89] on div "Dashboard" at bounding box center [77, 88] width 57 height 14
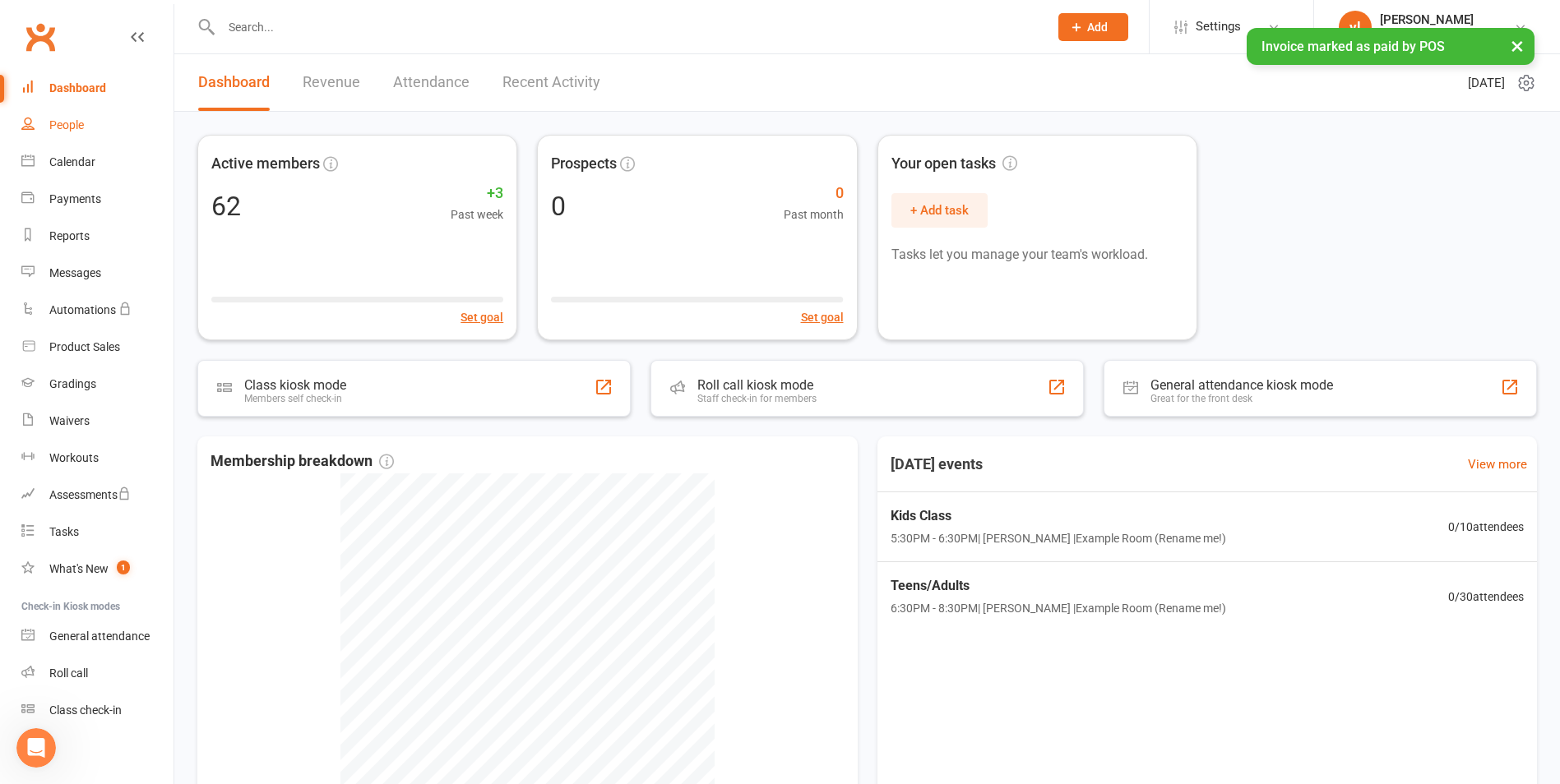
click at [46, 118] on link "People" at bounding box center [97, 126] width 152 height 37
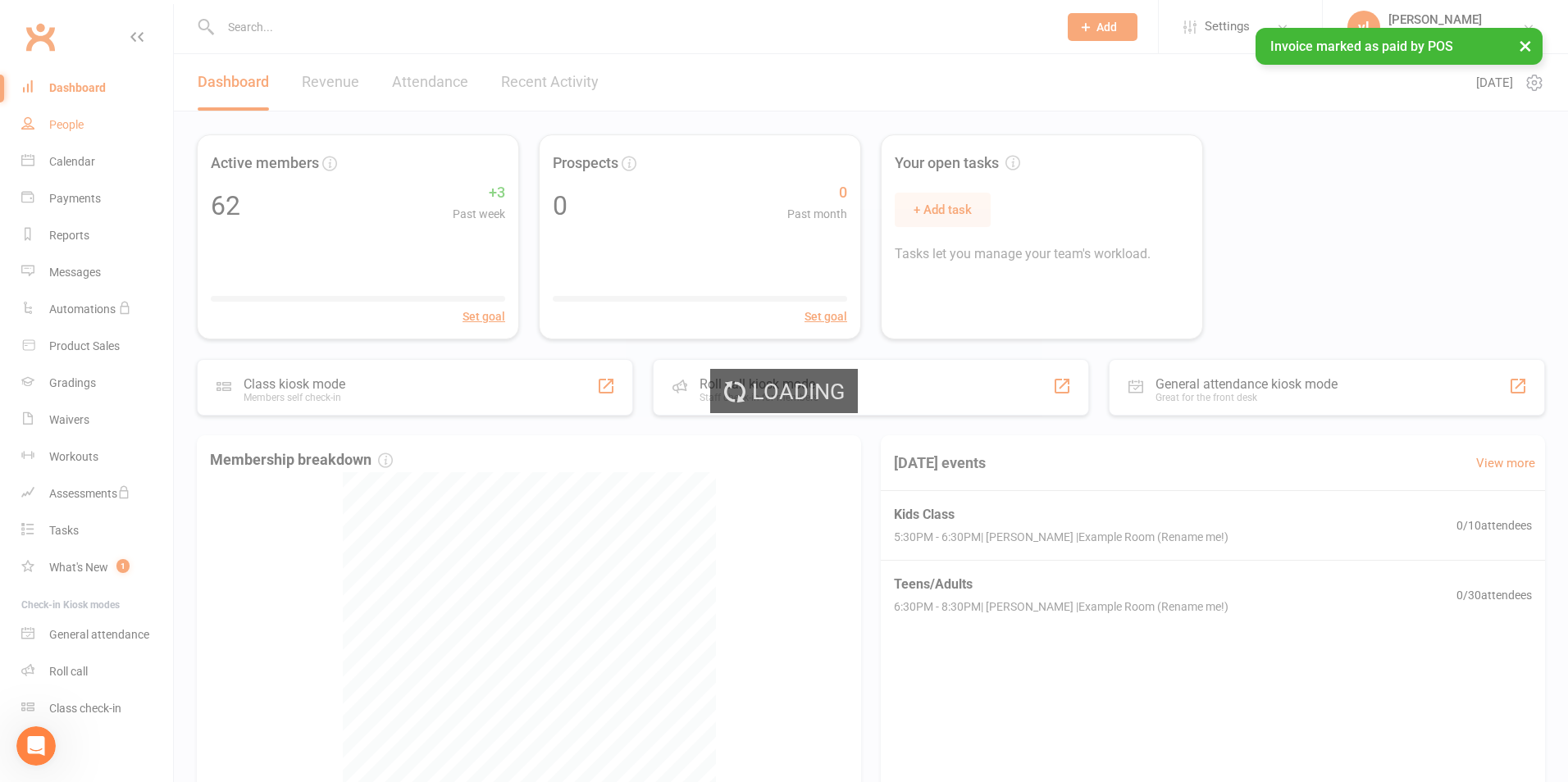
select select "true"
select select "25"
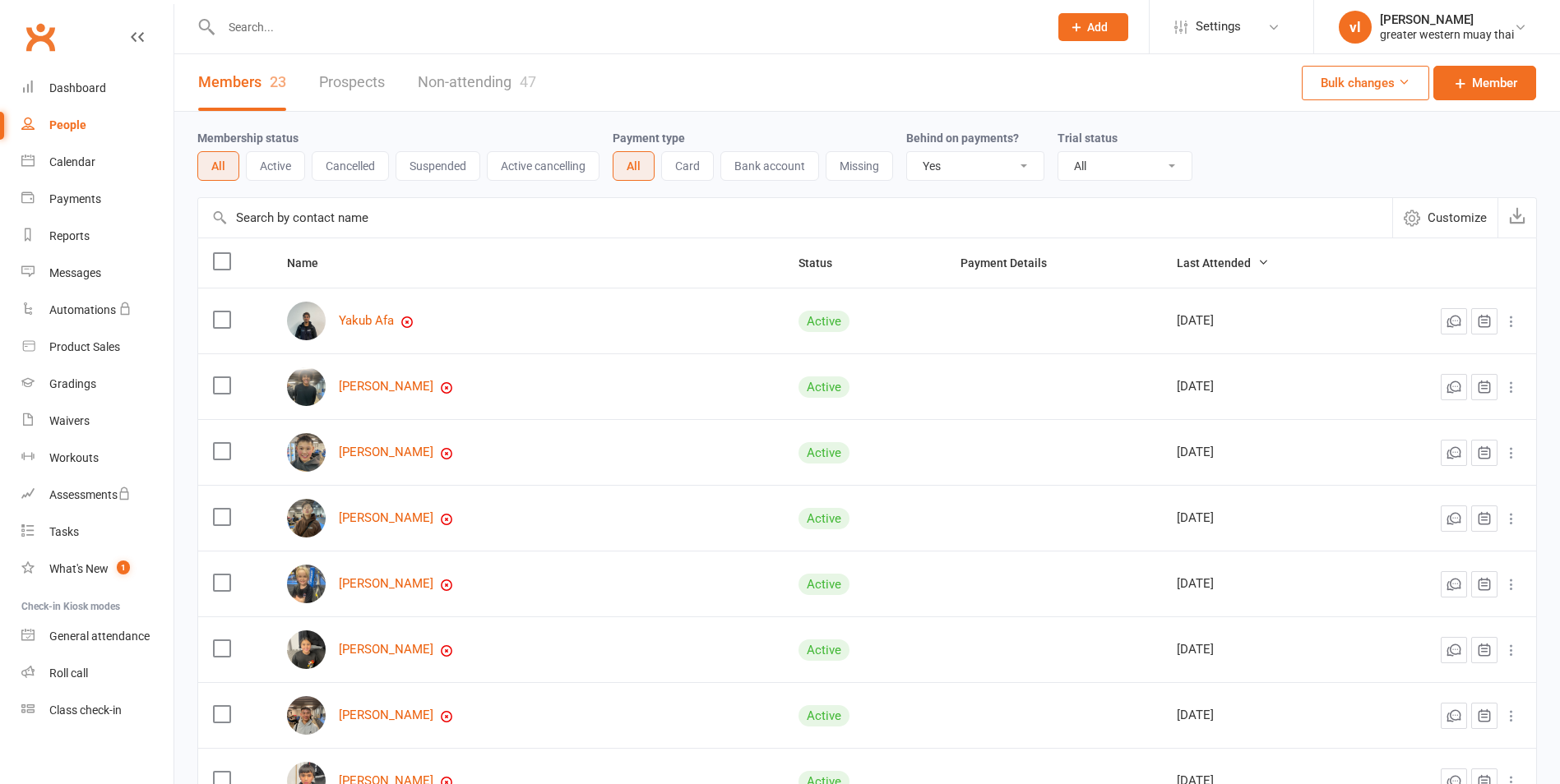
select select "true"
select select "25"
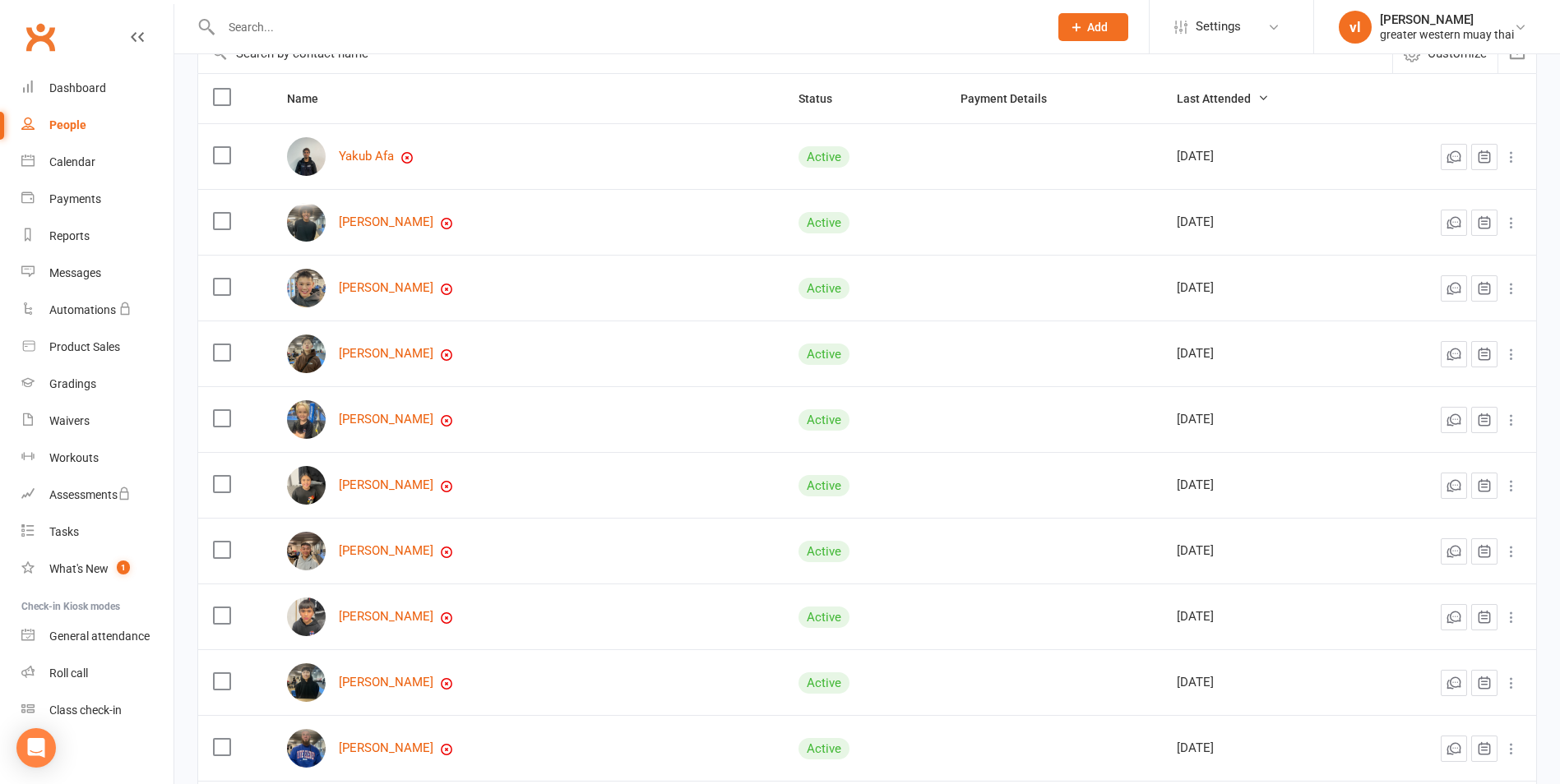
scroll to position [329, 0]
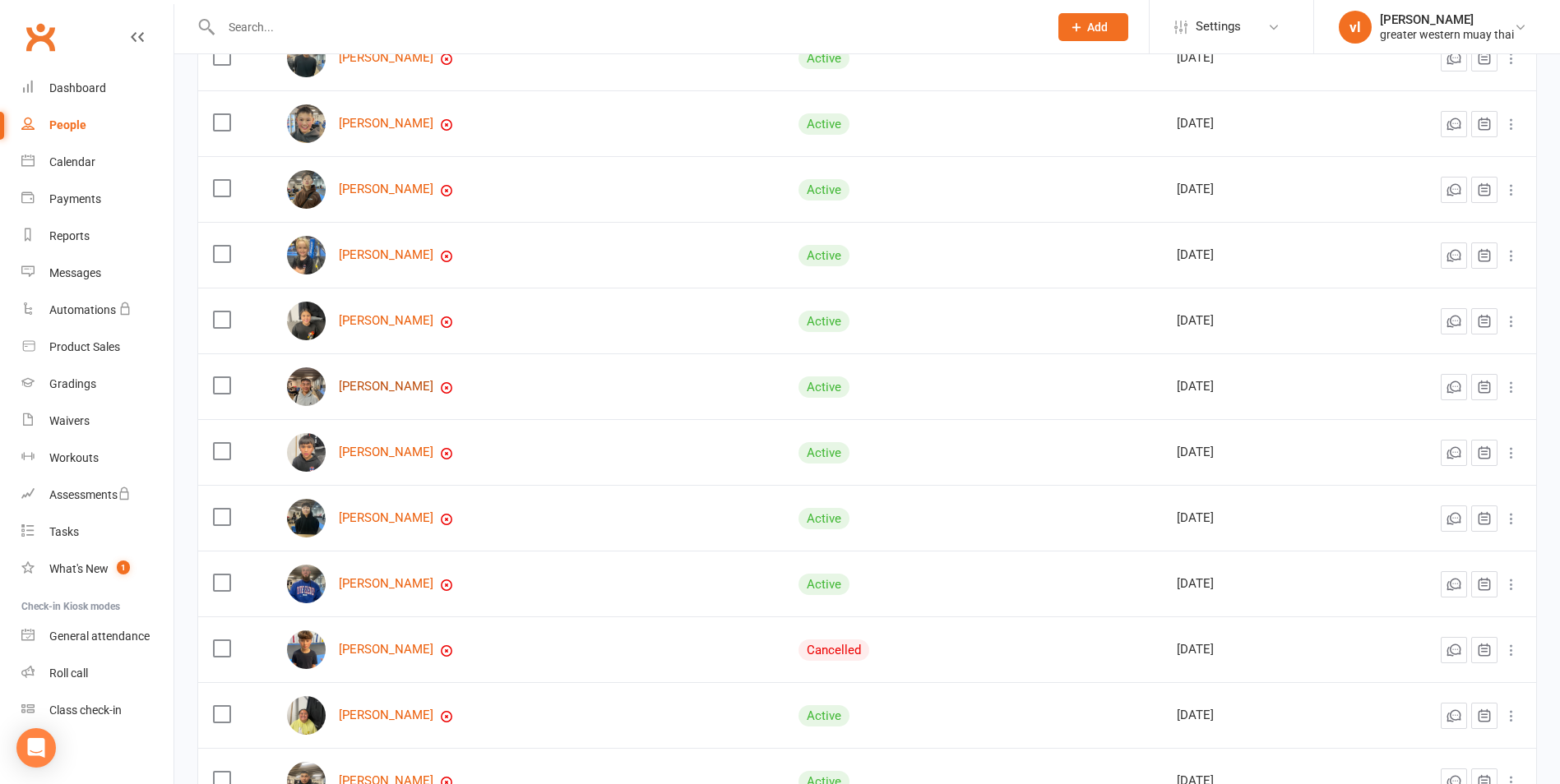
click at [394, 389] on link "Nam Quach" at bounding box center [385, 387] width 94 height 14
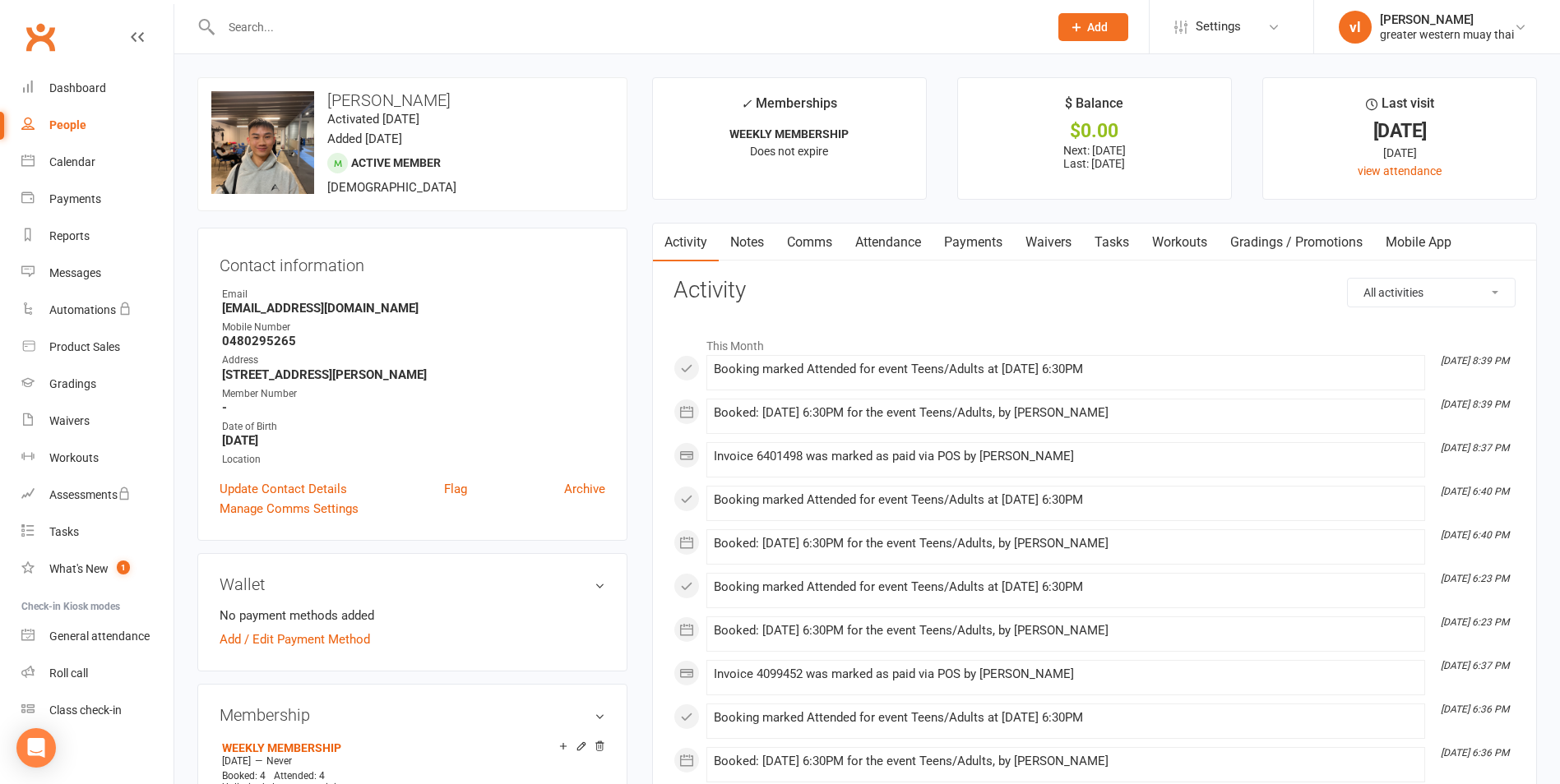
click at [994, 249] on link "Payments" at bounding box center [974, 243] width 81 height 38
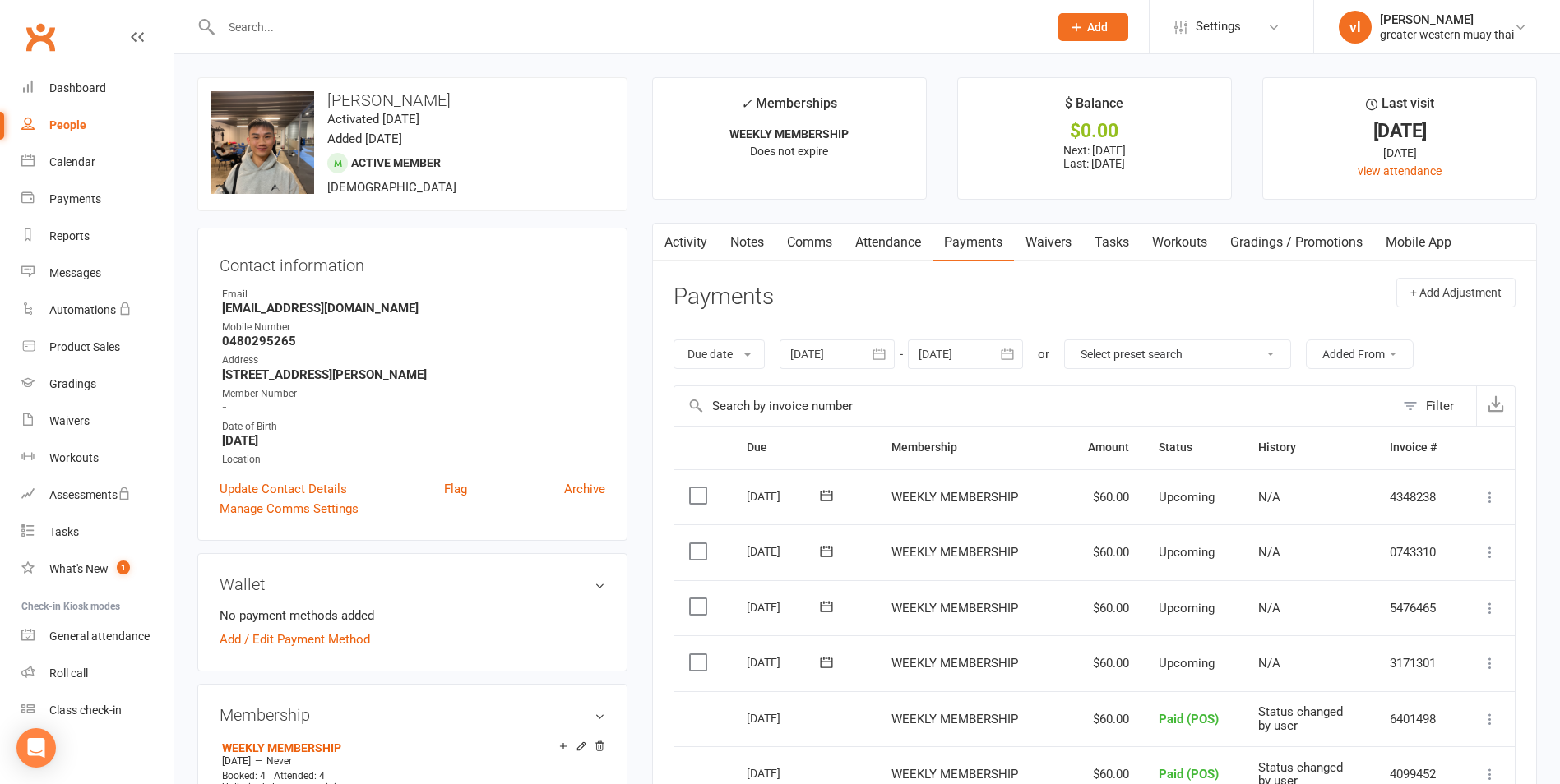
click at [131, 35] on icon at bounding box center [137, 37] width 14 height 14
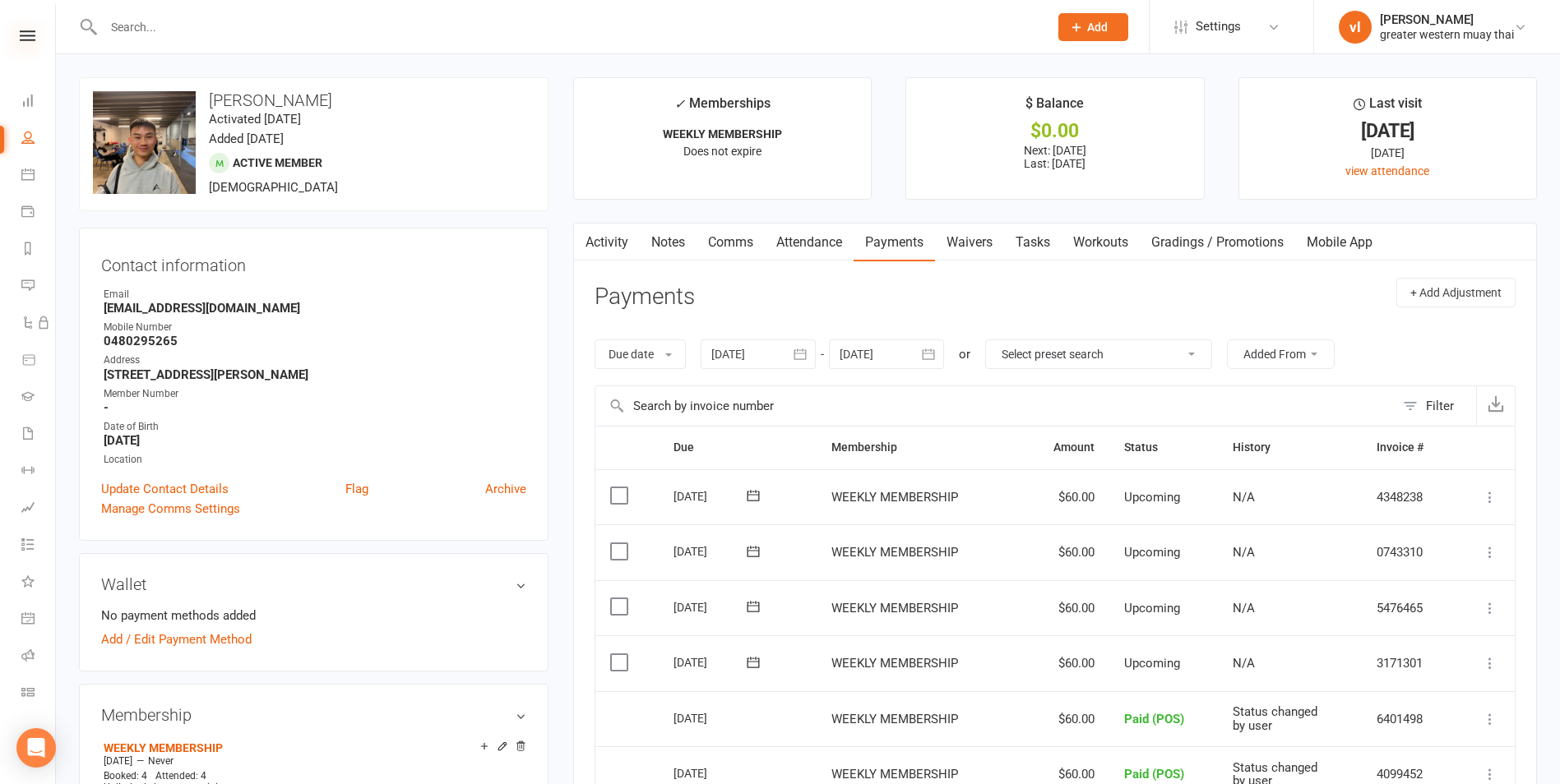
click at [26, 34] on icon at bounding box center [27, 36] width 15 height 11
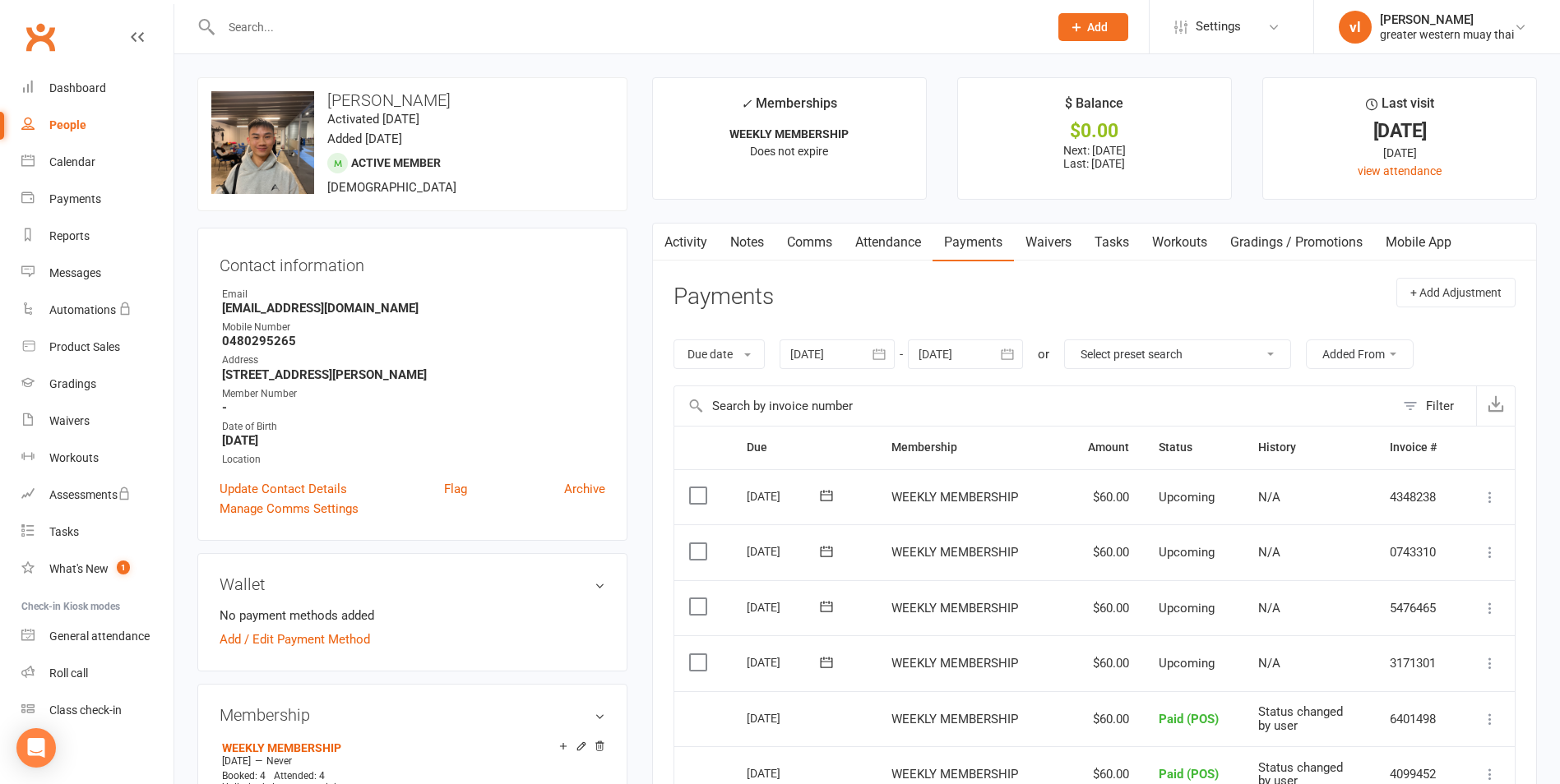
select select "true"
select select "25"
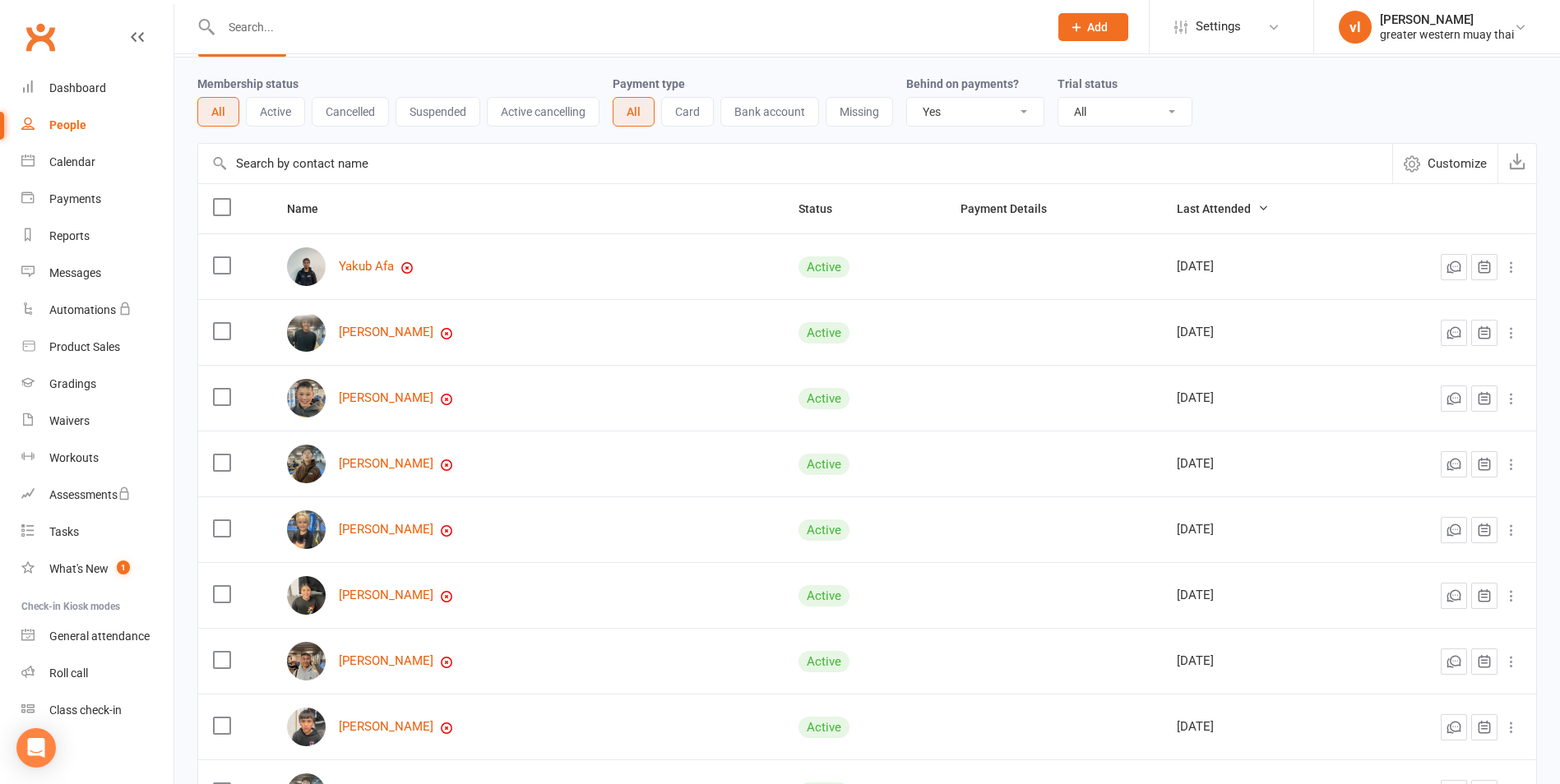
scroll to position [82, 0]
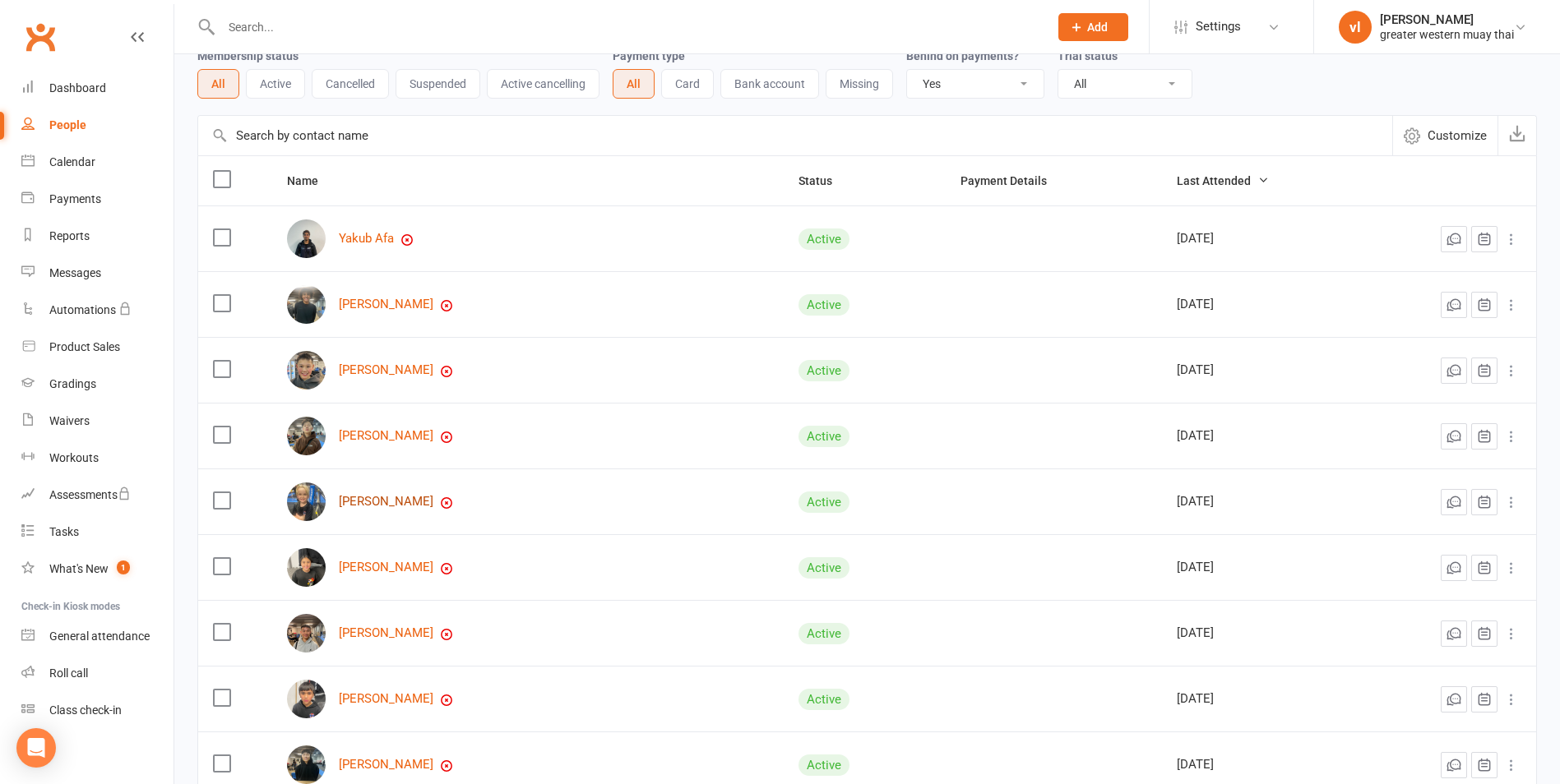
click at [424, 504] on link "Harleigh Tognolini" at bounding box center [385, 501] width 94 height 14
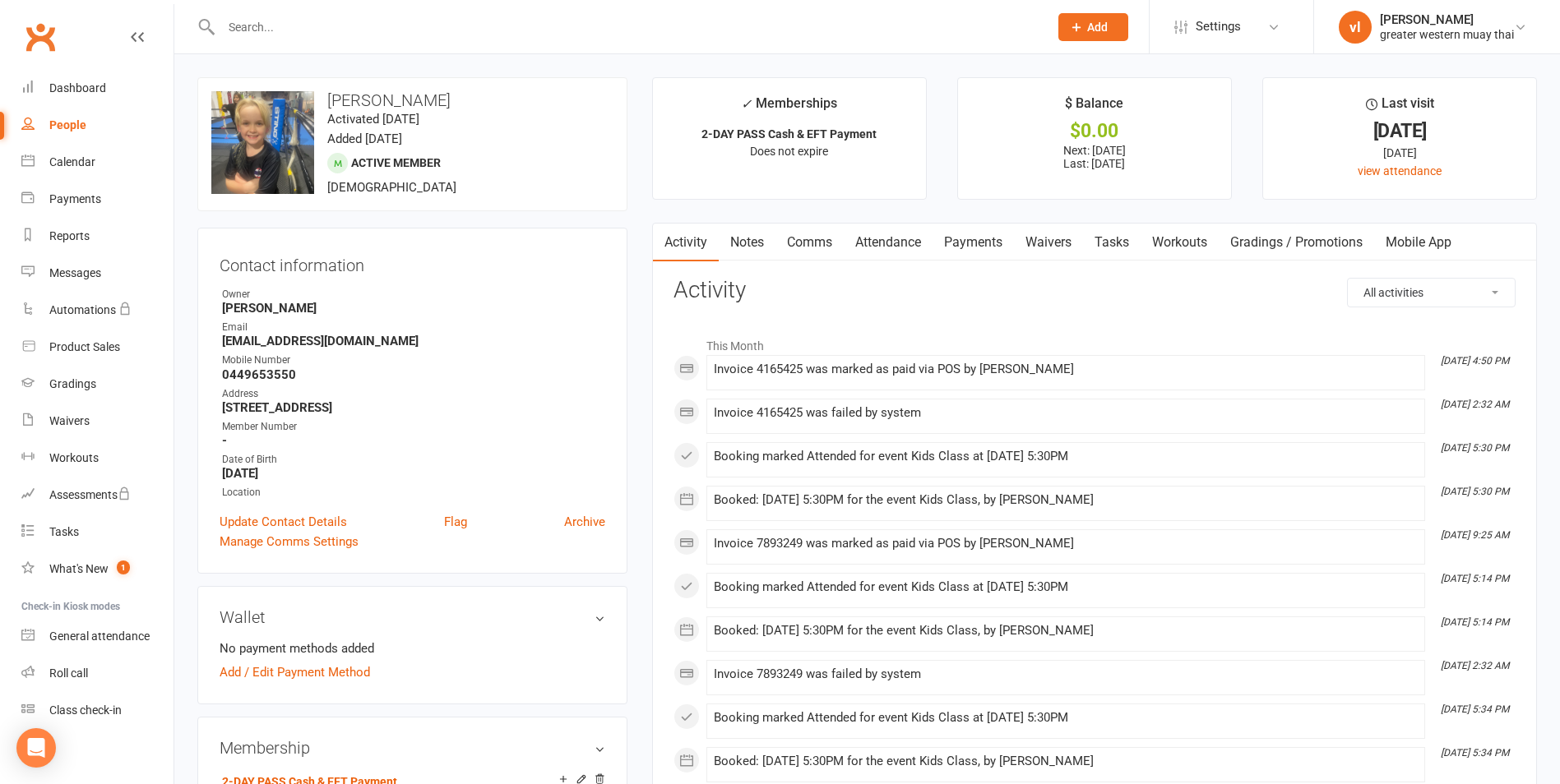
click at [971, 236] on link "Payments" at bounding box center [974, 243] width 81 height 38
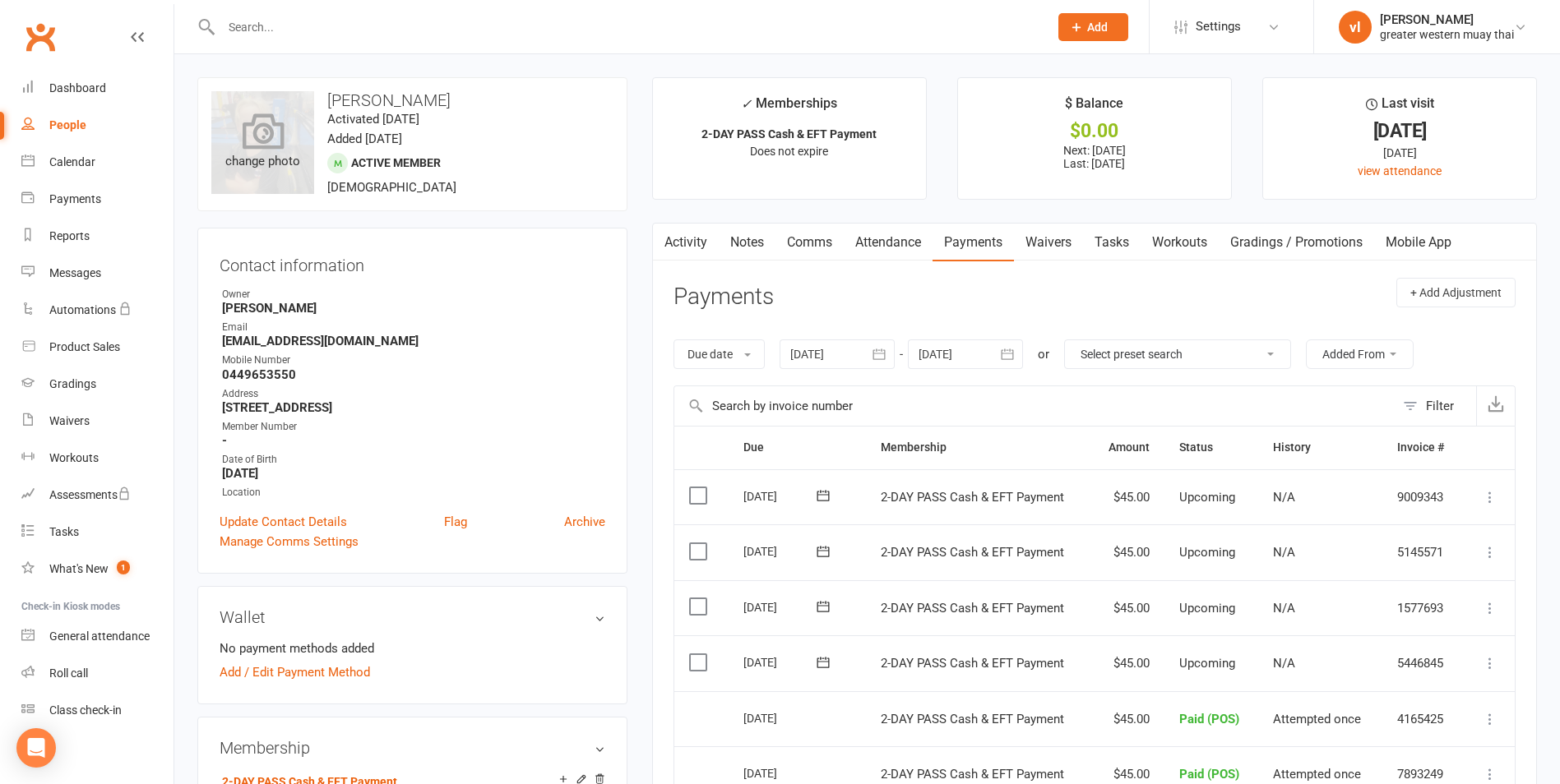
click at [250, 131] on icon at bounding box center [262, 131] width 42 height 36
select select "true"
select select "25"
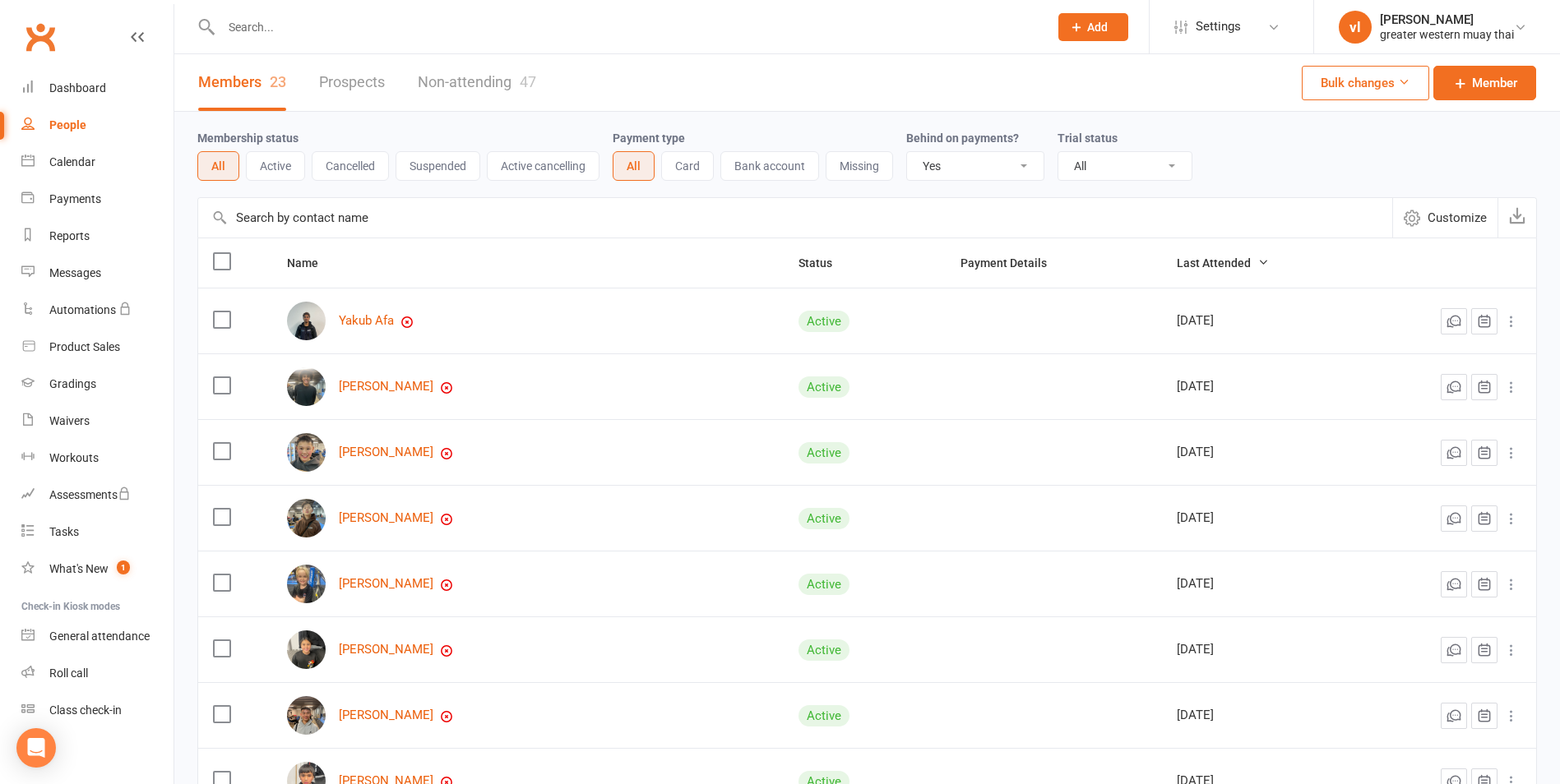
click at [1014, 174] on select "All No Yes" at bounding box center [975, 165] width 137 height 28
select select
click at [909, 153] on select "All No Yes" at bounding box center [975, 165] width 137 height 28
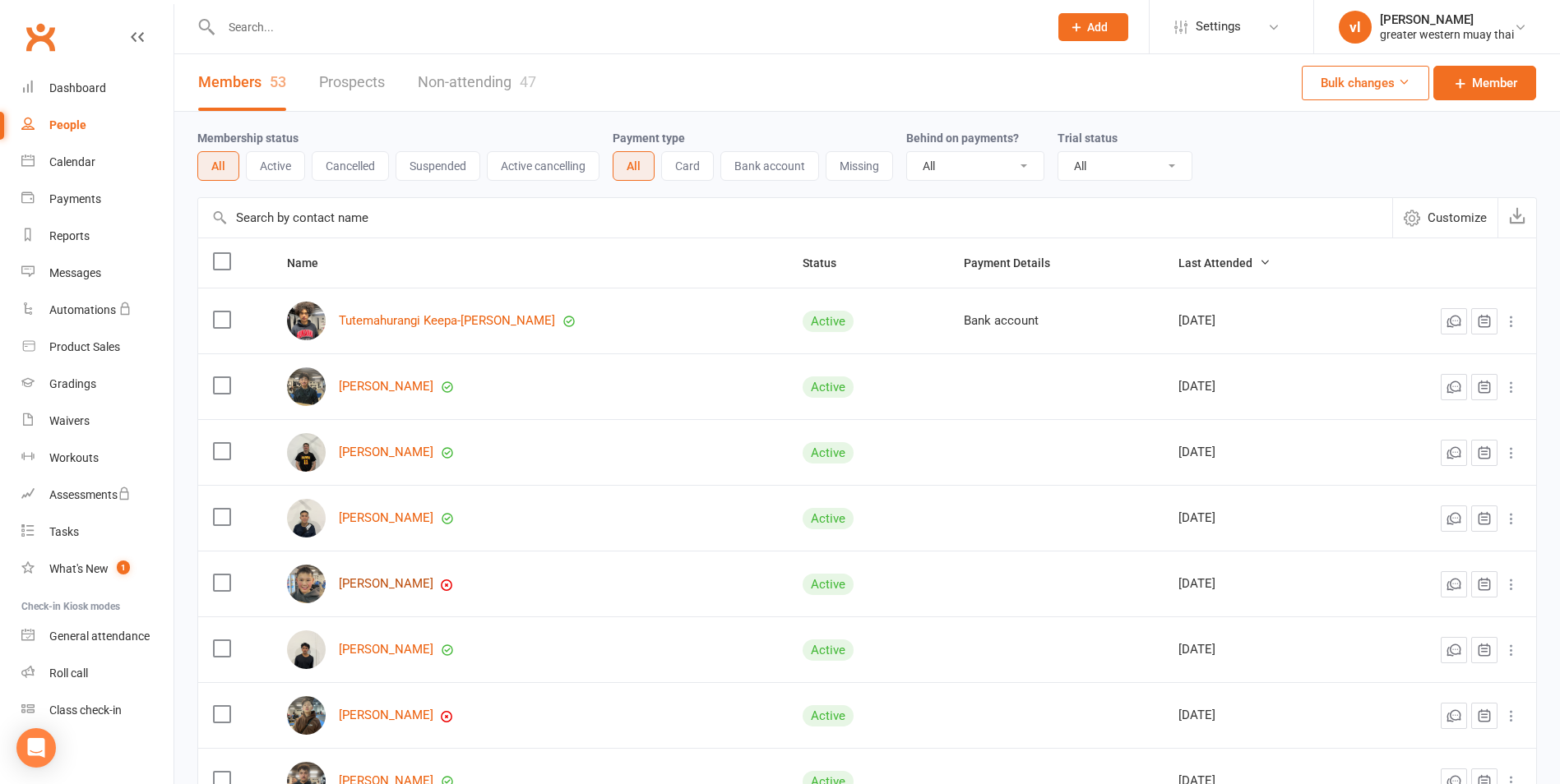
click at [362, 580] on link "Jordan Kha" at bounding box center [385, 584] width 94 height 14
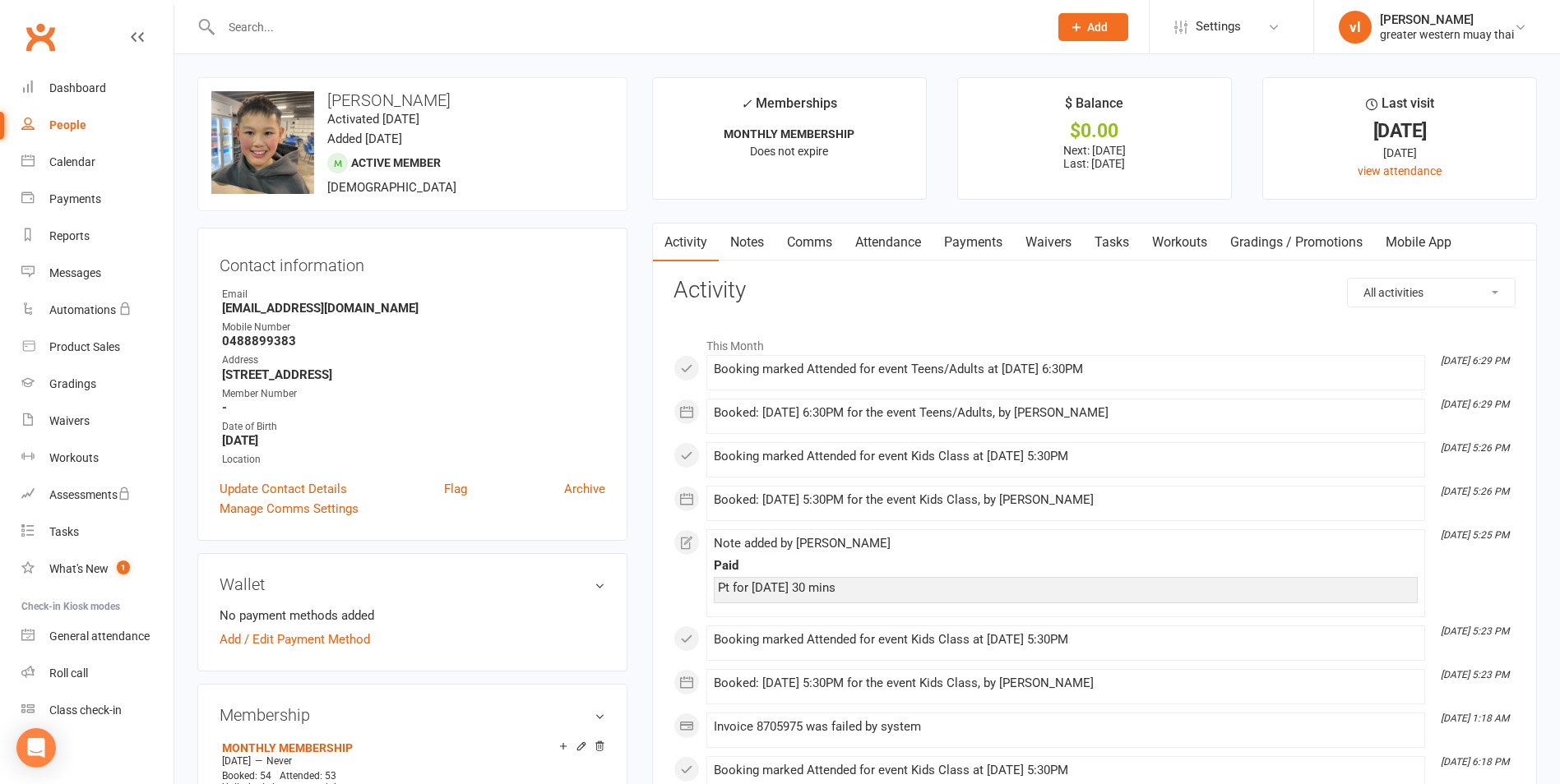
click at [999, 248] on link "Payments" at bounding box center [974, 243] width 81 height 38
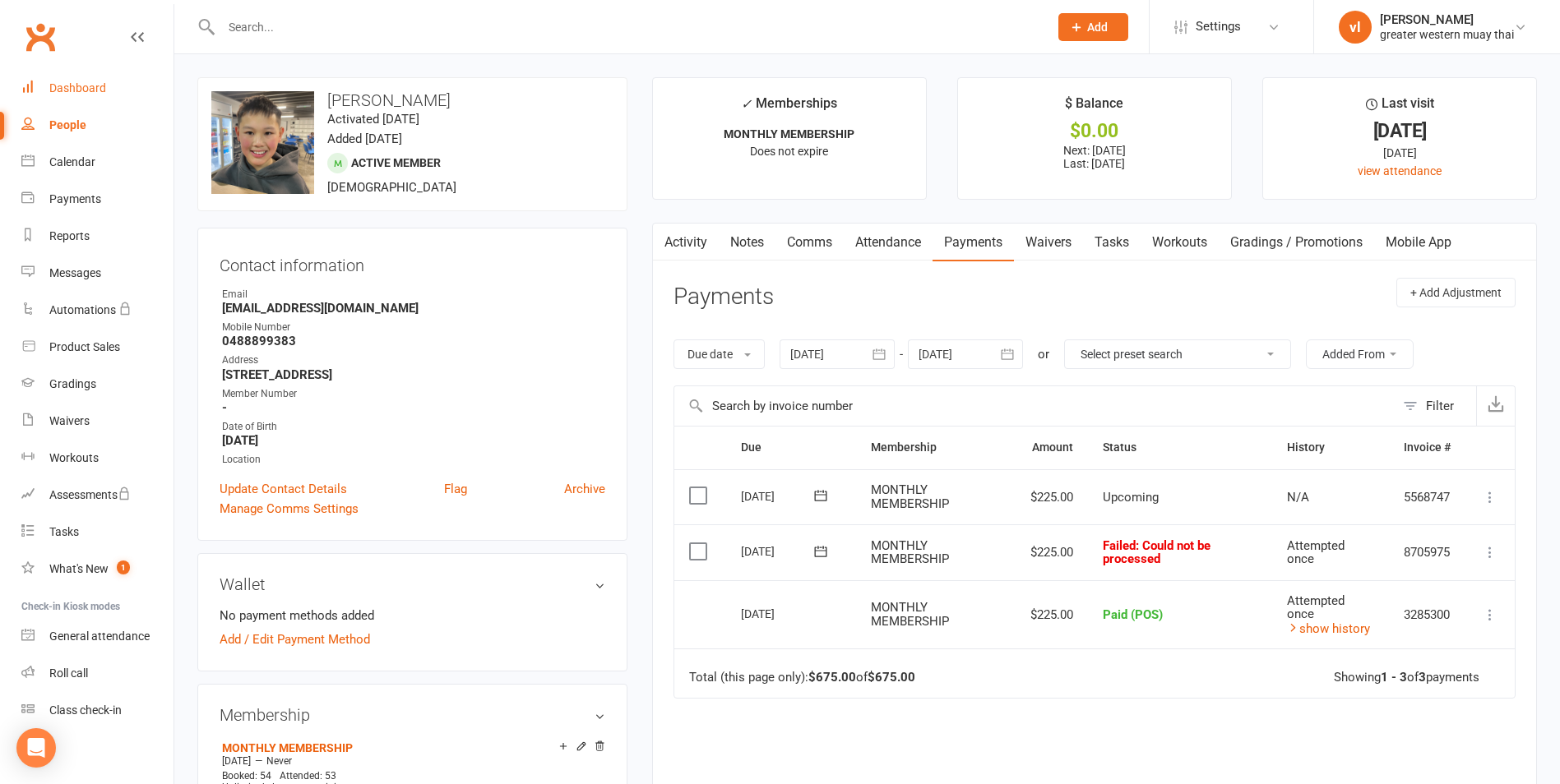
click at [72, 92] on div "Dashboard" at bounding box center [77, 88] width 57 height 14
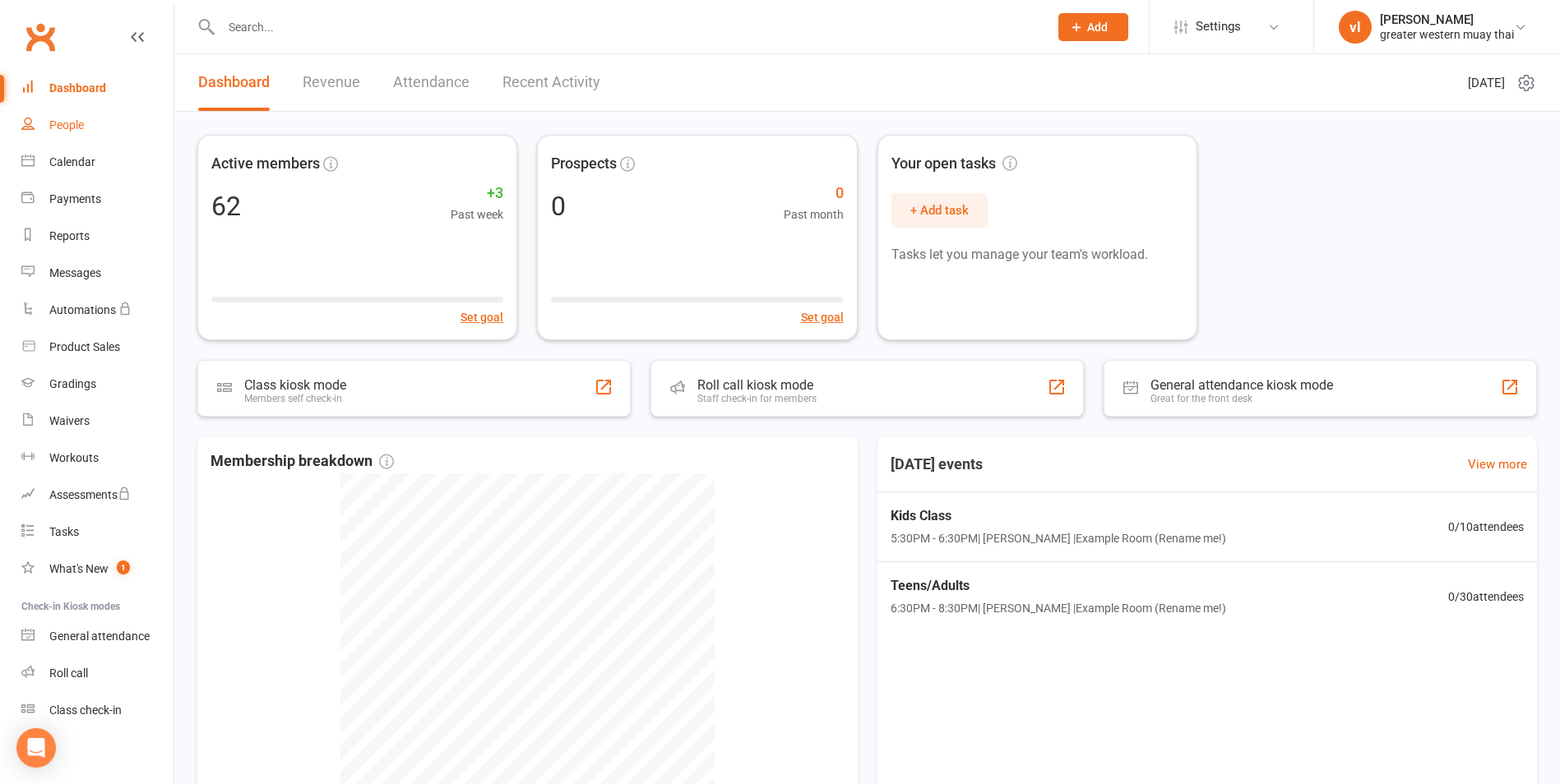
click at [49, 125] on link "People" at bounding box center [97, 126] width 152 height 37
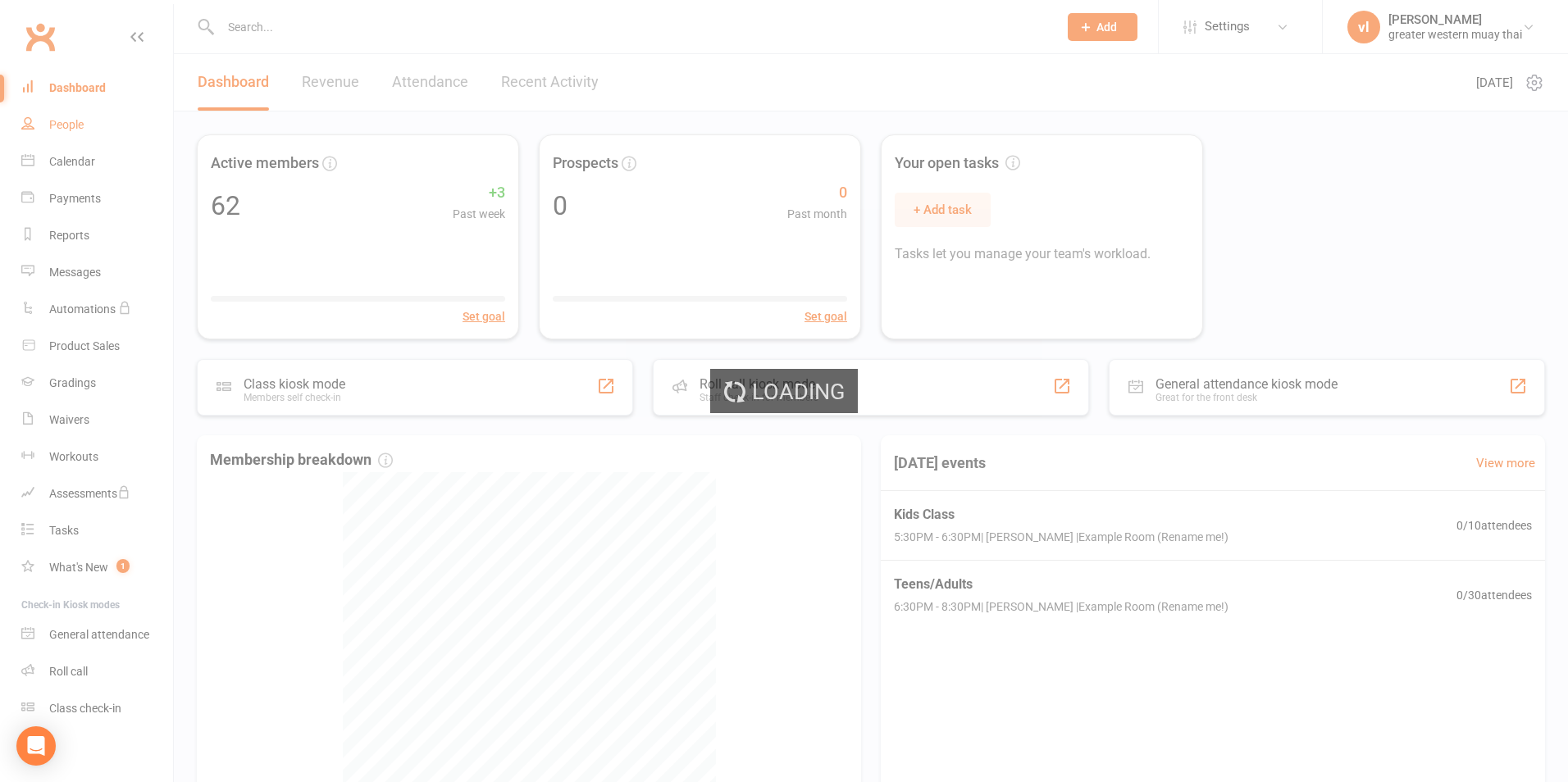
select select "25"
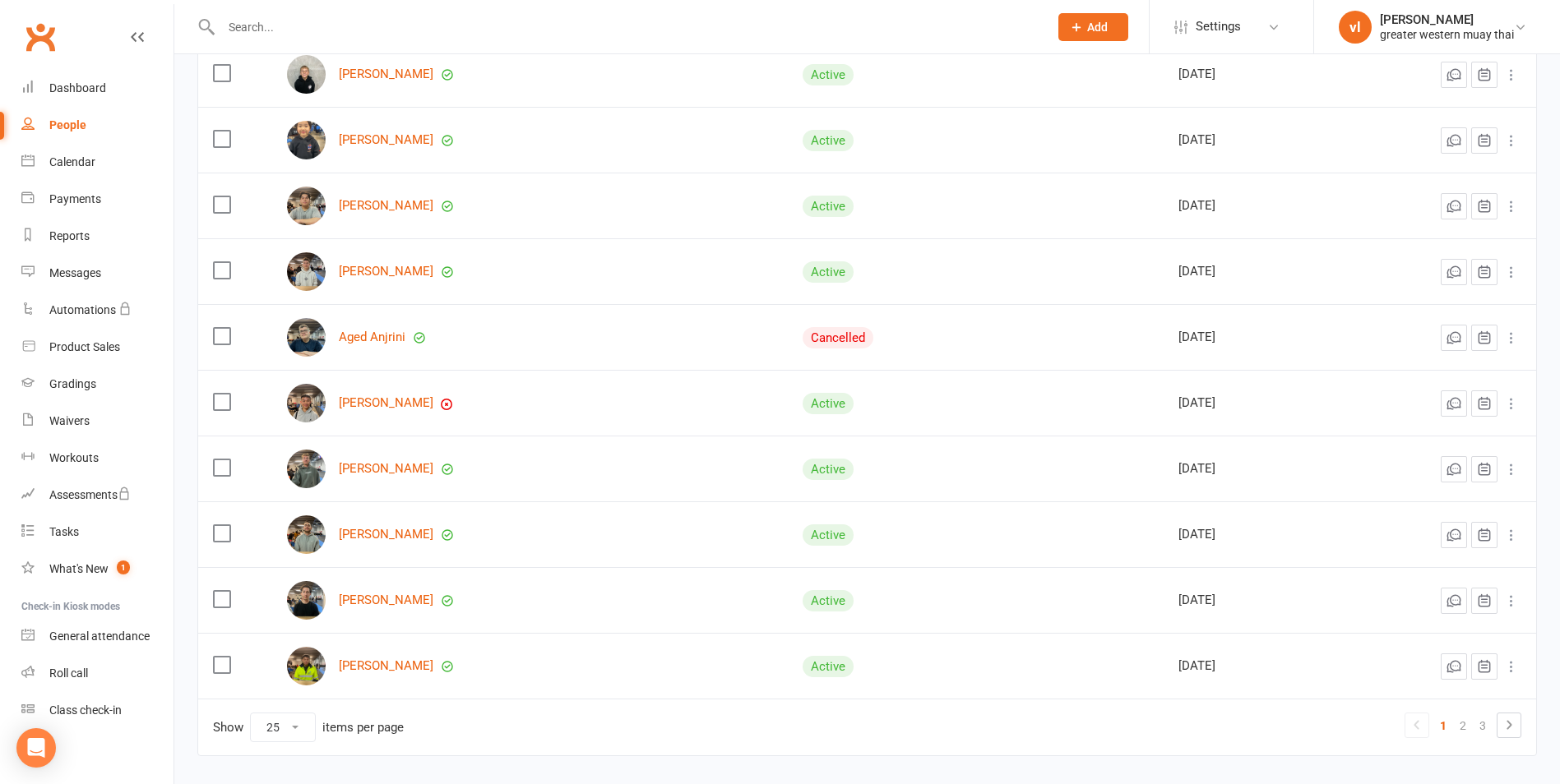
scroll to position [1294, 0]
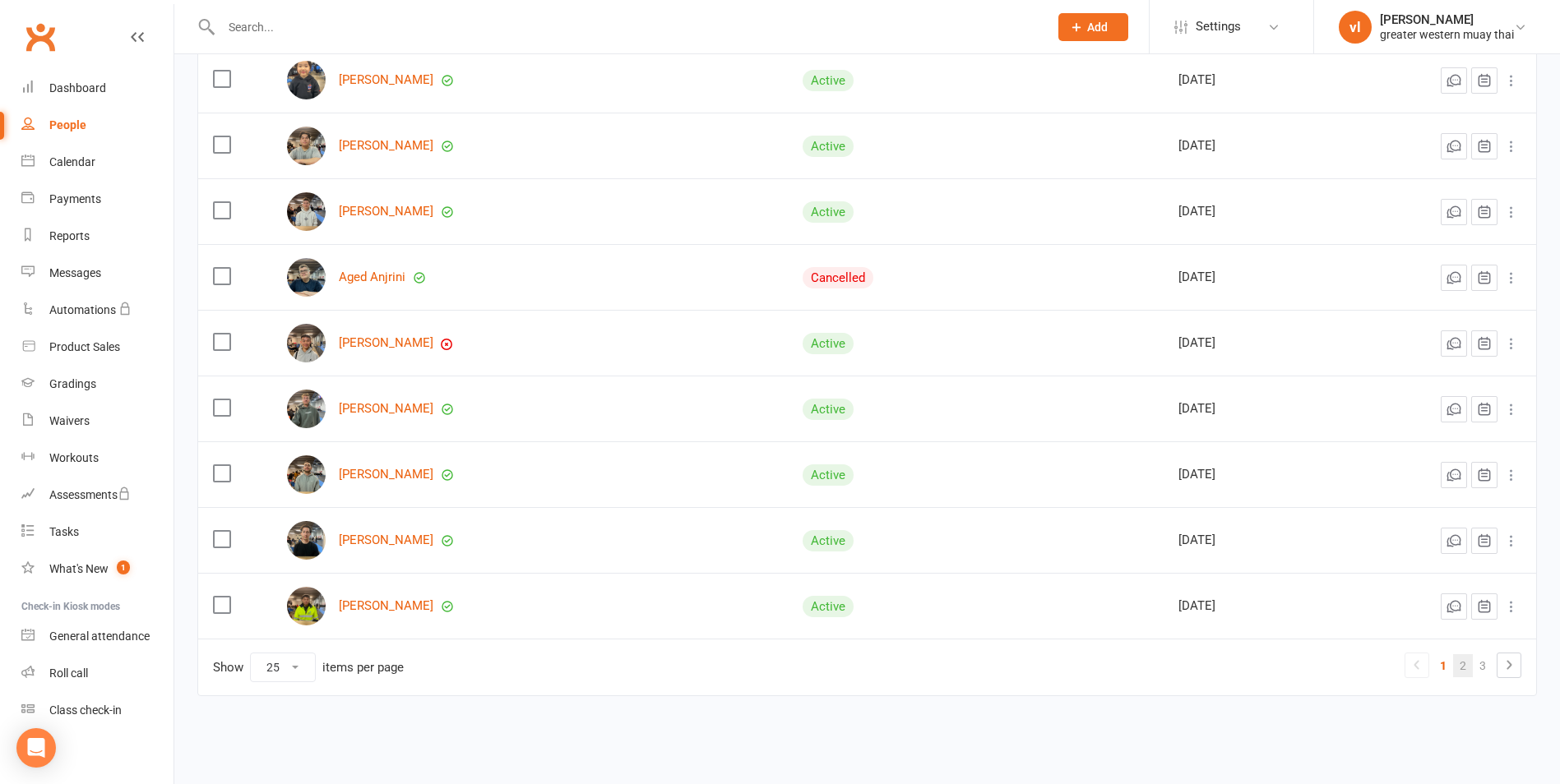
click at [1464, 661] on link "2" at bounding box center [1462, 665] width 20 height 23
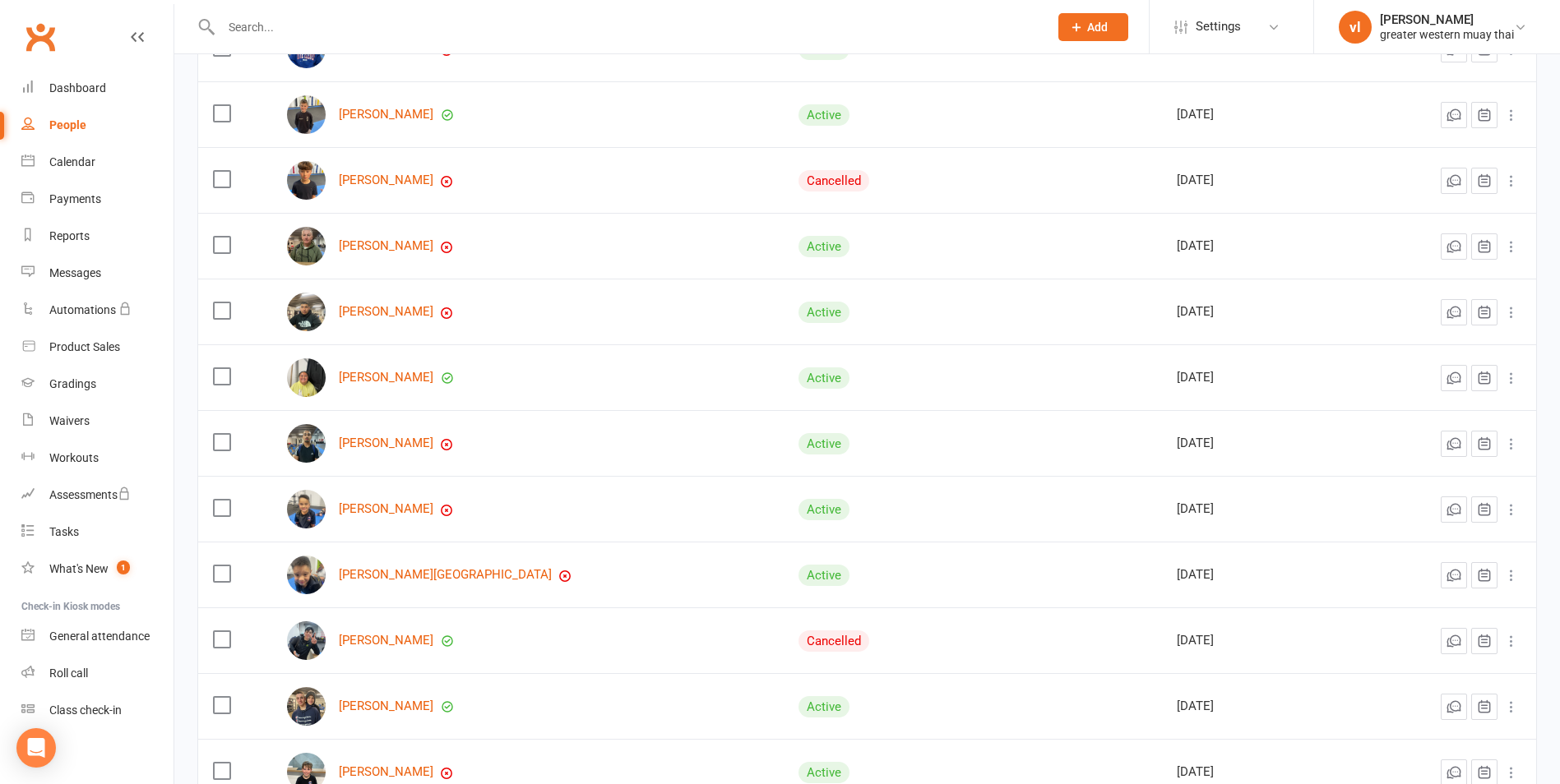
scroll to position [719, 0]
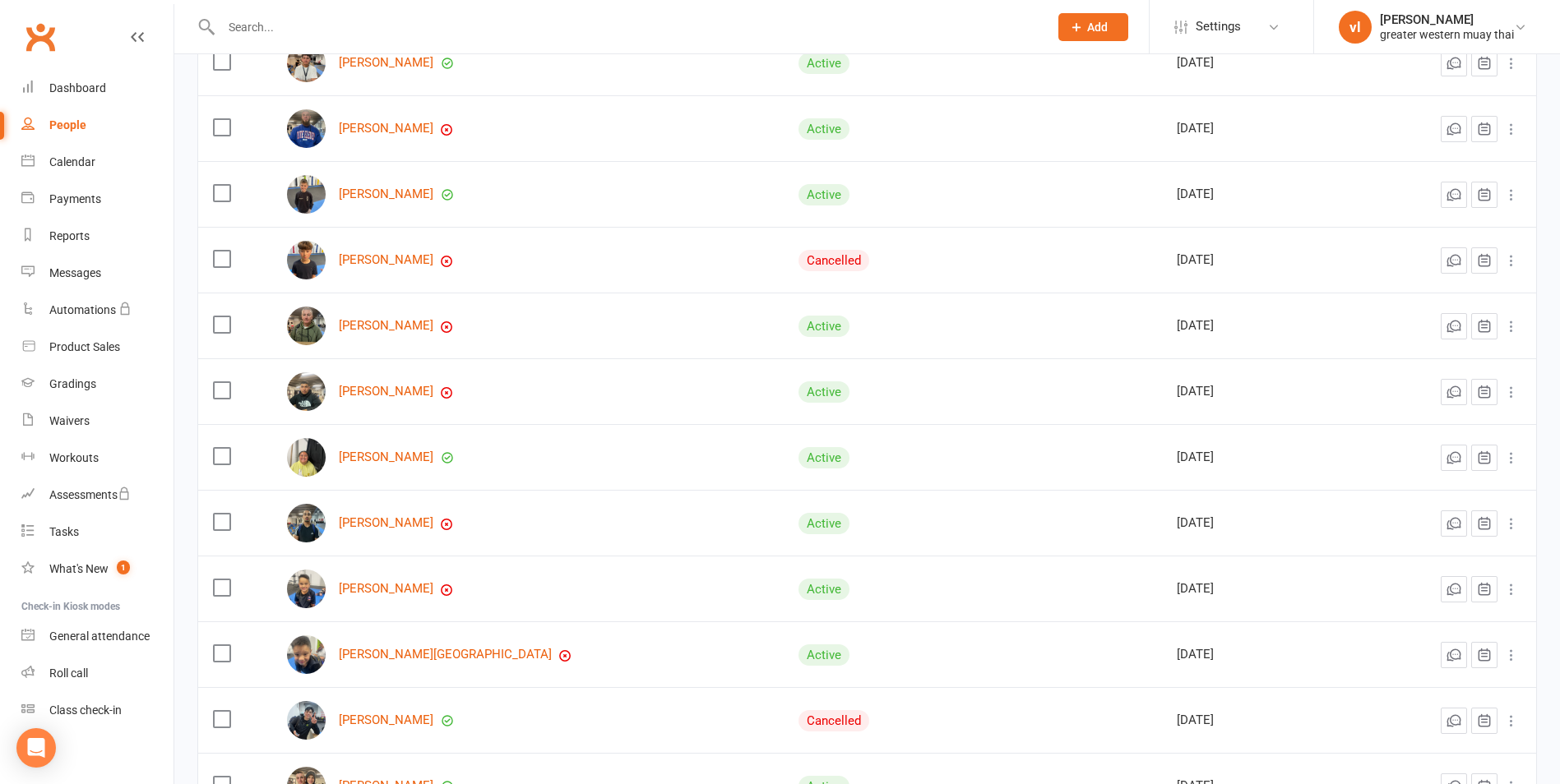
click at [1510, 260] on icon at bounding box center [1511, 260] width 16 height 16
click at [395, 260] on link "[PERSON_NAME]" at bounding box center [385, 260] width 94 height 14
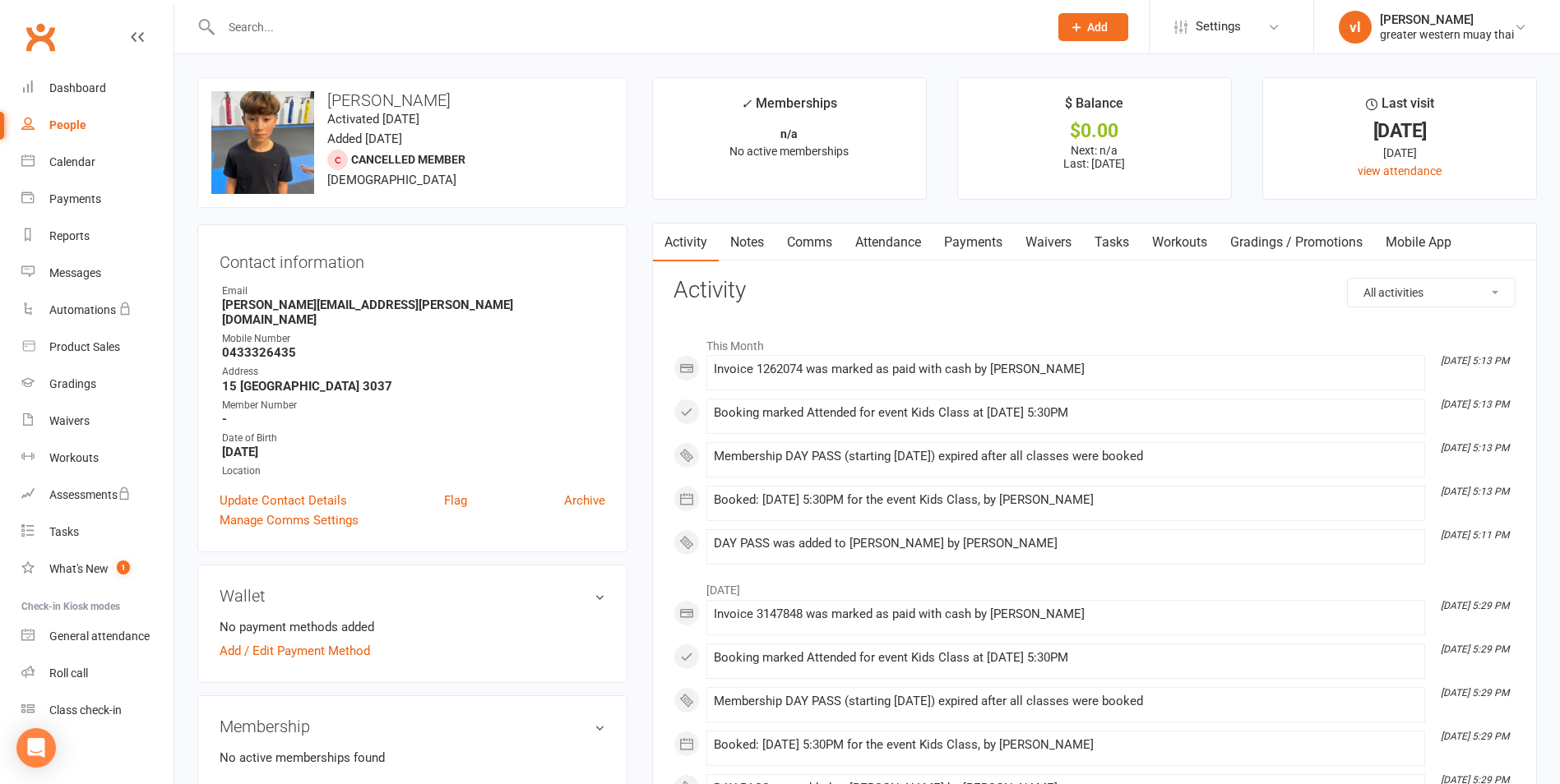
click at [985, 239] on link "Payments" at bounding box center [974, 243] width 81 height 38
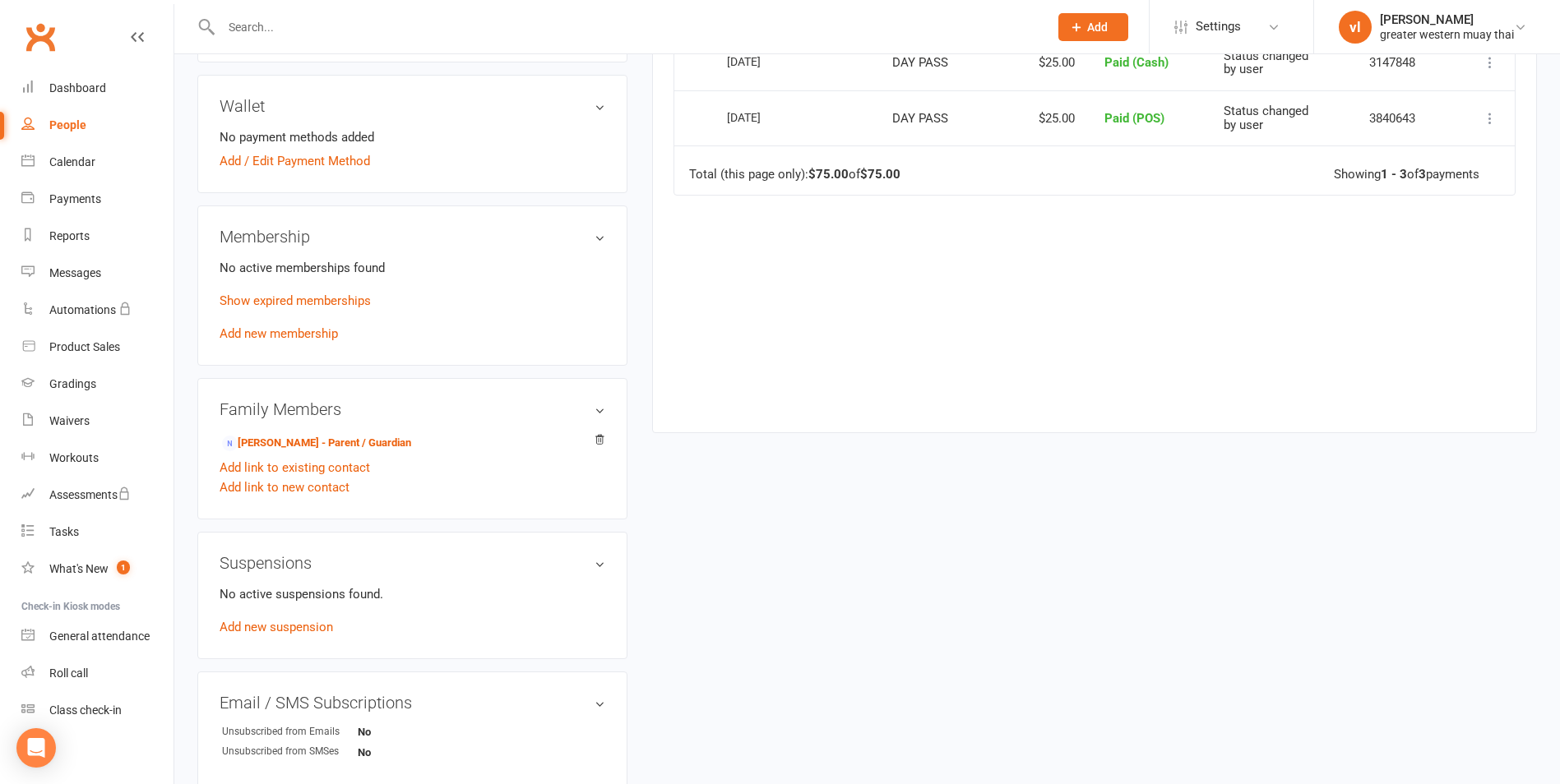
scroll to position [493, 0]
click at [278, 323] on link "Add new membership" at bounding box center [279, 330] width 119 height 14
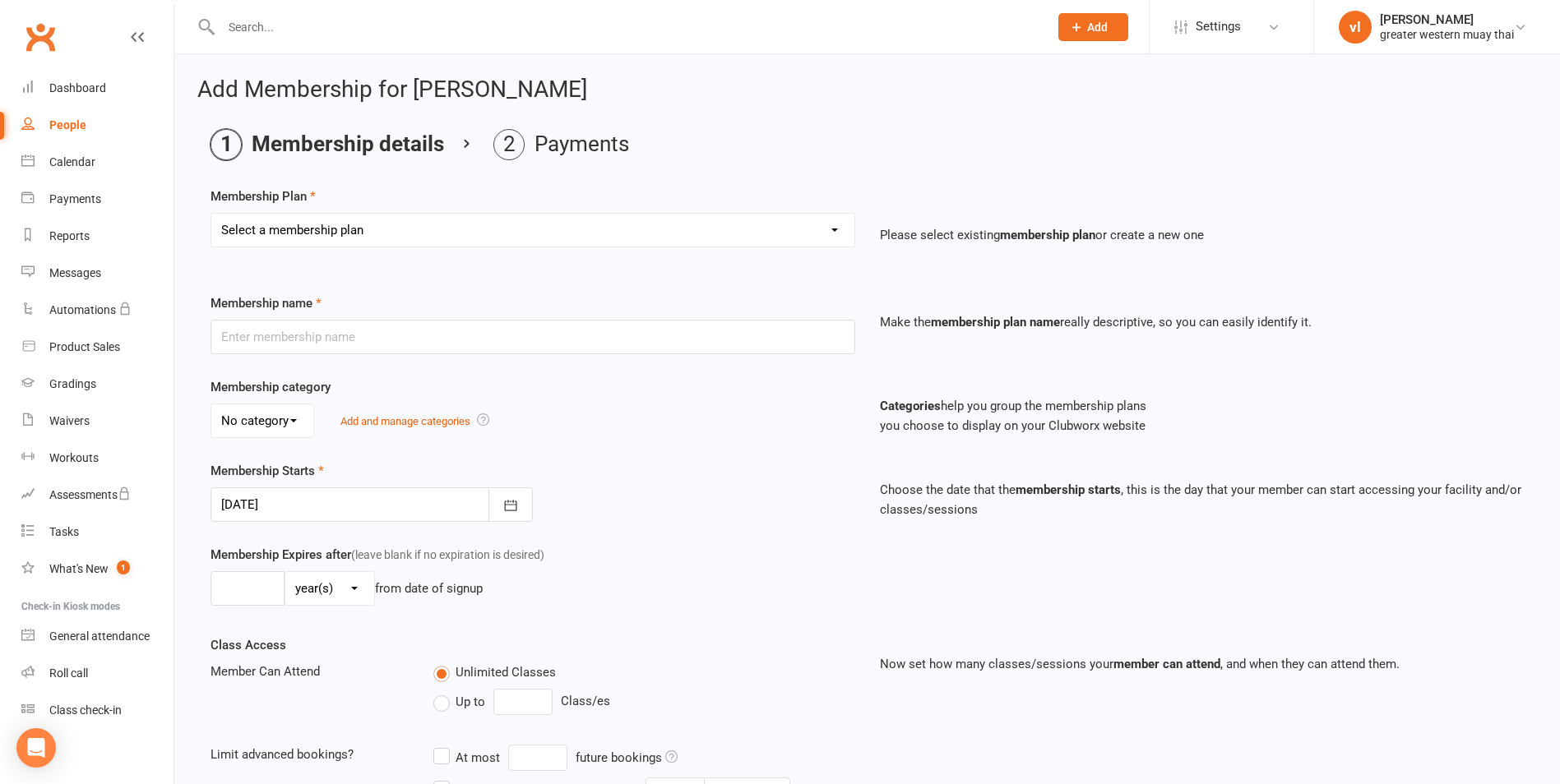
click at [373, 227] on select "Select a membership plan Create new Membership Plan PT SESSION DAY PASS WEEKLY …" at bounding box center [533, 230] width 643 height 33
select select "2"
click at [211, 214] on select "Select a membership plan Create new Membership Plan PT SESSION DAY PASS WEEKLY …" at bounding box center [533, 230] width 643 height 33
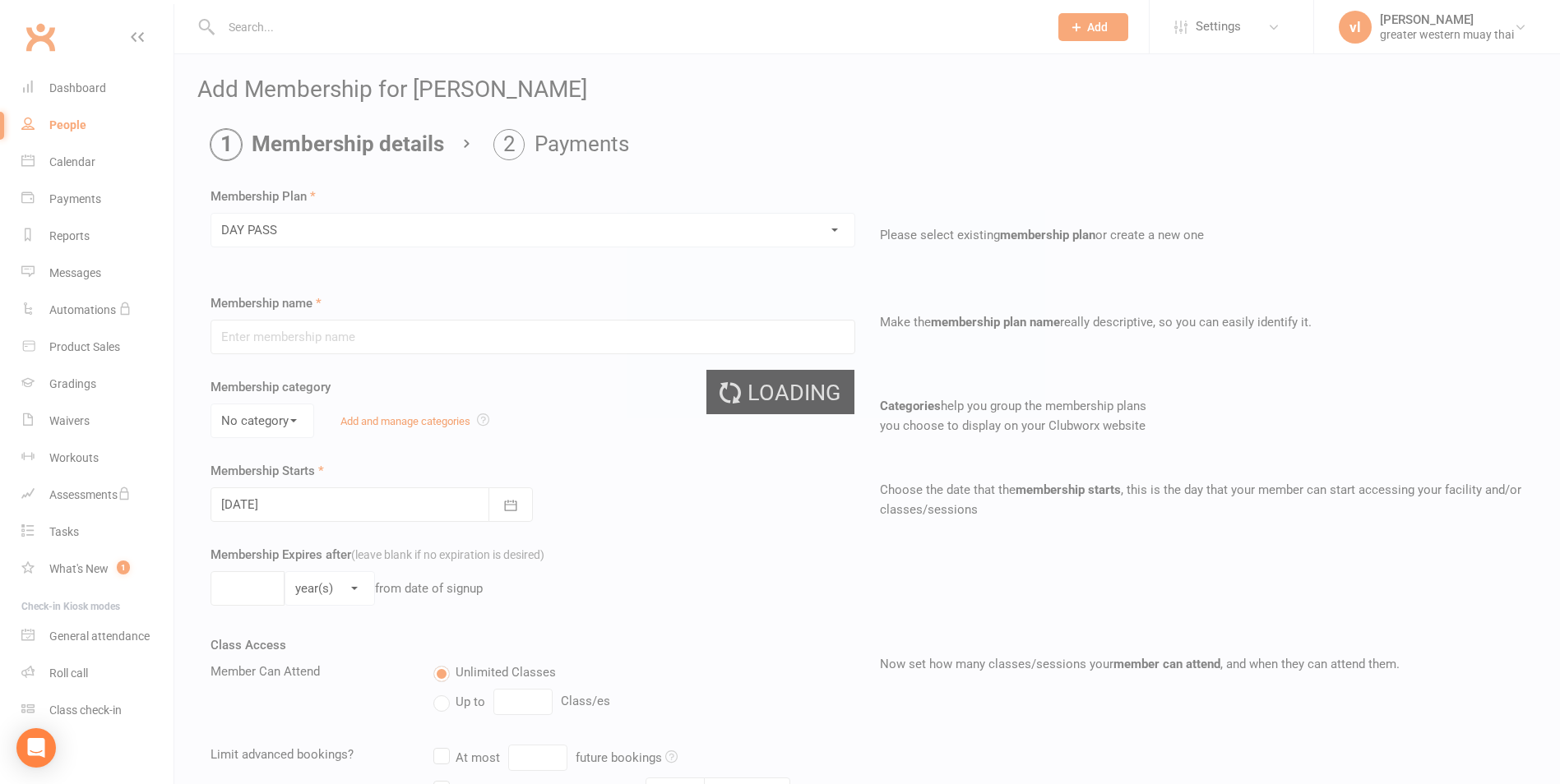
type input "DAY PASS"
select select "0"
type input "1"
select select "0"
type input "1"
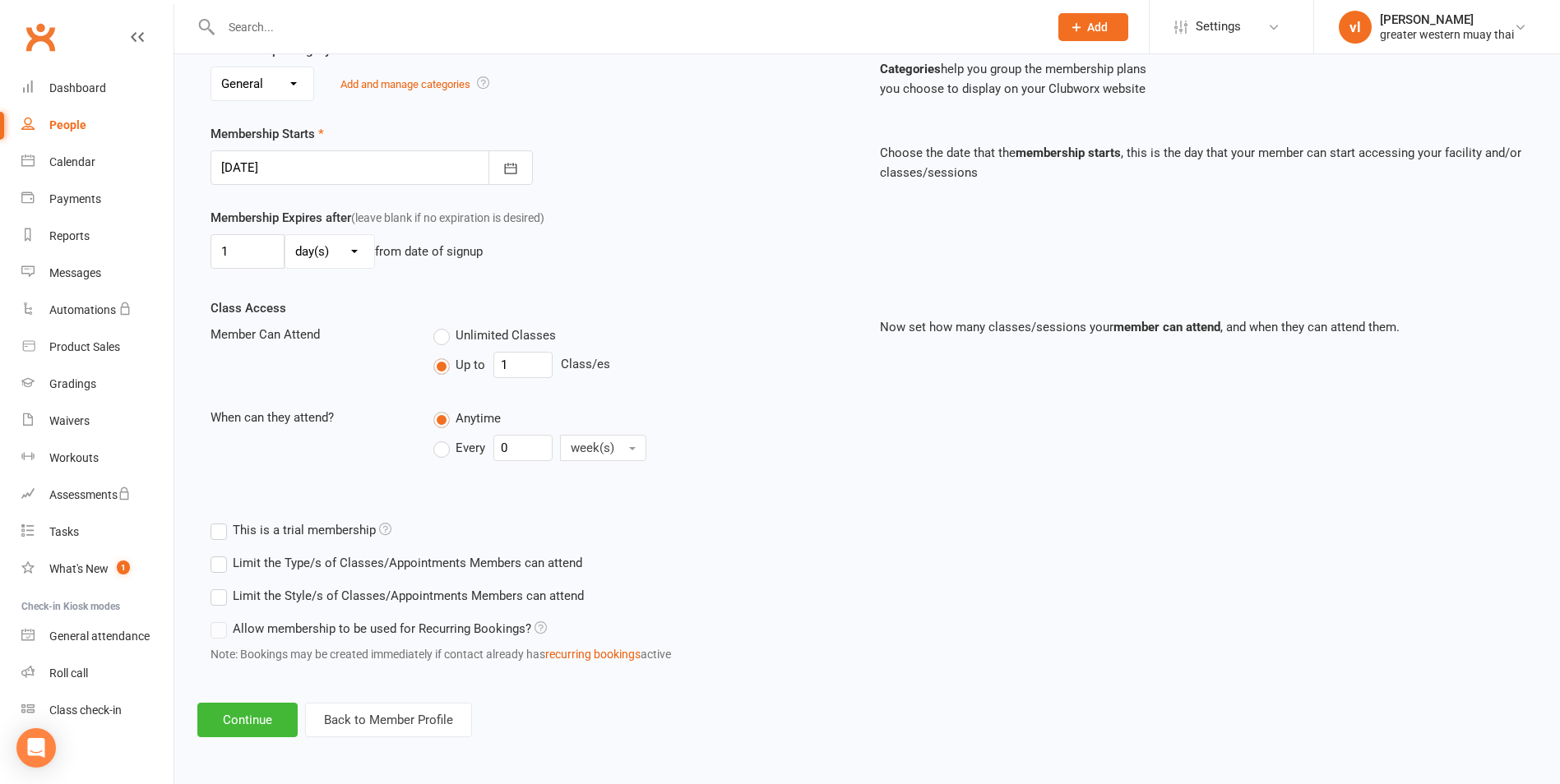
scroll to position [338, 0]
click at [263, 725] on button "Continue" at bounding box center [248, 720] width 100 height 35
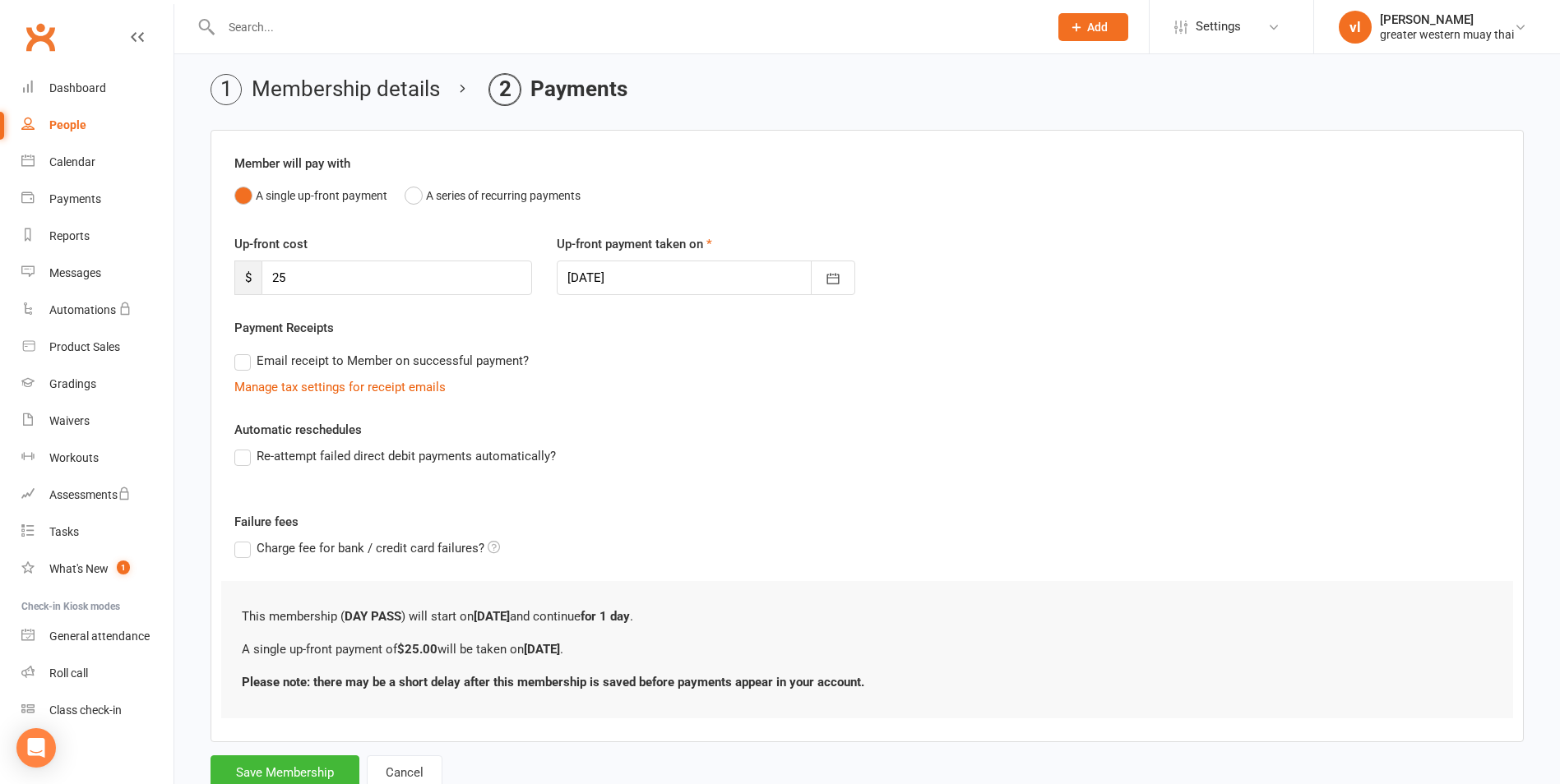
scroll to position [111, 0]
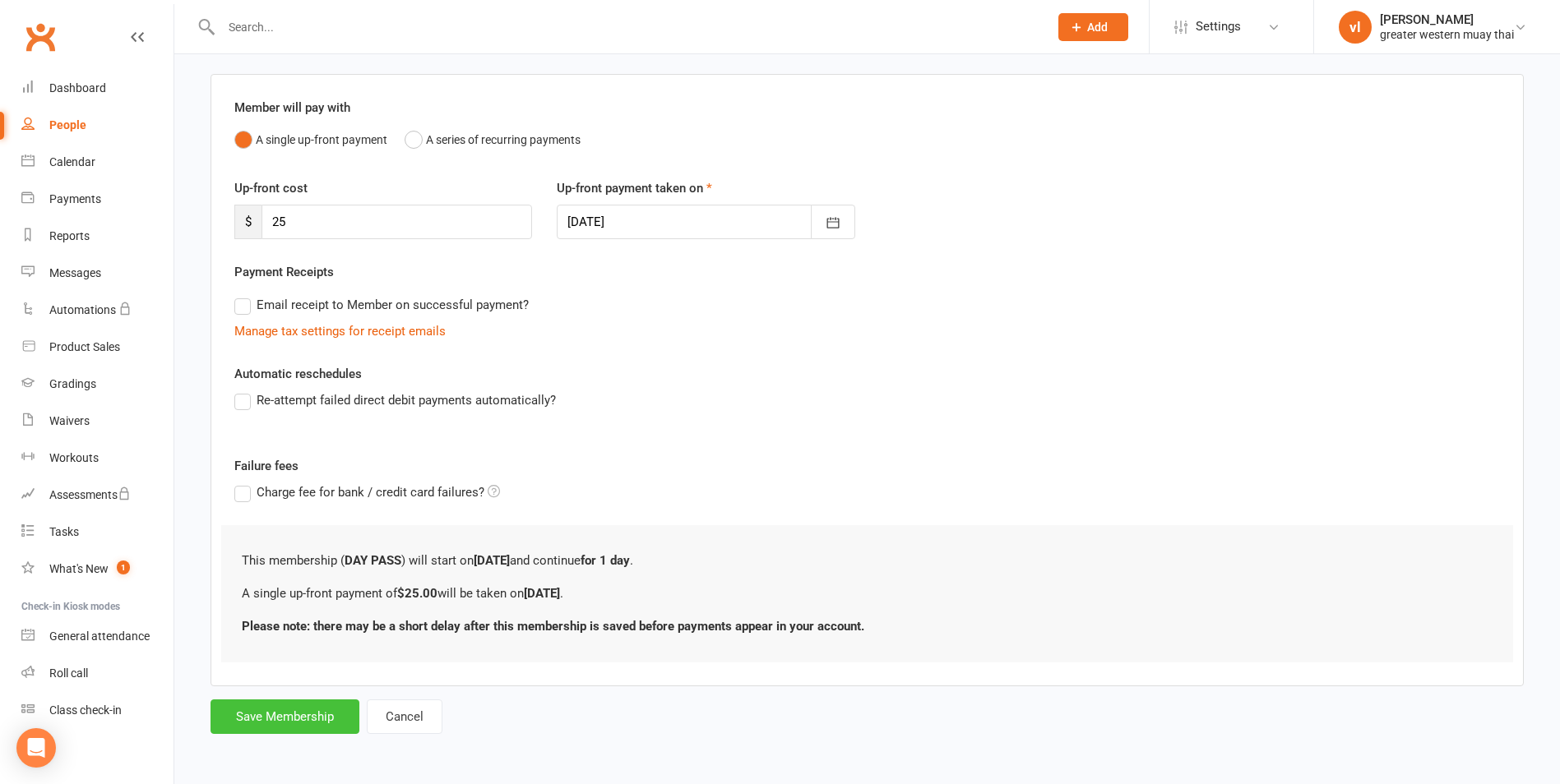
click at [333, 715] on button "Save Membership" at bounding box center [284, 717] width 149 height 35
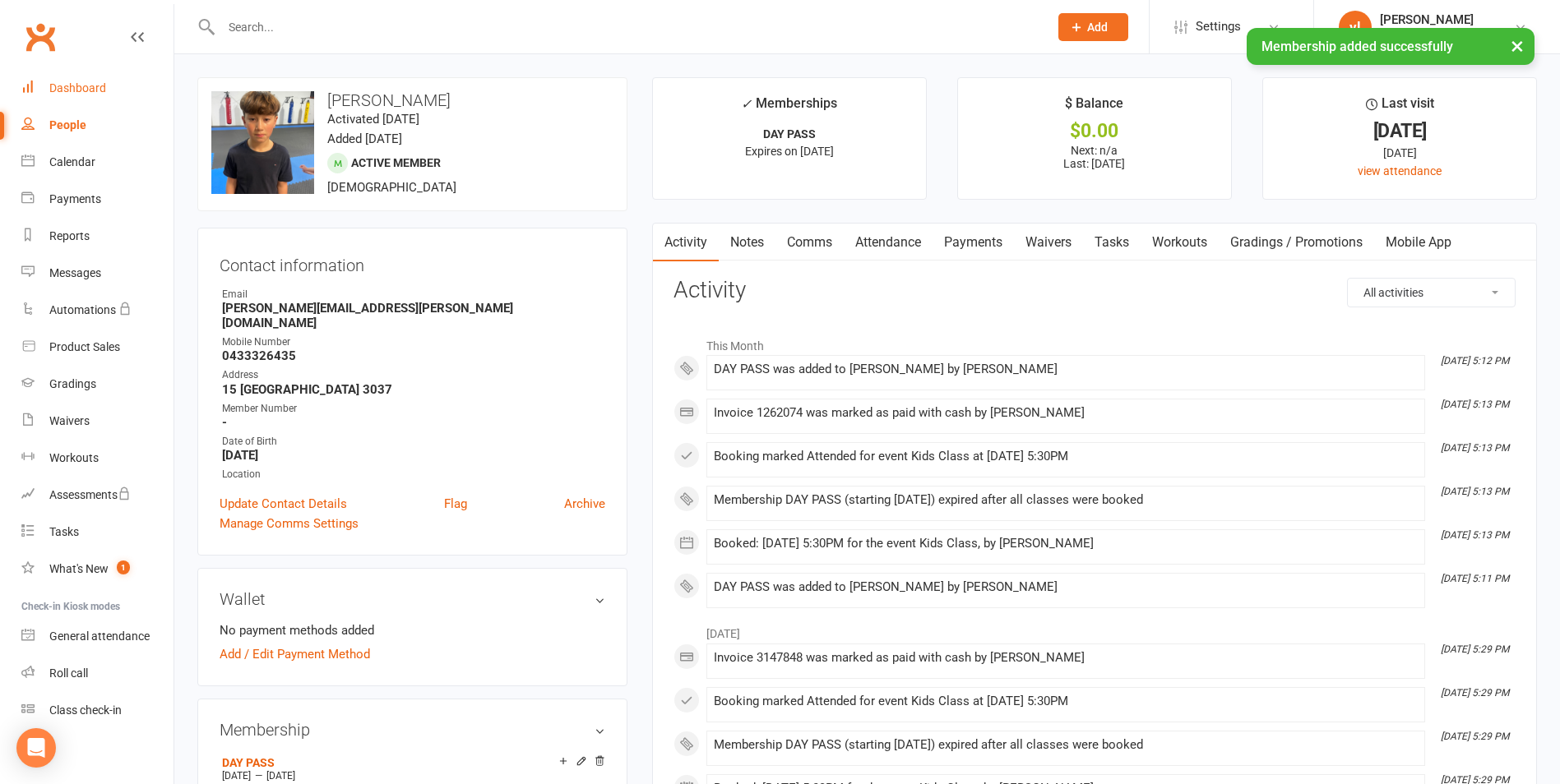
click at [106, 92] on link "Dashboard" at bounding box center [97, 88] width 152 height 37
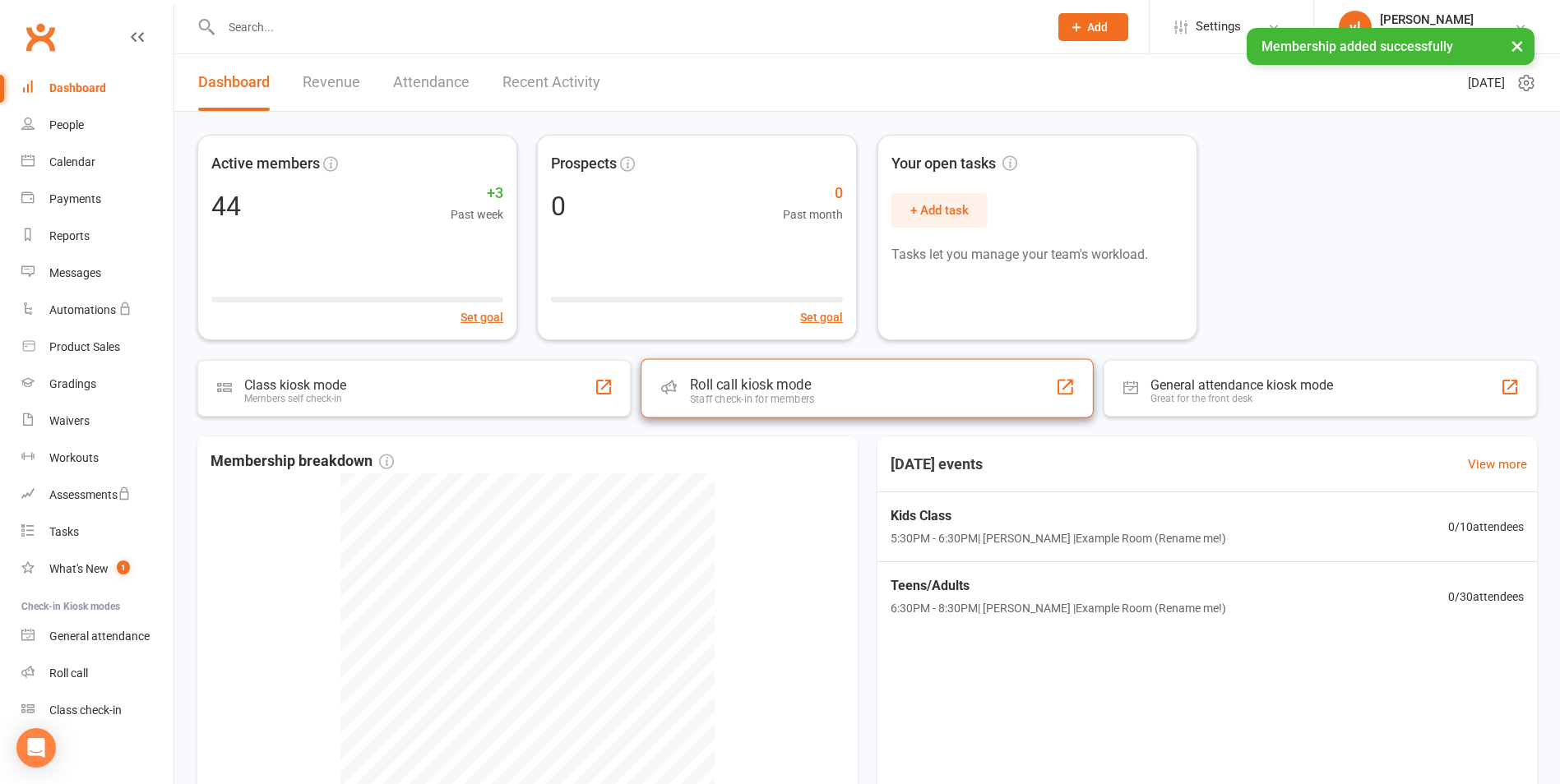
click at [832, 384] on div "Roll call kiosk mode Staff check-in for members" at bounding box center [867, 388] width 453 height 59
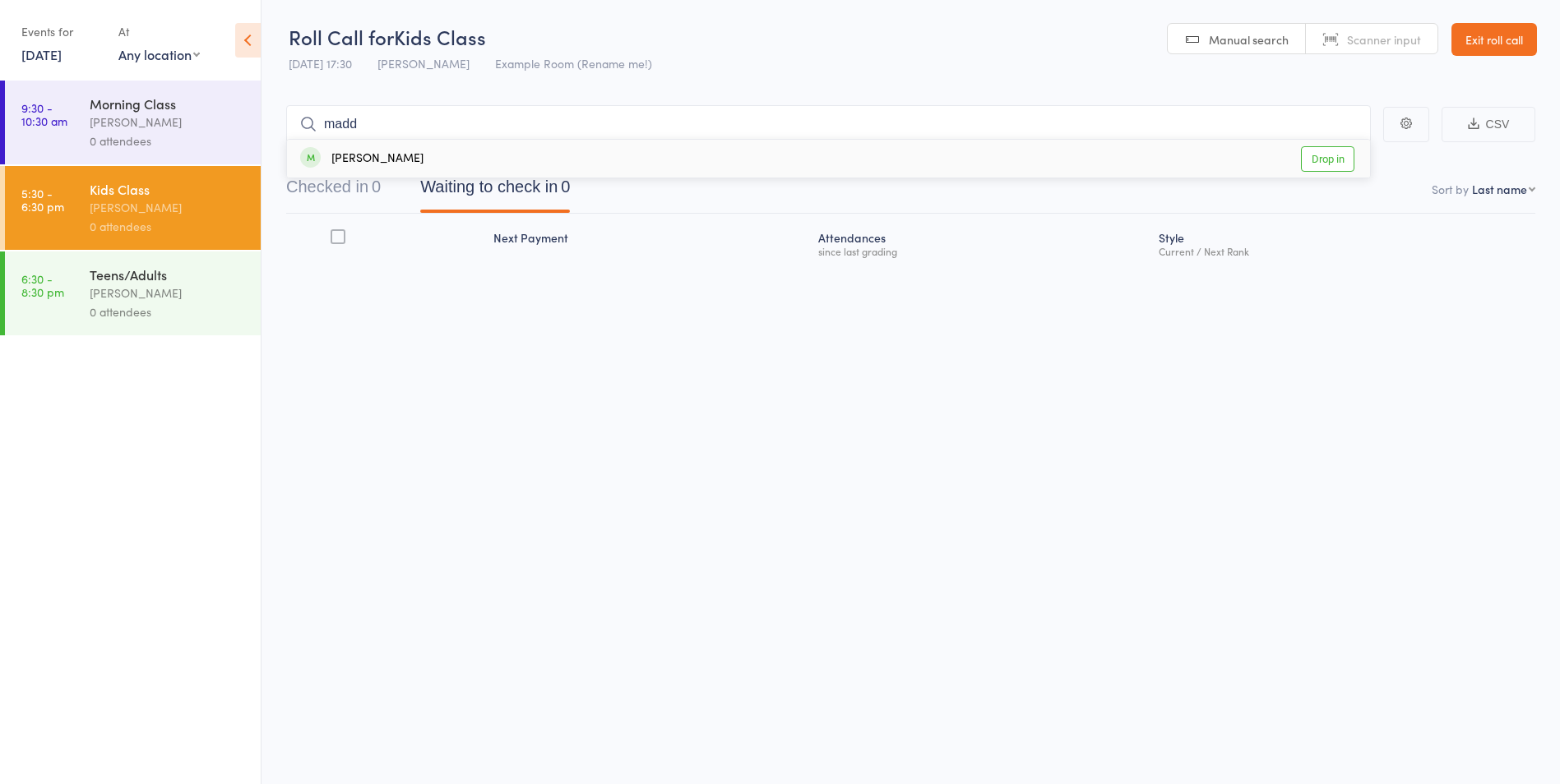
type input "madd"
drag, startPoint x: 1322, startPoint y: 153, endPoint x: 1306, endPoint y: 125, distance: 32.2
click at [1318, 148] on link "Drop in" at bounding box center [1327, 159] width 53 height 25
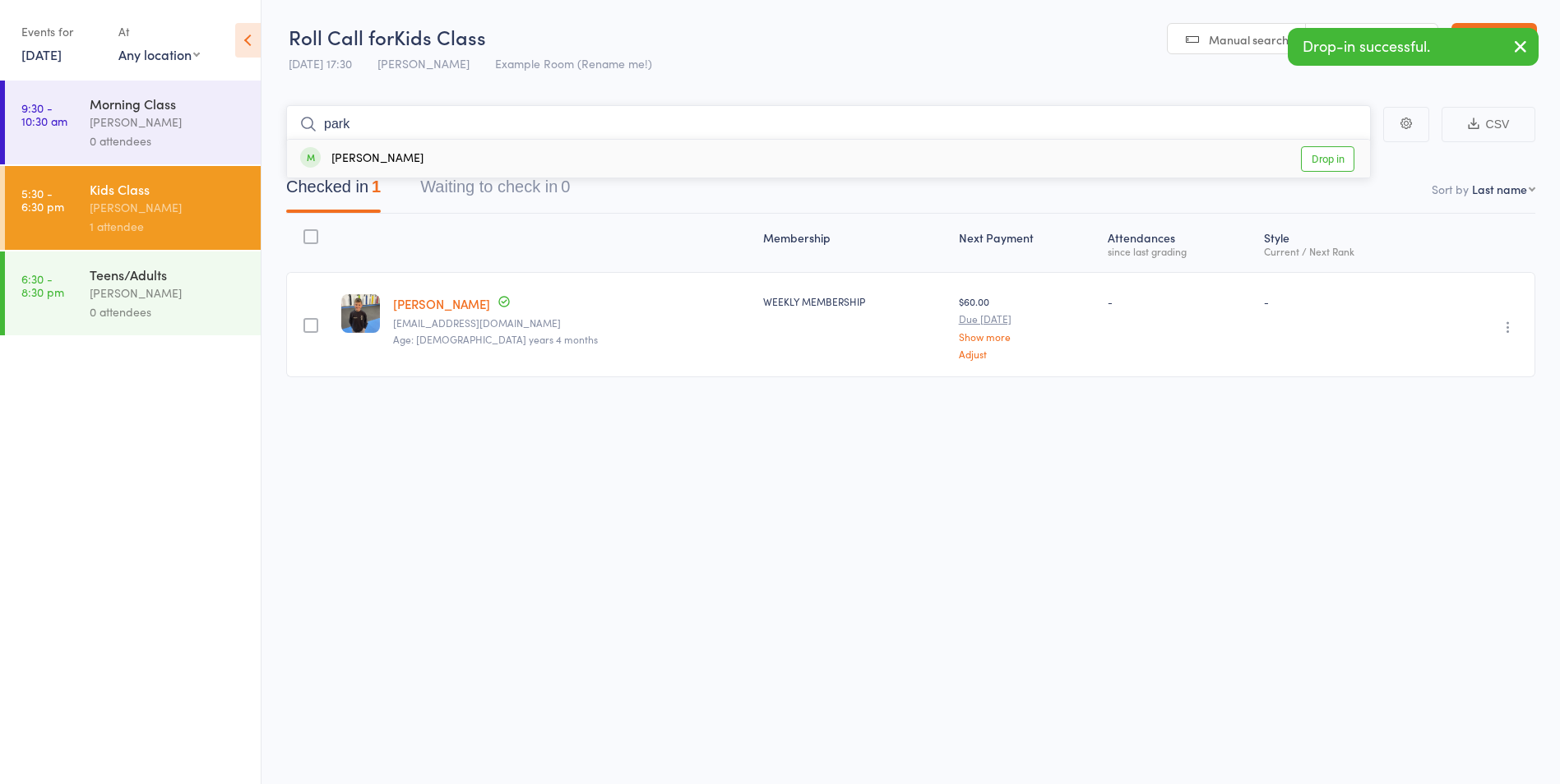
type input "park"
click at [1341, 160] on link "Drop in" at bounding box center [1327, 159] width 53 height 25
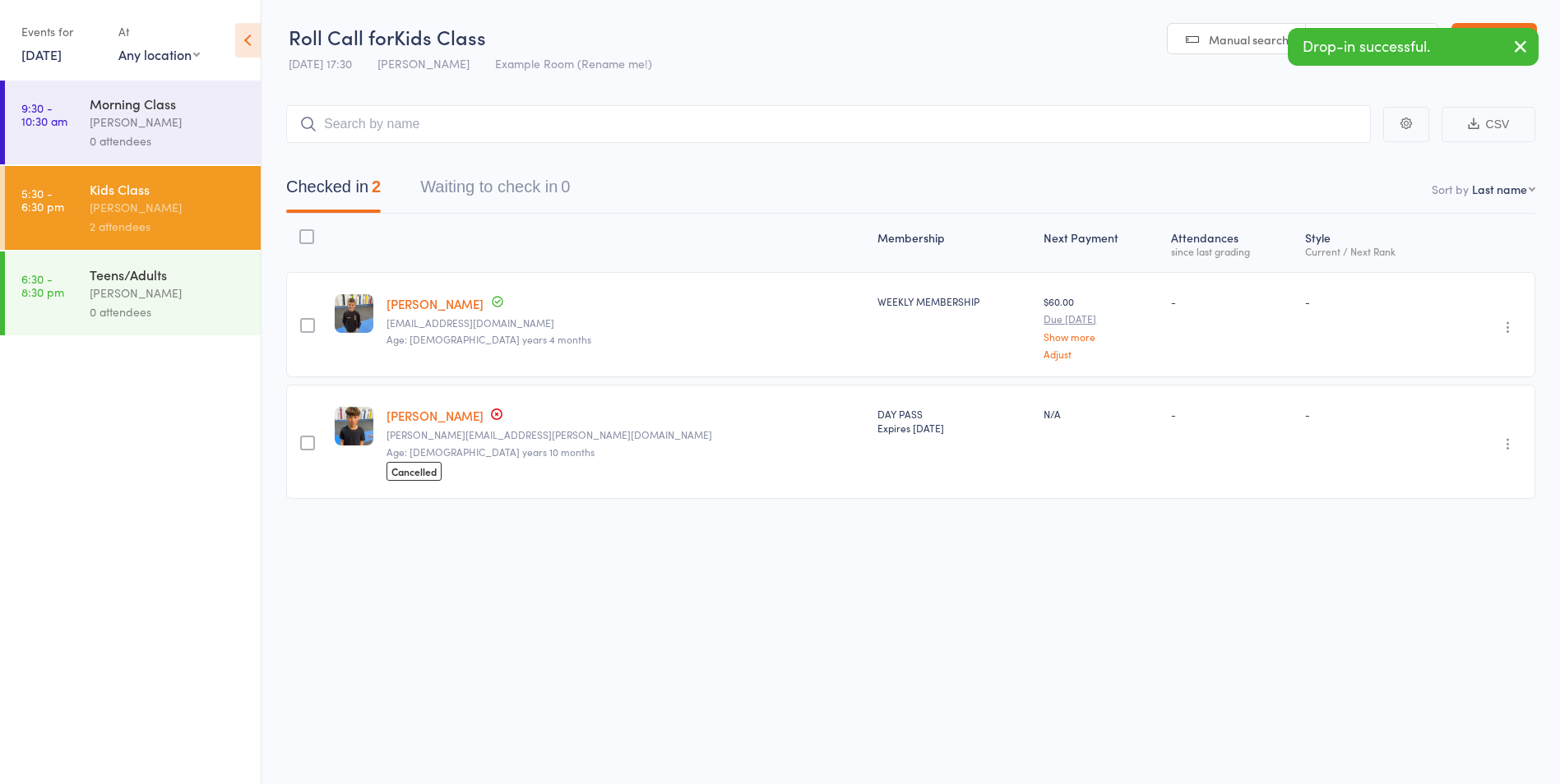
click at [459, 411] on link "[PERSON_NAME]" at bounding box center [435, 416] width 97 height 17
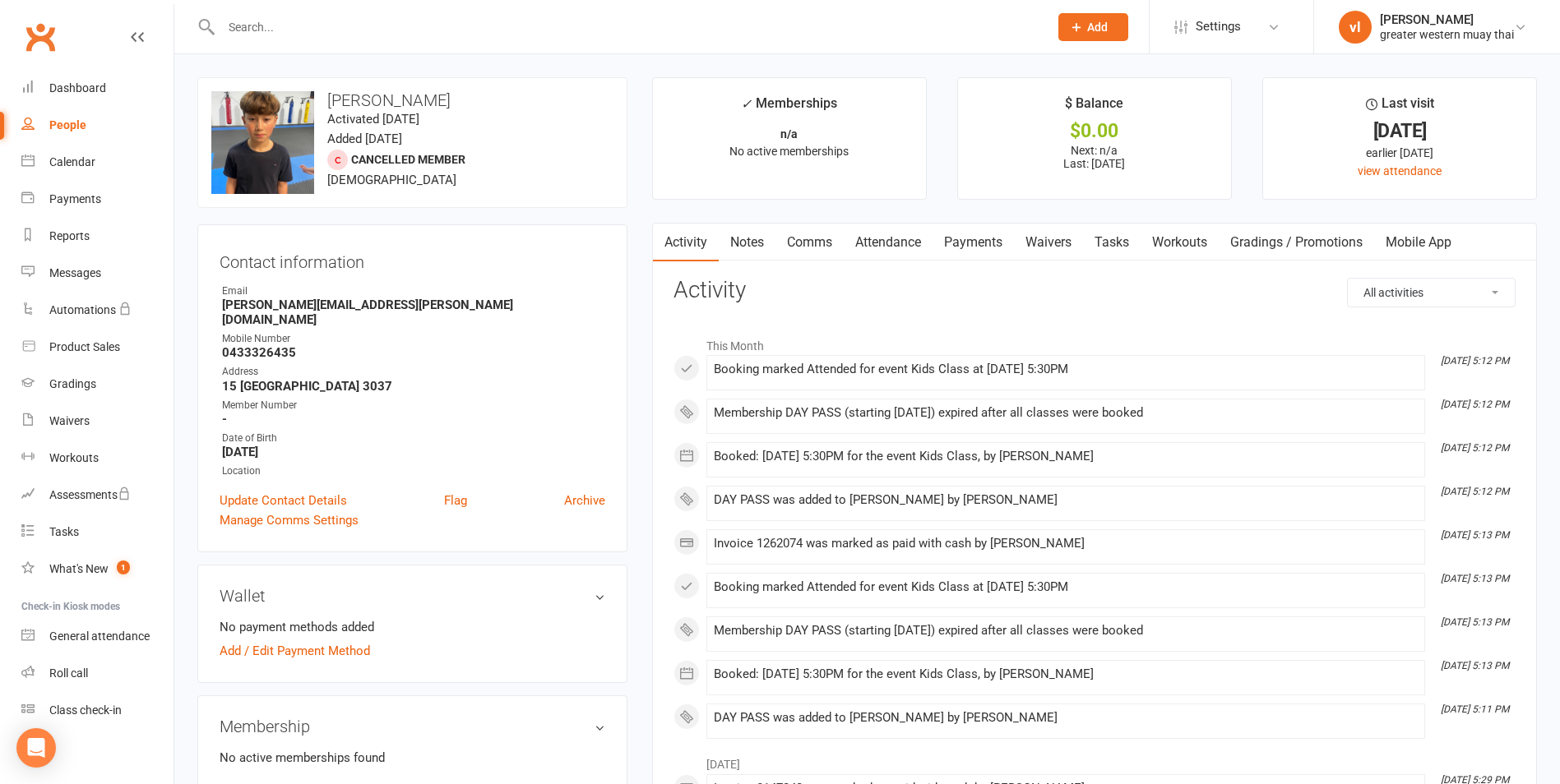
click at [997, 240] on link "Payments" at bounding box center [974, 243] width 81 height 38
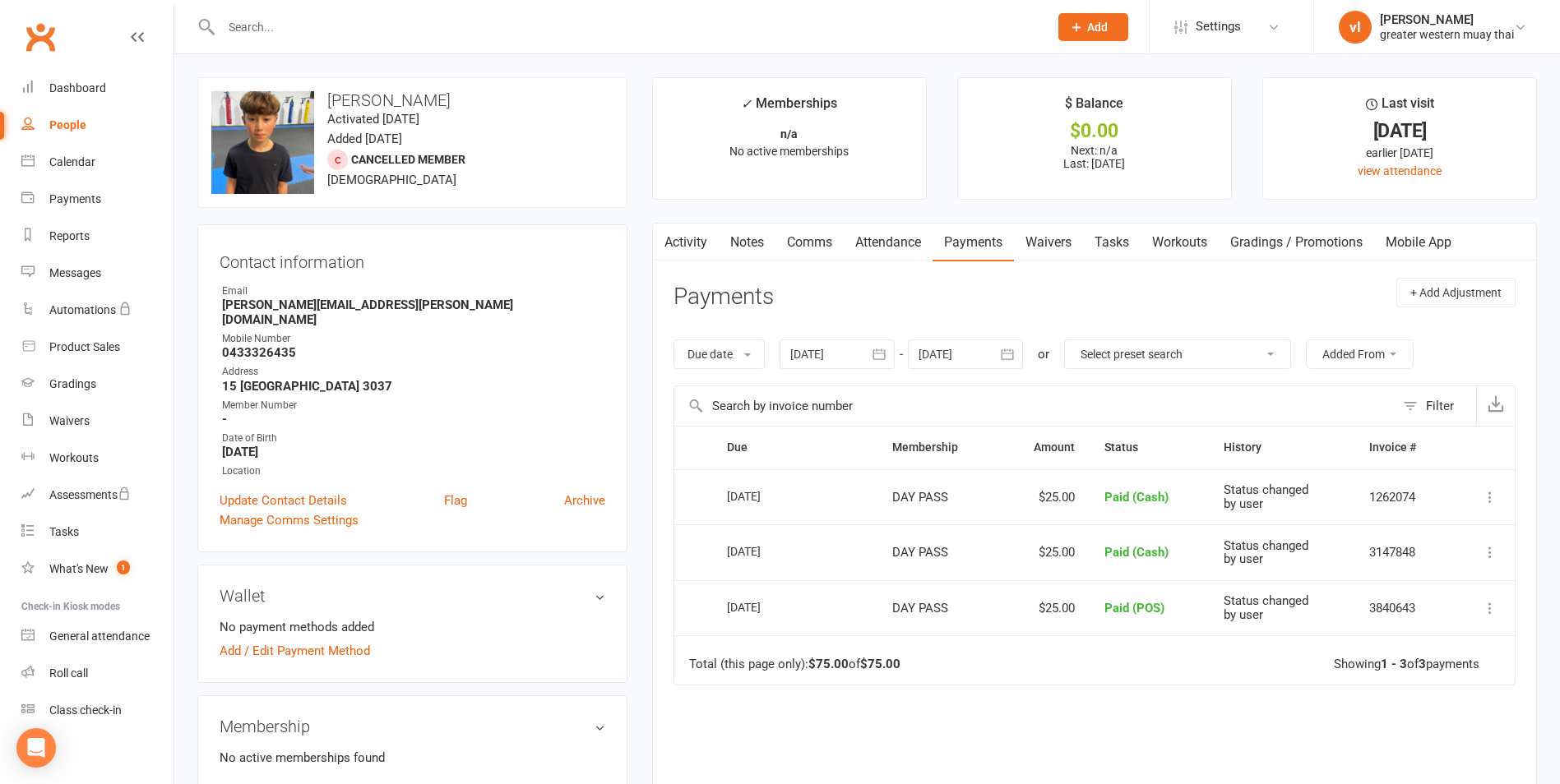
scroll to position [82, 0]
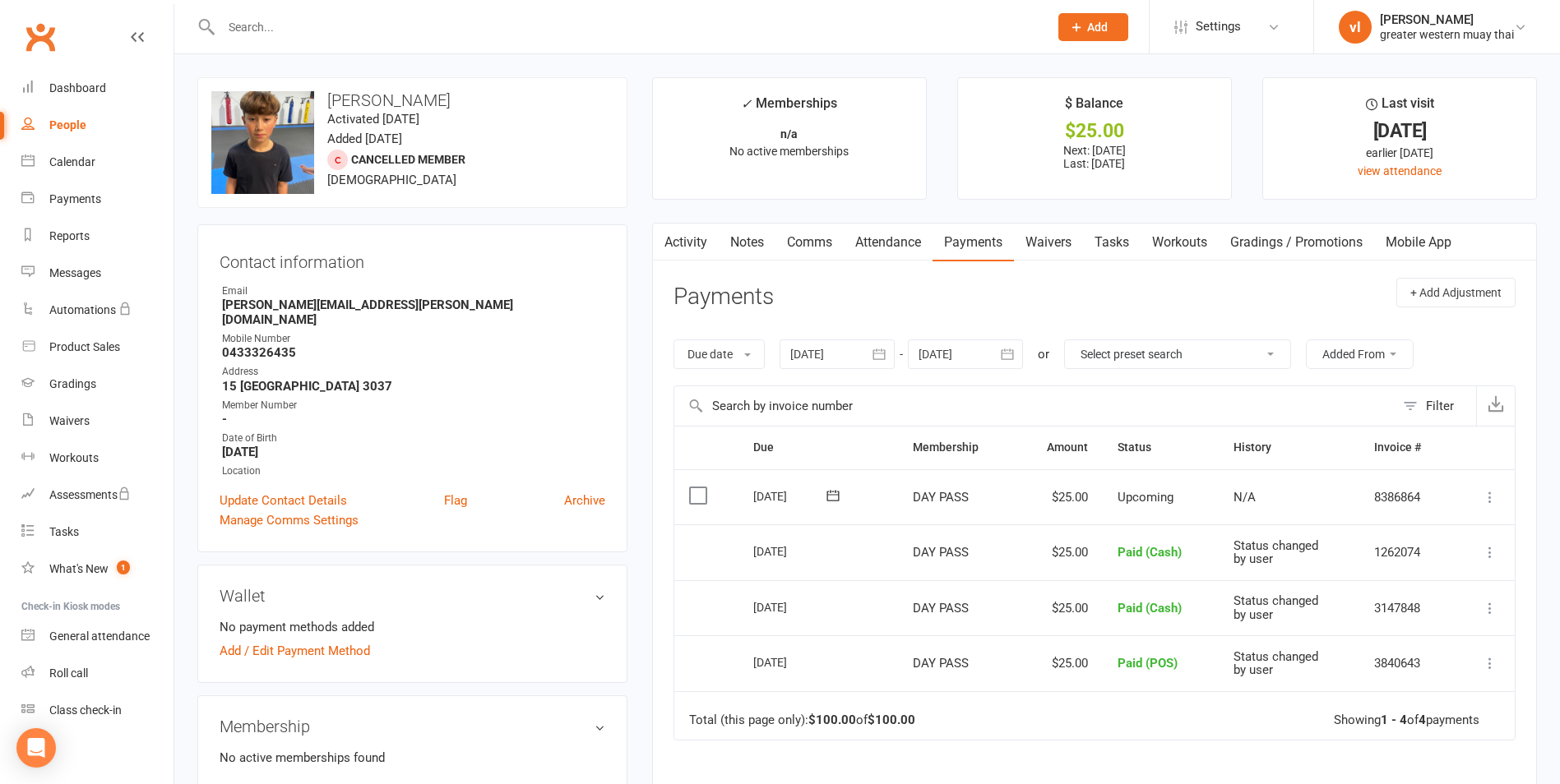
click at [1484, 496] on icon at bounding box center [1490, 497] width 16 height 16
click at [1421, 523] on link "Mark as Paid (Cash)" at bounding box center [1417, 529] width 163 height 33
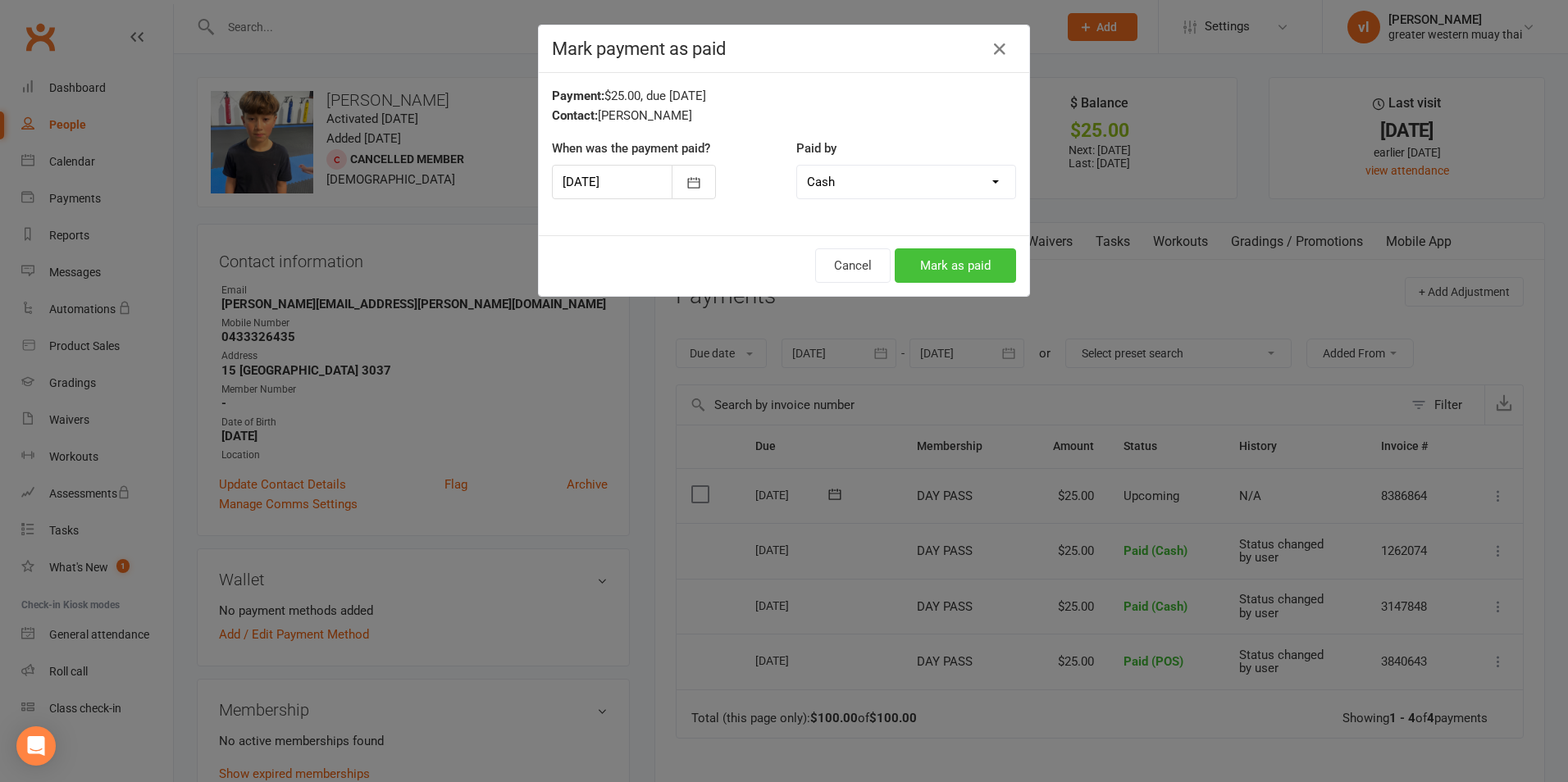
click at [986, 253] on button "Mark as paid" at bounding box center [955, 266] width 121 height 35
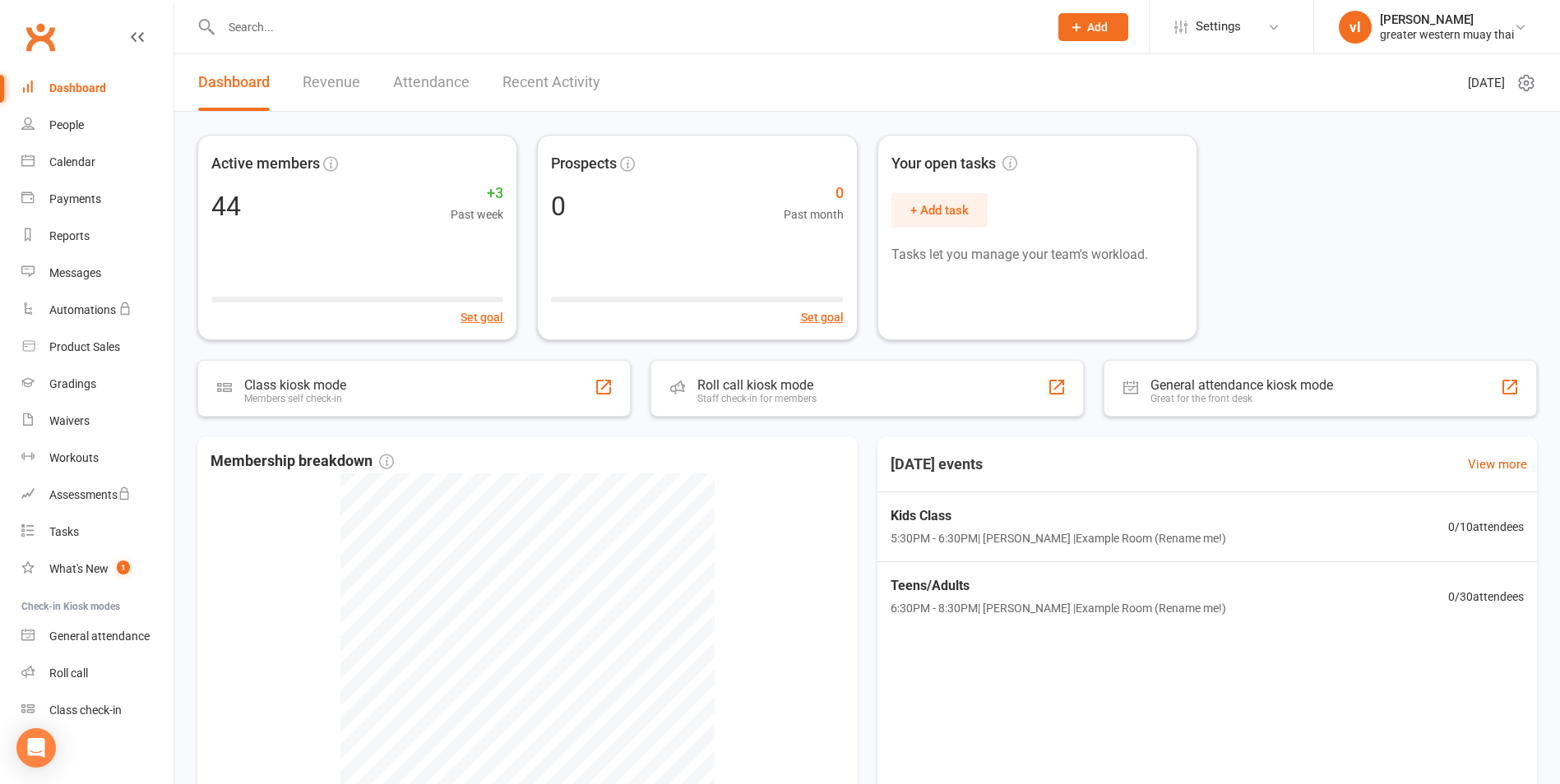
click at [72, 84] on div "Dashboard" at bounding box center [77, 88] width 57 height 14
click at [66, 121] on div "People" at bounding box center [66, 126] width 35 height 14
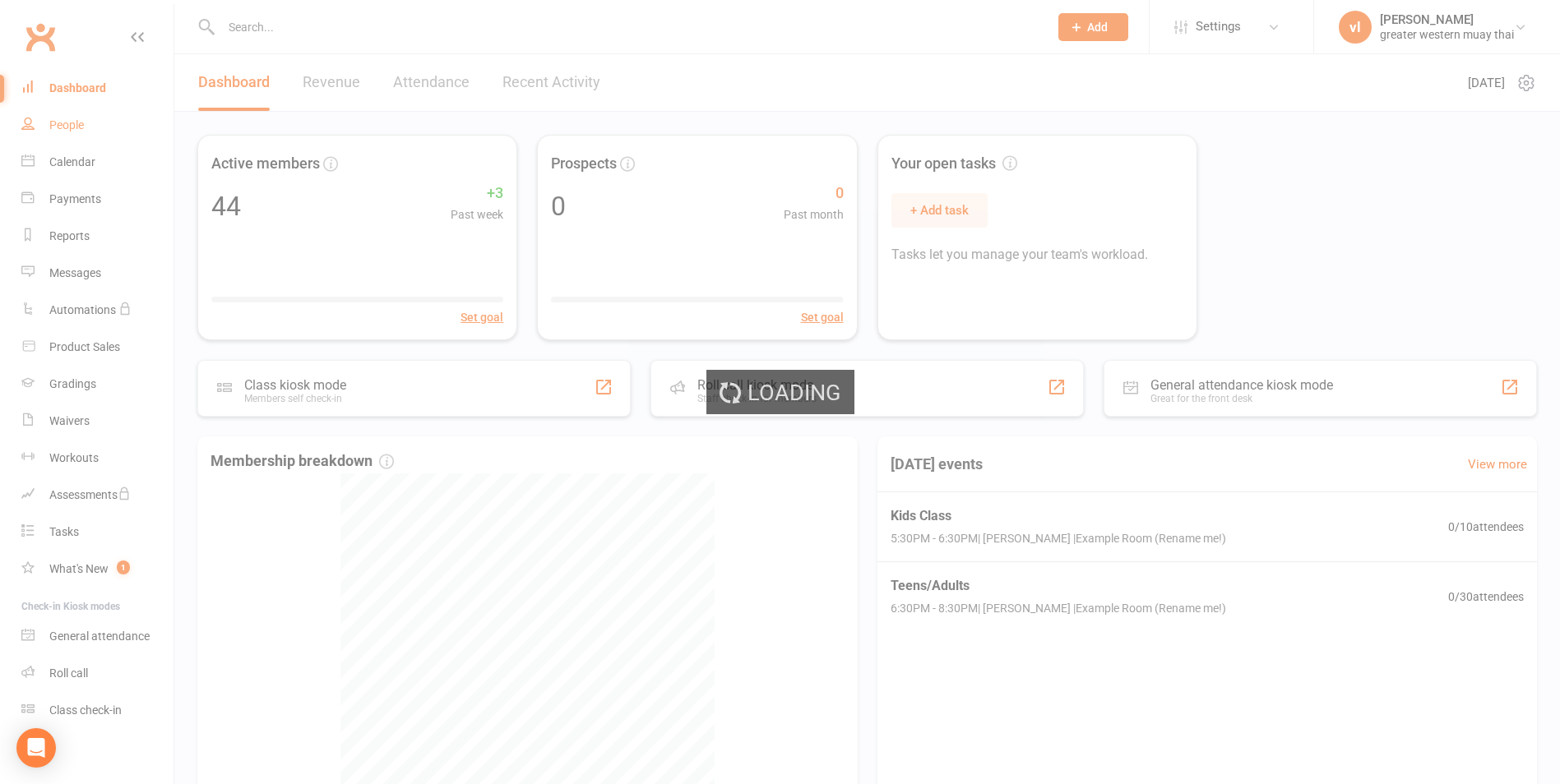
select select "25"
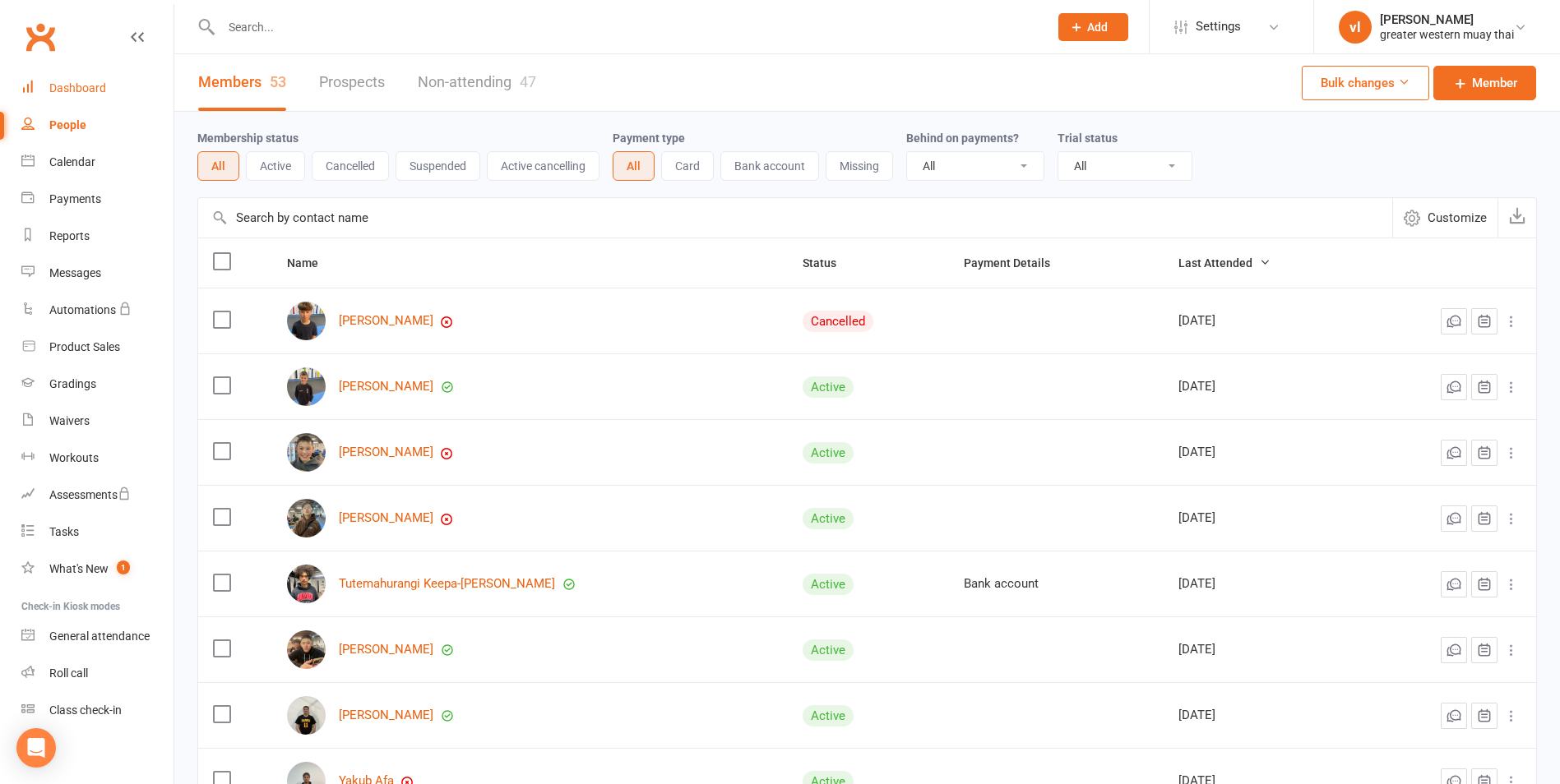
click at [82, 74] on link "Dashboard" at bounding box center [97, 88] width 152 height 37
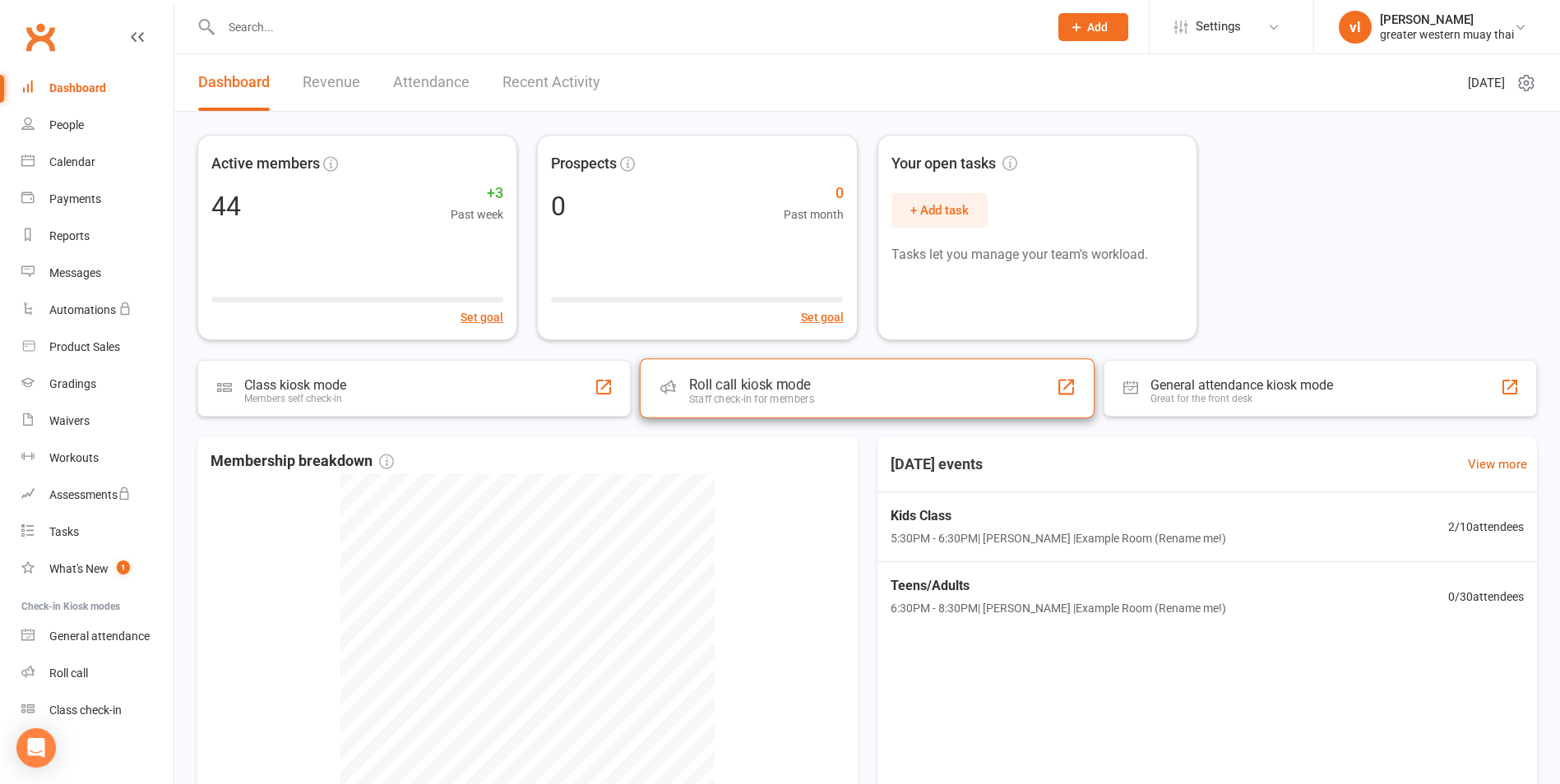
click at [878, 394] on div "Roll call kiosk mode Staff check-in for members" at bounding box center [867, 388] width 455 height 59
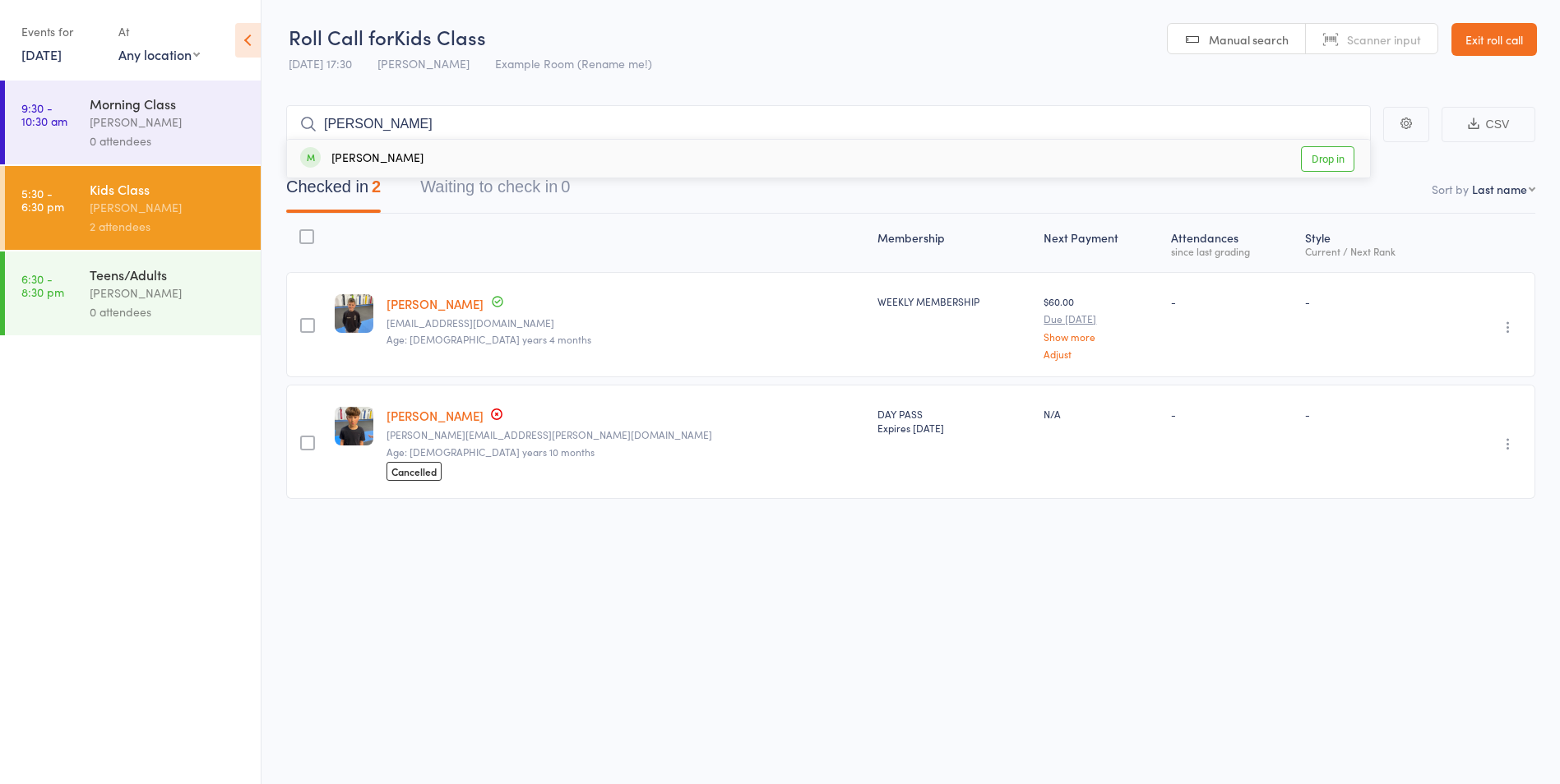
type input "[PERSON_NAME]"
click at [1315, 156] on link "Drop in" at bounding box center [1327, 159] width 53 height 25
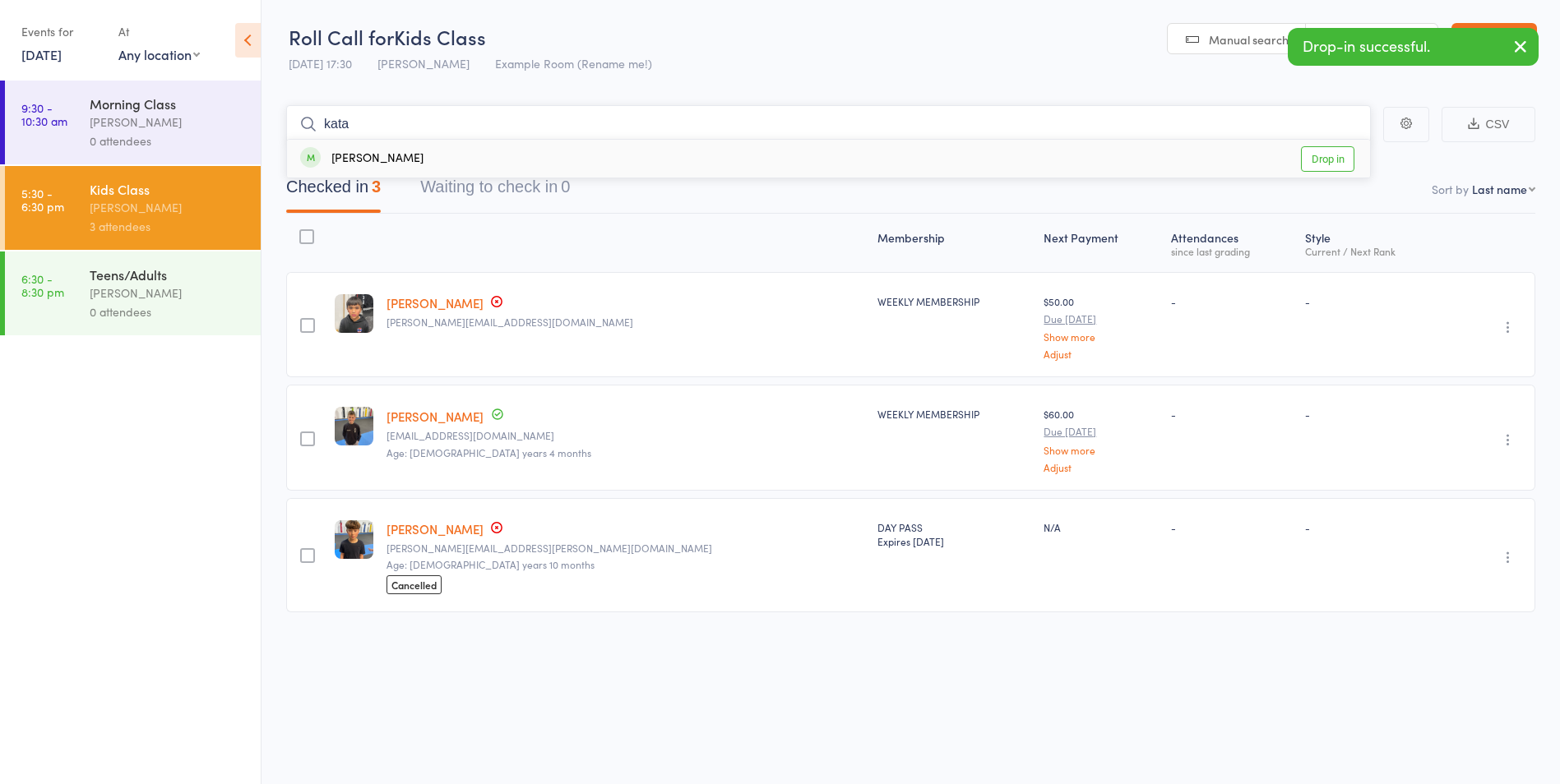
type input "kata"
click at [1331, 154] on link "Drop in" at bounding box center [1327, 159] width 53 height 25
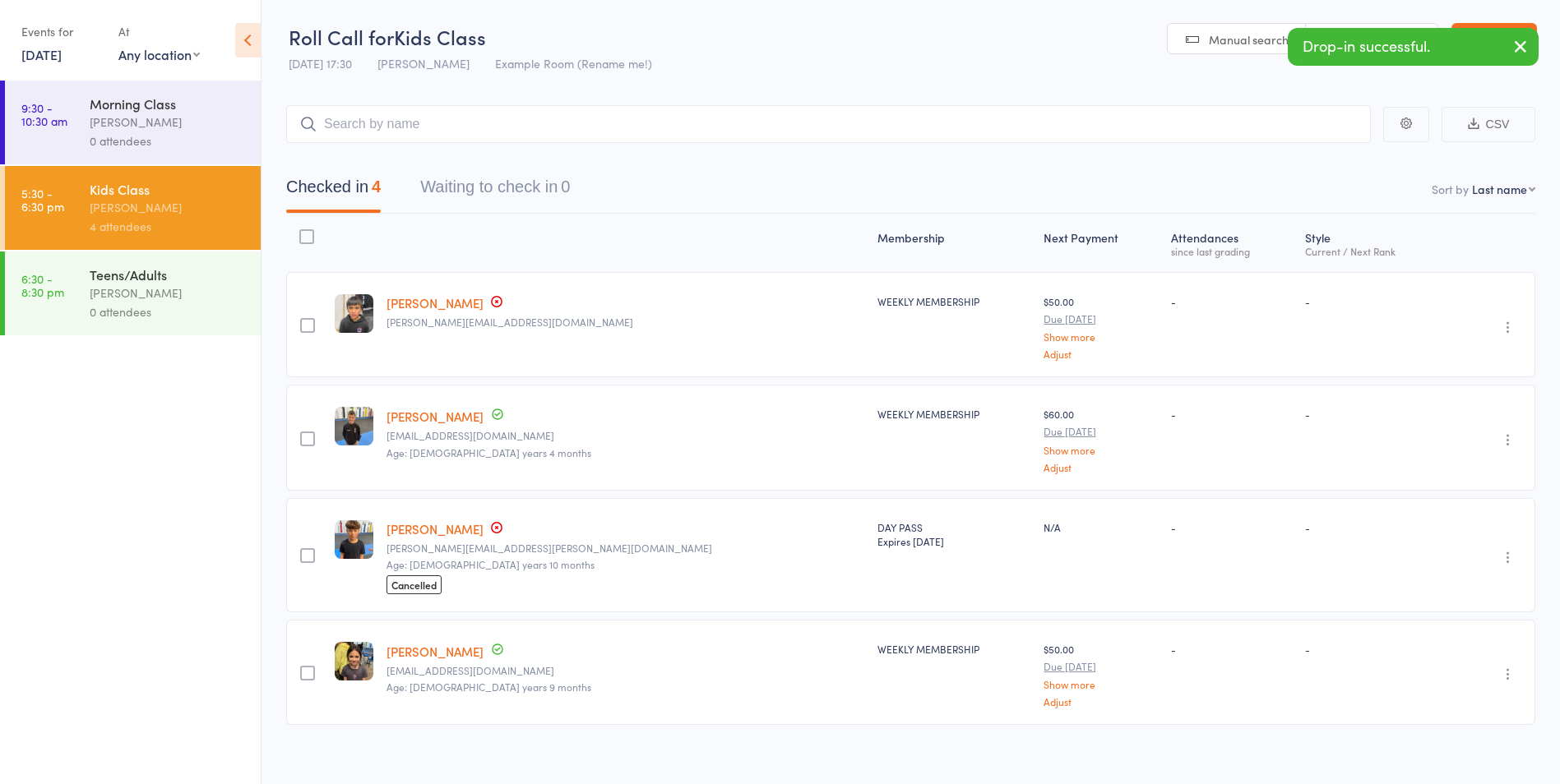
click at [173, 268] on div "Teens/Adults" at bounding box center [168, 274] width 157 height 18
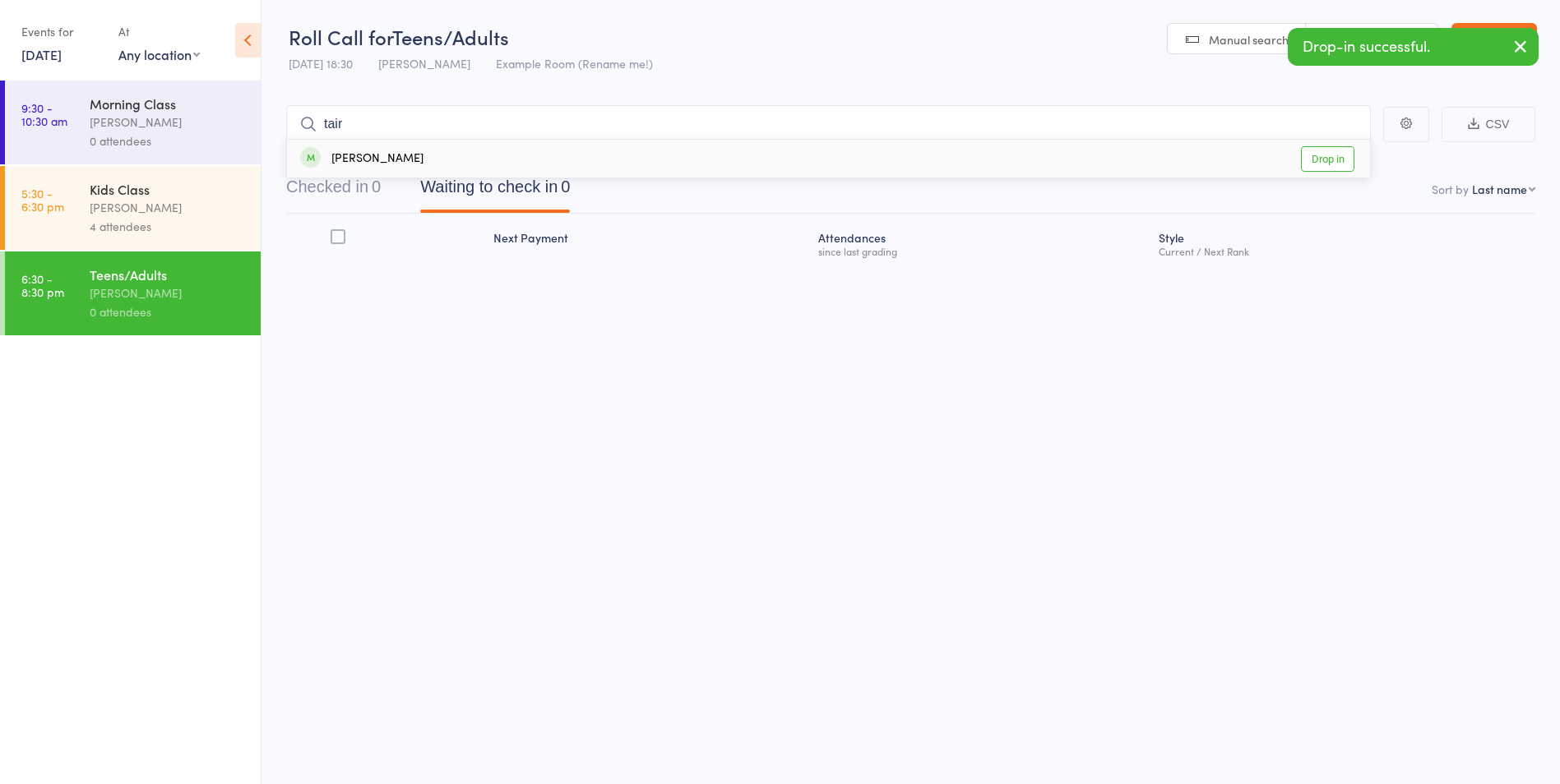
type input "tair"
click at [1346, 161] on link "Drop in" at bounding box center [1327, 159] width 53 height 25
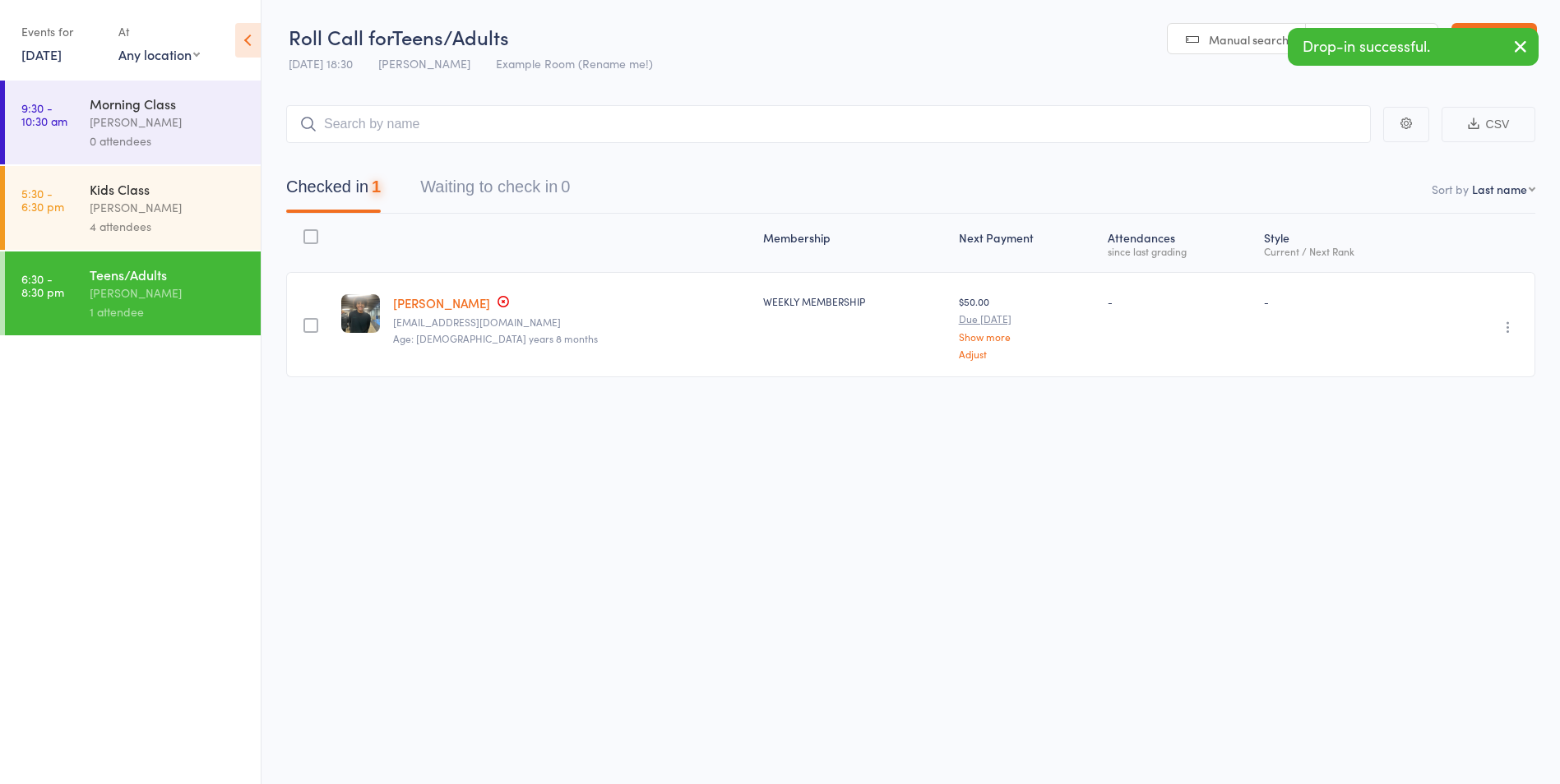
click at [1519, 48] on icon "button" at bounding box center [1520, 47] width 20 height 20
click at [93, 219] on div "4 attendees" at bounding box center [168, 227] width 157 height 19
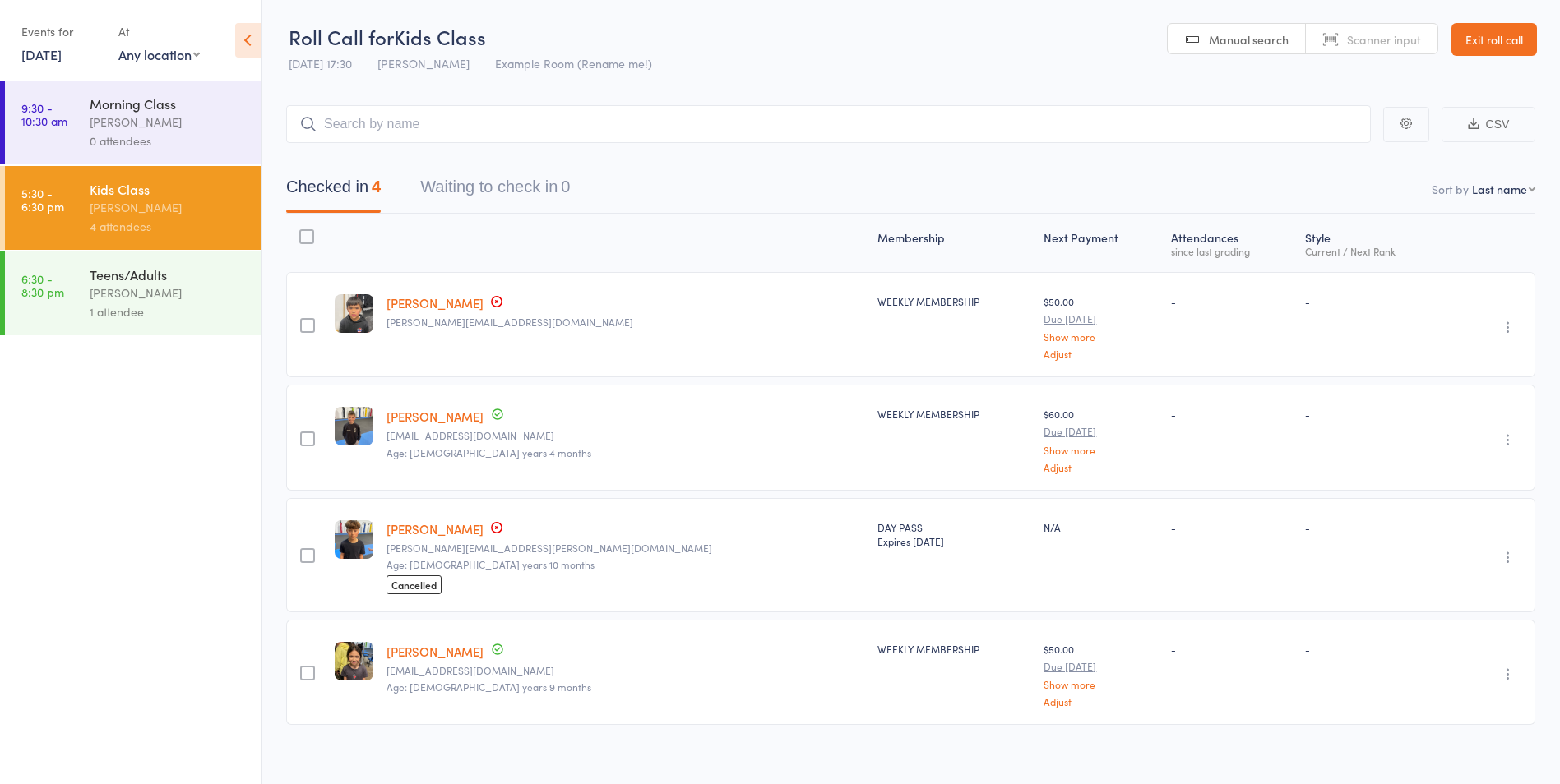
click at [1495, 48] on link "Exit roll call" at bounding box center [1494, 39] width 86 height 33
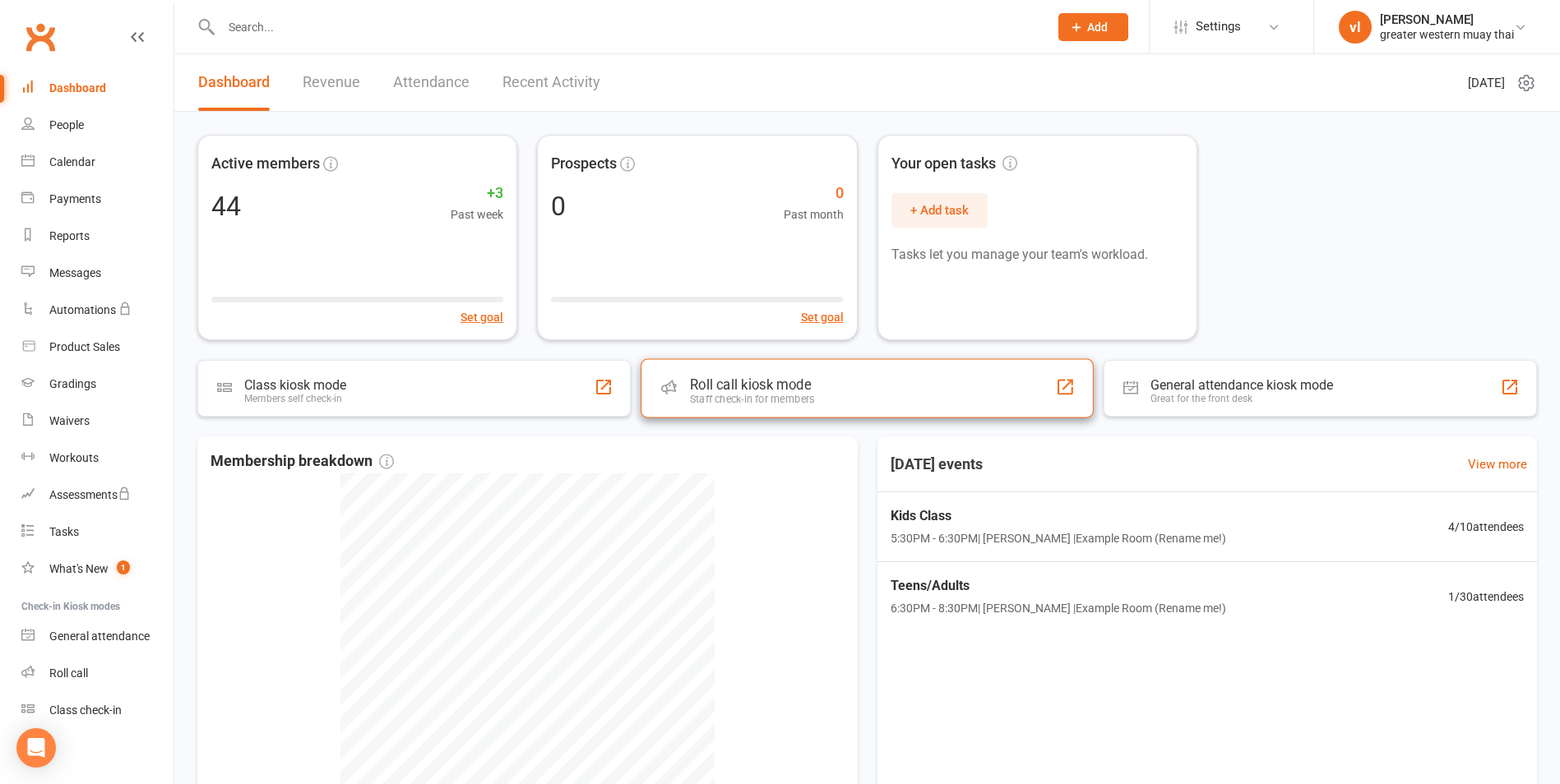
click at [953, 410] on div "Roll call kiosk mode Staff check-in for members" at bounding box center [867, 388] width 453 height 59
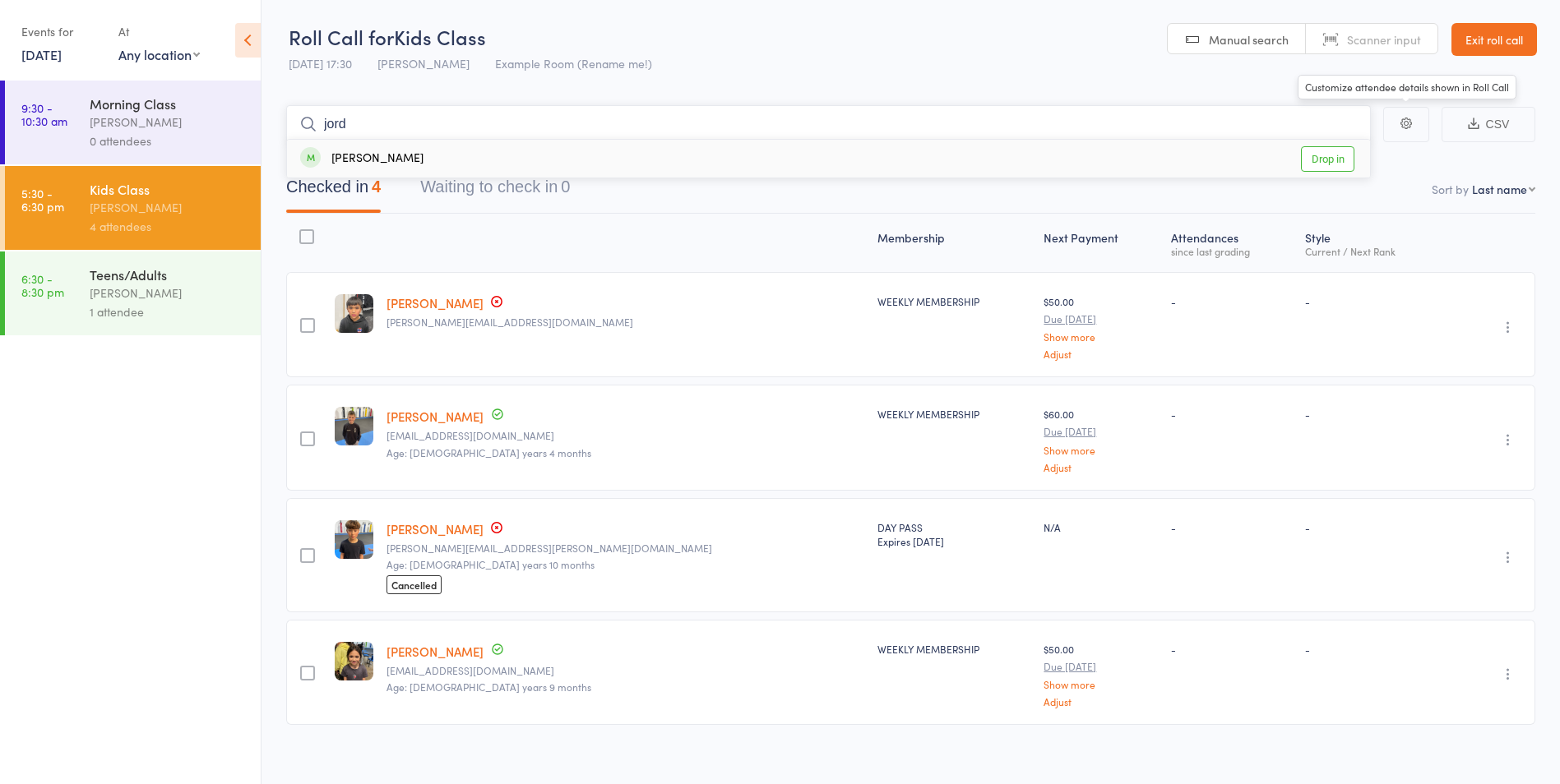
type input "jord"
click at [1323, 155] on link "Drop in" at bounding box center [1327, 159] width 53 height 25
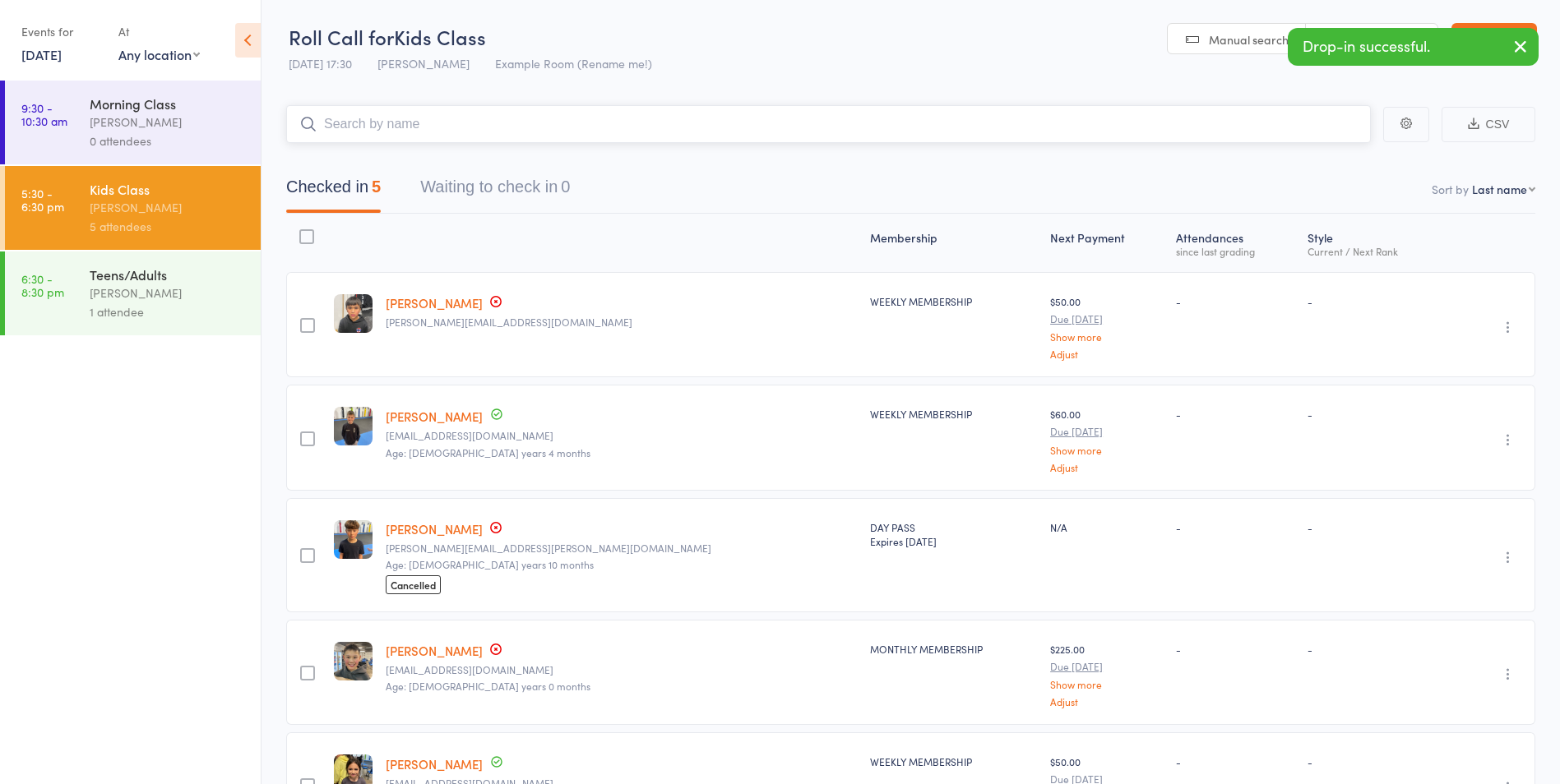
click at [558, 117] on input "search" at bounding box center [828, 124] width 1085 height 38
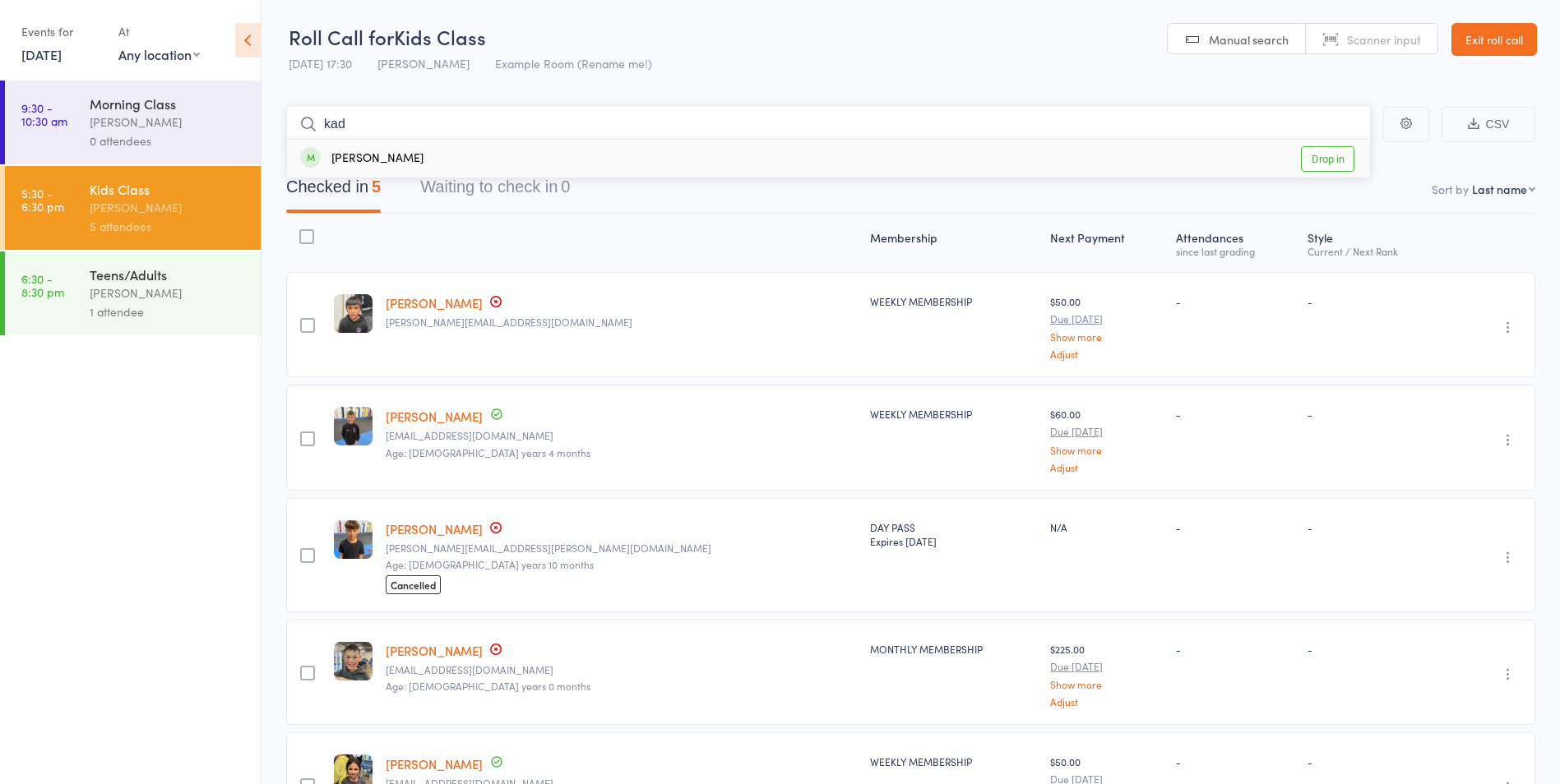
type input "kad"
click at [1326, 160] on link "Drop in" at bounding box center [1327, 159] width 53 height 25
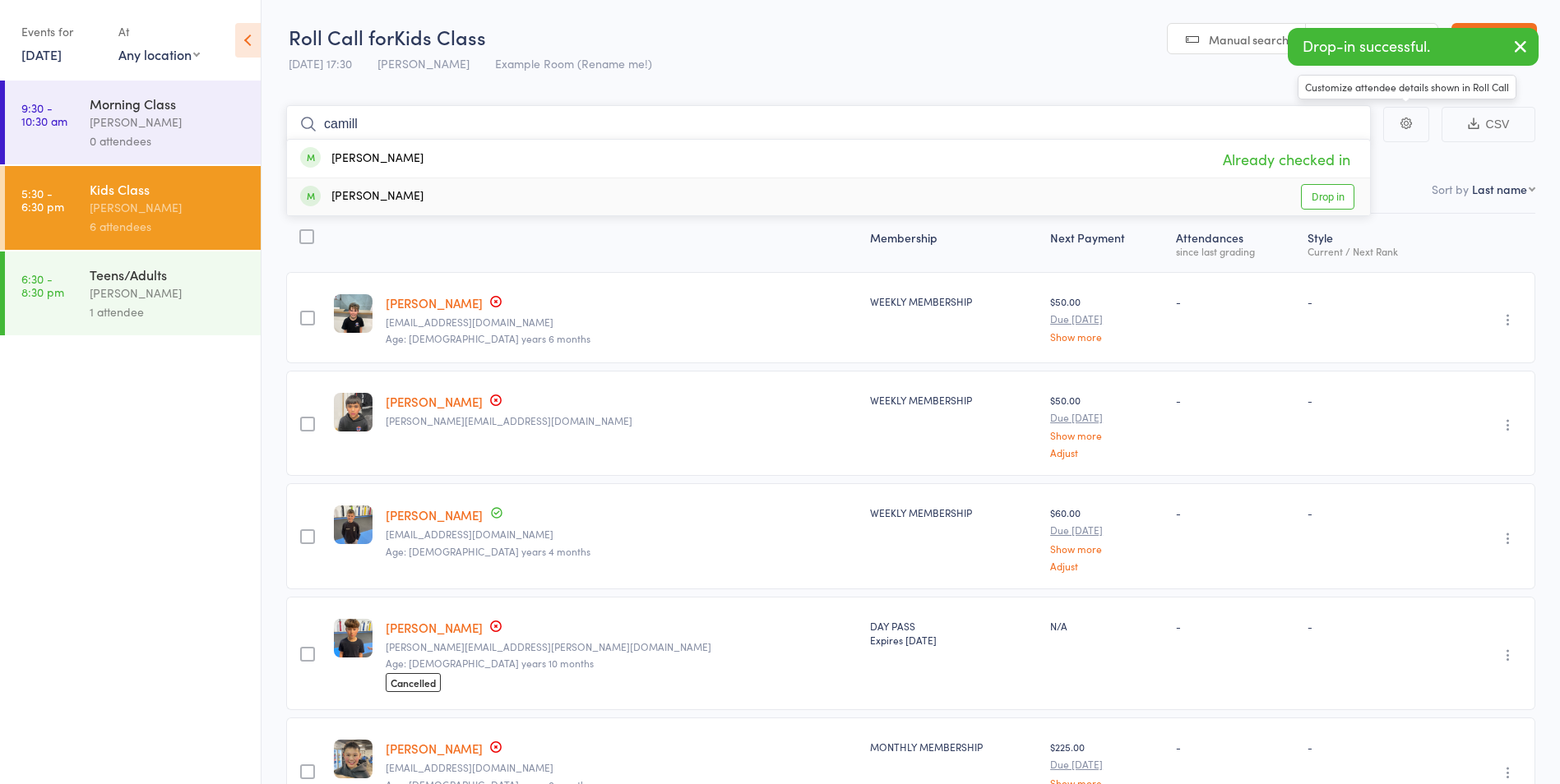
type input "camill"
click at [1324, 189] on link "Drop in" at bounding box center [1327, 197] width 53 height 25
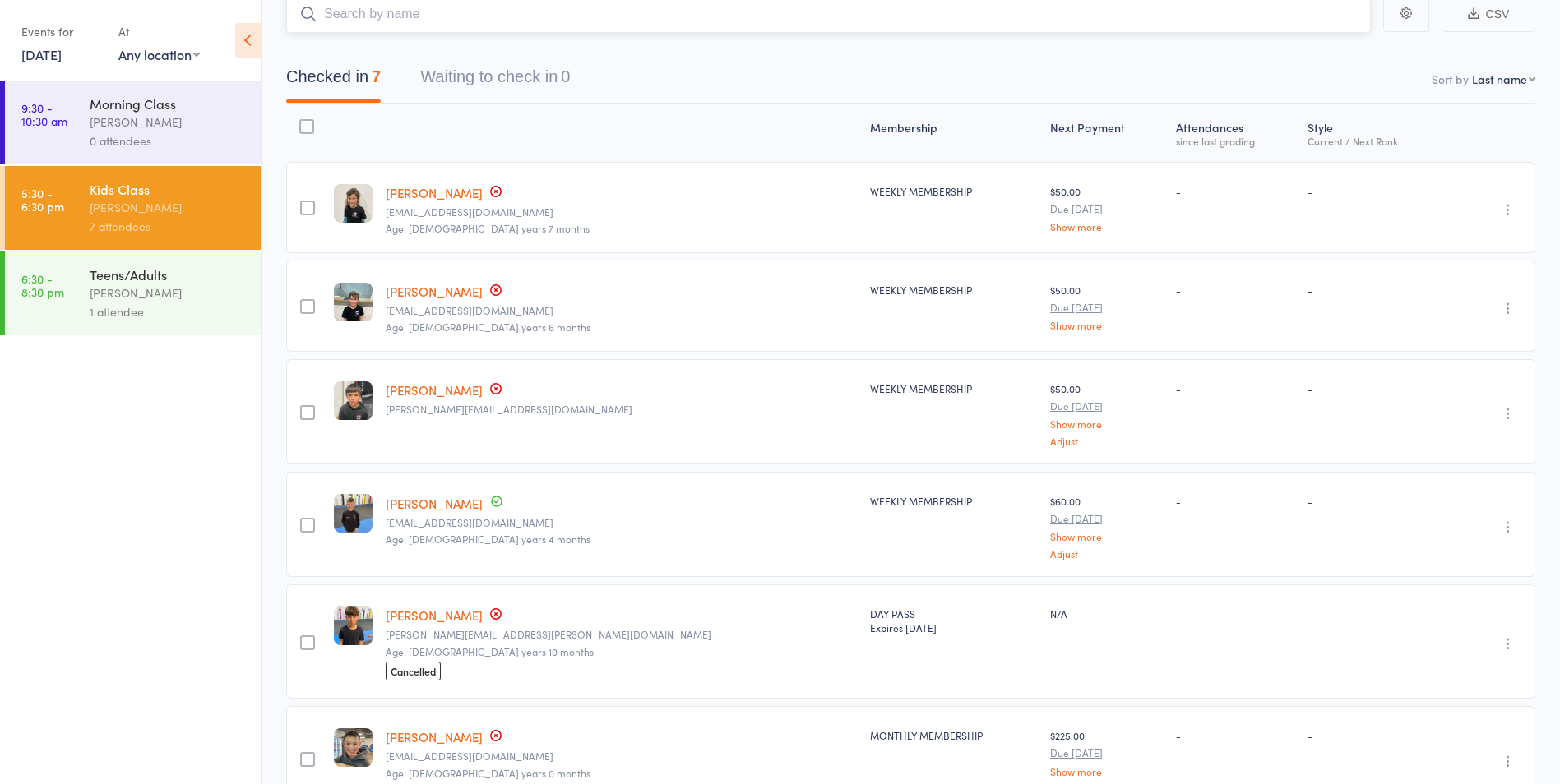
scroll to position [321, 0]
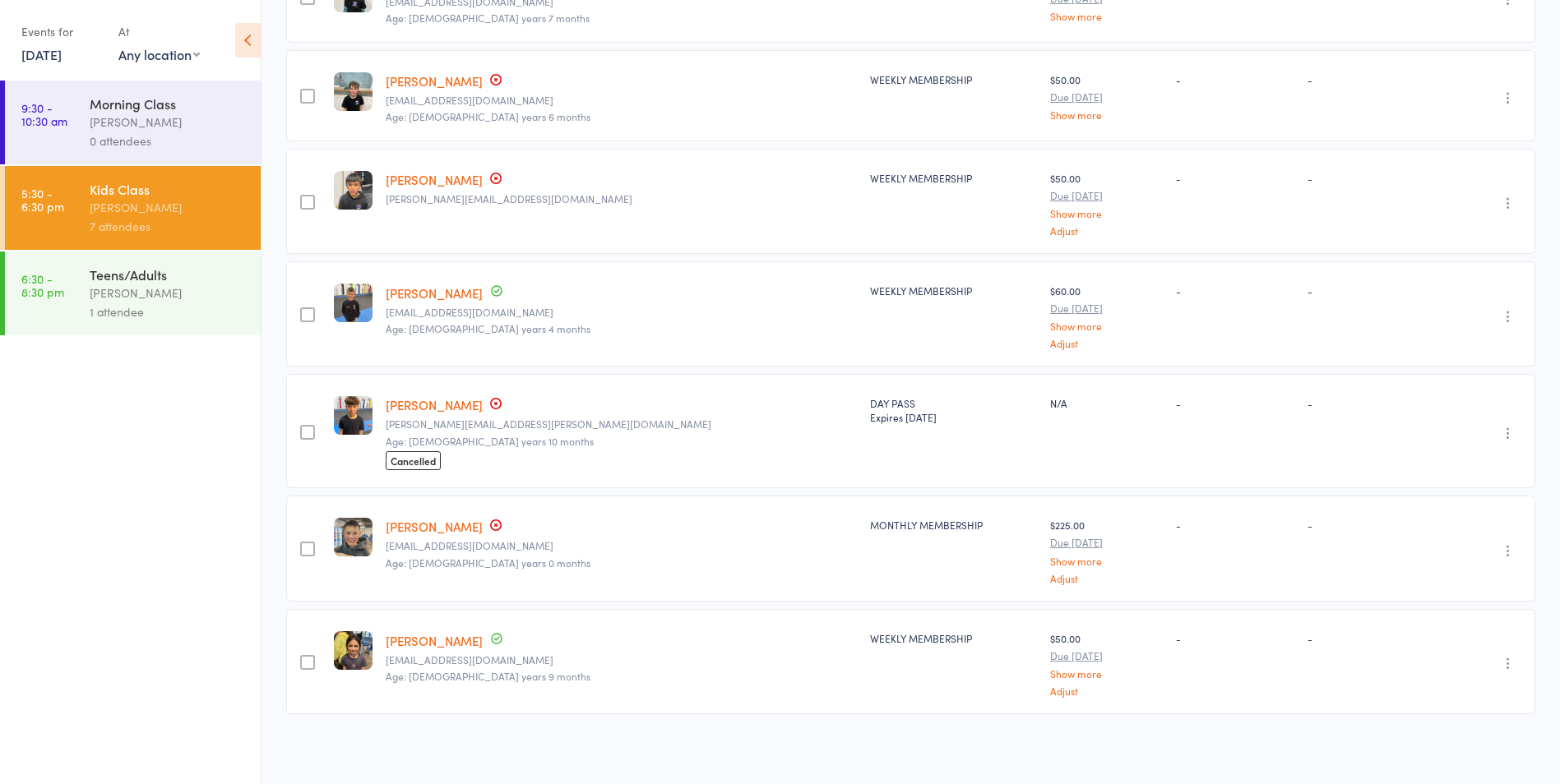
click at [418, 528] on link "[PERSON_NAME]" at bounding box center [434, 526] width 97 height 17
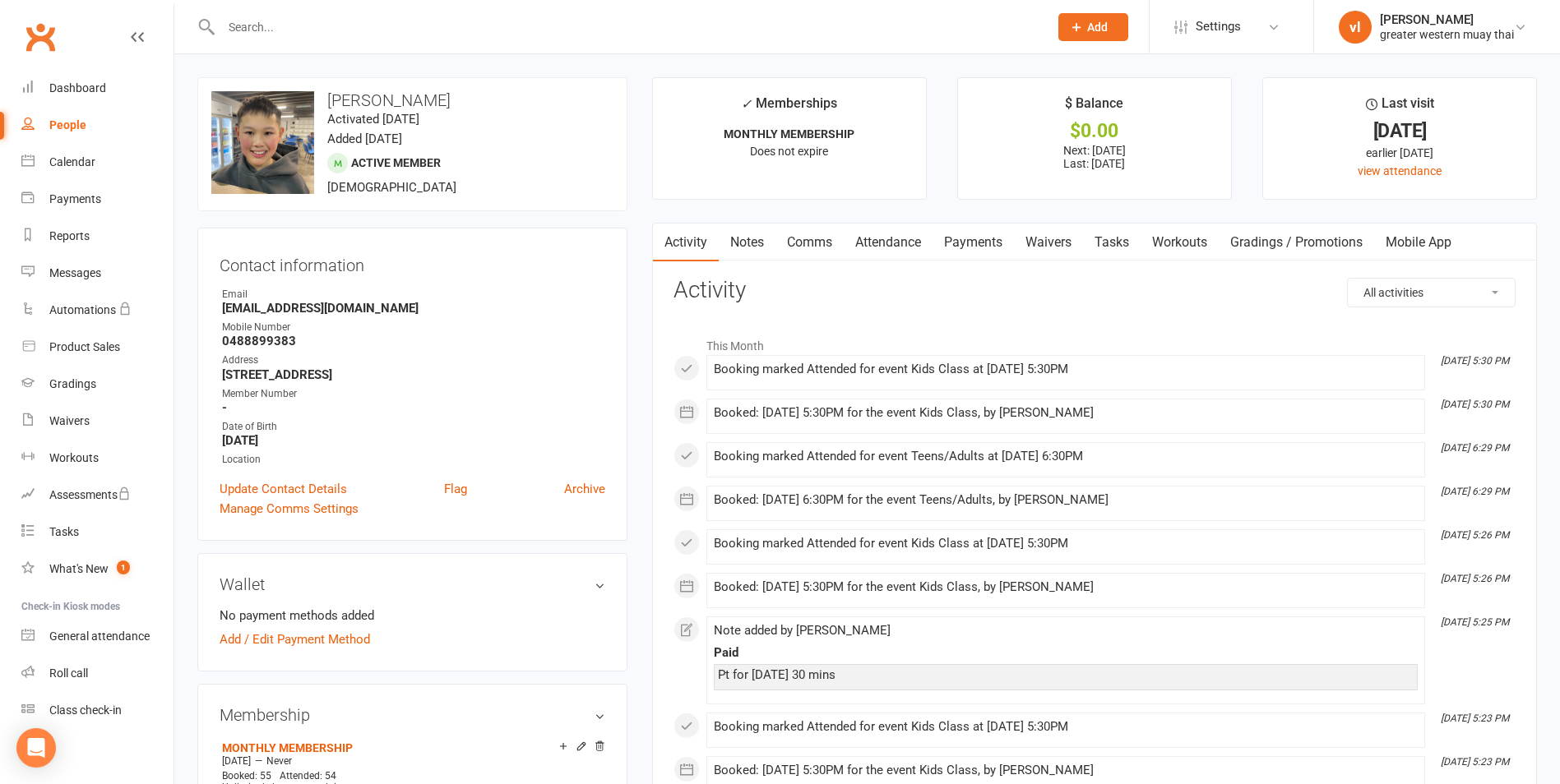
drag, startPoint x: 899, startPoint y: 232, endPoint x: 972, endPoint y: 237, distance: 73.2
click at [906, 233] on link "Attendance" at bounding box center [888, 243] width 89 height 38
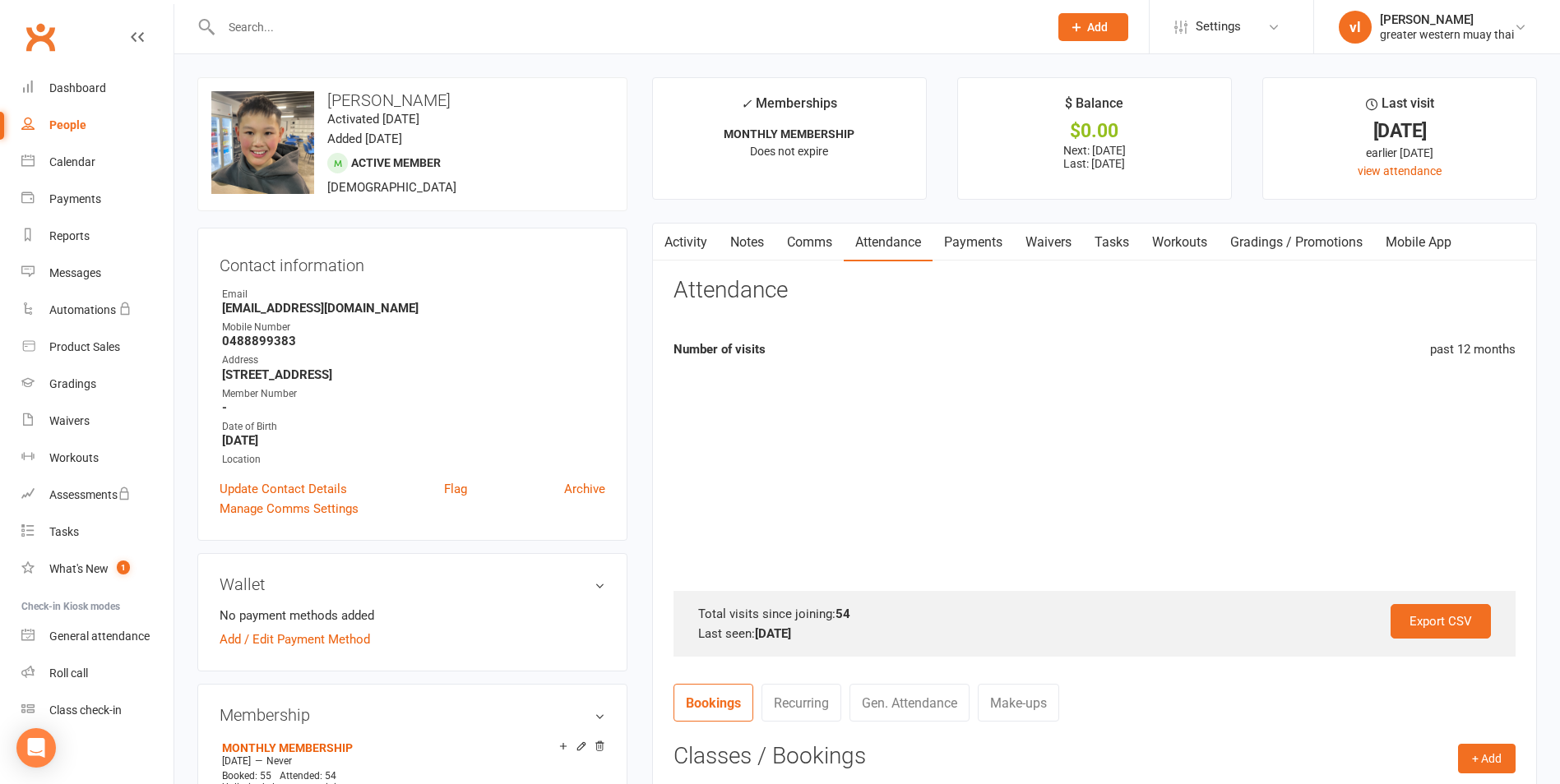
click at [972, 237] on link "Payments" at bounding box center [974, 243] width 81 height 38
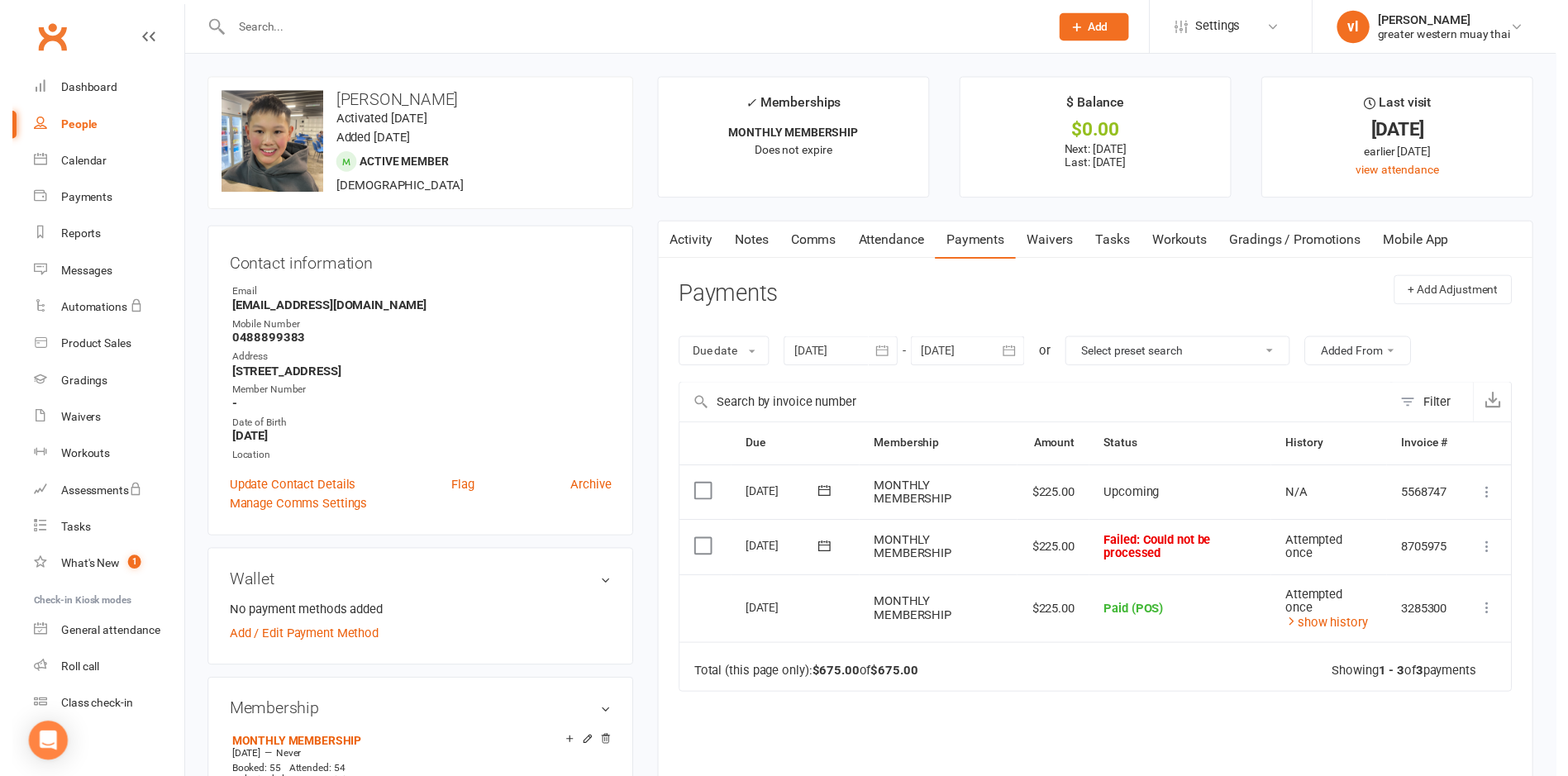
scroll to position [331, 0]
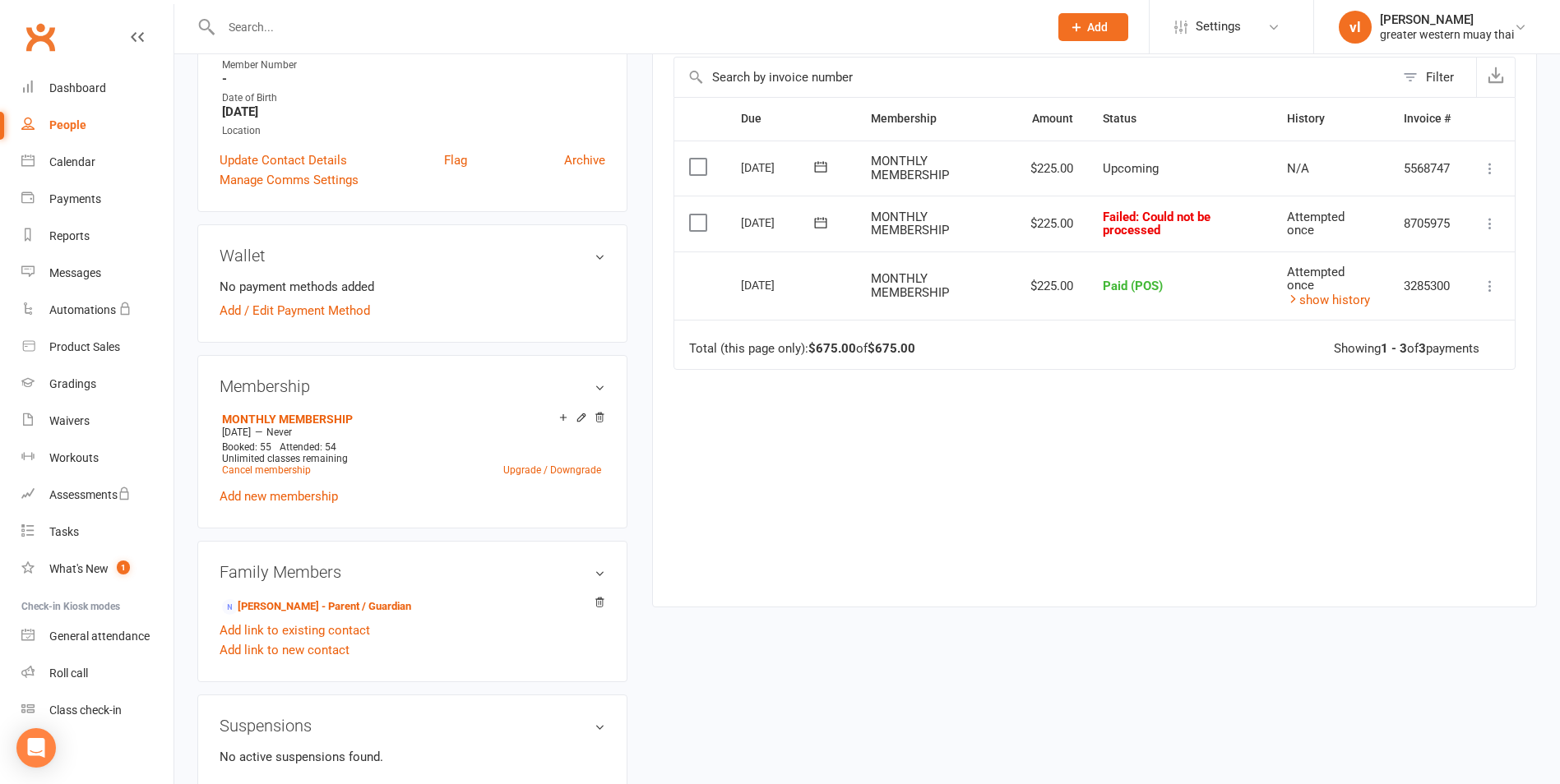
click at [824, 223] on icon at bounding box center [820, 222] width 16 height 16
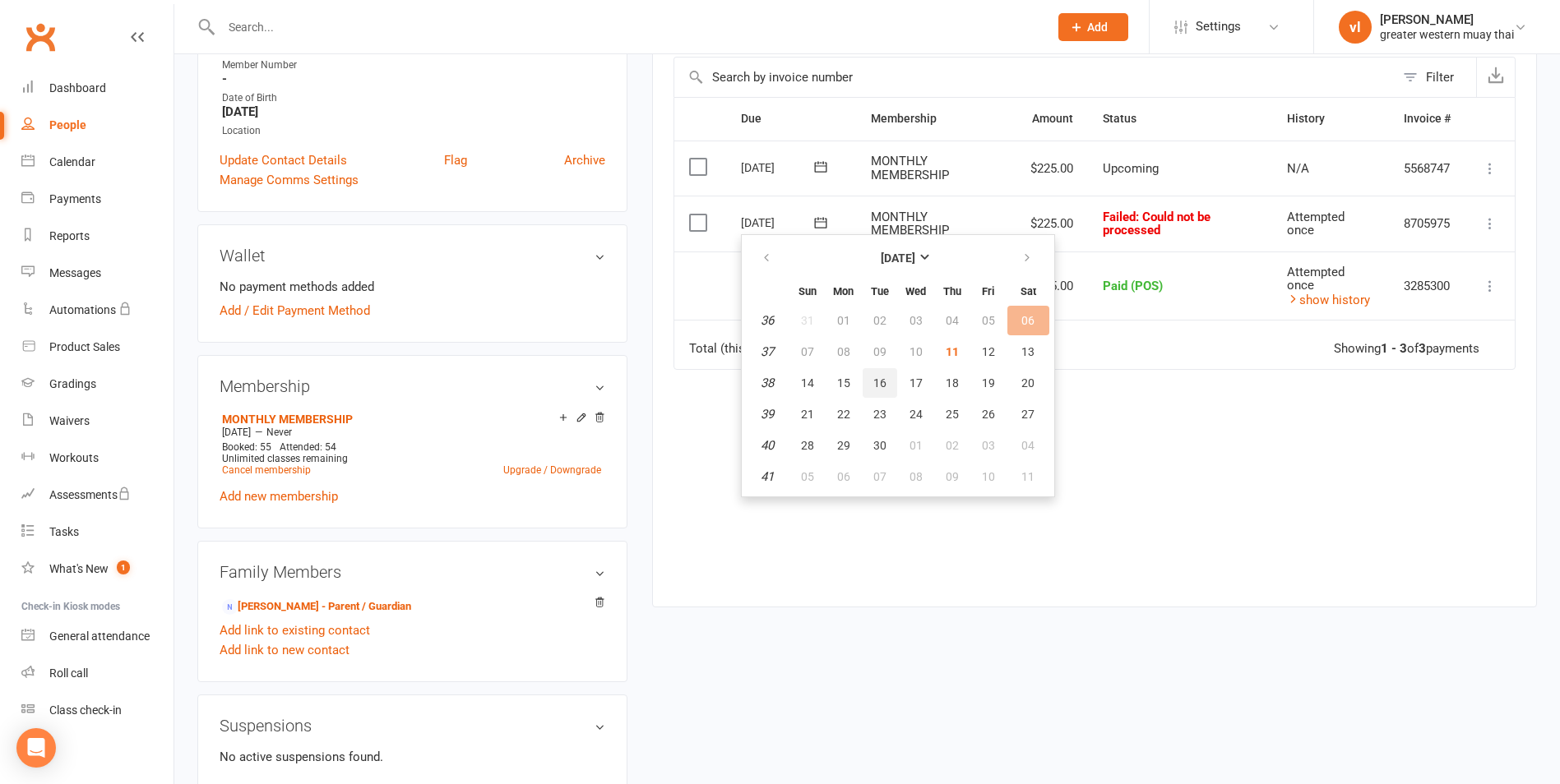
click at [873, 386] on span "16" at bounding box center [880, 384] width 14 height 14
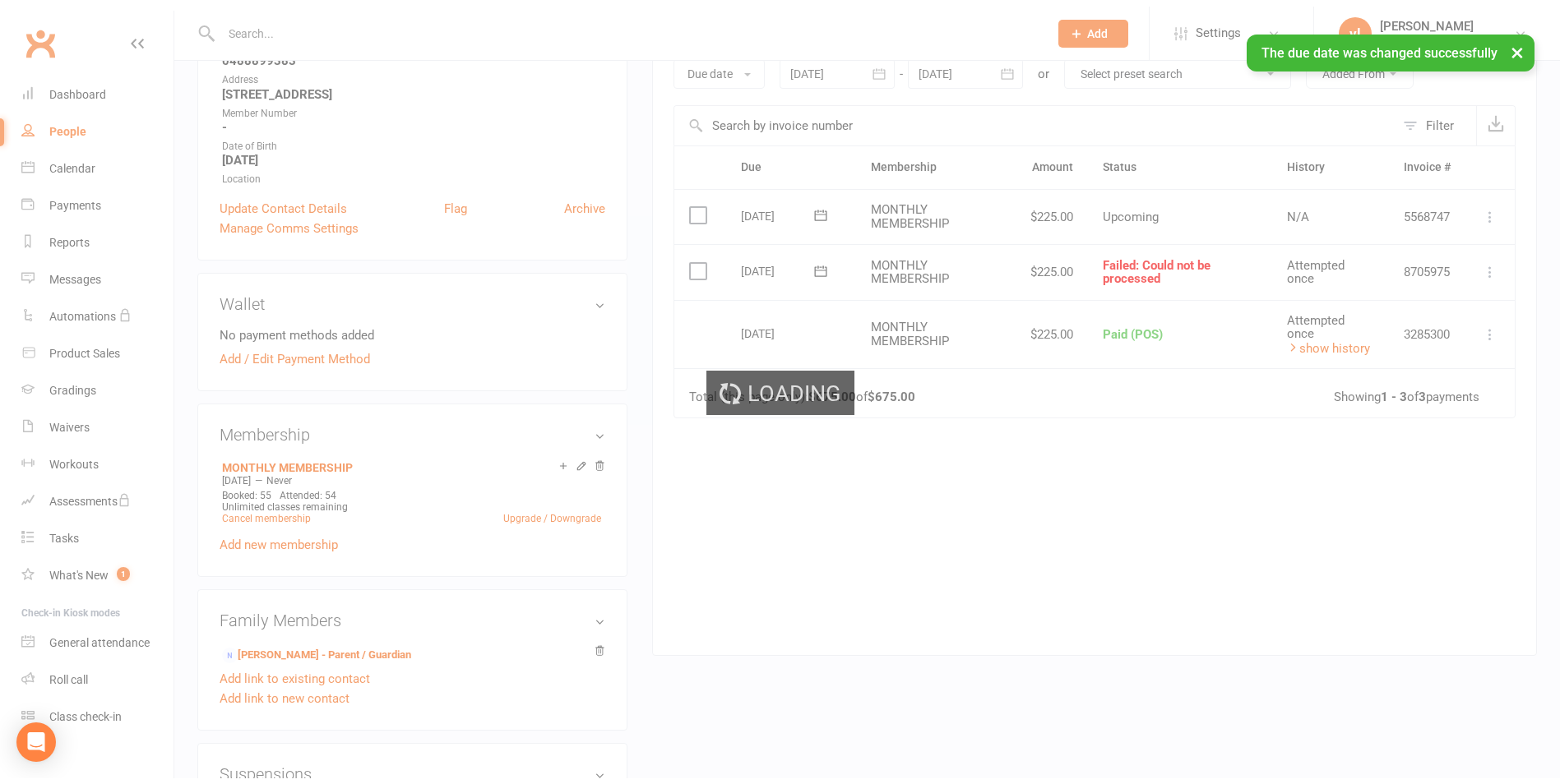
scroll to position [247, 0]
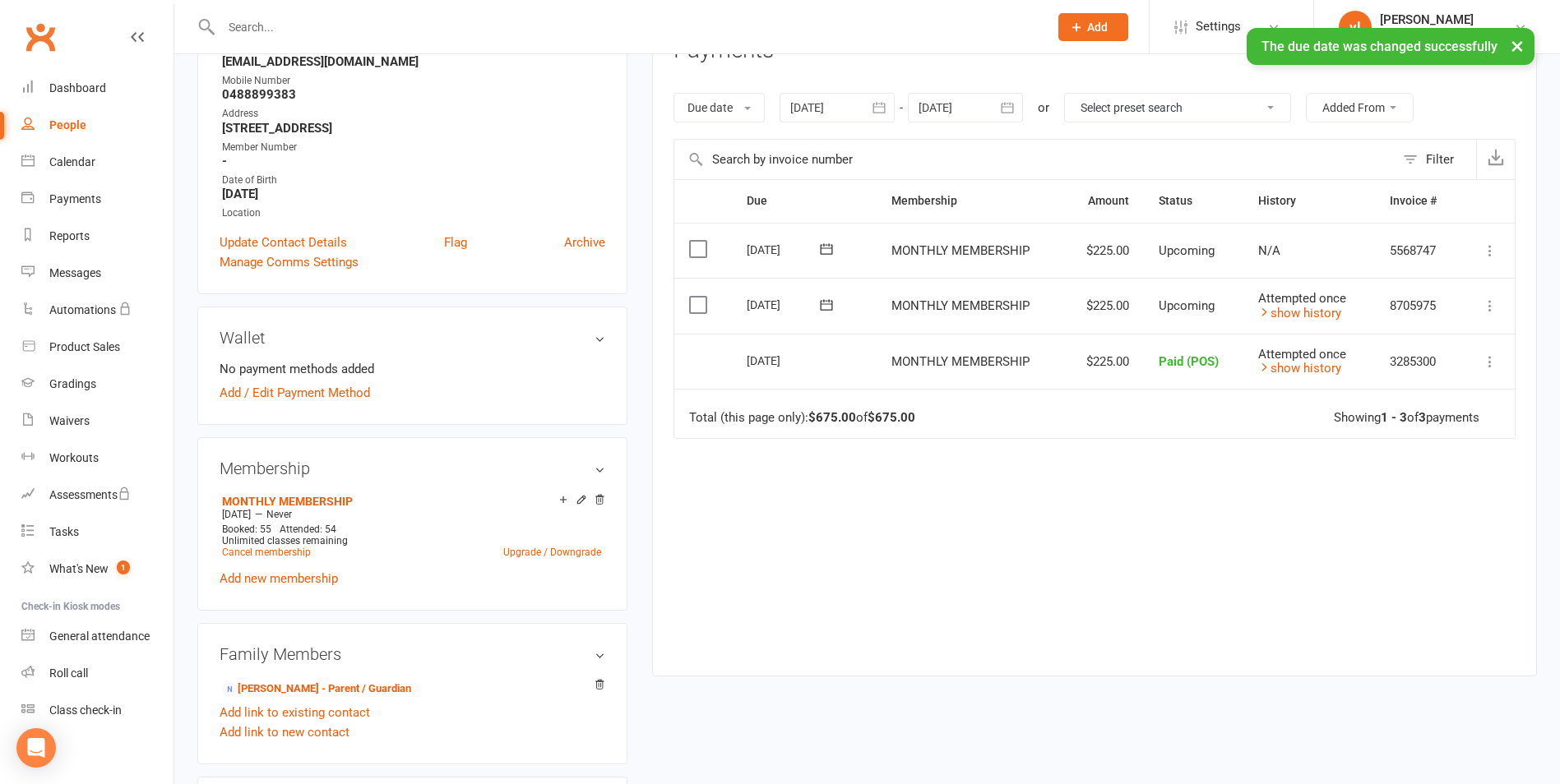
click at [821, 245] on icon at bounding box center [827, 249] width 13 height 11
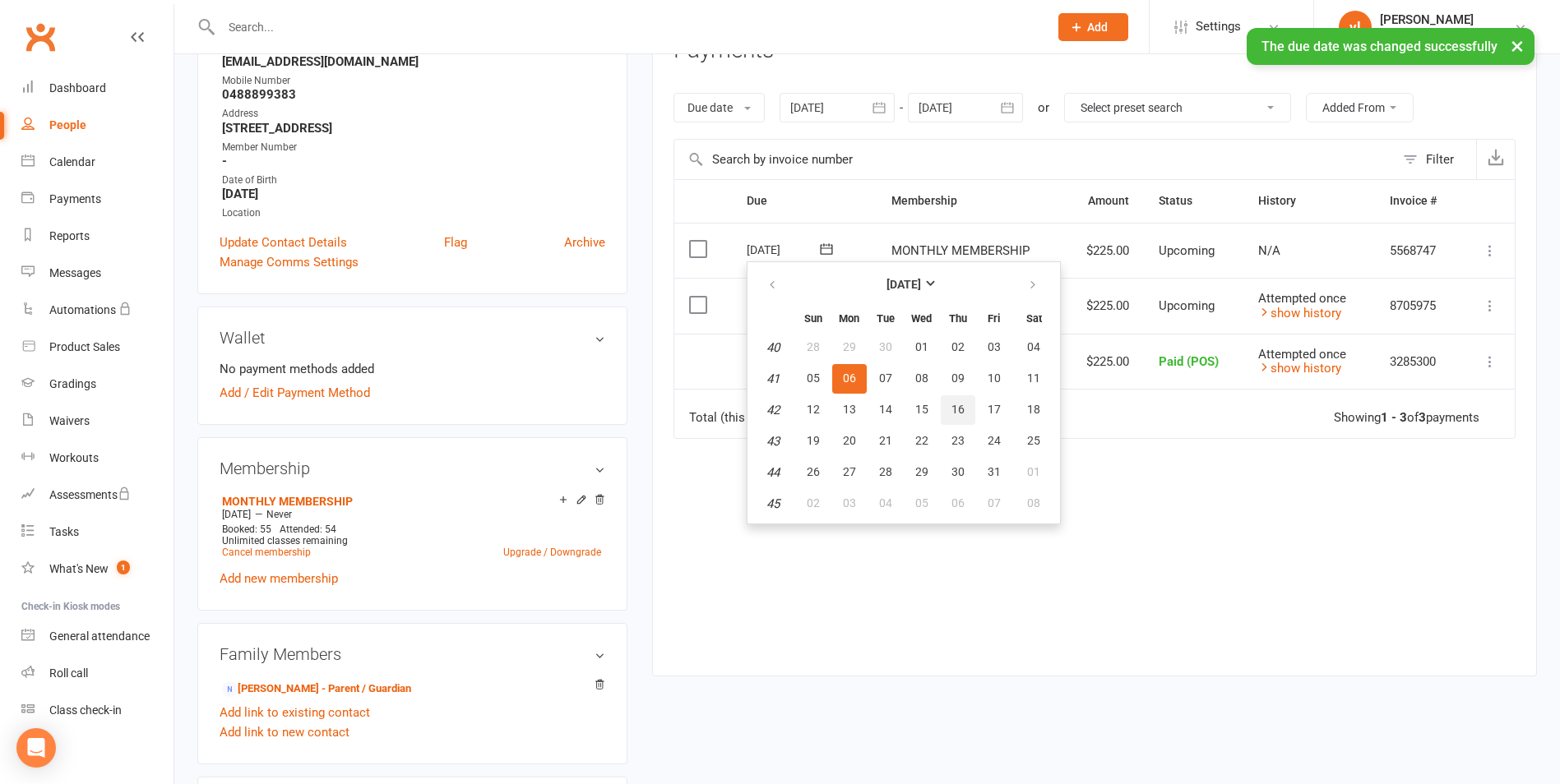
click at [962, 400] on button "16" at bounding box center [957, 410] width 35 height 30
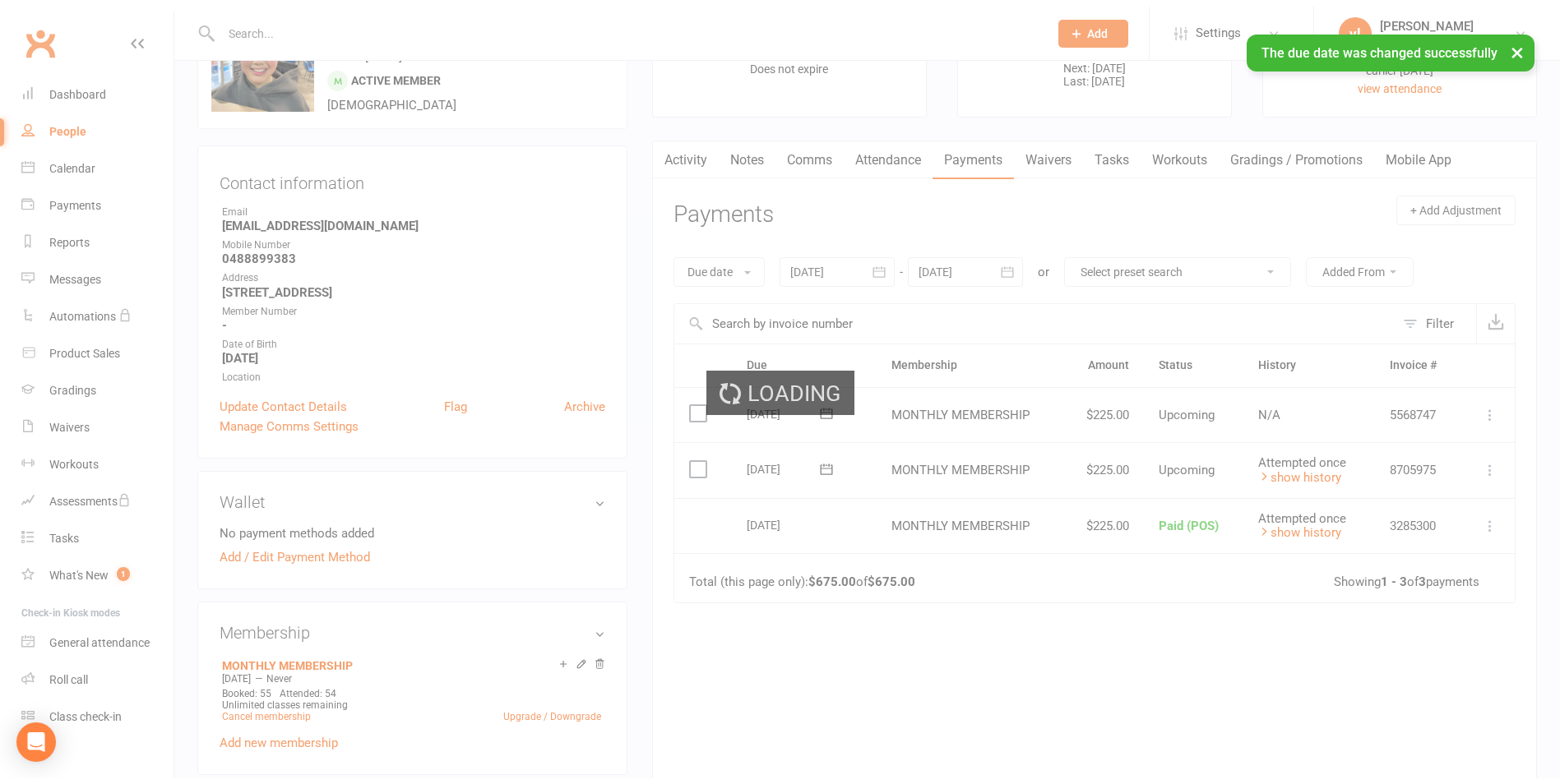
scroll to position [0, 0]
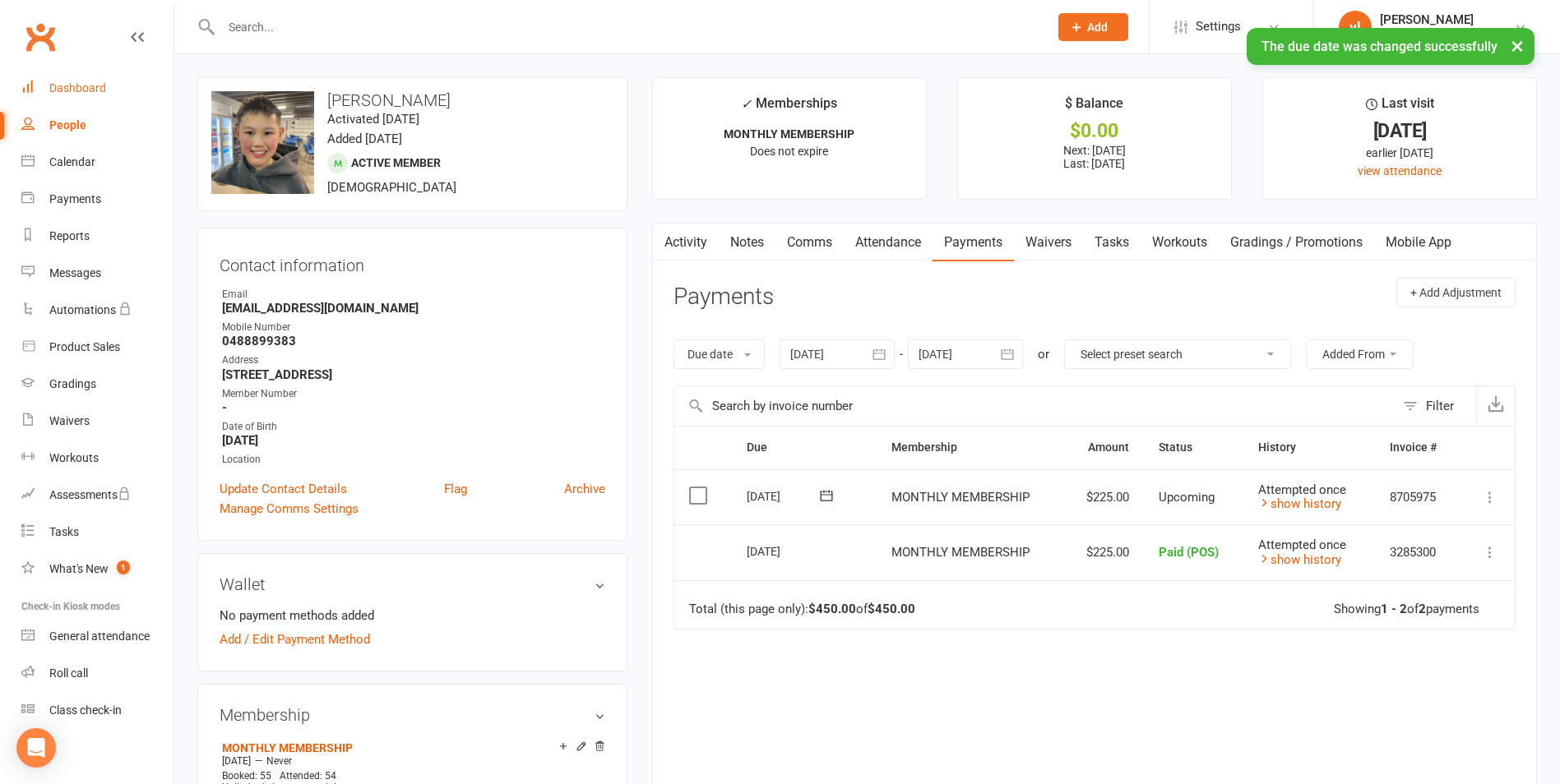
click at [66, 86] on div "Dashboard" at bounding box center [77, 88] width 57 height 14
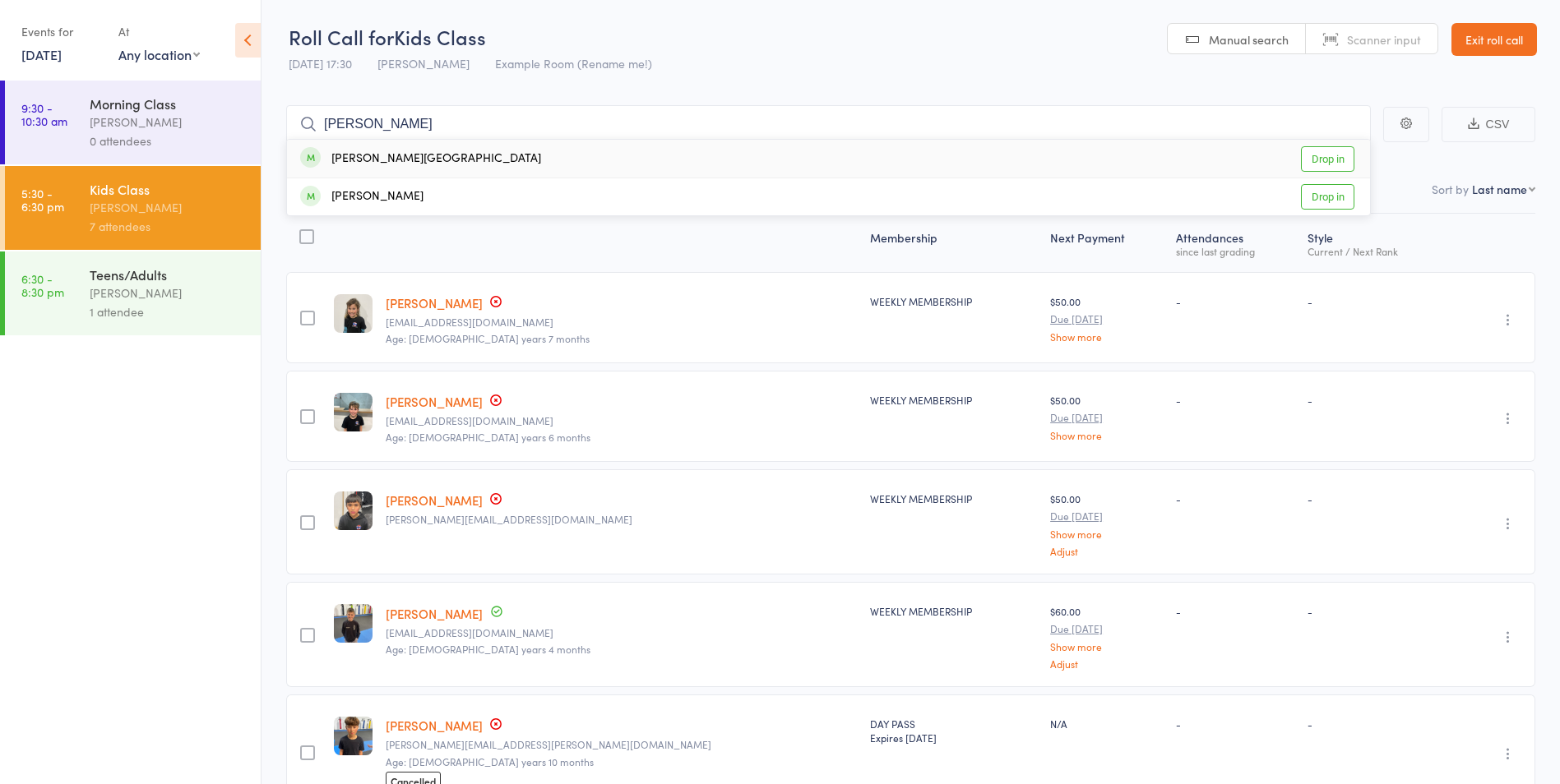
type input "[PERSON_NAME]"
click at [1331, 169] on link "Drop in" at bounding box center [1327, 159] width 53 height 25
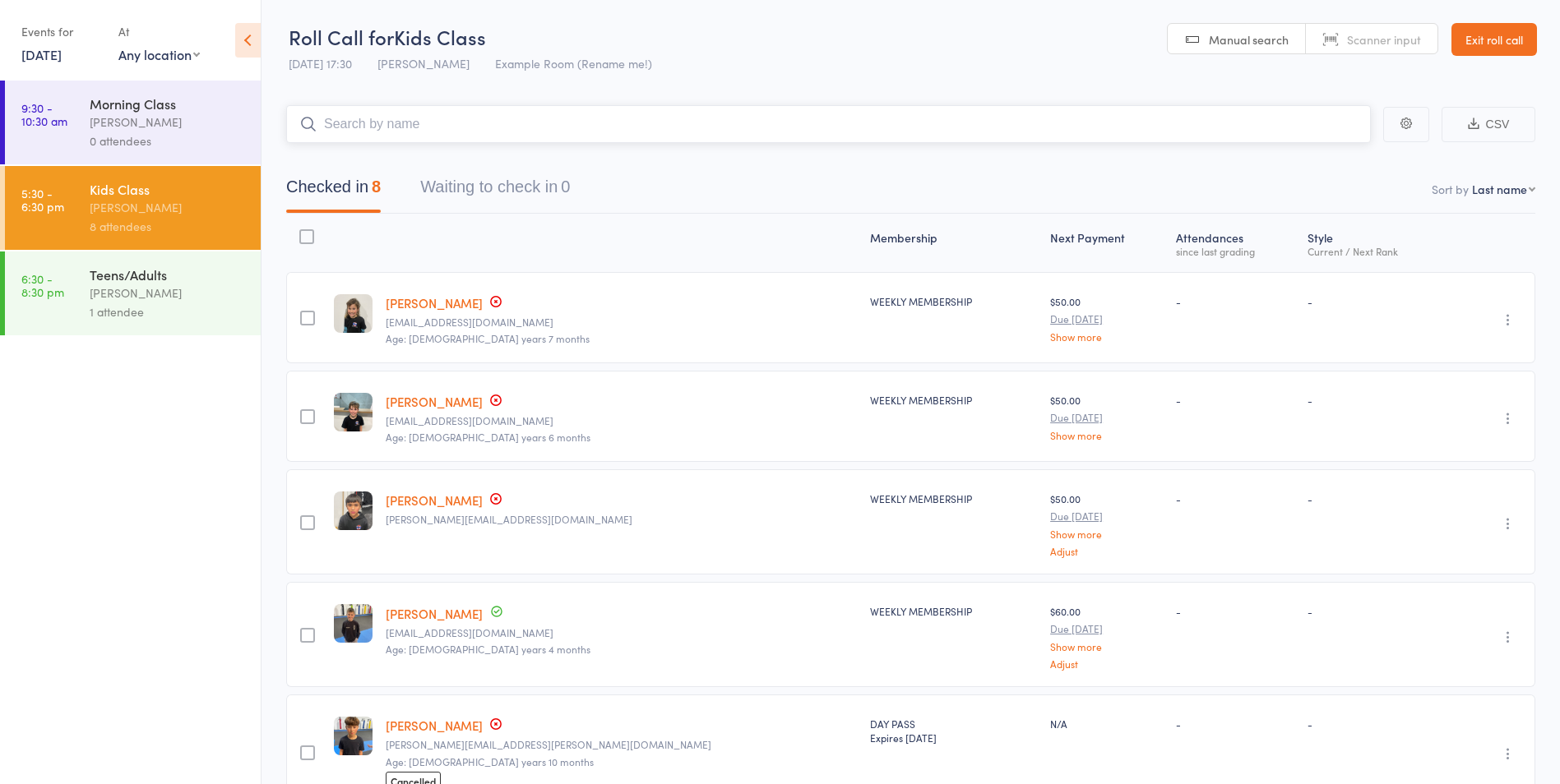
click at [427, 137] on input "search" at bounding box center [828, 124] width 1085 height 38
type input "lev"
click at [1304, 157] on link "Drop in" at bounding box center [1327, 159] width 53 height 25
click at [1512, 50] on icon "button" at bounding box center [1520, 47] width 20 height 20
click at [194, 270] on div "Teens/Adults" at bounding box center [168, 274] width 157 height 18
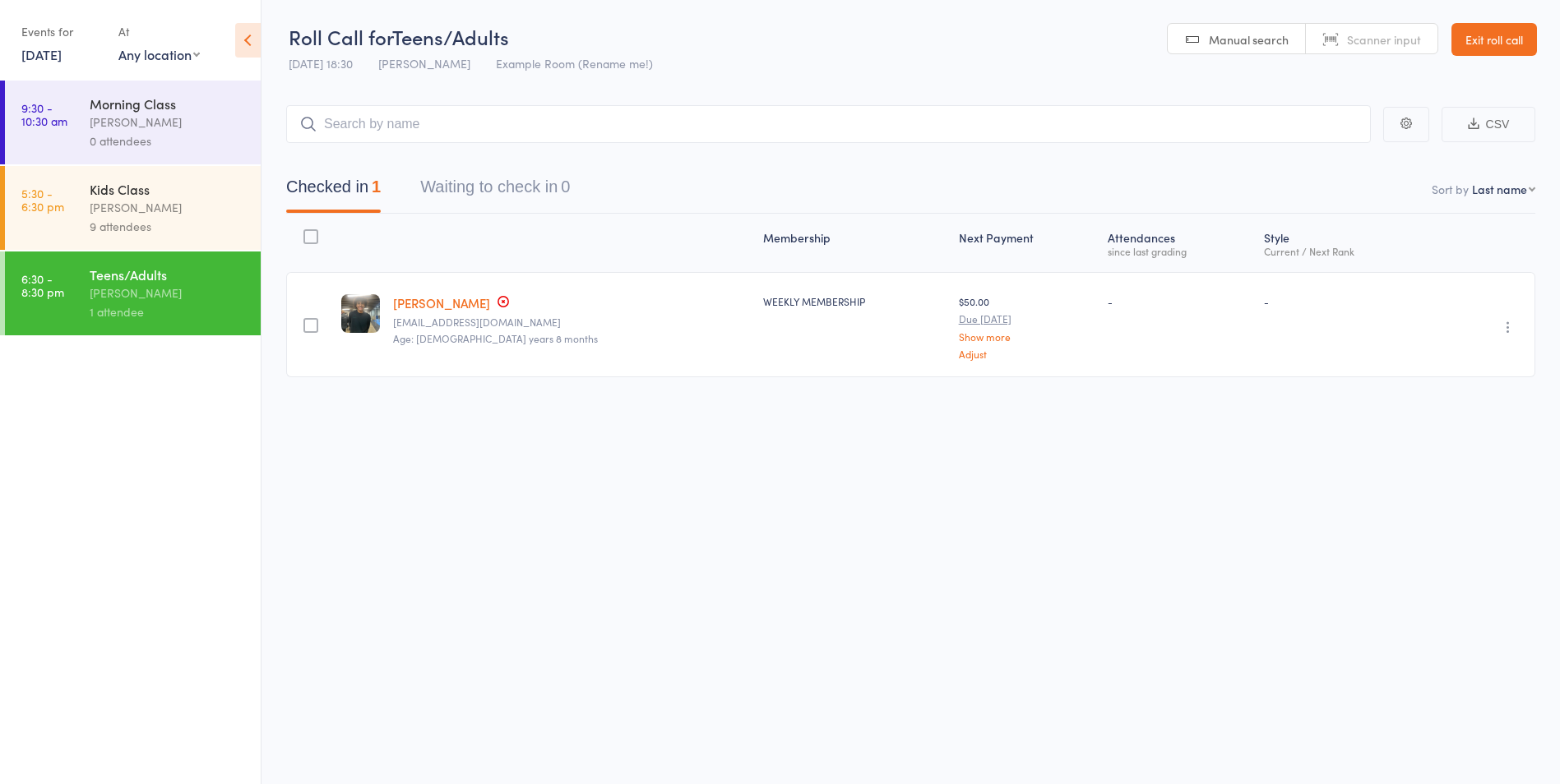
click at [187, 200] on div "[PERSON_NAME]" at bounding box center [168, 208] width 157 height 19
